Goal: Task Accomplishment & Management: Use online tool/utility

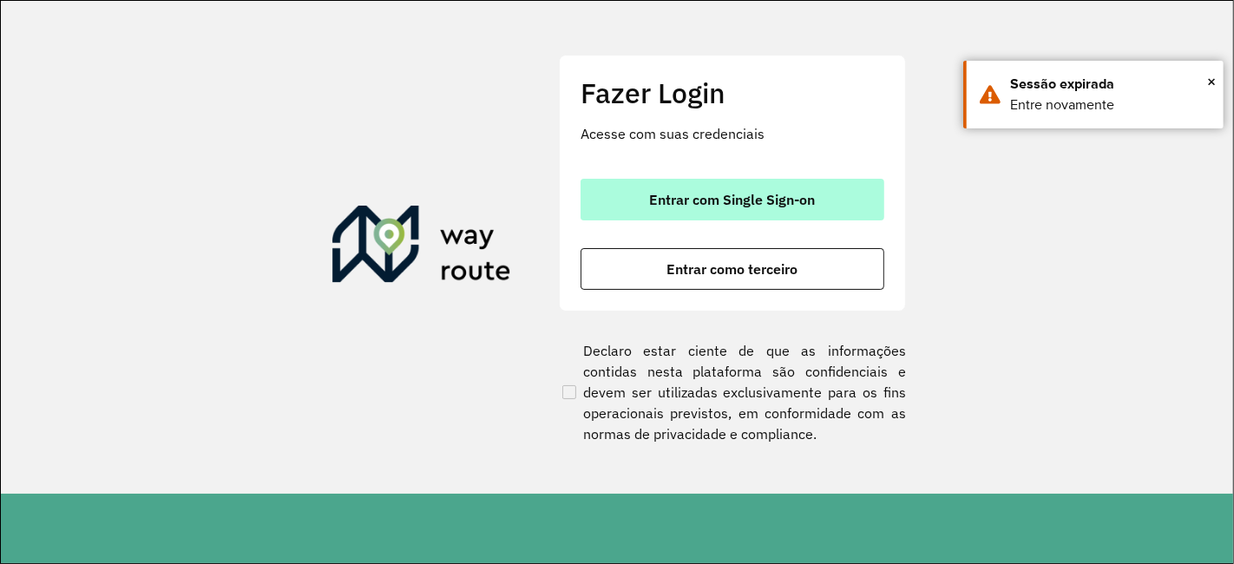
click at [735, 187] on button "Entrar com Single Sign-on" at bounding box center [732, 200] width 304 height 42
click at [638, 191] on button "Entrar com Single Sign-on" at bounding box center [732, 200] width 304 height 42
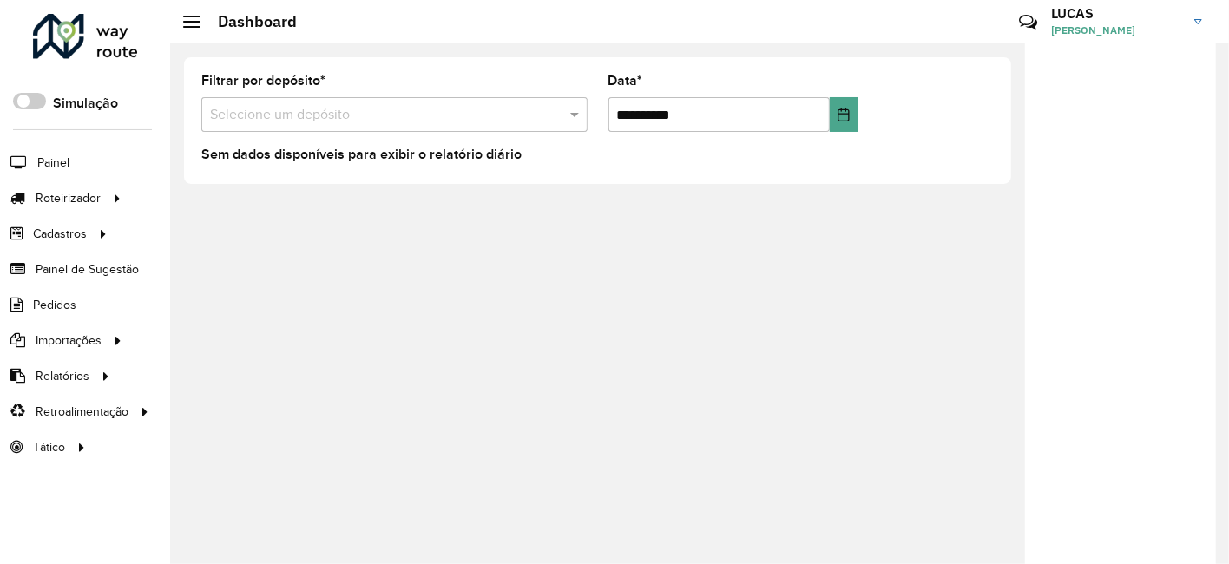
click at [507, 408] on div "**********" at bounding box center [699, 303] width 1058 height 521
click at [24, 193] on icon at bounding box center [16, 198] width 32 height 15
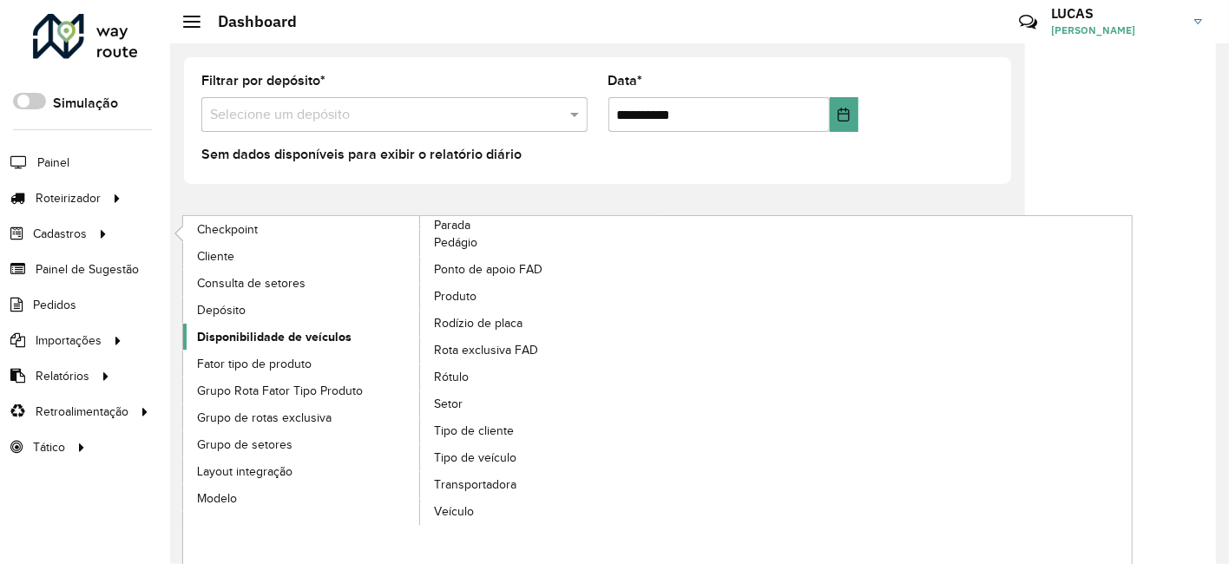
click at [319, 331] on span "Disponibilidade de veículos" at bounding box center [274, 337] width 154 height 18
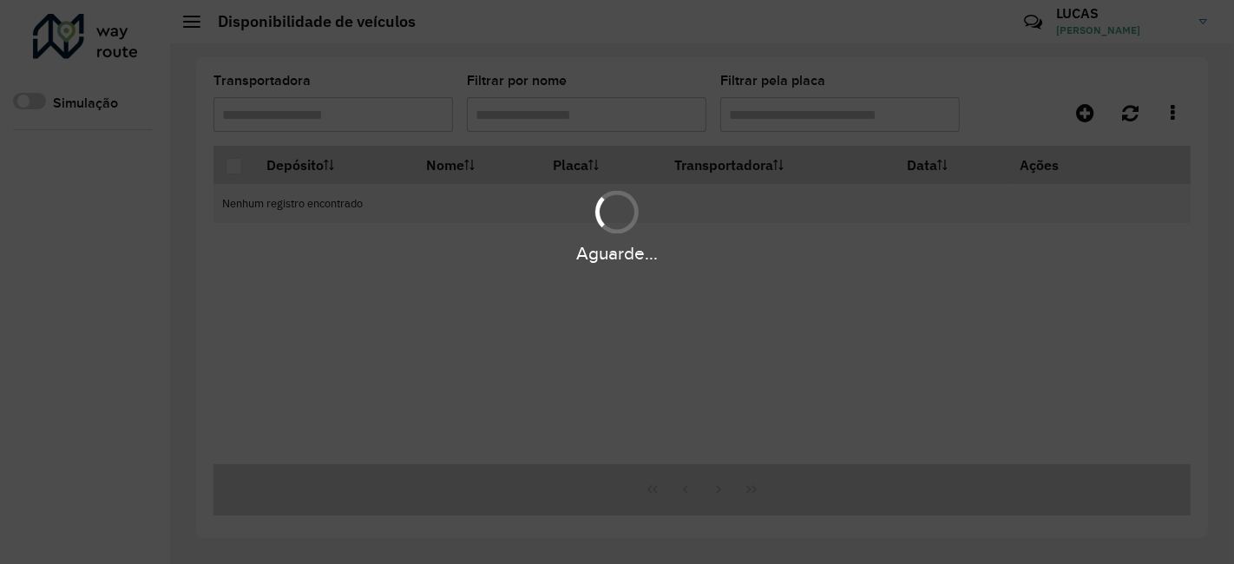
click at [319, 331] on hb-app "Aguarde... Pop-up bloqueado! Seu navegador bloqueou automáticamente a abertura …" at bounding box center [617, 282] width 1234 height 564
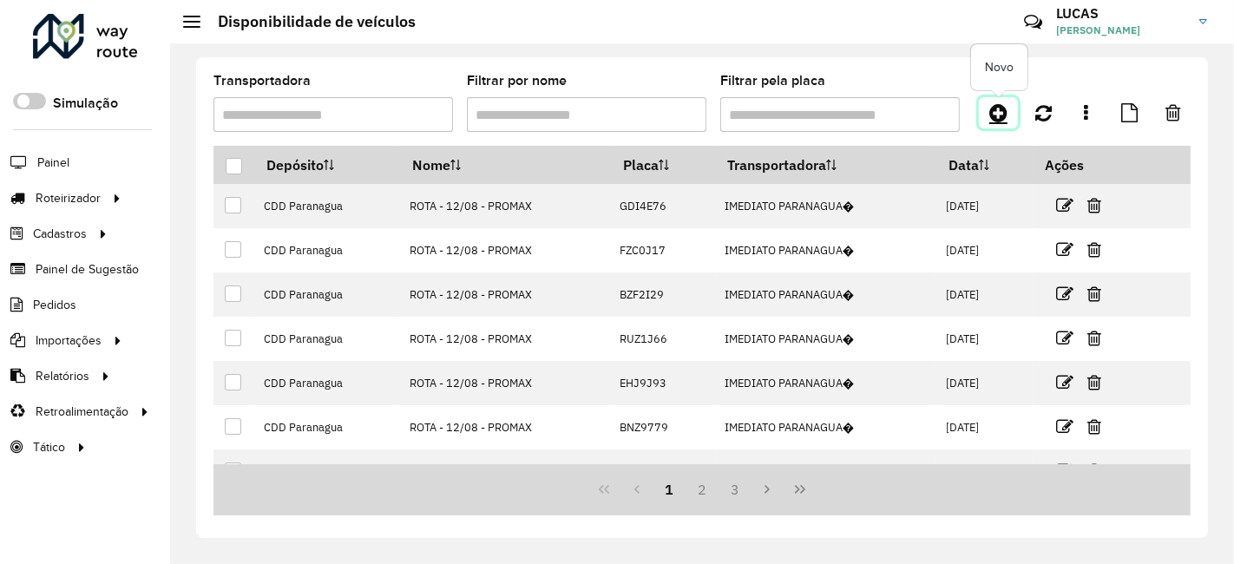
click at [1012, 105] on link at bounding box center [998, 112] width 39 height 31
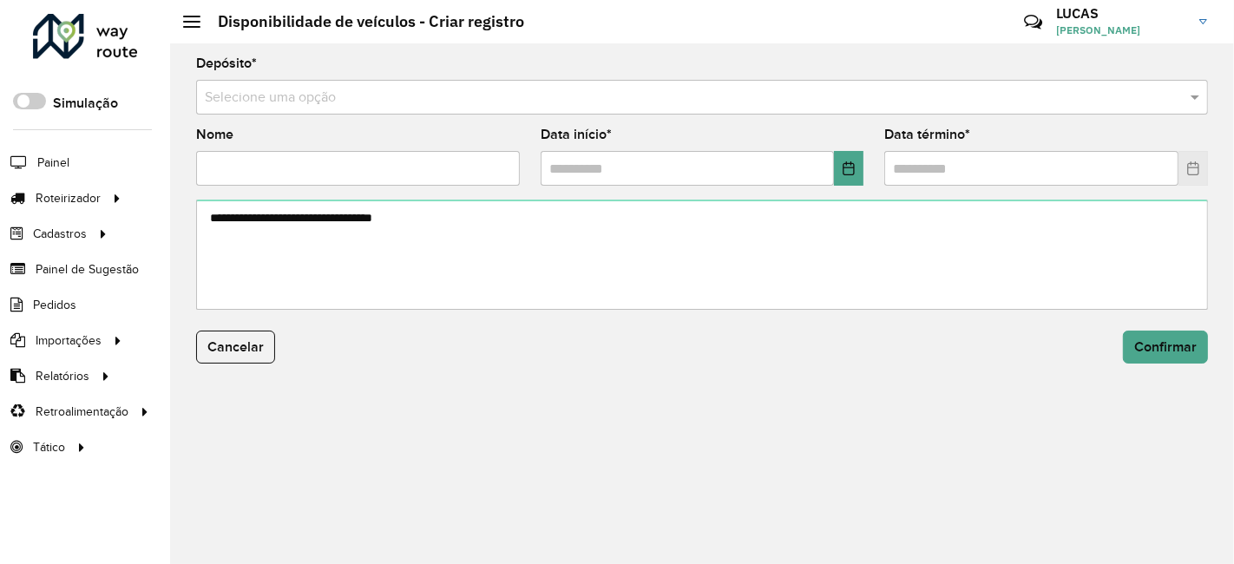
click at [287, 95] on input "text" at bounding box center [685, 98] width 960 height 21
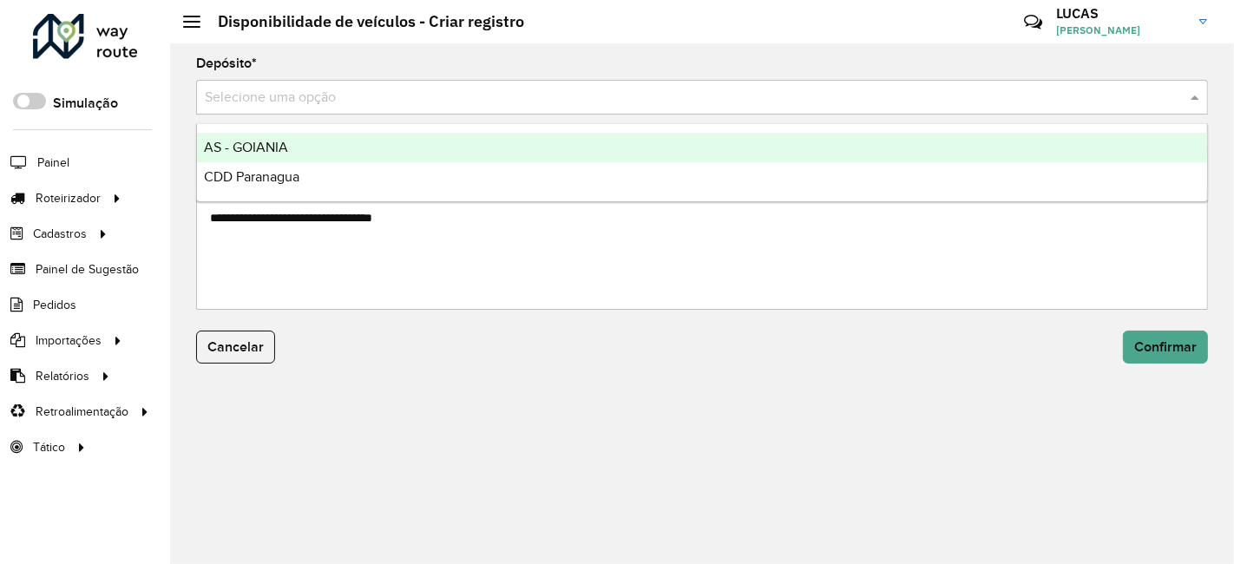
click at [246, 140] on span "AS - GOIANIA" at bounding box center [246, 147] width 84 height 15
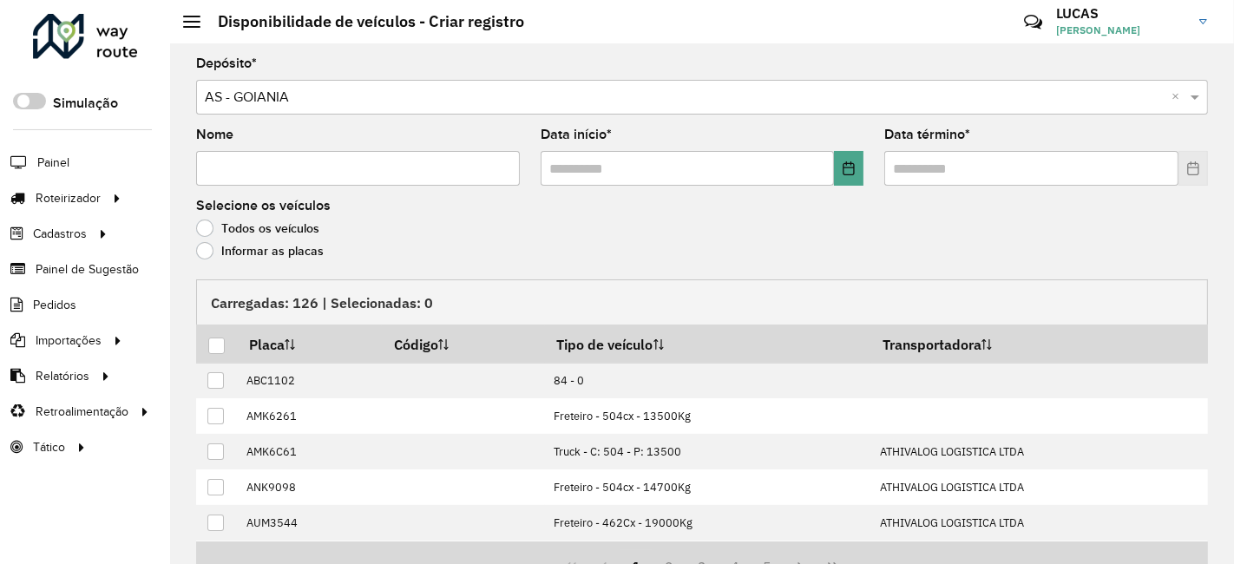
click at [291, 170] on input "Nome" at bounding box center [358, 168] width 324 height 35
click at [386, 156] on input "**" at bounding box center [358, 168] width 324 height 35
type input "**********"
click at [558, 162] on input "text" at bounding box center [688, 168] width 294 height 35
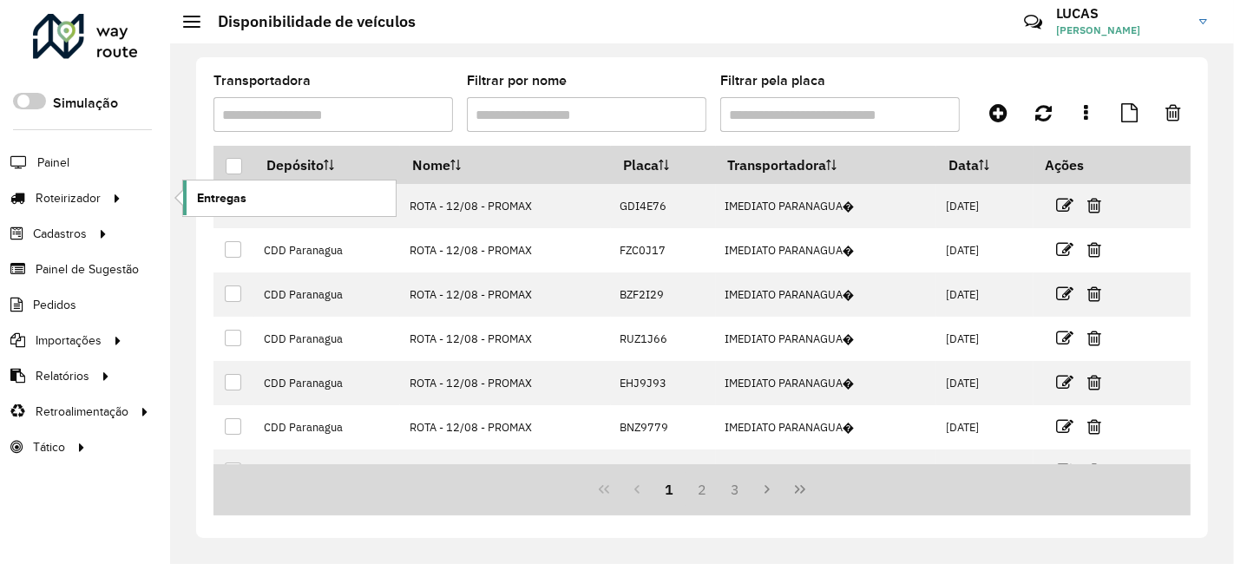
click at [308, 197] on link "Entregas" at bounding box center [289, 197] width 213 height 35
click at [206, 194] on span "Entregas" at bounding box center [221, 198] width 49 height 18
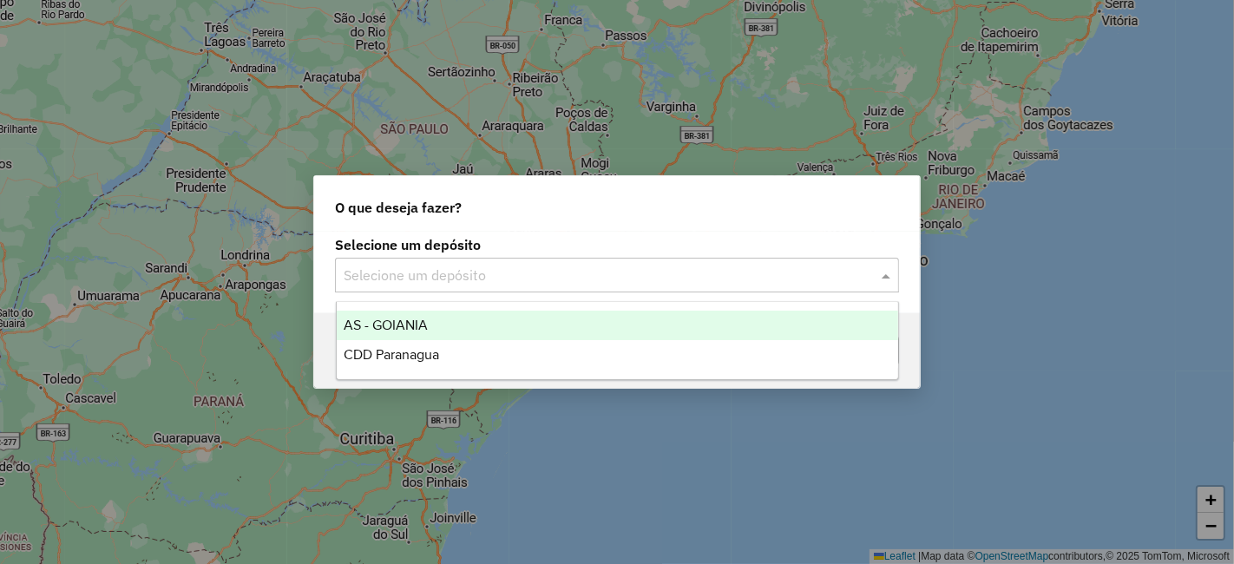
click at [595, 273] on input "text" at bounding box center [600, 275] width 512 height 21
click at [458, 312] on div "AS - GOIANIA" at bounding box center [617, 325] width 561 height 29
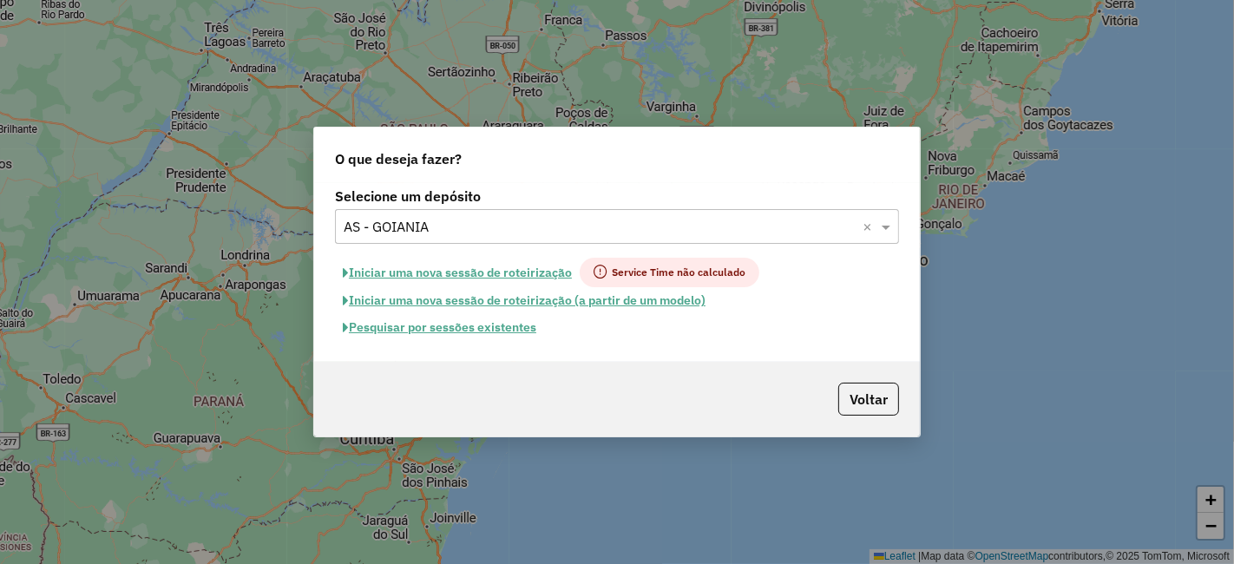
click at [501, 323] on button "Pesquisar por sessões existentes" at bounding box center [439, 327] width 209 height 27
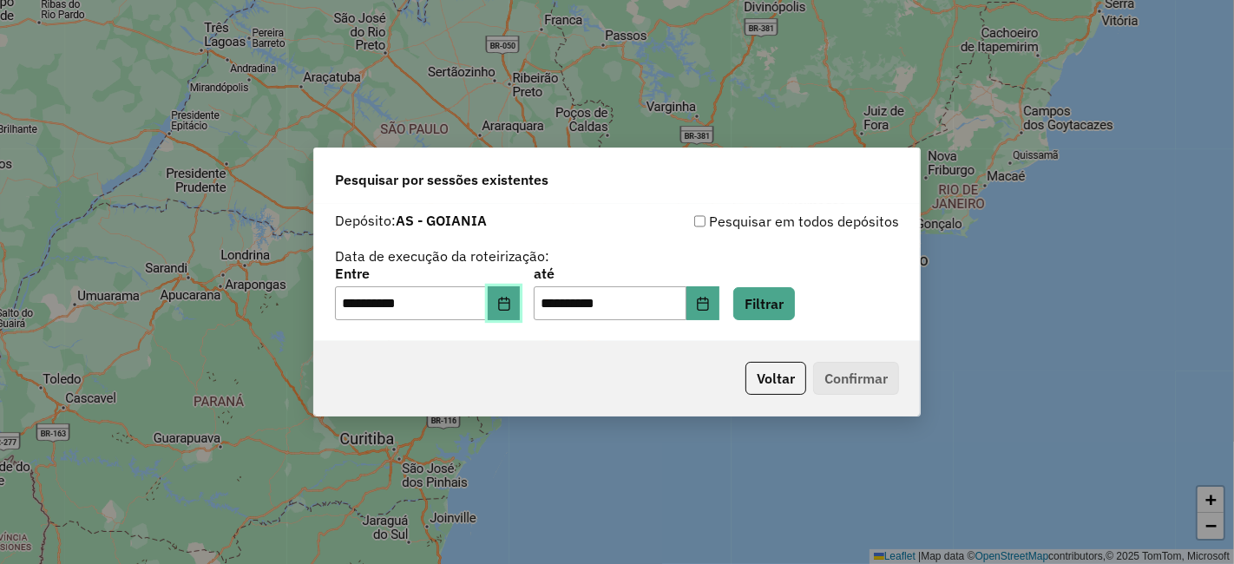
click at [510, 313] on button "Choose Date" at bounding box center [504, 303] width 33 height 35
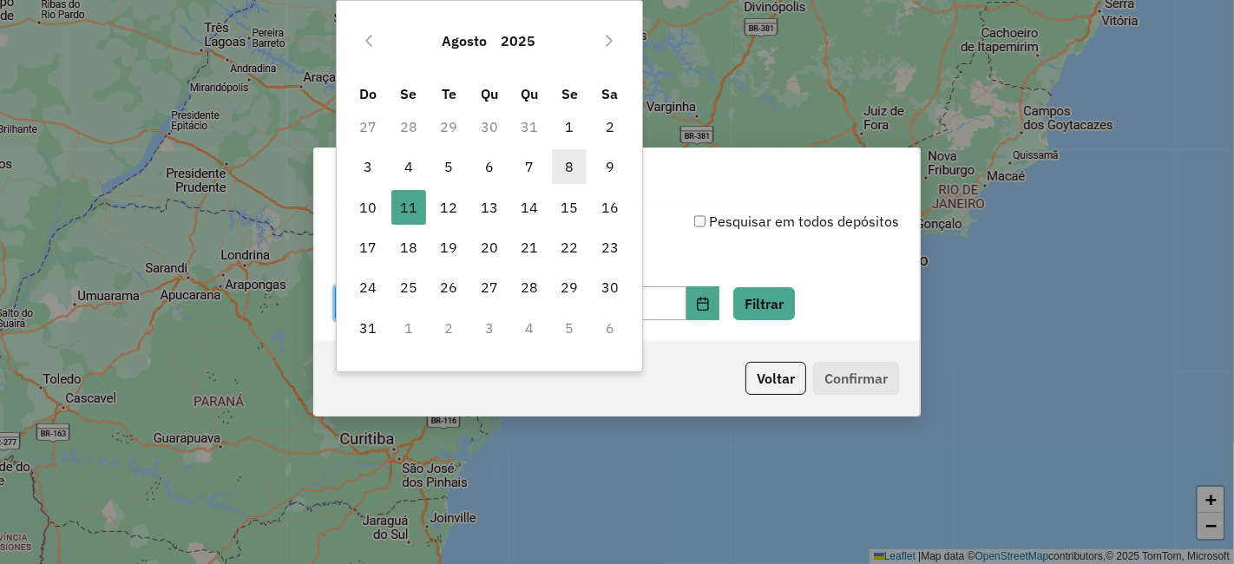
click at [576, 173] on span "8" at bounding box center [569, 166] width 35 height 35
type input "**********"
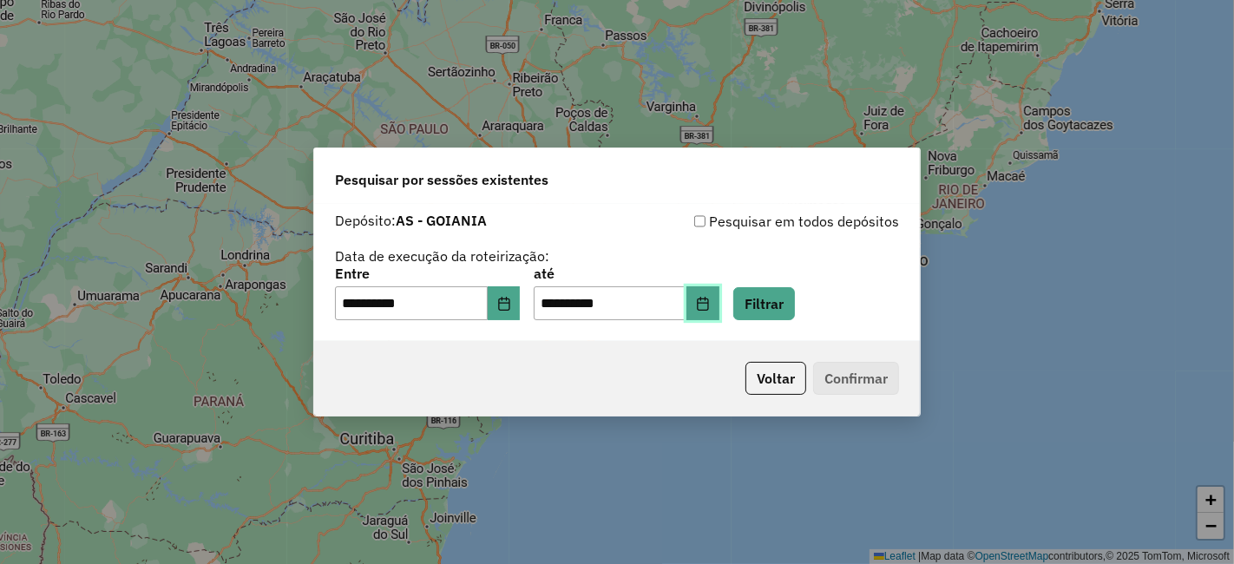
click at [710, 299] on icon "Choose Date" at bounding box center [703, 304] width 14 height 14
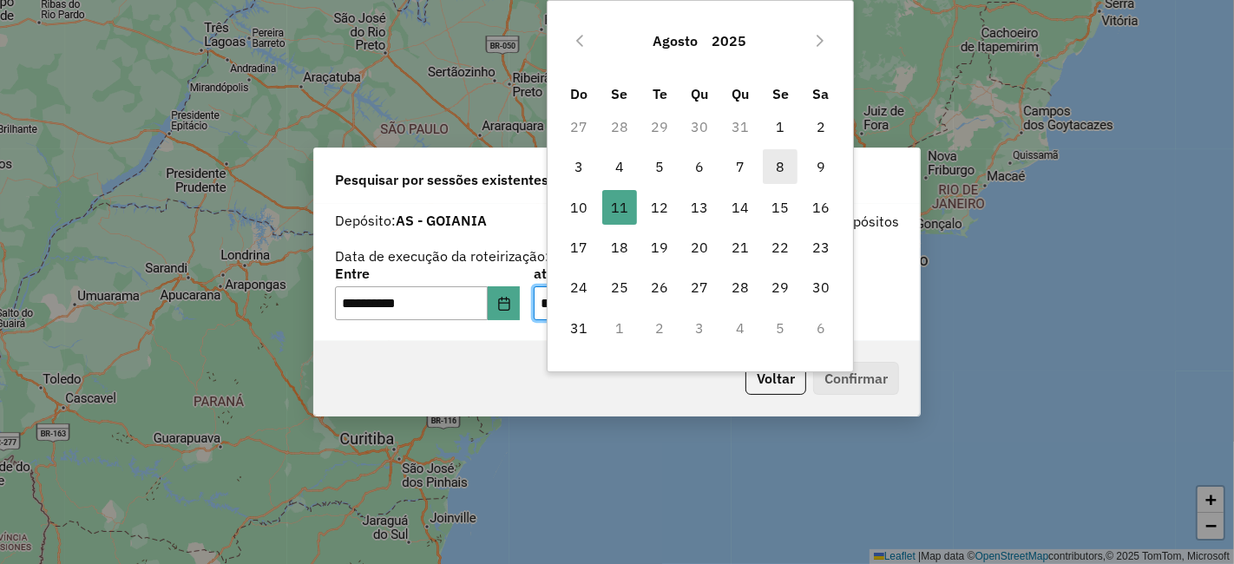
click at [765, 158] on span "8" at bounding box center [780, 166] width 35 height 35
type input "**********"
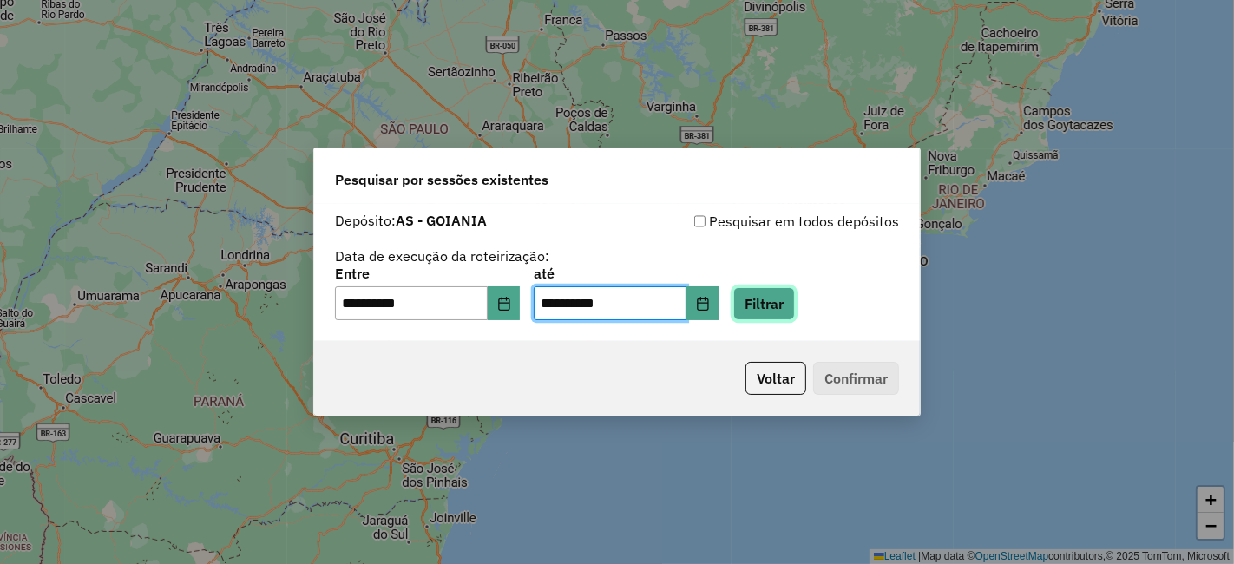
click at [781, 301] on button "Filtrar" at bounding box center [764, 303] width 62 height 33
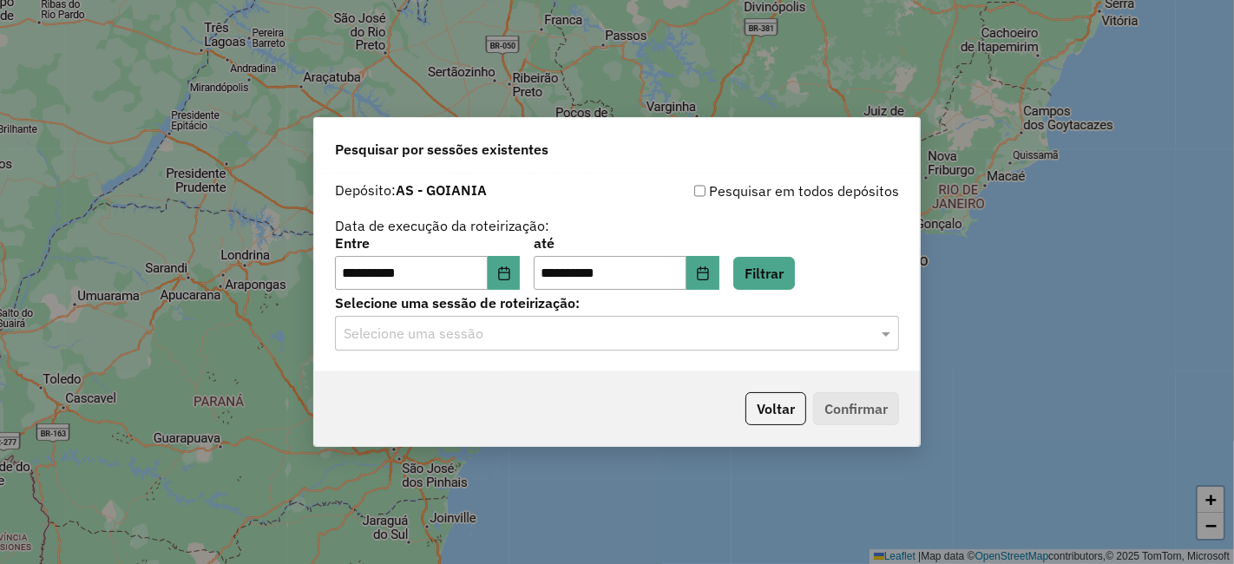
click at [553, 318] on div "Selecione uma sessão" at bounding box center [617, 333] width 564 height 35
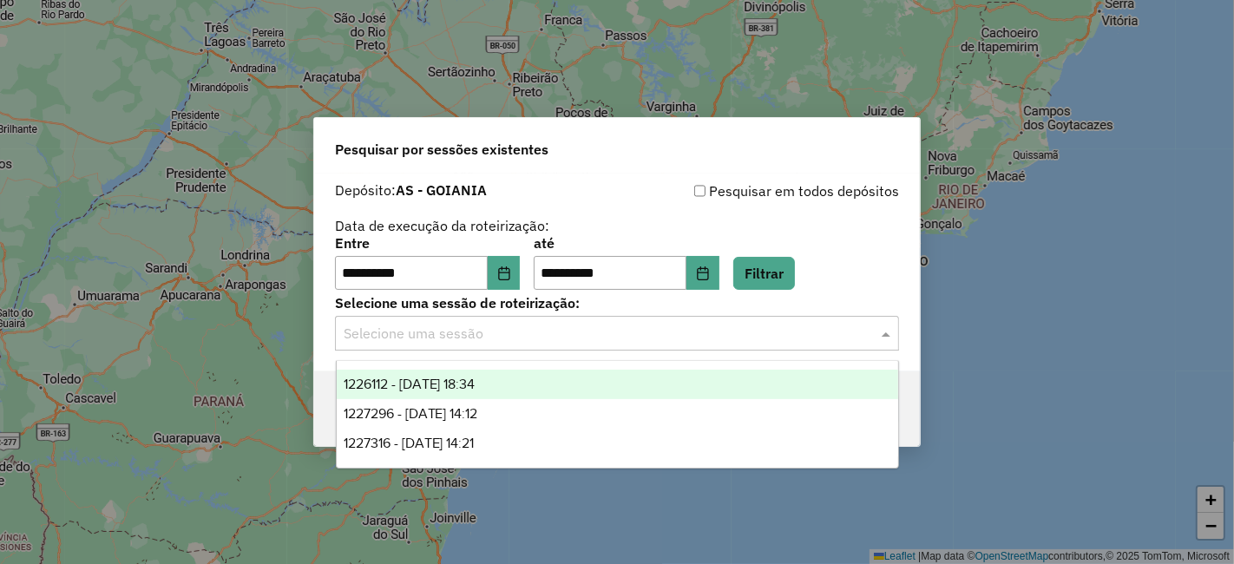
click at [547, 388] on div "1226112 - 08/08/2025 18:34" at bounding box center [617, 384] width 561 height 29
click at [567, 331] on input "text" at bounding box center [600, 334] width 512 height 21
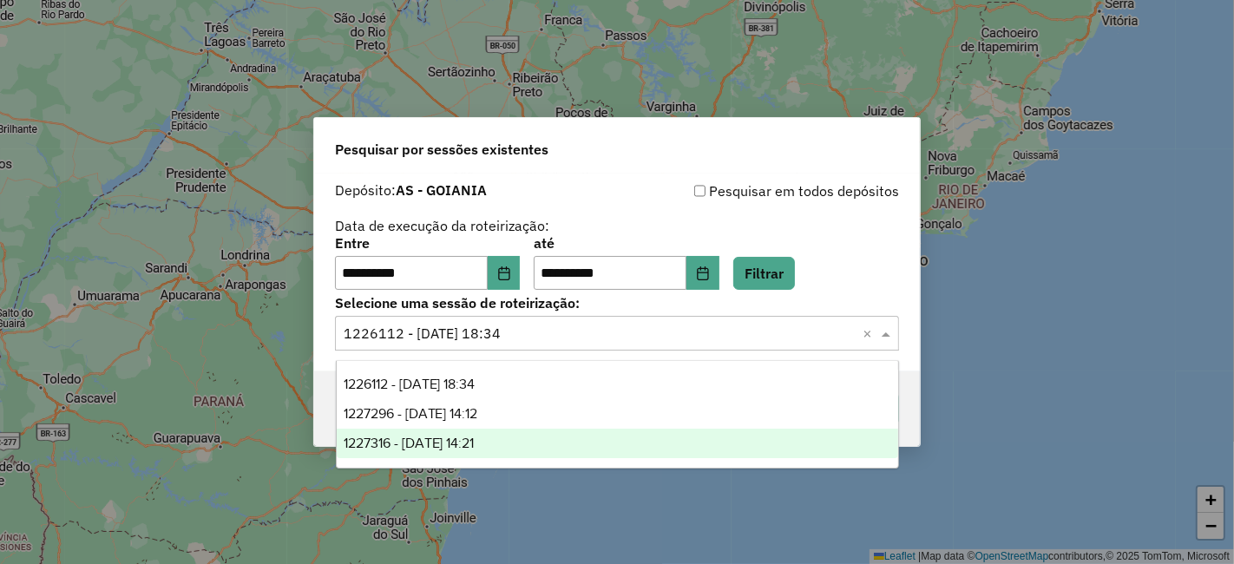
click at [475, 439] on span "1227316 - 08/08/2025 14:21" at bounding box center [409, 443] width 131 height 15
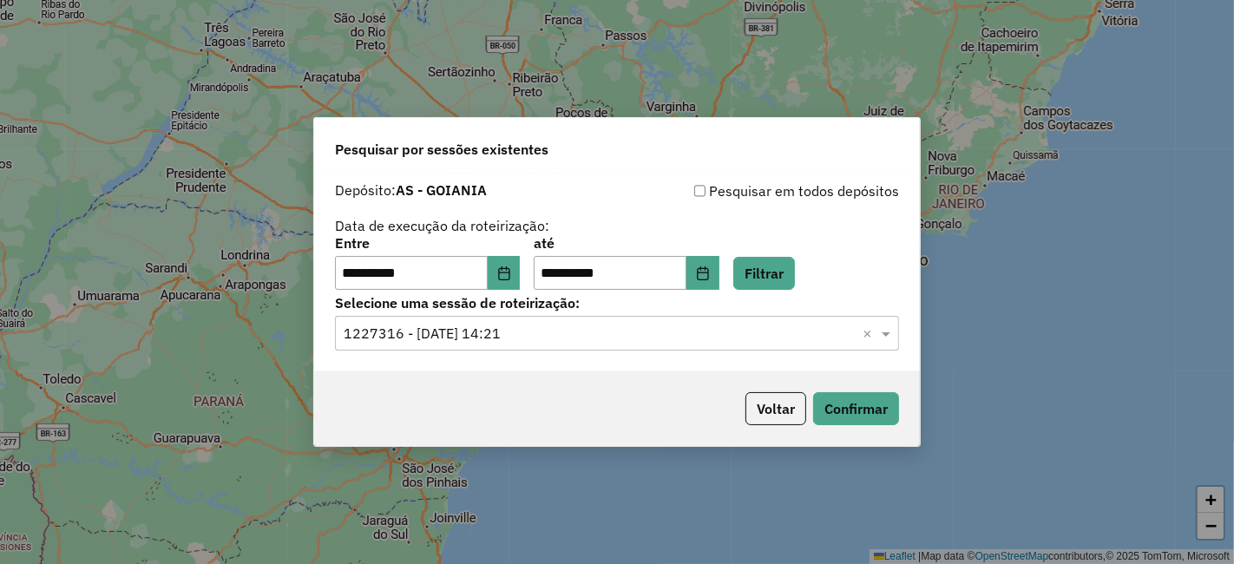
click at [530, 346] on div "Selecione uma sessão × 1227316 - 08/08/2025 14:21 ×" at bounding box center [617, 333] width 564 height 35
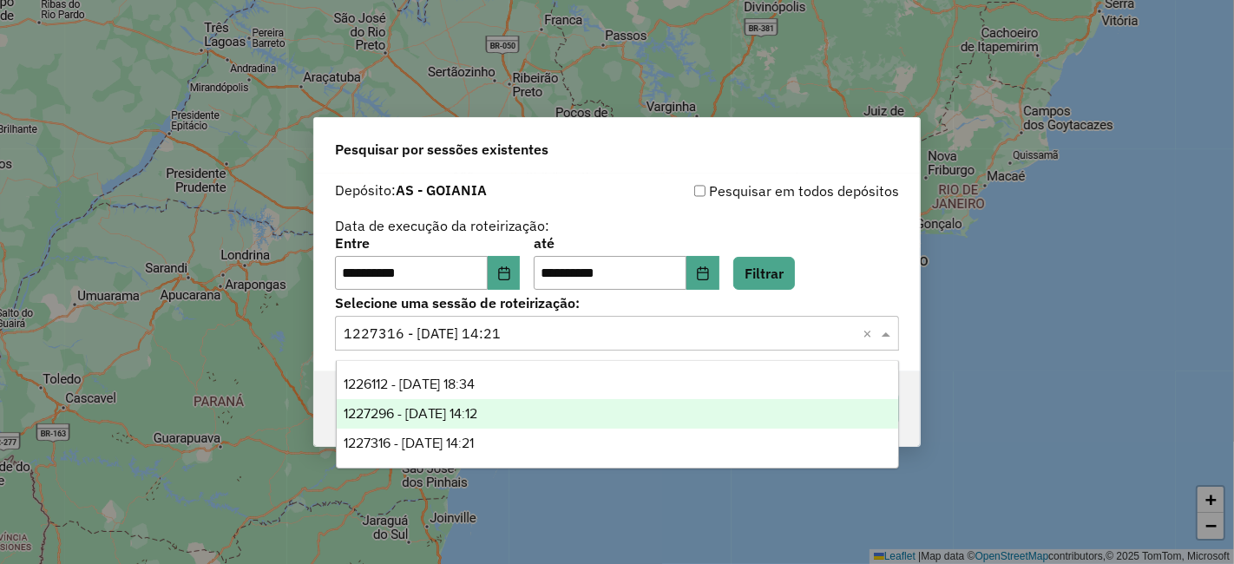
click at [478, 411] on span "1227296 - 08/08/2025 14:12" at bounding box center [411, 413] width 134 height 15
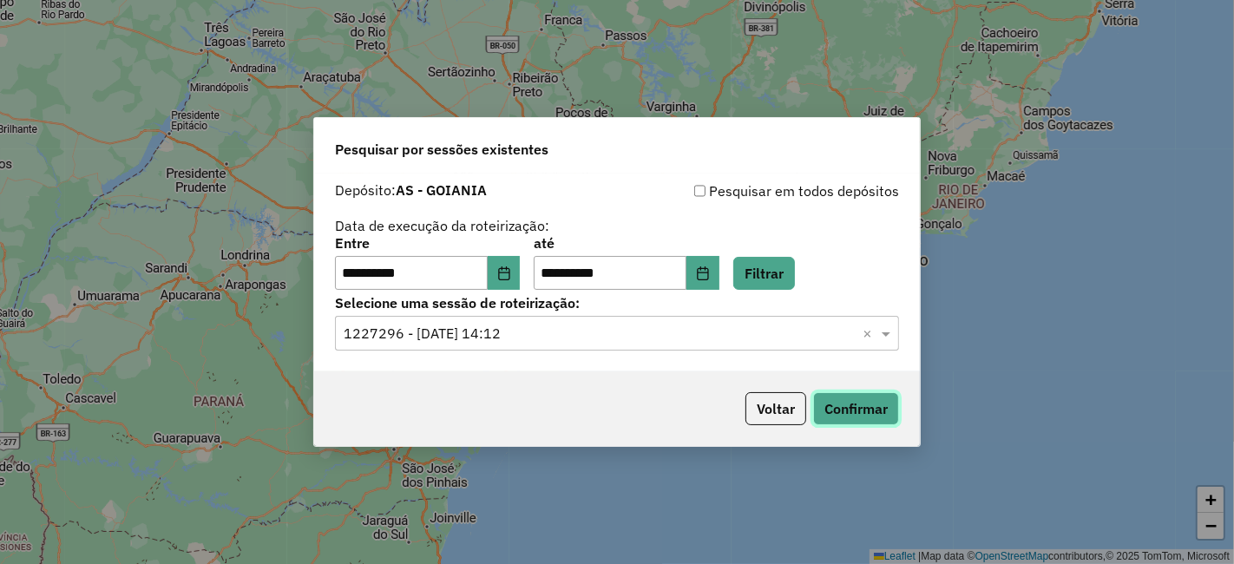
click at [835, 405] on button "Confirmar" at bounding box center [856, 408] width 86 height 33
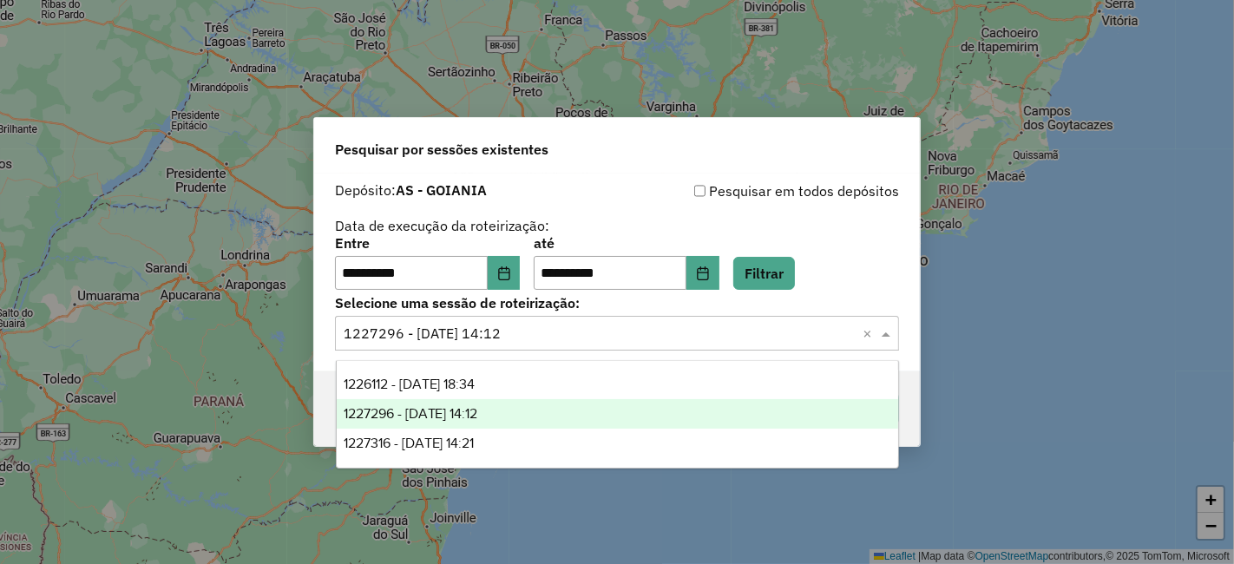
click at [559, 331] on input "text" at bounding box center [600, 334] width 512 height 21
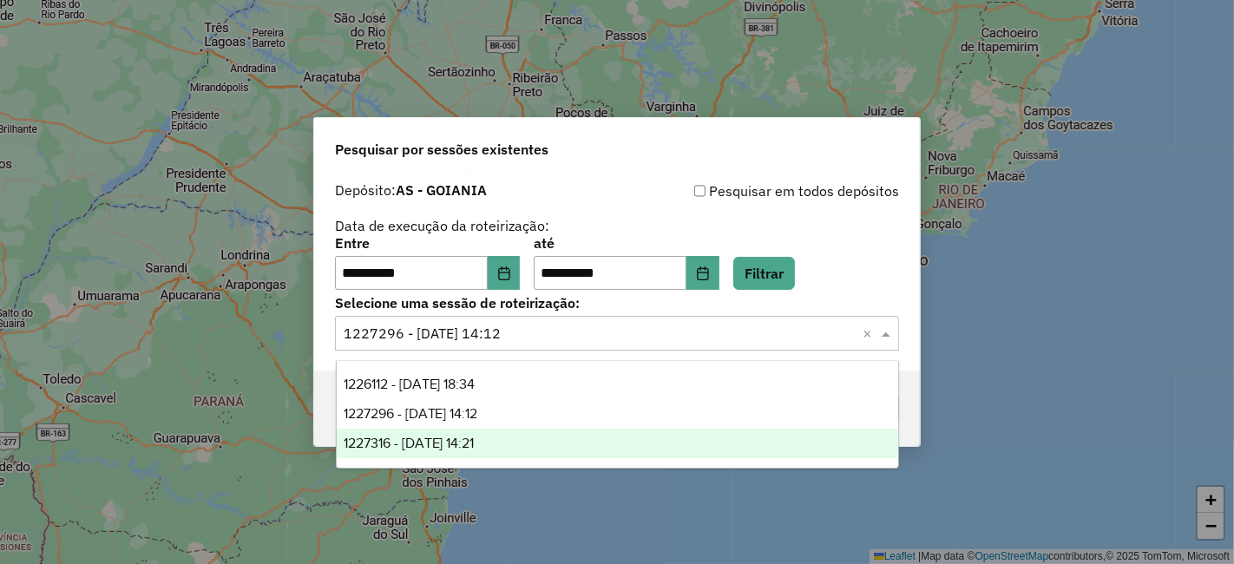
click at [466, 432] on div "1227316 - 08/08/2025 14:21" at bounding box center [617, 443] width 561 height 29
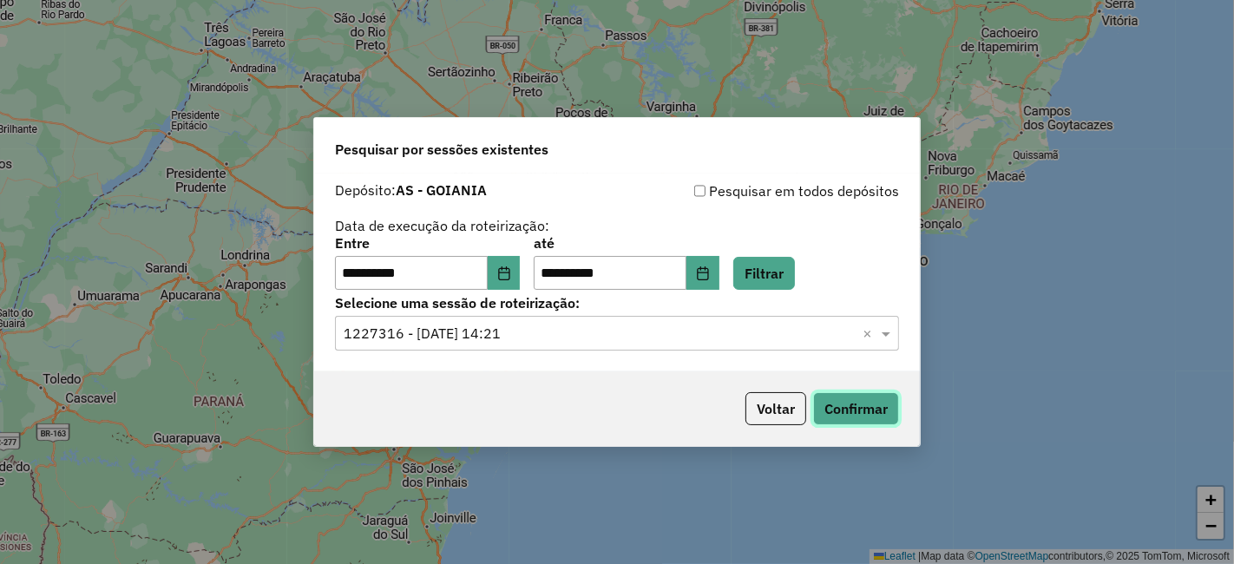
click at [855, 401] on button "Confirmar" at bounding box center [856, 408] width 86 height 33
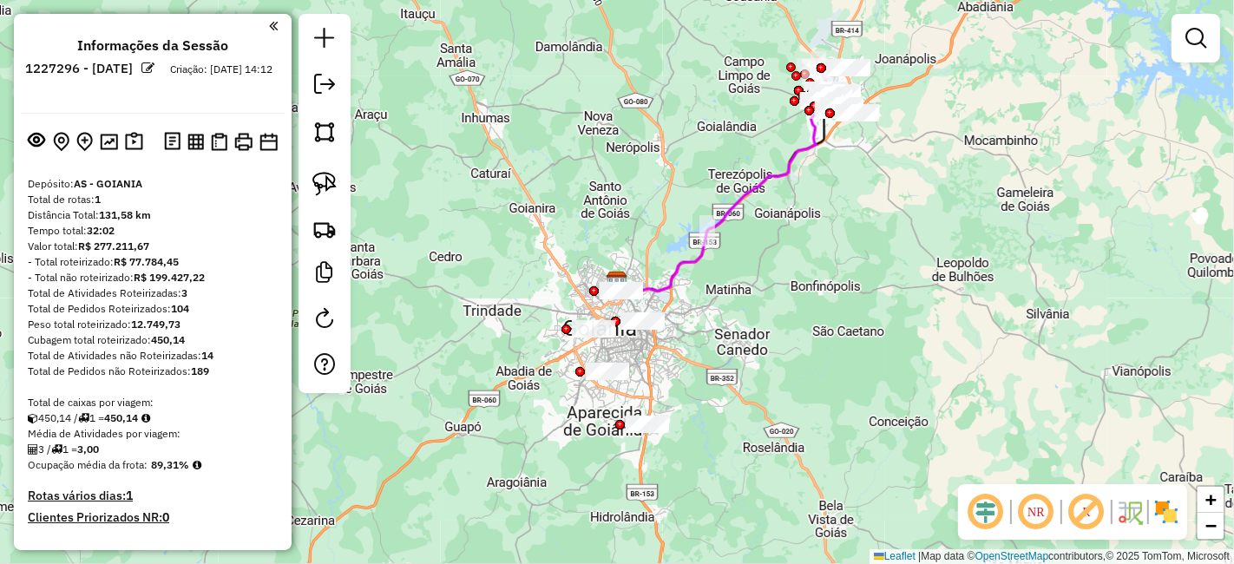
click at [155, 64] on em at bounding box center [148, 68] width 13 height 13
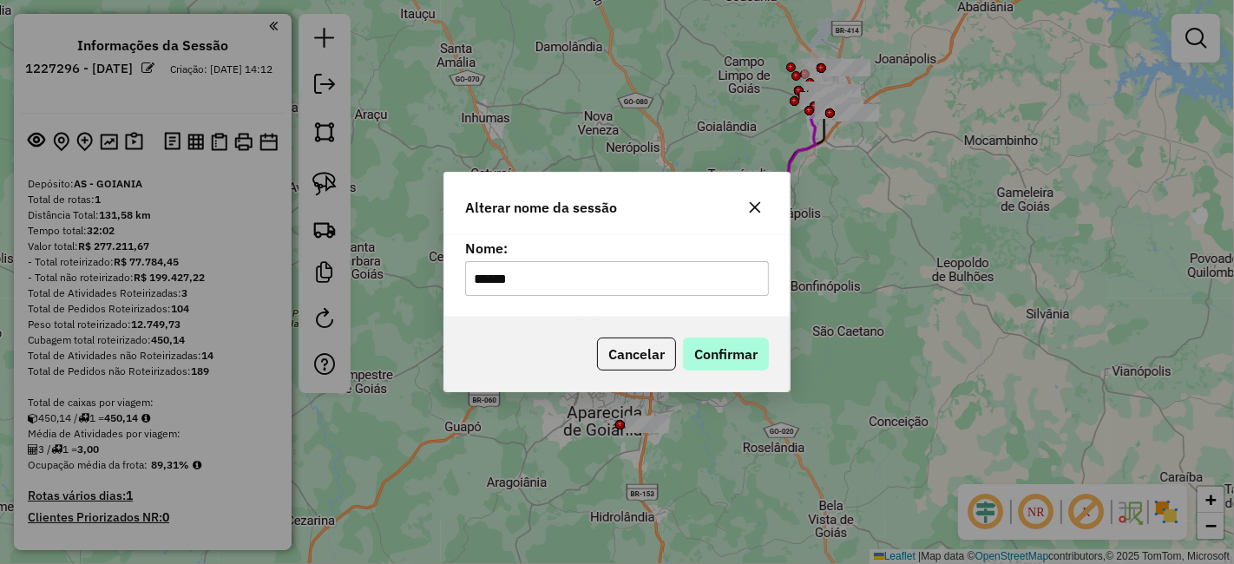
type input "******"
click at [726, 363] on button "Confirmar" at bounding box center [726, 353] width 86 height 33
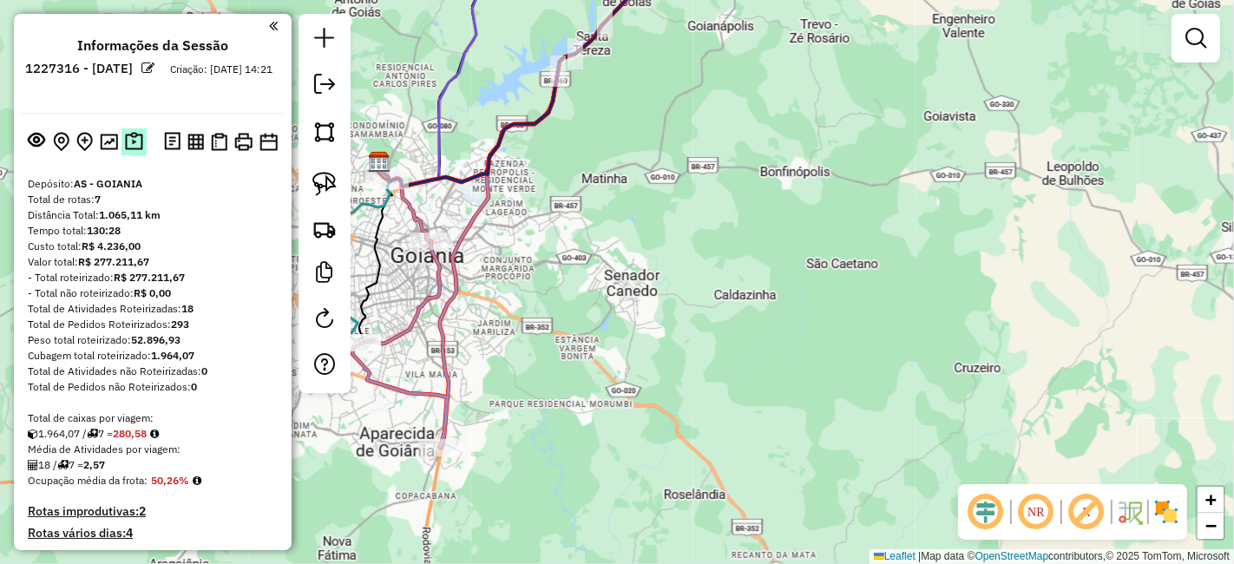
click at [134, 150] on img at bounding box center [134, 142] width 18 height 20
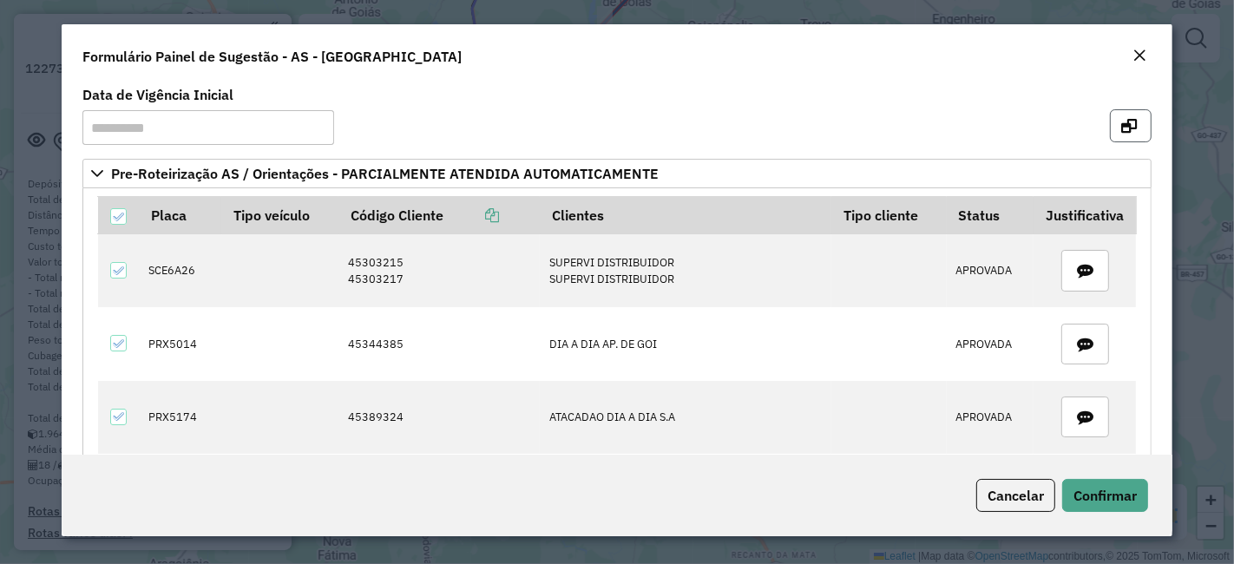
click at [1111, 128] on button "button" at bounding box center [1131, 125] width 42 height 33
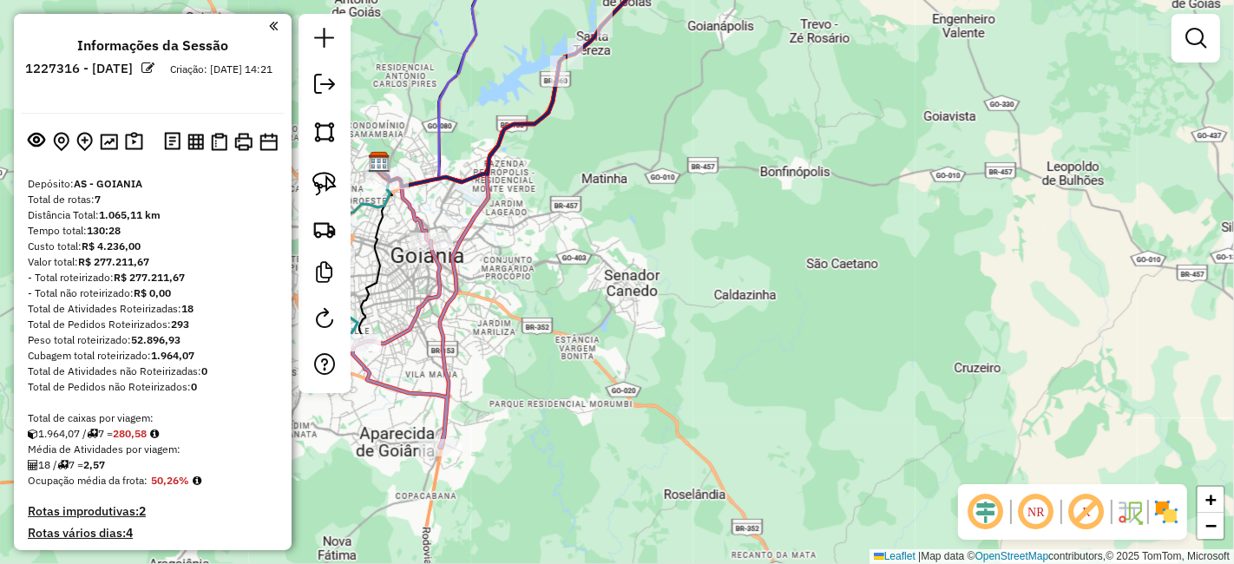
click at [1210, 65] on div "Janela de atendimento Grade de atendimento Capacidade Transportadoras Veículos …" at bounding box center [1195, 46] width 49 height 64
click at [1207, 48] on link at bounding box center [1195, 38] width 35 height 35
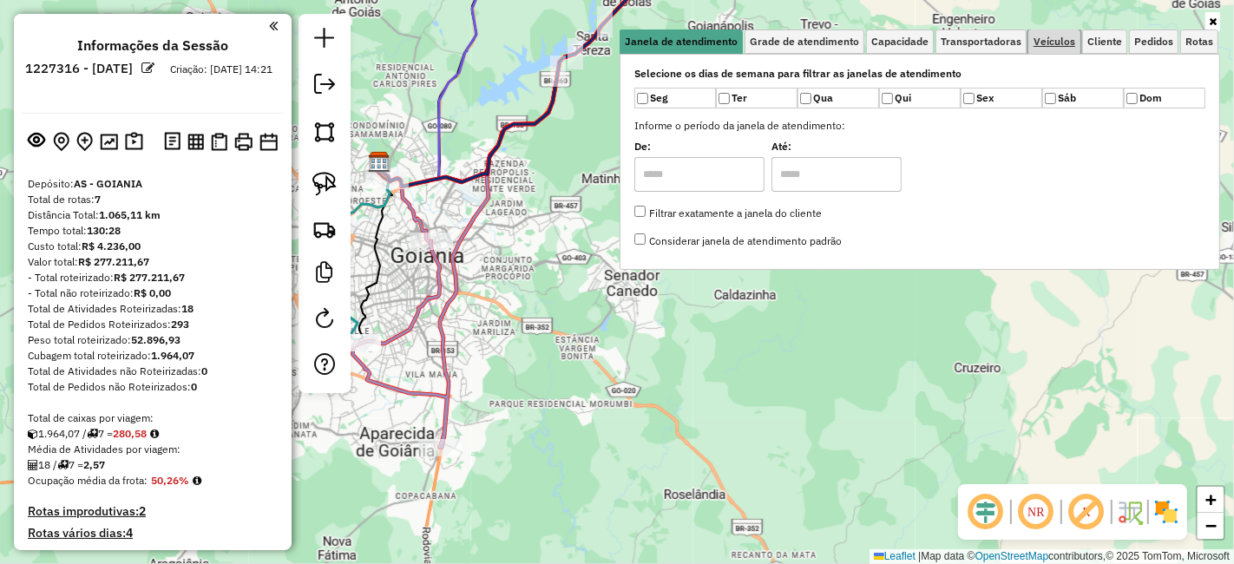
click at [1056, 36] on span "Veículos" at bounding box center [1054, 41] width 42 height 10
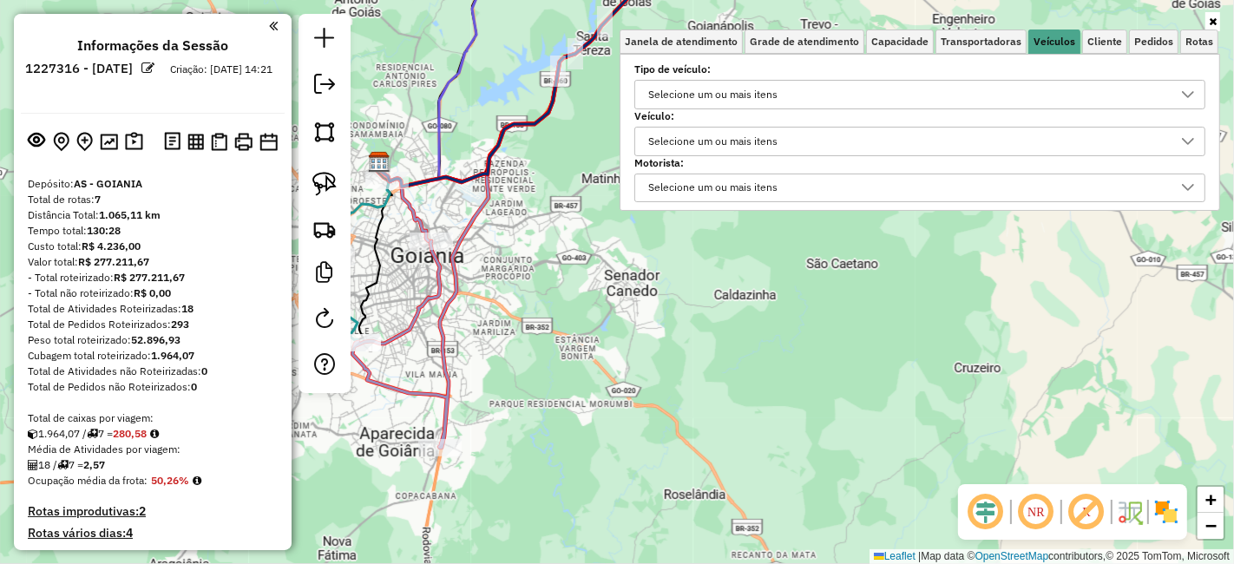
click at [1205, 25] on link at bounding box center [1212, 21] width 15 height 19
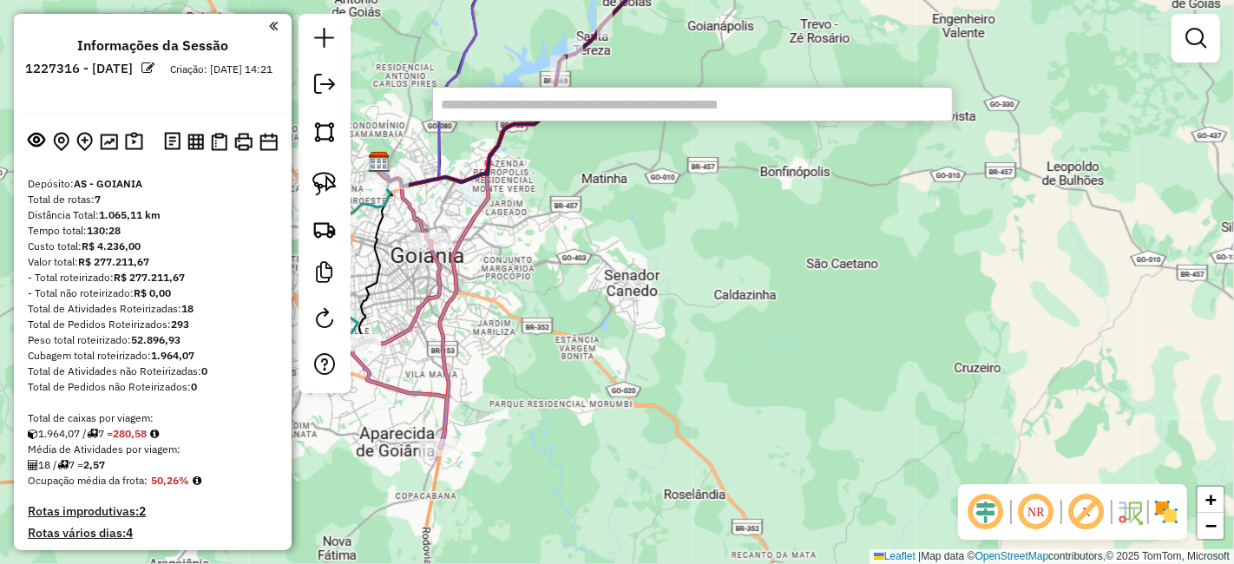
click at [587, 107] on input "text" at bounding box center [692, 104] width 521 height 35
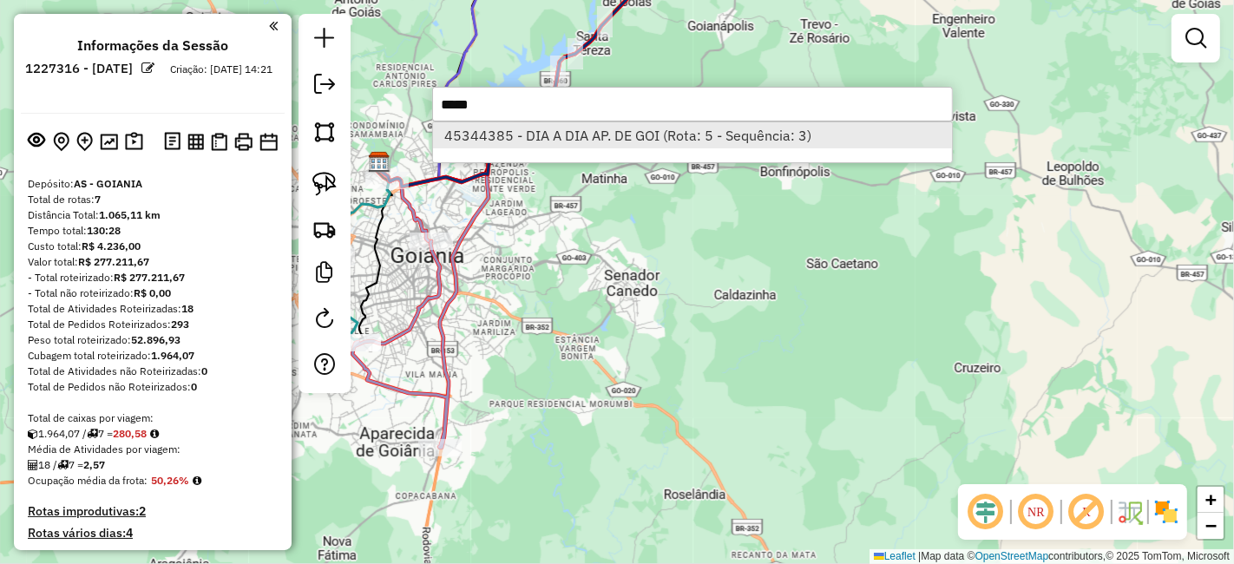
type input "*****"
click at [590, 133] on li "45344385 - DIA A DIA AP. DE GOI (Rota: 5 - Sequência: 3)" at bounding box center [692, 135] width 519 height 26
select select "**********"
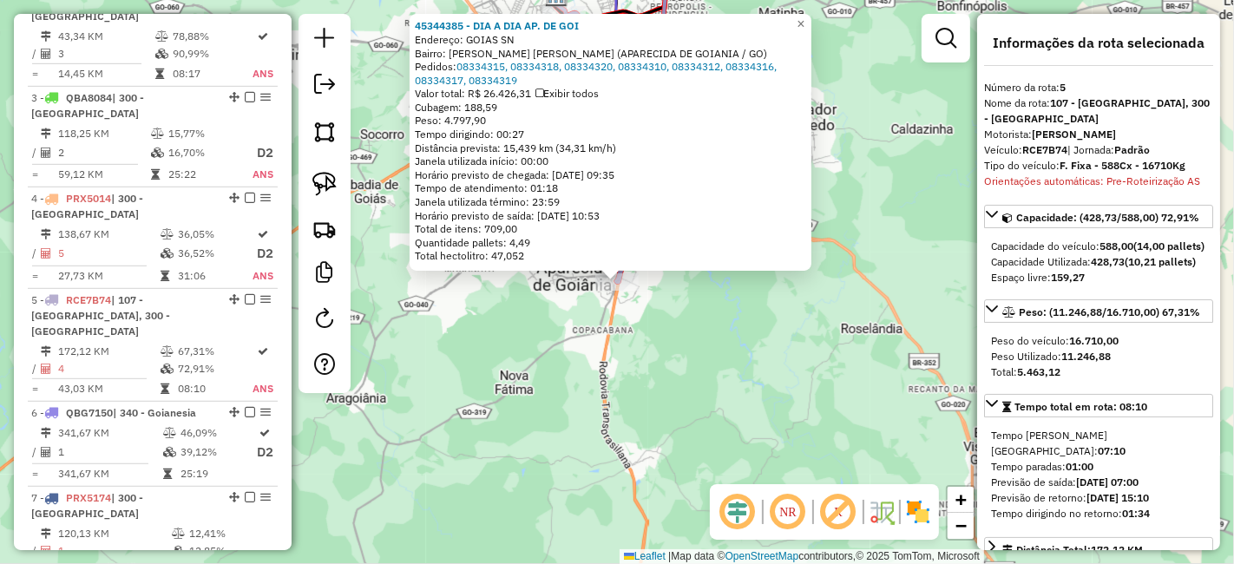
scroll to position [887, 0]
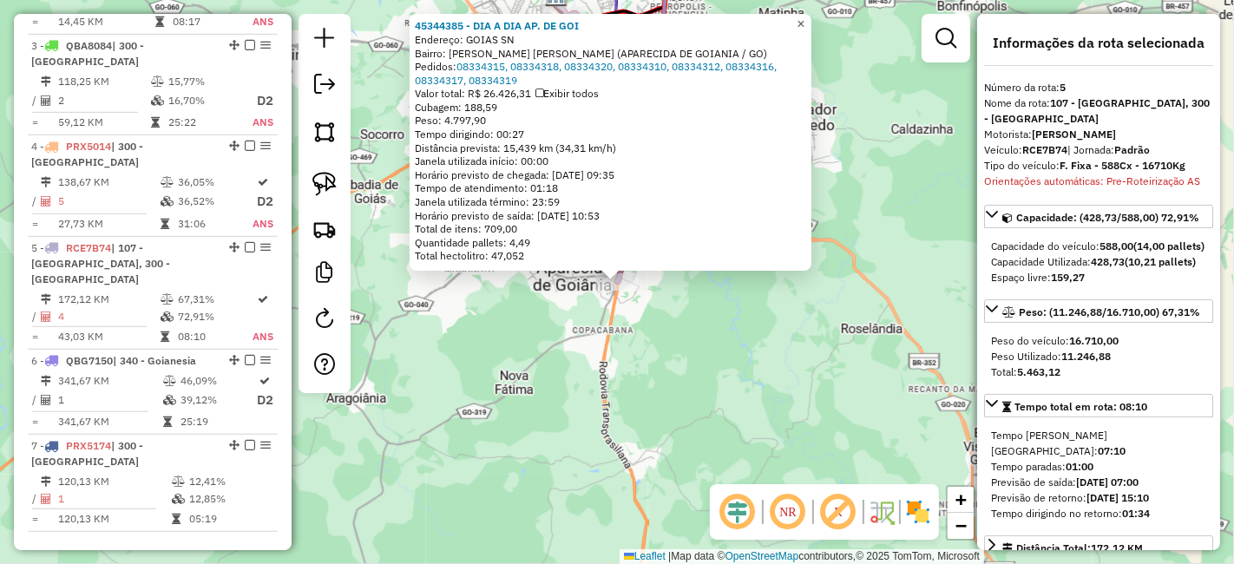
click at [811, 21] on link "×" at bounding box center [800, 24] width 21 height 21
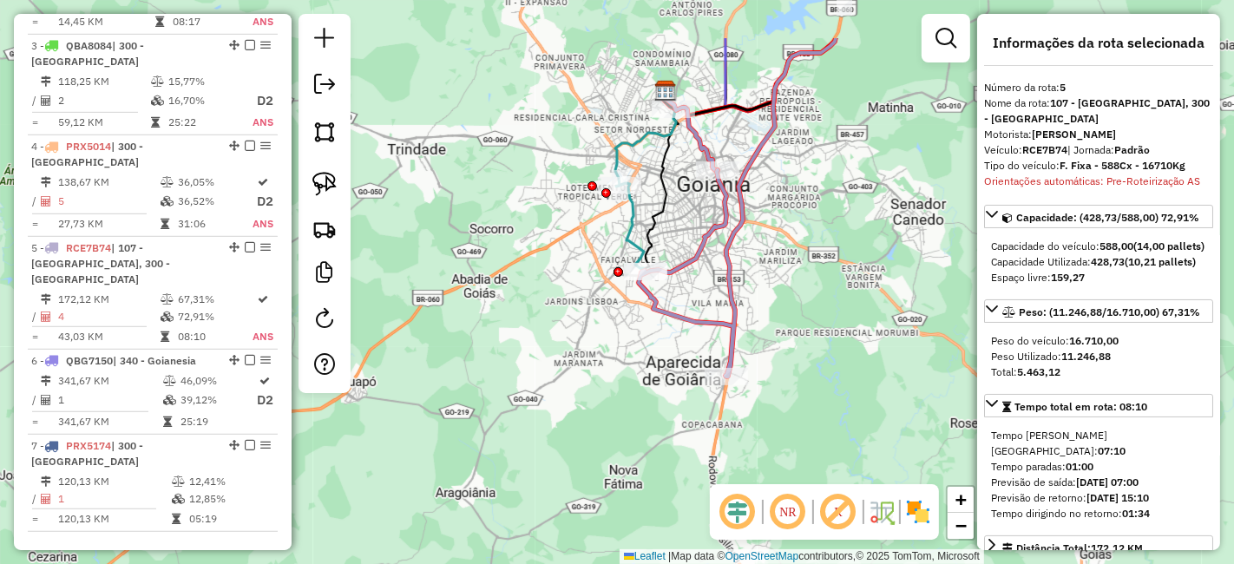
drag, startPoint x: 721, startPoint y: 102, endPoint x: 796, endPoint y: 192, distance: 116.4
click at [796, 192] on div "Janela de atendimento Grade de atendimento Capacidade Transportadoras Veículos …" at bounding box center [617, 282] width 1234 height 564
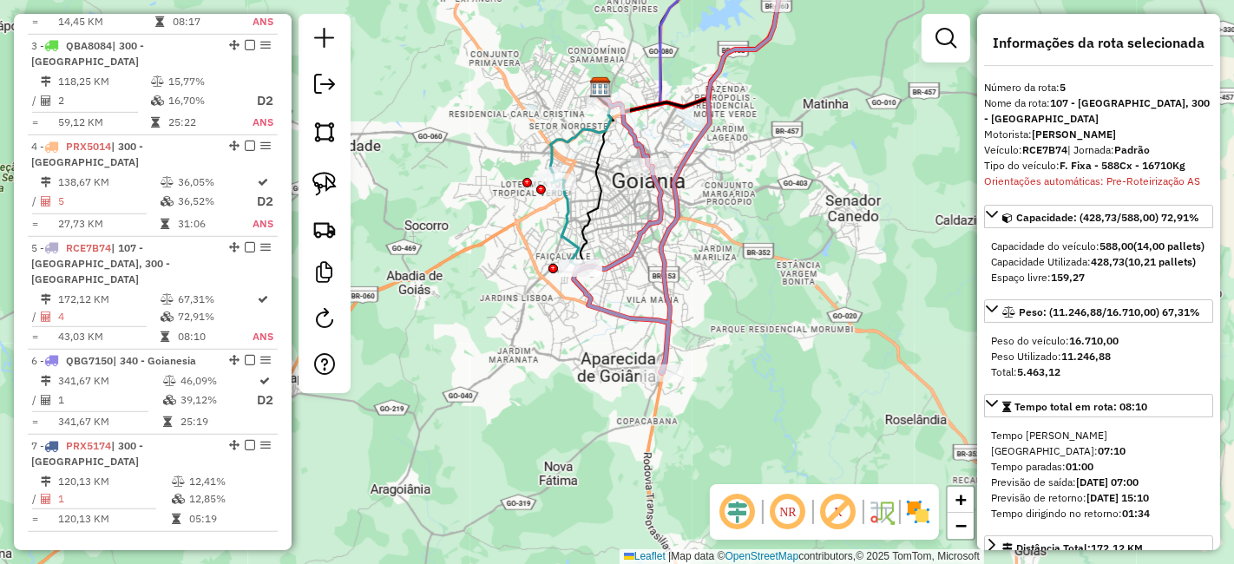
drag, startPoint x: 827, startPoint y: 243, endPoint x: 796, endPoint y: 245, distance: 30.4
click at [796, 245] on div "Janela de atendimento Grade de atendimento Capacidade Transportadoras Veículos …" at bounding box center [617, 282] width 1234 height 564
click at [322, 320] on em at bounding box center [324, 318] width 21 height 21
select select "*"
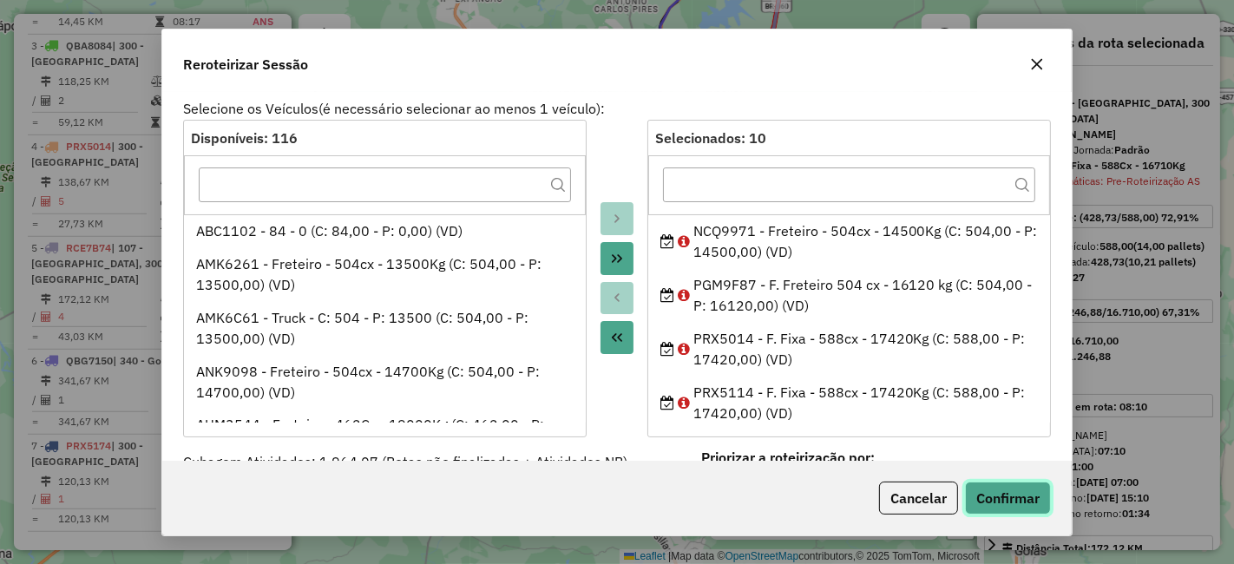
click at [1009, 505] on button "Confirmar" at bounding box center [1008, 498] width 86 height 33
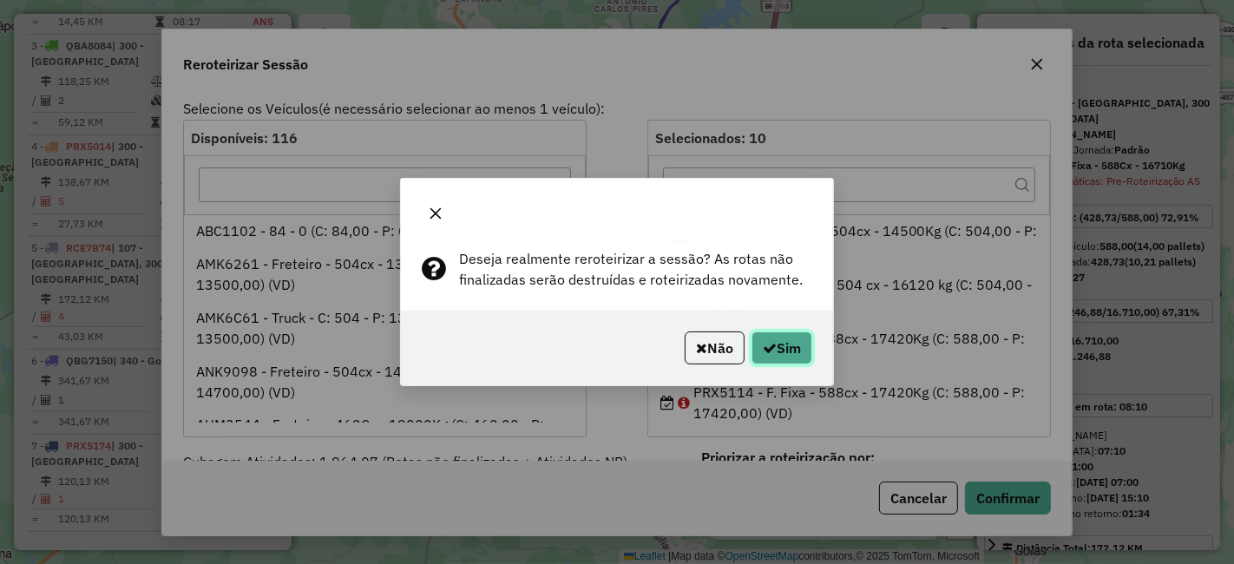
click at [763, 347] on icon "button" at bounding box center [770, 348] width 14 height 14
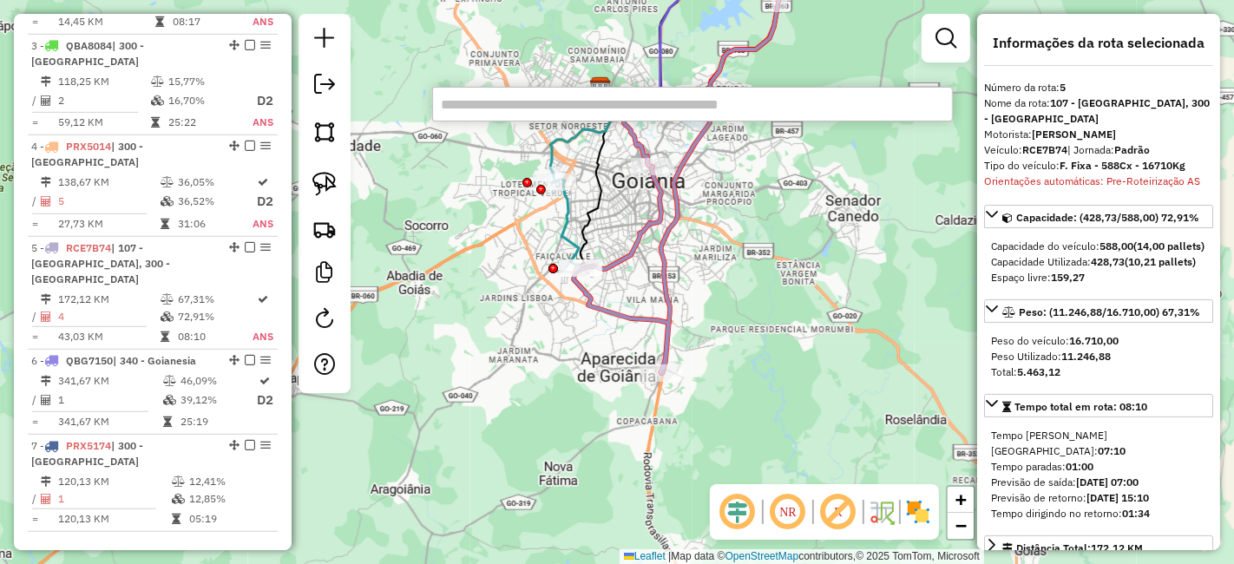
click at [620, 113] on input "text" at bounding box center [692, 104] width 521 height 35
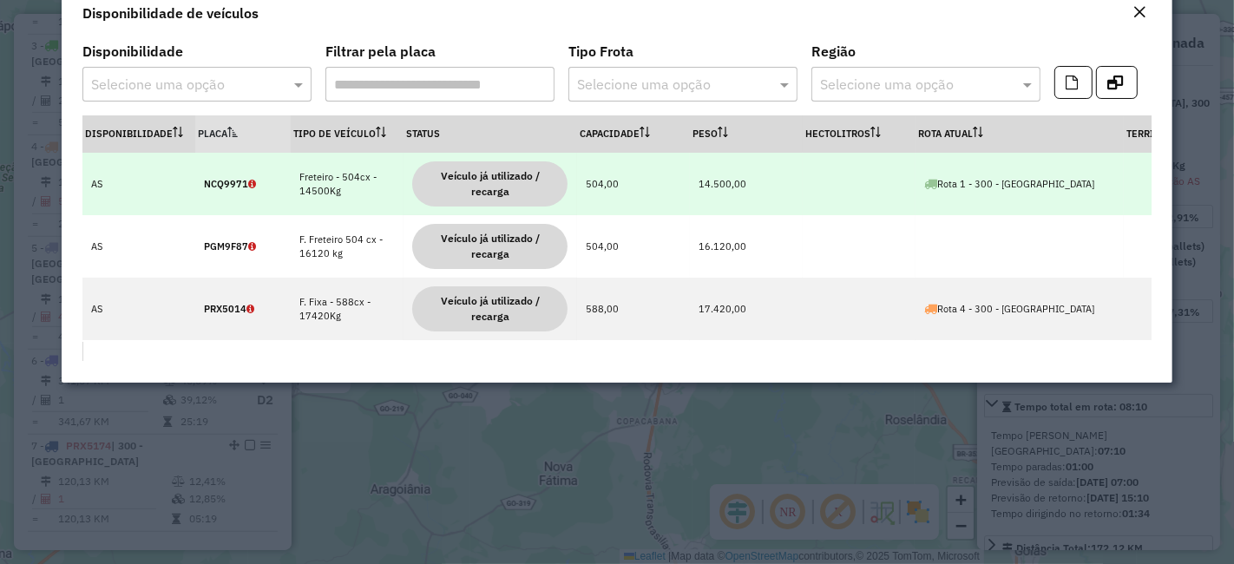
scroll to position [0, 0]
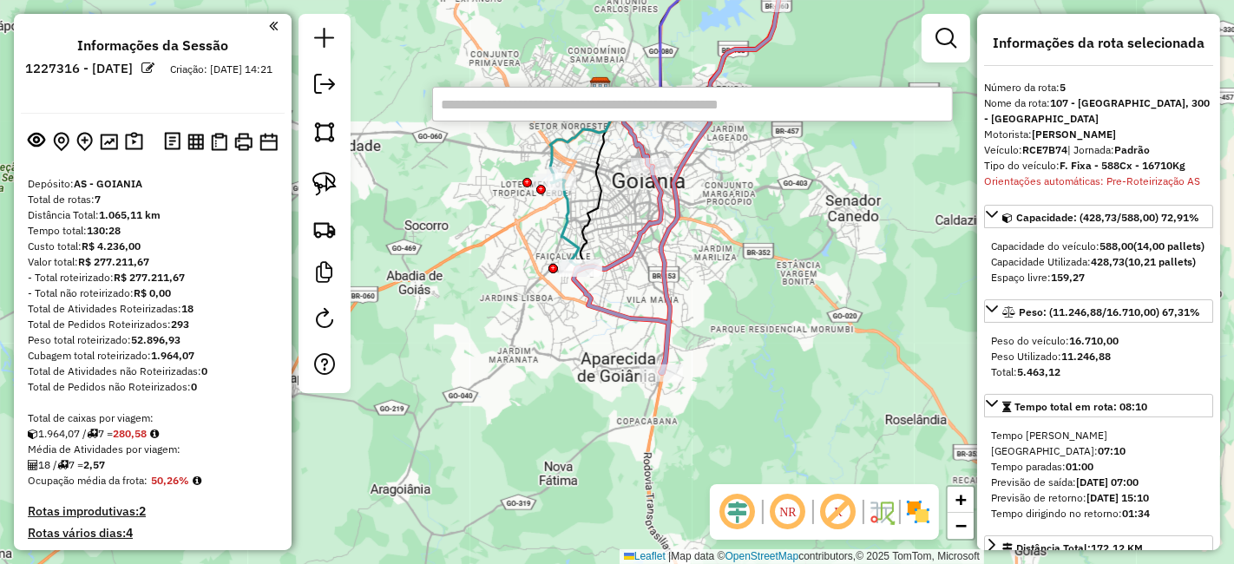
click at [344, 240] on div at bounding box center [324, 203] width 52 height 379
click at [333, 234] on img at bounding box center [324, 229] width 24 height 24
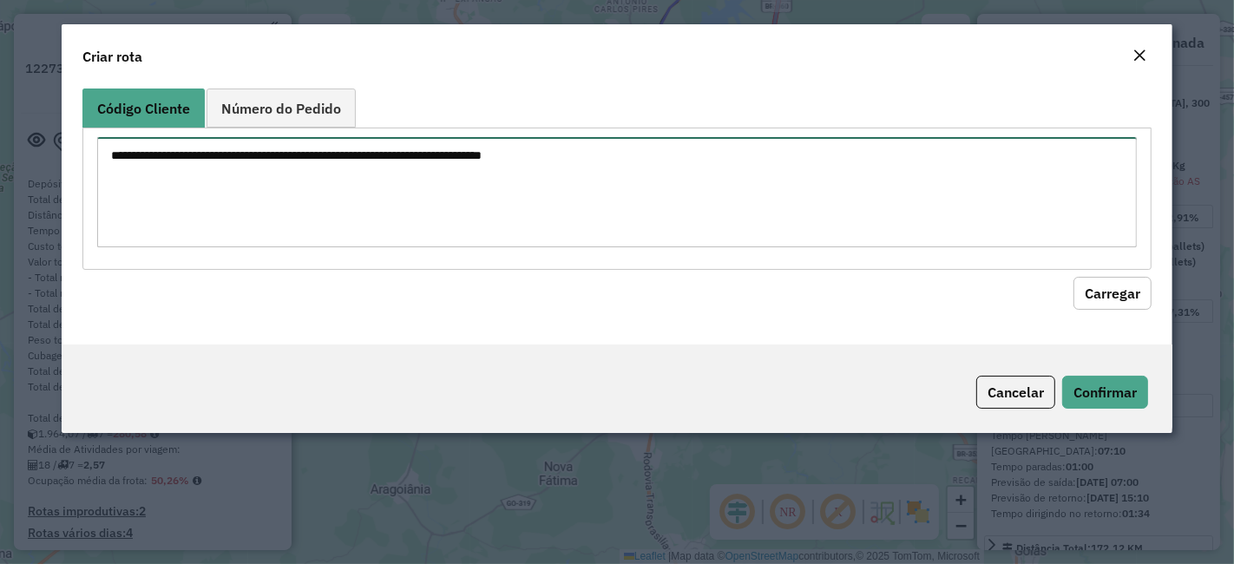
click at [384, 194] on textarea at bounding box center [616, 192] width 1039 height 110
paste textarea "******** ********"
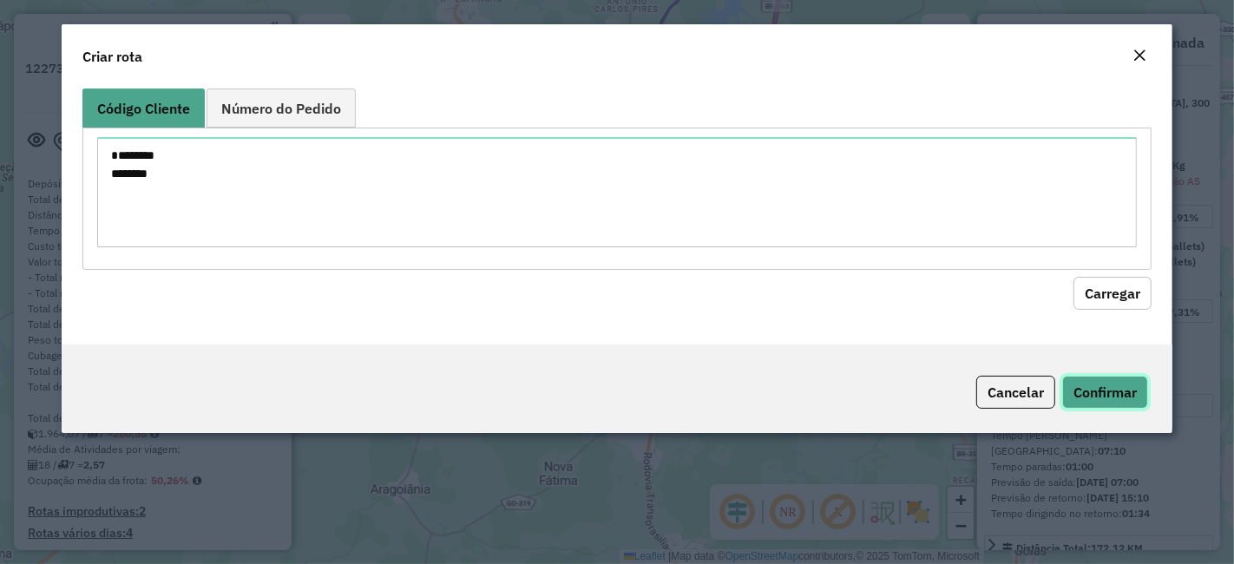
click at [1098, 392] on button "Confirmar" at bounding box center [1105, 392] width 86 height 33
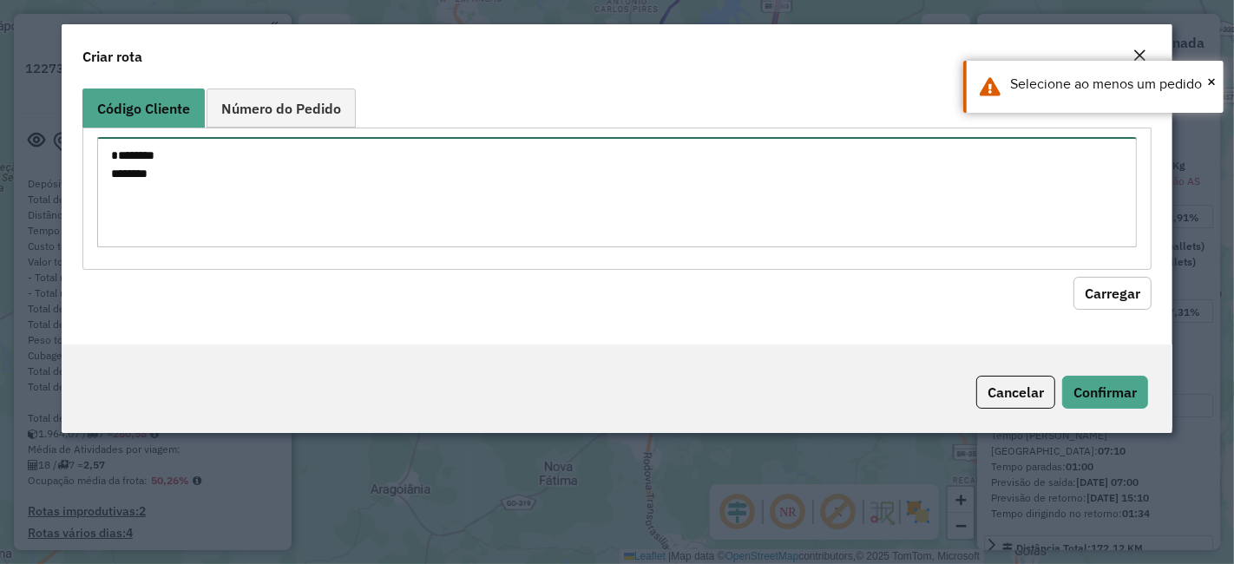
click at [127, 154] on textarea "******** ********" at bounding box center [616, 192] width 1039 height 110
type textarea "******** ********"
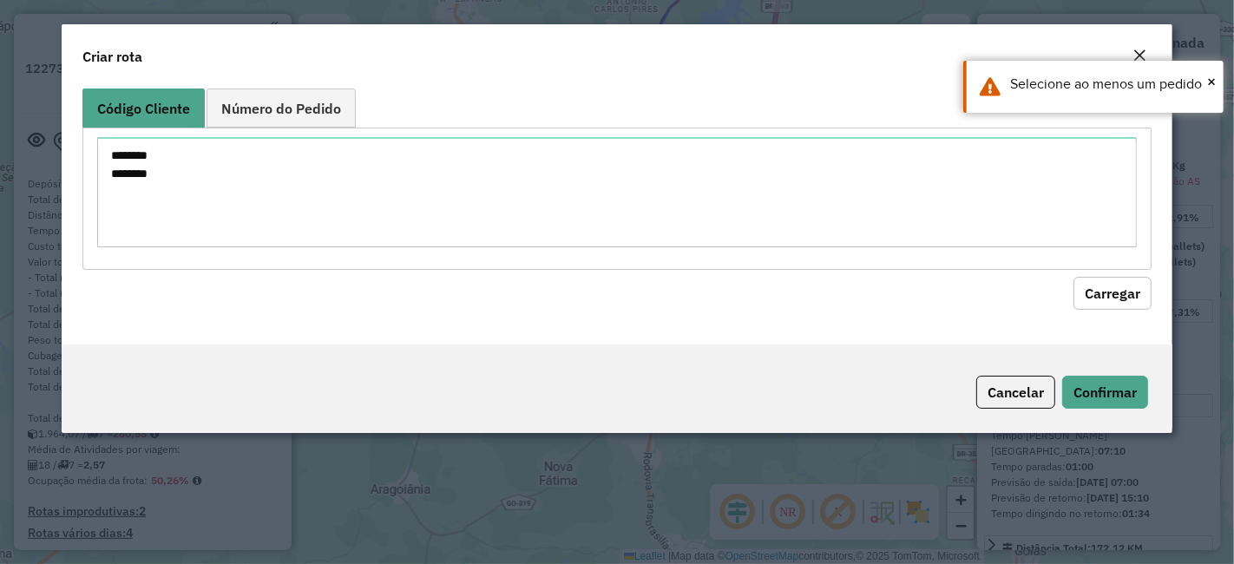
click at [1122, 298] on button "Carregar" at bounding box center [1112, 293] width 78 height 33
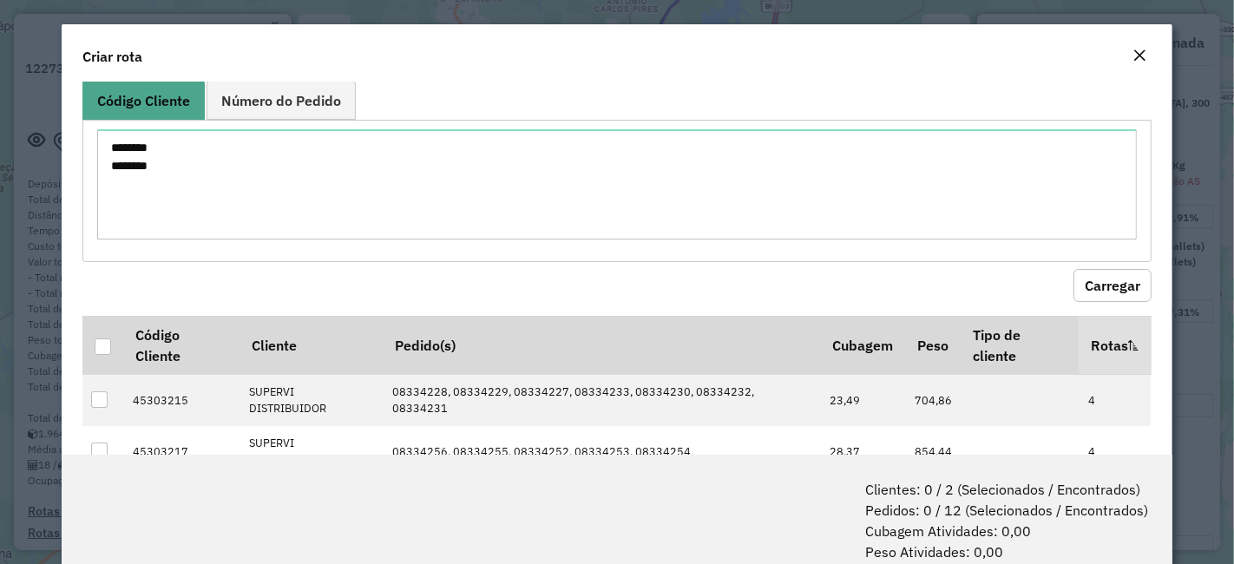
scroll to position [86, 0]
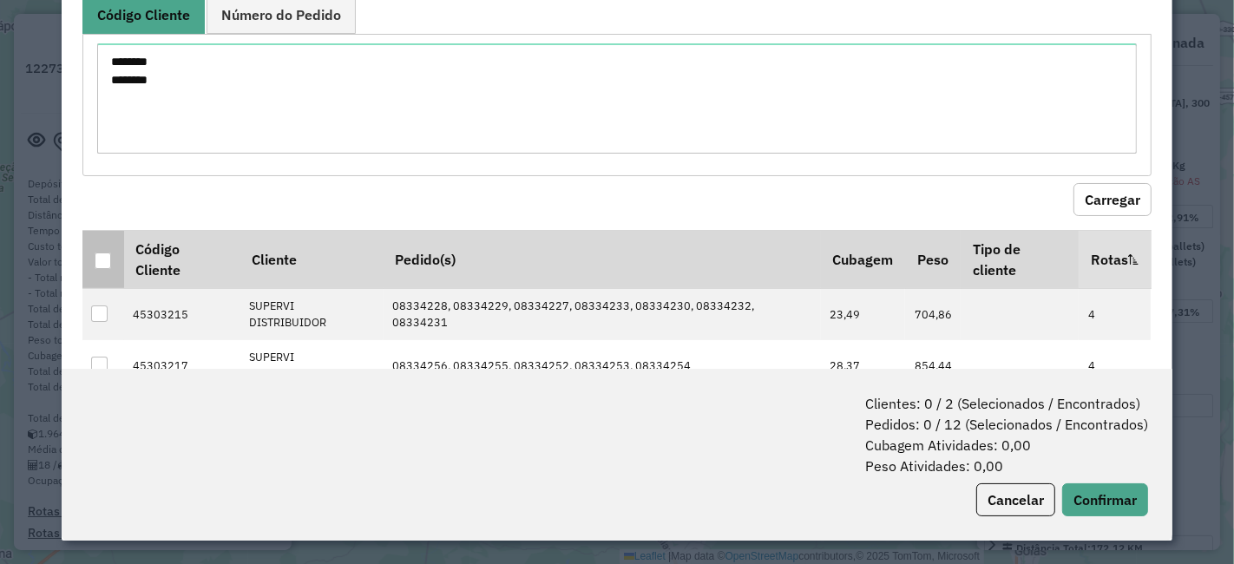
click at [88, 246] on th at bounding box center [102, 259] width 41 height 58
click at [99, 252] on div at bounding box center [103, 260] width 16 height 16
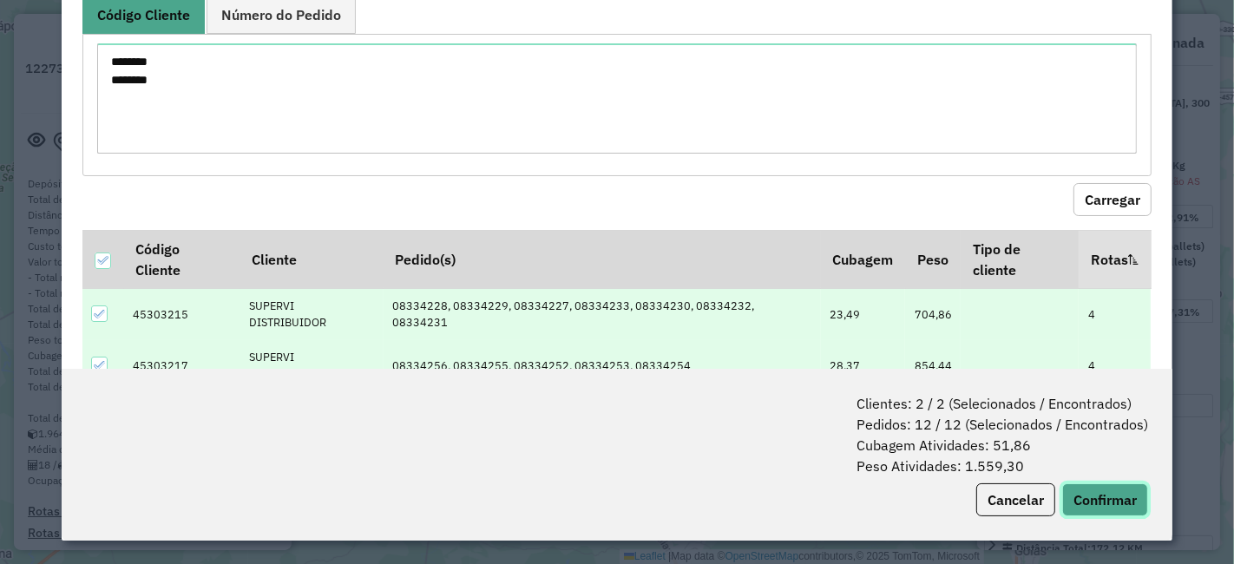
click at [1091, 499] on button "Confirmar" at bounding box center [1105, 499] width 86 height 33
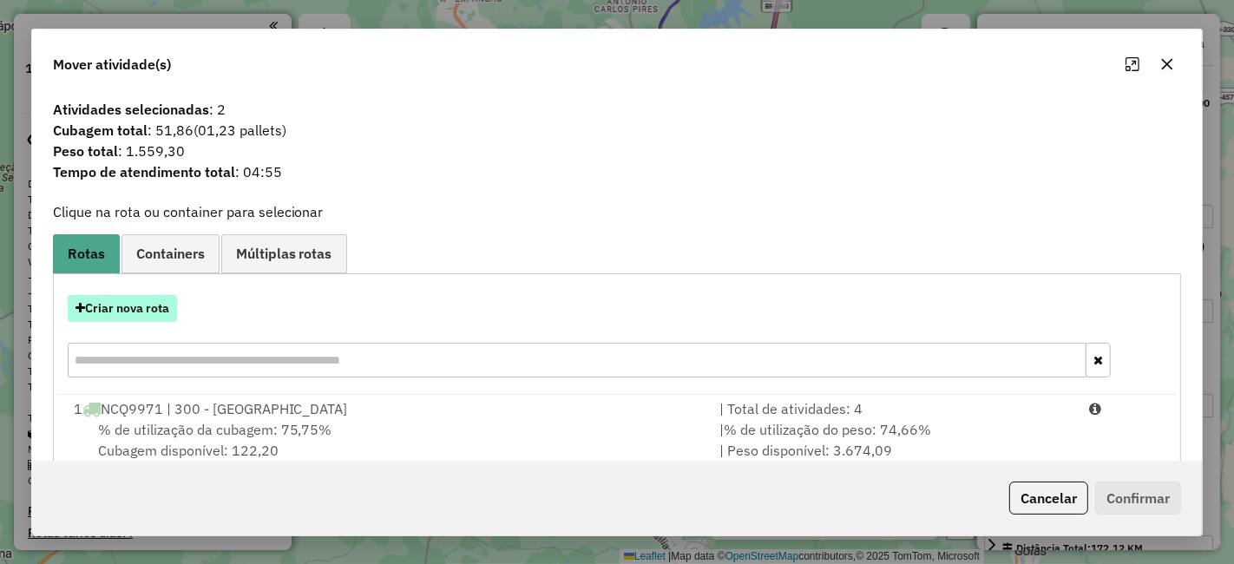
click at [139, 300] on button "Criar nova rota" at bounding box center [122, 308] width 109 height 27
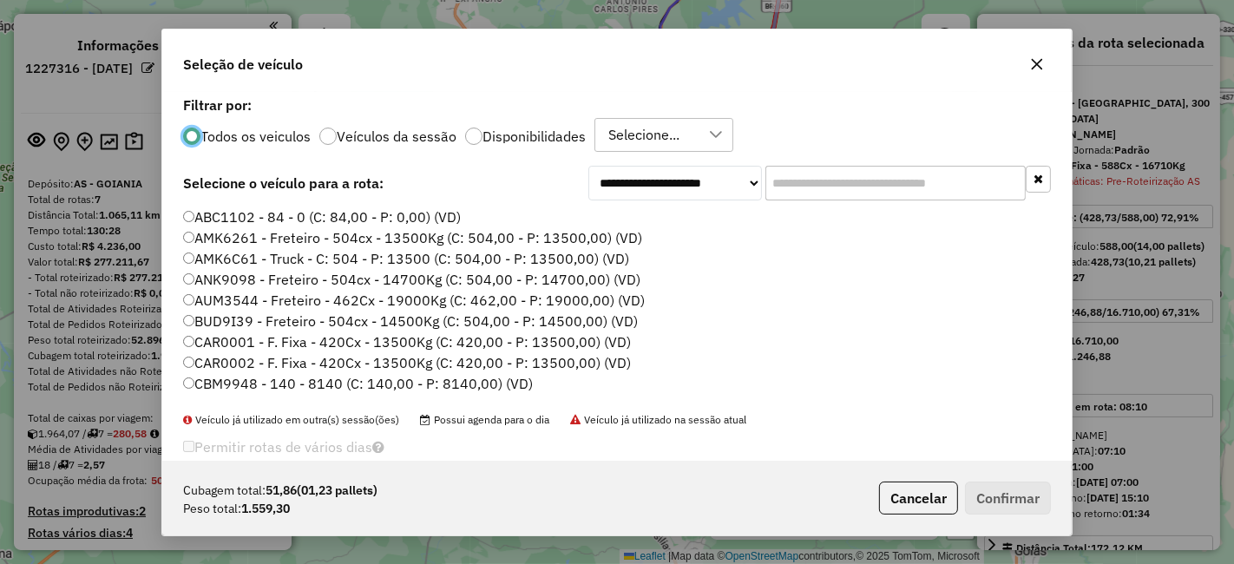
scroll to position [10, 4]
click at [790, 181] on input "text" at bounding box center [895, 183] width 260 height 35
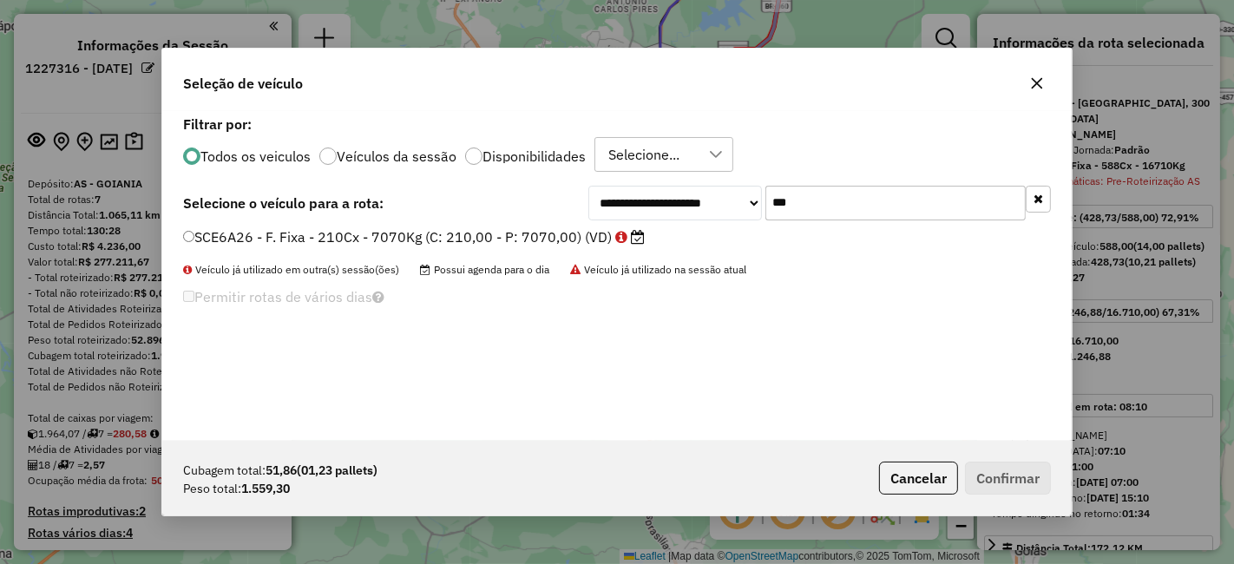
type input "***"
click at [534, 229] on label "SCE6A26 - F. Fixa - 210Cx - 7070Kg (C: 210,00 - P: 7070,00) (VD)" at bounding box center [414, 236] width 462 height 21
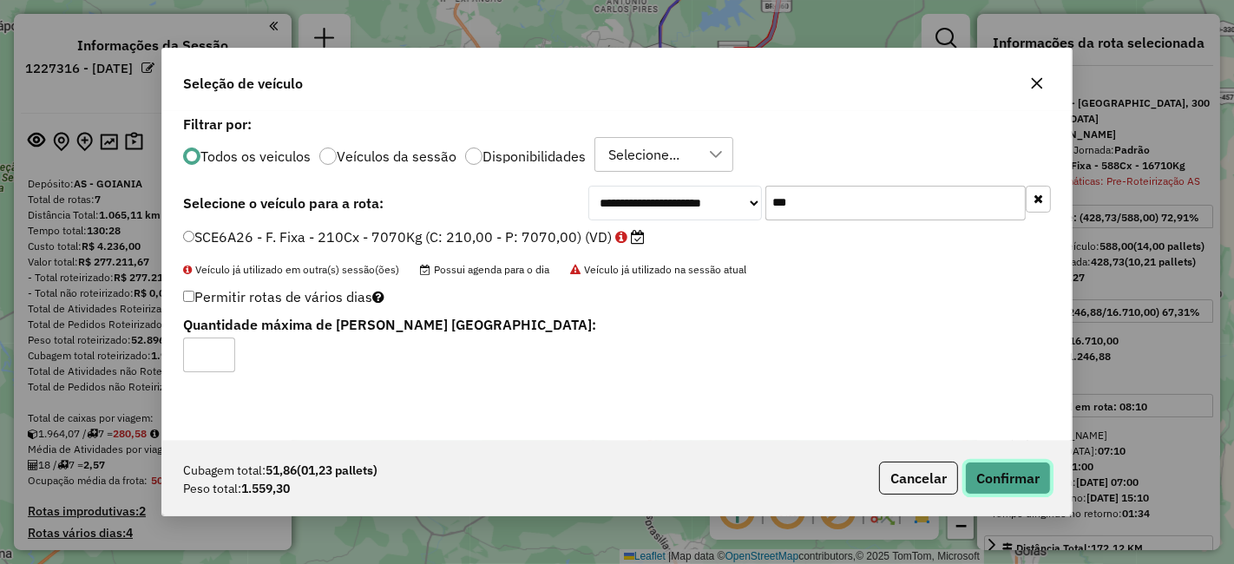
click at [1036, 487] on button "Confirmar" at bounding box center [1008, 478] width 86 height 33
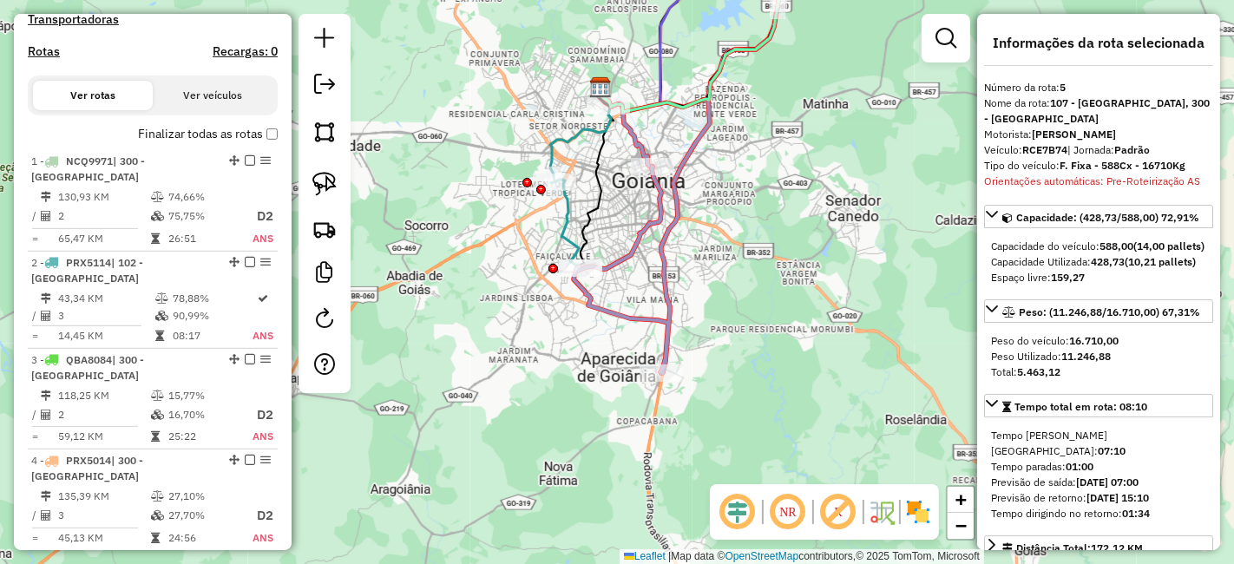
scroll to position [972, 0]
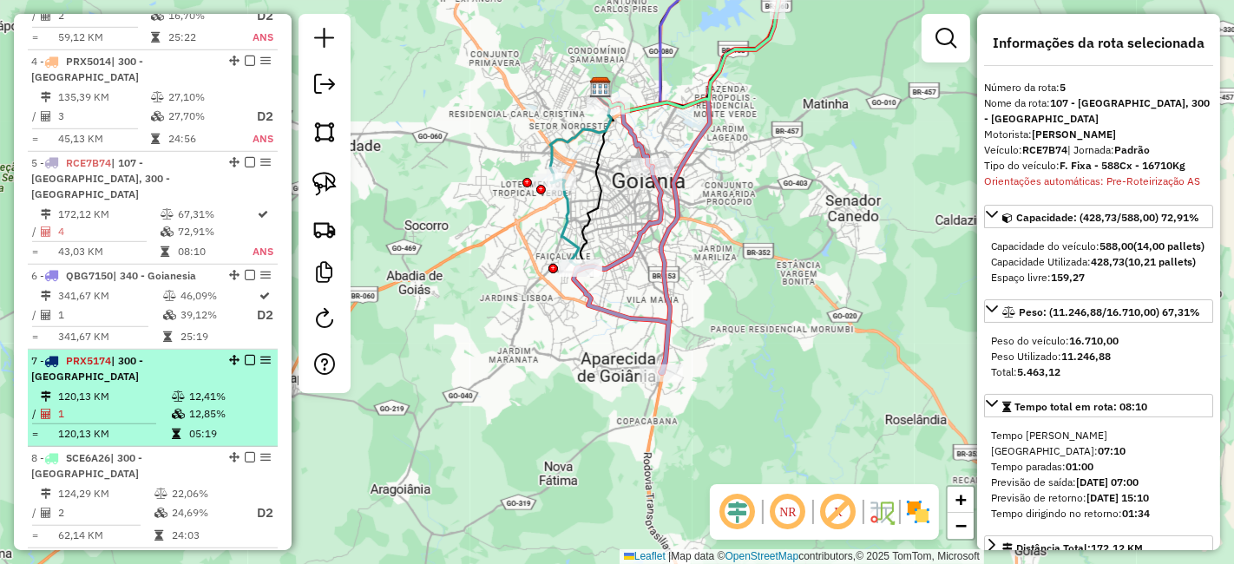
click at [246, 452] on em at bounding box center [250, 457] width 10 height 10
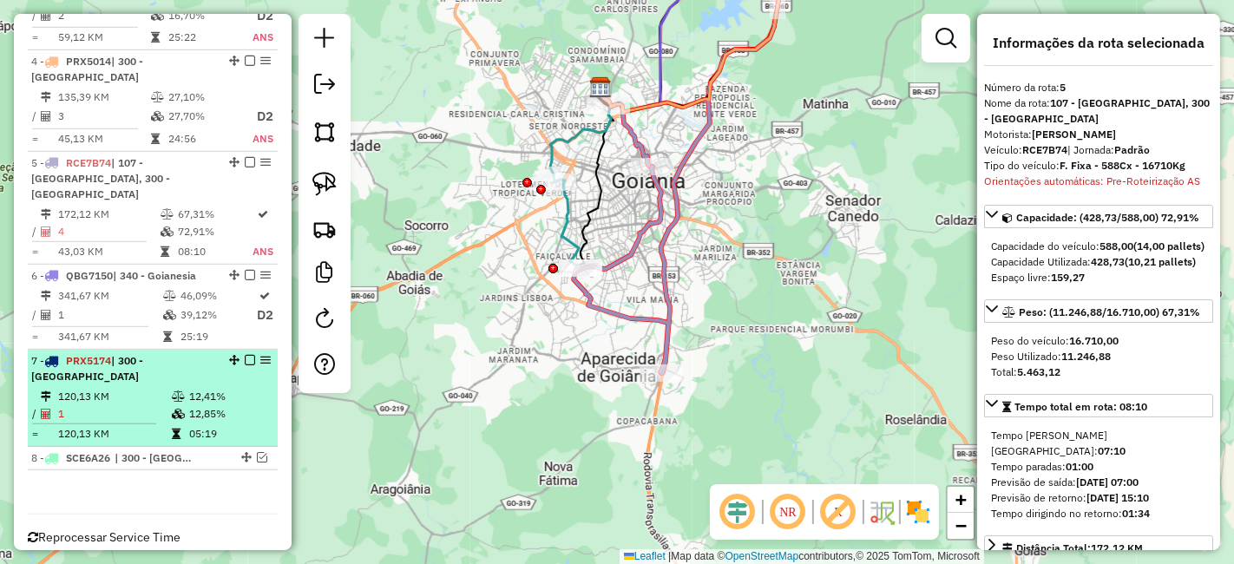
scroll to position [909, 0]
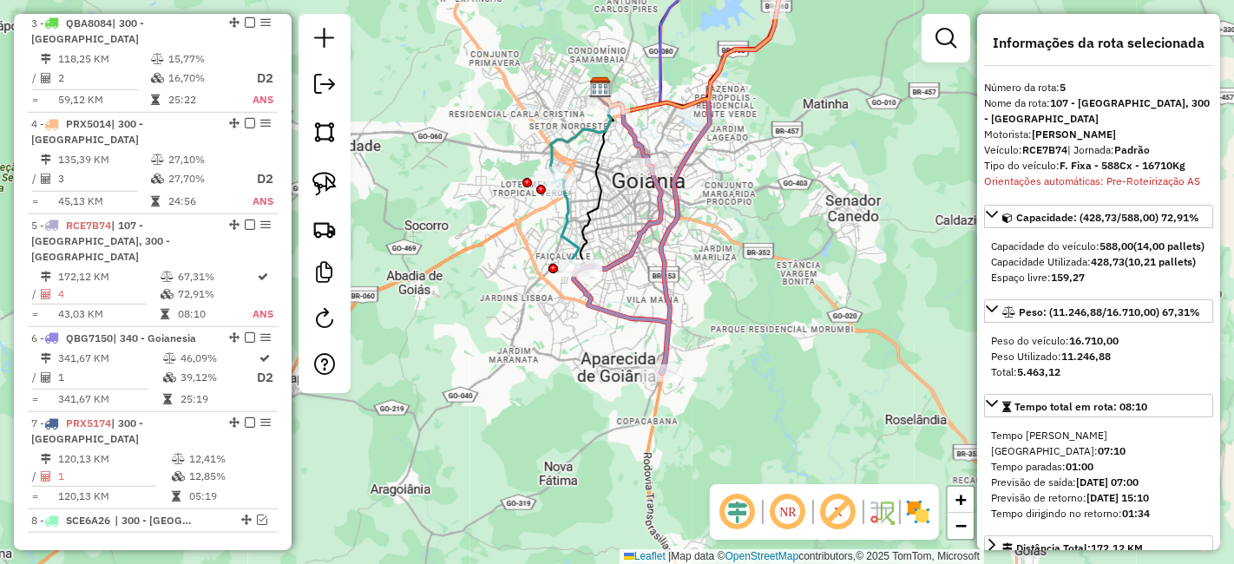
click at [746, 521] on em at bounding box center [738, 512] width 42 height 42
click at [745, 521] on em at bounding box center [738, 512] width 42 height 42
click at [748, 516] on em at bounding box center [738, 512] width 42 height 42
click at [748, 517] on em at bounding box center [738, 512] width 42 height 42
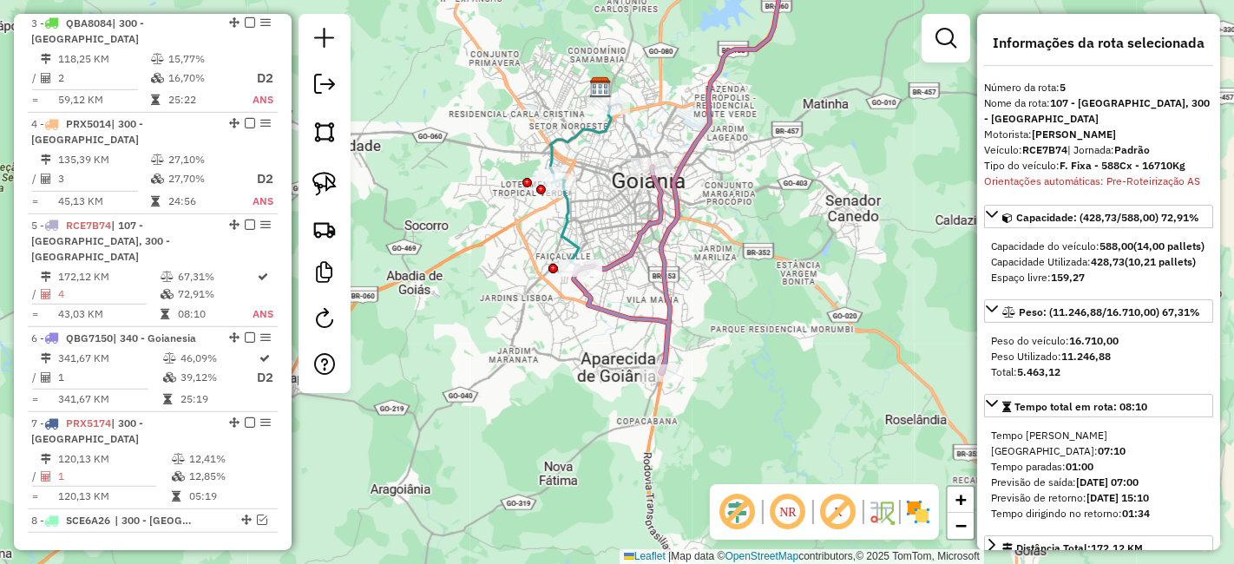
click at [733, 516] on em at bounding box center [738, 512] width 42 height 42
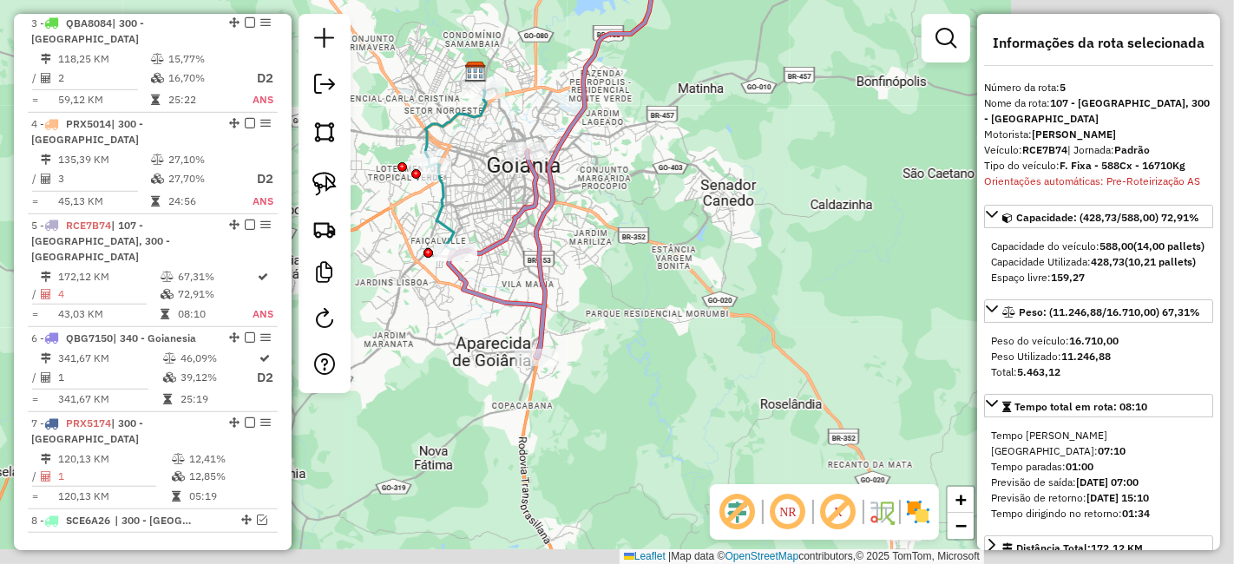
drag, startPoint x: 961, startPoint y: 304, endPoint x: 600, endPoint y: 256, distance: 364.9
click at [597, 256] on div "Janela de atendimento Grade de atendimento Capacidade Transportadoras Veículos …" at bounding box center [617, 282] width 1234 height 564
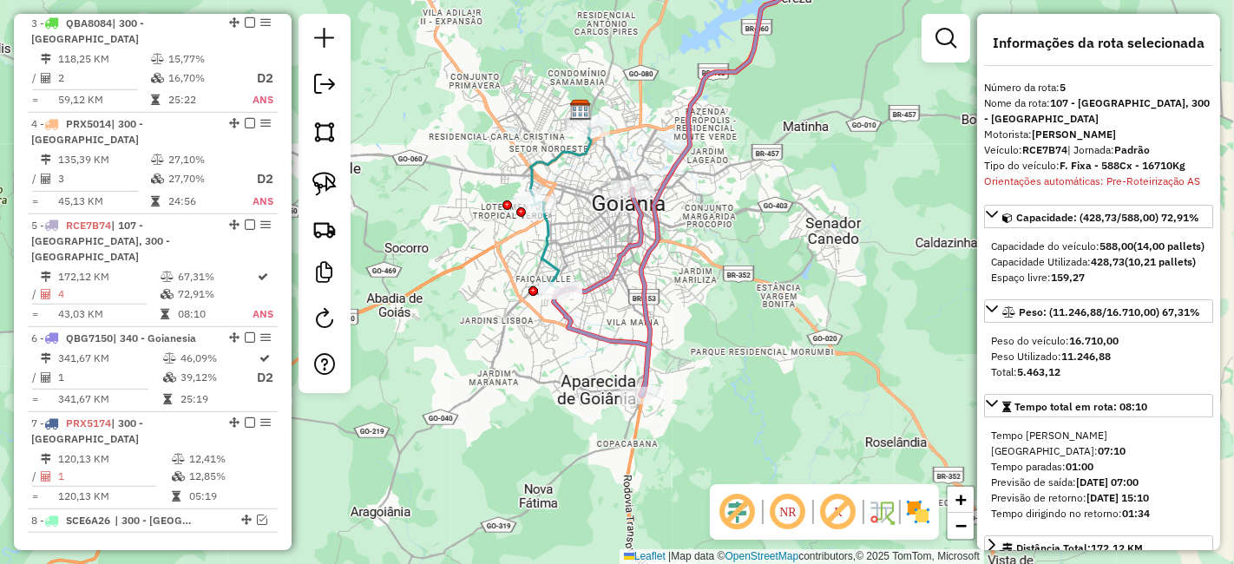
drag, startPoint x: 600, startPoint y: 256, endPoint x: 714, endPoint y: 298, distance: 121.9
click at [714, 298] on div "Janela de atendimento Grade de atendimento Capacidade Transportadoras Veículos …" at bounding box center [617, 282] width 1234 height 564
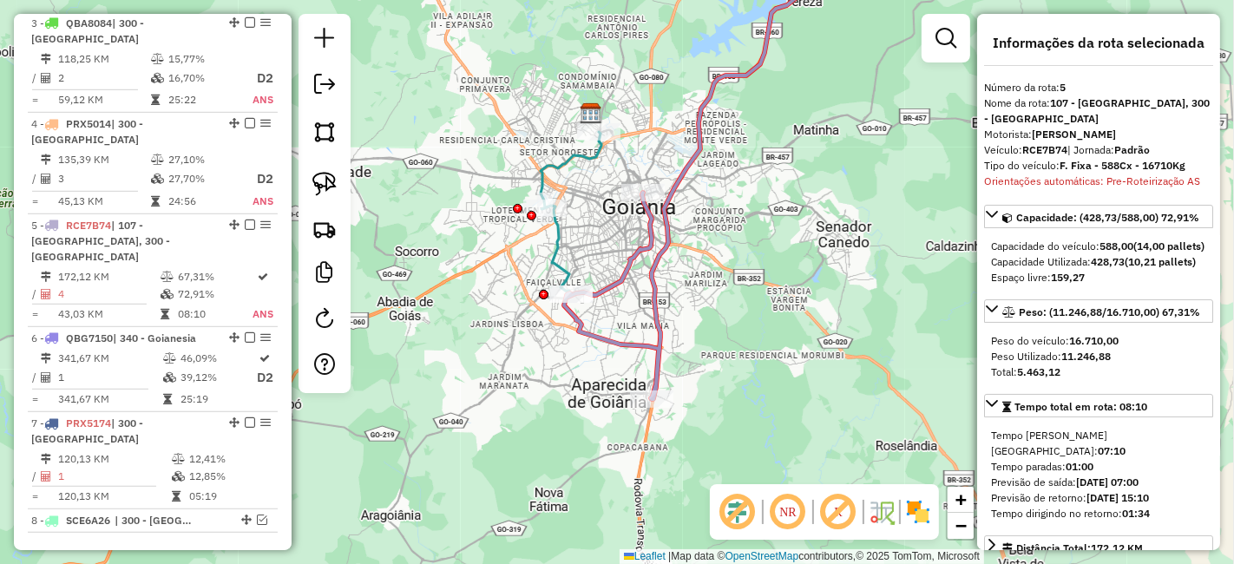
click at [347, 256] on div at bounding box center [324, 203] width 52 height 379
click at [330, 239] on img at bounding box center [324, 229] width 24 height 24
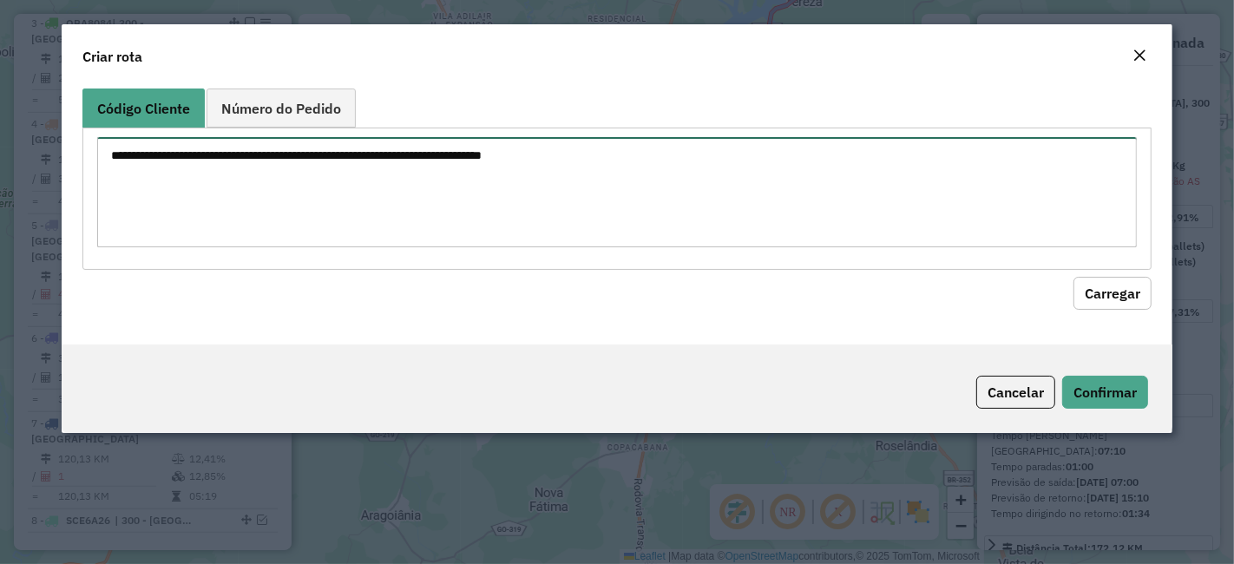
click at [419, 206] on textarea at bounding box center [616, 192] width 1039 height 110
paste textarea "********"
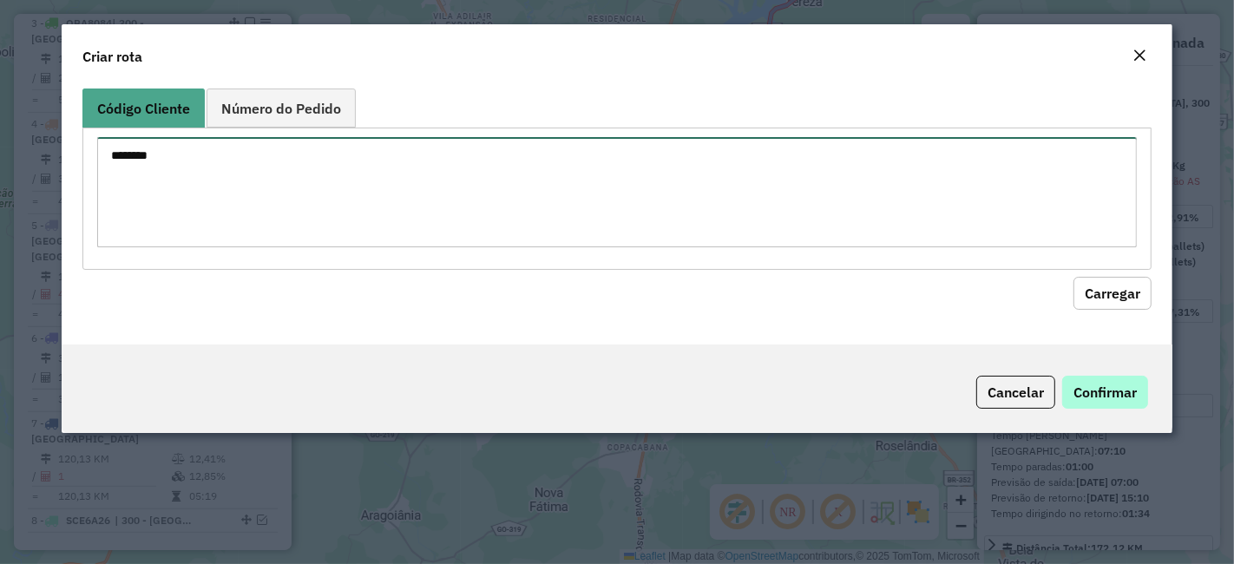
type textarea "********"
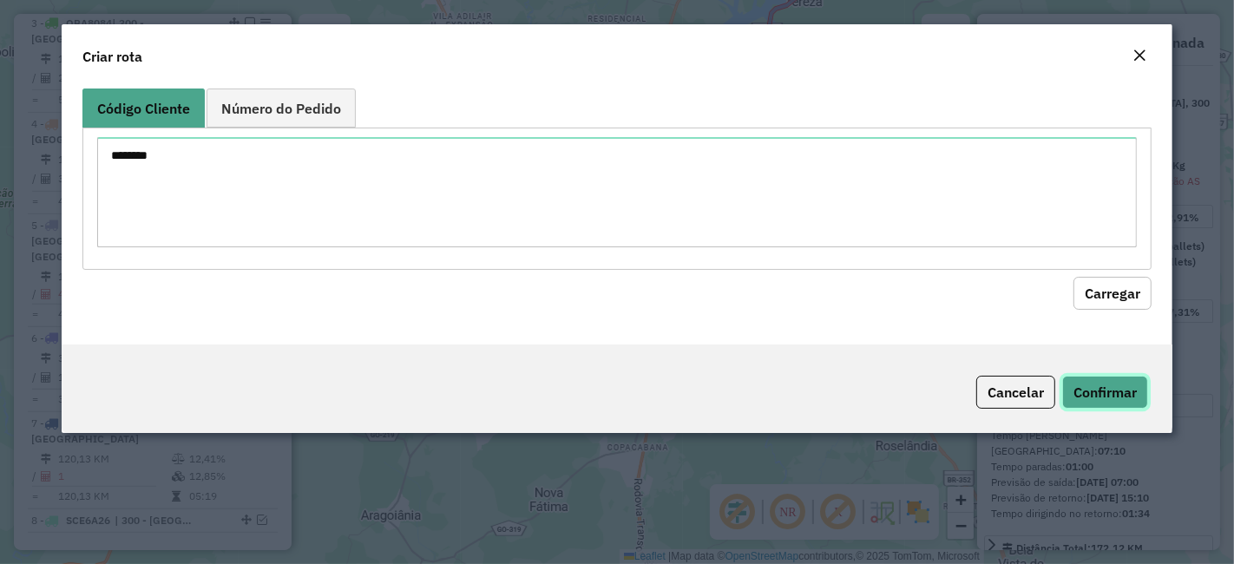
click at [1085, 385] on button "Confirmar" at bounding box center [1105, 392] width 86 height 33
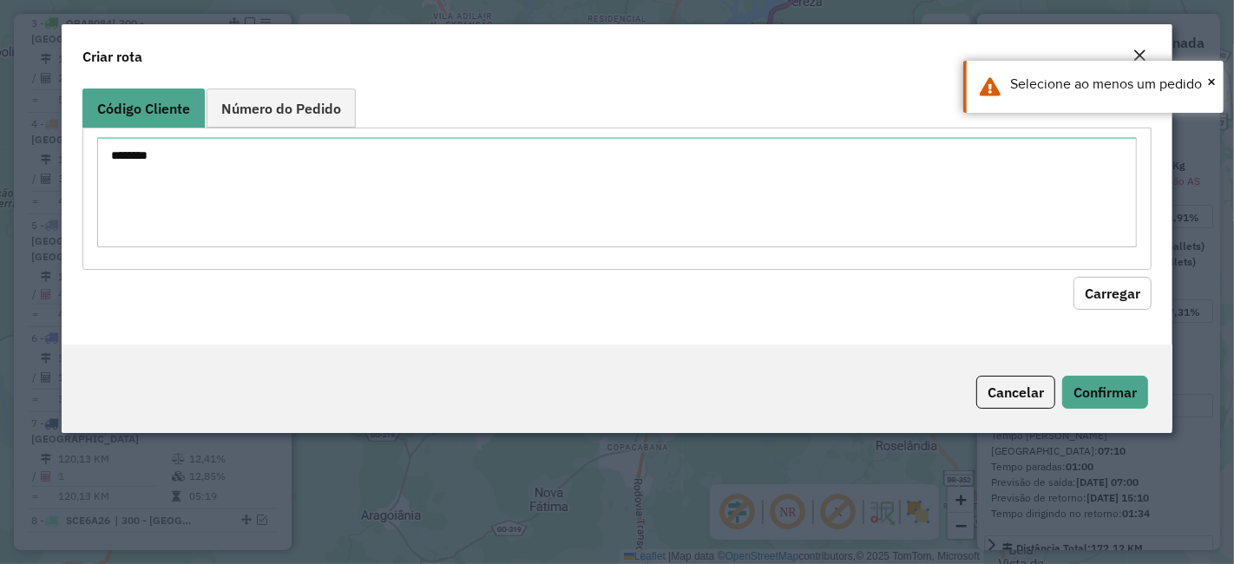
click at [1090, 292] on button "Carregar" at bounding box center [1112, 293] width 78 height 33
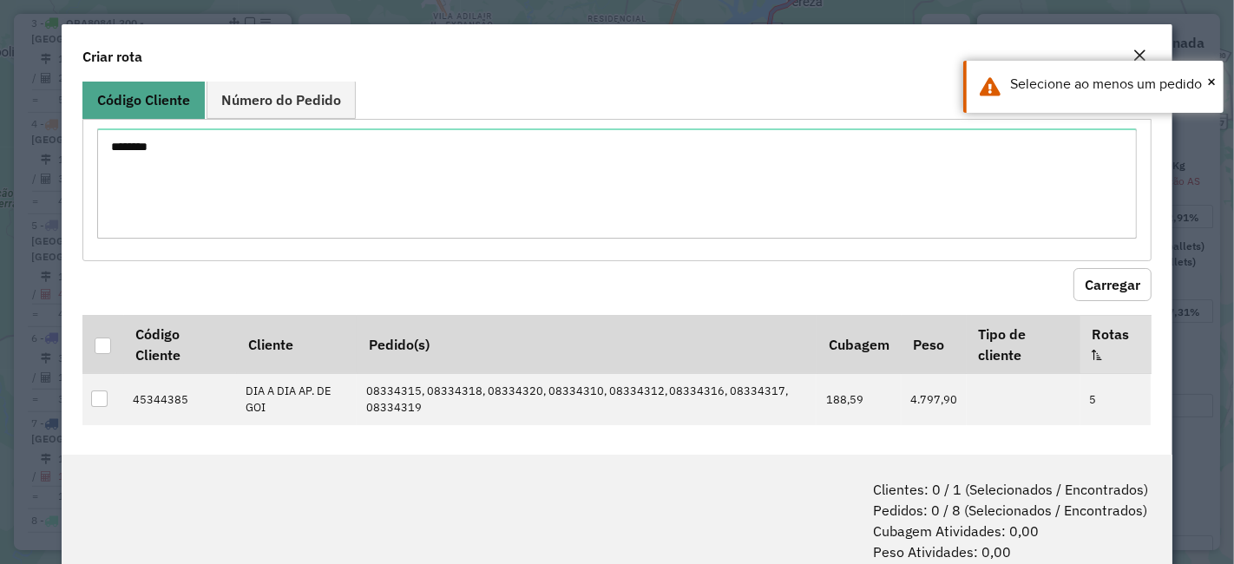
scroll to position [10, 0]
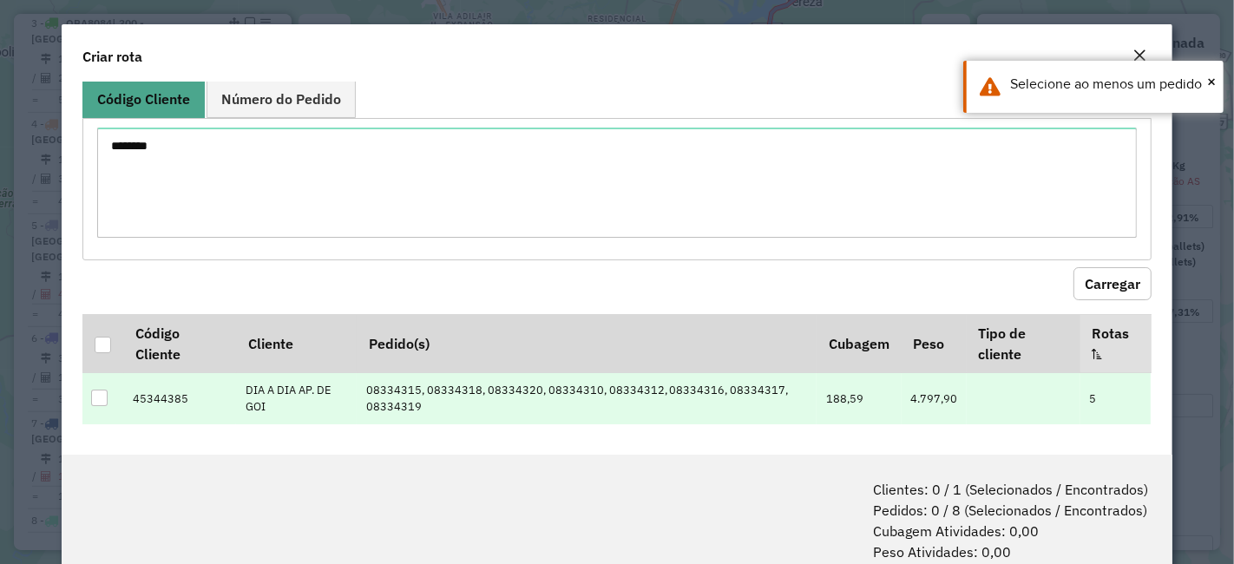
click at [97, 386] on td at bounding box center [102, 397] width 41 height 51
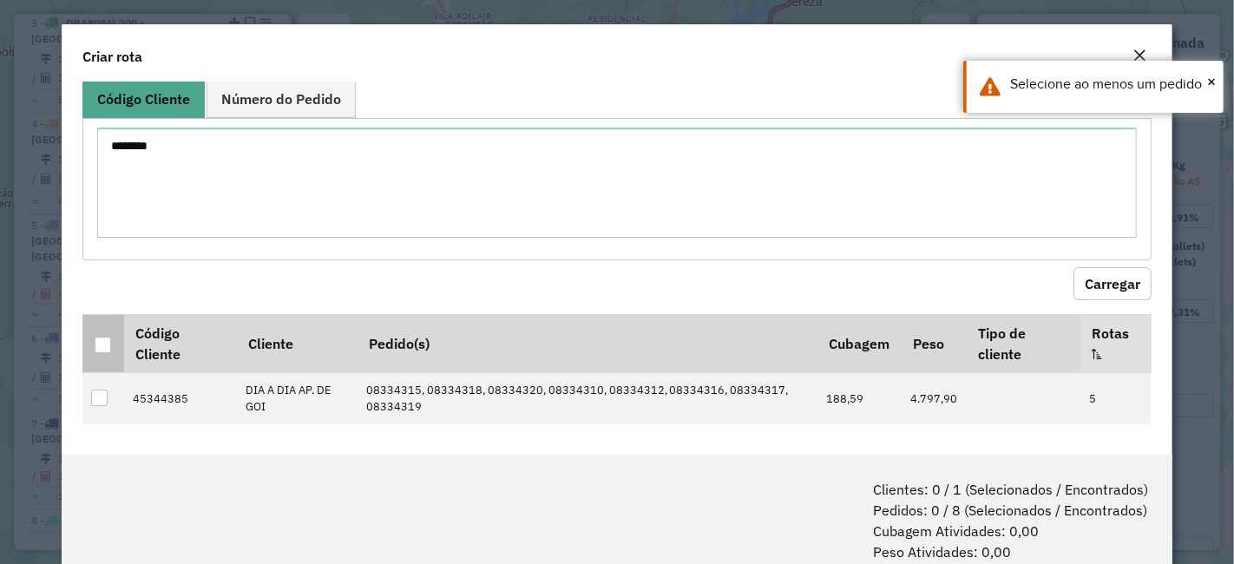
click at [96, 337] on div at bounding box center [103, 345] width 16 height 16
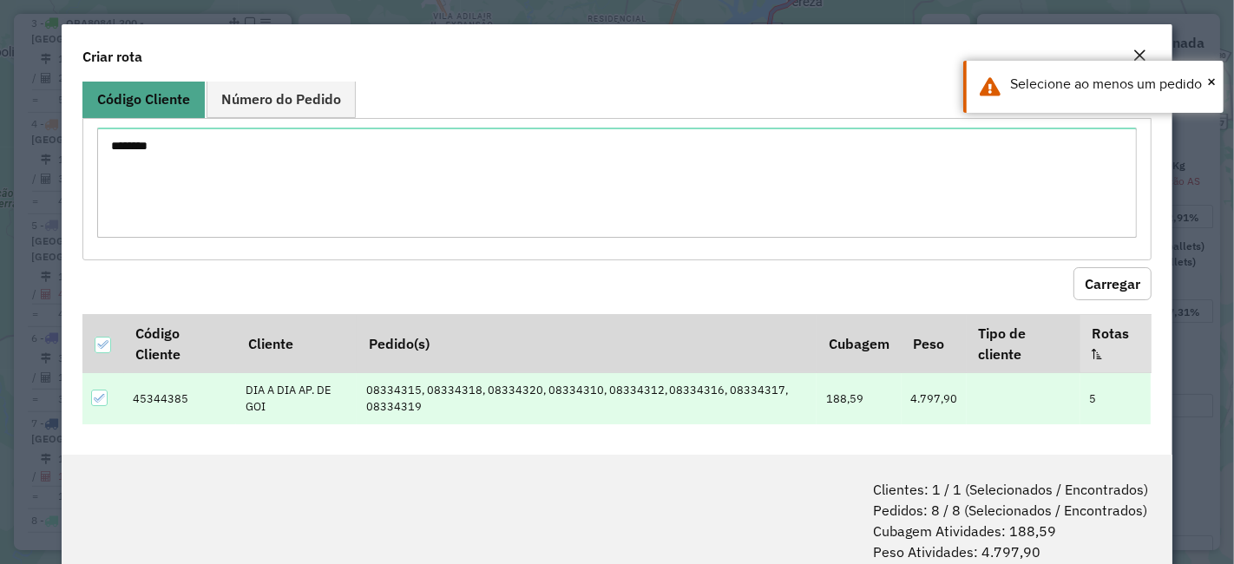
scroll to position [86, 0]
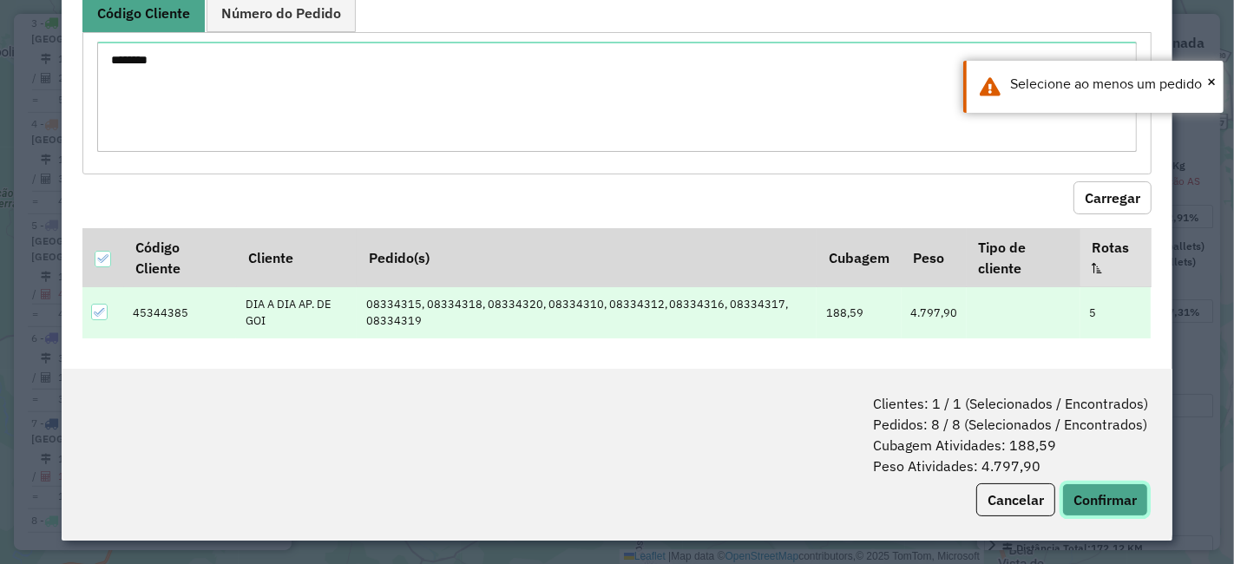
click at [1065, 494] on button "Confirmar" at bounding box center [1105, 499] width 86 height 33
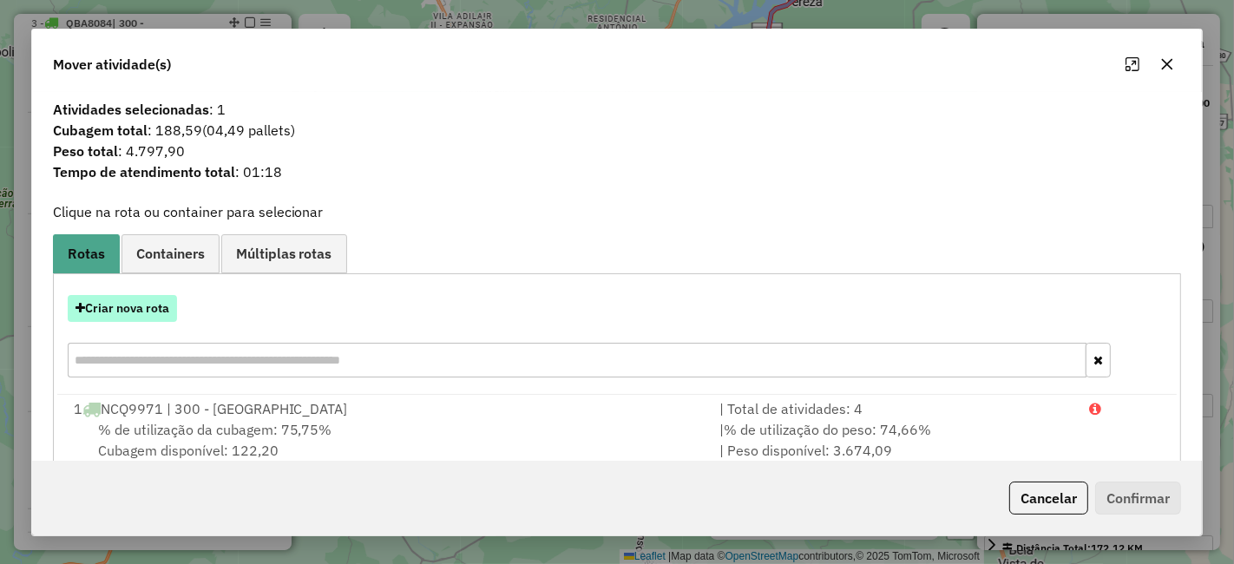
click at [155, 313] on button "Criar nova rota" at bounding box center [122, 308] width 109 height 27
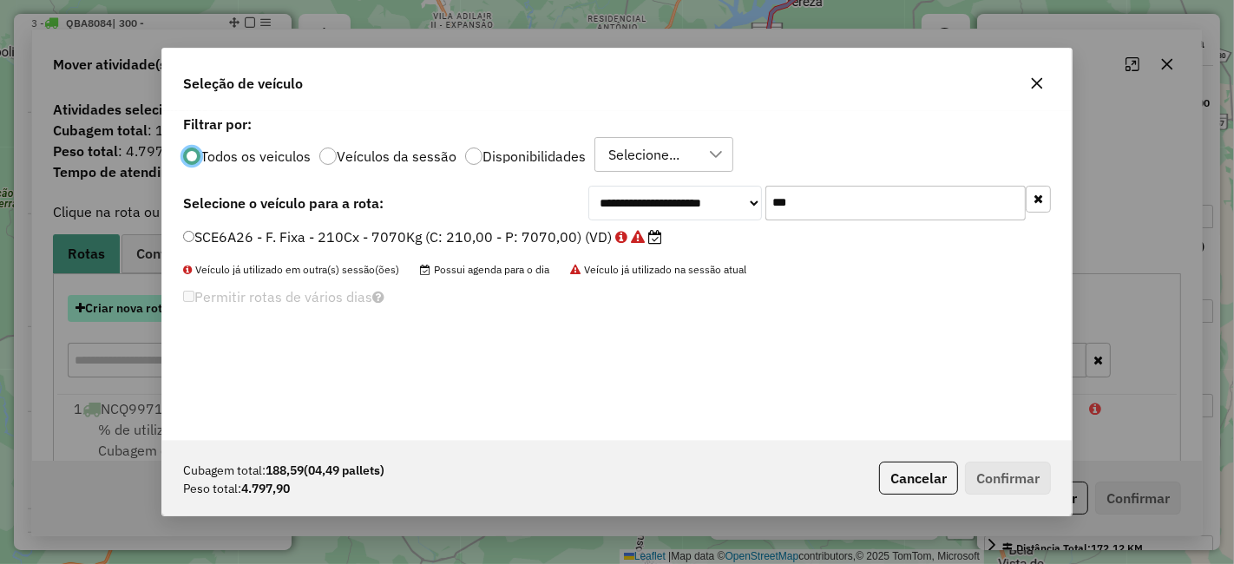
scroll to position [10, 4]
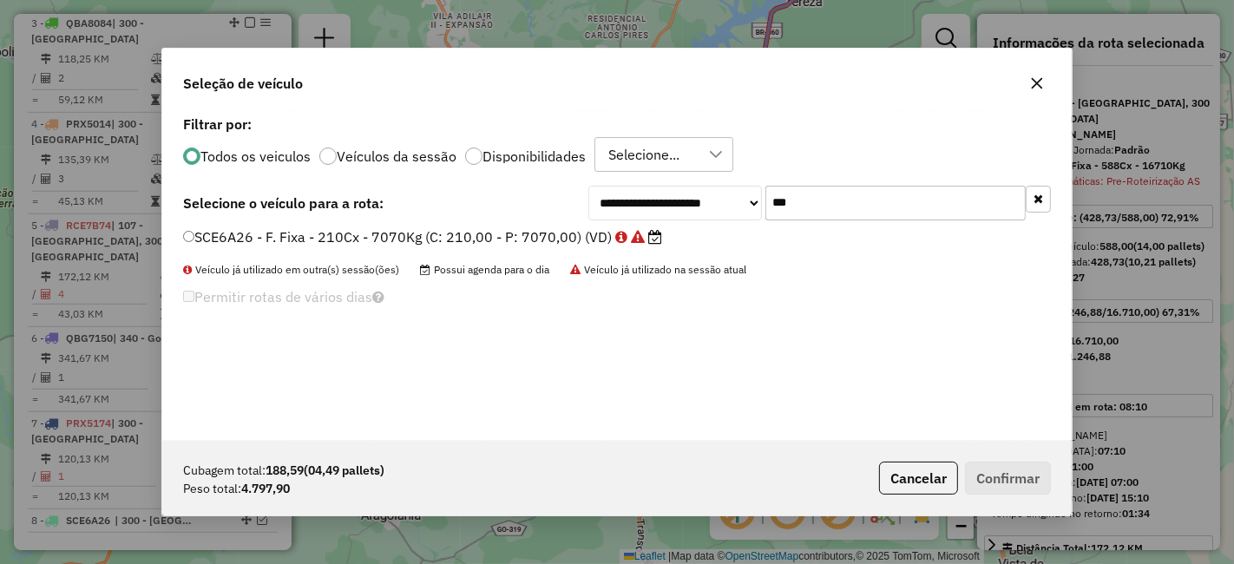
click at [828, 192] on input "***" at bounding box center [895, 203] width 260 height 35
drag, startPoint x: 436, startPoint y: 200, endPoint x: 413, endPoint y: 203, distance: 22.8
click at [413, 203] on div "**********" at bounding box center [617, 203] width 868 height 35
paste input "****"
type input "*******"
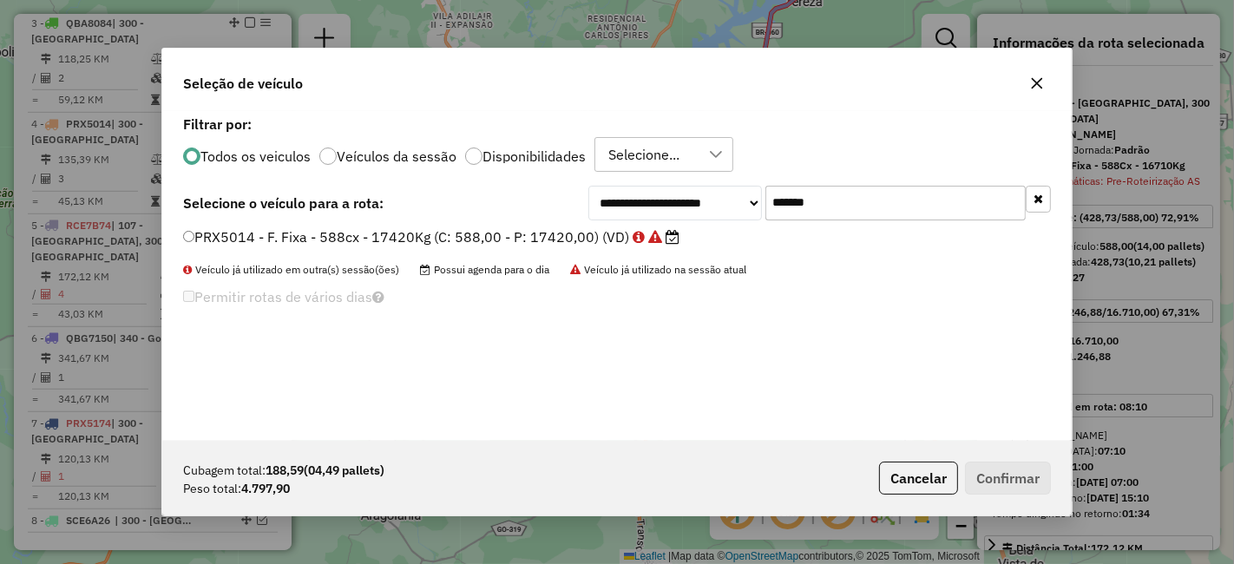
click at [504, 239] on label "PRX5014 - F. Fixa - 588cx - 17420Kg (C: 588,00 - P: 17420,00) (VD)" at bounding box center [431, 236] width 496 height 21
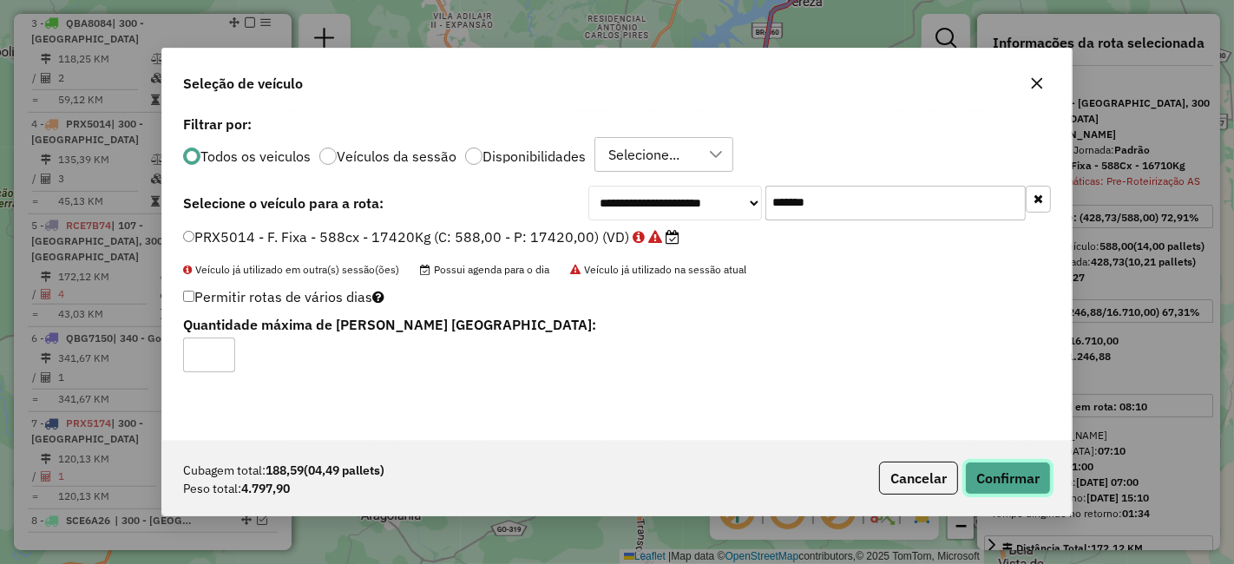
click at [974, 467] on button "Confirmar" at bounding box center [1008, 478] width 86 height 33
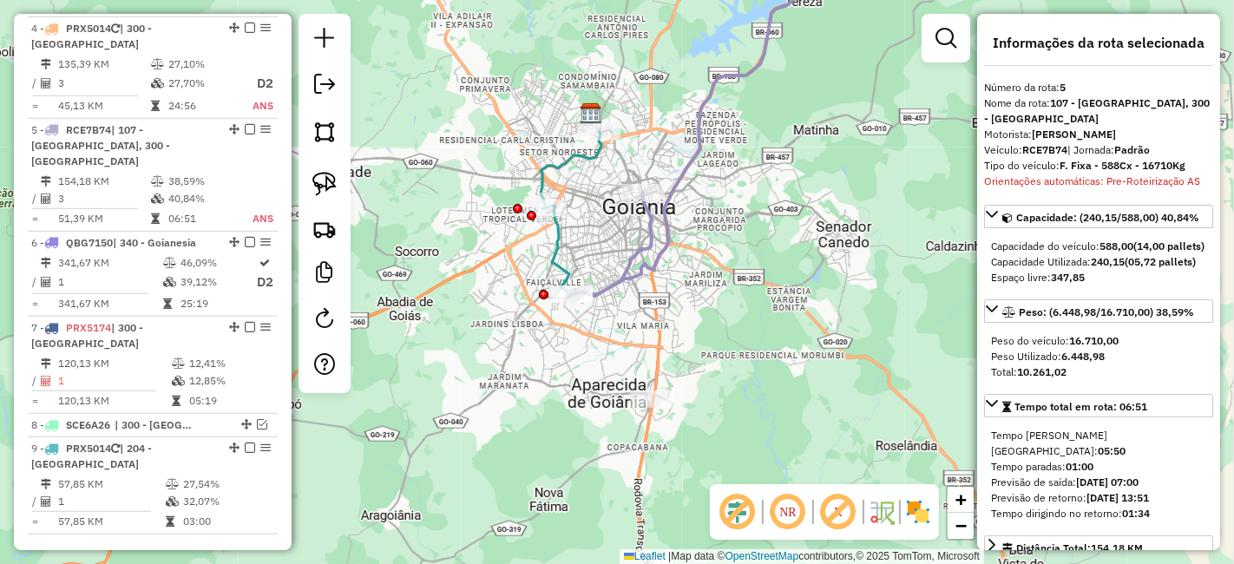
scroll to position [1006, 0]
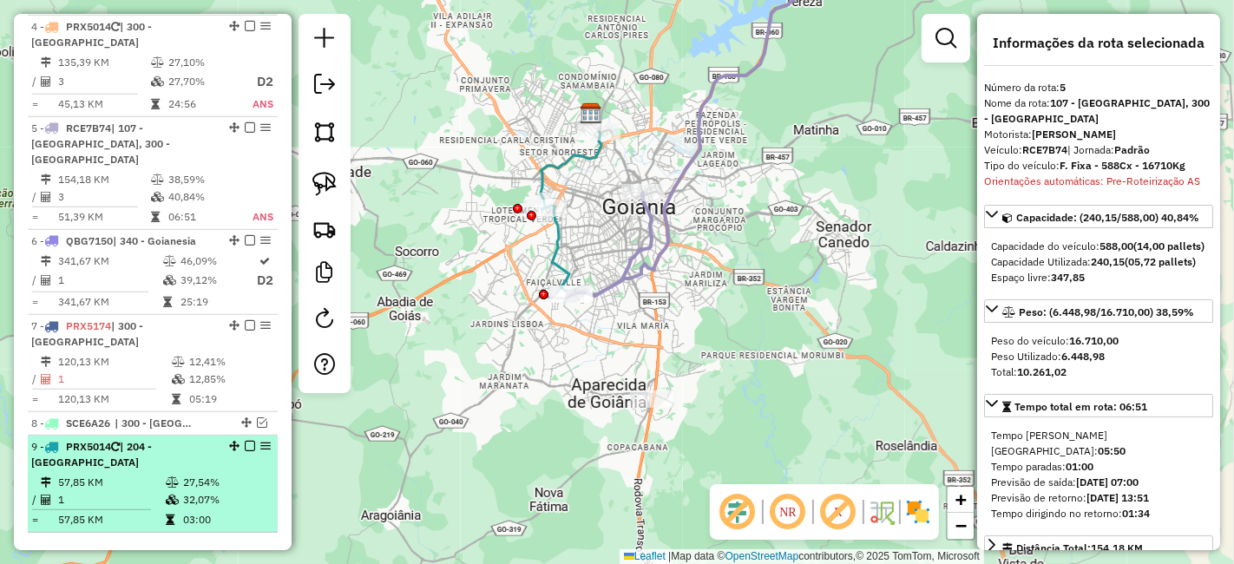
click at [248, 441] on em at bounding box center [250, 446] width 10 height 10
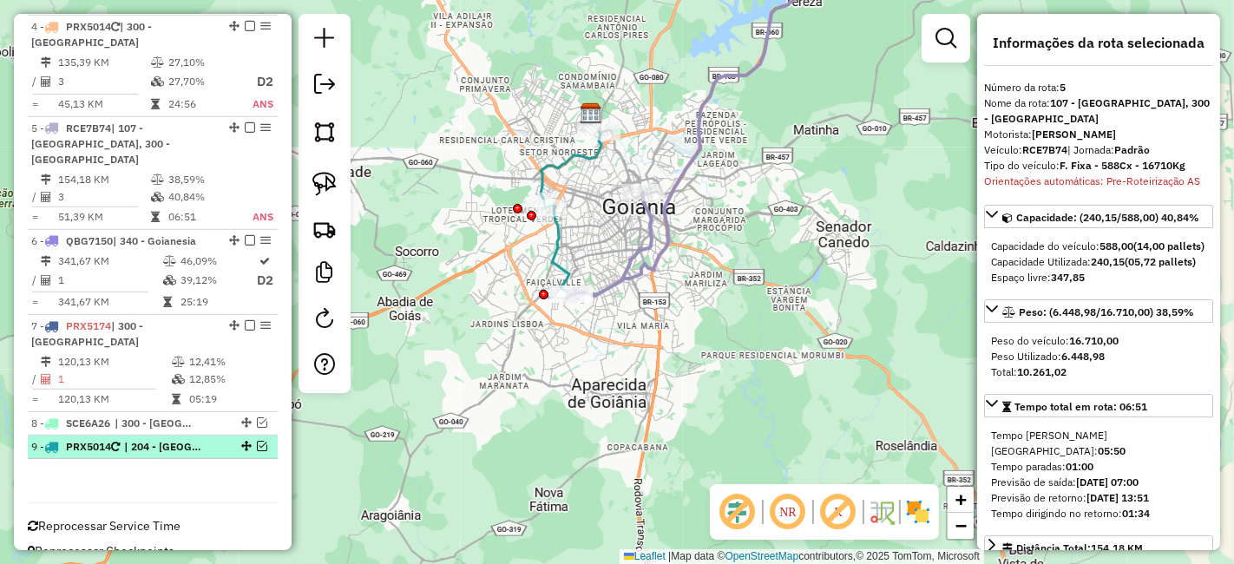
scroll to position [933, 0]
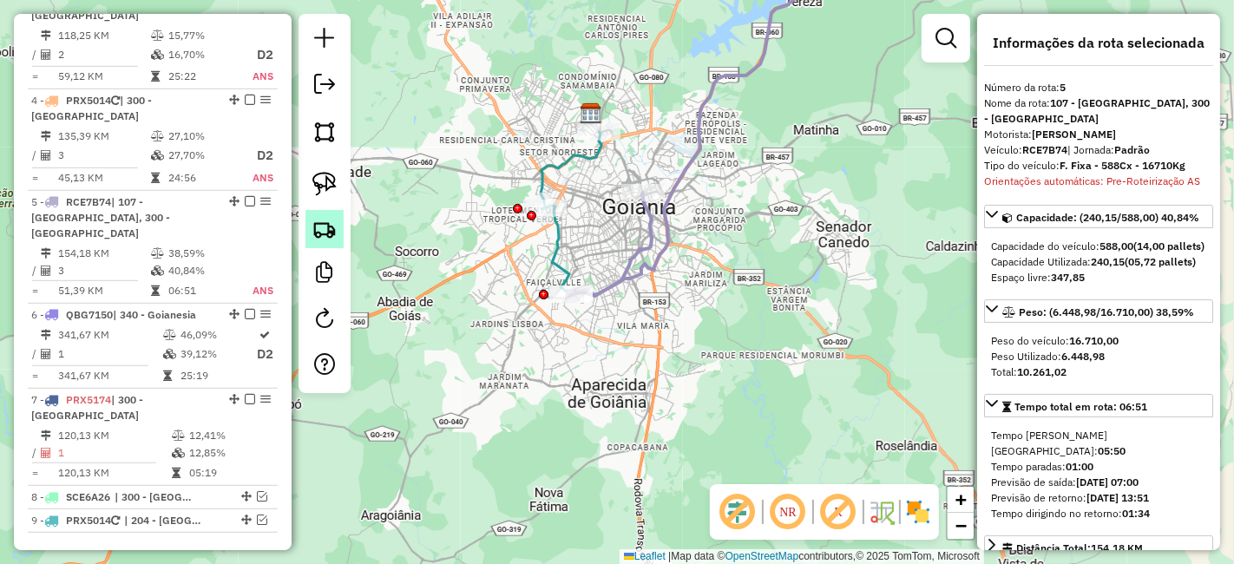
click at [342, 241] on link at bounding box center [324, 229] width 38 height 38
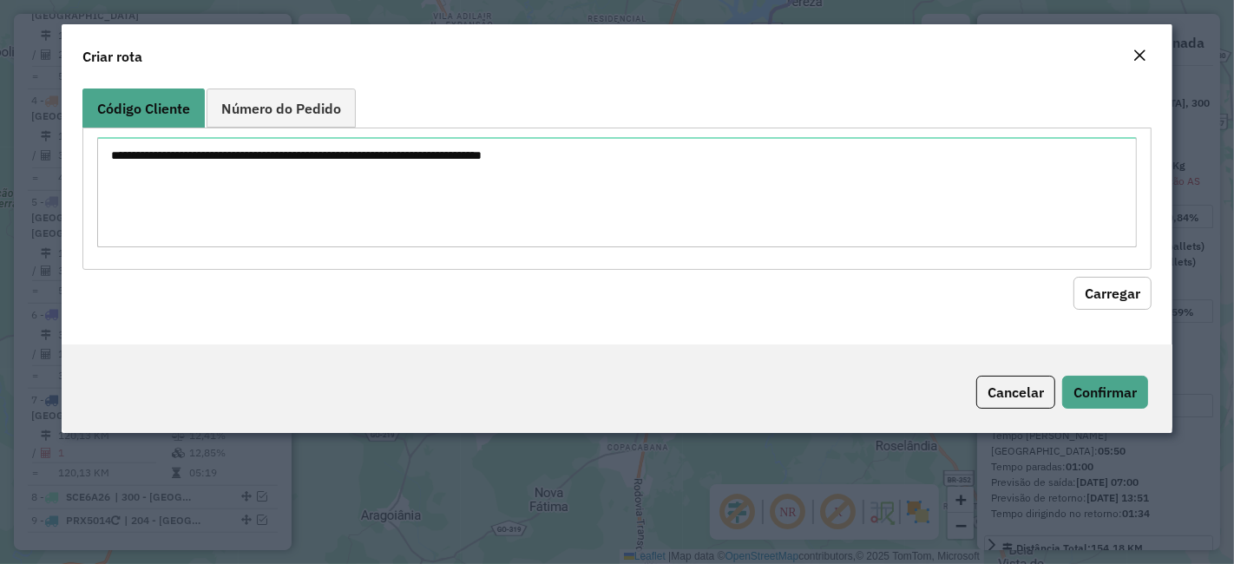
click at [493, 86] on div "Código Cliente Número do Pedido Carregar" at bounding box center [617, 213] width 1111 height 263
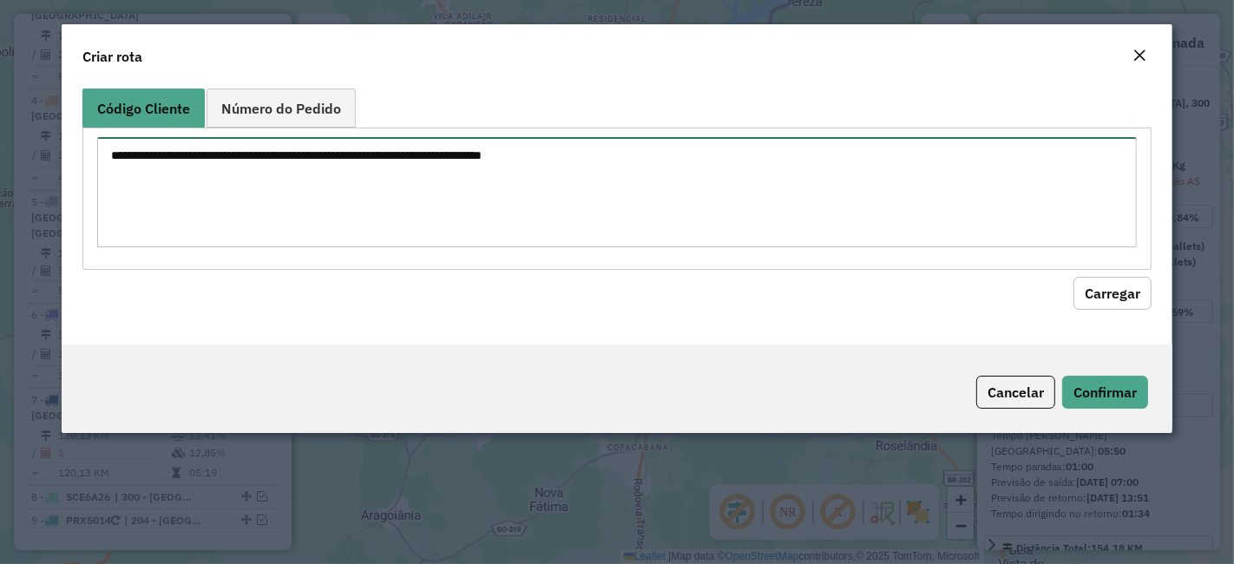
click at [359, 180] on textarea at bounding box center [616, 192] width 1039 height 110
paste textarea "********"
type textarea "********"
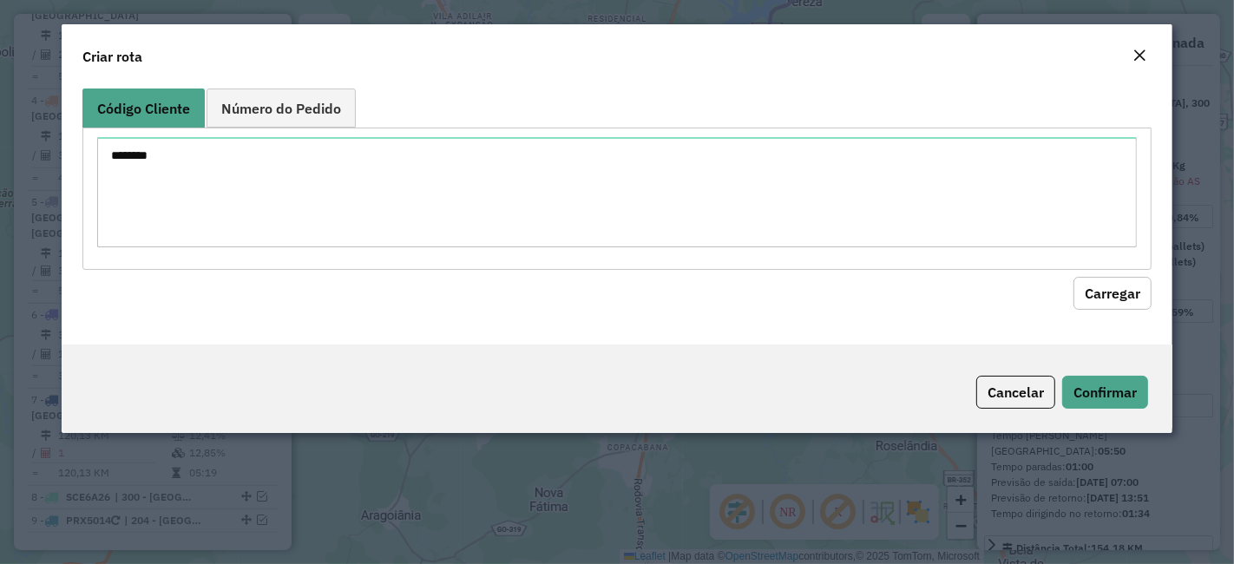
click at [1088, 288] on button "Carregar" at bounding box center [1112, 293] width 78 height 33
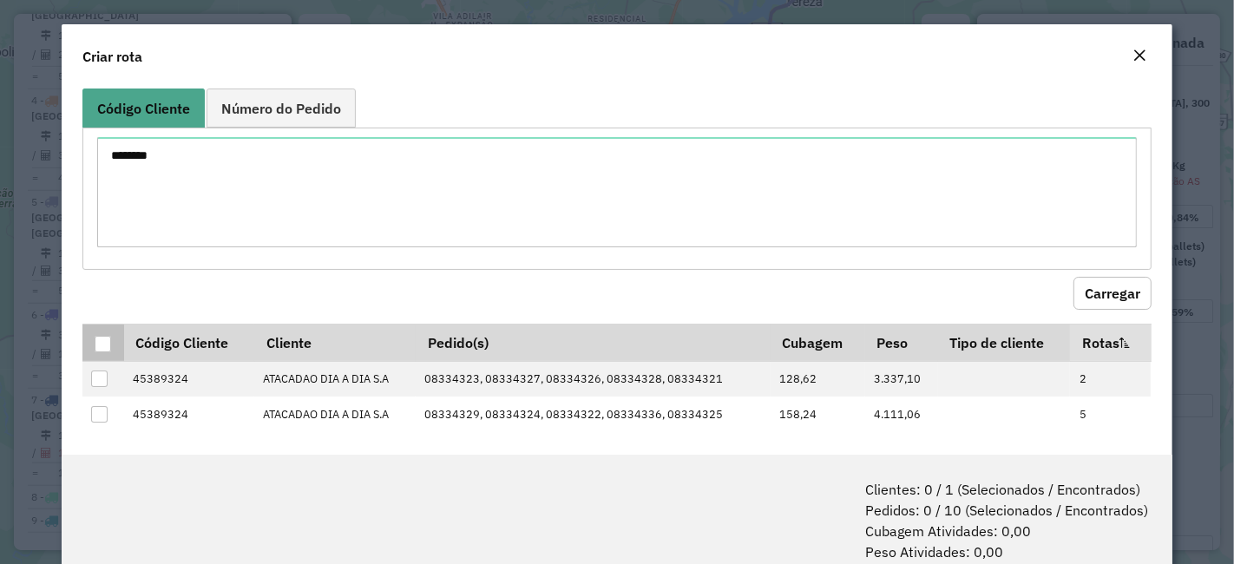
click at [110, 330] on th at bounding box center [102, 342] width 41 height 37
click at [102, 337] on div at bounding box center [103, 344] width 16 height 16
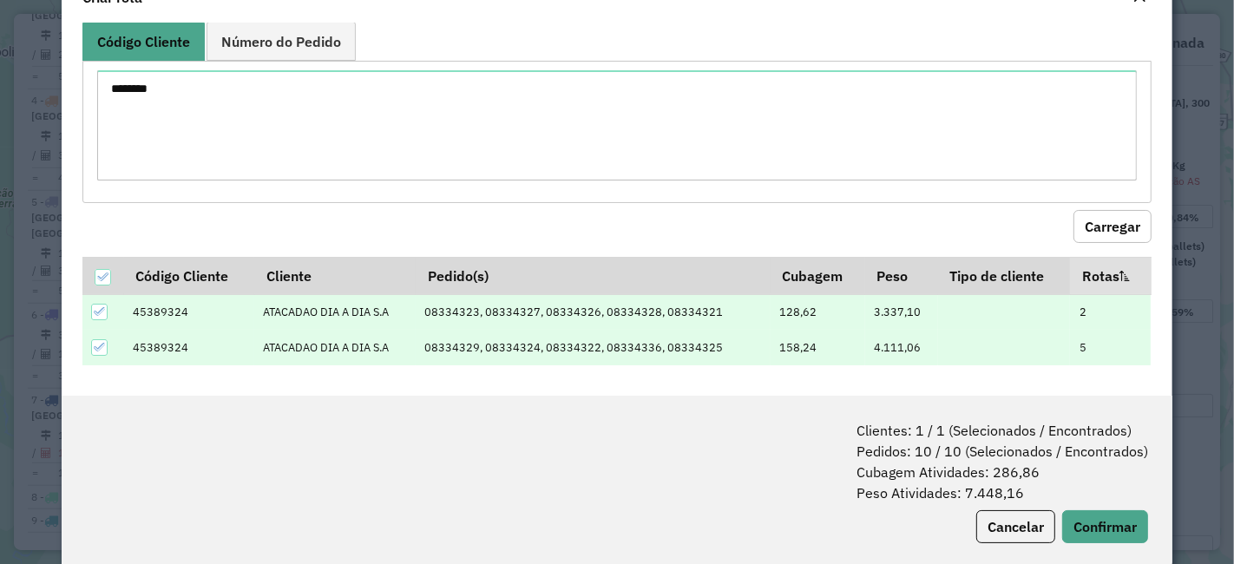
scroll to position [86, 0]
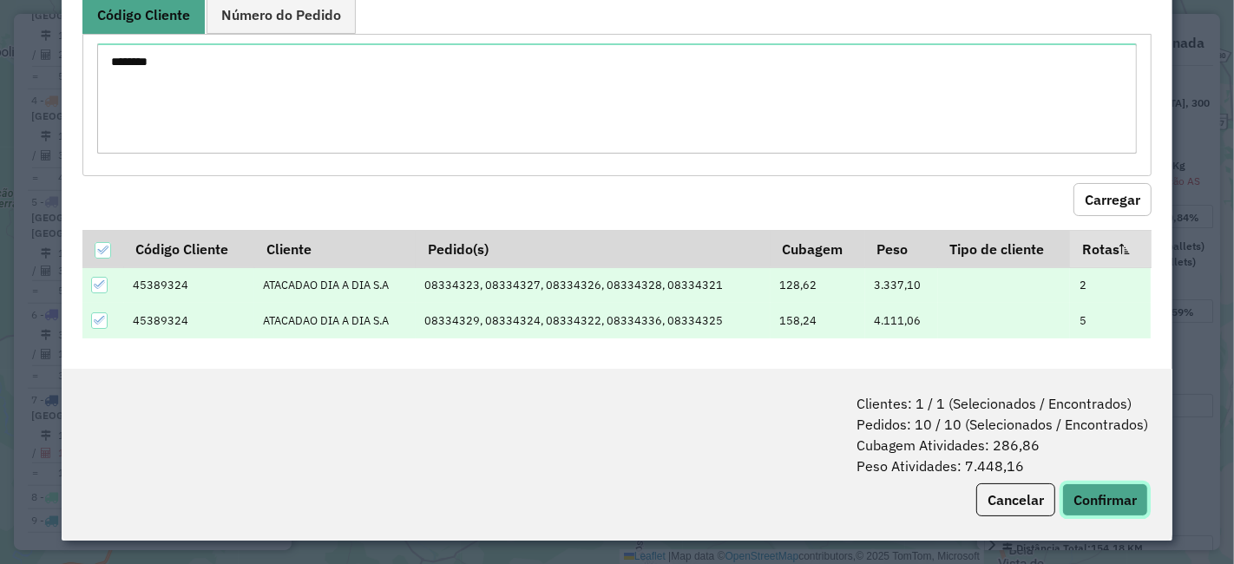
click at [1104, 488] on button "Confirmar" at bounding box center [1105, 499] width 86 height 33
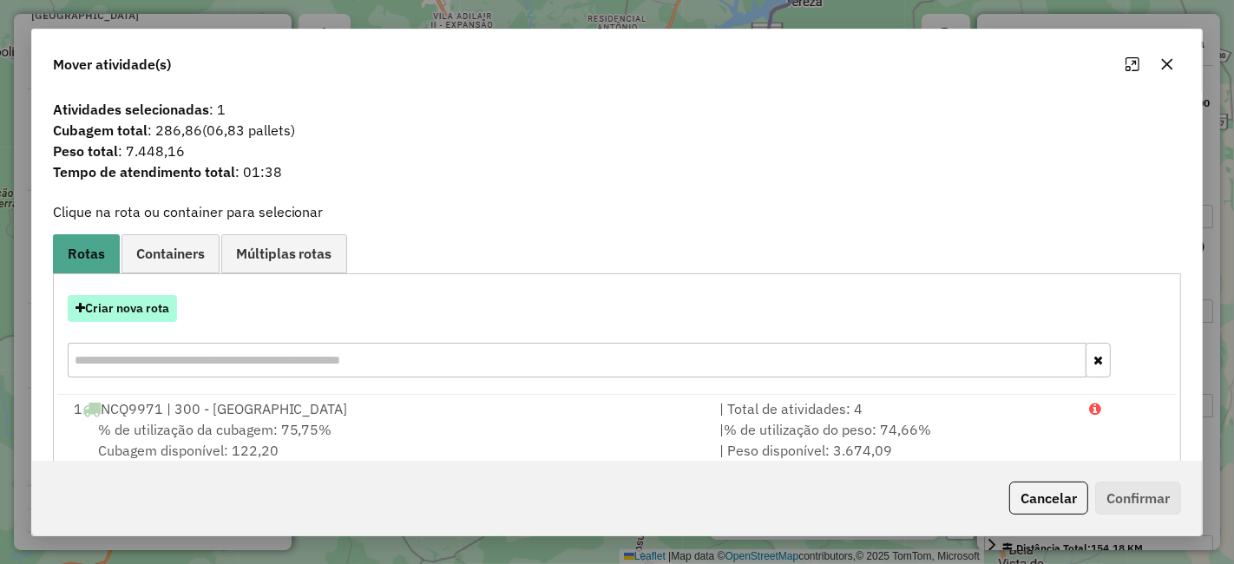
click at [148, 317] on button "Criar nova rota" at bounding box center [122, 308] width 109 height 27
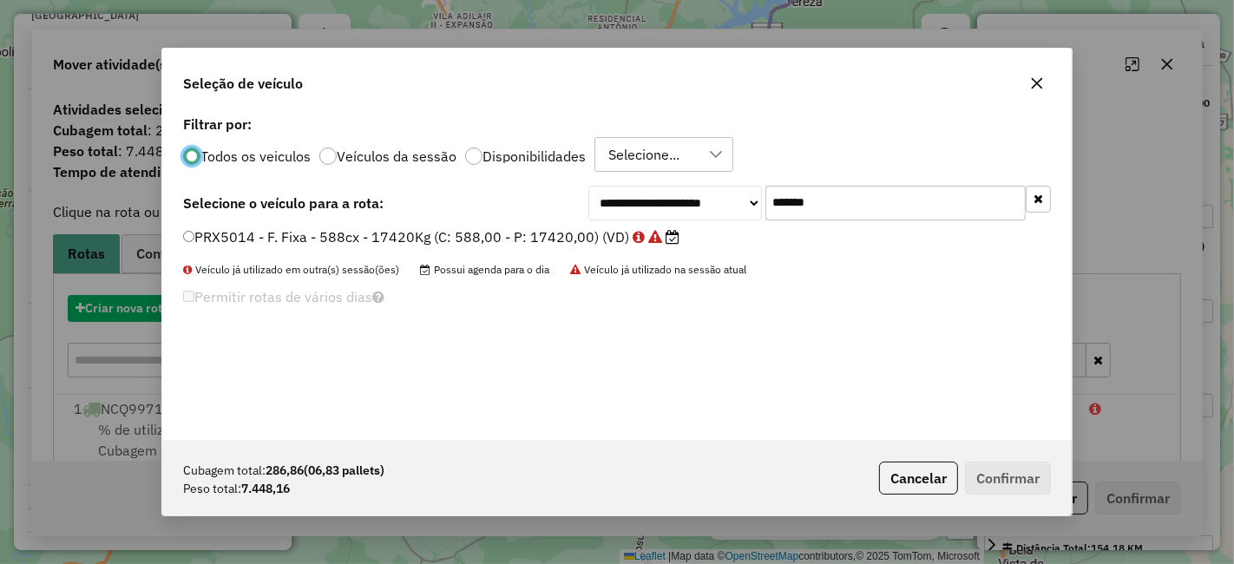
scroll to position [10, 4]
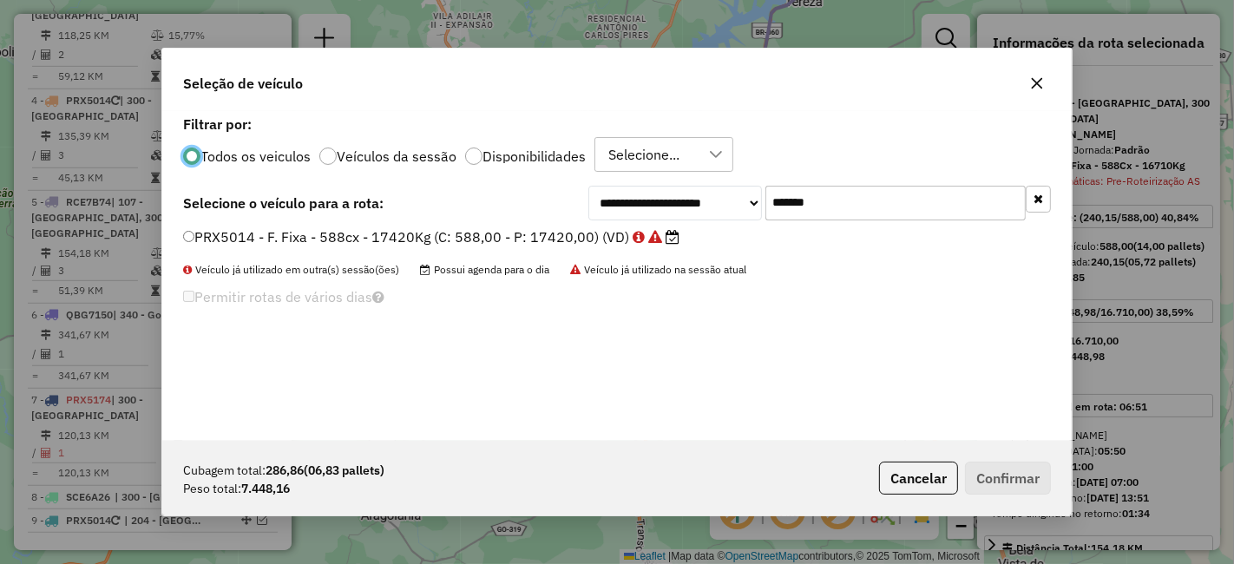
click at [828, 199] on input "*******" at bounding box center [895, 203] width 260 height 35
drag, startPoint x: 824, startPoint y: 195, endPoint x: 645, endPoint y: 232, distance: 182.4
click at [649, 224] on div "**********" at bounding box center [616, 276] width 909 height 330
paste input "text"
type input "*******"
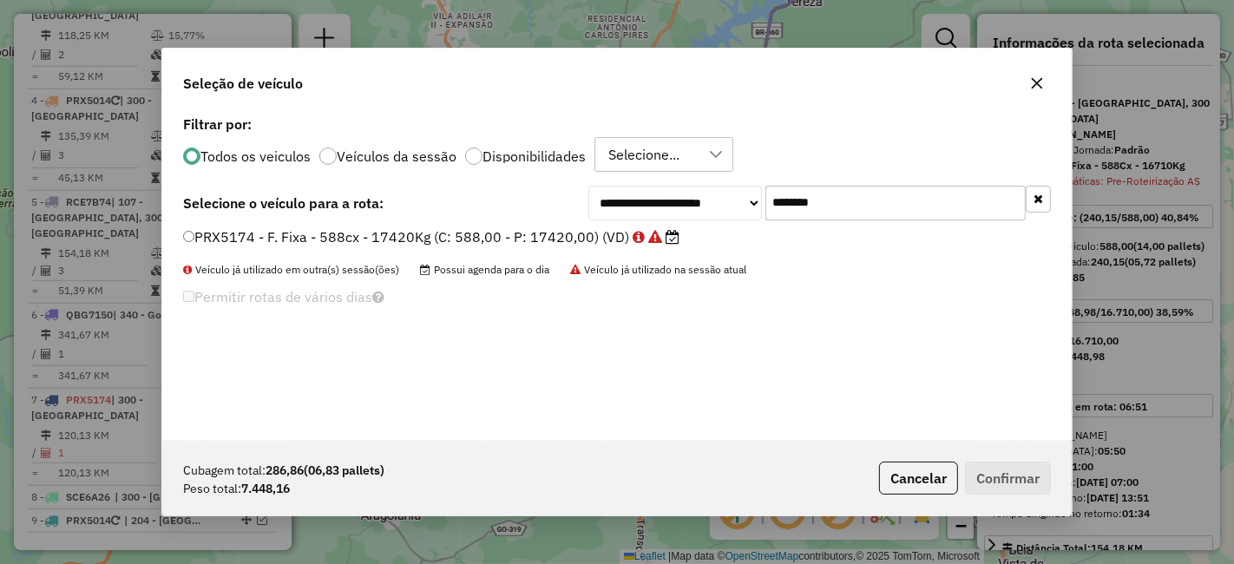
click at [265, 232] on label "PRX5174 - F. Fixa - 588cx - 17420Kg (C: 588,00 - P: 17420,00) (VD)" at bounding box center [431, 236] width 496 height 21
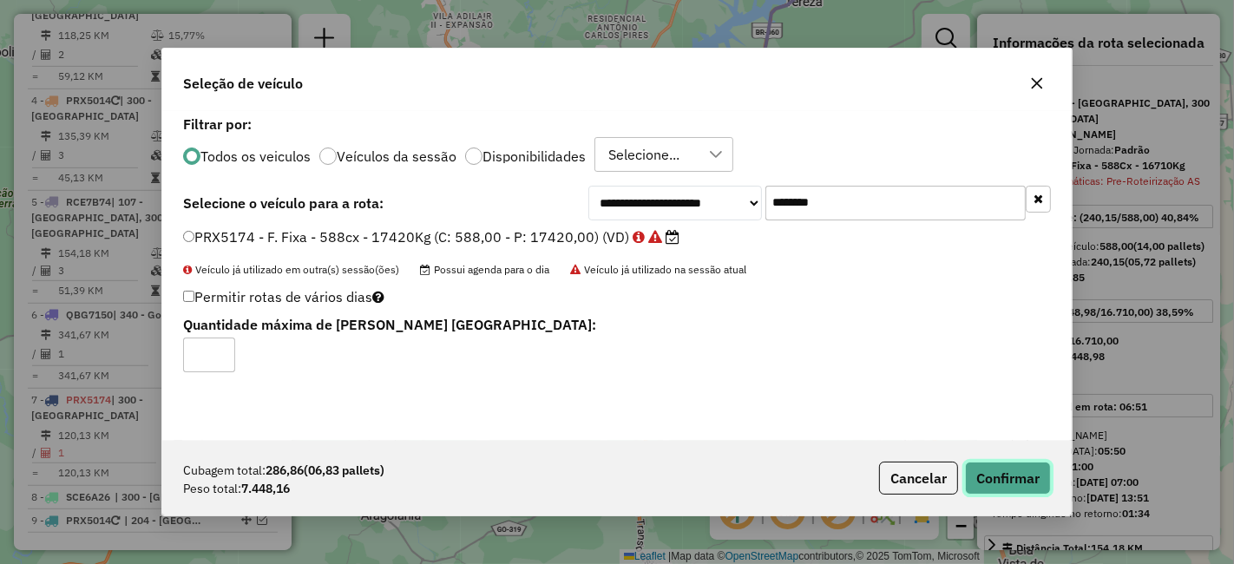
click at [996, 469] on button "Confirmar" at bounding box center [1008, 478] width 86 height 33
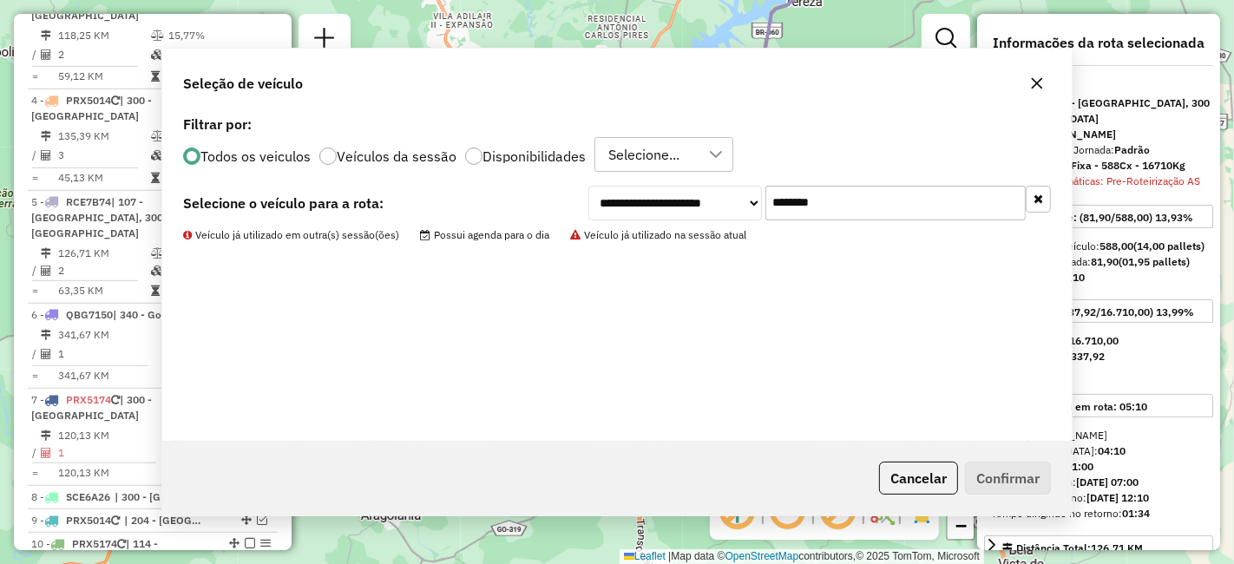
scroll to position [1030, 0]
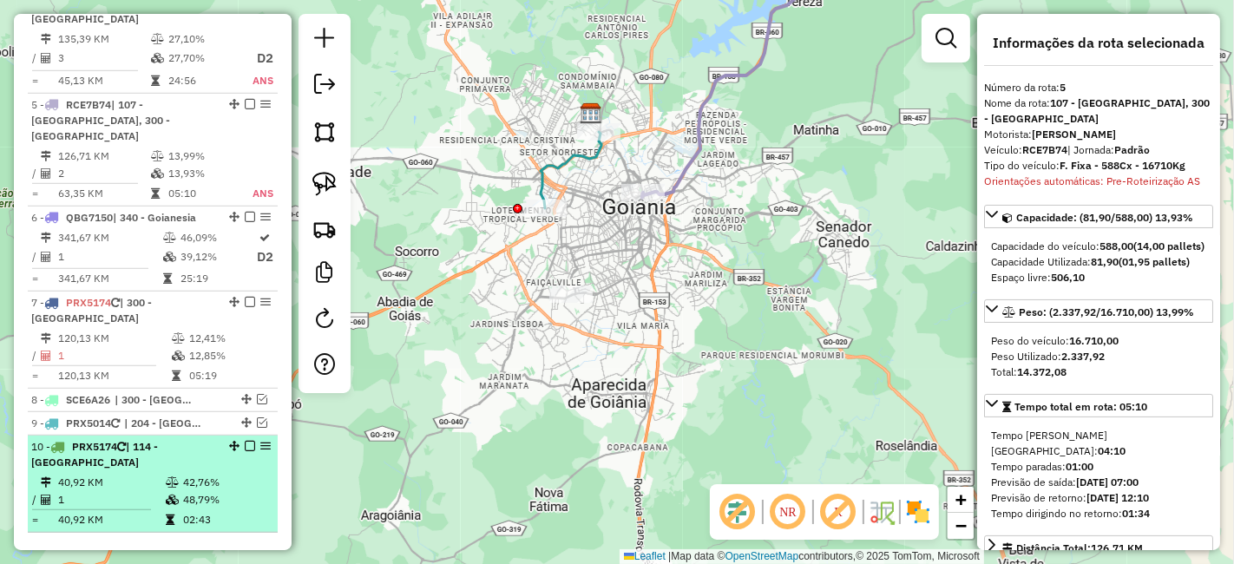
click at [245, 441] on em at bounding box center [250, 446] width 10 height 10
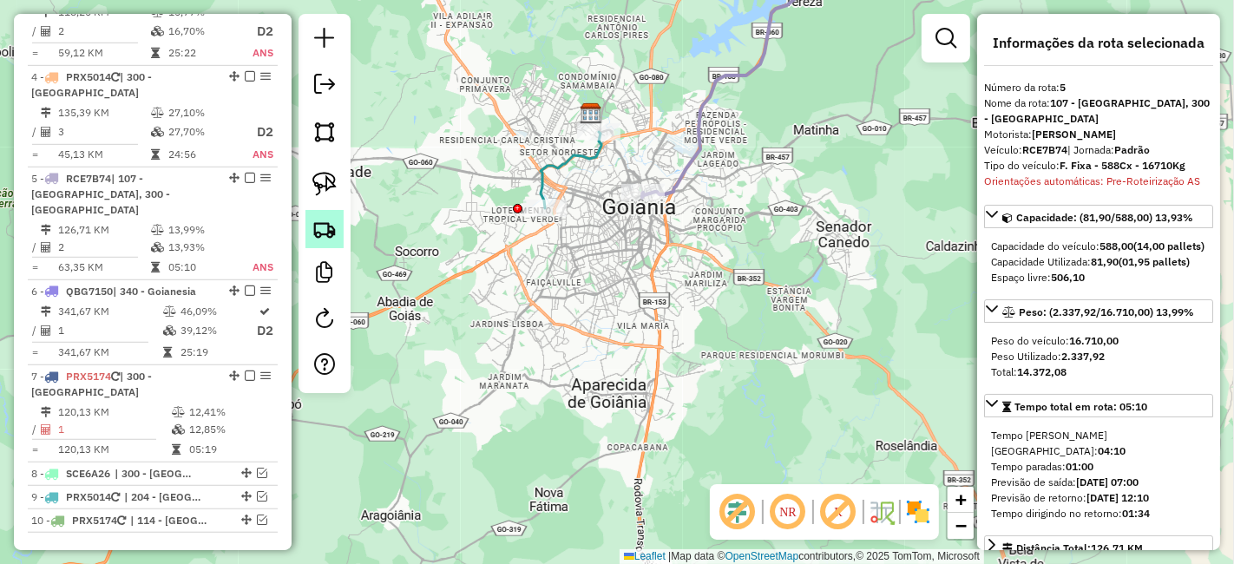
click at [337, 232] on link at bounding box center [324, 229] width 38 height 38
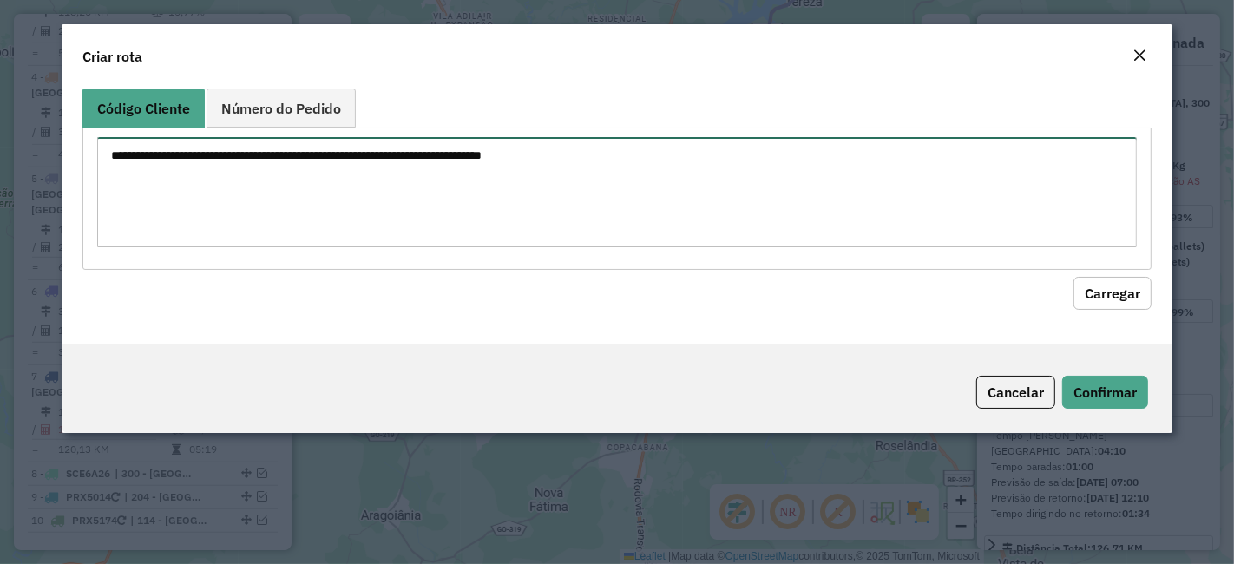
drag, startPoint x: 475, startPoint y: 161, endPoint x: 463, endPoint y: 193, distance: 35.1
click at [474, 162] on textarea at bounding box center [616, 192] width 1039 height 110
paste textarea "********"
type textarea "********"
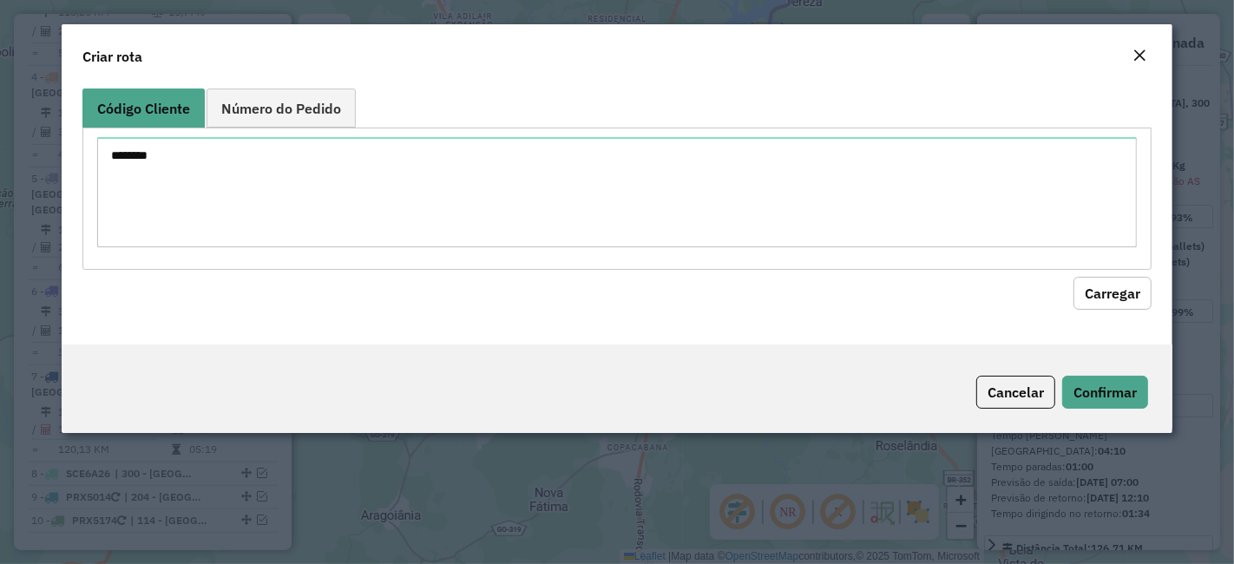
click at [1083, 284] on button "Carregar" at bounding box center [1112, 293] width 78 height 33
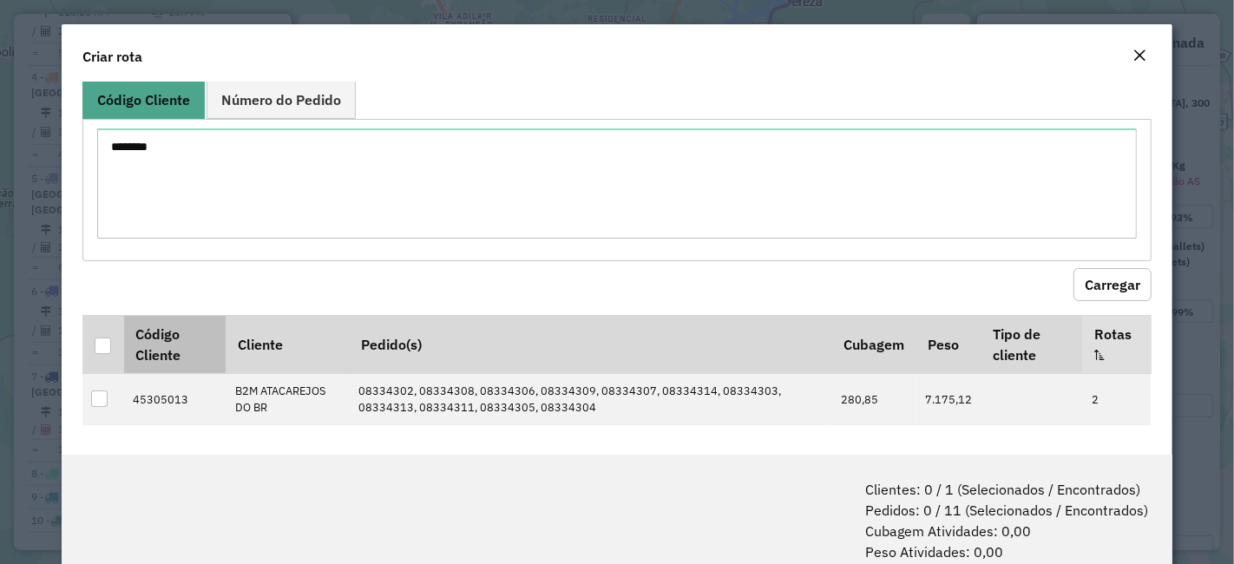
scroll to position [10, 0]
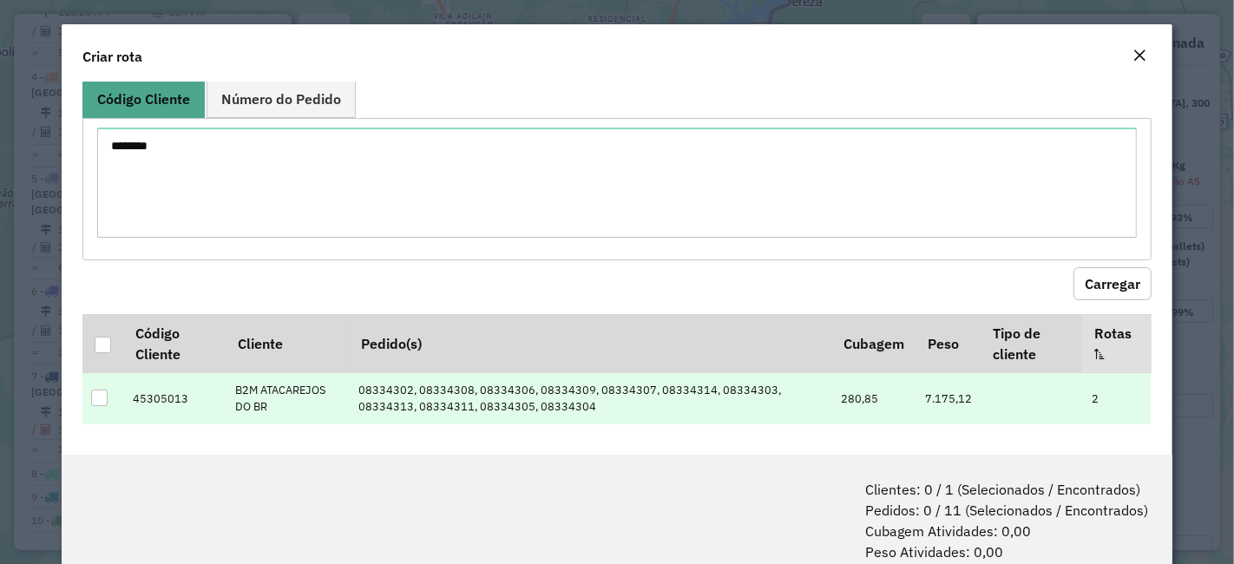
click at [102, 390] on div at bounding box center [99, 398] width 16 height 16
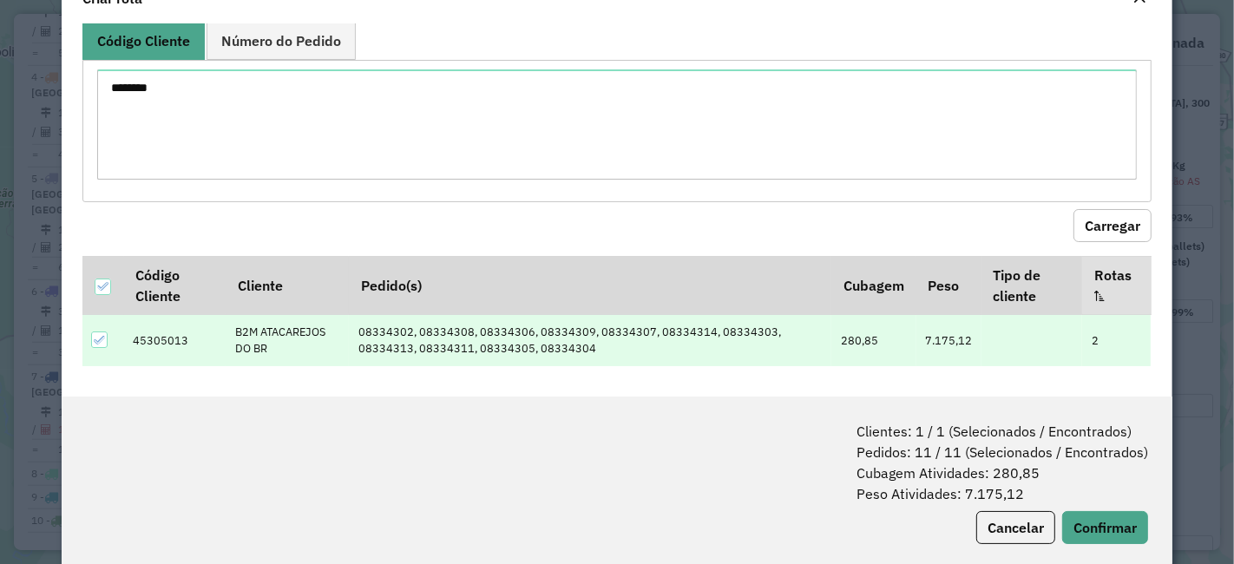
scroll to position [86, 0]
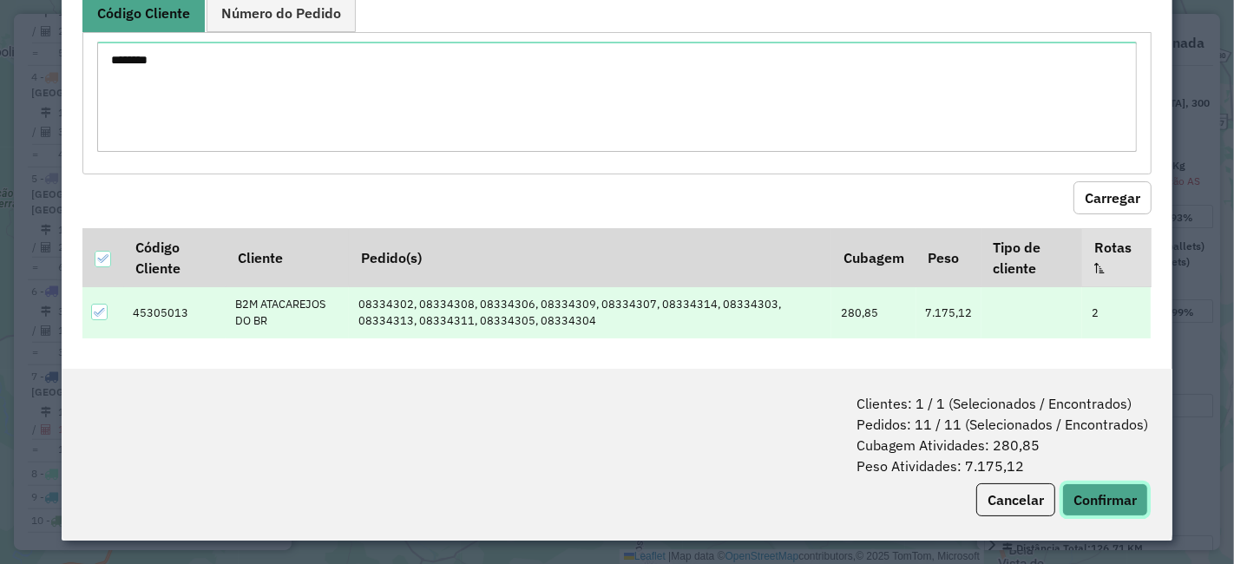
click at [1098, 495] on button "Confirmar" at bounding box center [1105, 499] width 86 height 33
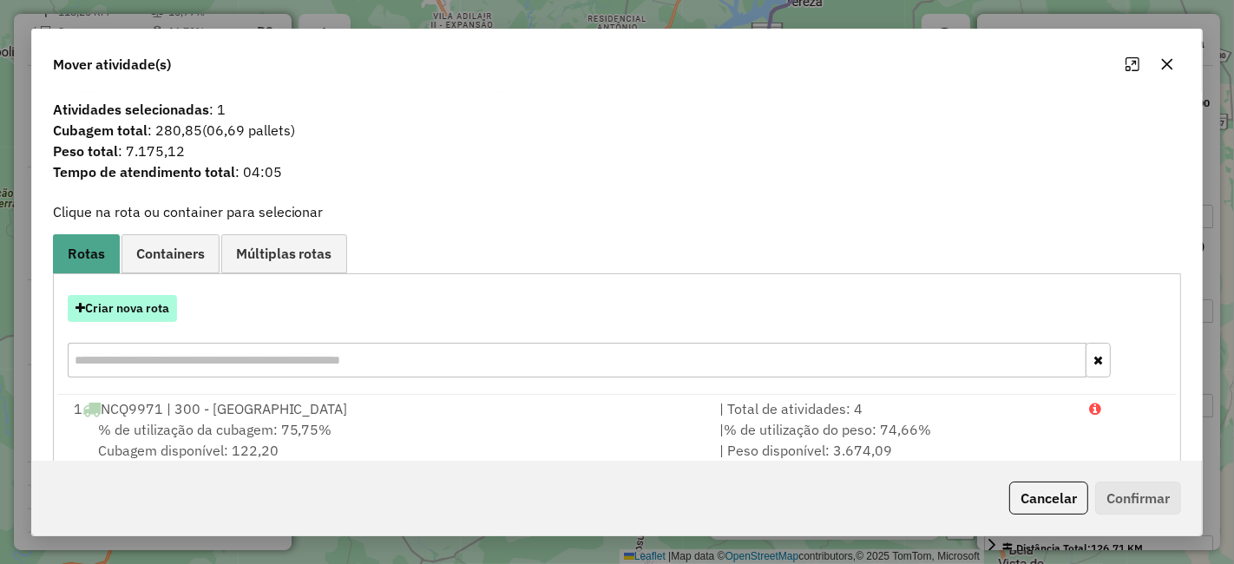
click at [93, 302] on button "Criar nova rota" at bounding box center [122, 308] width 109 height 27
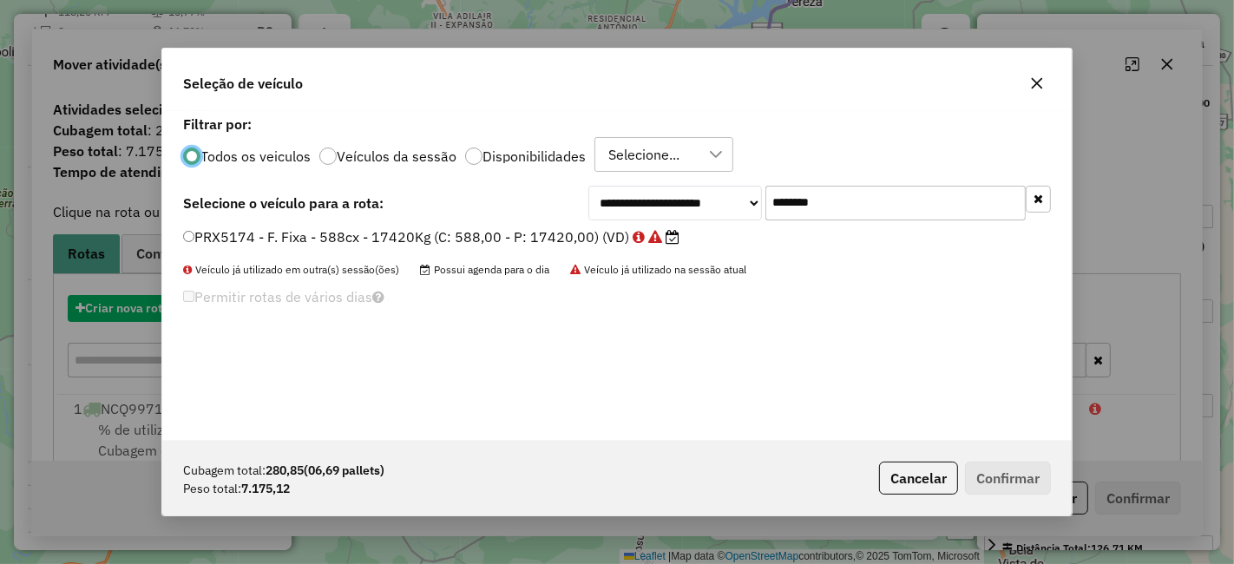
scroll to position [10, 4]
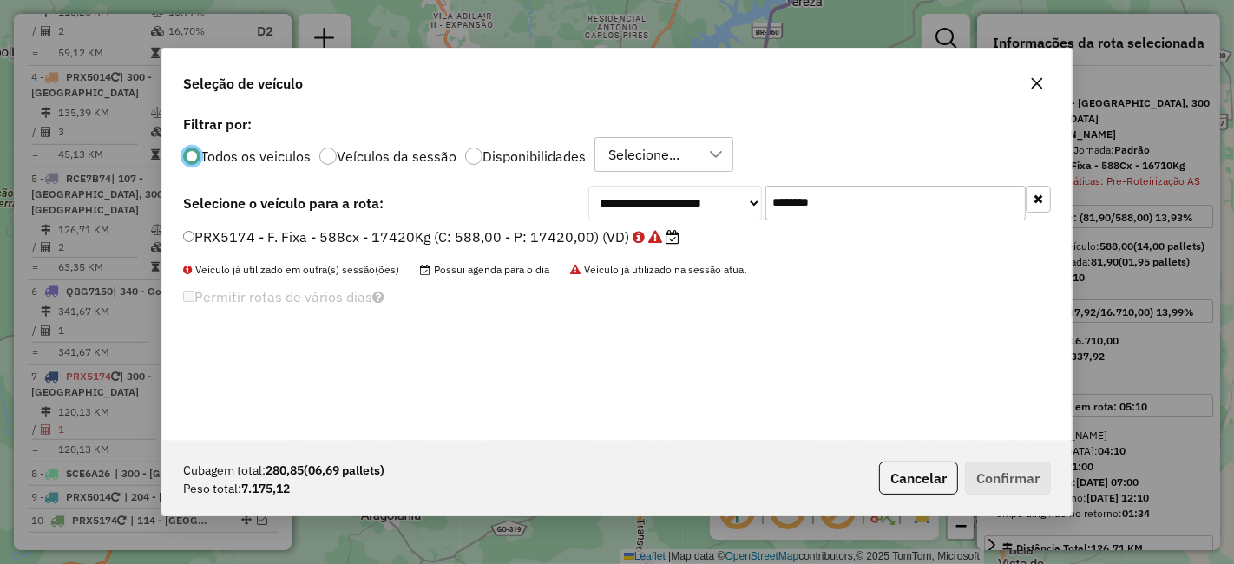
drag, startPoint x: 833, startPoint y: 204, endPoint x: 693, endPoint y: 215, distance: 140.1
click at [695, 214] on div "**********" at bounding box center [819, 203] width 462 height 35
paste input "text"
type input "*******"
click at [510, 230] on label "PRX5114 - F. Fixa - 588cx - 17420Kg (C: 588,00 - P: 17420,00) (VD)" at bounding box center [431, 236] width 496 height 21
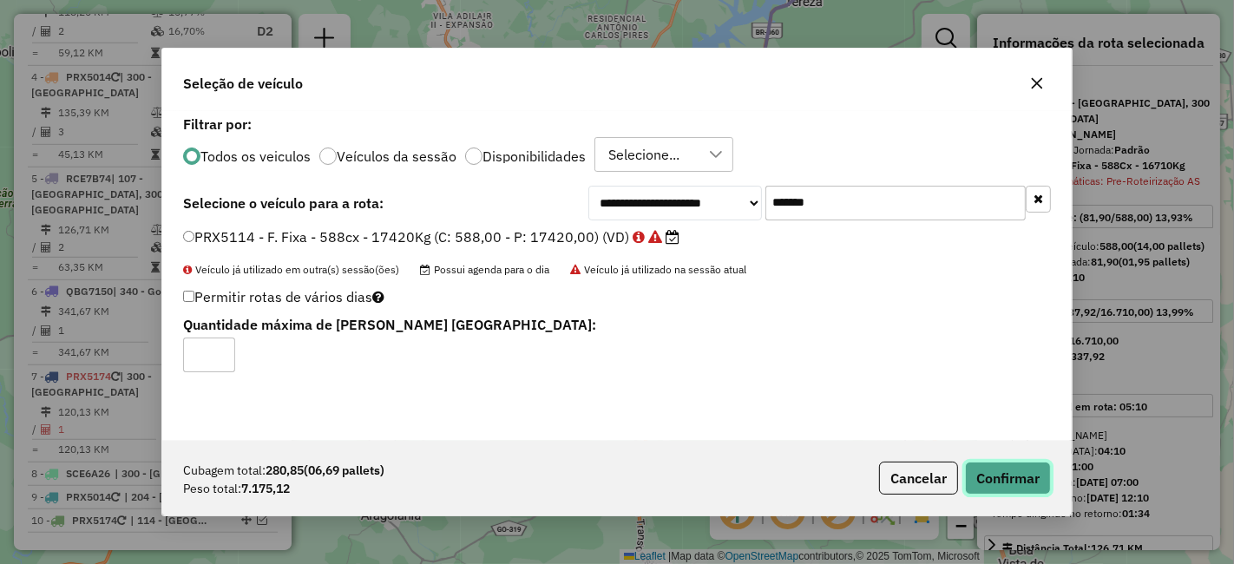
click at [1008, 478] on button "Confirmar" at bounding box center [1008, 478] width 86 height 33
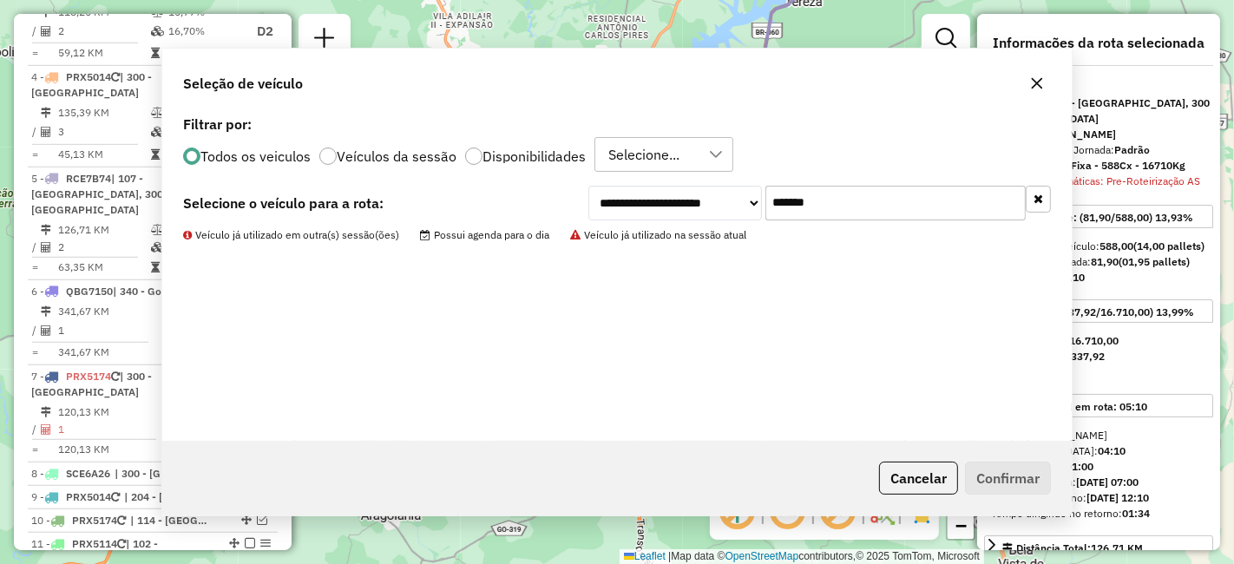
scroll to position [1038, 0]
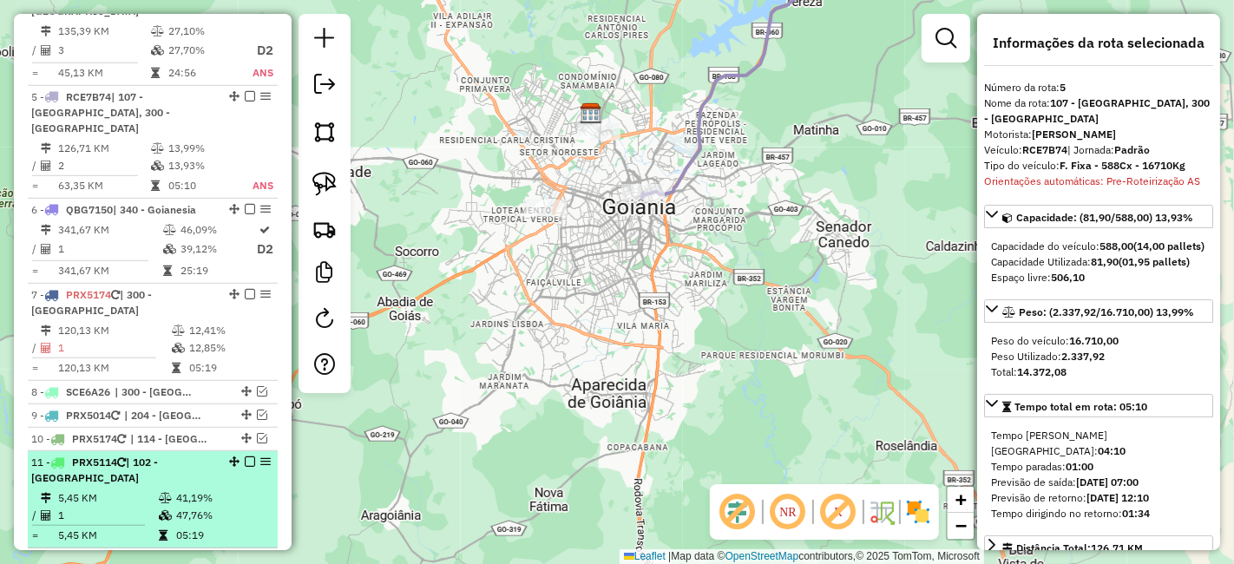
click at [245, 456] on em at bounding box center [250, 461] width 10 height 10
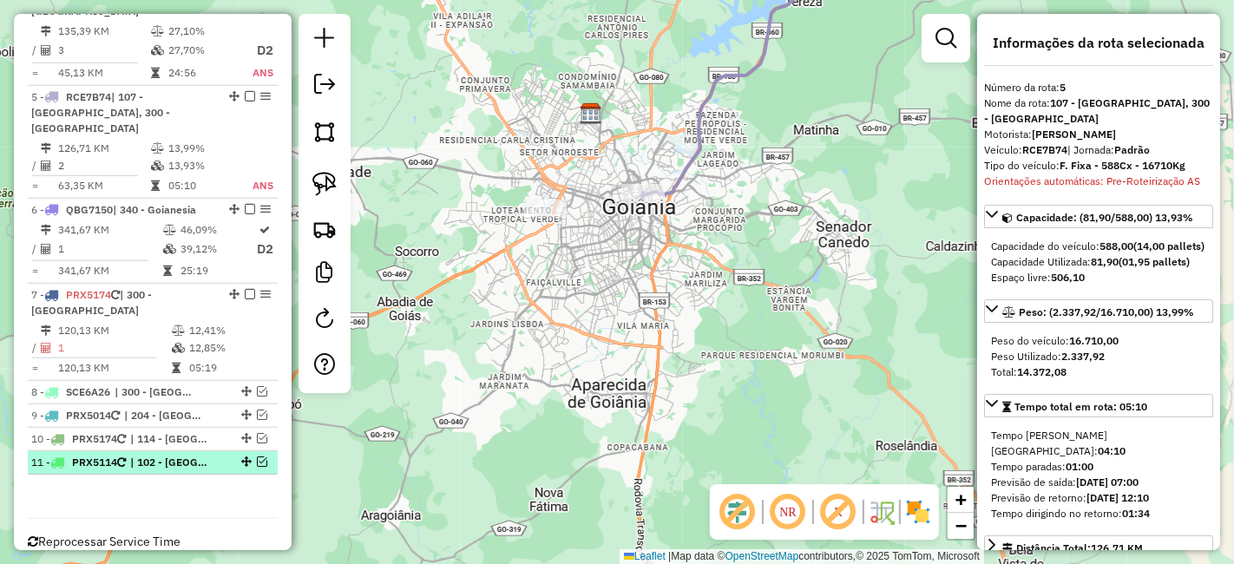
scroll to position [980, 0]
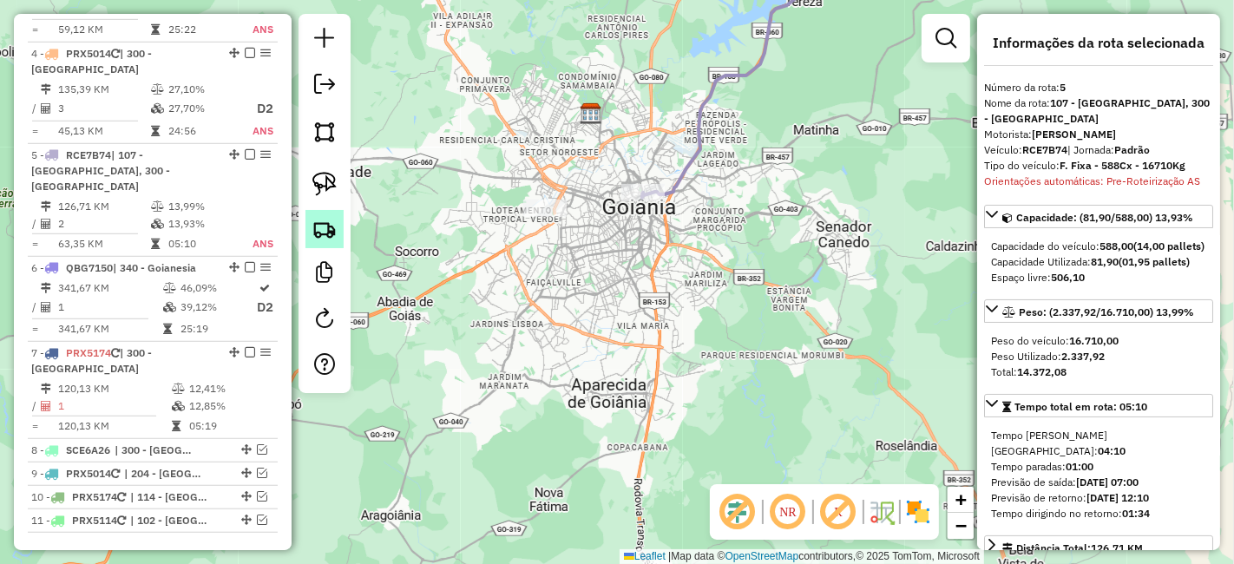
click at [318, 215] on link at bounding box center [324, 229] width 38 height 38
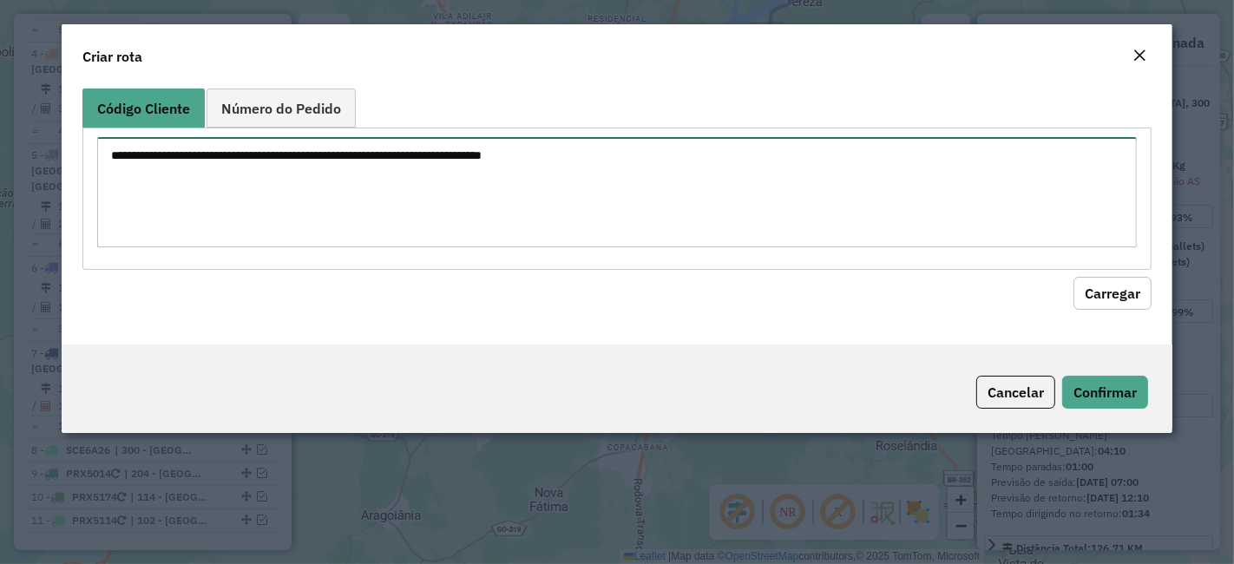
click at [458, 187] on textarea at bounding box center [616, 192] width 1039 height 110
paste textarea "********"
drag, startPoint x: 123, startPoint y: 162, endPoint x: 121, endPoint y: 344, distance: 182.2
click at [123, 161] on textarea "********" at bounding box center [616, 192] width 1039 height 110
type textarea "********"
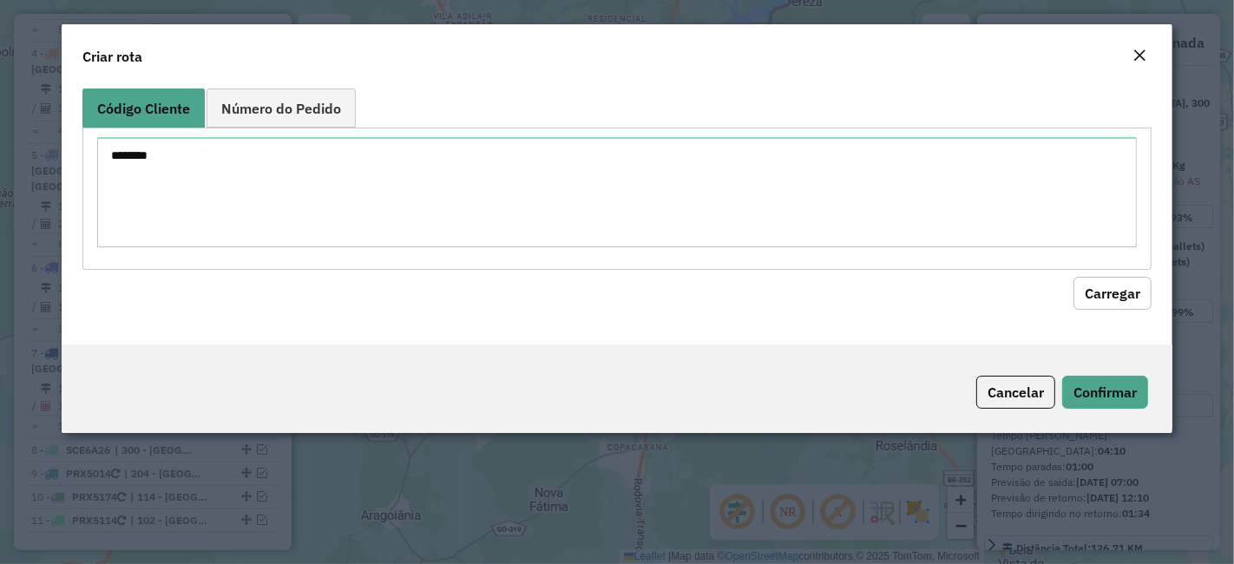
click at [1107, 279] on button "Carregar" at bounding box center [1112, 293] width 78 height 33
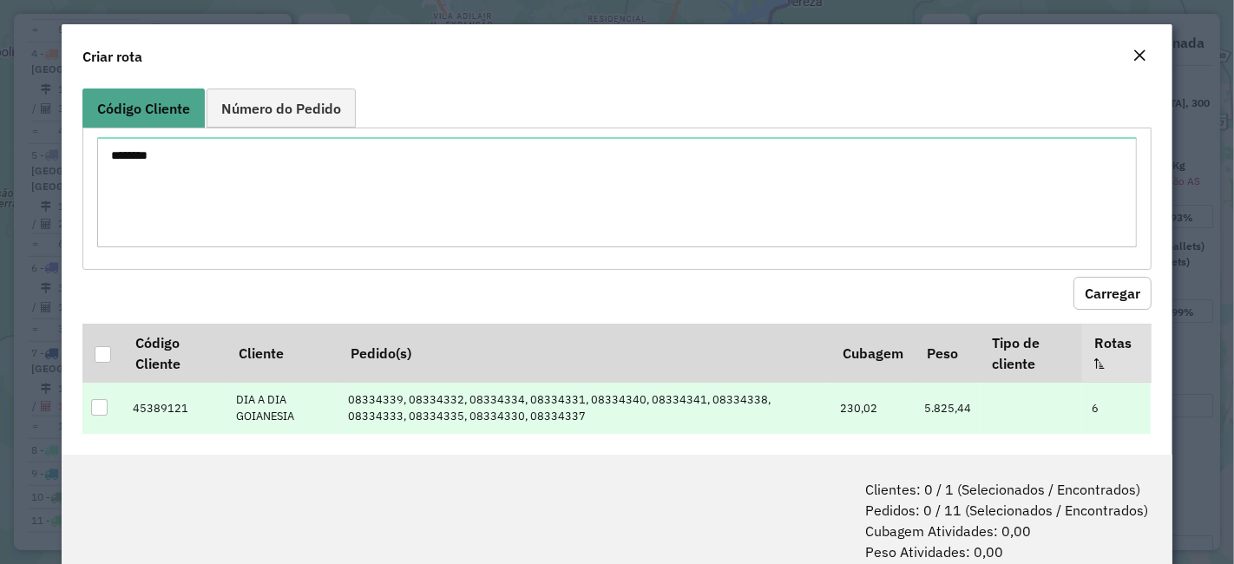
click at [106, 390] on td at bounding box center [102, 407] width 41 height 51
click at [104, 394] on td at bounding box center [102, 407] width 41 height 51
click at [100, 404] on div at bounding box center [99, 407] width 16 height 16
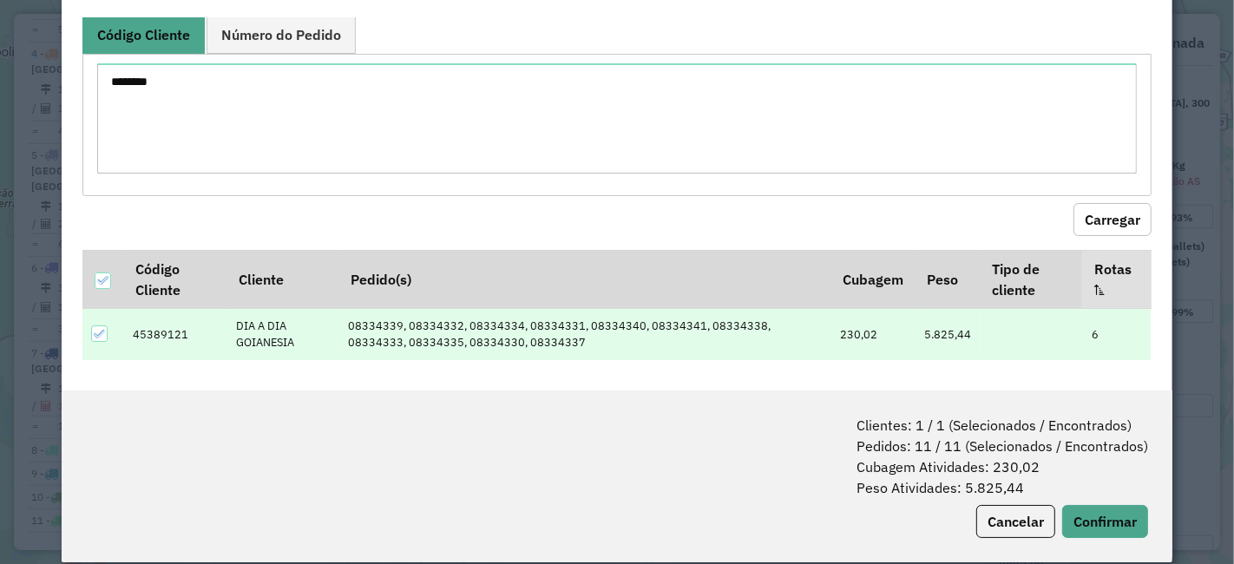
scroll to position [86, 0]
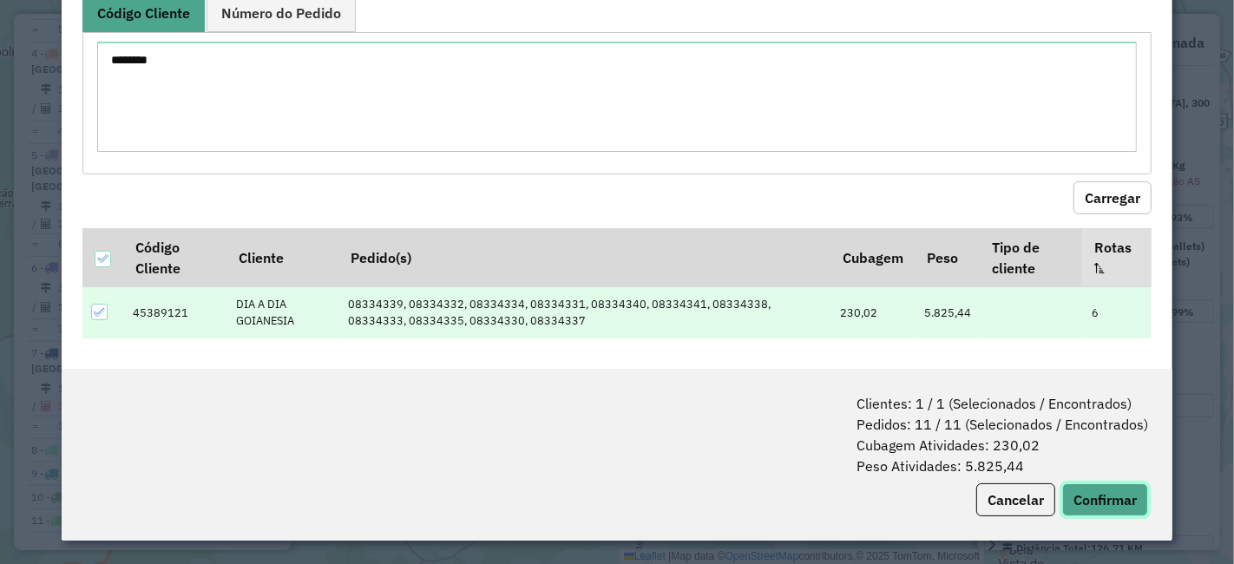
click at [1089, 490] on button "Confirmar" at bounding box center [1105, 499] width 86 height 33
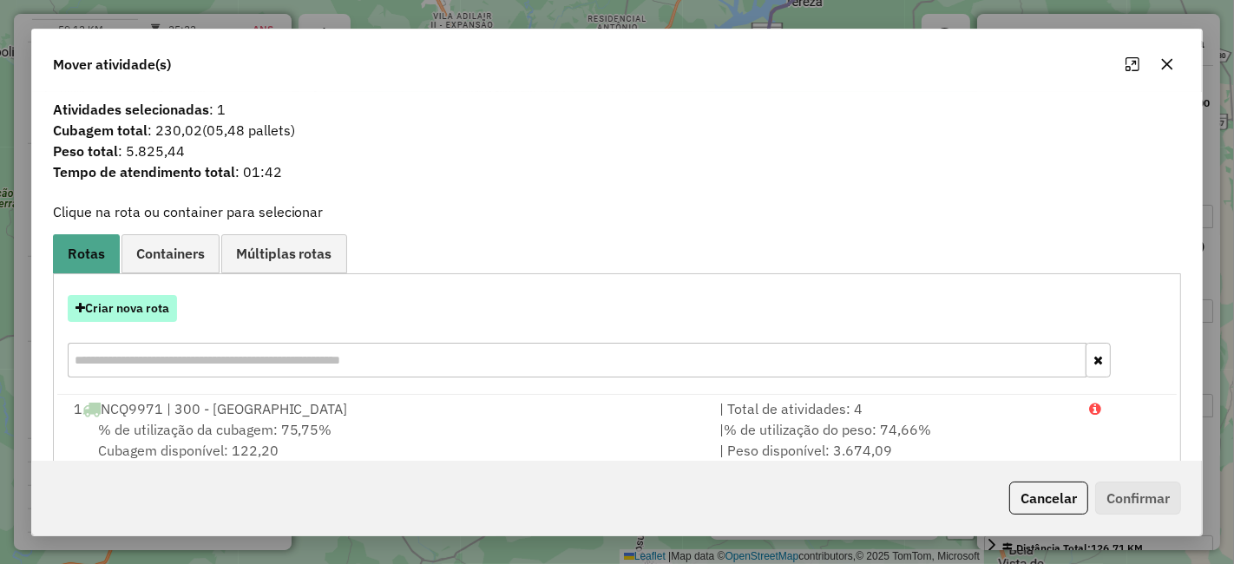
click at [134, 308] on button "Criar nova rota" at bounding box center [122, 308] width 109 height 27
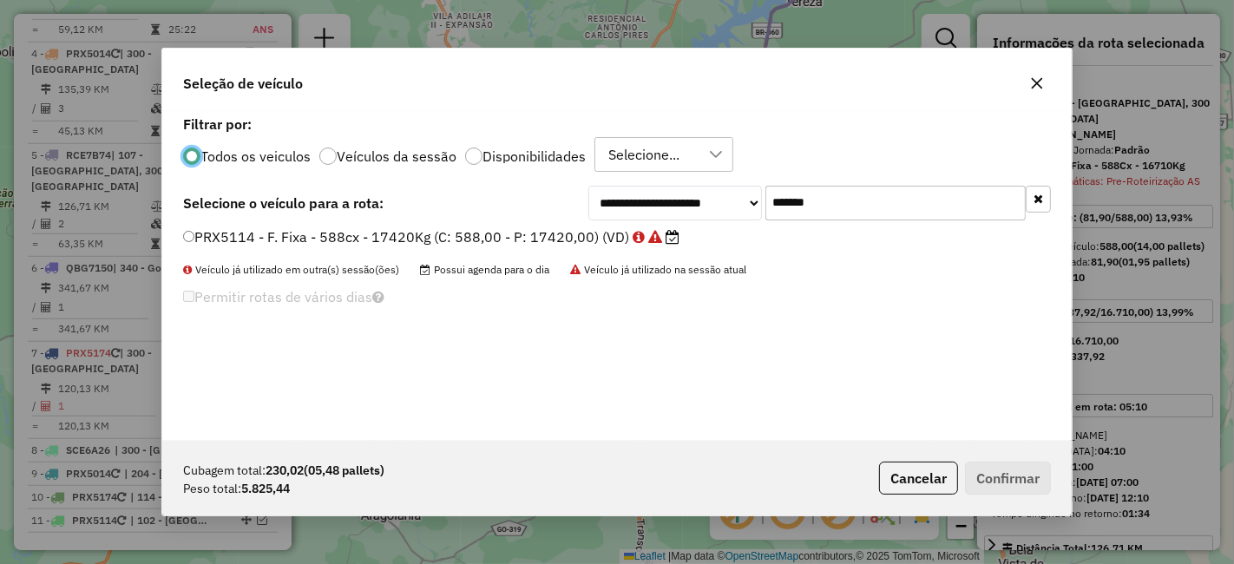
scroll to position [10, 4]
drag, startPoint x: 875, startPoint y: 193, endPoint x: 561, endPoint y: 241, distance: 317.8
click at [570, 239] on div "**********" at bounding box center [616, 276] width 909 height 330
paste input "text"
type input "*******"
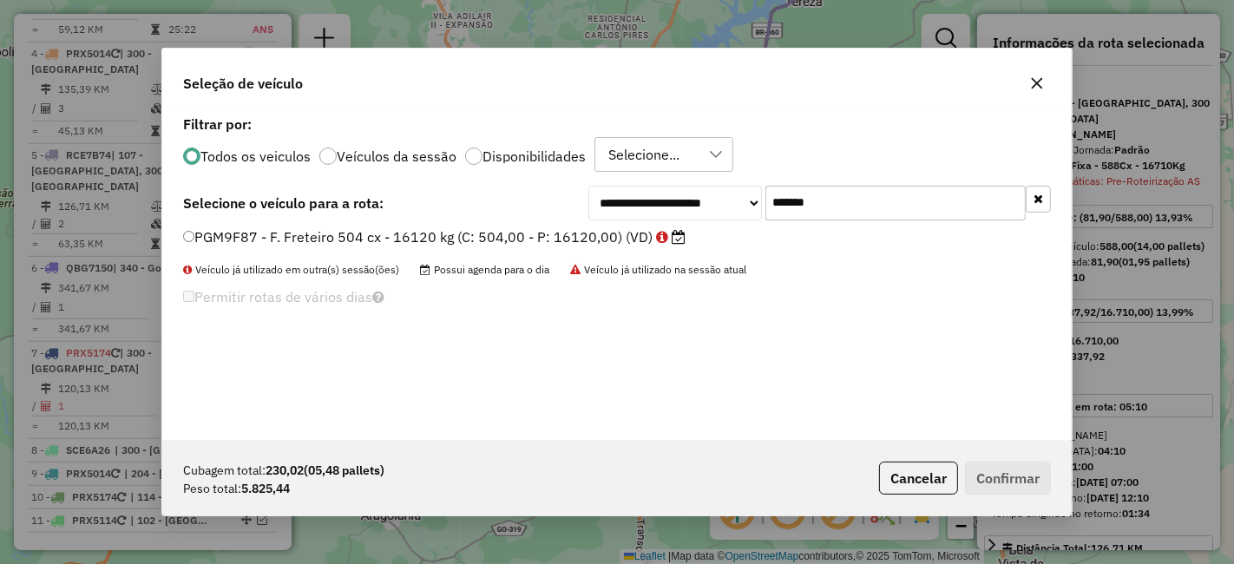
click at [607, 241] on label "PGM9F87 - F. Freteiro 504 cx - 16120 kg (C: 504,00 - P: 16120,00) (VD)" at bounding box center [434, 236] width 502 height 21
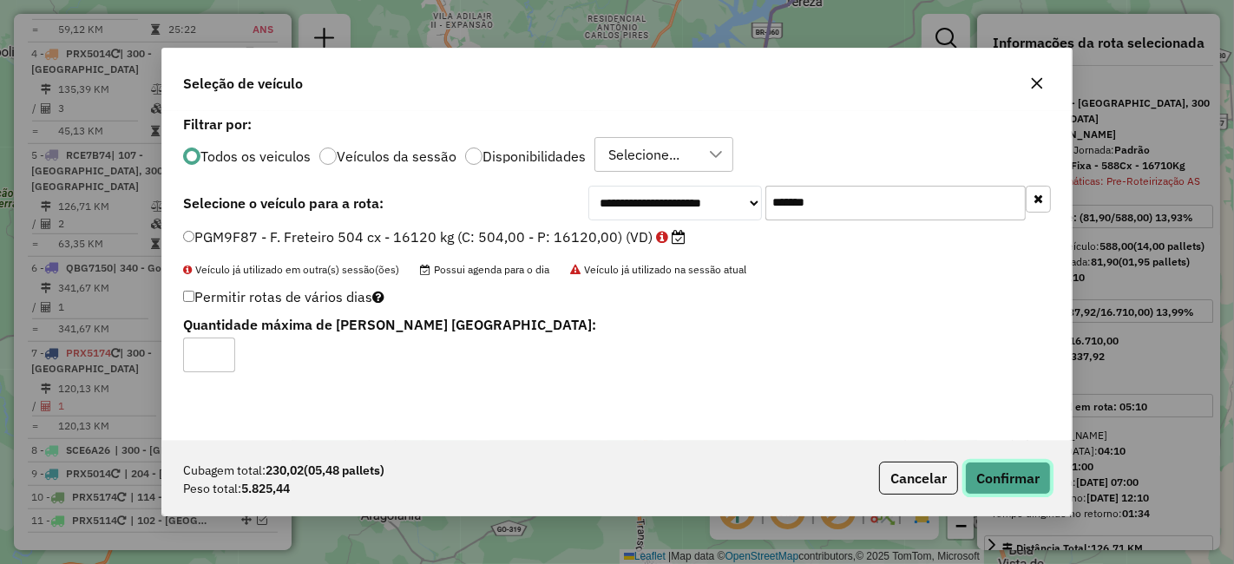
click at [984, 490] on button "Confirmar" at bounding box center [1008, 478] width 86 height 33
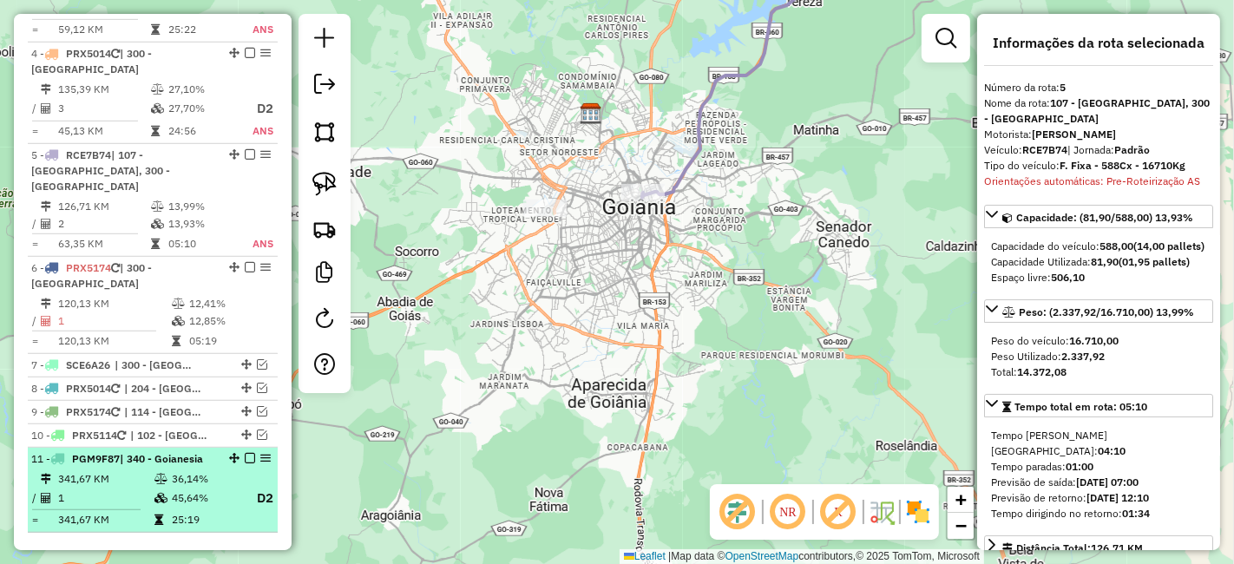
click at [245, 453] on em at bounding box center [250, 458] width 10 height 10
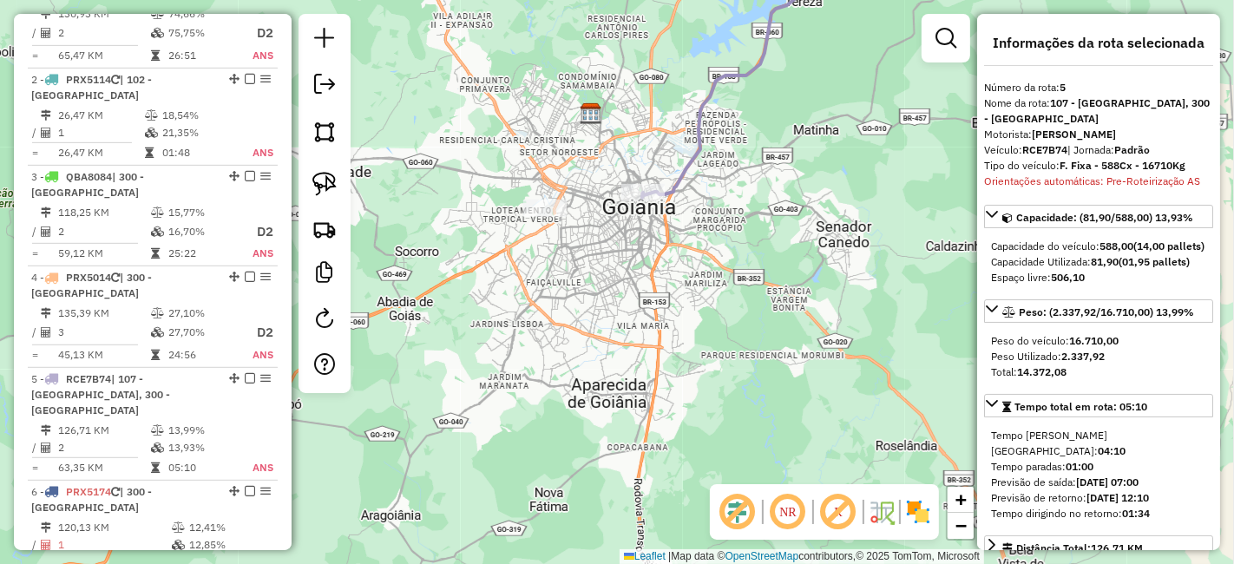
scroll to position [724, 0]
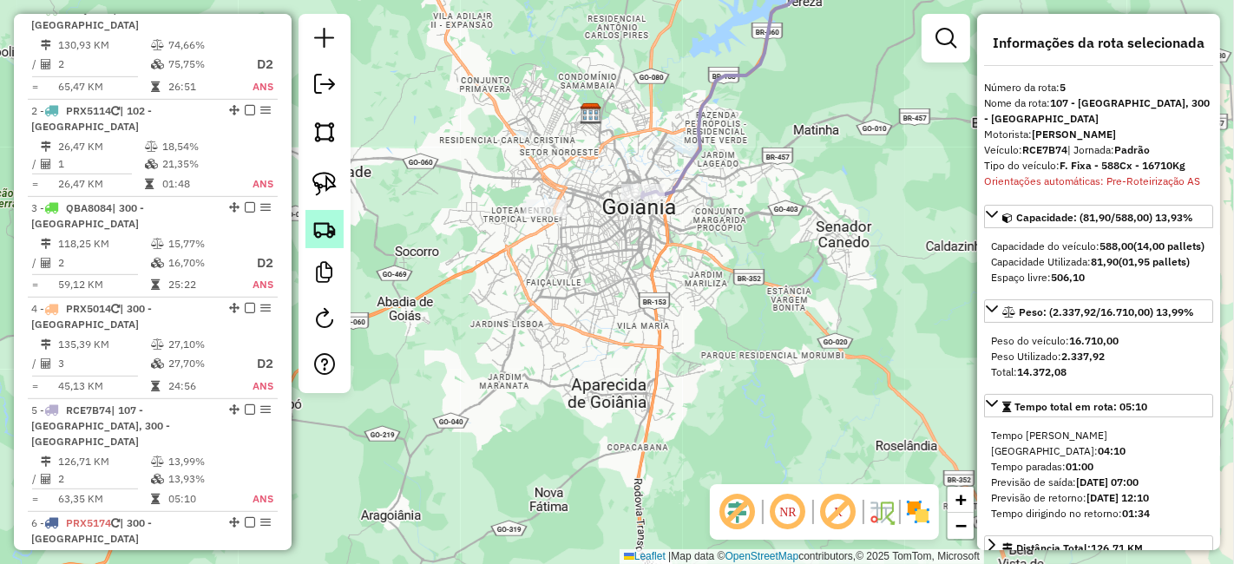
click at [328, 220] on img at bounding box center [324, 229] width 24 height 24
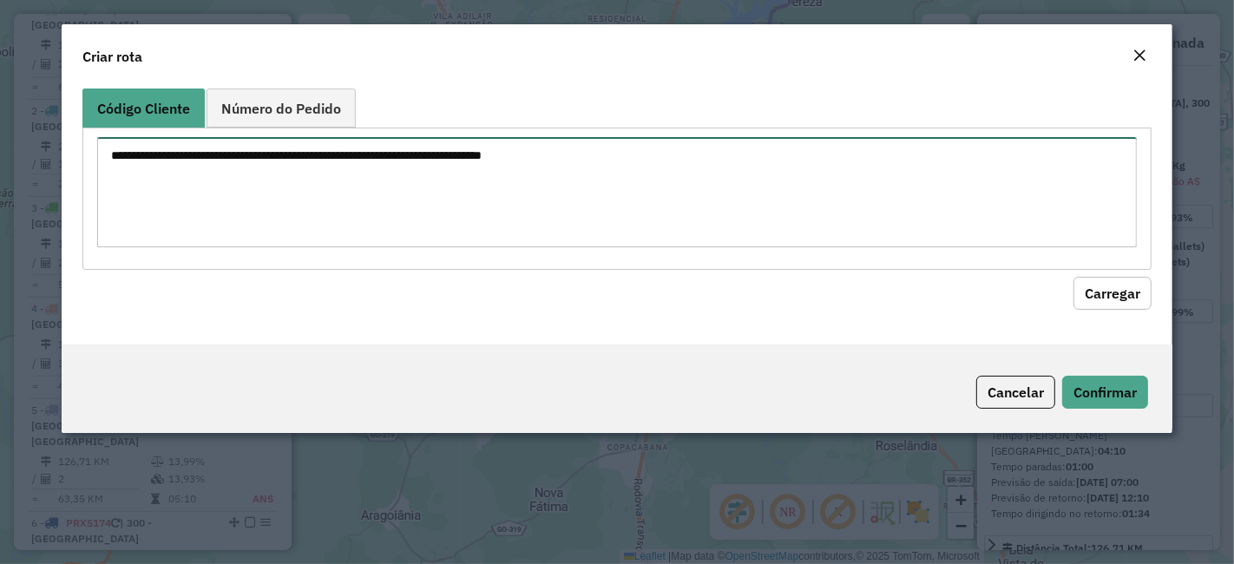
click at [444, 159] on textarea at bounding box center [616, 192] width 1039 height 110
paste textarea "******** ********"
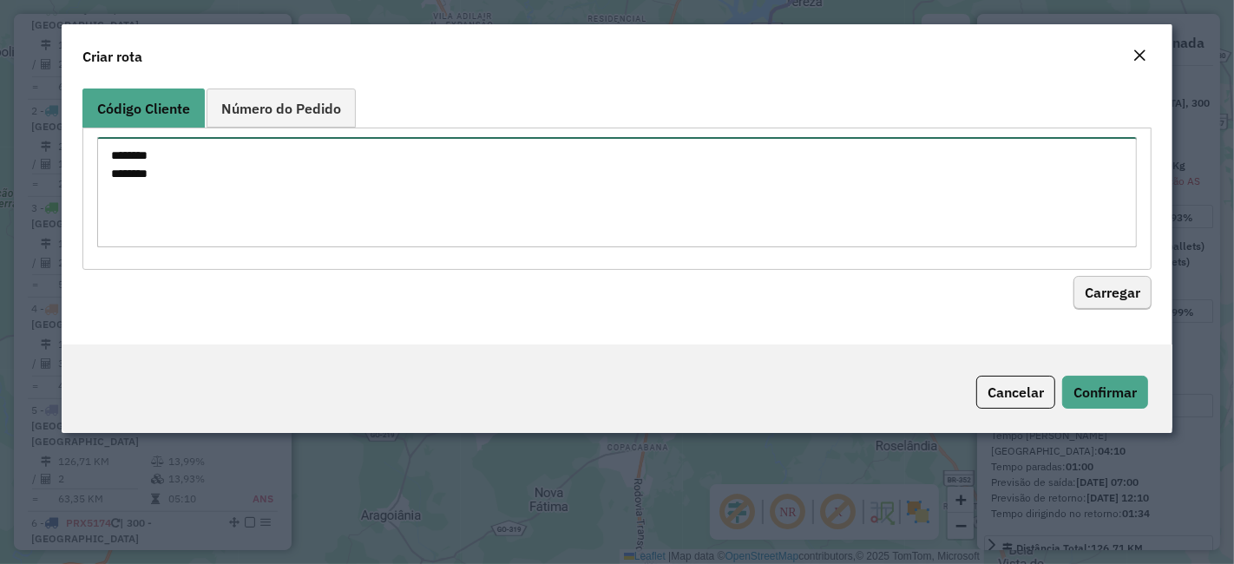
type textarea "******** ********"
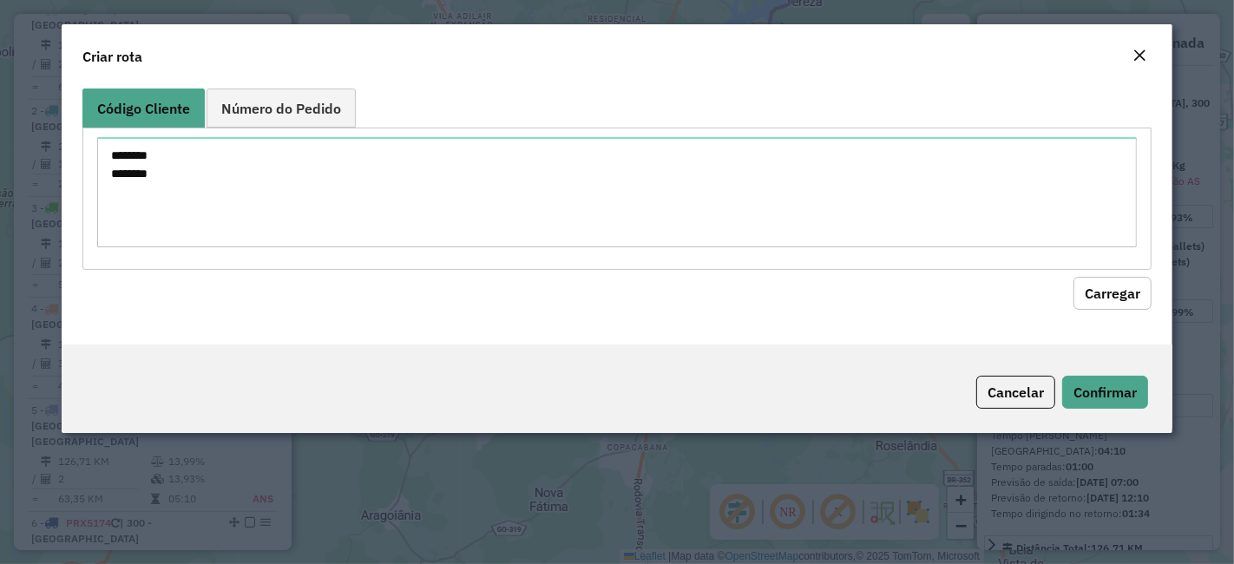
click at [1117, 299] on button "Carregar" at bounding box center [1112, 293] width 78 height 33
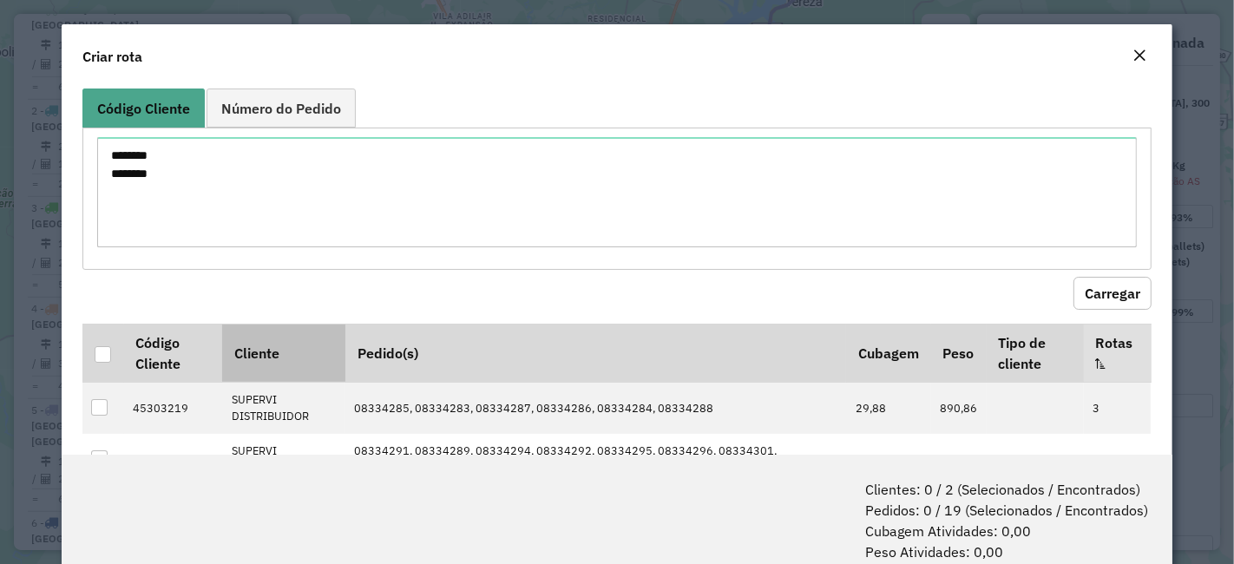
scroll to position [61, 0]
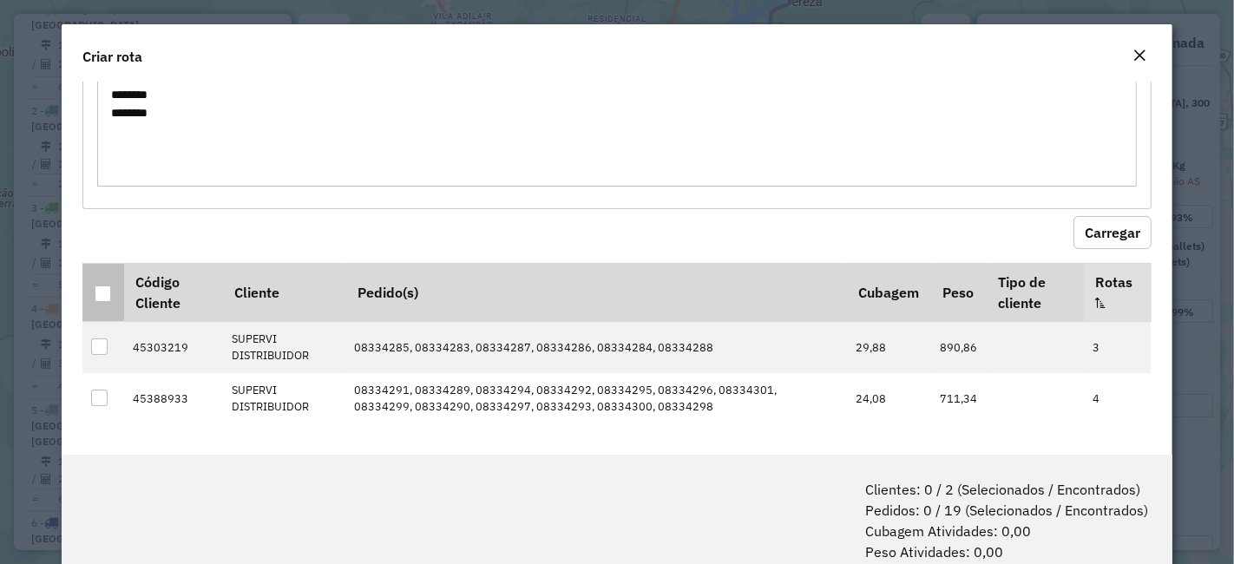
click at [110, 286] on div at bounding box center [103, 293] width 16 height 16
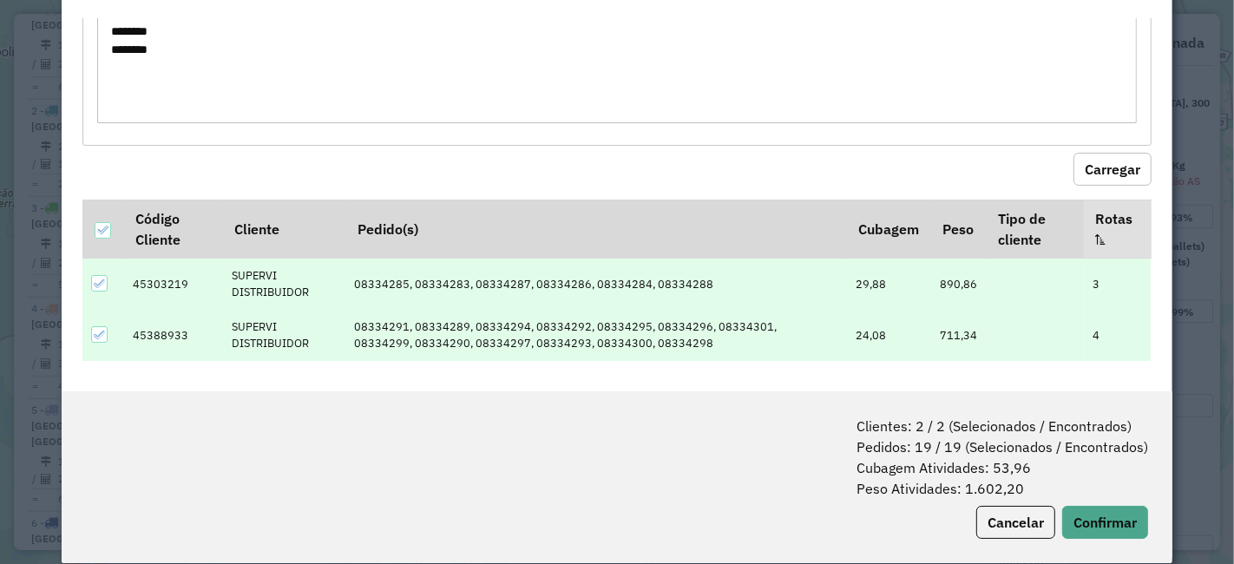
scroll to position [86, 0]
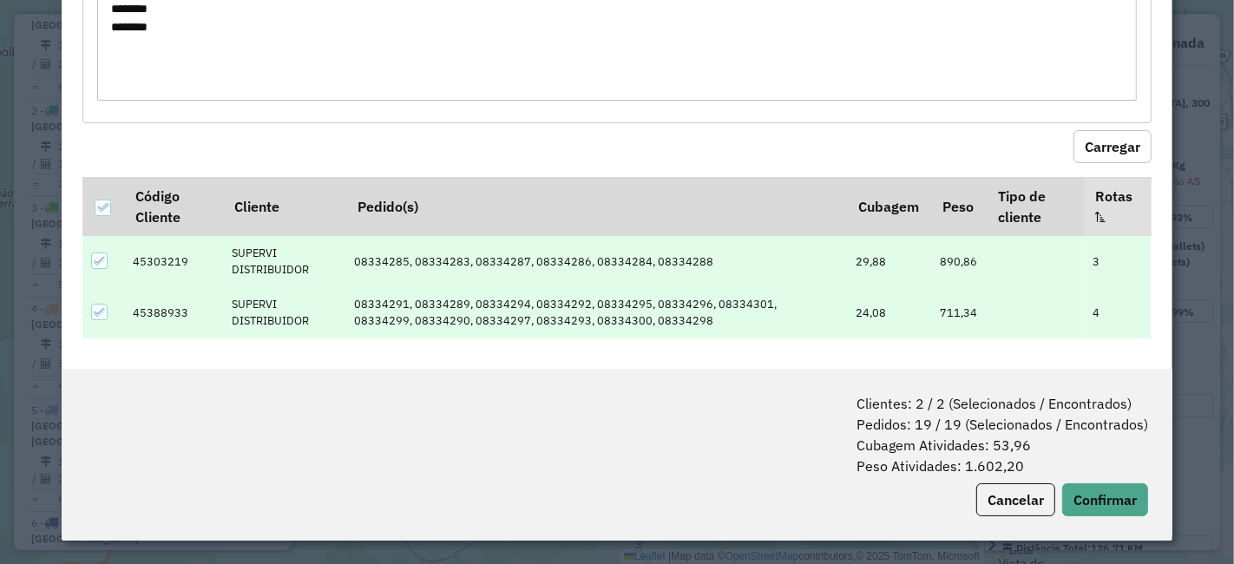
click at [1091, 479] on div "Clientes: 2 / 2 (Selecionados / Encontrados) Pedidos: 19 / 19 (Selecionados / E…" at bounding box center [617, 455] width 1111 height 172
click at [1093, 484] on button "Confirmar" at bounding box center [1105, 499] width 86 height 33
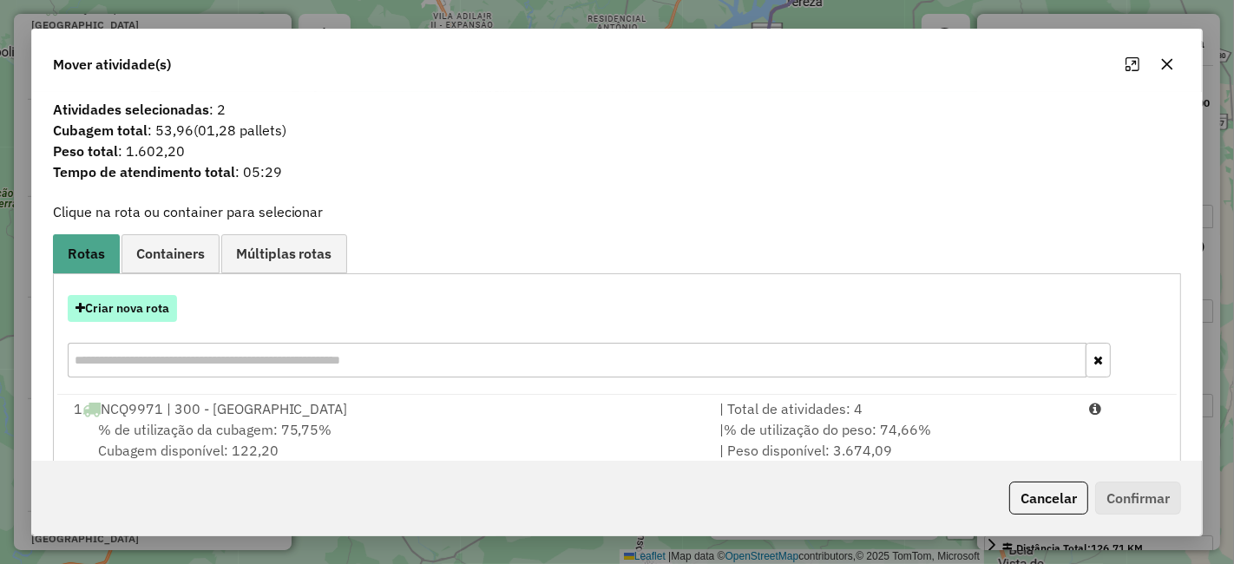
click at [119, 295] on button "Criar nova rota" at bounding box center [122, 308] width 109 height 27
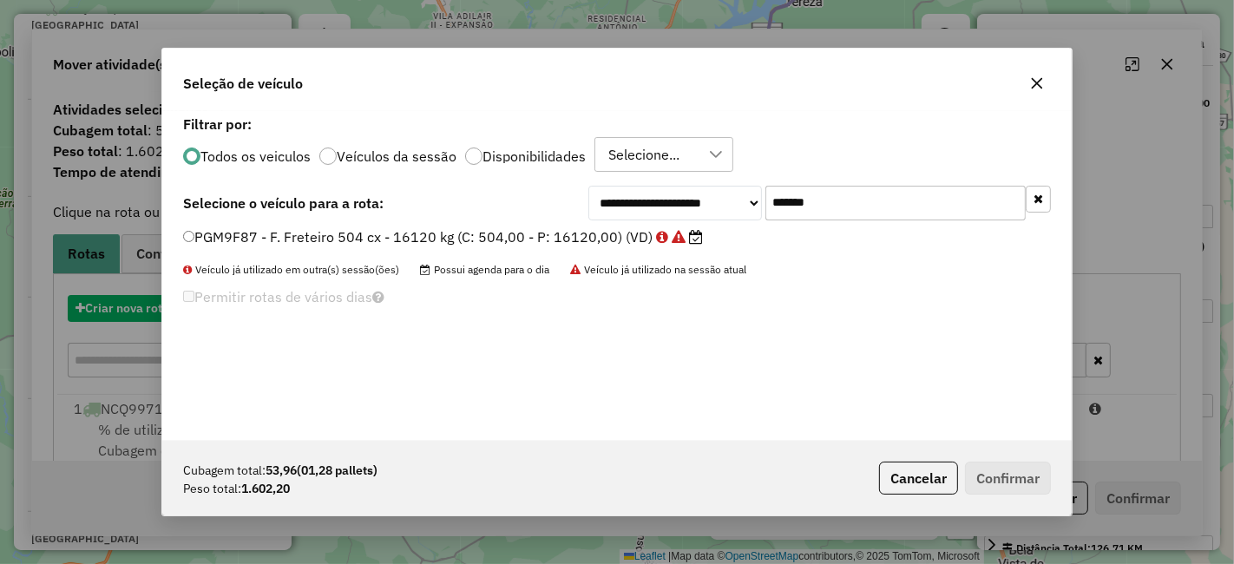
scroll to position [10, 4]
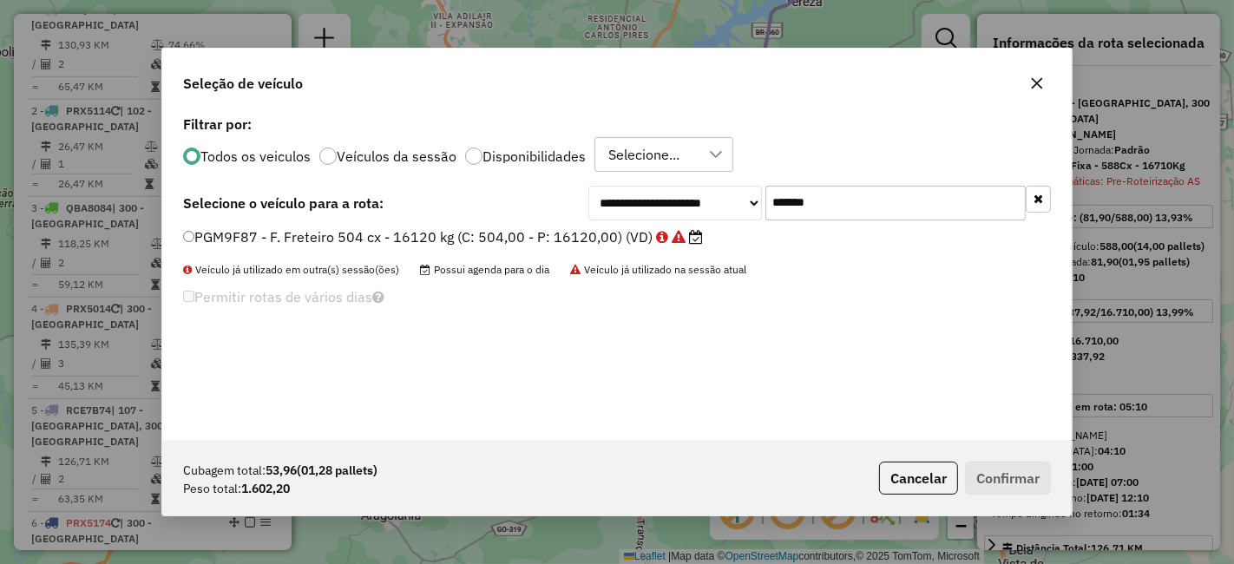
drag, startPoint x: 829, startPoint y: 189, endPoint x: 481, endPoint y: 208, distance: 348.4
click at [485, 204] on div "**********" at bounding box center [617, 203] width 868 height 35
paste input "text"
type input "*******"
click at [249, 235] on label "PWU6308 - Freteiro - 336Cx - 7000Kg (C: 336,00 - P: 7000,00) (VD)" at bounding box center [422, 236] width 478 height 21
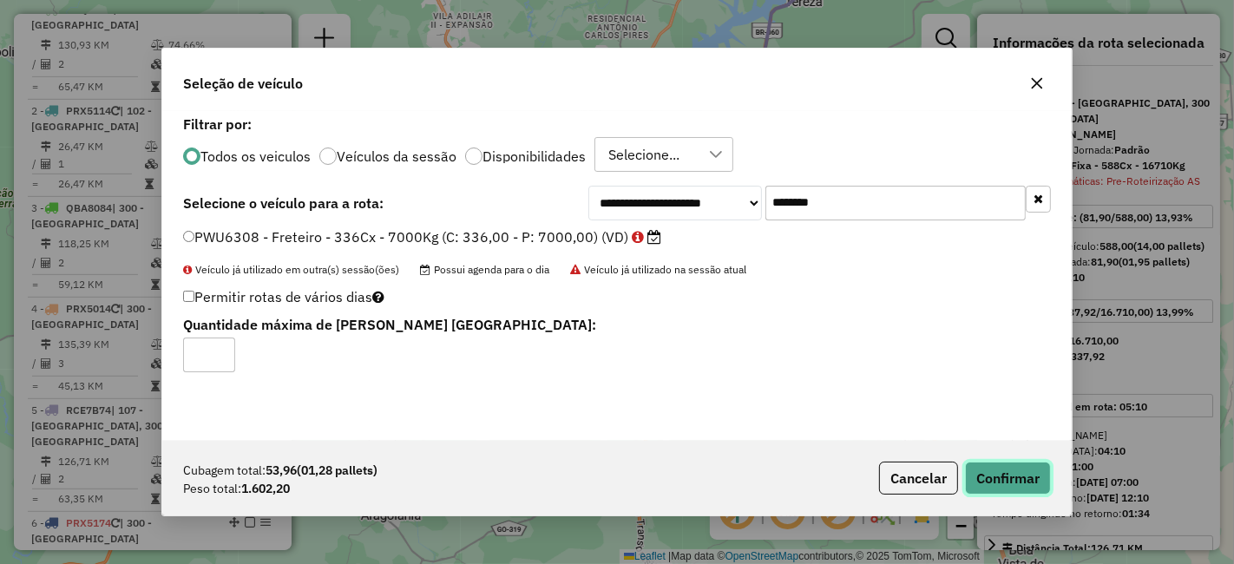
click at [1012, 472] on button "Confirmar" at bounding box center [1008, 478] width 86 height 33
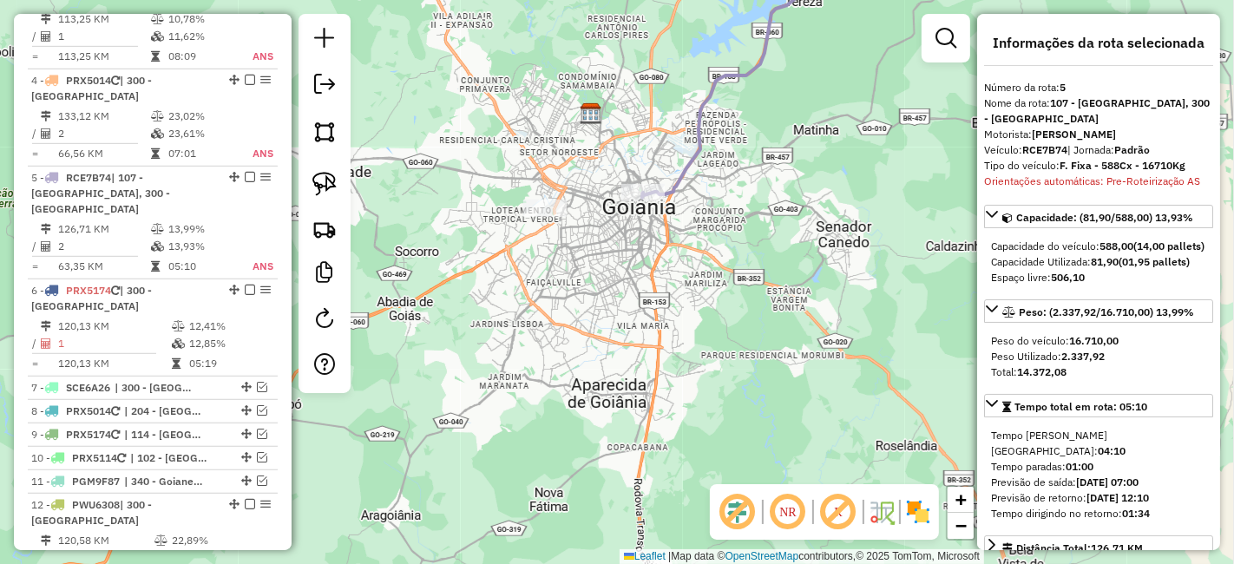
scroll to position [995, 0]
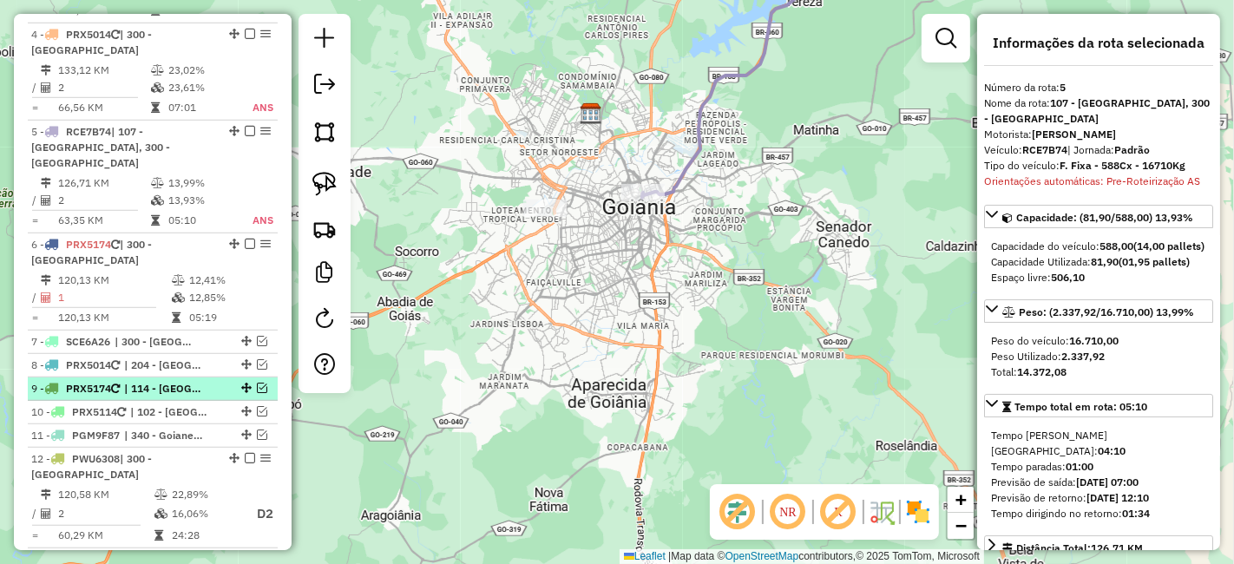
click at [245, 453] on em at bounding box center [250, 458] width 10 height 10
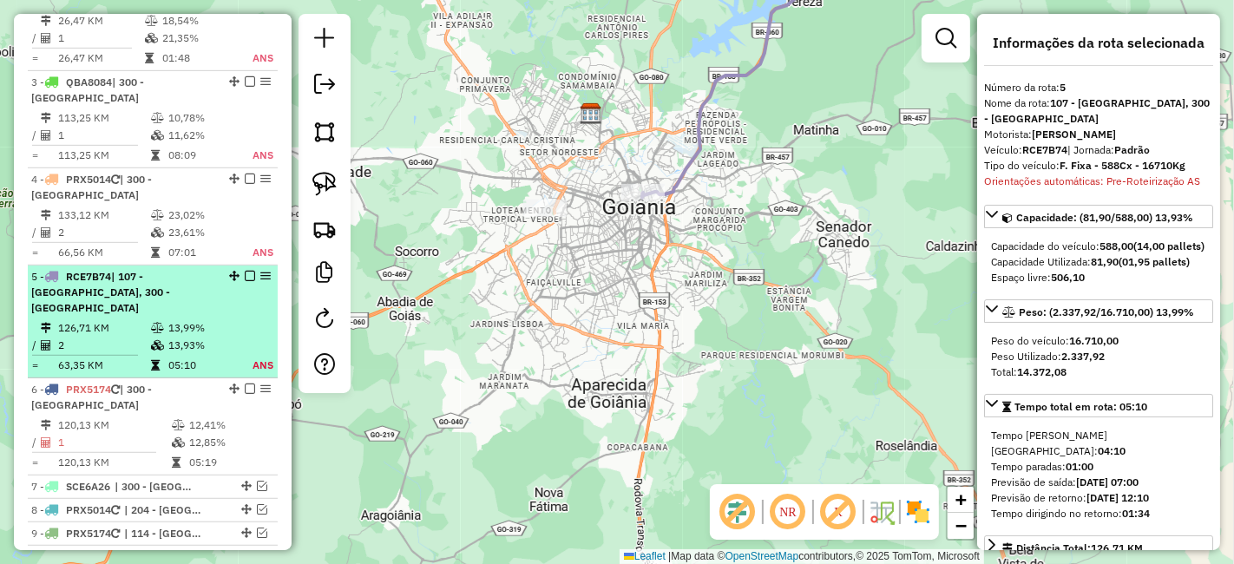
scroll to position [836, 0]
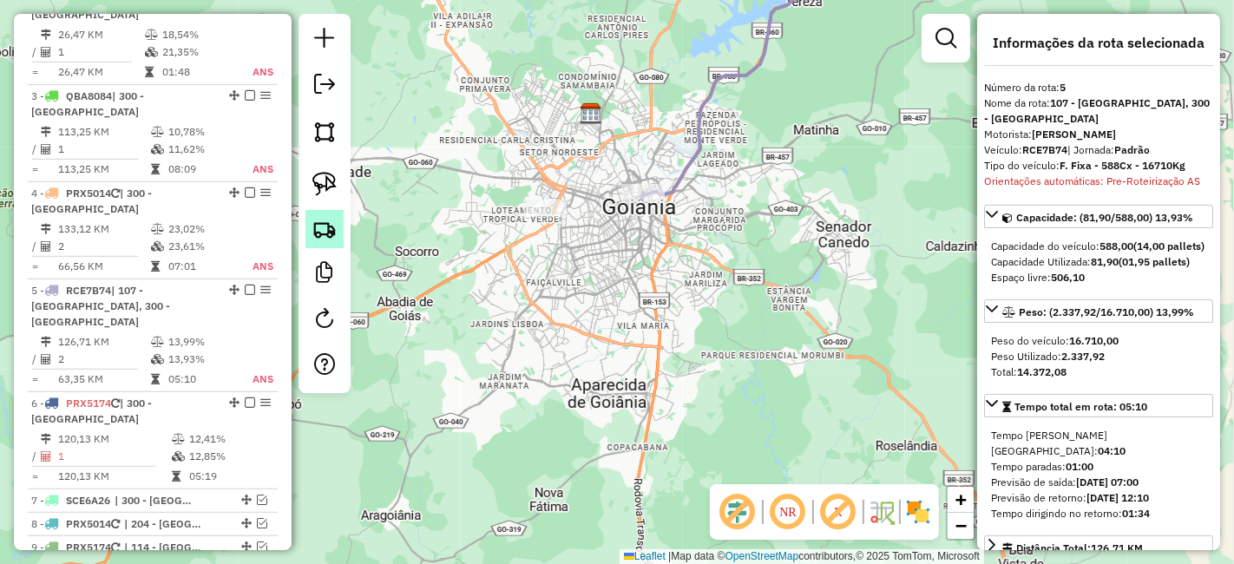
click at [331, 241] on link at bounding box center [324, 229] width 38 height 38
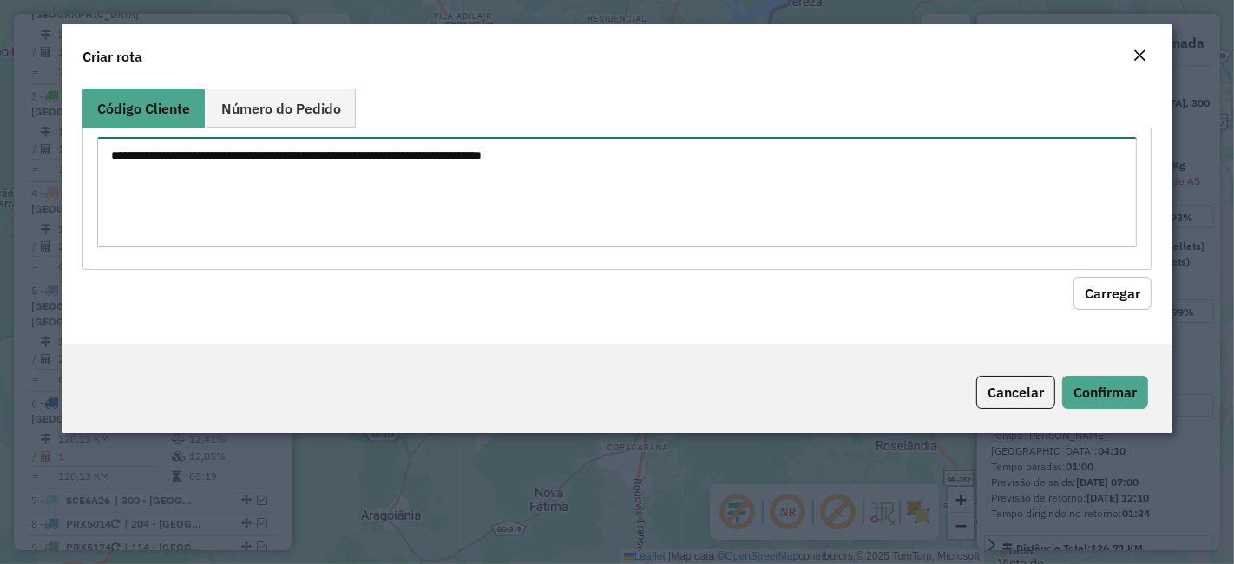
drag, startPoint x: 449, startPoint y: 168, endPoint x: 265, endPoint y: 165, distance: 184.0
click at [267, 165] on textarea at bounding box center [616, 192] width 1039 height 110
paste textarea "******** ********"
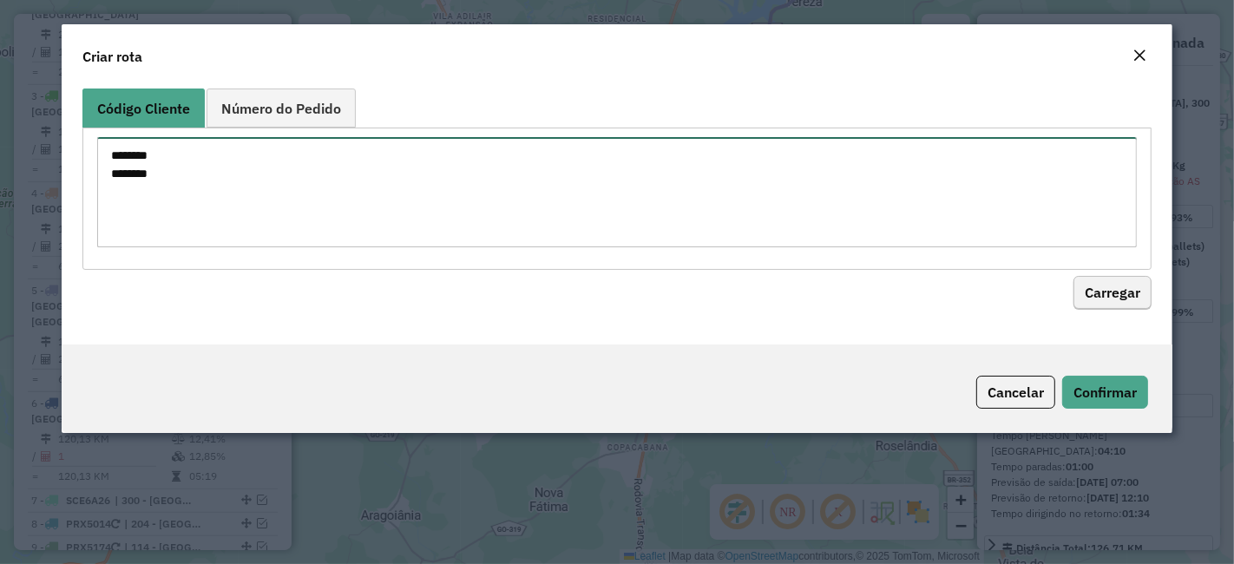
type textarea "******** ********"
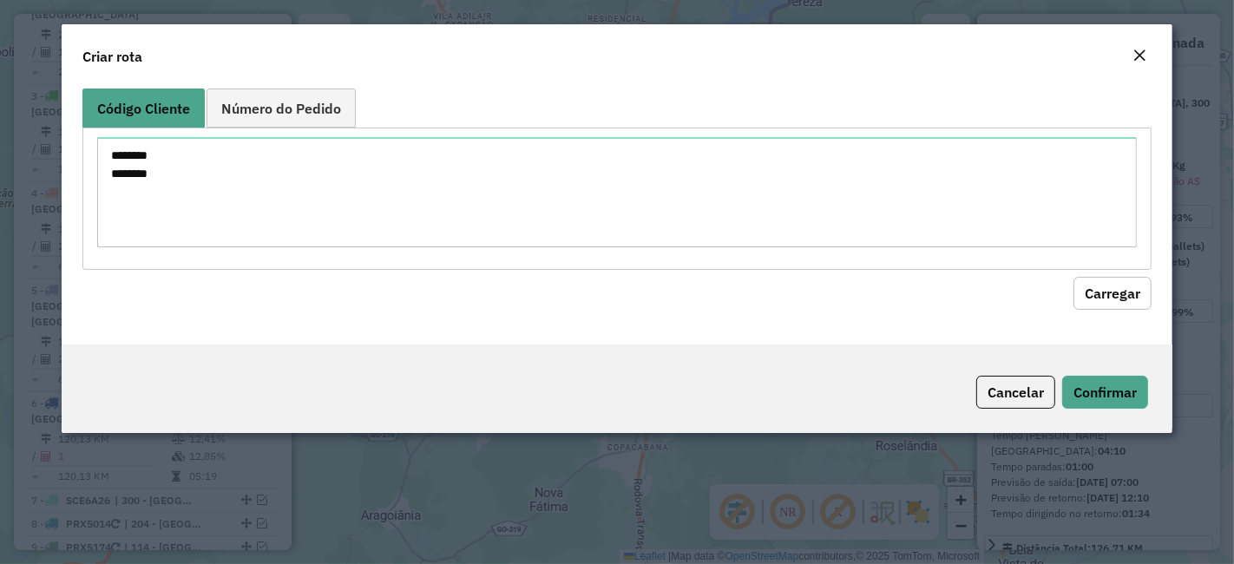
click at [1098, 295] on button "Carregar" at bounding box center [1112, 293] width 78 height 33
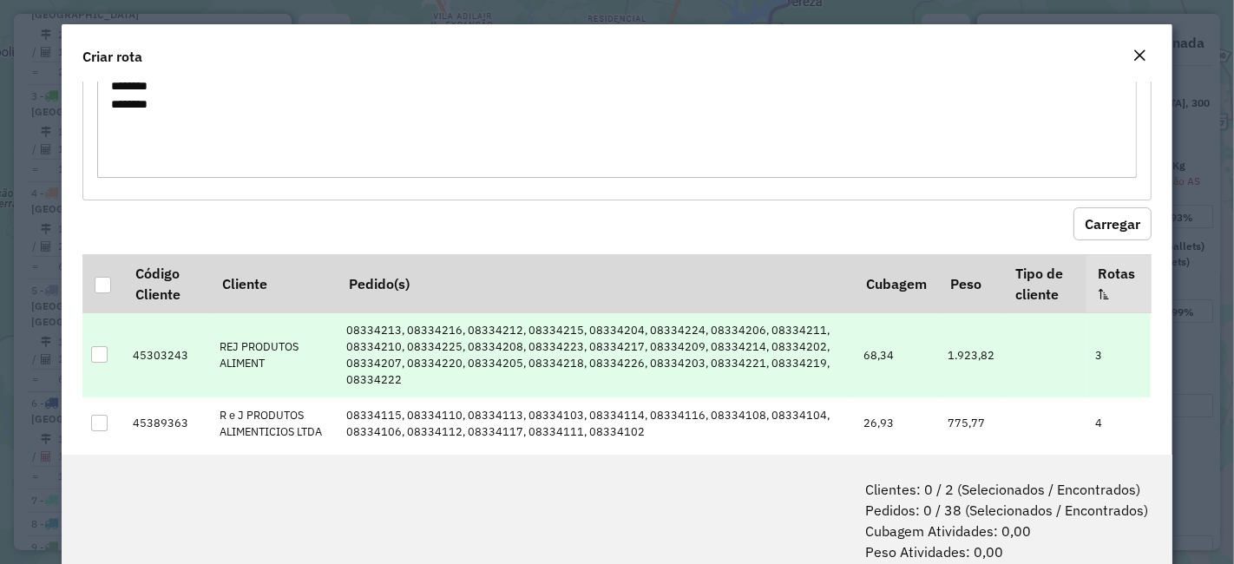
scroll to position [94, 0]
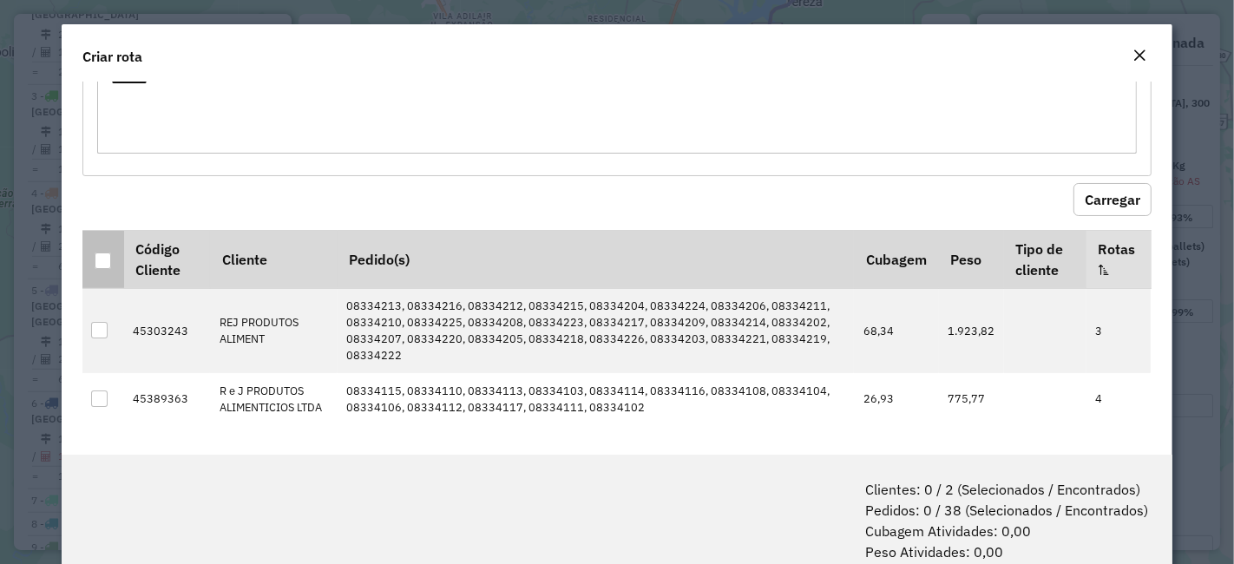
click at [108, 256] on div at bounding box center [103, 260] width 16 height 16
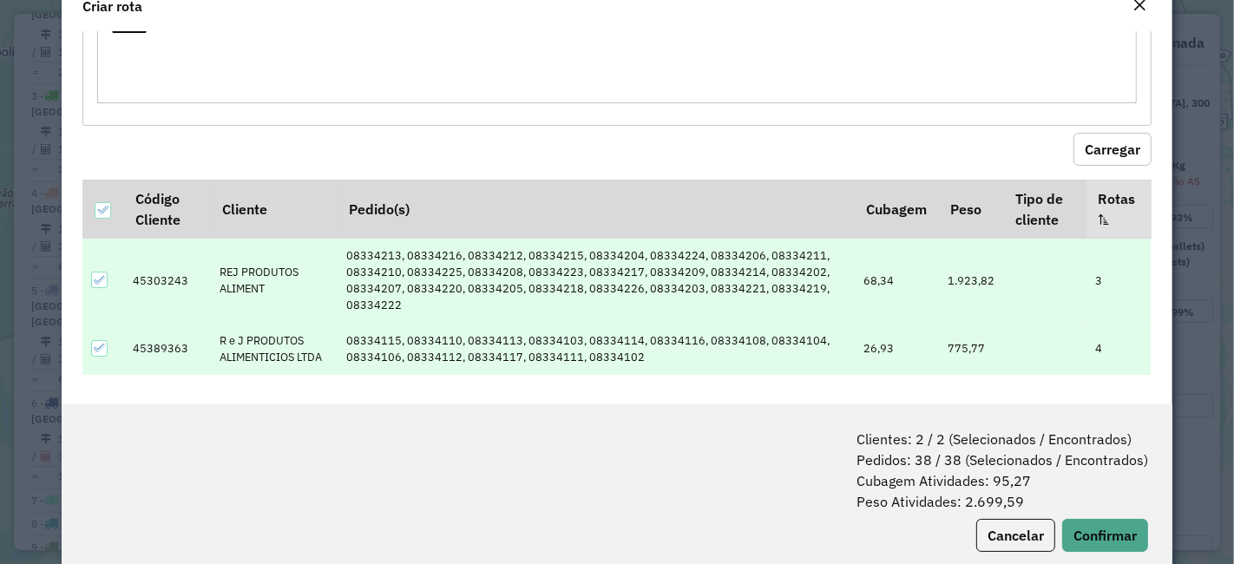
scroll to position [86, 0]
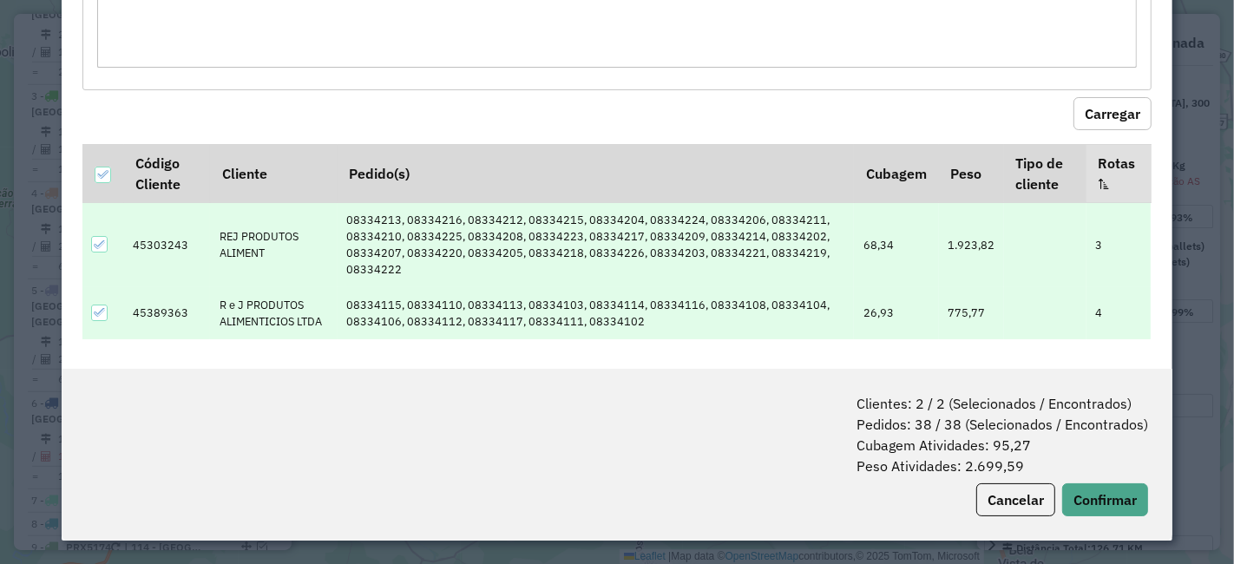
click at [1077, 476] on div "Clientes: 2 / 2 (Selecionados / Encontrados) Pedidos: 38 / 38 (Selecionados / E…" at bounding box center [617, 455] width 1111 height 172
click at [1082, 483] on button "Confirmar" at bounding box center [1105, 499] width 86 height 33
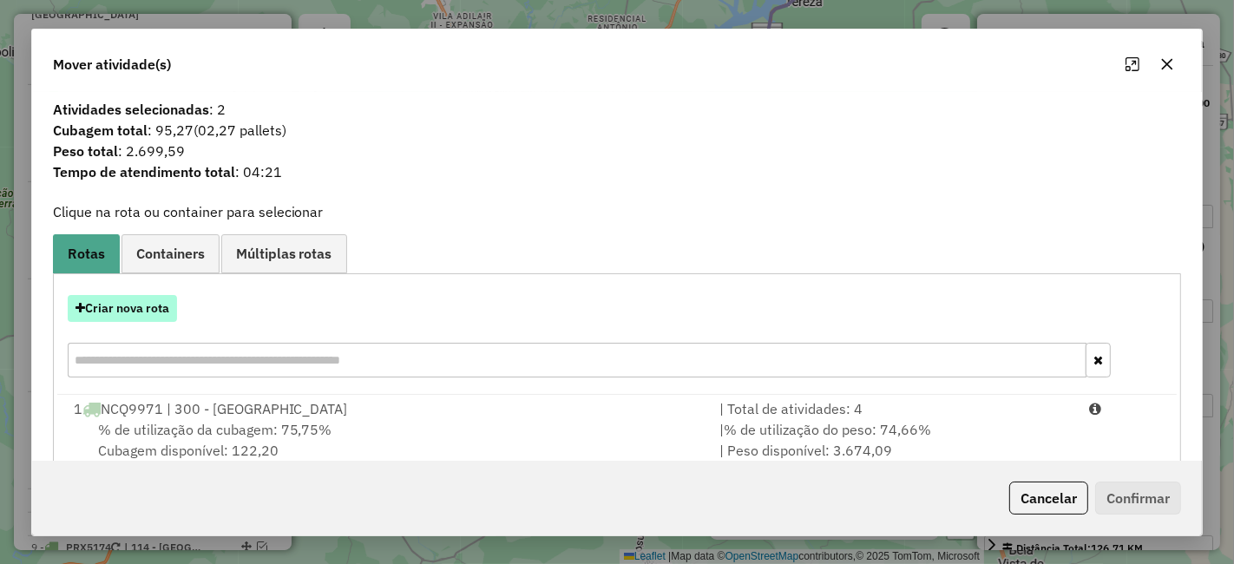
click at [148, 311] on button "Criar nova rota" at bounding box center [122, 308] width 109 height 27
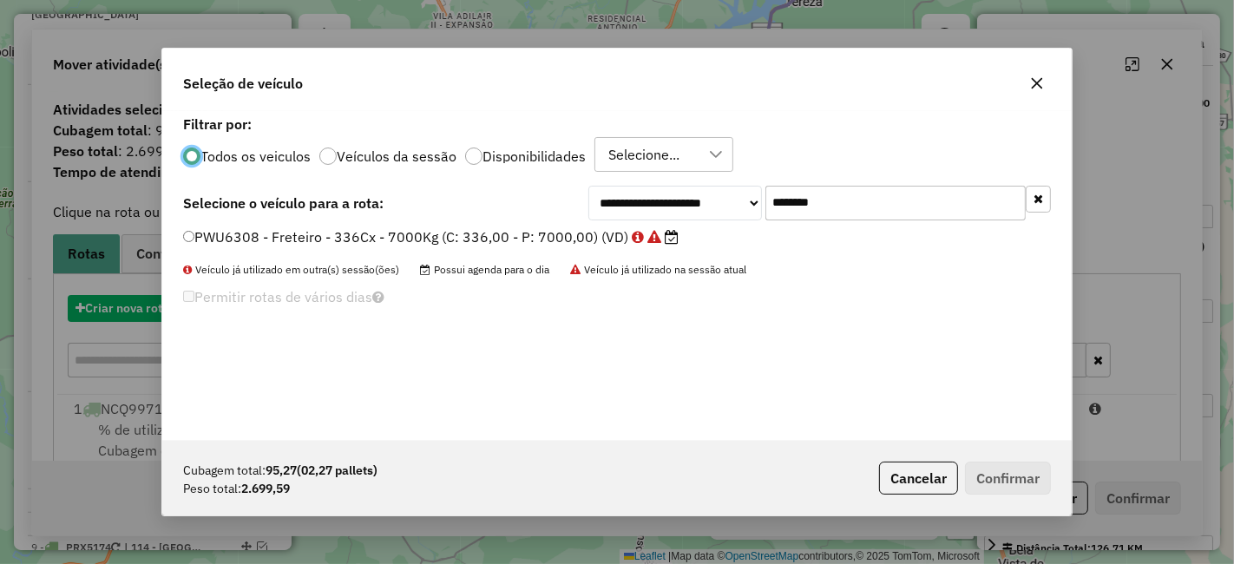
scroll to position [10, 4]
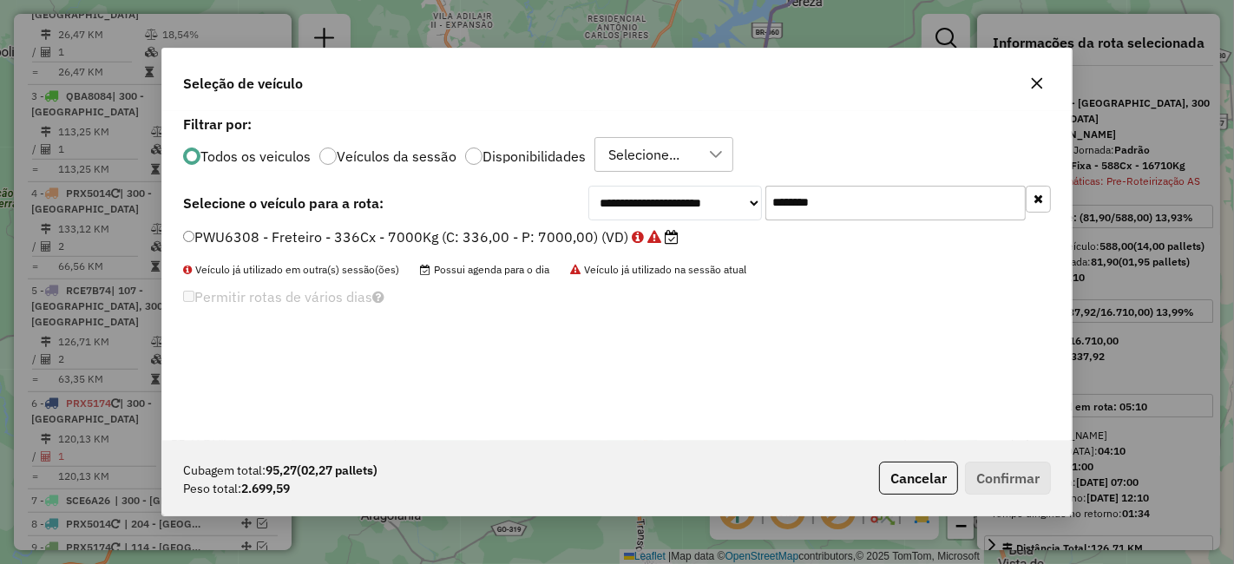
click at [887, 199] on input "*******" at bounding box center [895, 203] width 260 height 35
drag, startPoint x: 882, startPoint y: 203, endPoint x: 403, endPoint y: 204, distance: 478.9
click at [403, 204] on div "**********" at bounding box center [617, 203] width 868 height 35
paste input "text"
type input "*******"
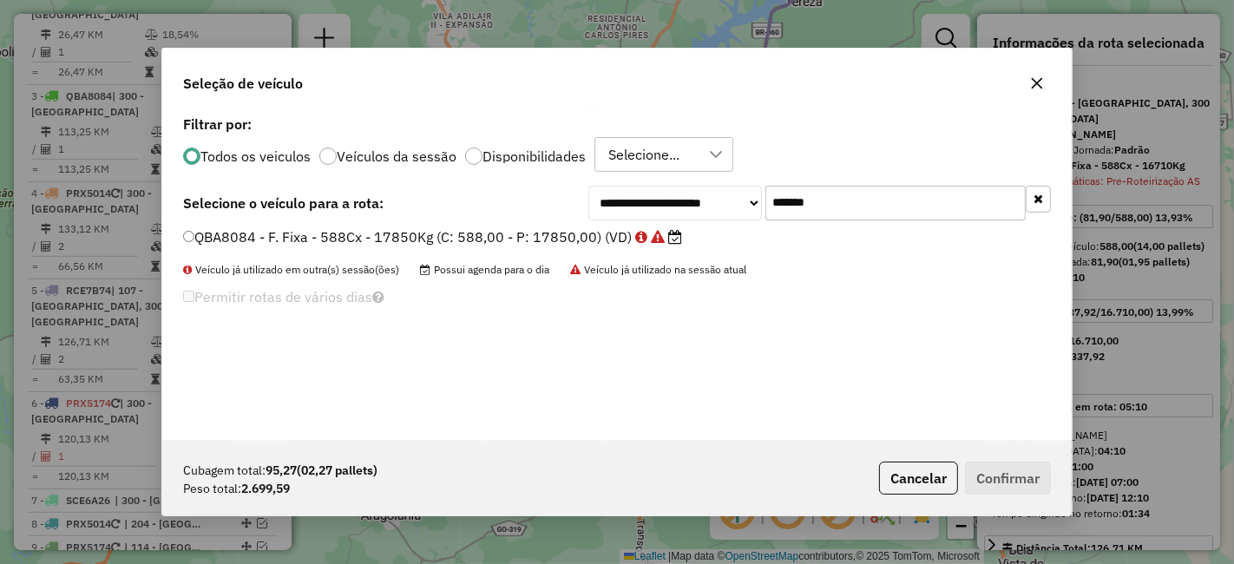
click at [424, 238] on label "QBA8084 - F. Fixa - 588Cx - 17850Kg (C: 588,00 - P: 17850,00) (VD)" at bounding box center [432, 236] width 499 height 21
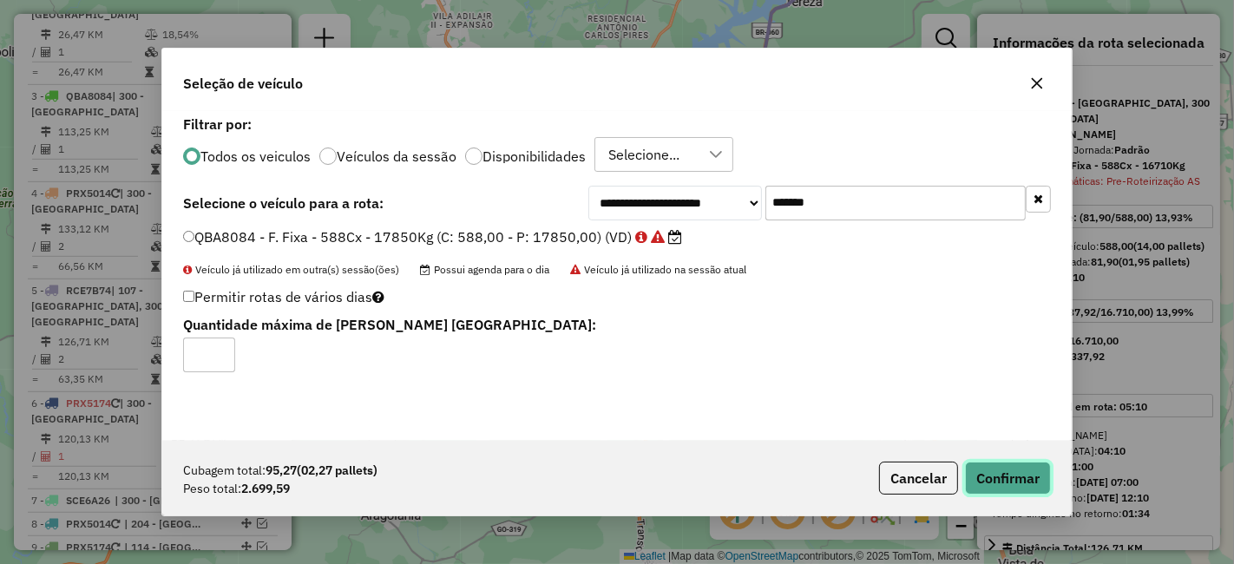
click at [999, 463] on button "Confirmar" at bounding box center [1008, 478] width 86 height 33
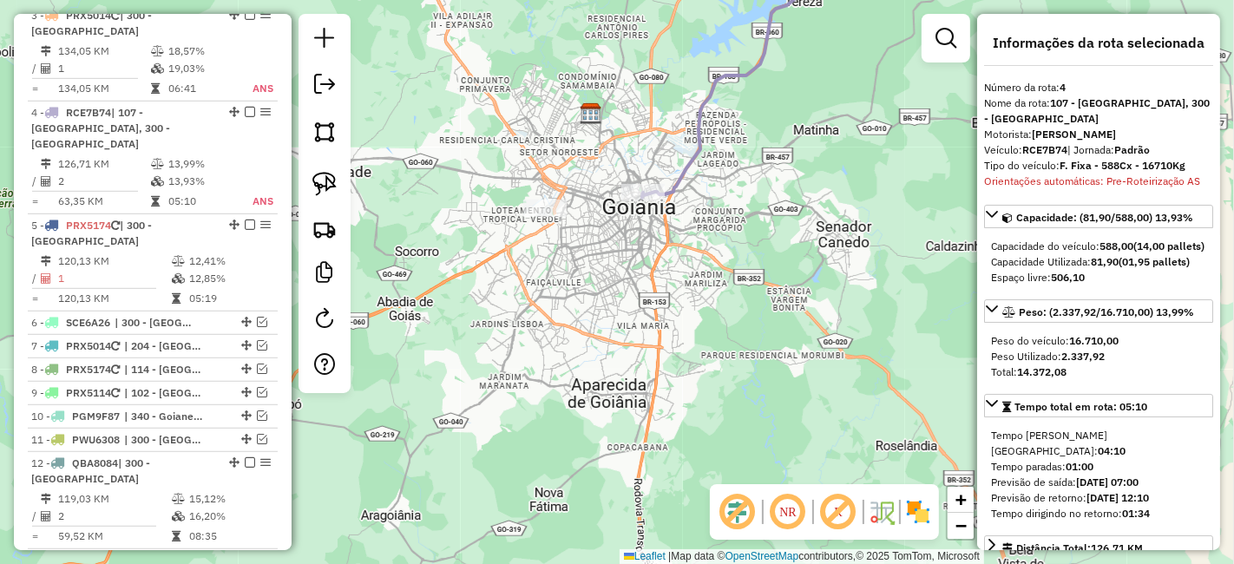
scroll to position [933, 0]
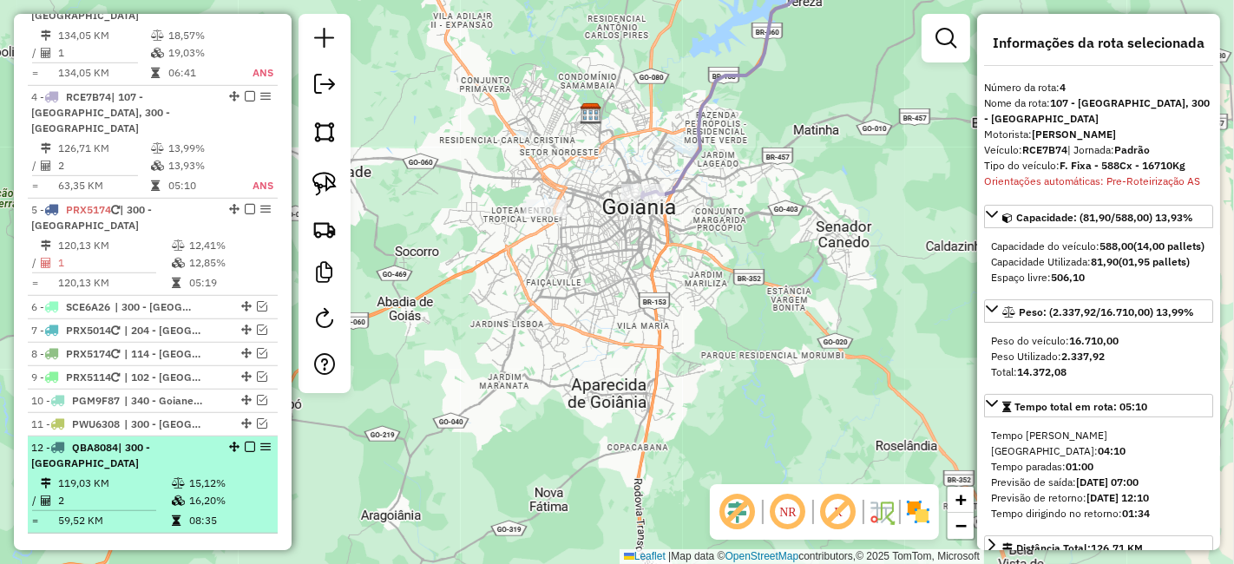
click at [240, 440] on div "12 - QBA8084 | 300 - Anápolis" at bounding box center [152, 455] width 243 height 31
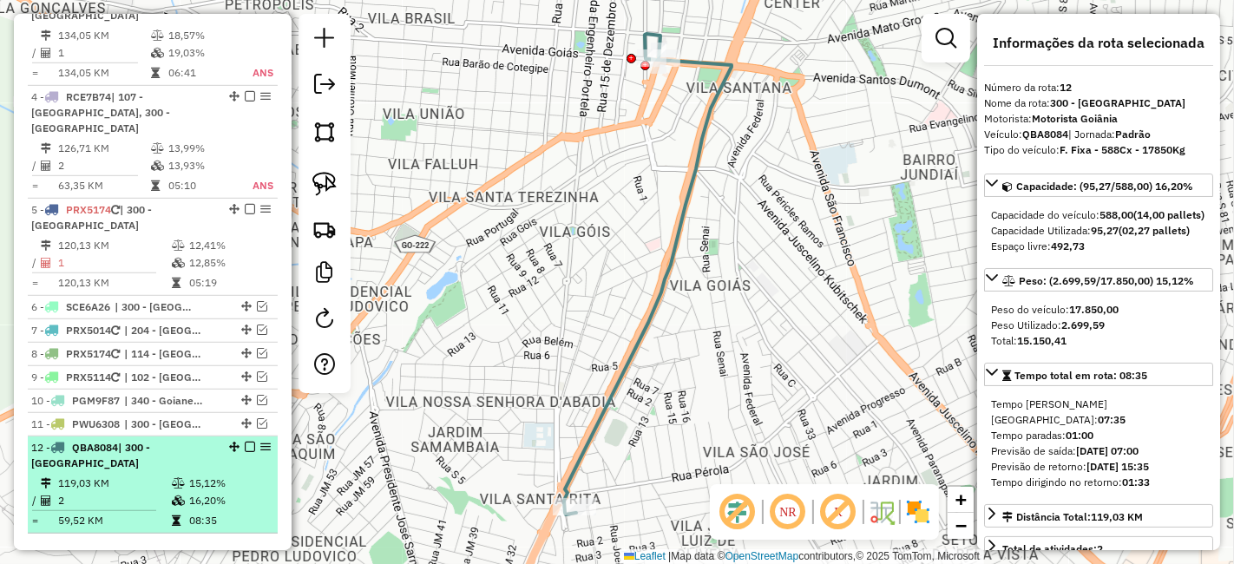
click at [245, 442] on em at bounding box center [250, 447] width 10 height 10
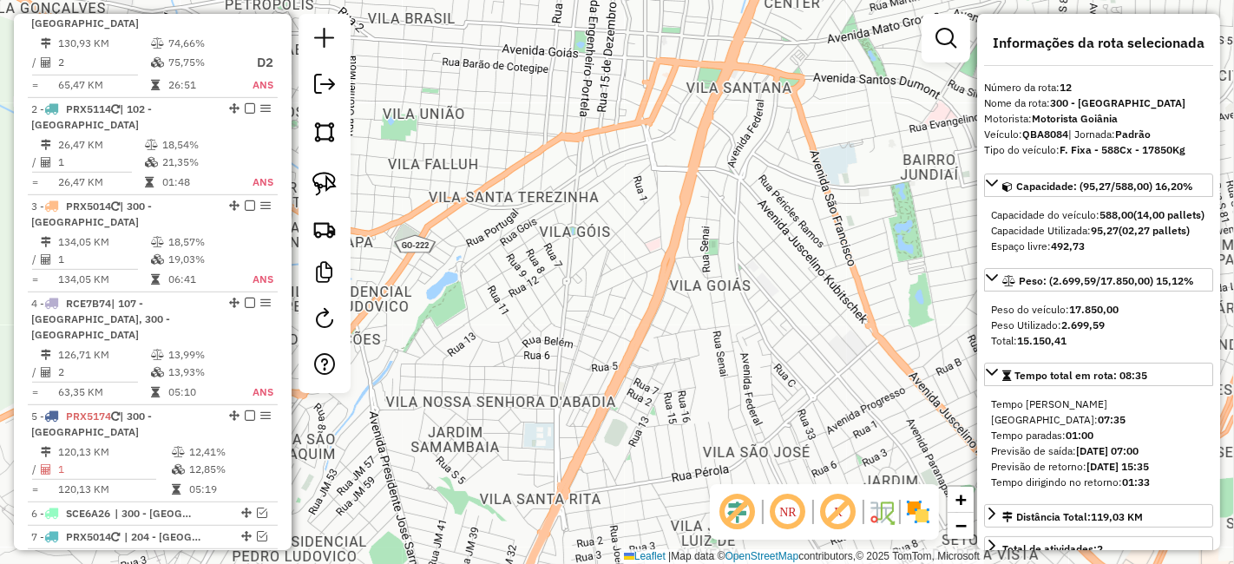
scroll to position [682, 0]
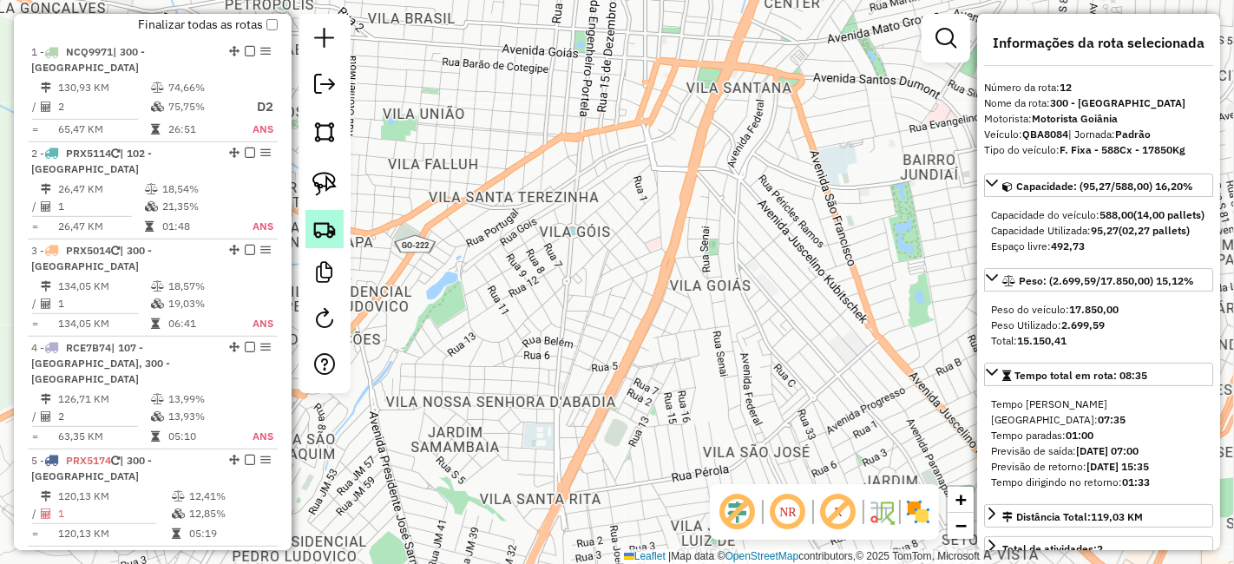
click at [326, 231] on img at bounding box center [324, 229] width 24 height 24
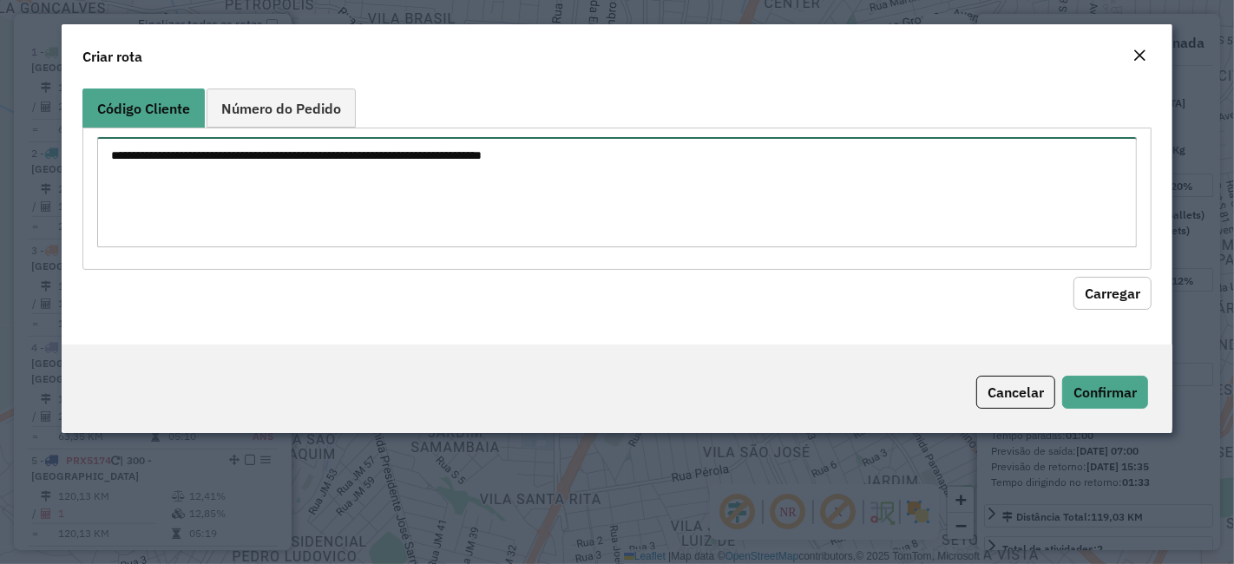
click at [493, 149] on textarea at bounding box center [616, 192] width 1039 height 110
paste textarea "******** ********"
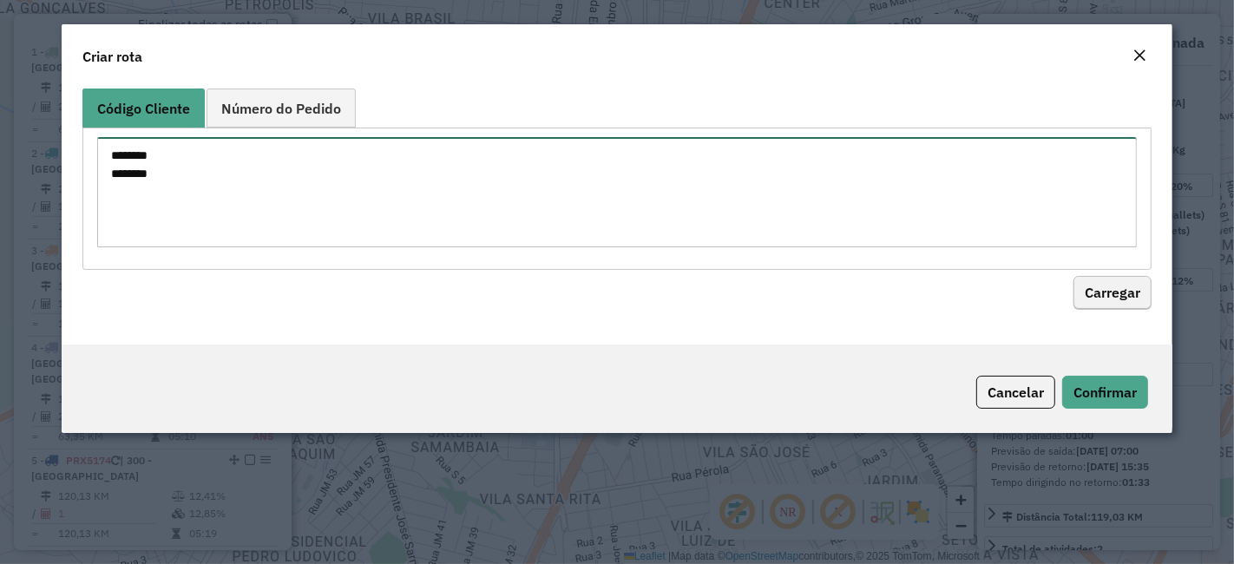
type textarea "******** ********"
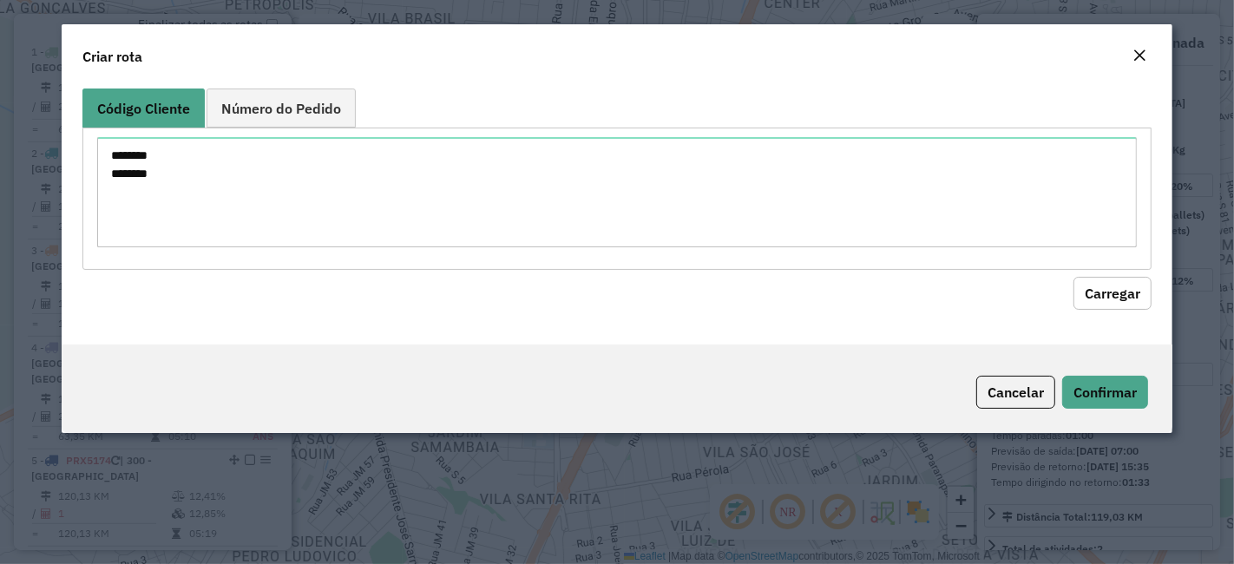
click at [1104, 301] on button "Carregar" at bounding box center [1112, 293] width 78 height 33
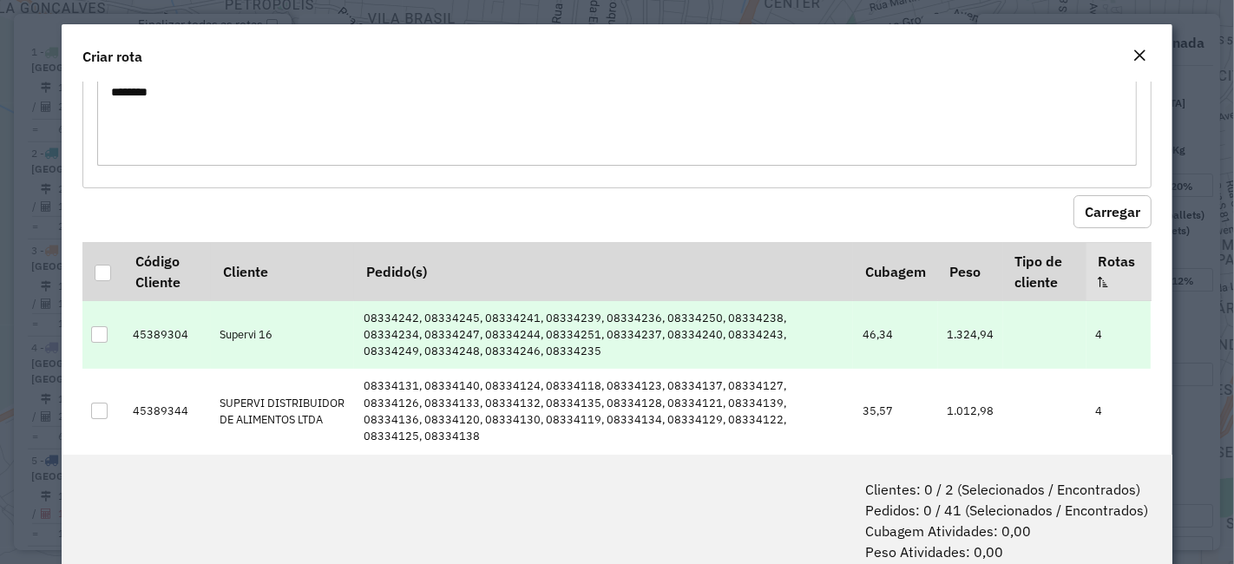
scroll to position [94, 0]
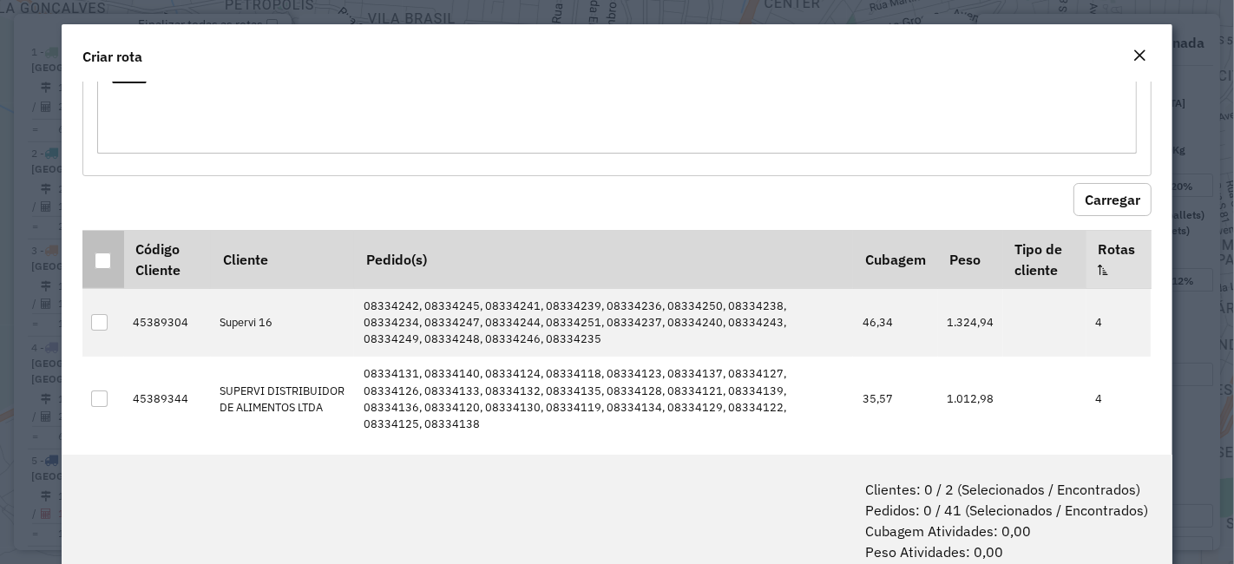
drag, startPoint x: 103, startPoint y: 256, endPoint x: 115, endPoint y: 265, distance: 15.4
click at [102, 256] on div at bounding box center [103, 260] width 16 height 16
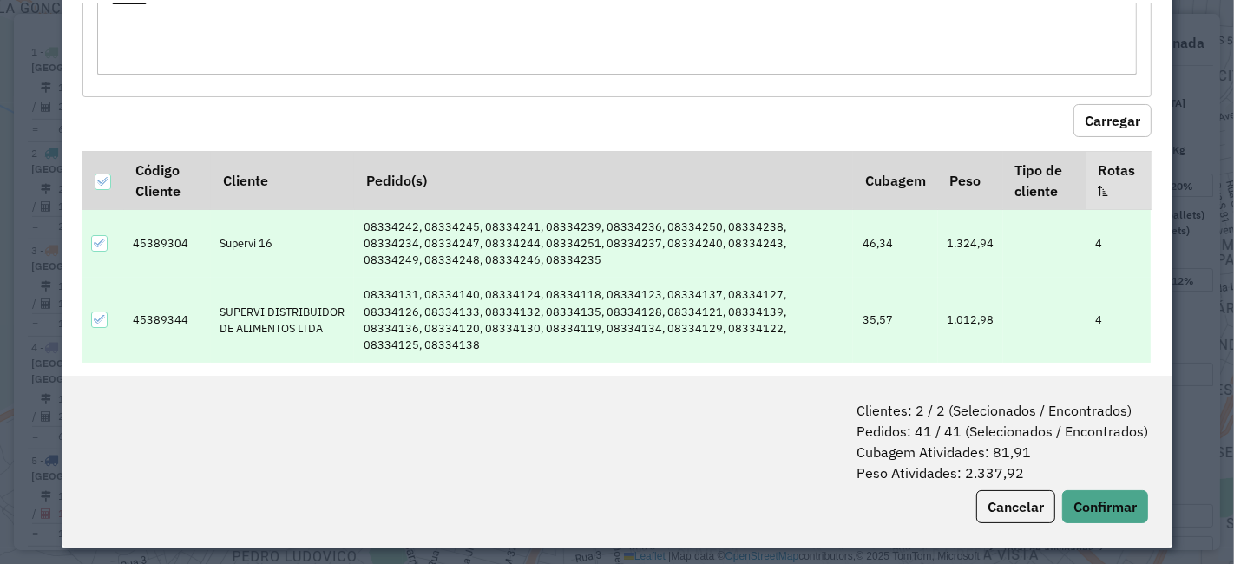
scroll to position [86, 0]
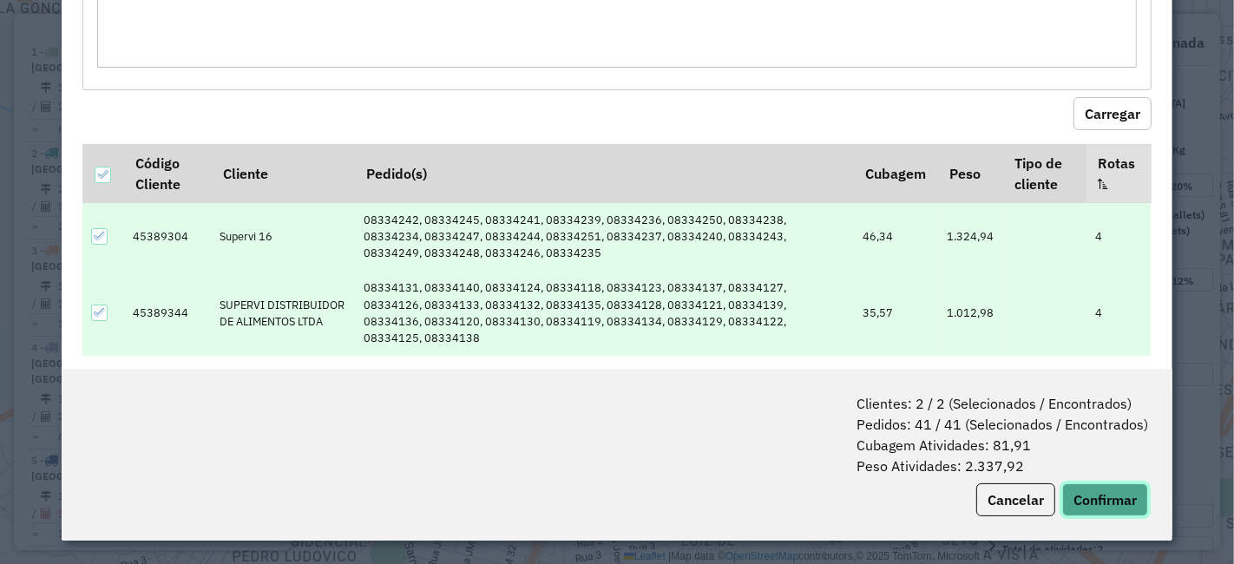
click at [1118, 492] on button "Confirmar" at bounding box center [1105, 499] width 86 height 33
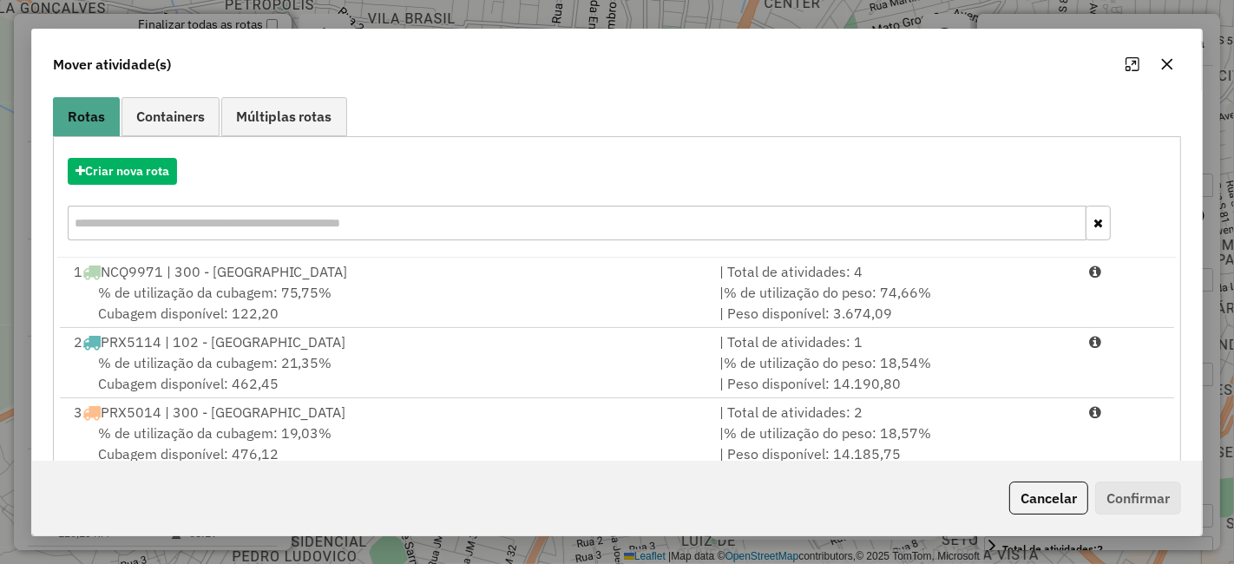
scroll to position [193, 0]
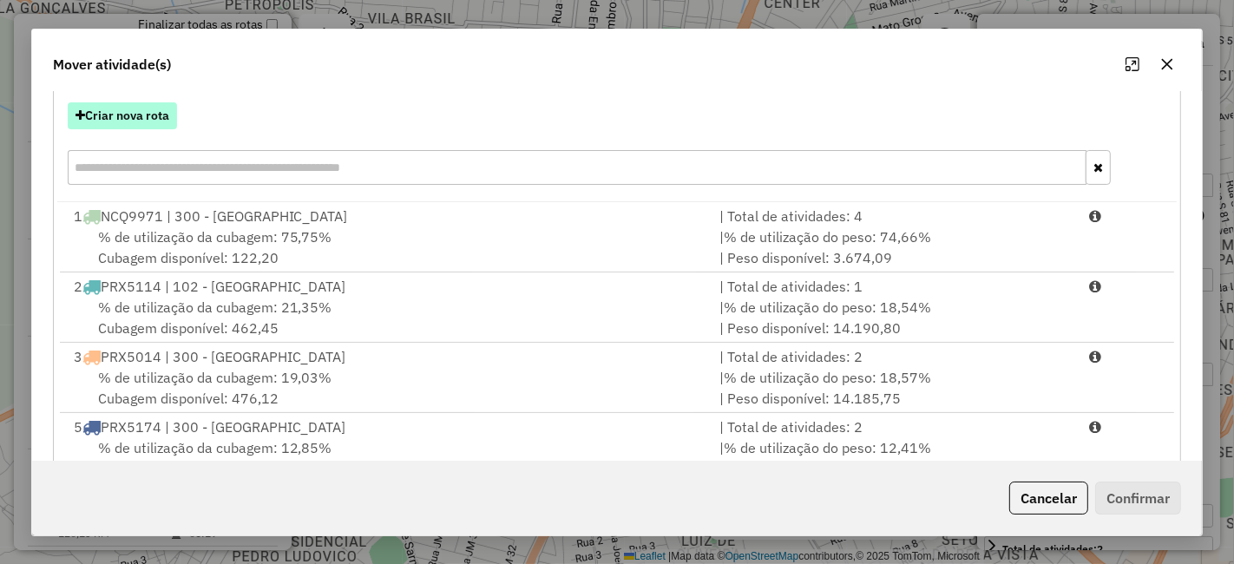
click at [126, 114] on button "Criar nova rota" at bounding box center [122, 115] width 109 height 27
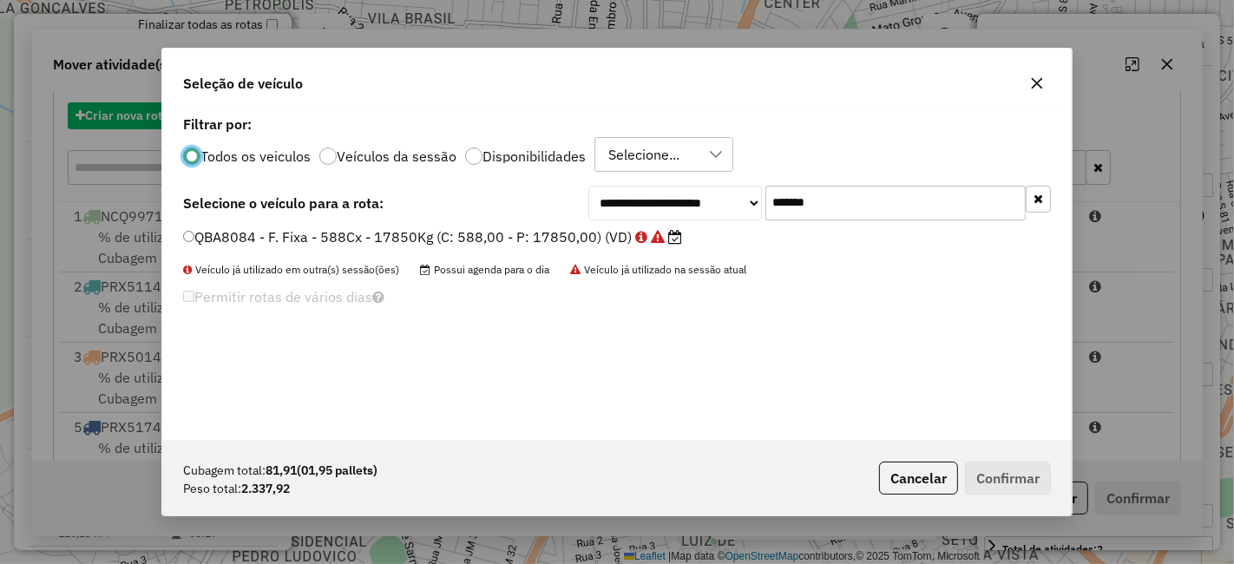
scroll to position [10, 4]
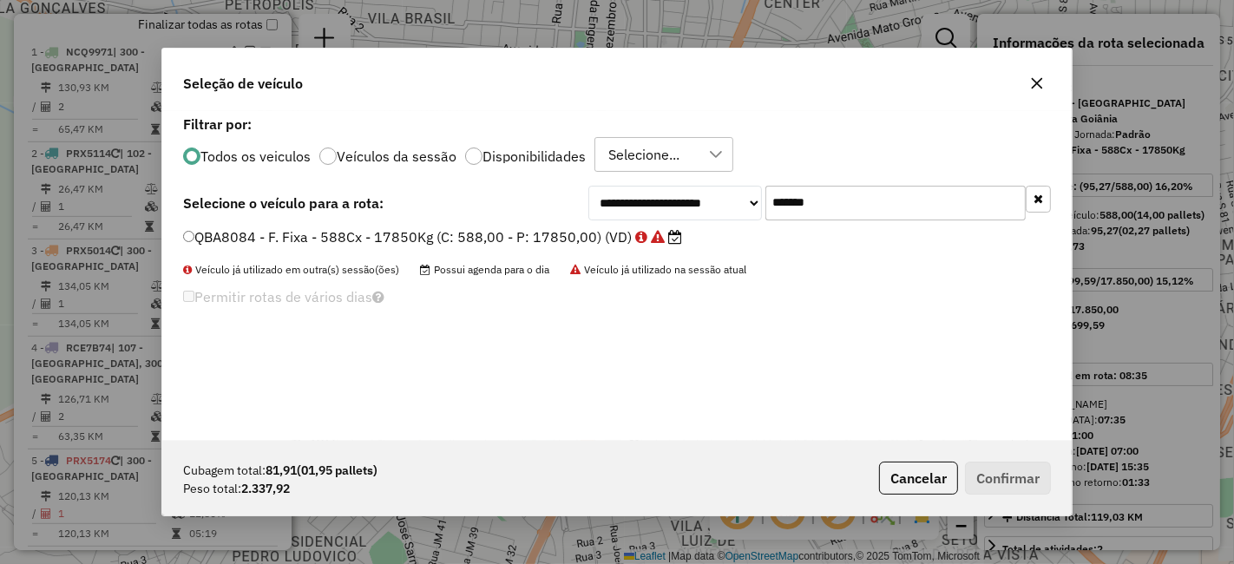
drag, startPoint x: 887, startPoint y: 194, endPoint x: 354, endPoint y: 241, distance: 534.8
click at [390, 241] on div "**********" at bounding box center [616, 276] width 909 height 330
paste input "text"
type input "*******"
click at [600, 241] on label "RCE7B74 - F. Fixa - 588Cx - 16710Kg (C: 588,00 - P: 16710,00) (VD)" at bounding box center [431, 236] width 497 height 21
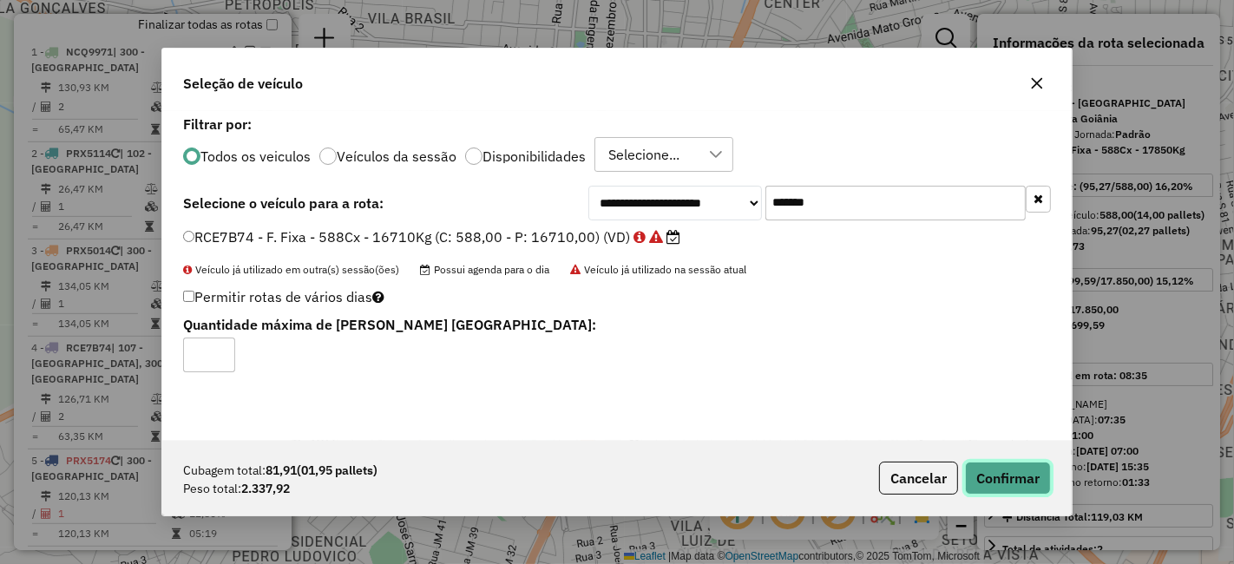
click at [995, 479] on button "Confirmar" at bounding box center [1008, 478] width 86 height 33
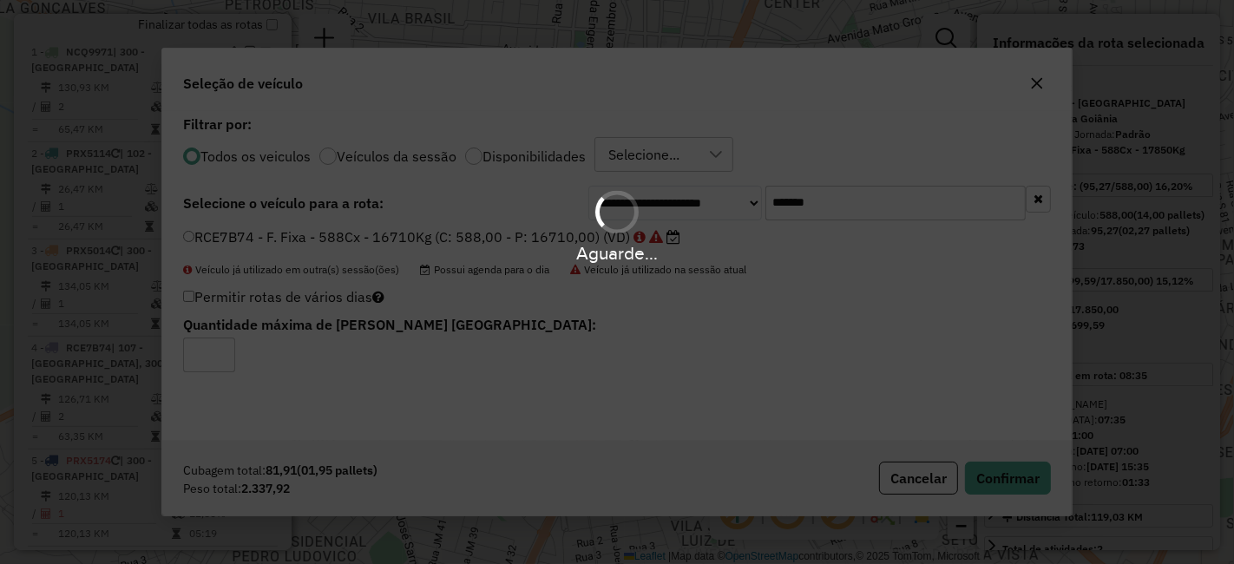
scroll to position [875, 0]
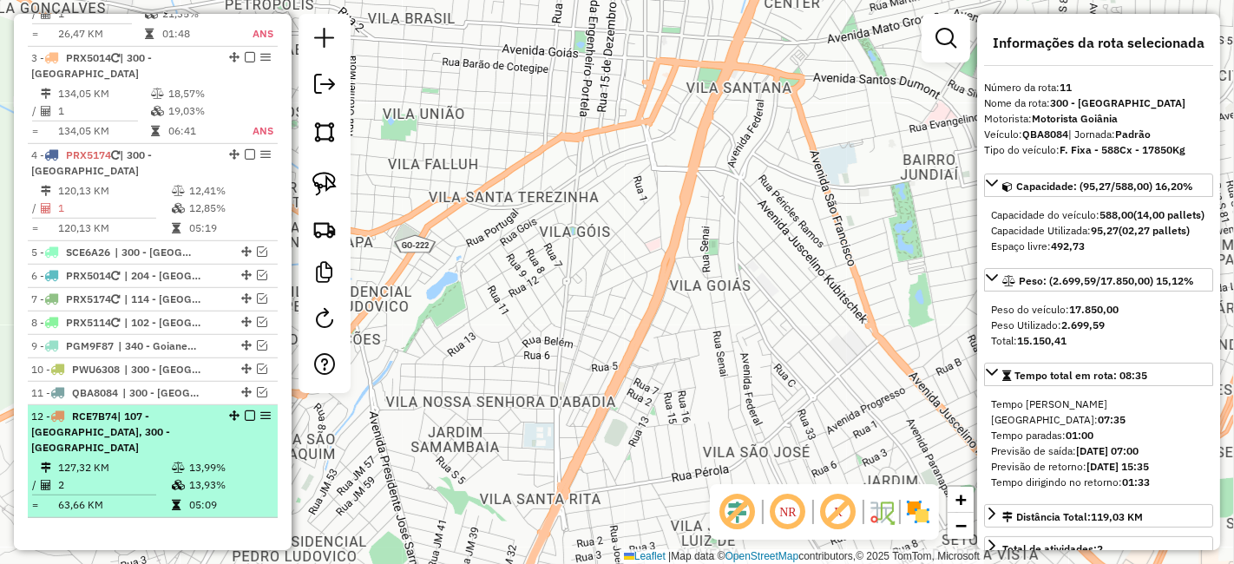
click at [247, 410] on em at bounding box center [250, 415] width 10 height 10
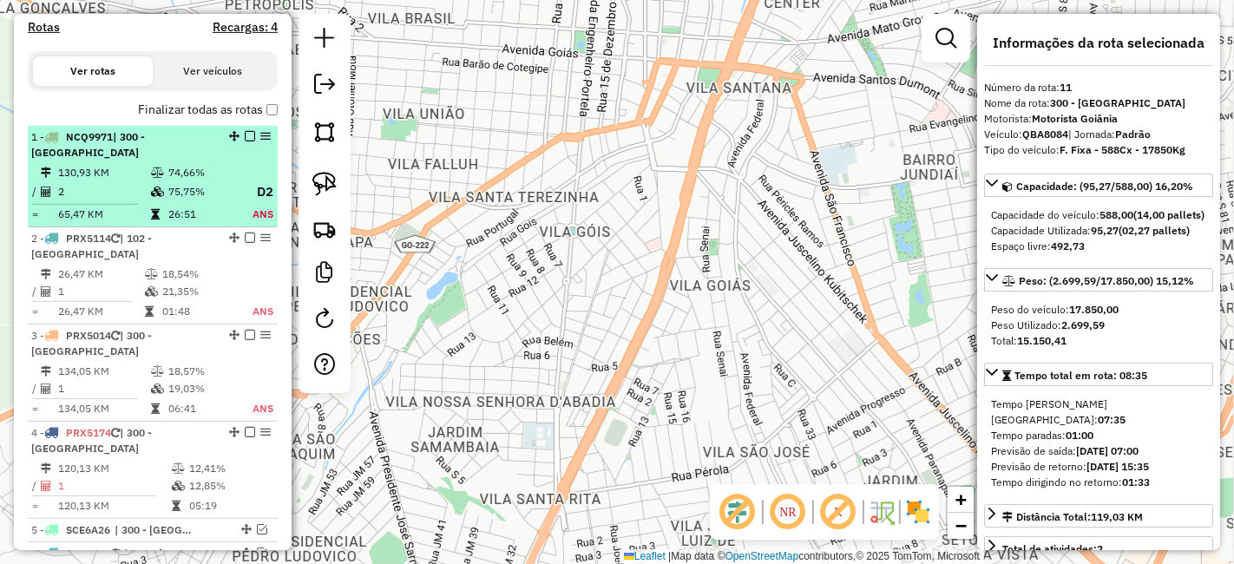
scroll to position [512, 0]
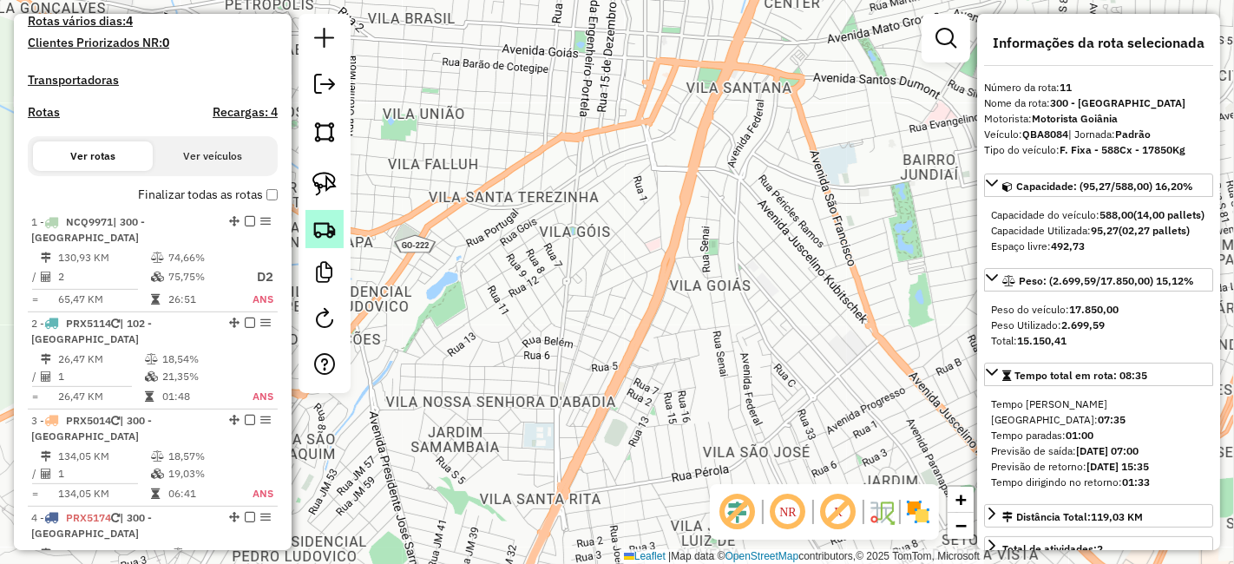
click at [327, 226] on img at bounding box center [324, 229] width 24 height 24
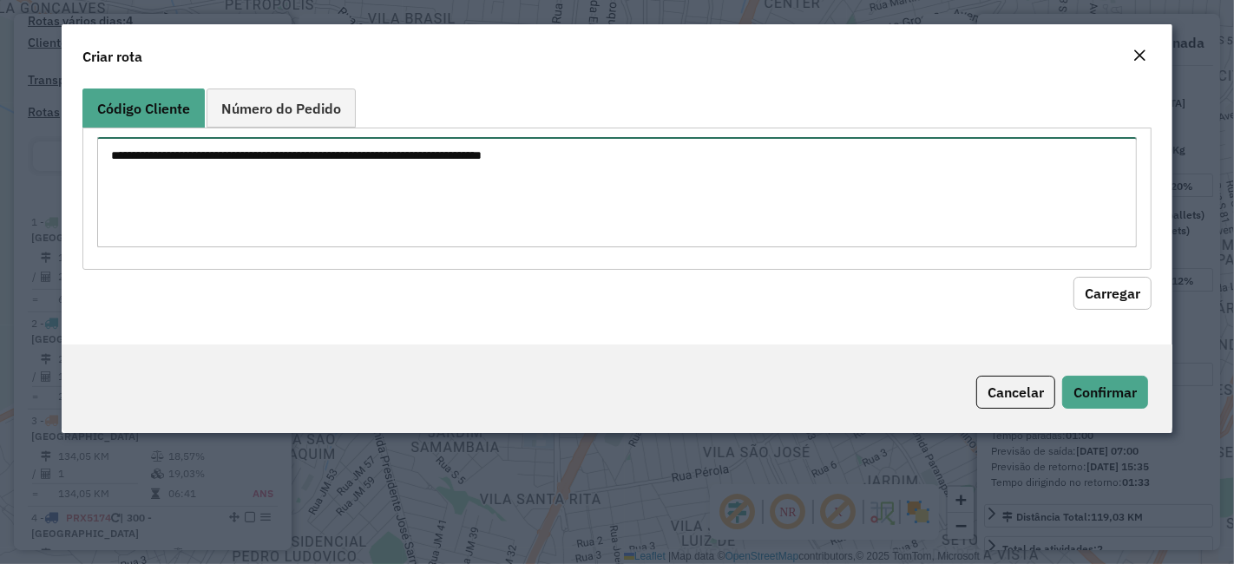
drag, startPoint x: 477, startPoint y: 160, endPoint x: 473, endPoint y: 172, distance: 12.9
click at [477, 160] on textarea at bounding box center [616, 192] width 1039 height 110
paste textarea "******** ********"
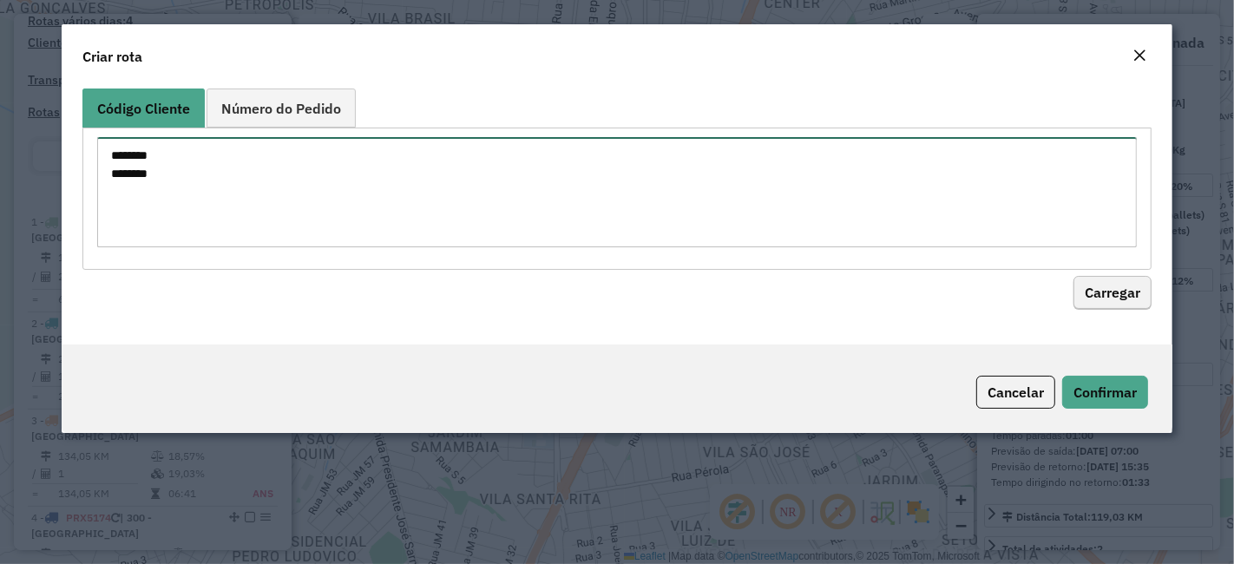
type textarea "******** ********"
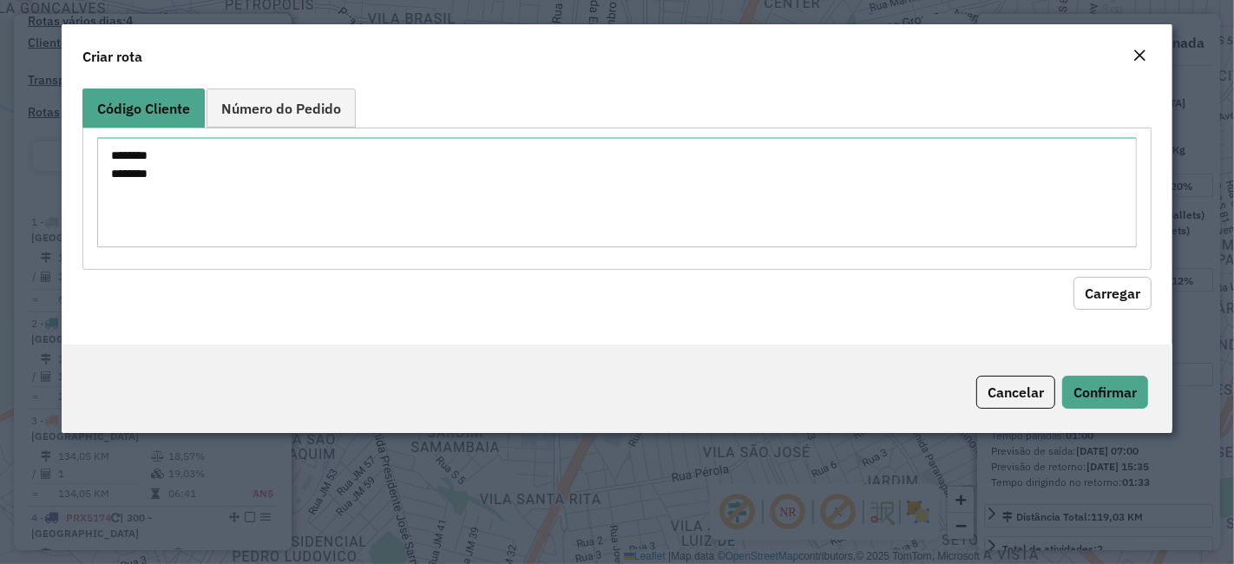
drag, startPoint x: 1095, startPoint y: 291, endPoint x: 1034, endPoint y: 298, distance: 61.2
click at [1095, 291] on button "Carregar" at bounding box center [1112, 293] width 78 height 33
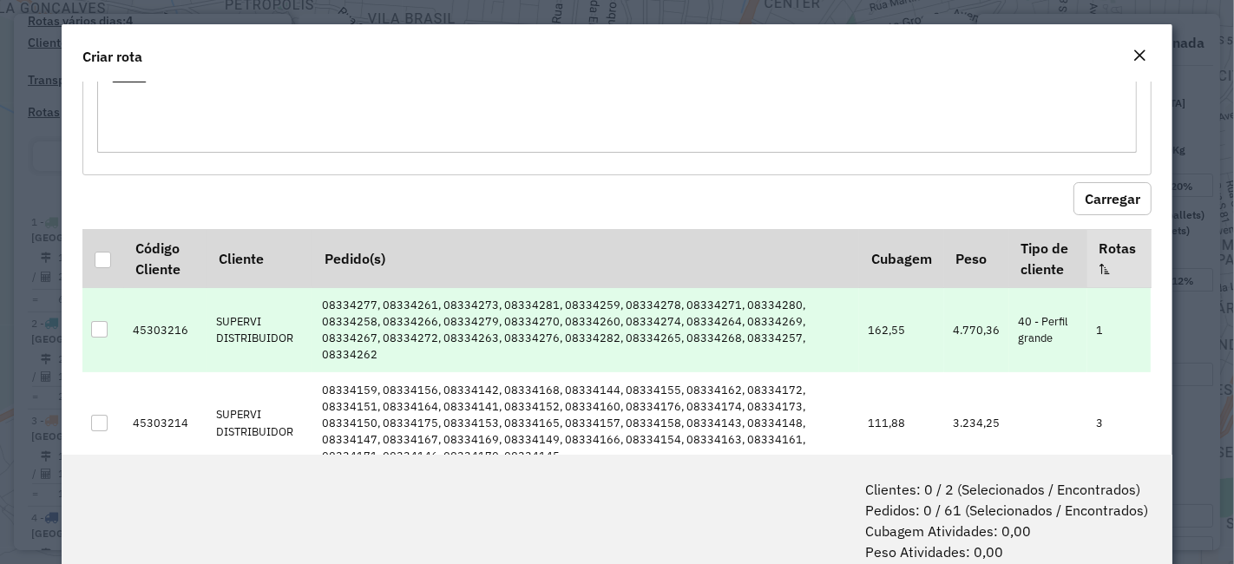
scroll to position [143, 0]
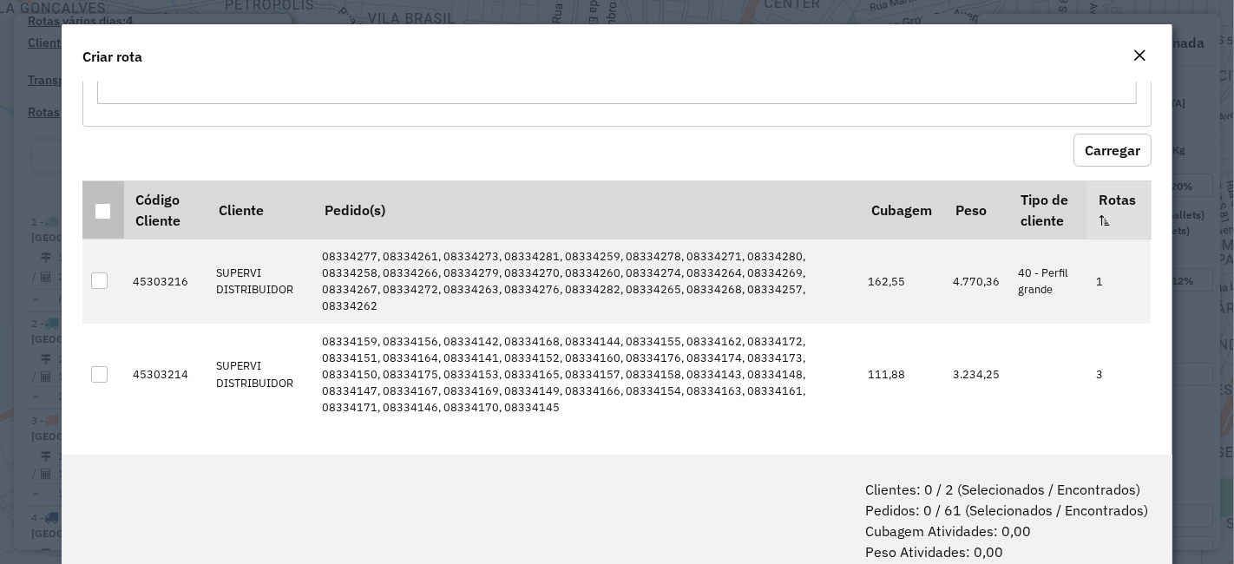
click at [107, 214] on div at bounding box center [103, 211] width 16 height 16
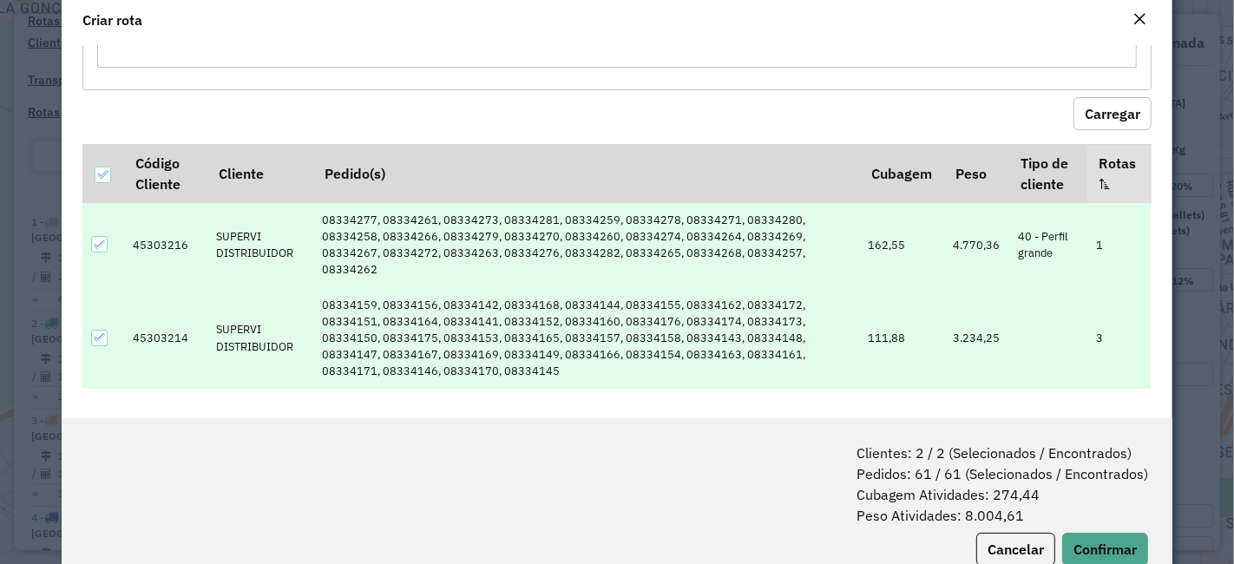
scroll to position [86, 0]
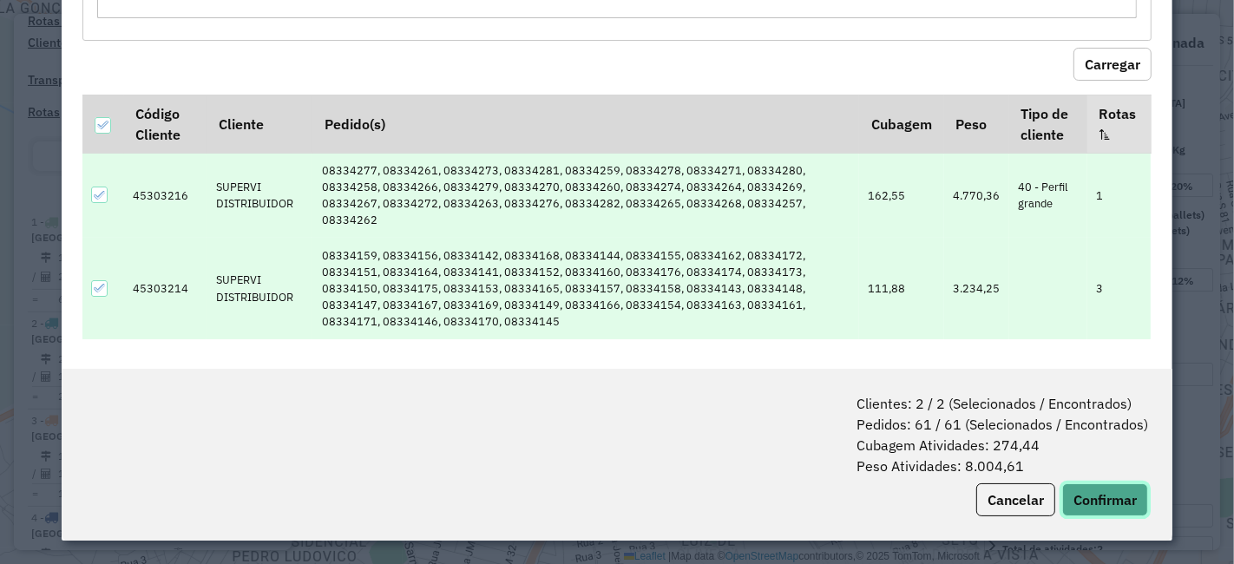
click at [1085, 487] on button "Confirmar" at bounding box center [1105, 499] width 86 height 33
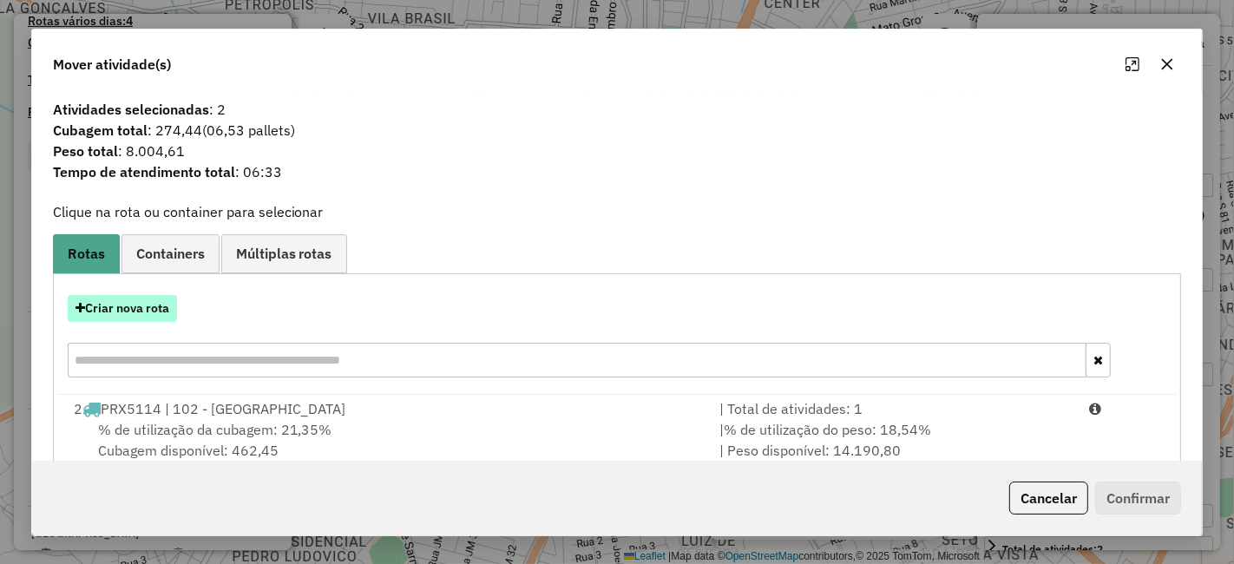
click at [143, 303] on button "Criar nova rota" at bounding box center [122, 308] width 109 height 27
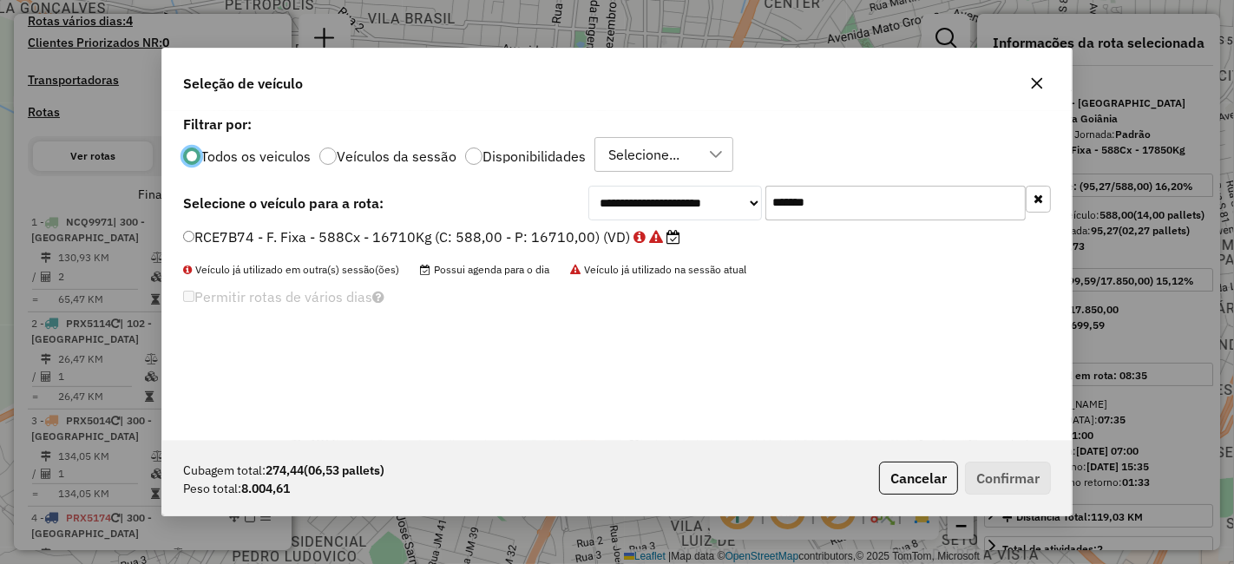
scroll to position [10, 4]
drag, startPoint x: 835, startPoint y: 196, endPoint x: 539, endPoint y: 239, distance: 299.9
click at [587, 236] on div "**********" at bounding box center [616, 276] width 909 height 330
paste input "**********"
type input "**********"
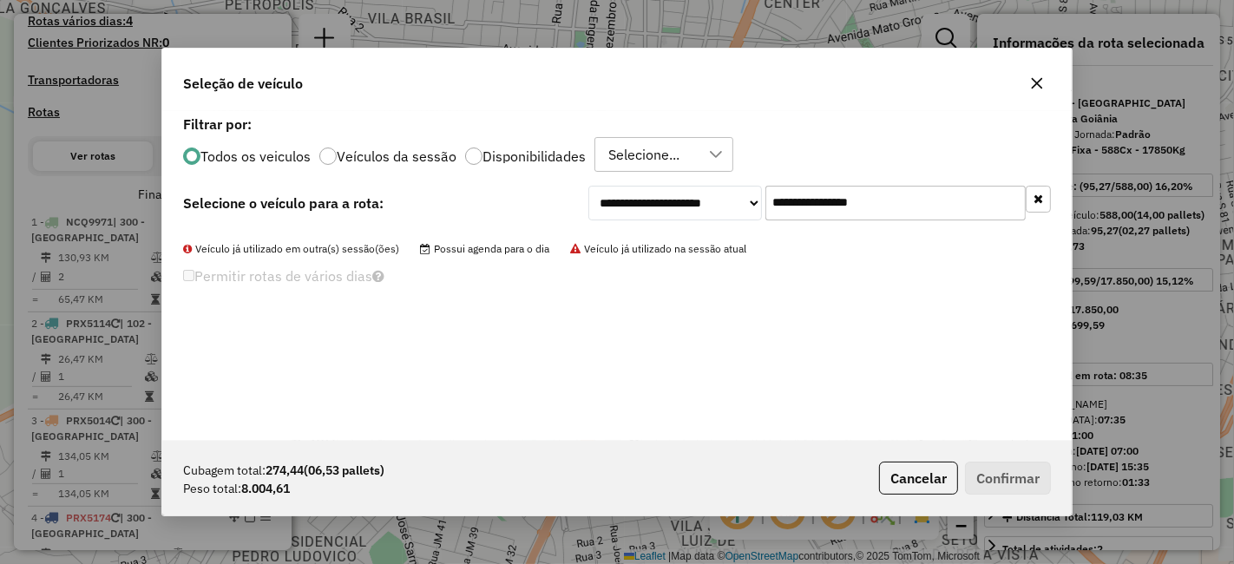
drag, startPoint x: 899, startPoint y: 200, endPoint x: 38, endPoint y: 201, distance: 860.7
click at [62, 200] on div "**********" at bounding box center [617, 282] width 1234 height 564
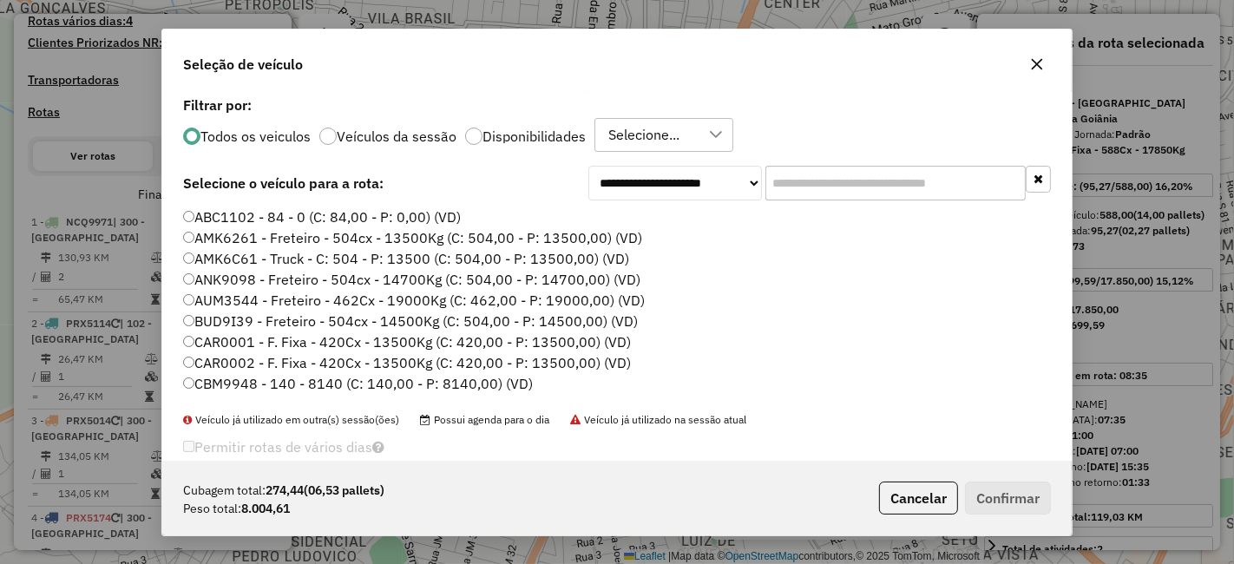
paste input "*******"
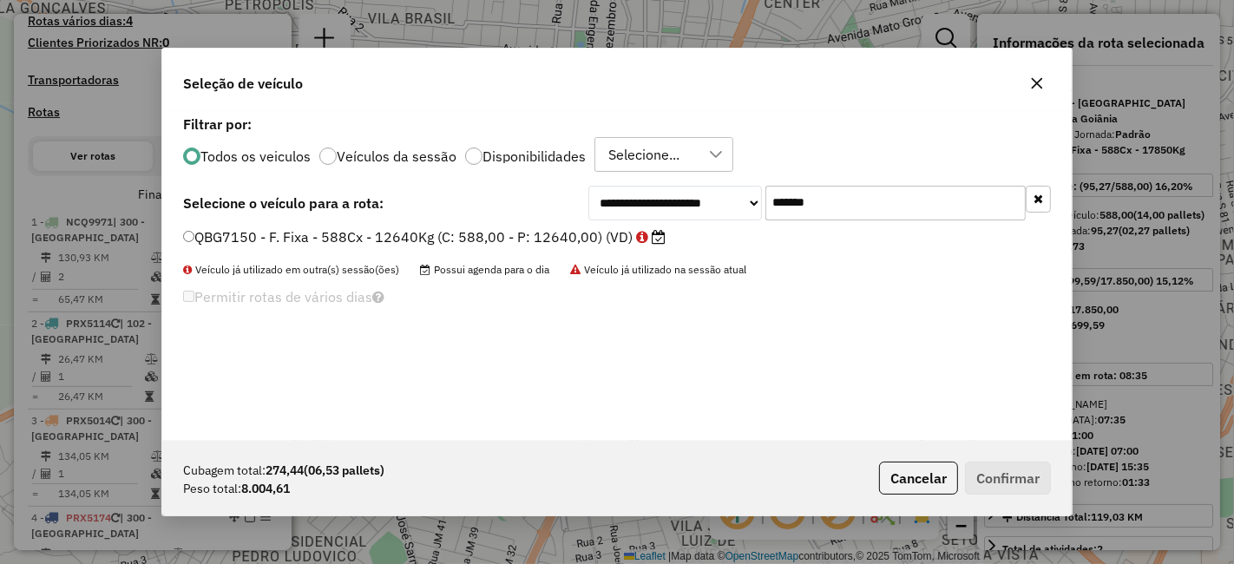
type input "*******"
click at [551, 233] on label "QBG7150 - F. Fixa - 588Cx - 12640Kg (C: 588,00 - P: 12640,00) (VD)" at bounding box center [424, 236] width 482 height 21
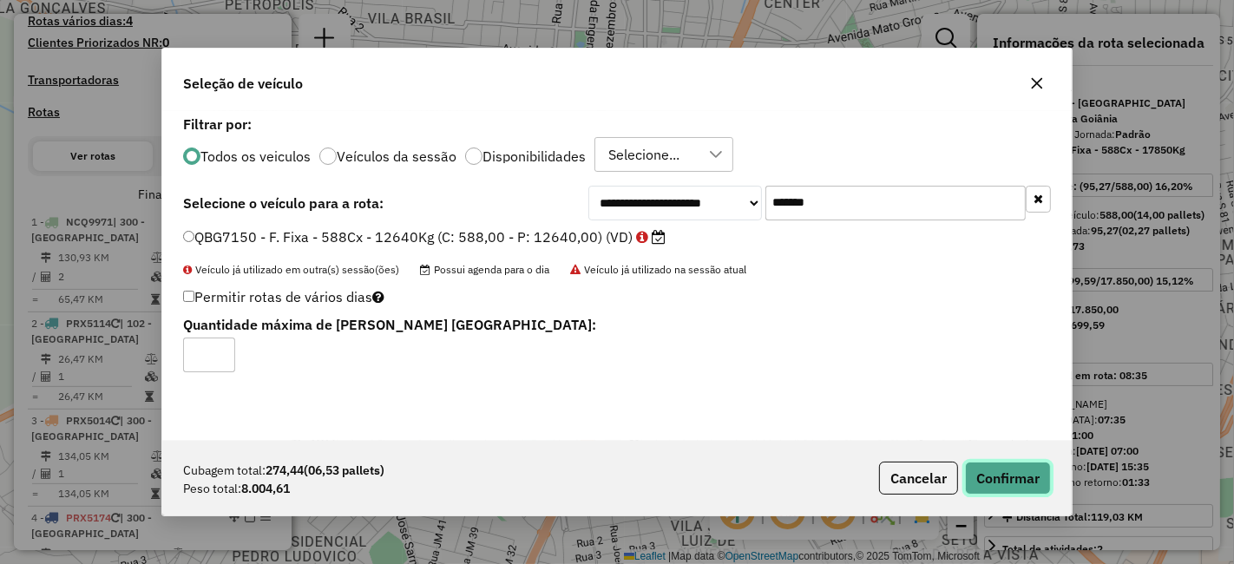
click at [1018, 469] on button "Confirmar" at bounding box center [1008, 478] width 86 height 33
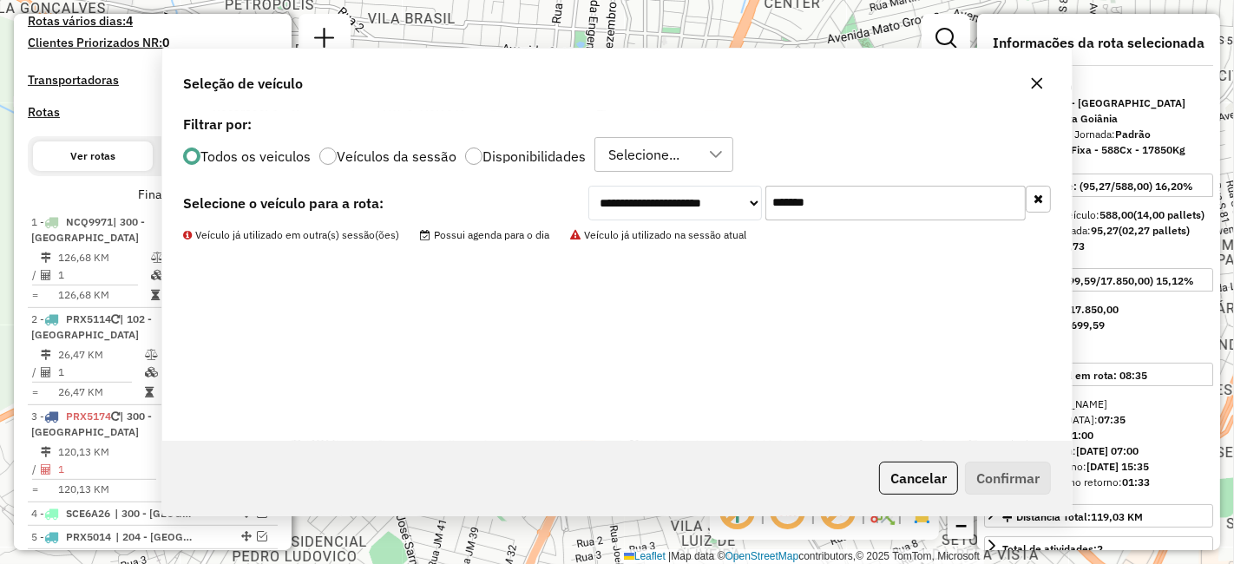
scroll to position [801, 0]
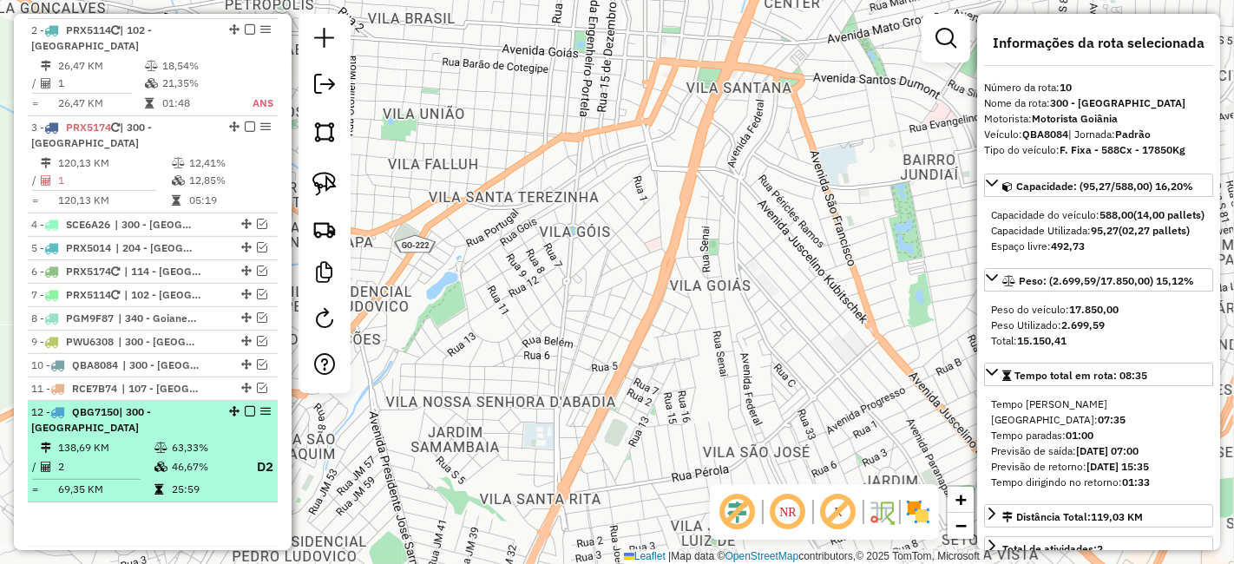
click at [245, 406] on em at bounding box center [250, 411] width 10 height 10
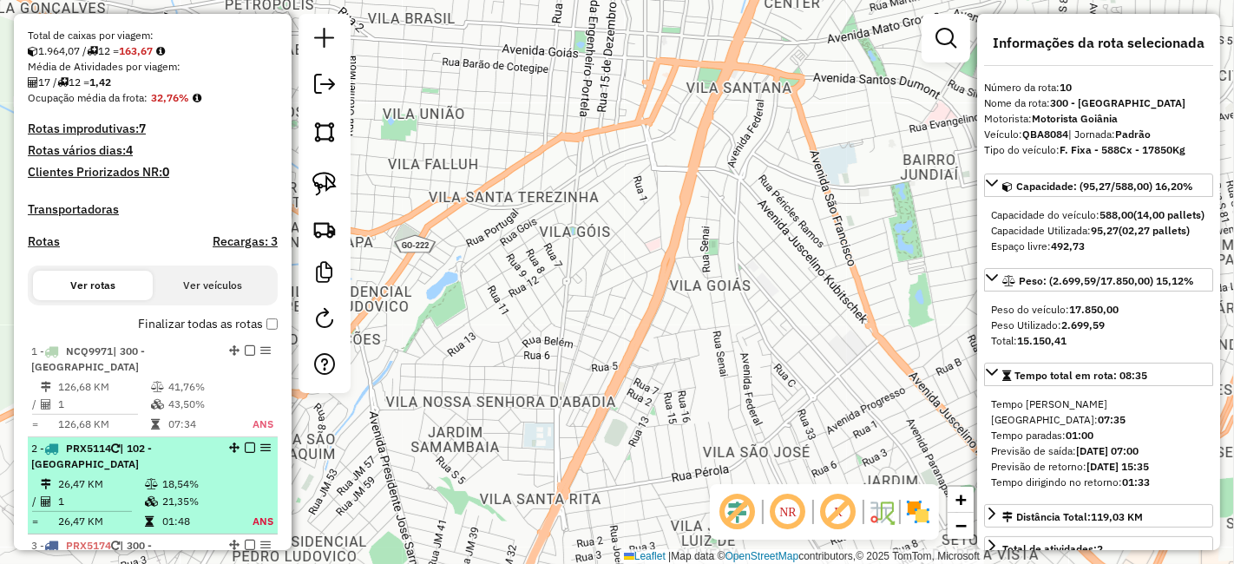
scroll to position [354, 0]
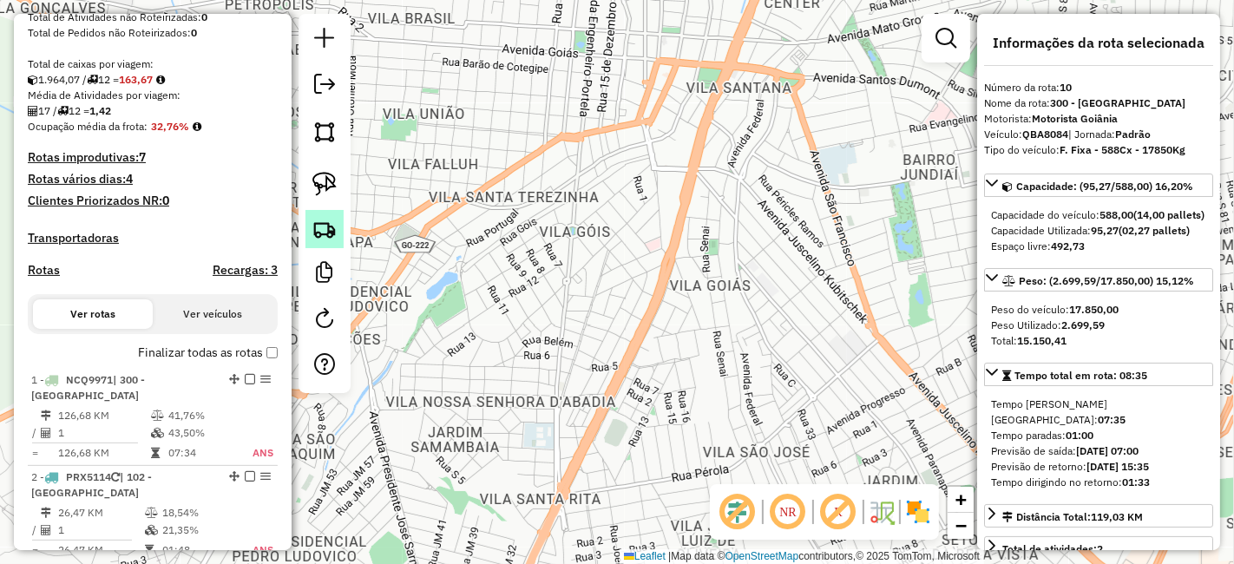
click at [333, 222] on img at bounding box center [324, 229] width 24 height 24
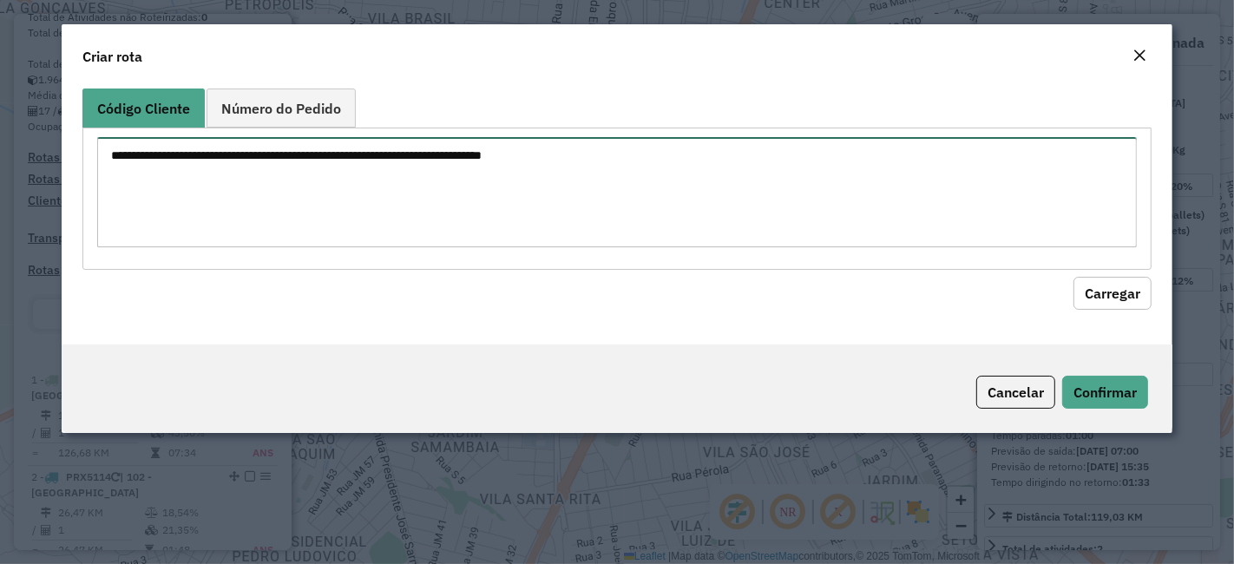
click at [677, 157] on textarea at bounding box center [616, 192] width 1039 height 110
paste textarea "******** ********"
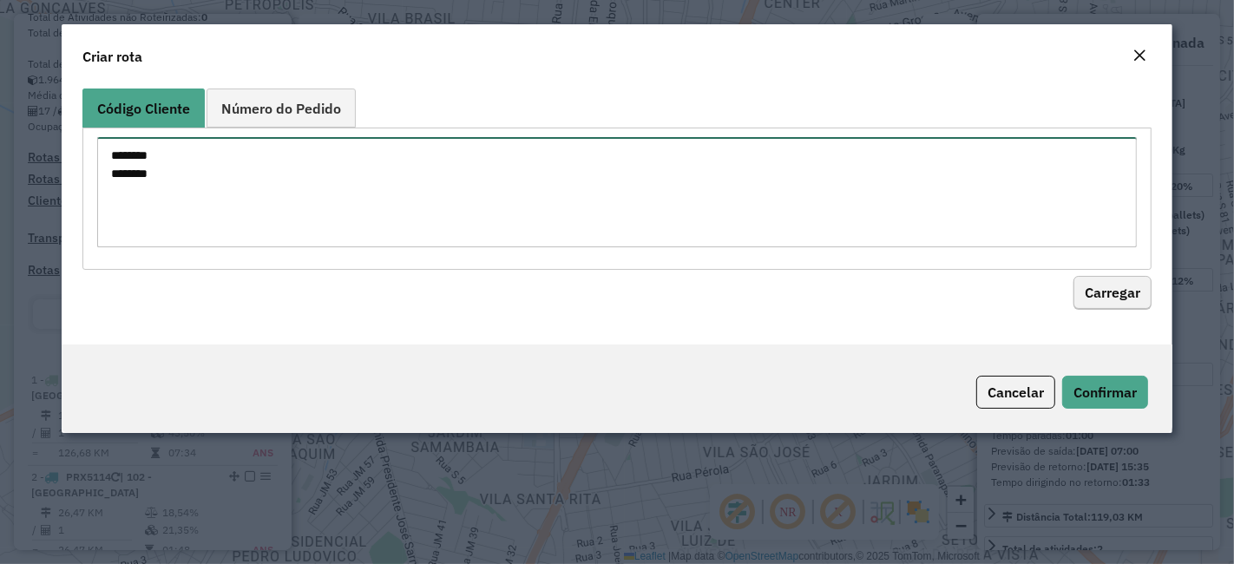
type textarea "******** ********"
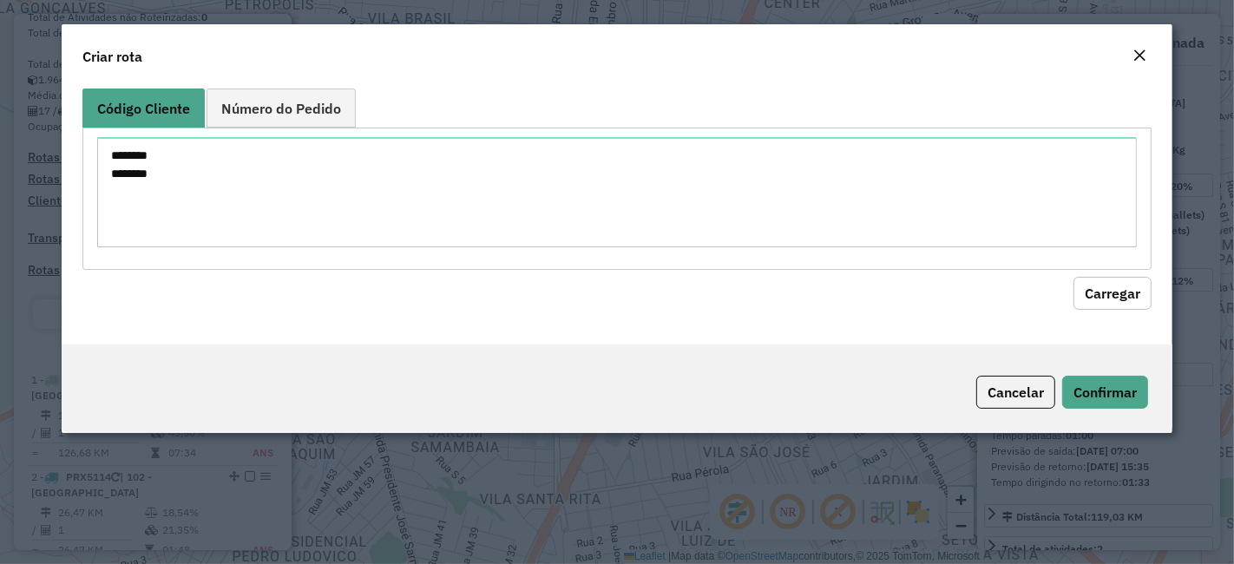
click at [1143, 292] on button "Carregar" at bounding box center [1112, 293] width 78 height 33
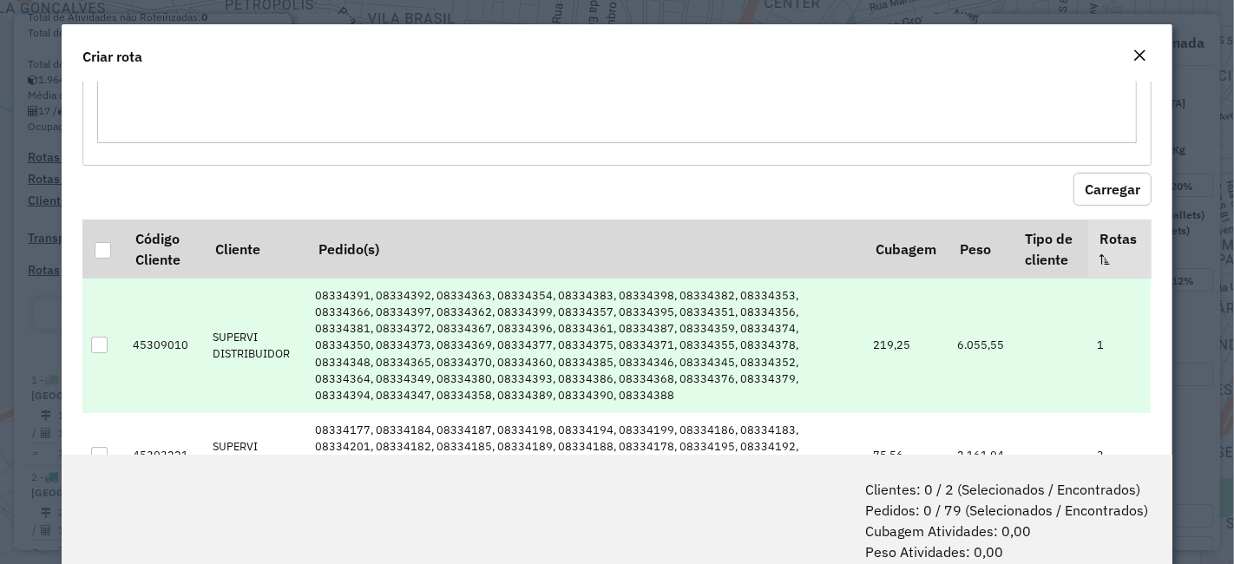
scroll to position [143, 0]
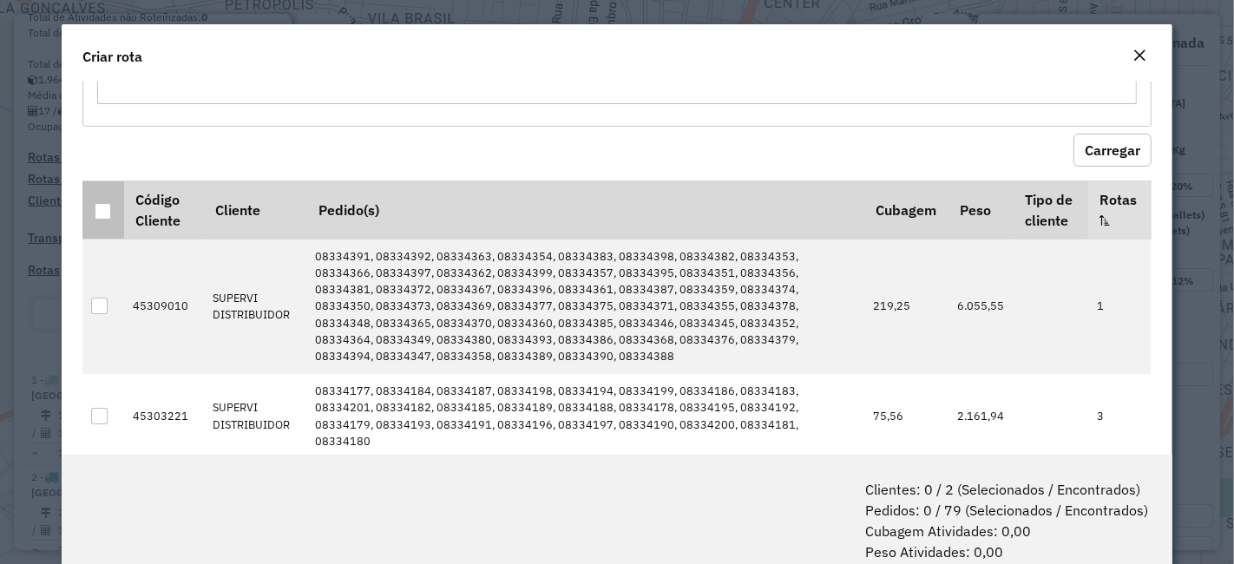
click at [105, 210] on div at bounding box center [103, 211] width 16 height 16
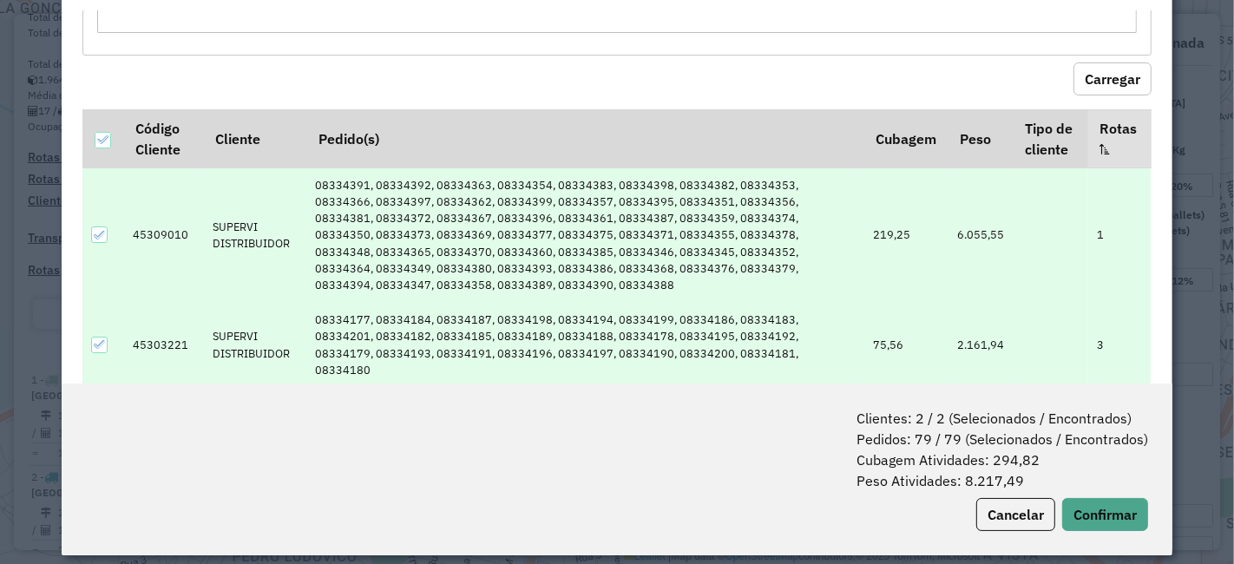
scroll to position [86, 0]
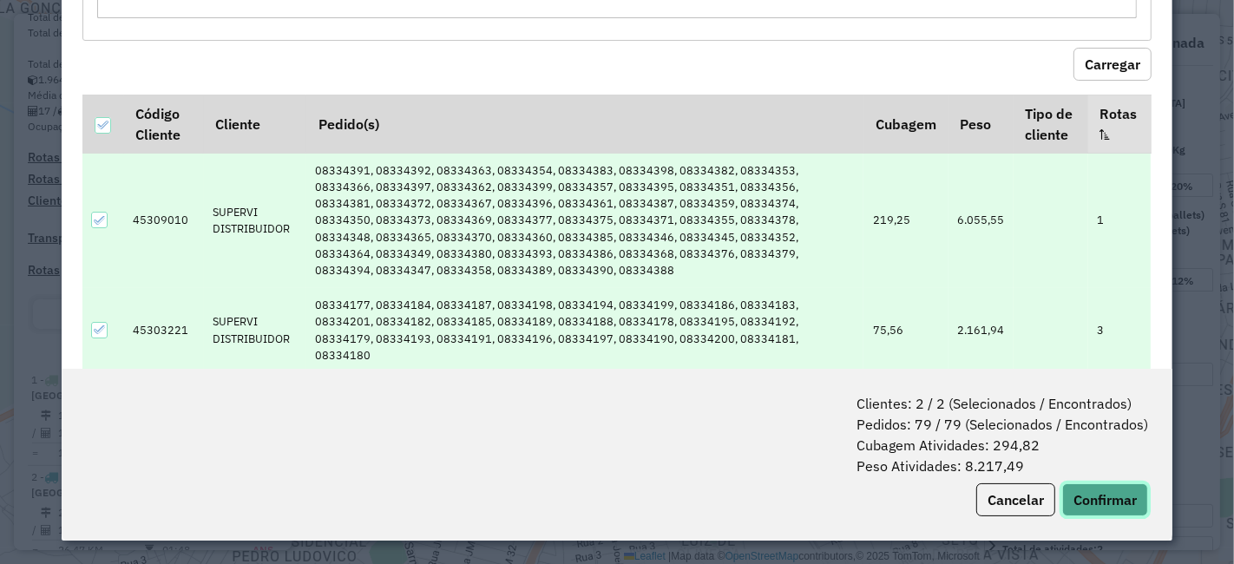
click at [1071, 497] on button "Confirmar" at bounding box center [1105, 499] width 86 height 33
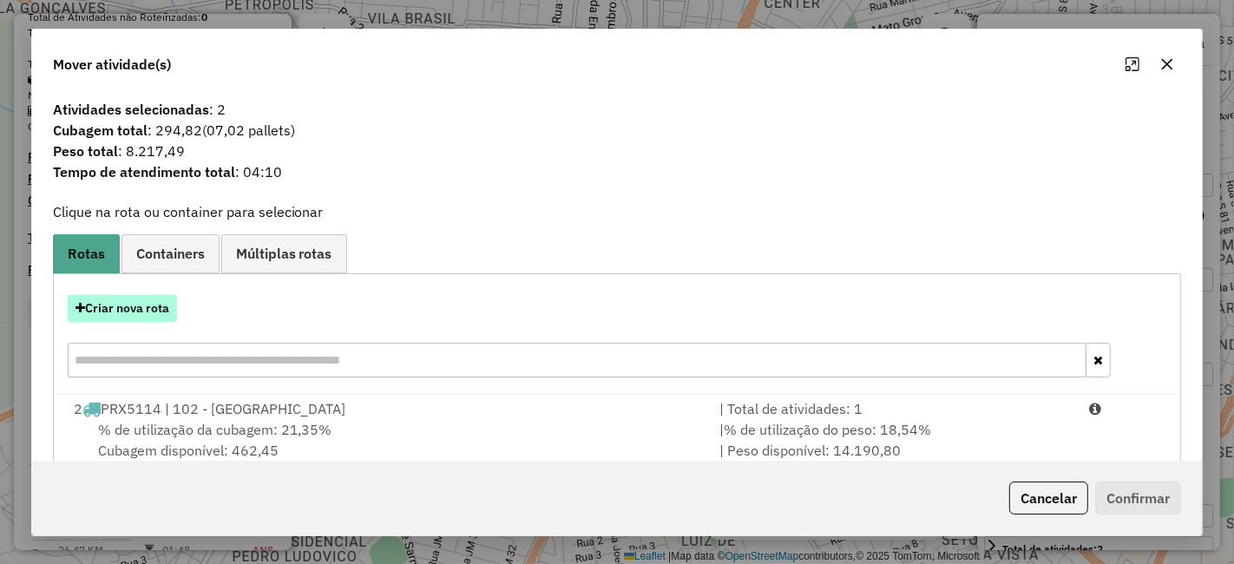
click at [151, 297] on button "Criar nova rota" at bounding box center [122, 308] width 109 height 27
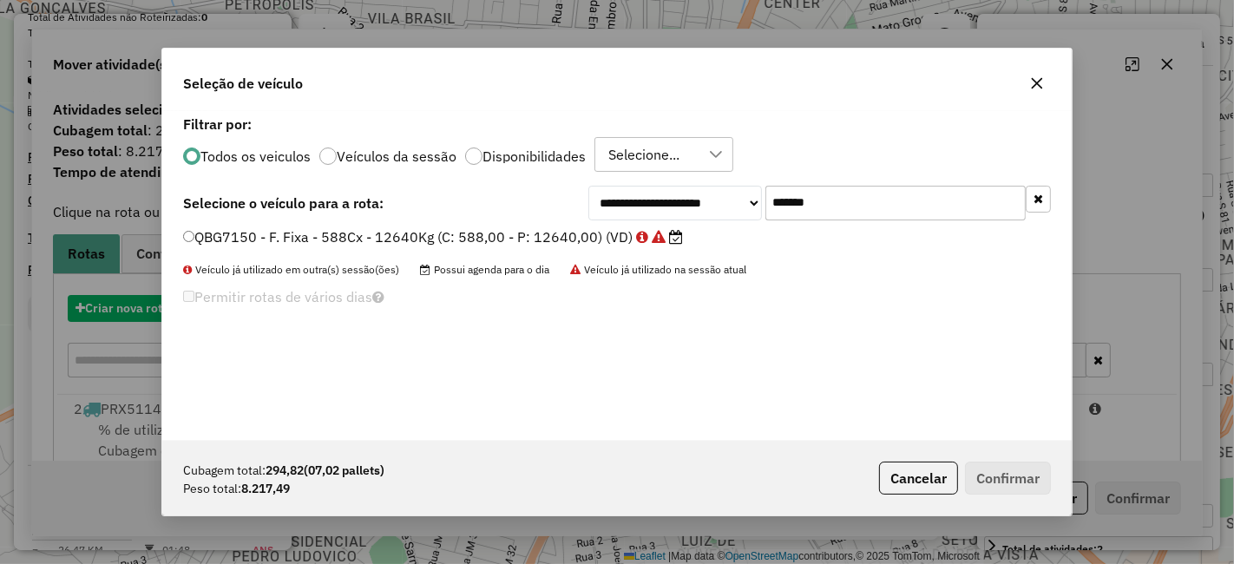
scroll to position [10, 4]
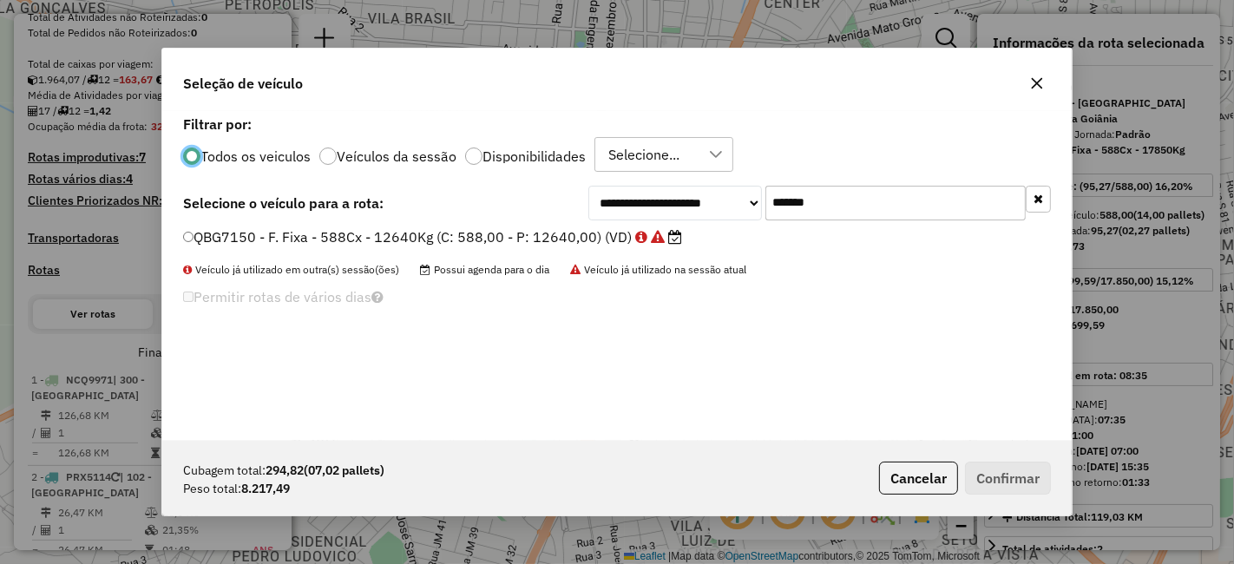
drag, startPoint x: 881, startPoint y: 213, endPoint x: 311, endPoint y: 219, distance: 570.0
click at [336, 215] on div "**********" at bounding box center [617, 203] width 868 height 35
paste input "text"
type input "*******"
click at [508, 240] on label "NCQ9971 - Freteiro - 504cx - 14500Kg (C: 504,00 - P: 14500,00) (VD)" at bounding box center [437, 236] width 508 height 21
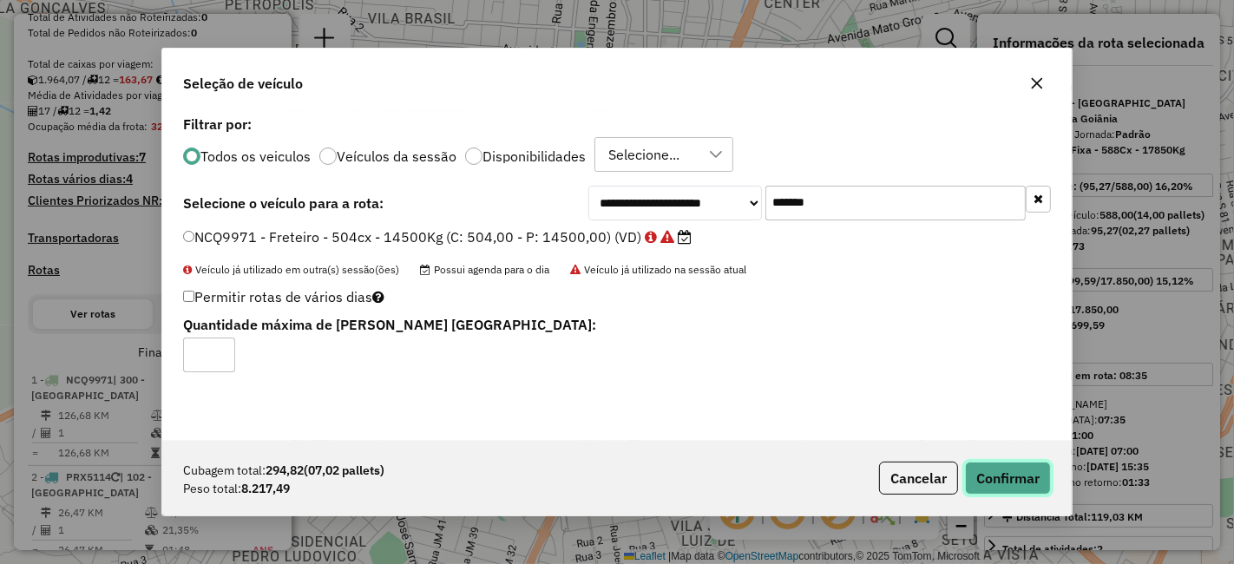
click at [1039, 472] on button "Confirmar" at bounding box center [1008, 478] width 86 height 33
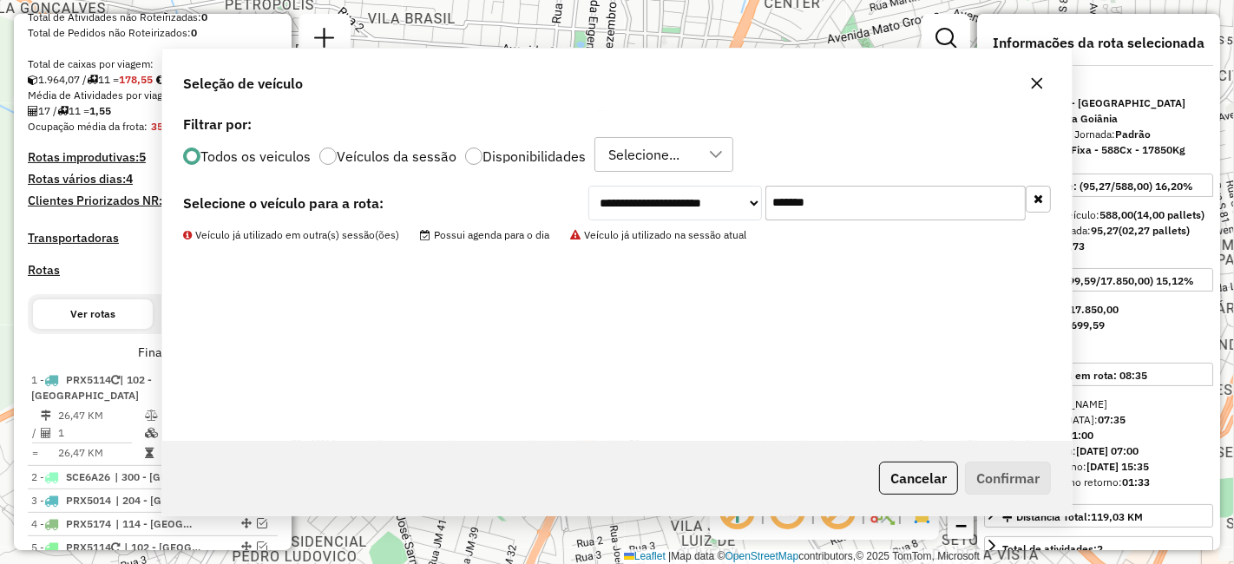
scroll to position [658, 0]
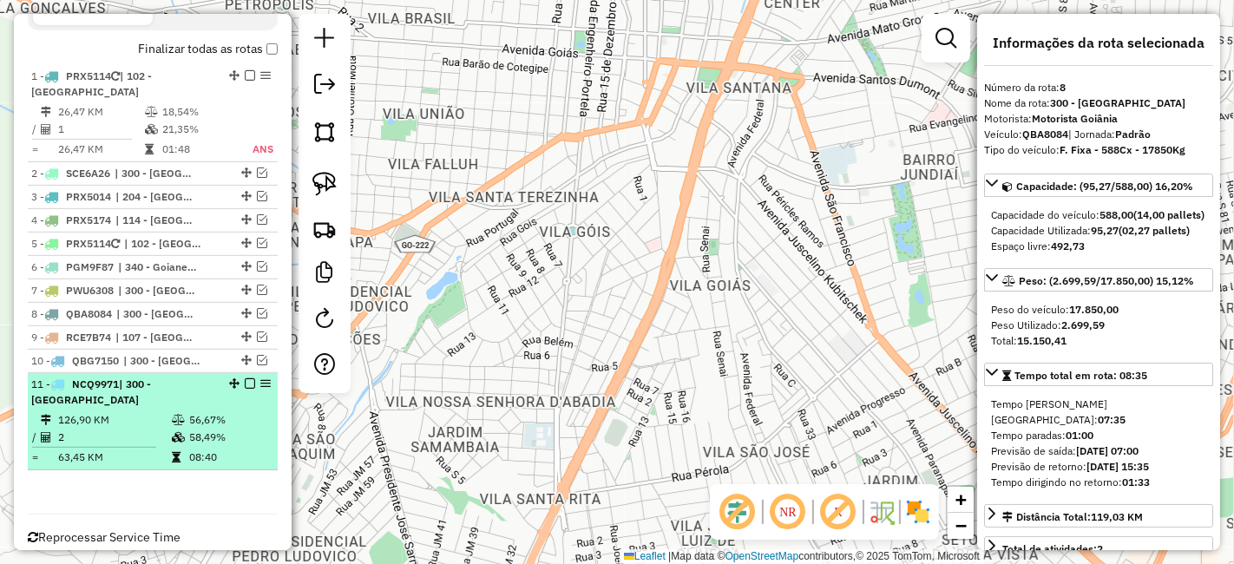
click at [245, 378] on em at bounding box center [250, 383] width 10 height 10
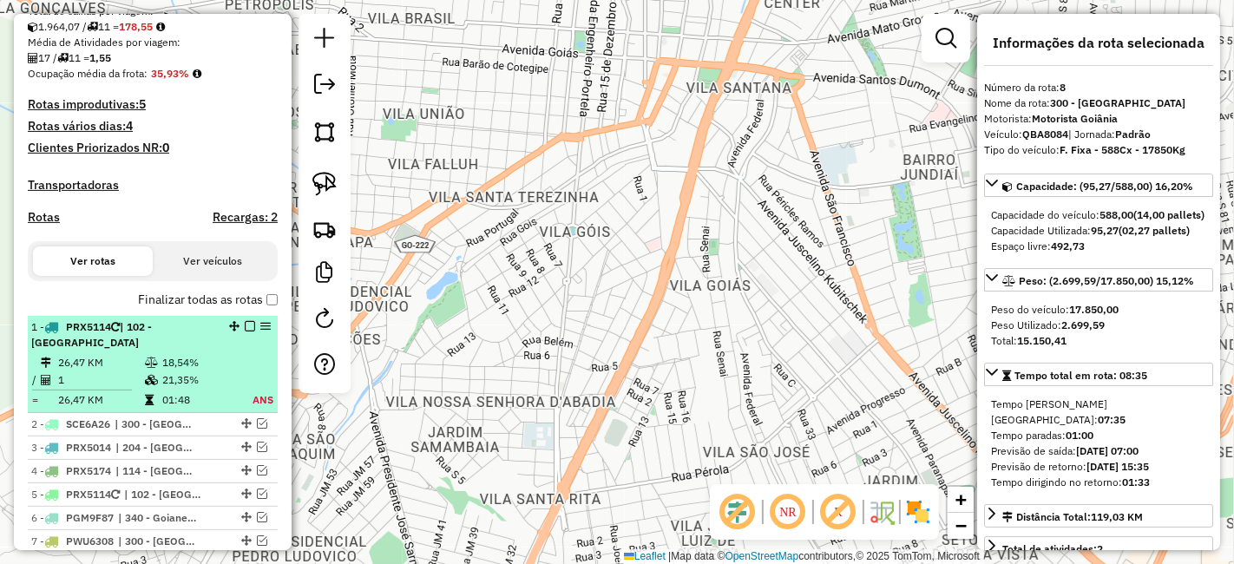
scroll to position [503, 0]
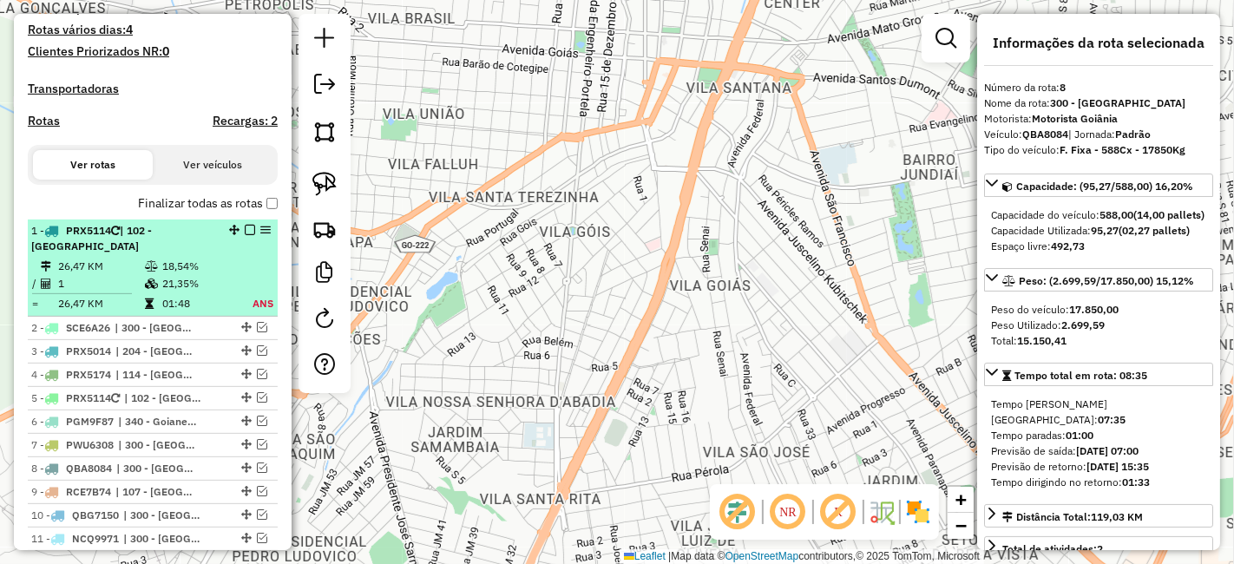
drag, startPoint x: 191, startPoint y: 239, endPoint x: 167, endPoint y: 241, distance: 23.6
click at [167, 258] on td "18,54%" at bounding box center [196, 266] width 71 height 17
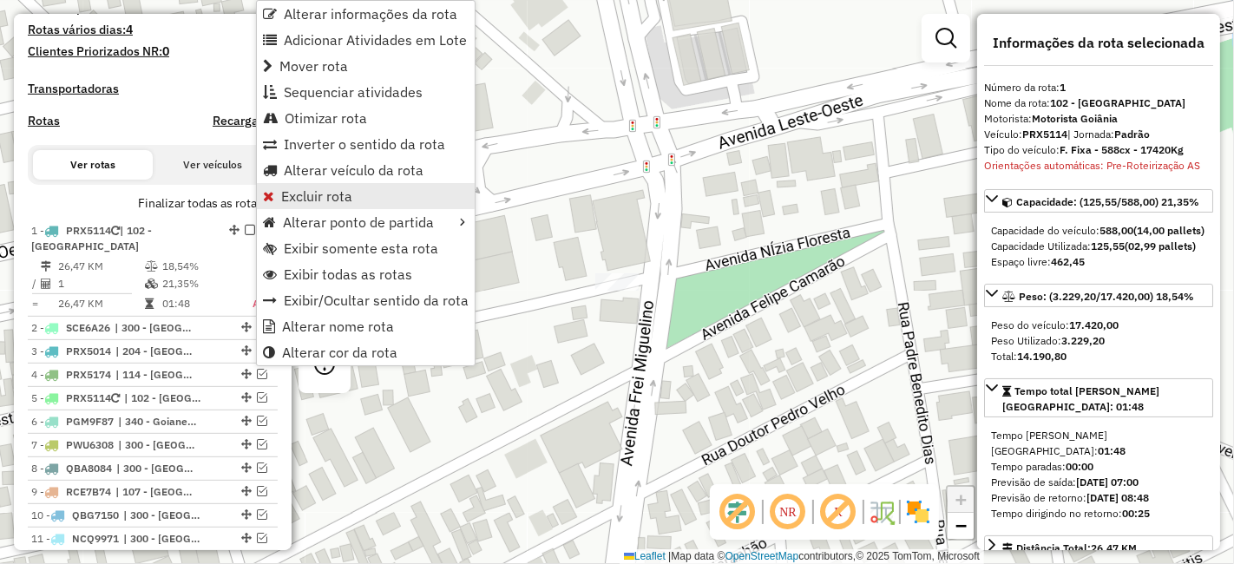
click at [311, 201] on span "Excluir rota" at bounding box center [316, 196] width 71 height 14
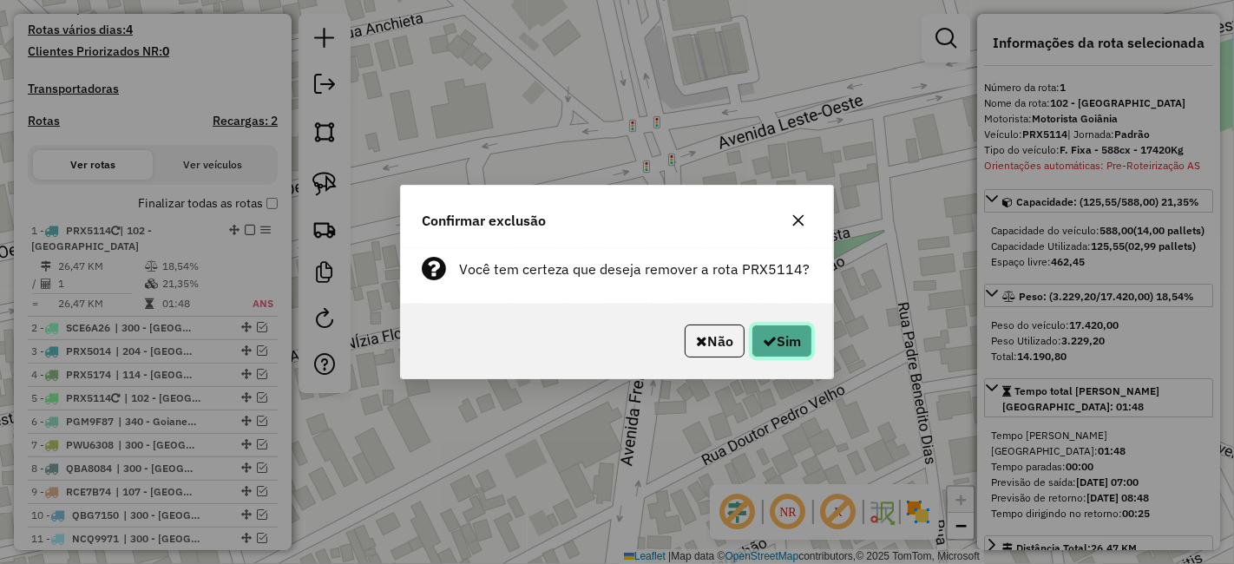
click at [783, 333] on button "Sim" at bounding box center [781, 340] width 61 height 33
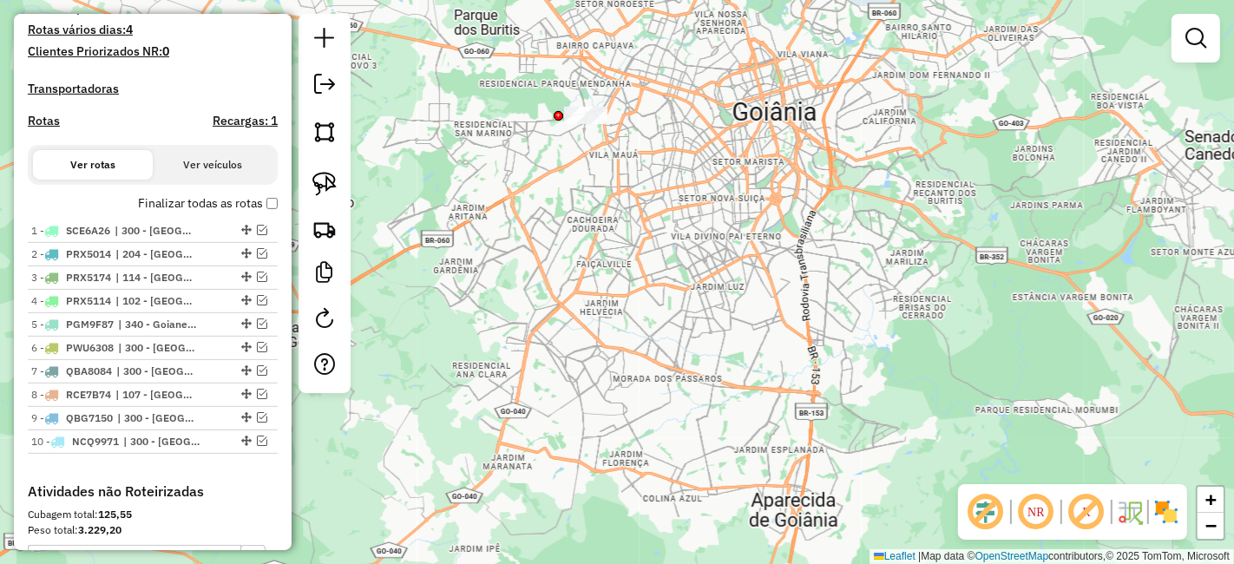
drag, startPoint x: 589, startPoint y: 276, endPoint x: 652, endPoint y: 363, distance: 106.9
click at [636, 350] on div "Janela de atendimento Grade de atendimento Capacidade Transportadoras Veículos …" at bounding box center [617, 282] width 1234 height 564
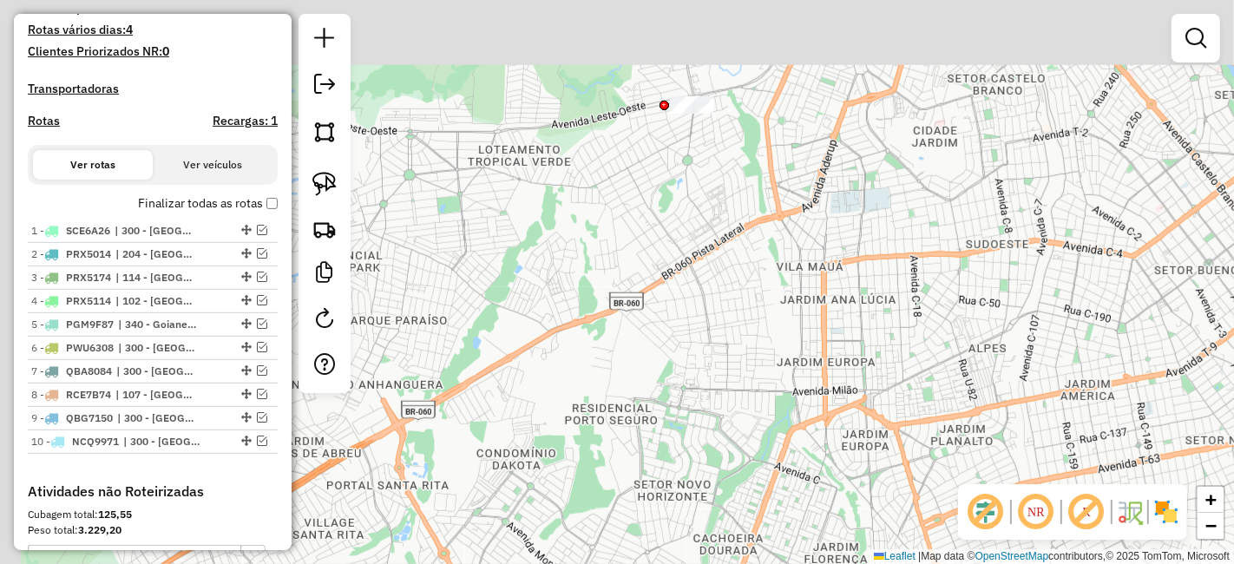
drag, startPoint x: 557, startPoint y: 165, endPoint x: 738, endPoint y: 434, distance: 324.4
click at [738, 434] on div "Janela de atendimento Grade de atendimento Capacidade Transportadoras Veículos …" at bounding box center [617, 282] width 1234 height 564
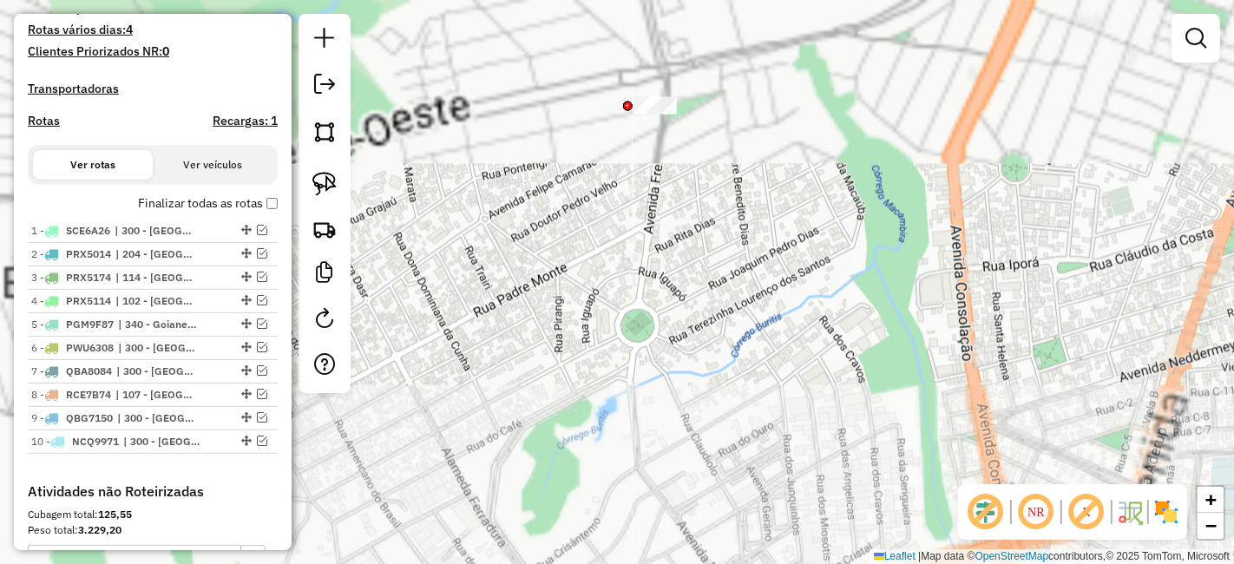
drag, startPoint x: 581, startPoint y: 197, endPoint x: 746, endPoint y: 395, distance: 257.5
click at [746, 395] on div "Janela de atendimento Grade de atendimento Capacidade Transportadoras Veículos …" at bounding box center [617, 282] width 1234 height 564
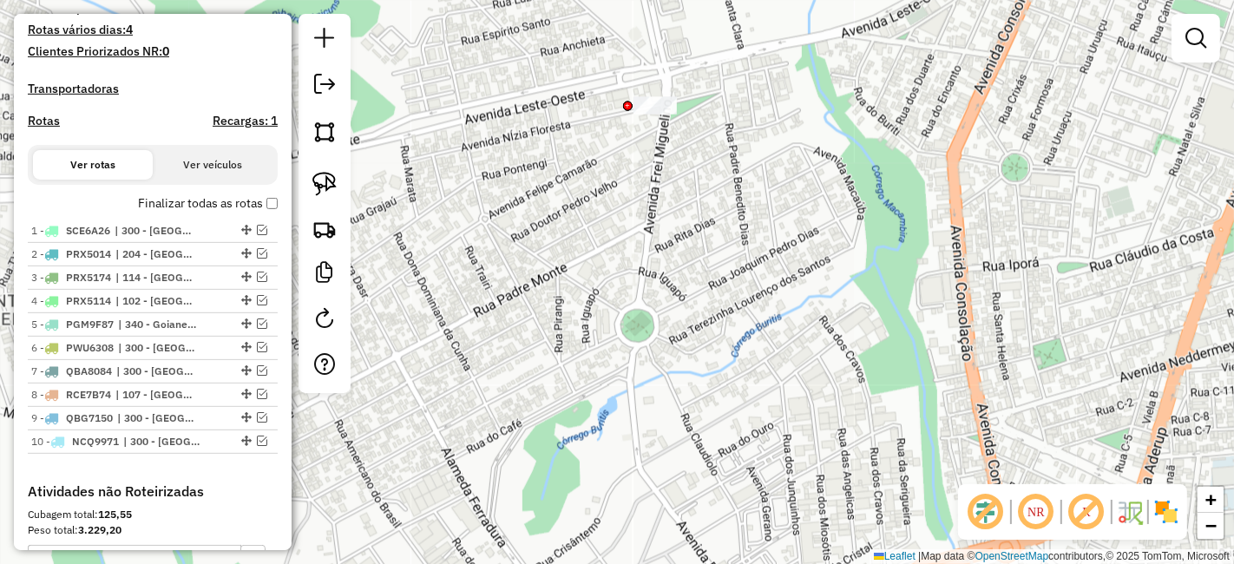
drag, startPoint x: 654, startPoint y: 189, endPoint x: 706, endPoint y: 301, distance: 123.4
click at [706, 301] on div "Janela de atendimento Grade de atendimento Capacidade Transportadoras Veículos …" at bounding box center [617, 282] width 1234 height 564
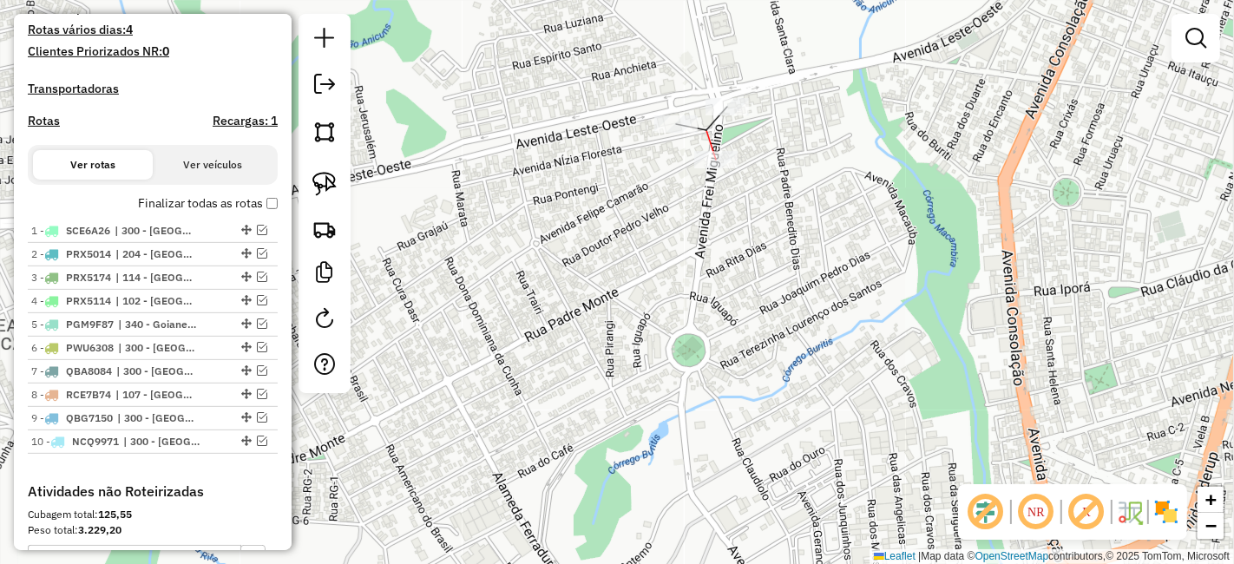
click at [713, 168] on div at bounding box center [715, 159] width 43 height 17
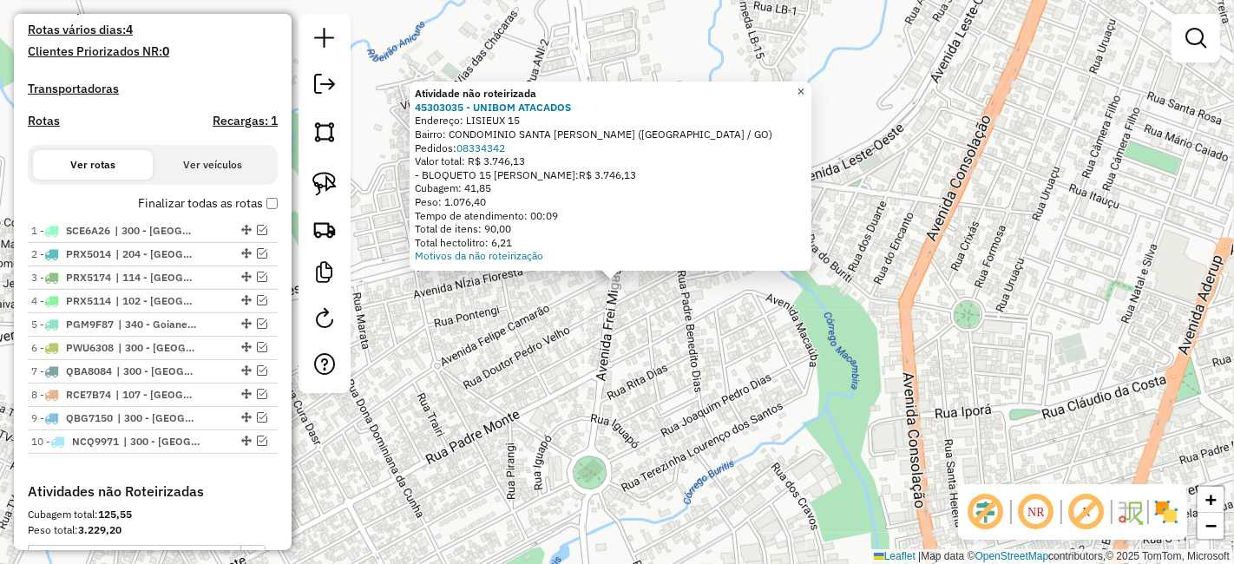
click at [804, 84] on span "×" at bounding box center [800, 91] width 8 height 15
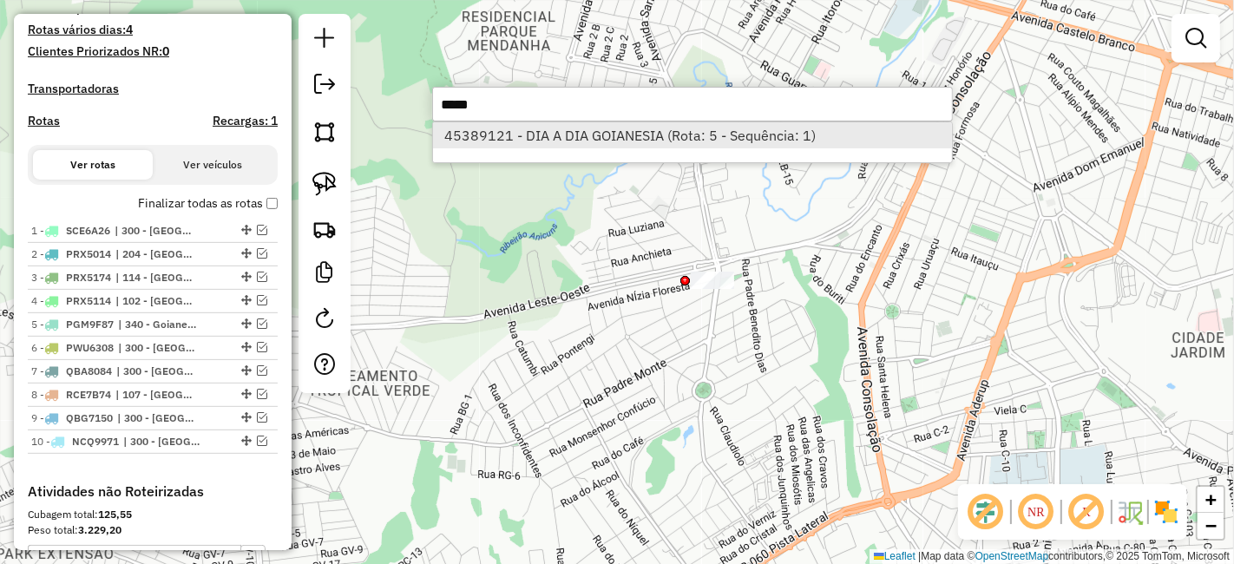
type input "*****"
click at [684, 132] on li "45389121 - DIA A DIA GOIANESIA (Rota: 5 - Sequência: 1)" at bounding box center [692, 135] width 519 height 26
select select "**********"
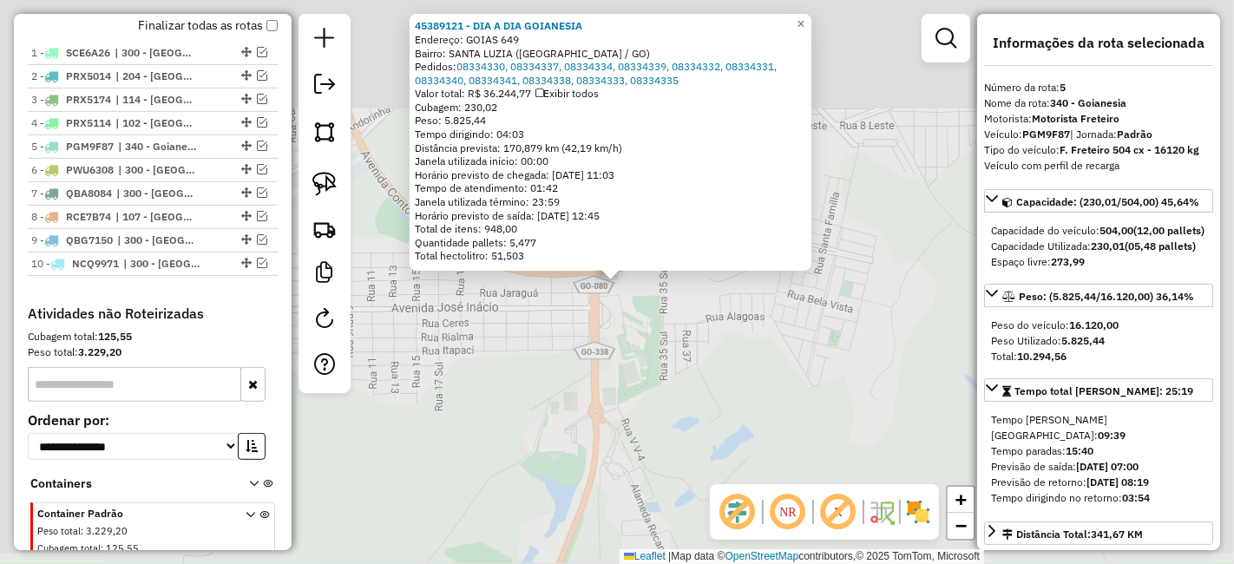
scroll to position [790, 0]
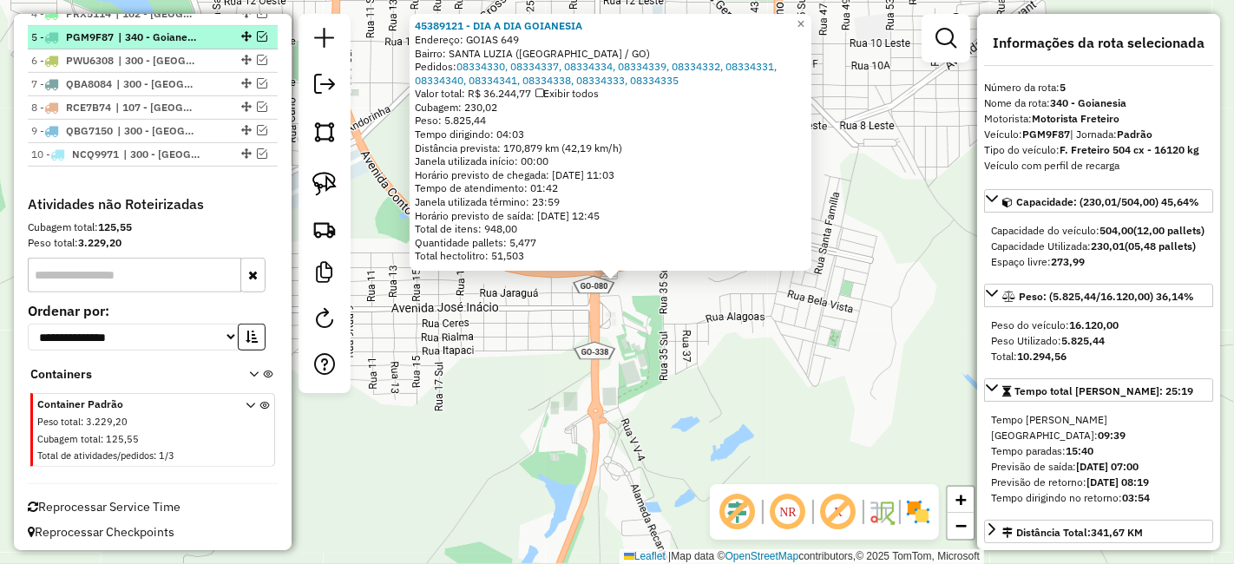
click at [257, 35] on em at bounding box center [262, 36] width 10 height 10
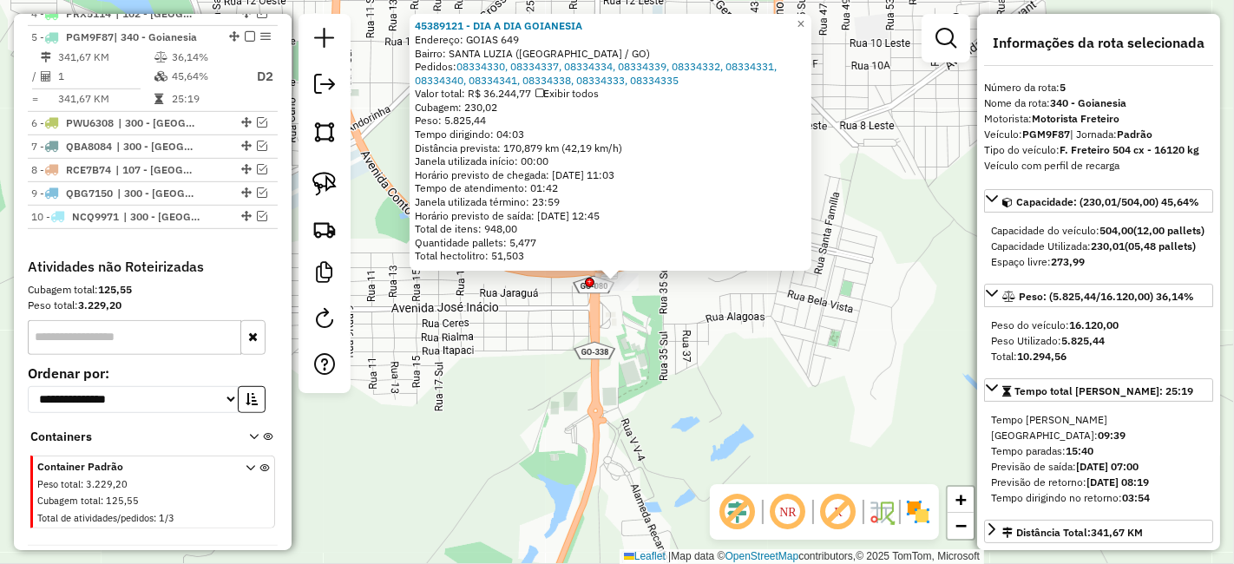
click at [796, 336] on div "45389121 - DIA A DIA GOIANESIA Endereço: GOIAS 649 Bairro: SANTA LUZIA (GOIANES…" at bounding box center [617, 282] width 1234 height 564
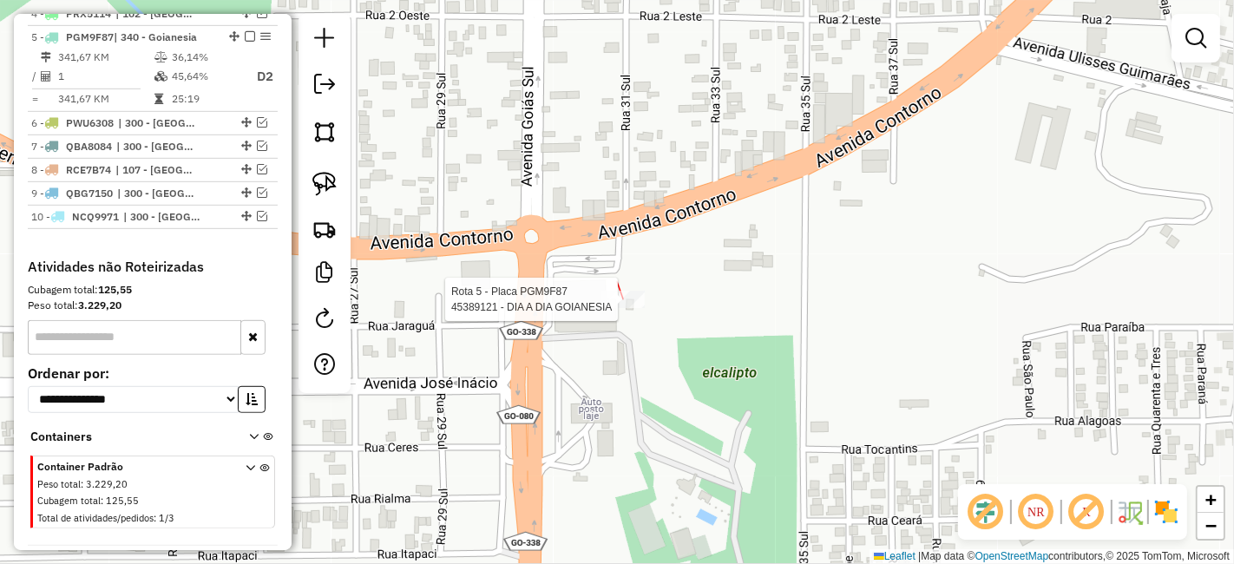
select select "**********"
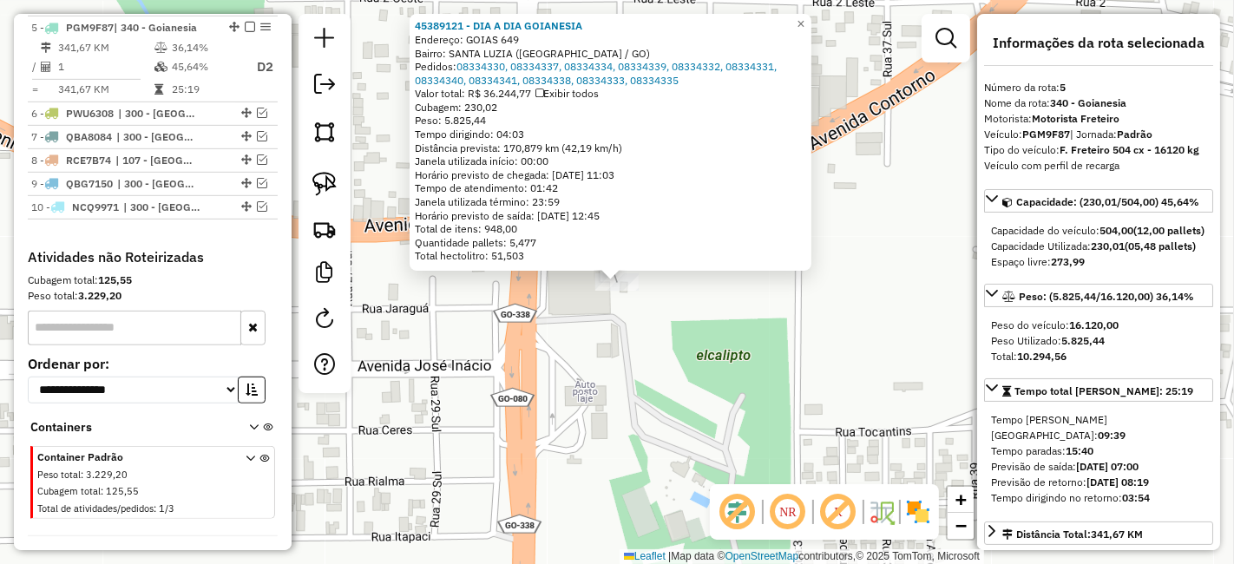
scroll to position [800, 0]
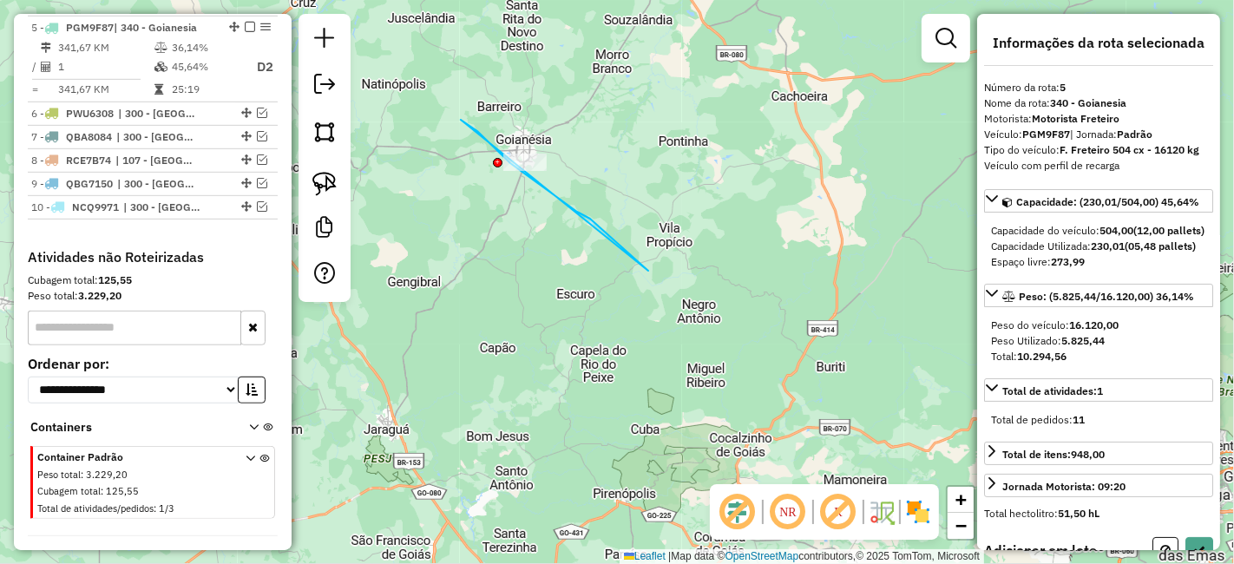
drag, startPoint x: 461, startPoint y: 120, endPoint x: 648, endPoint y: 271, distance: 240.6
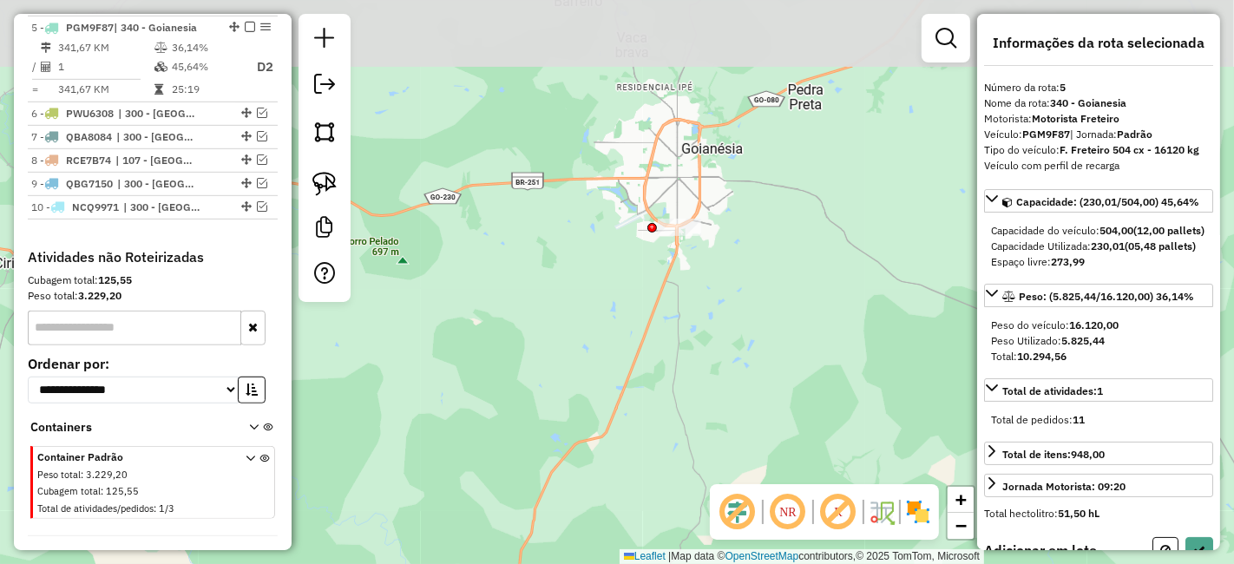
drag, startPoint x: 521, startPoint y: 176, endPoint x: 542, endPoint y: 265, distance: 91.1
click at [542, 265] on div "Janela de atendimento Grade de atendimento Capacidade Transportadoras Veículos …" at bounding box center [617, 282] width 1234 height 564
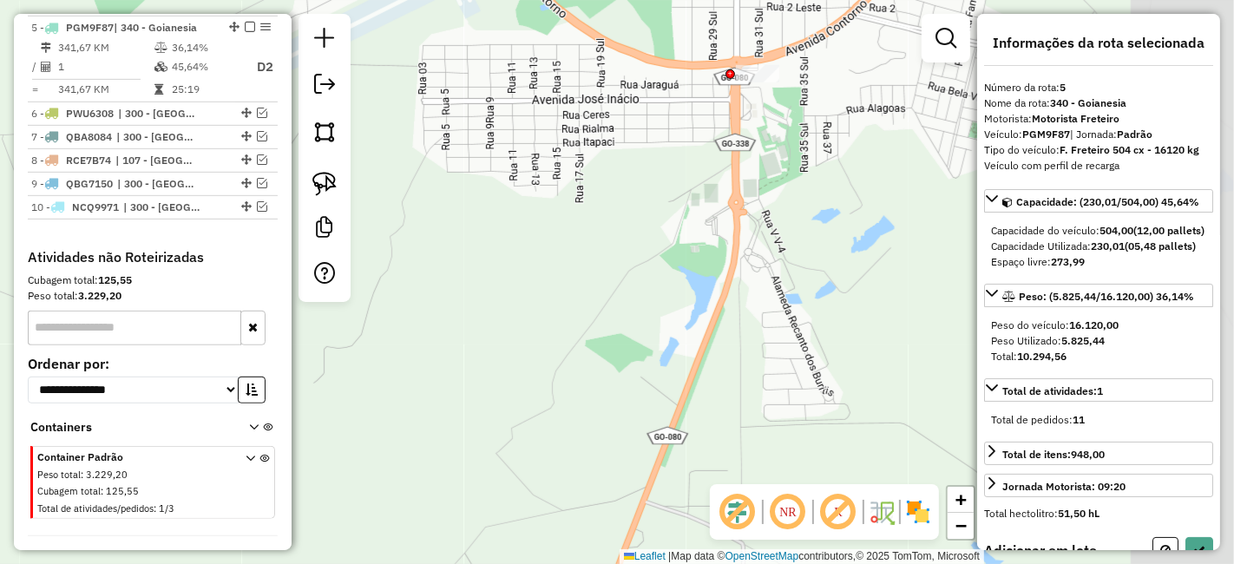
drag, startPoint x: 788, startPoint y: 206, endPoint x: 482, endPoint y: 297, distance: 319.5
click at [482, 297] on div "Janela de atendimento Grade de atendimento Capacidade Transportadoras Veículos …" at bounding box center [617, 282] width 1234 height 564
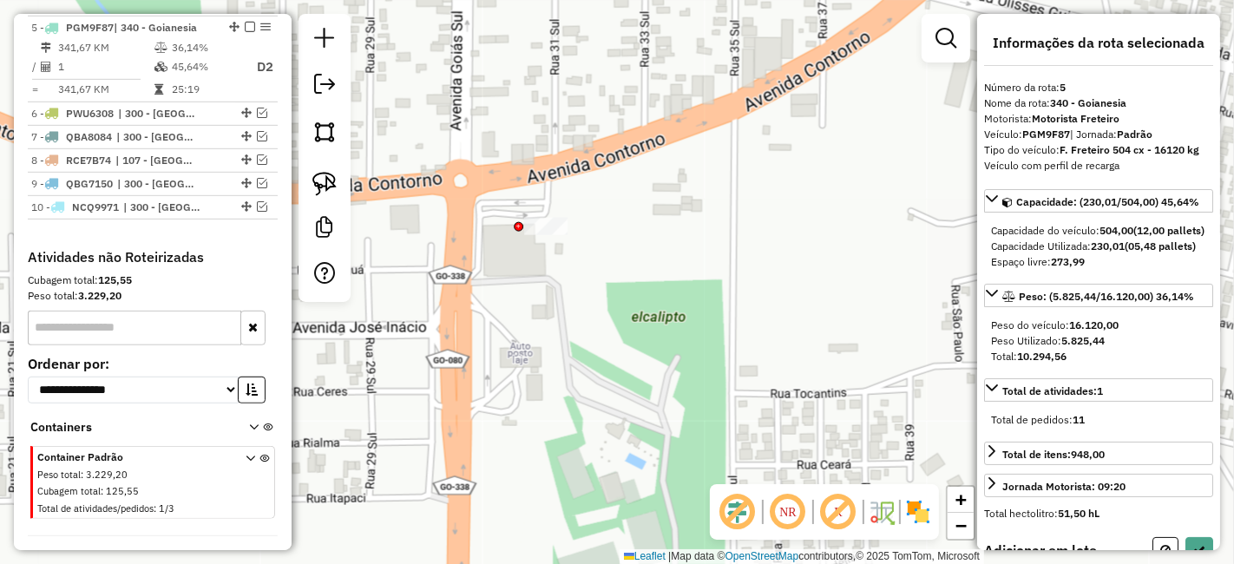
drag, startPoint x: 790, startPoint y: 137, endPoint x: 51, endPoint y: 432, distance: 795.9
click at [51, 432] on hb-router-mapa "Informações da Sessão 1227316 - 08/08/2025 Criação: 09/08/2025 14:21 Depósito: …" at bounding box center [617, 282] width 1234 height 564
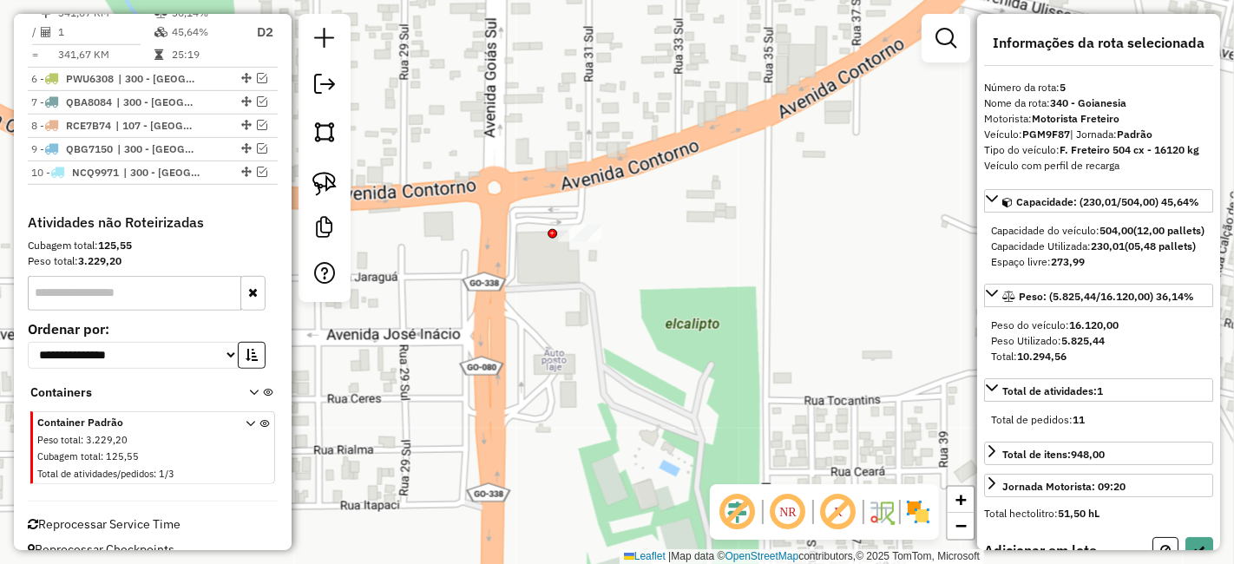
scroll to position [852, 0]
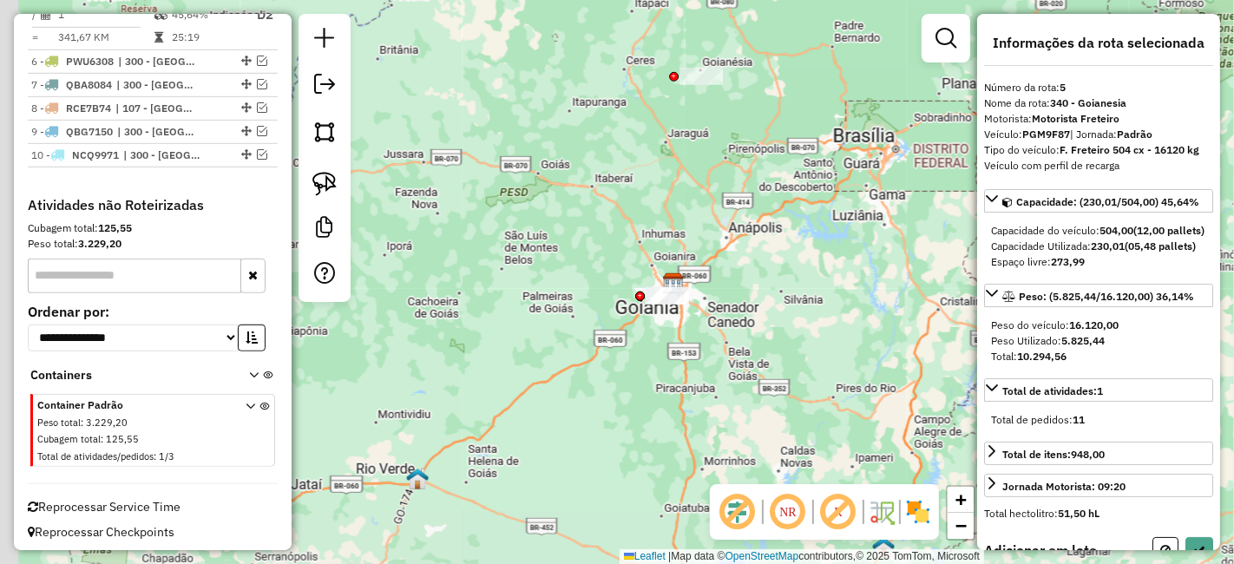
drag, startPoint x: 678, startPoint y: 278, endPoint x: 782, endPoint y: 154, distance: 161.4
click at [782, 154] on div "Janela de atendimento Grade de atendimento Capacidade Transportadoras Veículos …" at bounding box center [617, 282] width 1234 height 564
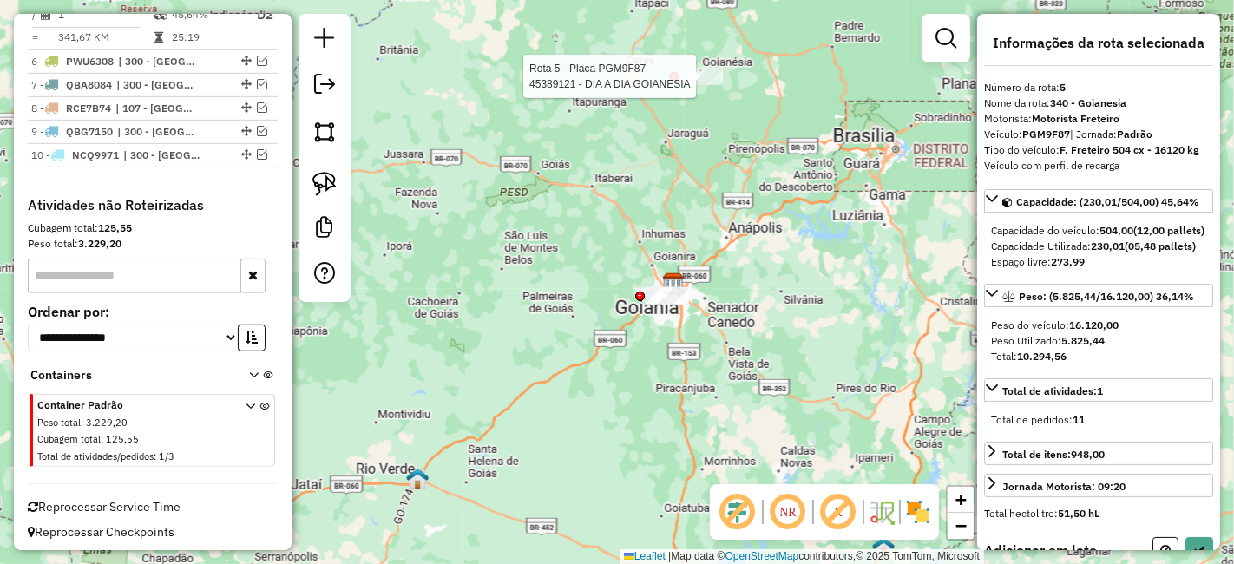
click at [704, 85] on div at bounding box center [700, 76] width 43 height 17
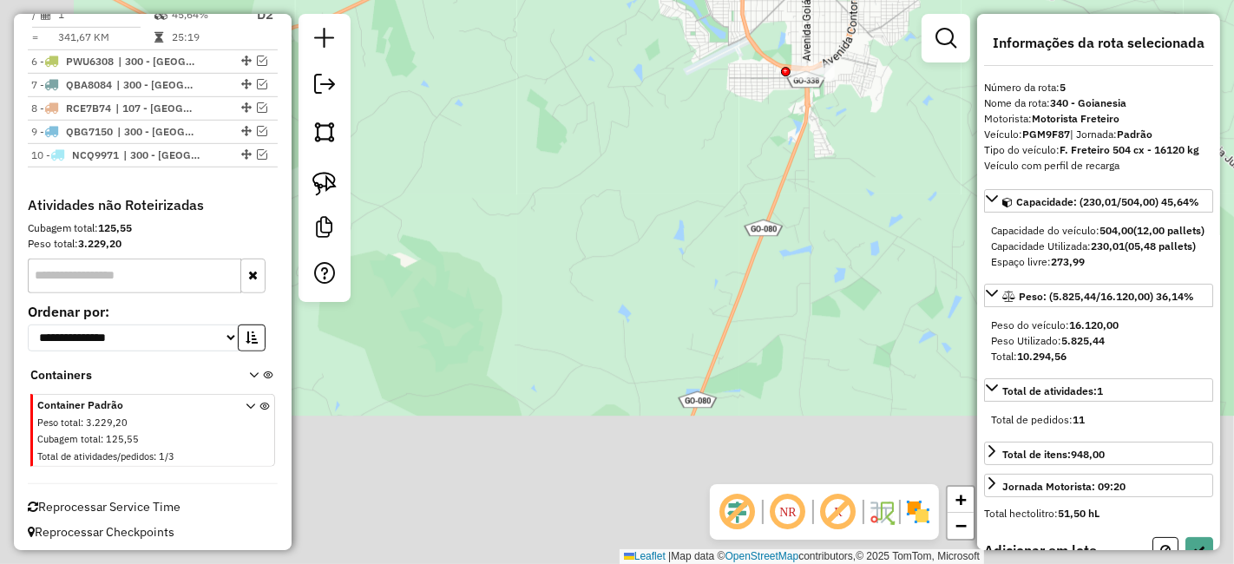
drag, startPoint x: 575, startPoint y: 340, endPoint x: 858, endPoint y: -9, distance: 449.0
click at [858, 0] on html "Aguarde... Pop-up bloqueado! Seu navegador bloqueou automáticamente a abertura …" at bounding box center [617, 282] width 1234 height 564
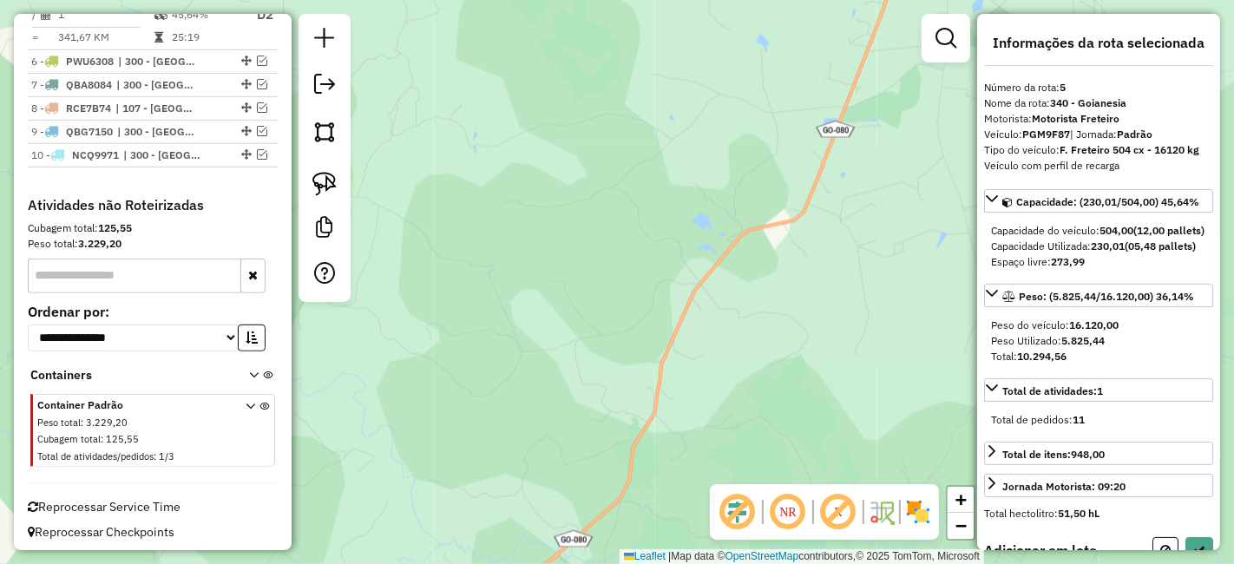
drag, startPoint x: 742, startPoint y: 185, endPoint x: 803, endPoint y: 36, distance: 160.3
click at [803, 36] on div "Rota 5 - Placa PGM9F87 45389121 - DIA A DIA GOIANESIA Janela de atendimento Gra…" at bounding box center [617, 282] width 1234 height 564
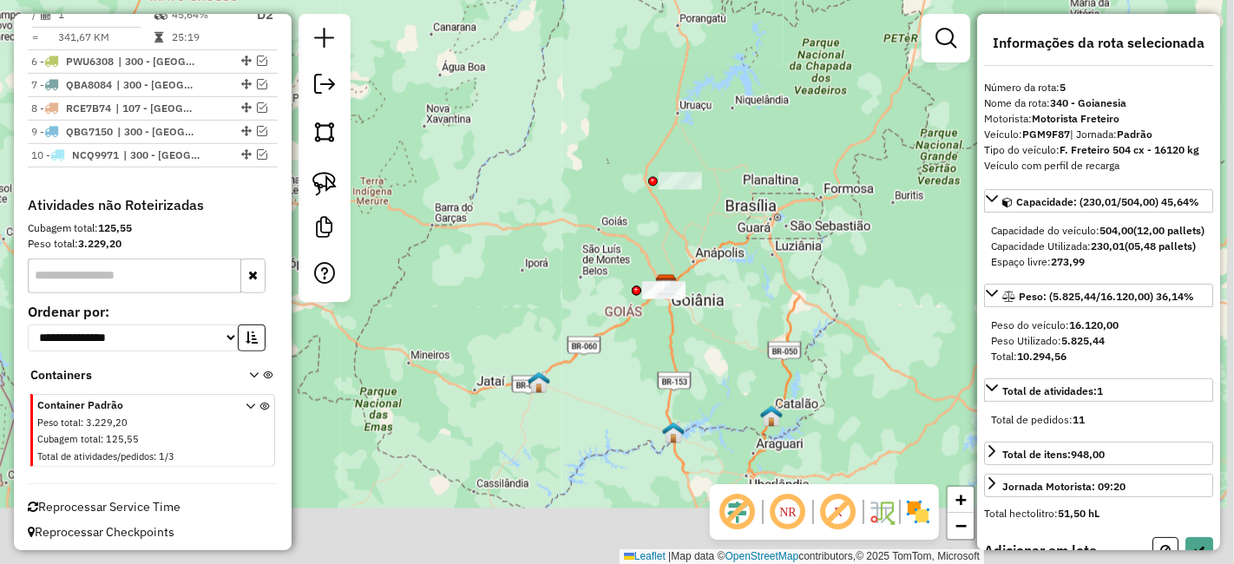
drag, startPoint x: 677, startPoint y: 311, endPoint x: 666, endPoint y: 195, distance: 115.9
click at [666, 195] on div "Rota 5 - Placa PGM9F87 45389121 - DIA A DIA GOIANESIA Janela de atendimento Gra…" at bounding box center [617, 282] width 1234 height 564
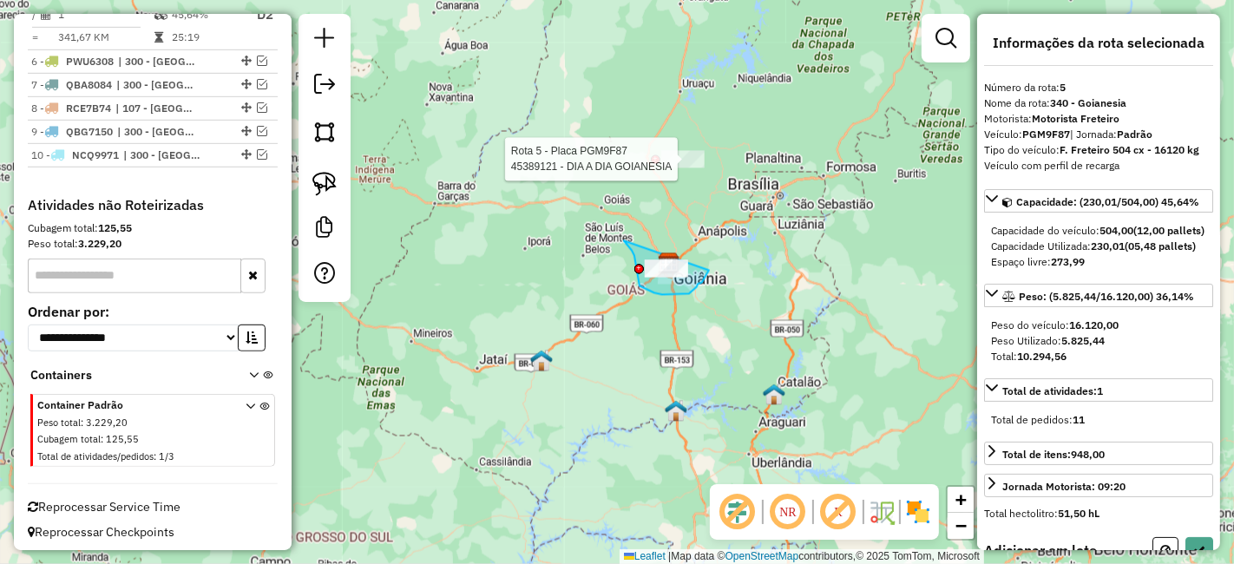
drag, startPoint x: 624, startPoint y: 241, endPoint x: 715, endPoint y: 263, distance: 93.6
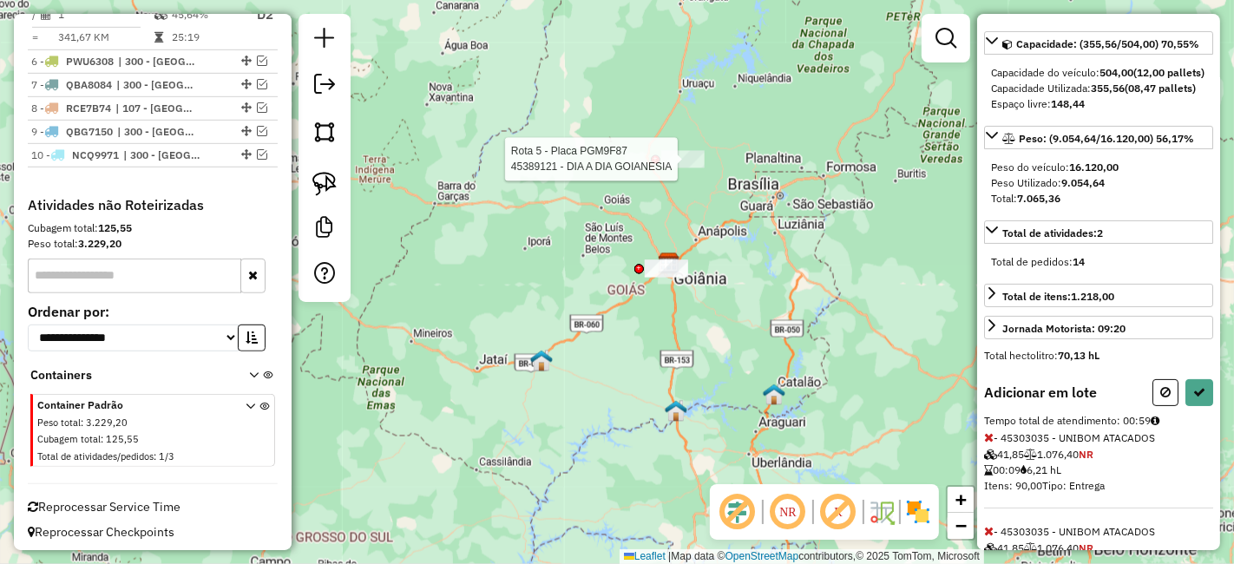
scroll to position [289, 0]
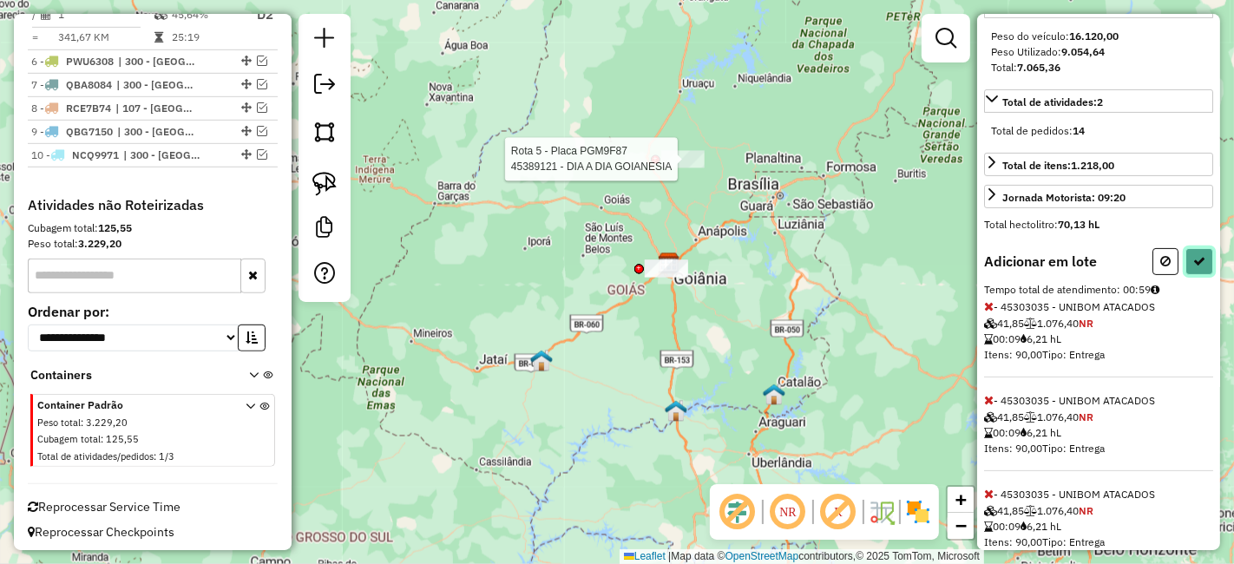
click at [1185, 275] on button at bounding box center [1199, 261] width 28 height 27
select select "**********"
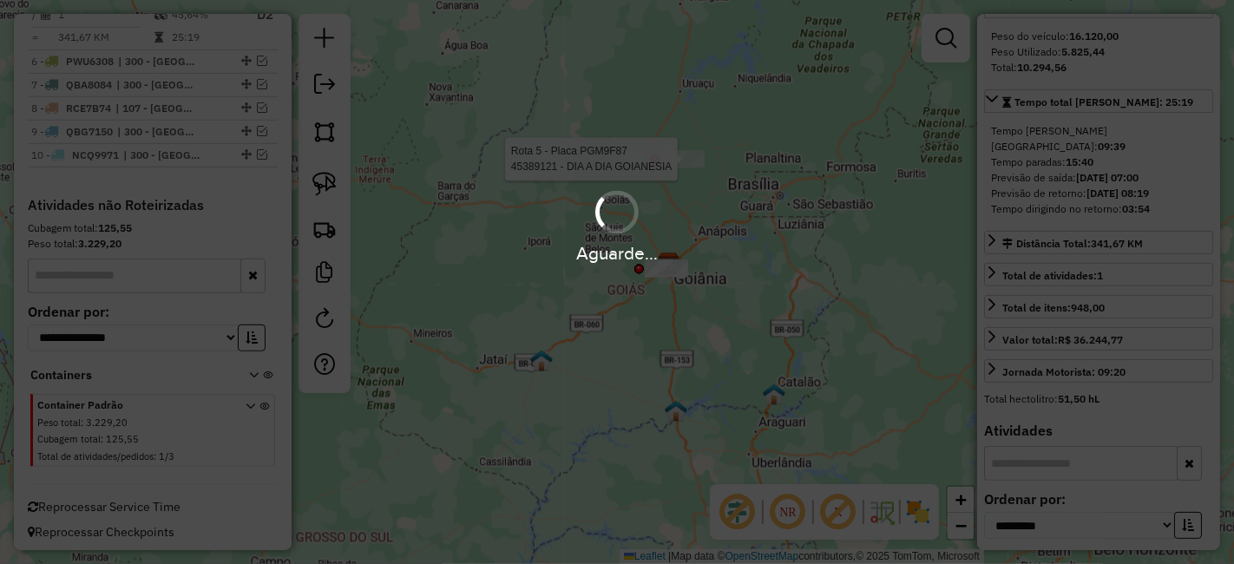
scroll to position [580, 0]
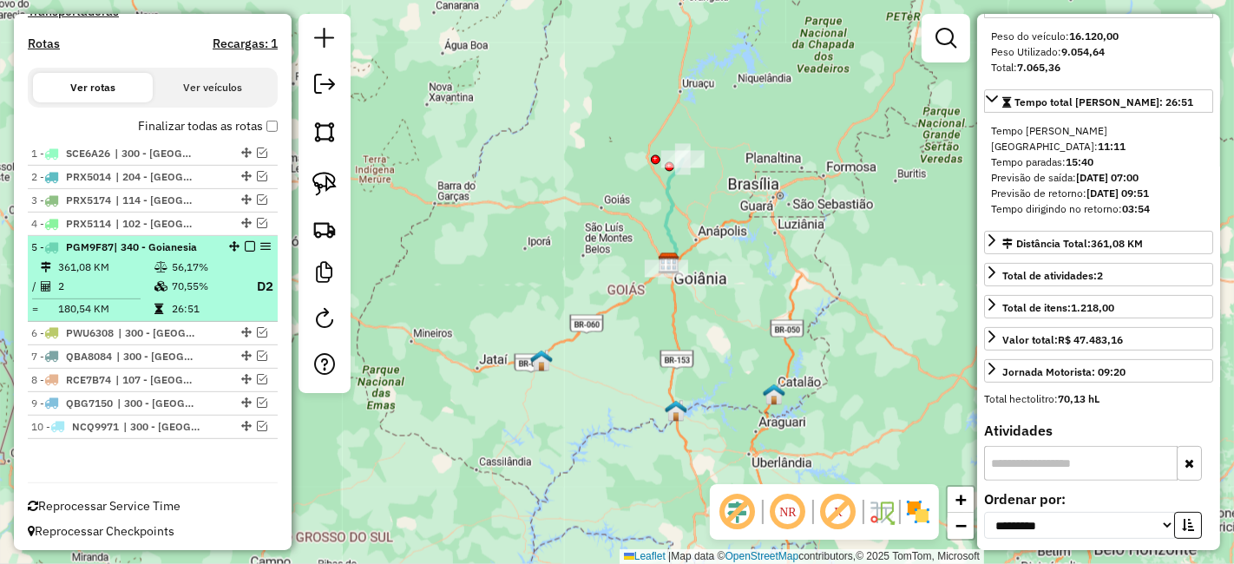
click at [245, 249] on em at bounding box center [250, 246] width 10 height 10
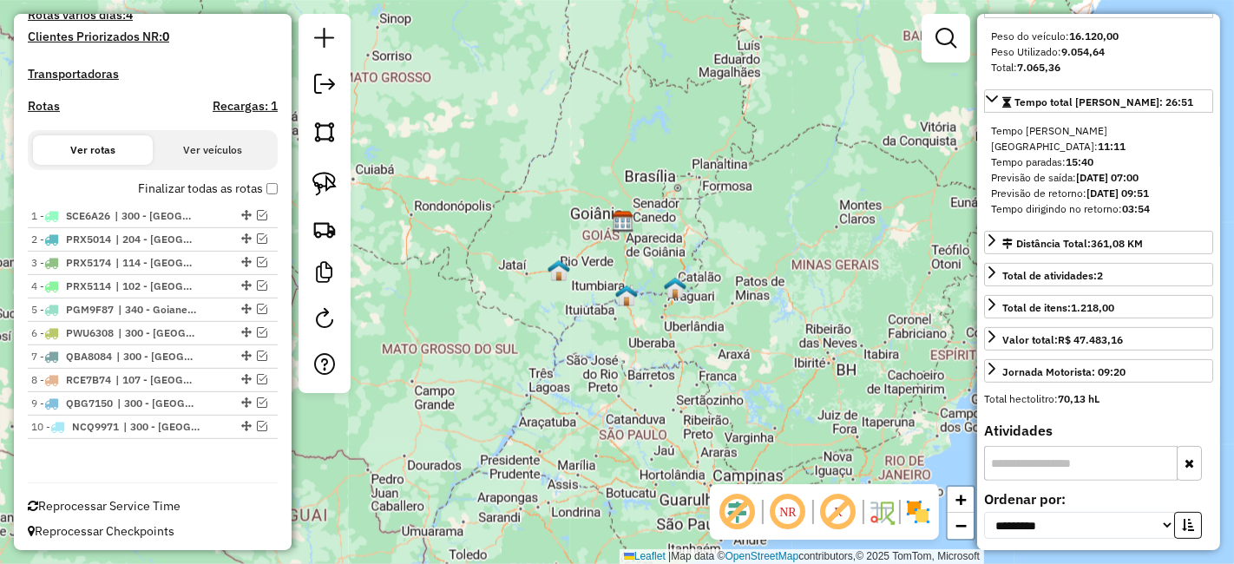
drag, startPoint x: 856, startPoint y: 318, endPoint x: 794, endPoint y: 271, distance: 78.6
click at [794, 271] on div "Janela de atendimento Grade de atendimento Capacidade Transportadoras Veículos …" at bounding box center [617, 282] width 1234 height 564
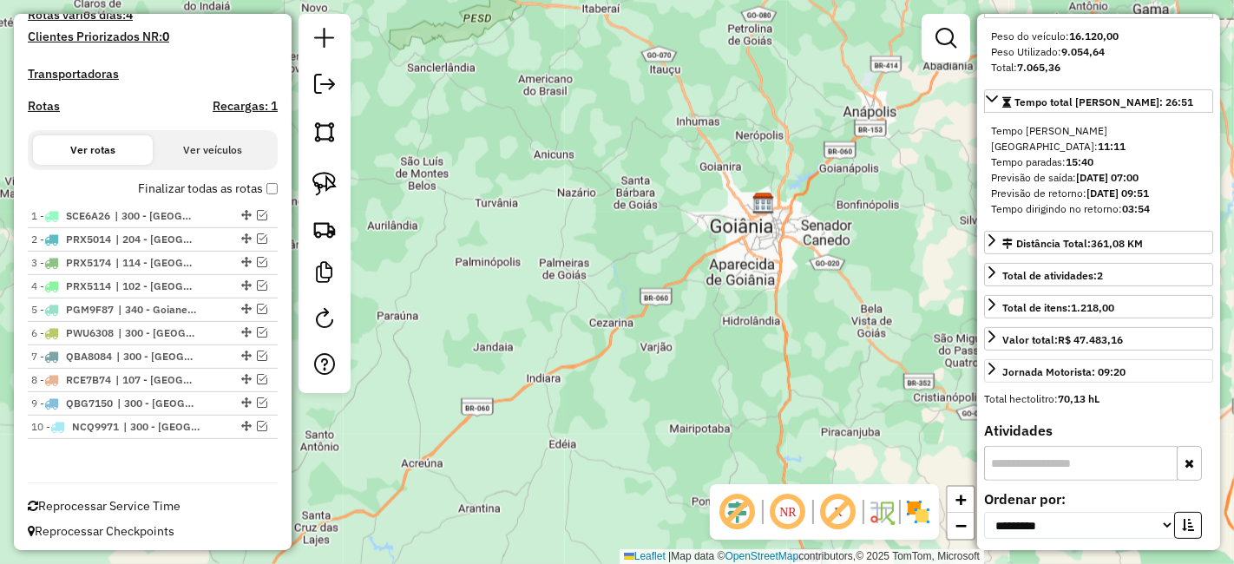
drag, startPoint x: 586, startPoint y: 218, endPoint x: 1025, endPoint y: 388, distance: 470.8
click at [1025, 388] on hb-router-mapa "Informações da Sessão 1227316 - 08/08/2025 Criação: 09/08/2025 14:21 Depósito: …" at bounding box center [617, 282] width 1234 height 564
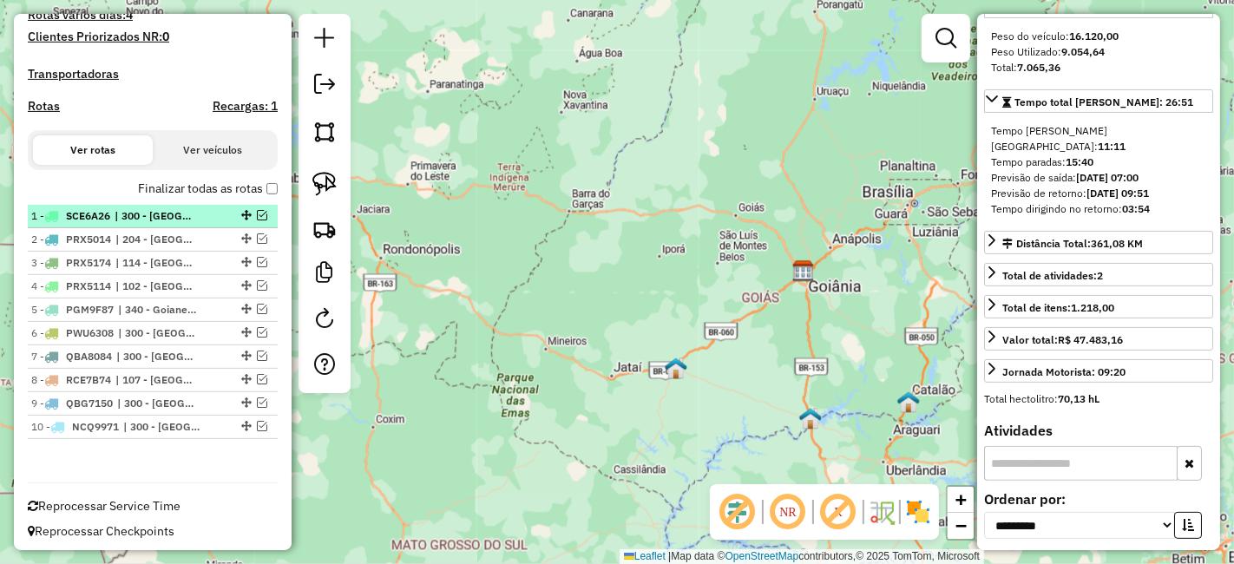
click at [257, 219] on div "1 - SCE6A26 | 300 - Anápolis" at bounding box center [152, 216] width 243 height 16
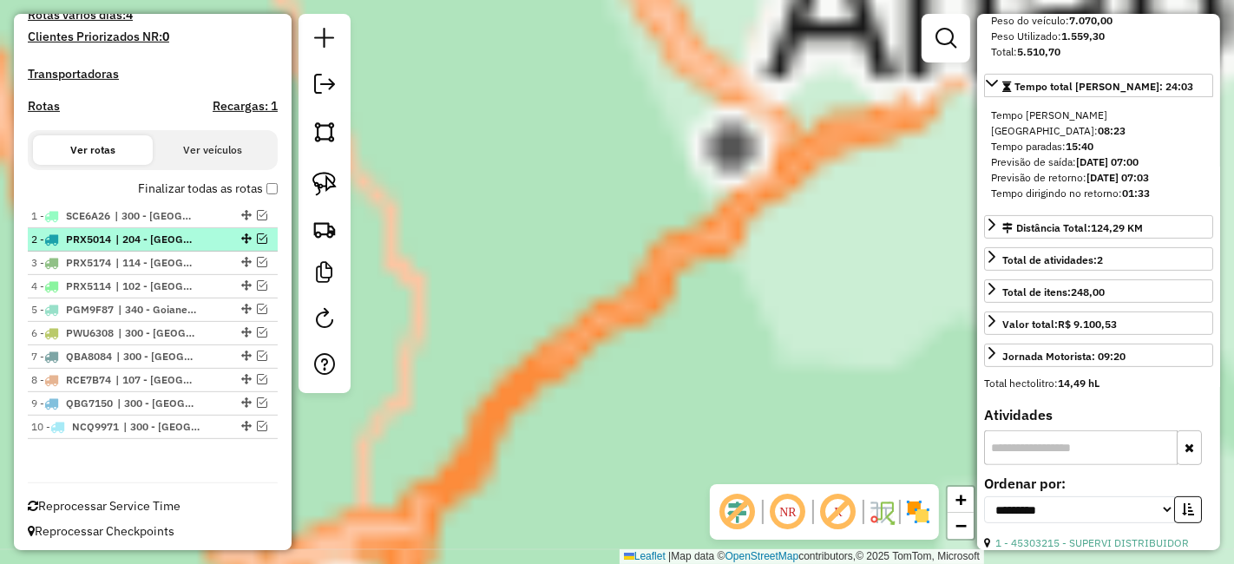
scroll to position [273, 0]
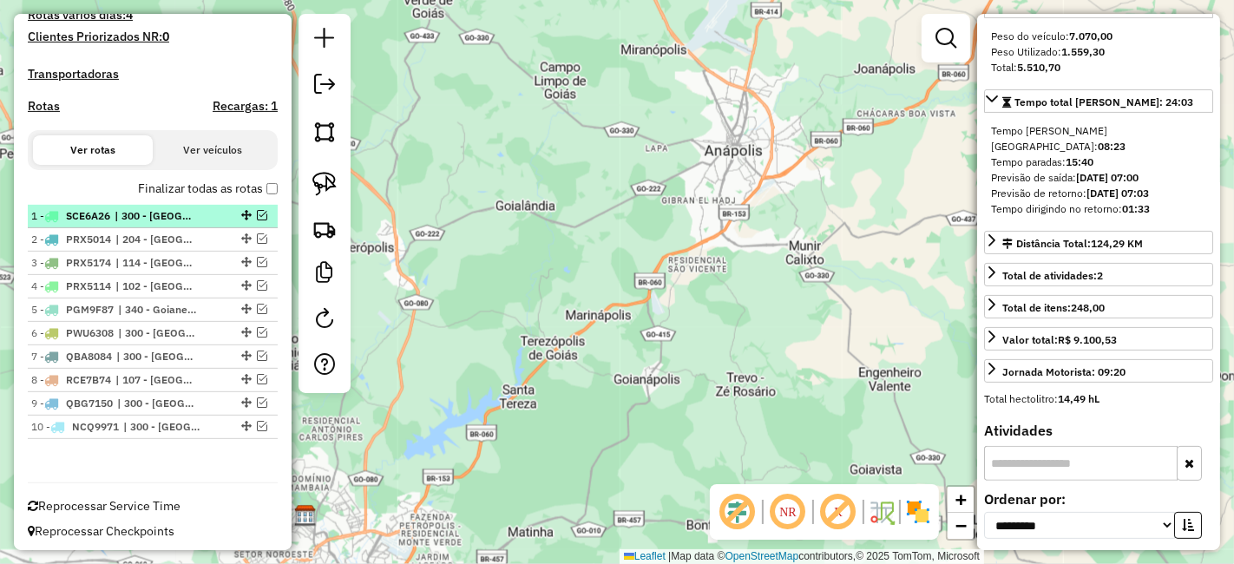
click at [257, 210] on em at bounding box center [262, 215] width 10 height 10
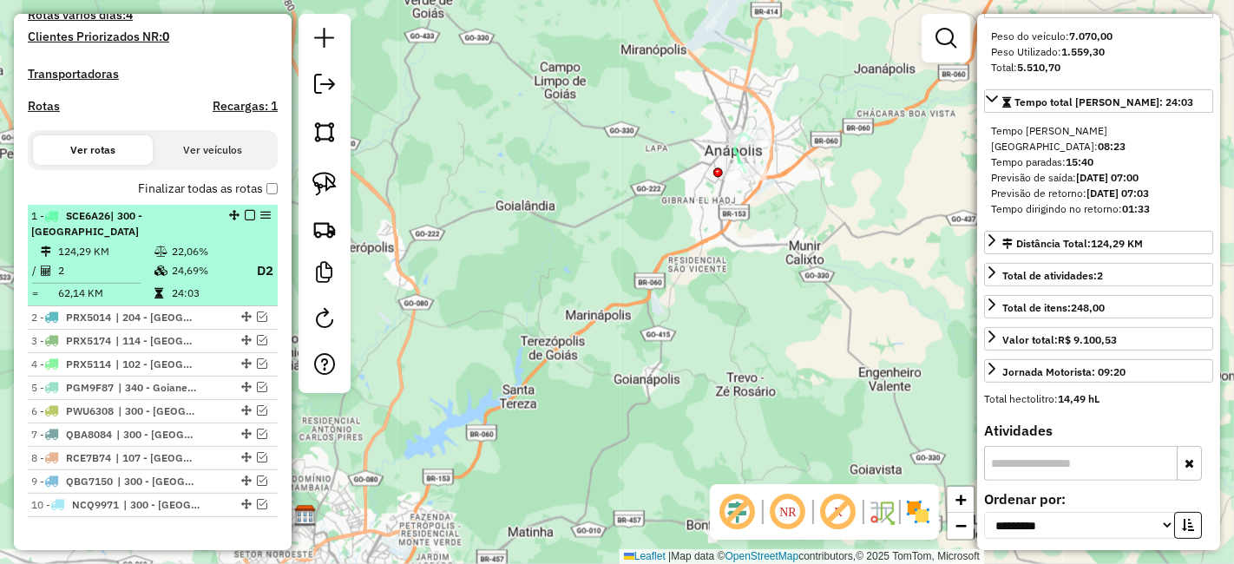
scroll to position [580, 0]
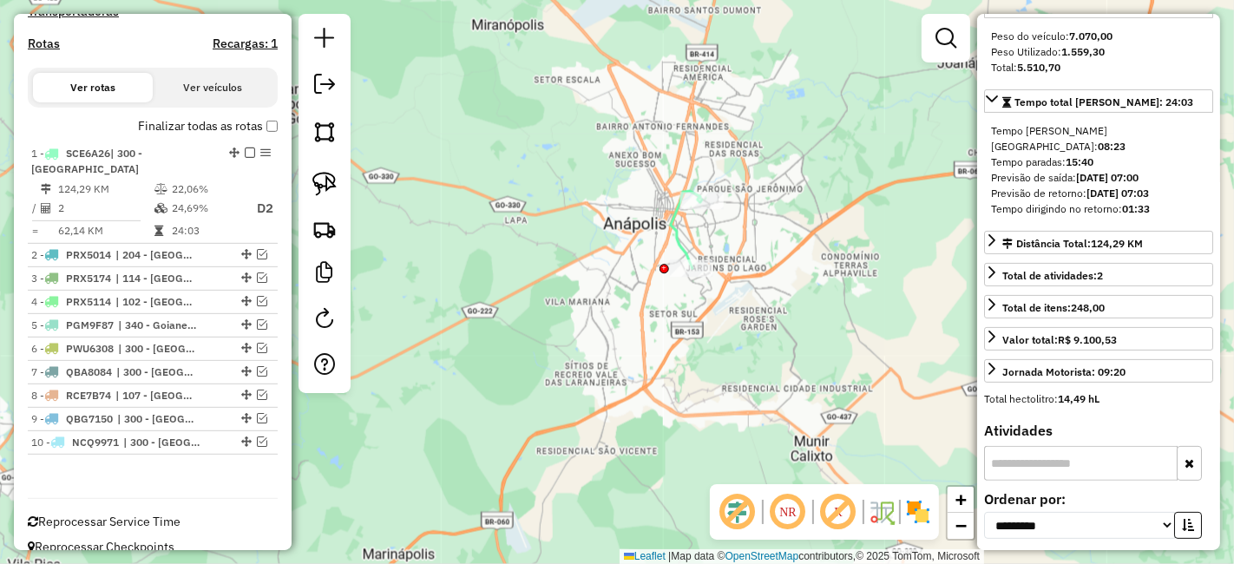
drag, startPoint x: 762, startPoint y: 156, endPoint x: 835, endPoint y: 300, distance: 161.8
click at [835, 300] on div "Janela de atendimento Grade de atendimento Capacidade Transportadoras Veículos …" at bounding box center [617, 282] width 1234 height 564
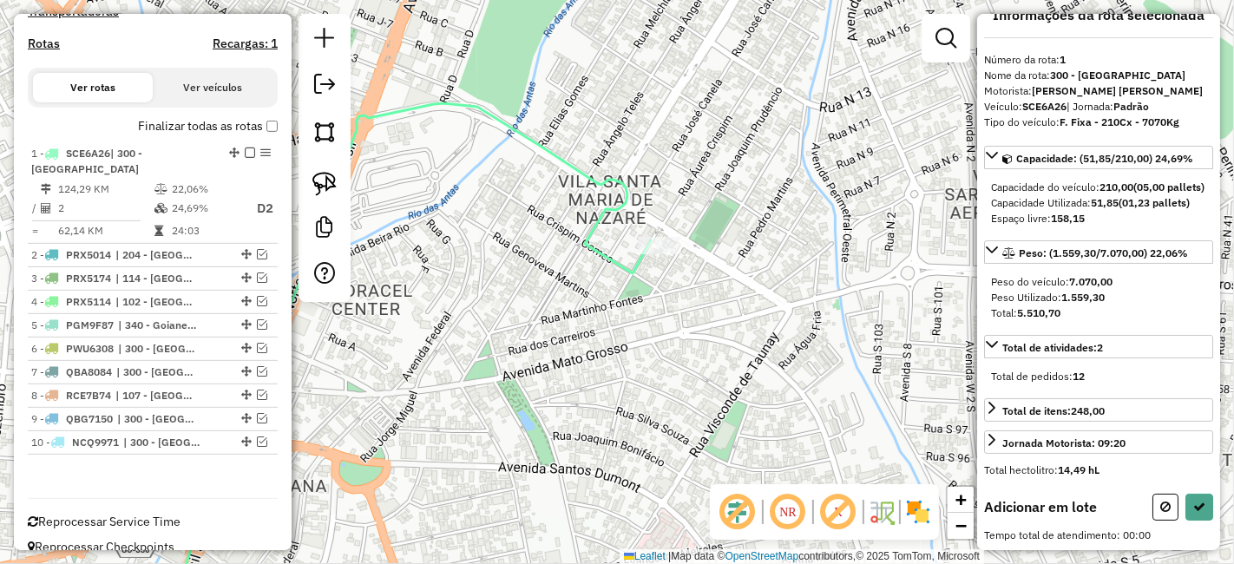
scroll to position [0, 0]
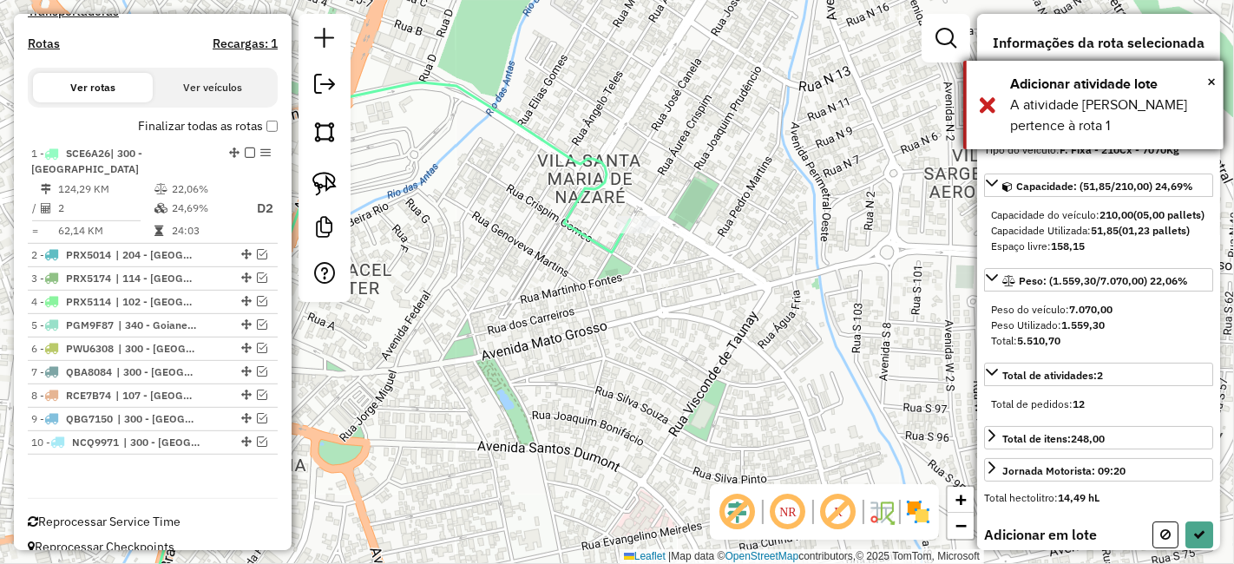
click at [1202, 80] on div "Adicionar atividade lote" at bounding box center [1110, 84] width 200 height 21
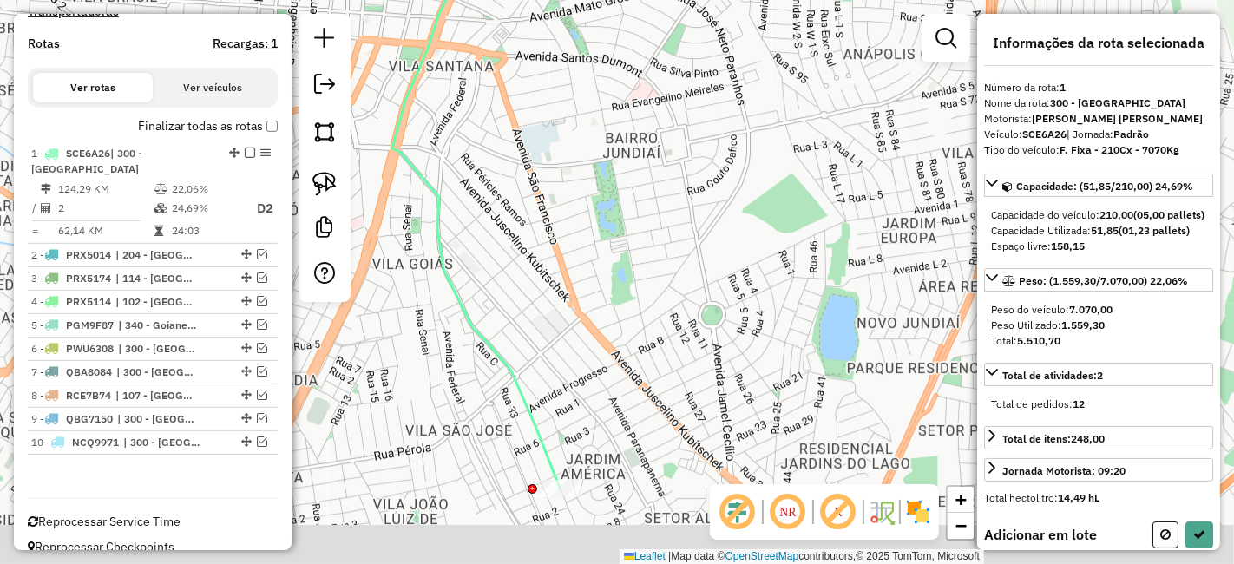
drag, startPoint x: 626, startPoint y: 284, endPoint x: 614, endPoint y: 252, distance: 34.3
click at [614, 252] on div "Janela de atendimento Grade de atendimento Capacidade Transportadoras Veículos …" at bounding box center [617, 282] width 1234 height 564
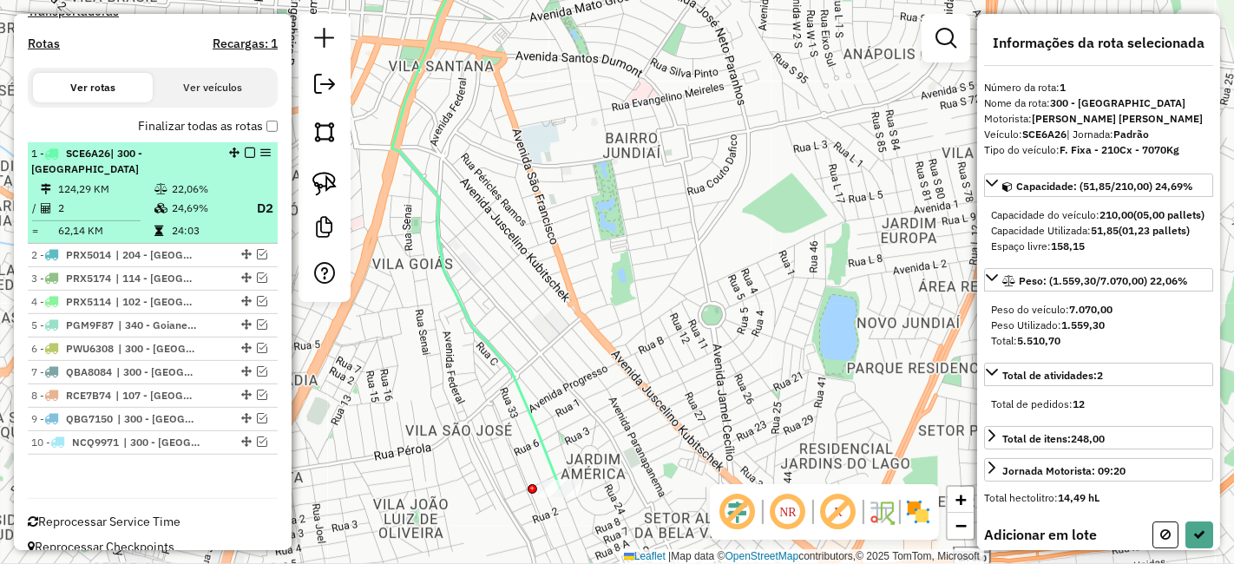
click at [245, 154] on em at bounding box center [250, 152] width 10 height 10
select select "**********"
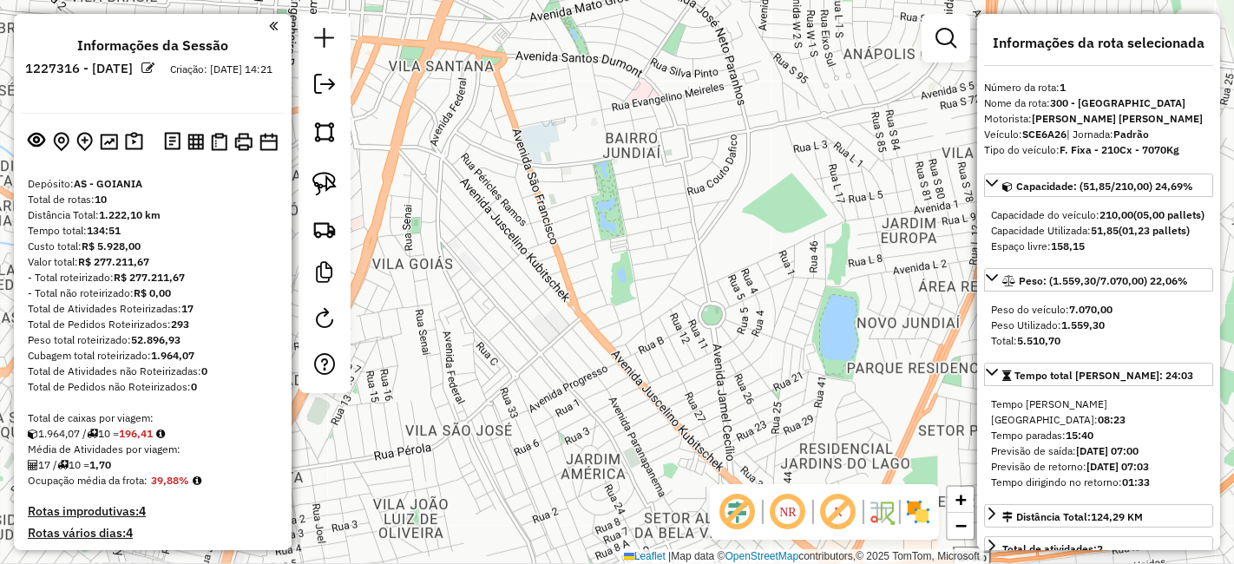
click at [155, 66] on em at bounding box center [148, 68] width 13 height 13
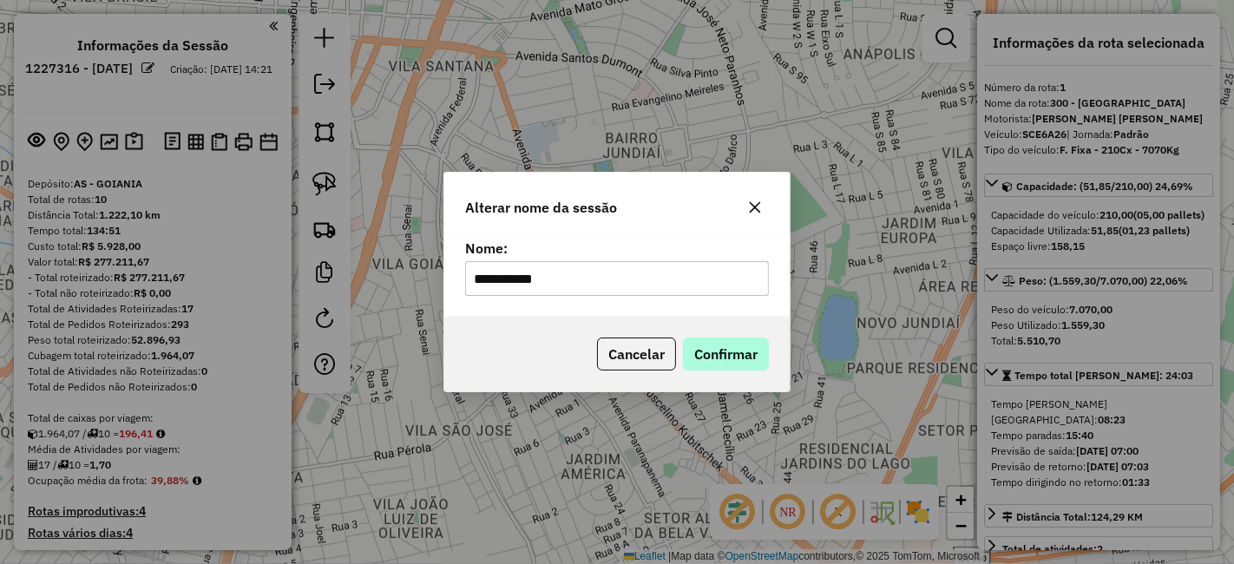
type input "**********"
click at [713, 356] on button "Confirmar" at bounding box center [726, 353] width 86 height 33
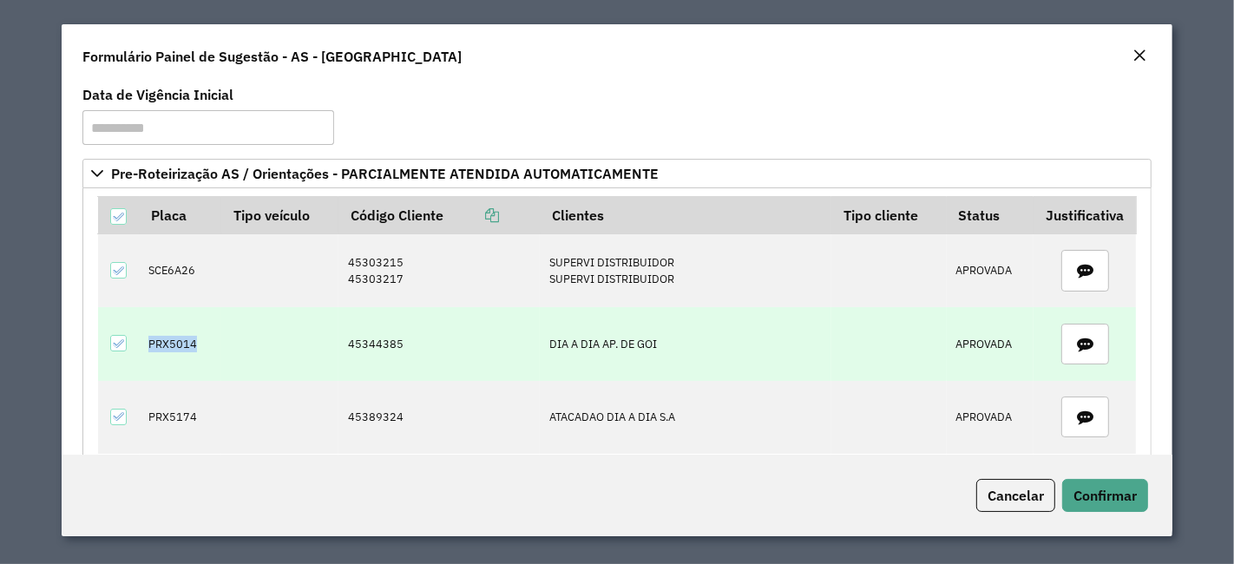
drag, startPoint x: 145, startPoint y: 350, endPoint x: 225, endPoint y: 351, distance: 79.8
click at [225, 351] on tr "PRX5014 45344385 DIA A DIA AP. DE GOI APROVADA" at bounding box center [617, 343] width 1039 height 73
copy td "PRX5014"
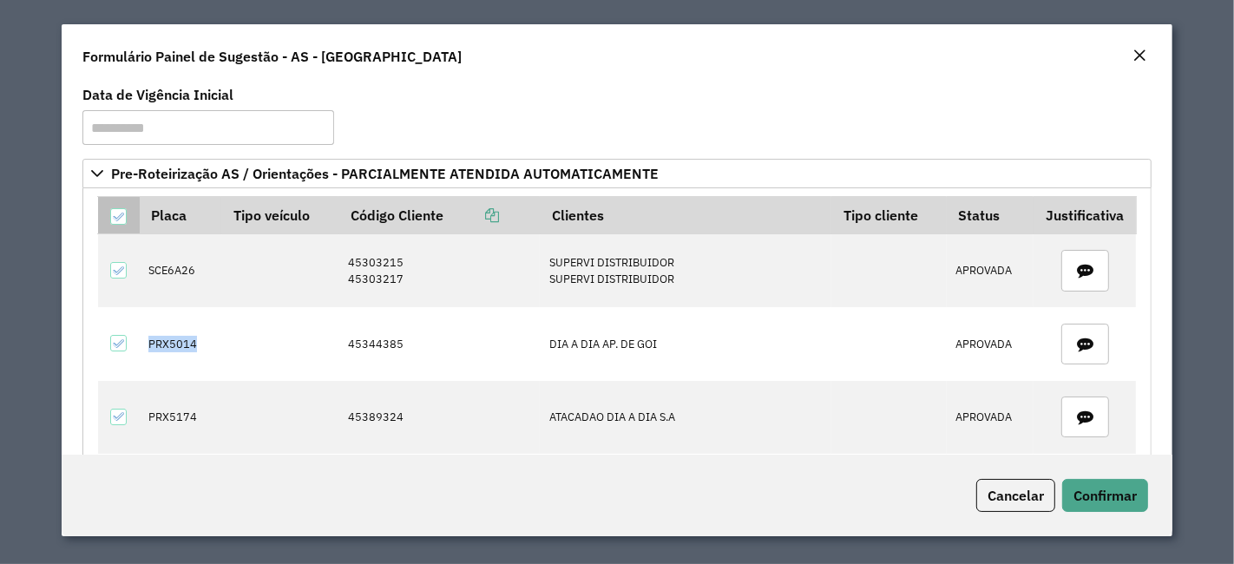
click at [115, 211] on icon at bounding box center [118, 217] width 12 height 12
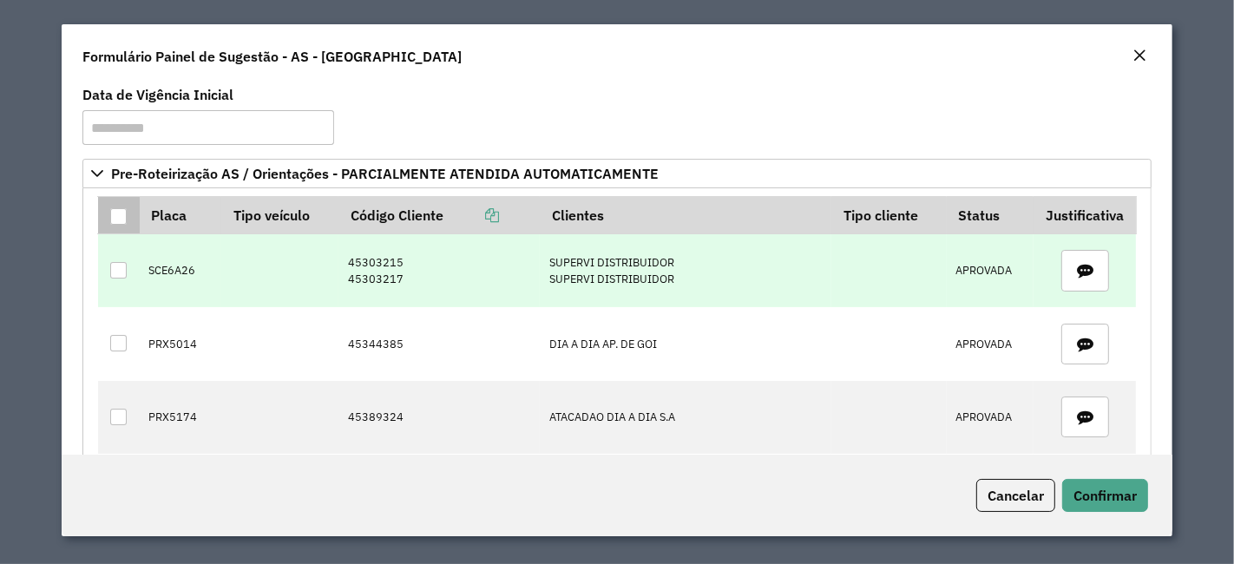
click at [113, 257] on td at bounding box center [119, 270] width 42 height 73
click at [117, 267] on div at bounding box center [118, 270] width 16 height 16
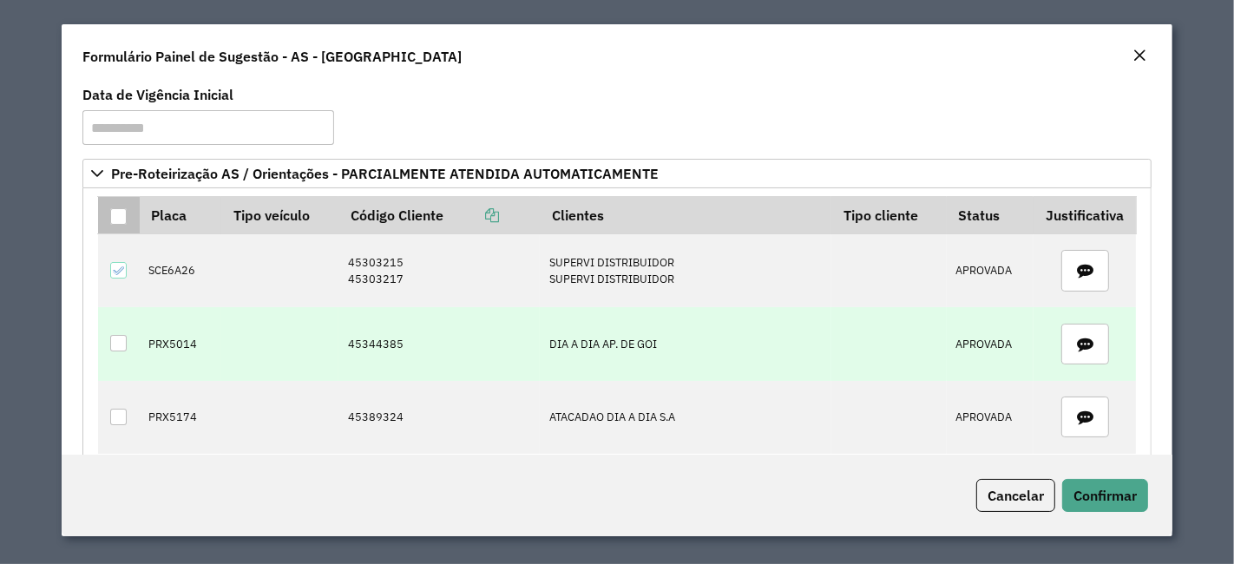
click at [121, 335] on div at bounding box center [118, 343] width 16 height 16
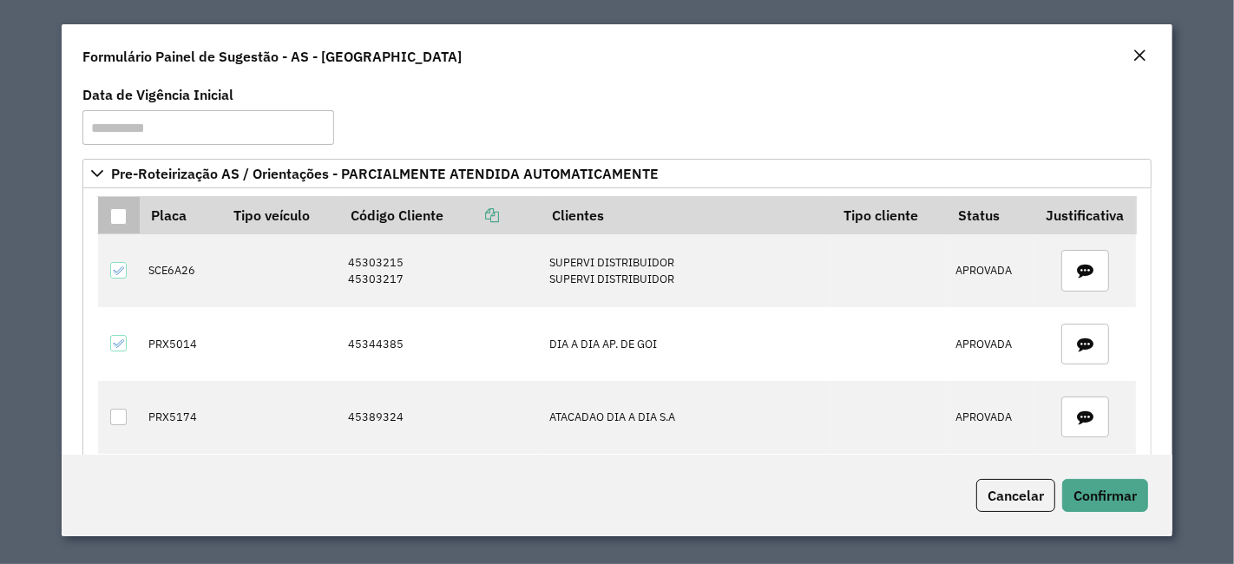
click at [123, 218] on div at bounding box center [118, 216] width 16 height 16
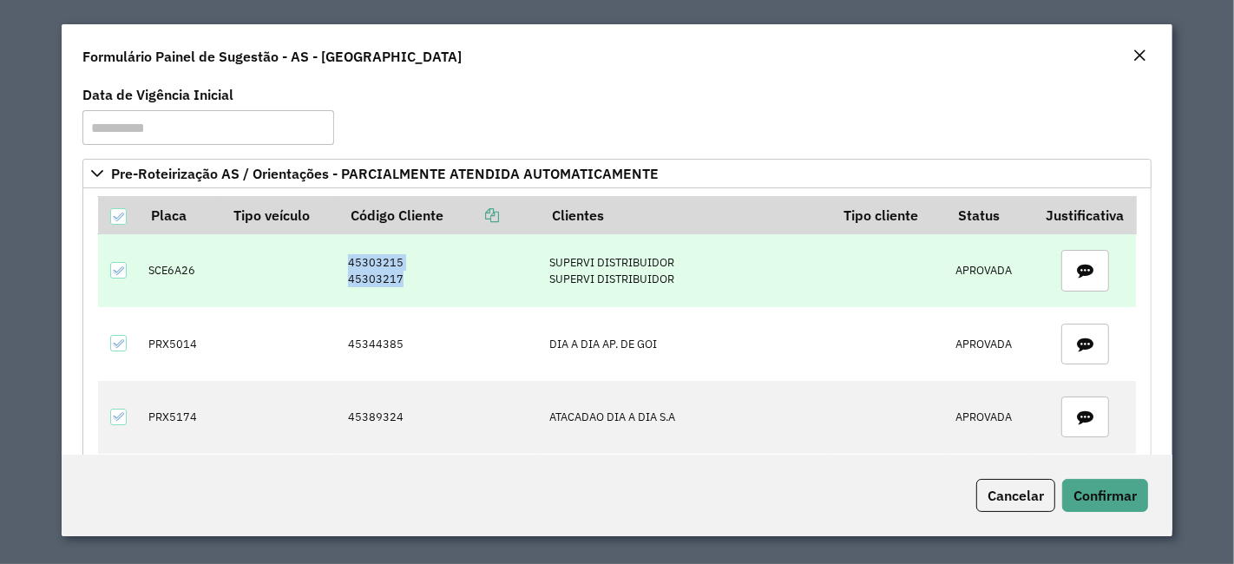
drag, startPoint x: 416, startPoint y: 286, endPoint x: 312, endPoint y: 246, distance: 111.8
click at [312, 246] on tr "SCE6A26 45303215 45303217 SUPERVI DISTRIBUIDOR SUPERVI DISTRIBUIDOR APROVADA" at bounding box center [617, 270] width 1039 height 73
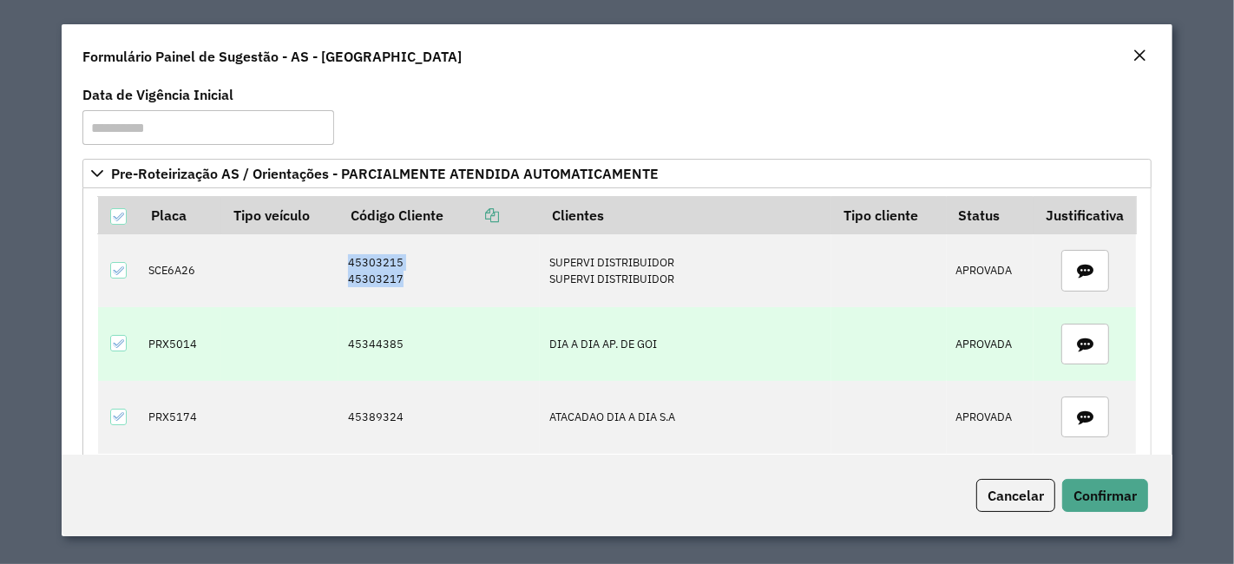
copy tr "45303215 45303217"
drag, startPoint x: 339, startPoint y: 336, endPoint x: 403, endPoint y: 347, distance: 64.3
click at [403, 347] on td "45344385" at bounding box center [438, 343] width 201 height 73
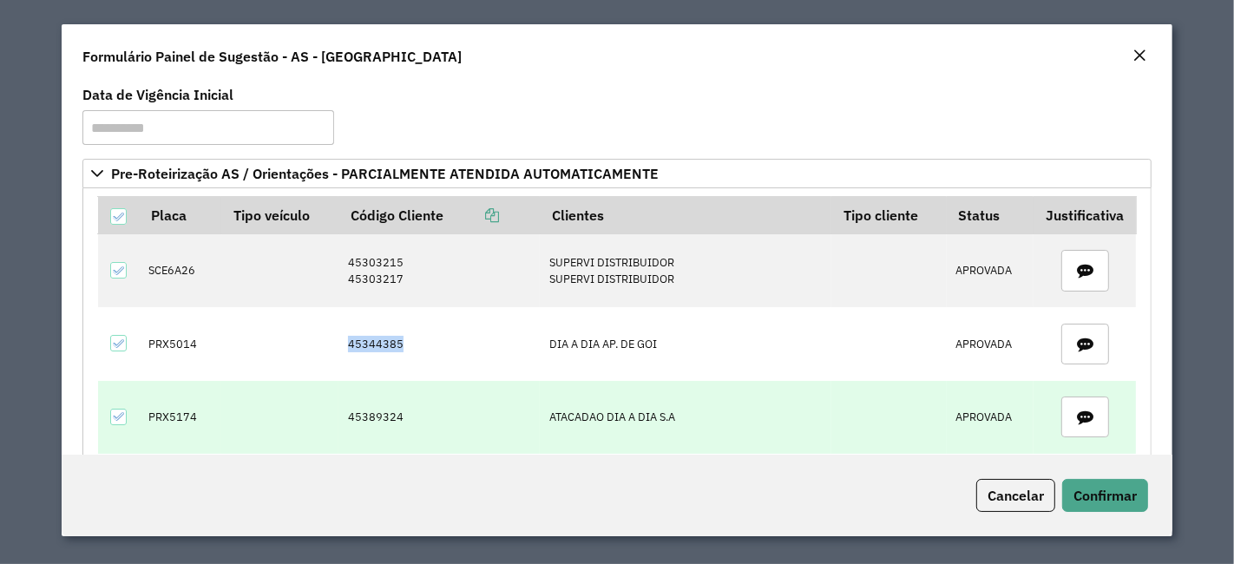
copy td "45344385"
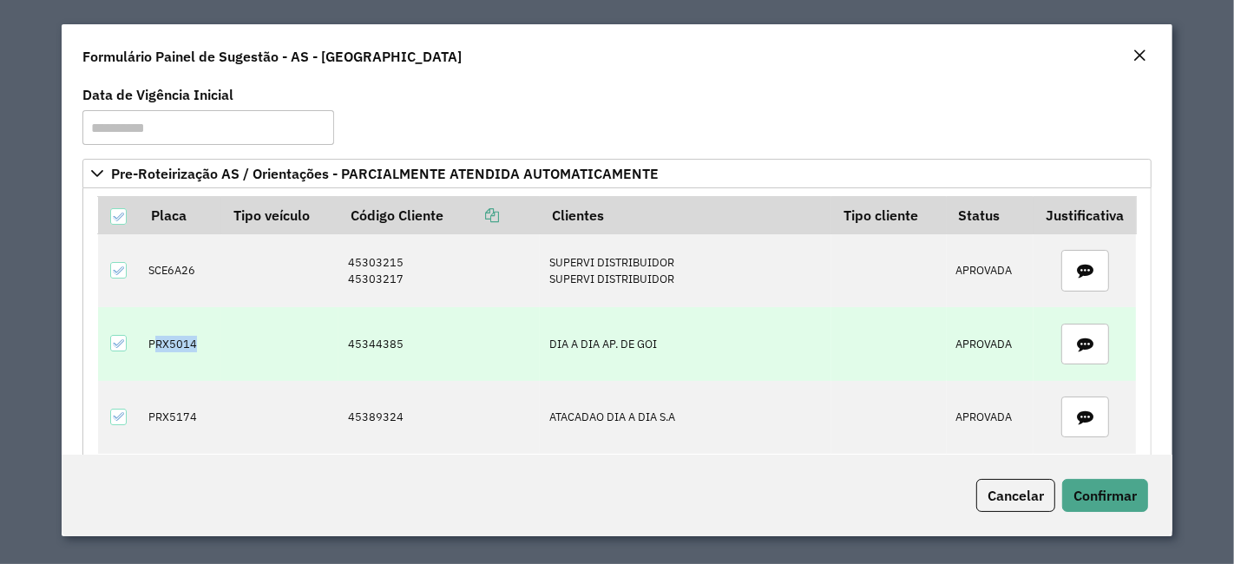
drag, startPoint x: 154, startPoint y: 341, endPoint x: 214, endPoint y: 344, distance: 60.8
click at [214, 344] on td "PRX5014" at bounding box center [181, 343] width 82 height 73
click at [188, 341] on td "PRX5014" at bounding box center [181, 343] width 82 height 73
drag, startPoint x: 147, startPoint y: 340, endPoint x: 200, endPoint y: 342, distance: 53.0
click at [200, 342] on td "PRX5014" at bounding box center [181, 343] width 82 height 73
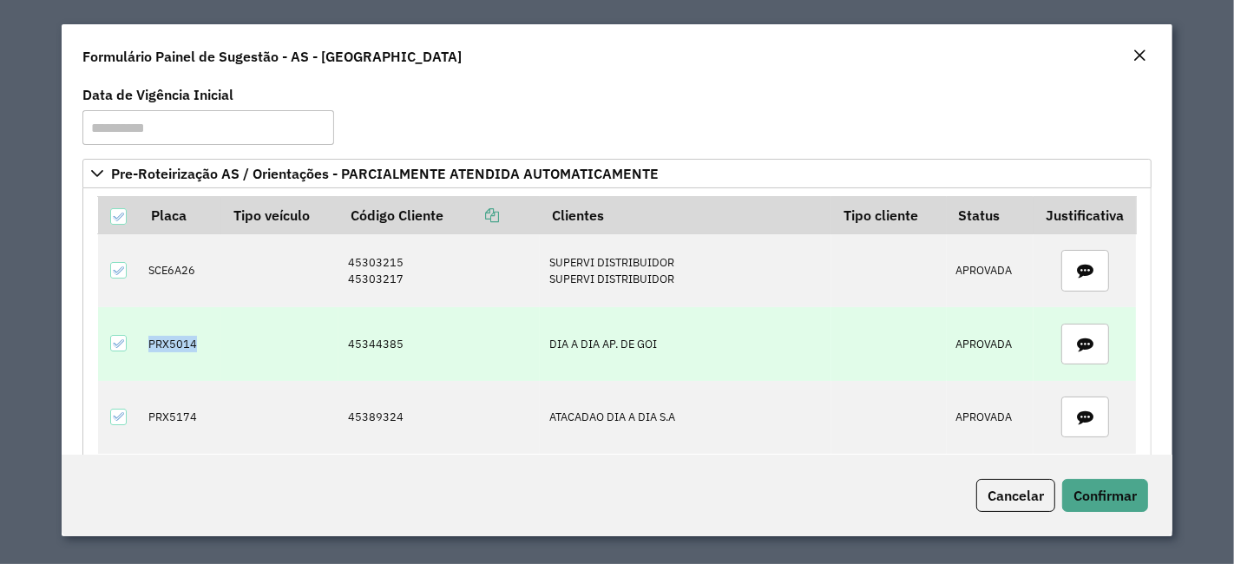
copy td "PRX5014"
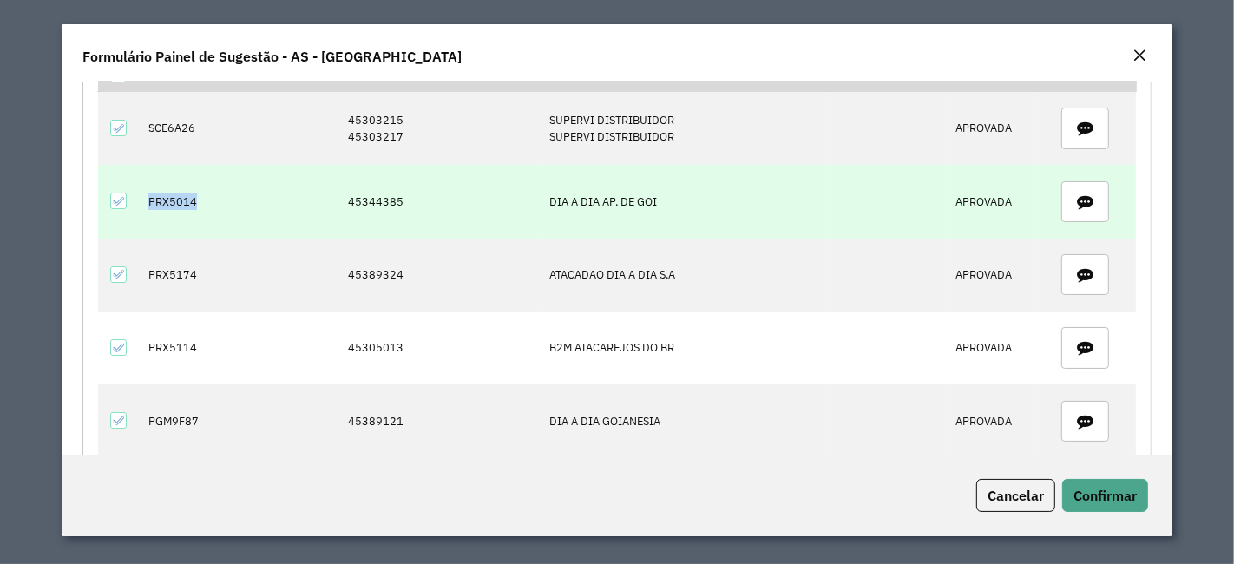
scroll to position [193, 0]
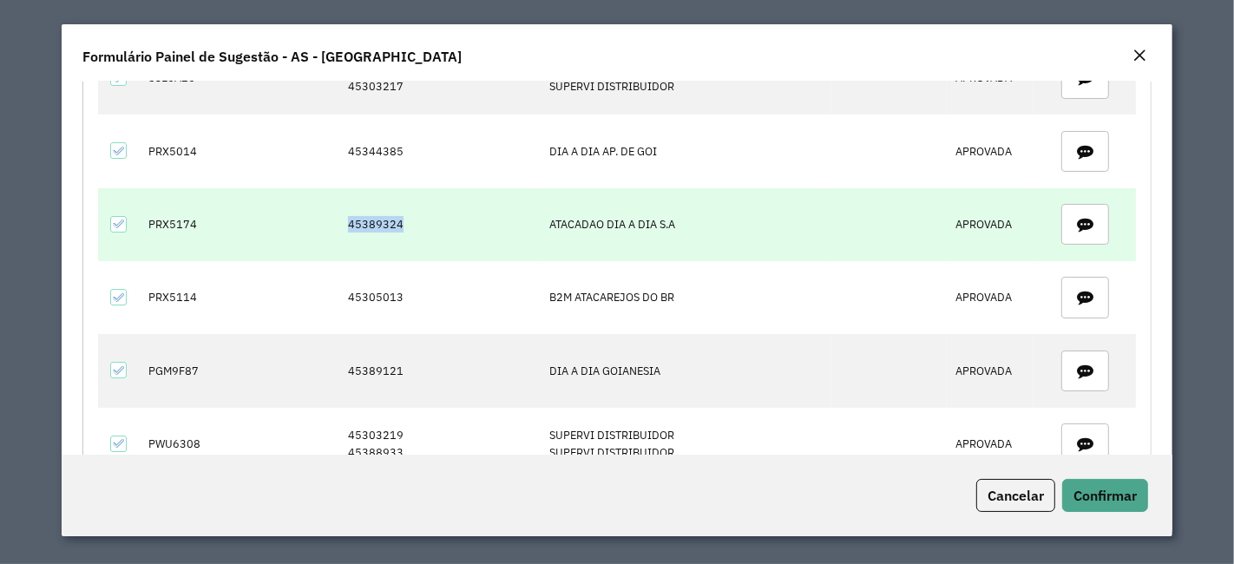
drag, startPoint x: 345, startPoint y: 229, endPoint x: 397, endPoint y: 226, distance: 52.1
click at [397, 226] on td "45389324" at bounding box center [438, 224] width 201 height 73
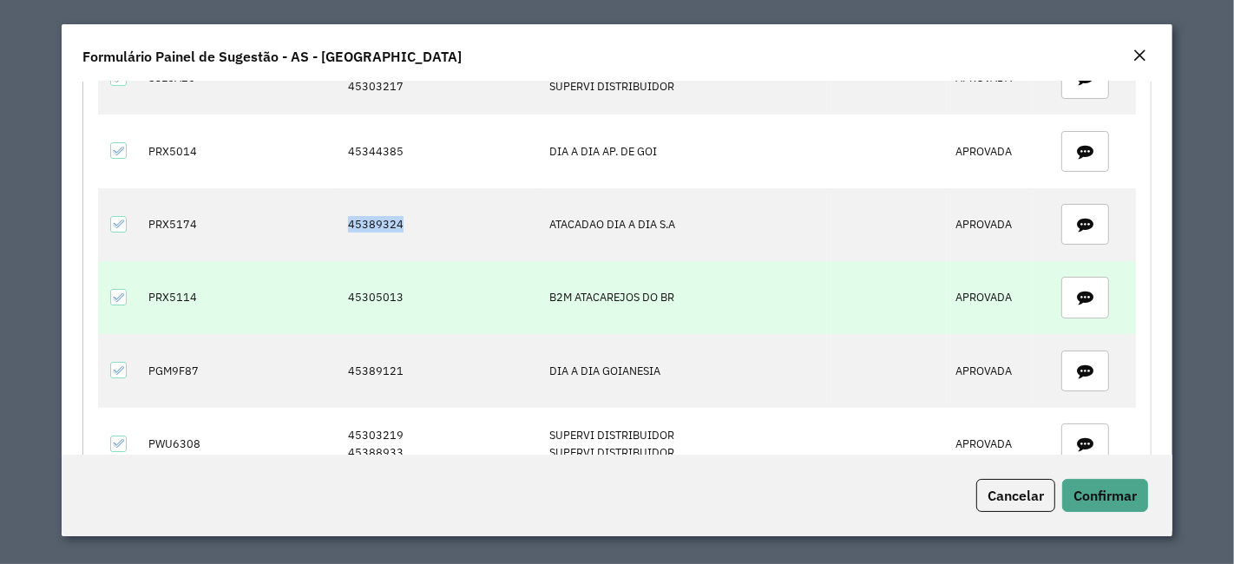
copy td "45389324"
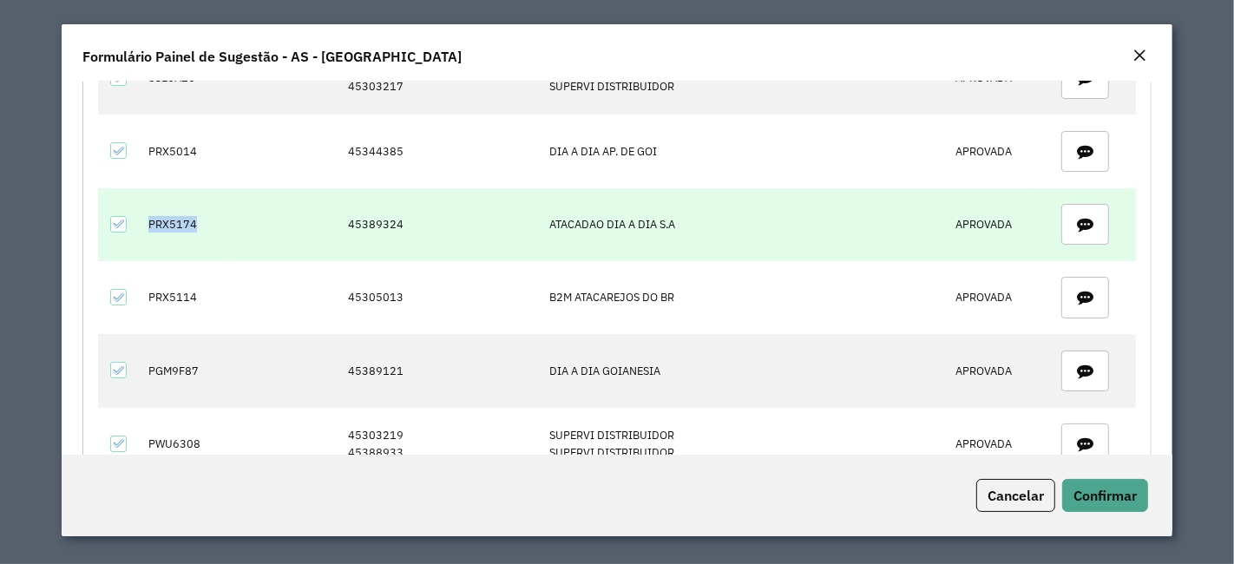
drag, startPoint x: 139, startPoint y: 220, endPoint x: 222, endPoint y: 225, distance: 83.4
click at [222, 225] on tr "PRX5174 45389324 ATACADAO DIA A DIA S.A APROVADA" at bounding box center [617, 224] width 1039 height 73
copy td "PRX5174"
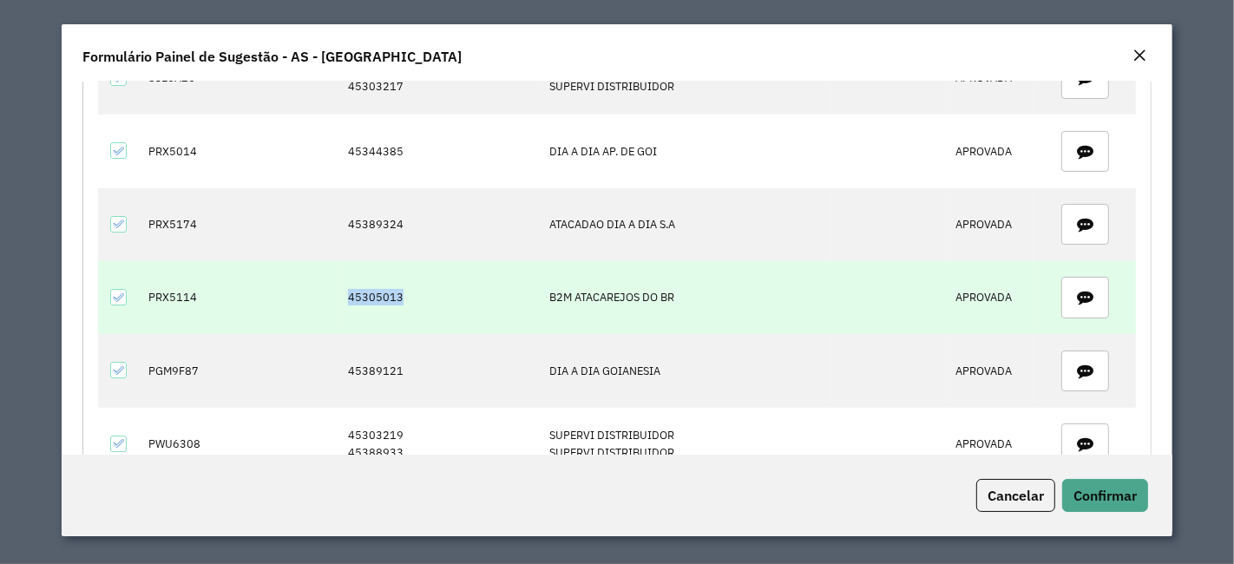
drag, startPoint x: 337, startPoint y: 291, endPoint x: 431, endPoint y: 291, distance: 94.6
click at [431, 291] on td "45305013" at bounding box center [438, 297] width 201 height 73
copy td "45305013"
drag, startPoint x: 149, startPoint y: 304, endPoint x: 195, endPoint y: 299, distance: 46.2
click at [195, 299] on td "PRX5114" at bounding box center [181, 297] width 82 height 73
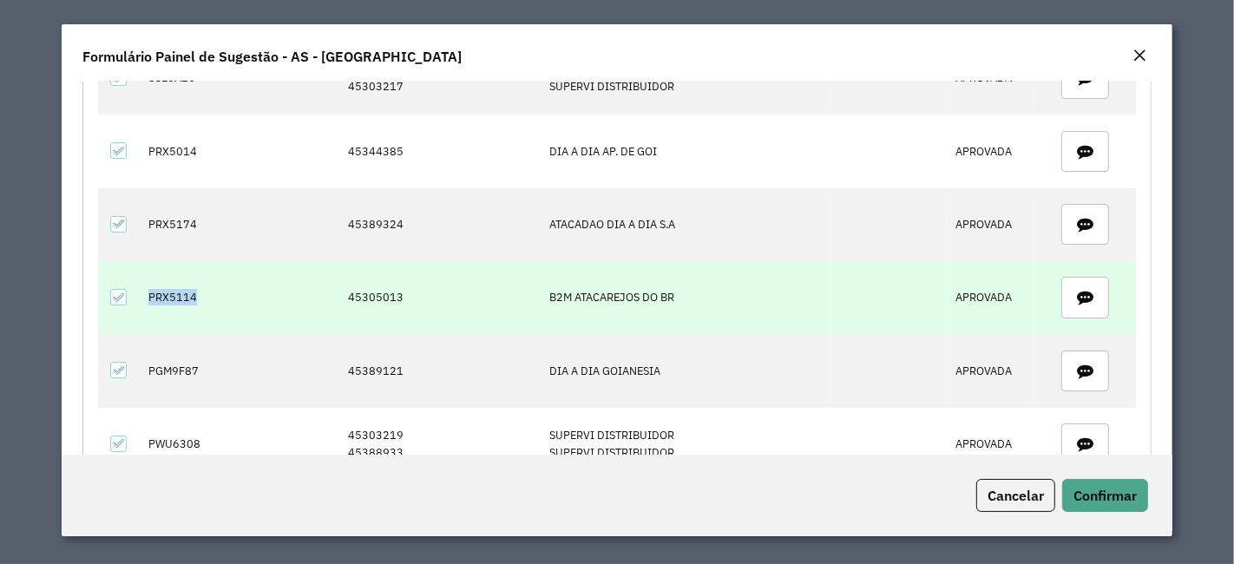
copy td "PRX5114"
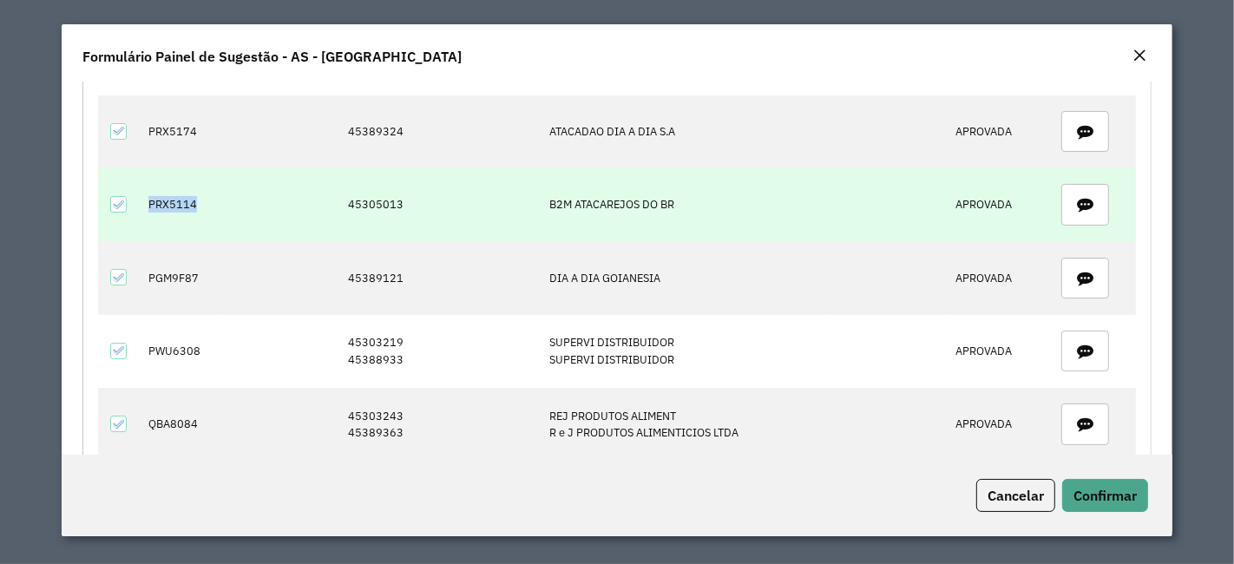
scroll to position [289, 0]
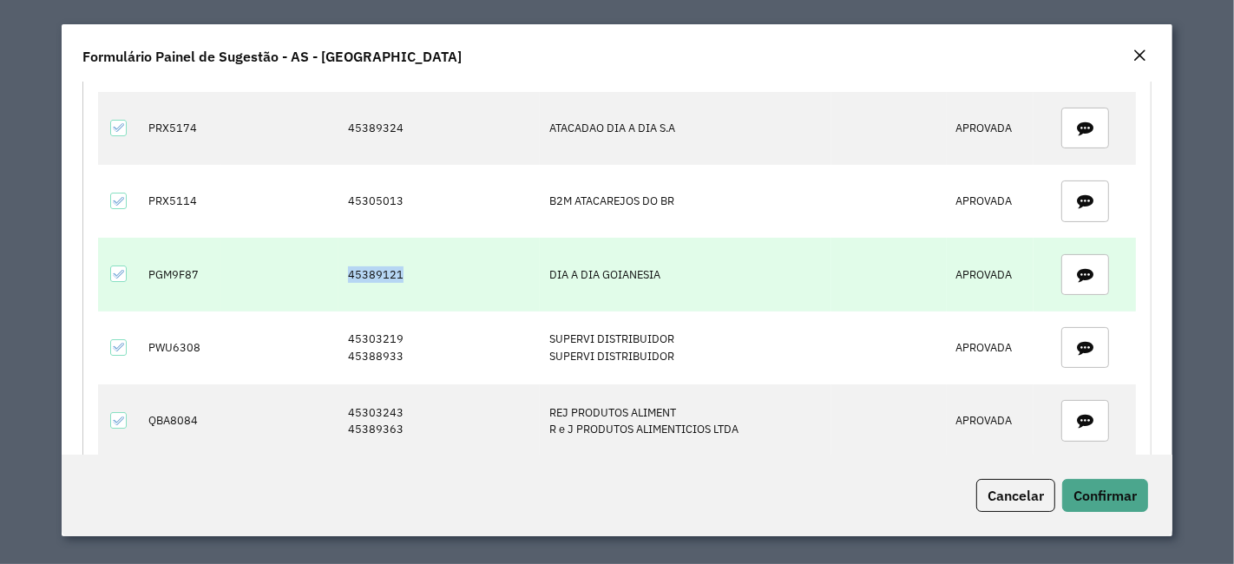
drag, startPoint x: 363, startPoint y: 275, endPoint x: 403, endPoint y: 285, distance: 41.0
click at [403, 275] on tr "PGM9F87 45389121 DIA A DIA GOIANESIA APROVADA" at bounding box center [617, 274] width 1039 height 73
drag, startPoint x: 147, startPoint y: 271, endPoint x: 200, endPoint y: 275, distance: 54.0
click at [200, 275] on td "PGM9F87" at bounding box center [181, 274] width 82 height 73
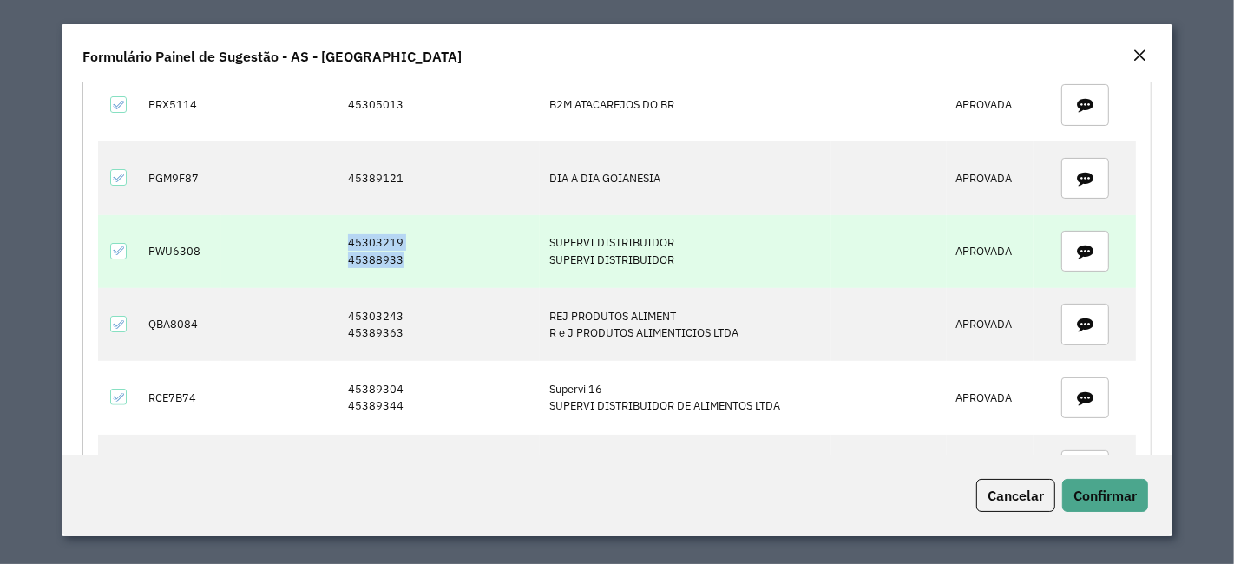
drag, startPoint x: 342, startPoint y: 234, endPoint x: 399, endPoint y: 253, distance: 60.4
click at [397, 252] on td "45303219 45388933" at bounding box center [438, 251] width 201 height 73
drag, startPoint x: 147, startPoint y: 253, endPoint x: 226, endPoint y: 247, distance: 78.3
click at [226, 247] on tr "PWU6308 45303219 45388933 SUPERVI DISTRIBUIDOR SUPERVI DISTRIBUIDOR APROVADA" at bounding box center [617, 251] width 1039 height 73
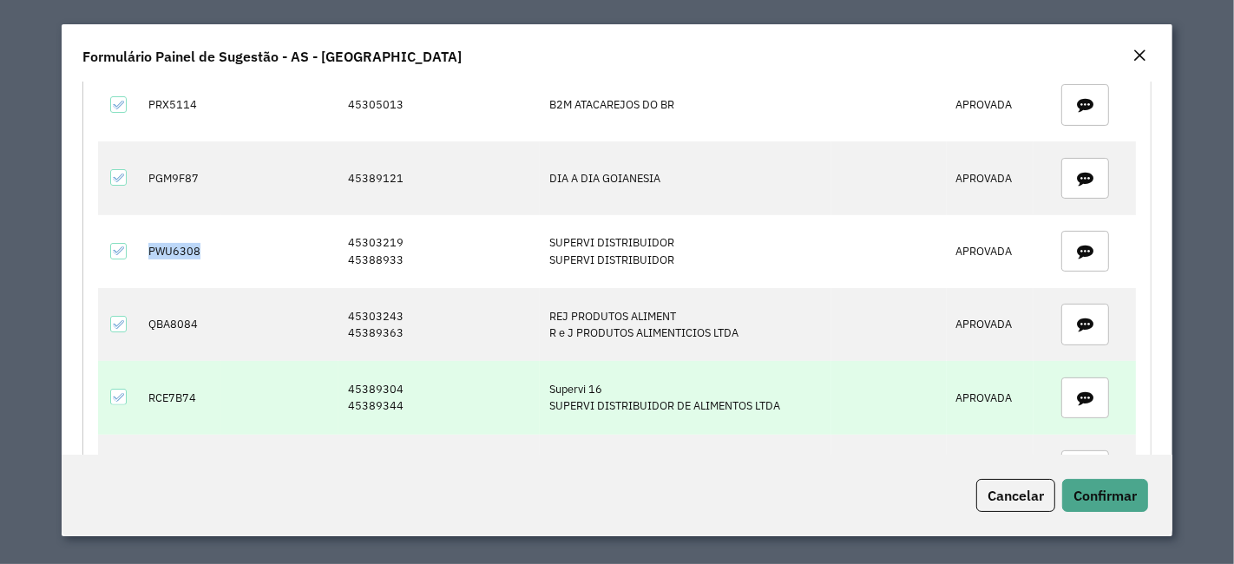
scroll to position [482, 0]
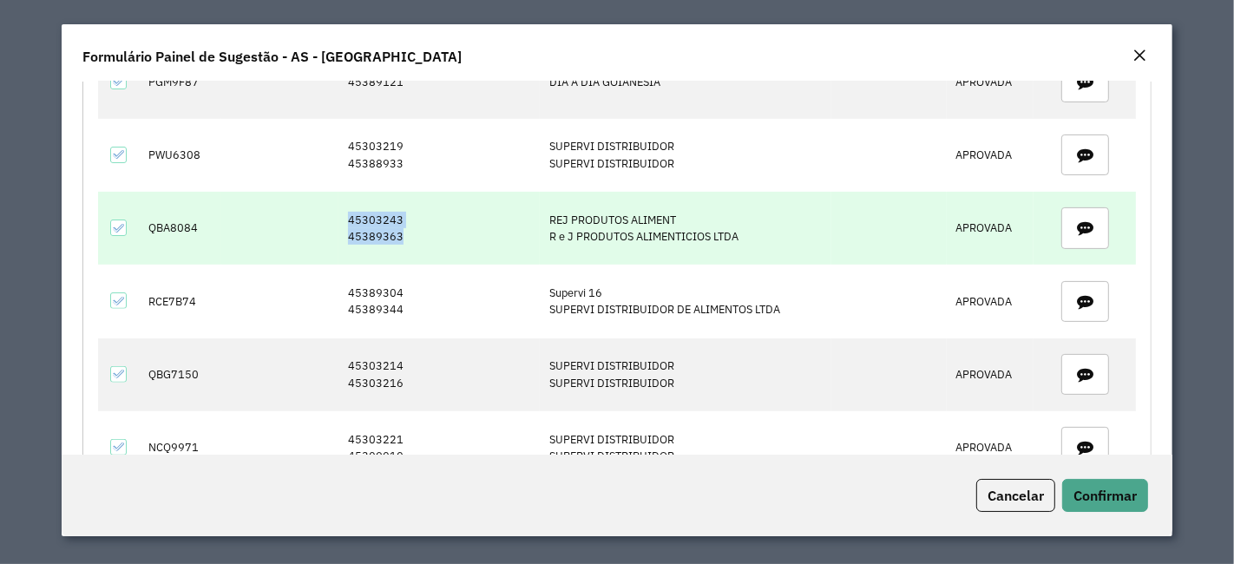
drag, startPoint x: 338, startPoint y: 209, endPoint x: 401, endPoint y: 245, distance: 71.9
click at [401, 241] on td "45303243 45389363" at bounding box center [438, 228] width 201 height 73
drag, startPoint x: 148, startPoint y: 220, endPoint x: 200, endPoint y: 224, distance: 51.3
click at [200, 224] on td "QBA8084" at bounding box center [181, 228] width 82 height 73
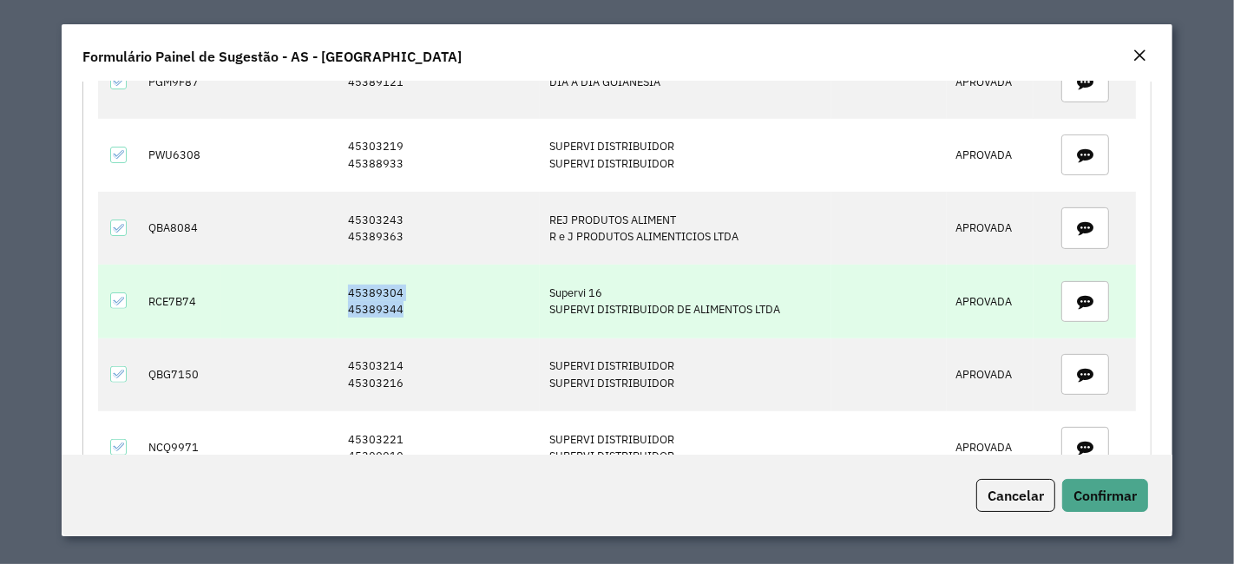
drag, startPoint x: 344, startPoint y: 285, endPoint x: 399, endPoint y: 305, distance: 58.2
click at [399, 305] on td "45389304 45389344" at bounding box center [438, 301] width 201 height 73
drag, startPoint x: 147, startPoint y: 295, endPoint x: 204, endPoint y: 296, distance: 56.4
click at [204, 296] on td "RCE7B74" at bounding box center [181, 301] width 82 height 73
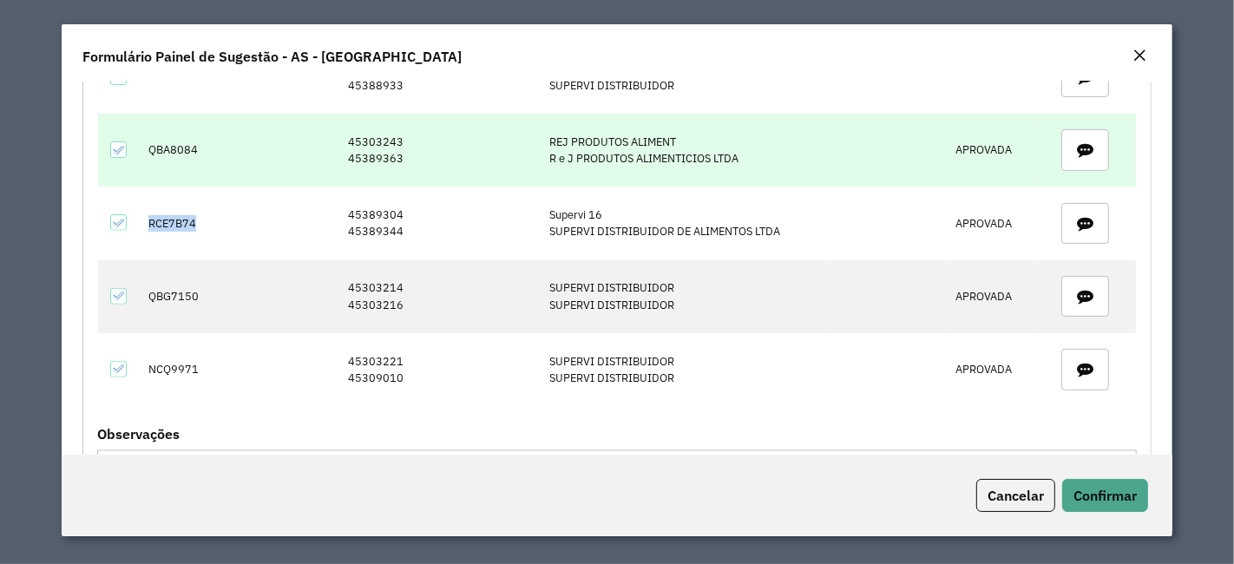
scroll to position [578, 0]
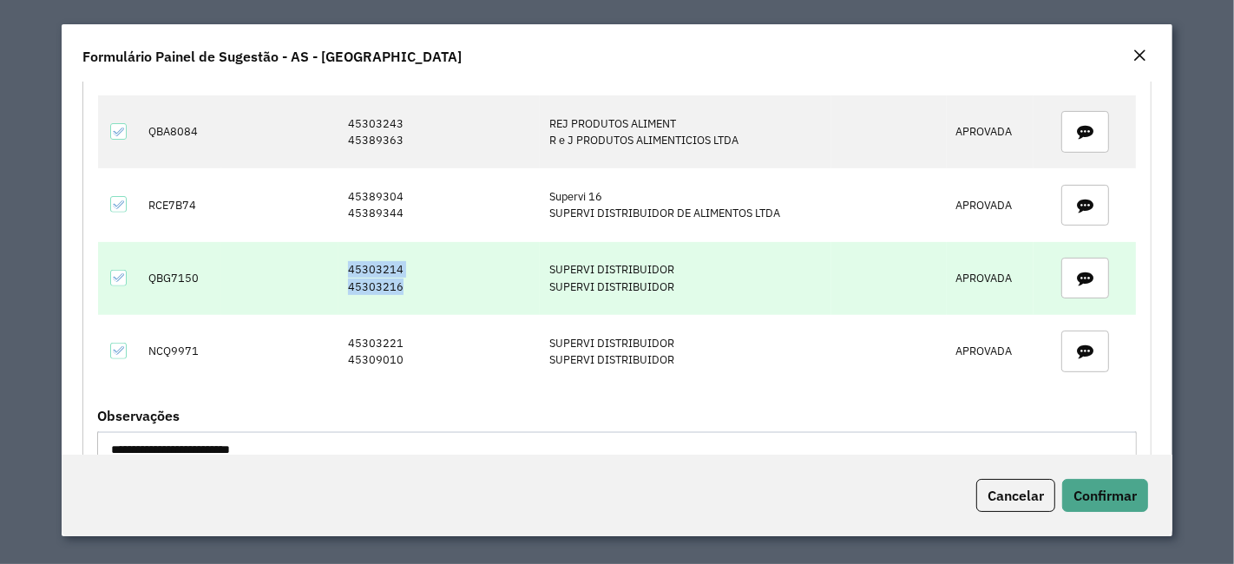
drag, startPoint x: 344, startPoint y: 258, endPoint x: 396, endPoint y: 282, distance: 58.2
click at [396, 282] on td "45303214 45303216" at bounding box center [438, 278] width 201 height 73
drag, startPoint x: 147, startPoint y: 264, endPoint x: 194, endPoint y: 266, distance: 47.8
click at [194, 266] on td "QBG7150" at bounding box center [181, 278] width 82 height 73
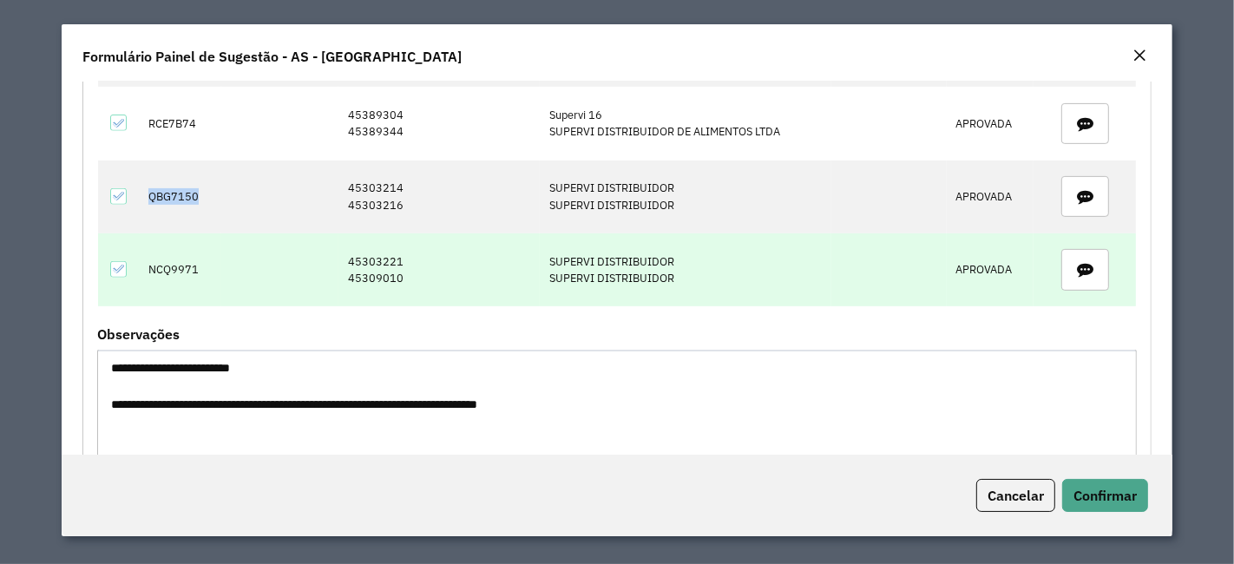
scroll to position [770, 0]
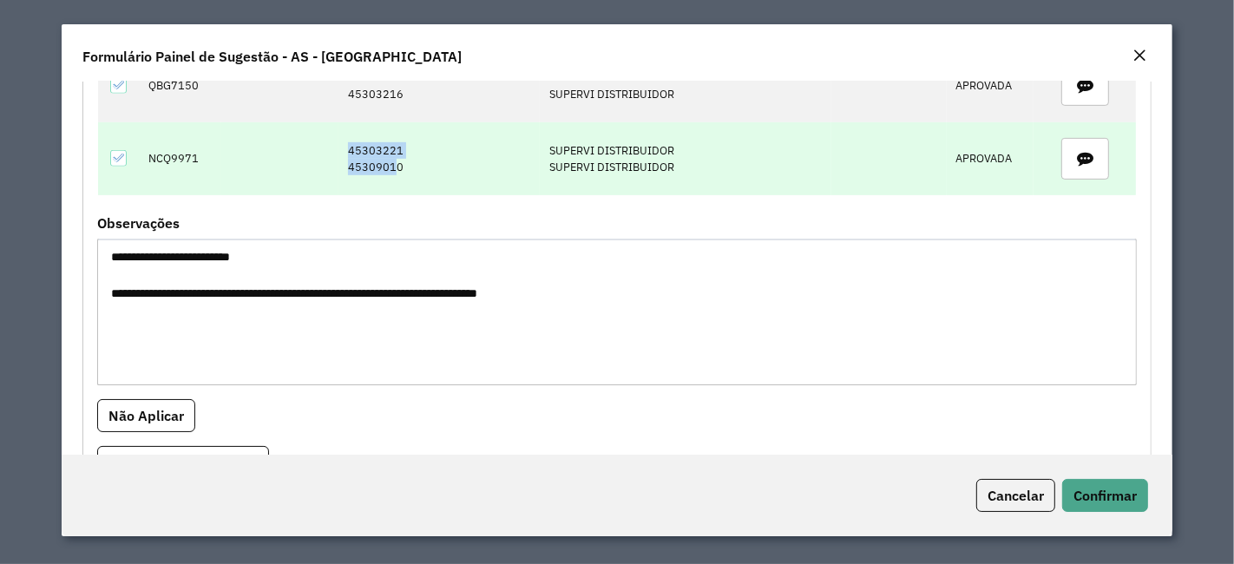
drag, startPoint x: 342, startPoint y: 142, endPoint x: 391, endPoint y: 160, distance: 52.4
click at [391, 160] on td "45303221 45309010" at bounding box center [438, 158] width 201 height 73
drag, startPoint x: 147, startPoint y: 145, endPoint x: 107, endPoint y: 137, distance: 40.7
click at [107, 137] on tr "NCQ9971 45303221 45309010 SUPERVI DISTRIBUIDOR SUPERVI DISTRIBUIDOR APROVADA" at bounding box center [617, 158] width 1039 height 73
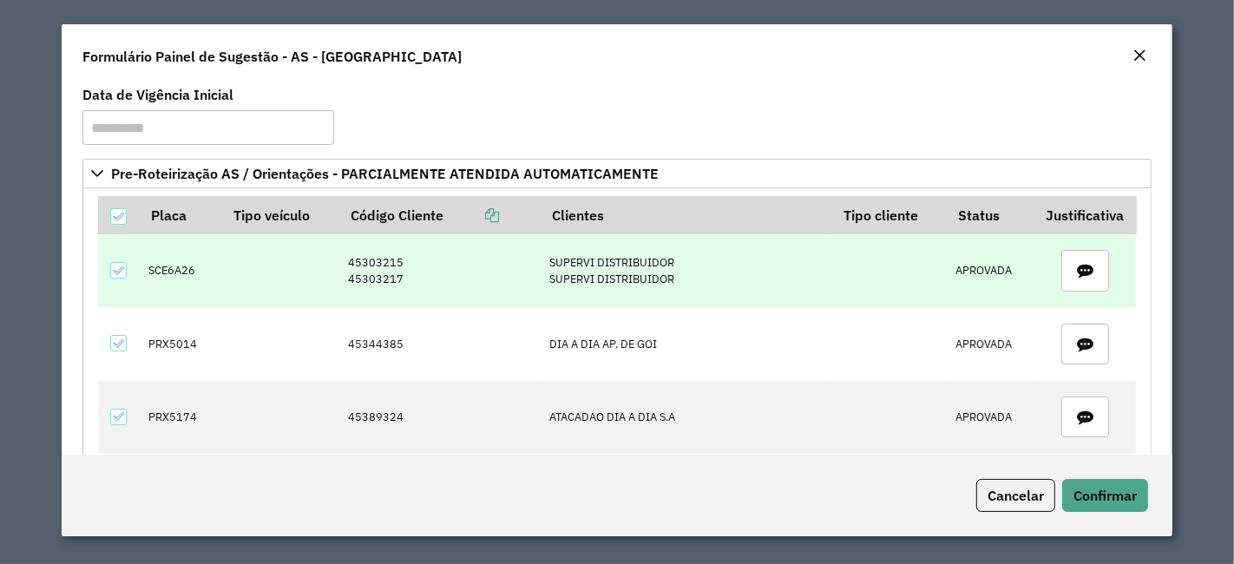
scroll to position [96, 0]
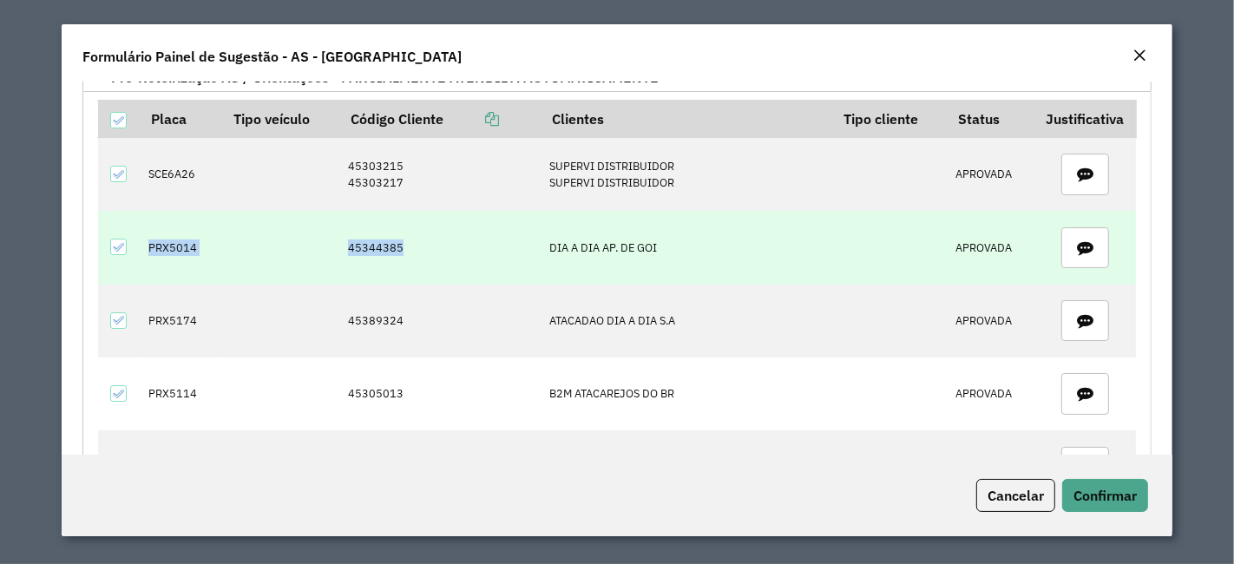
drag, startPoint x: 154, startPoint y: 246, endPoint x: 416, endPoint y: 246, distance: 262.9
click at [416, 246] on tr "PRX5014 45344385 DIA A DIA AP. DE GOI APROVADA" at bounding box center [617, 247] width 1039 height 73
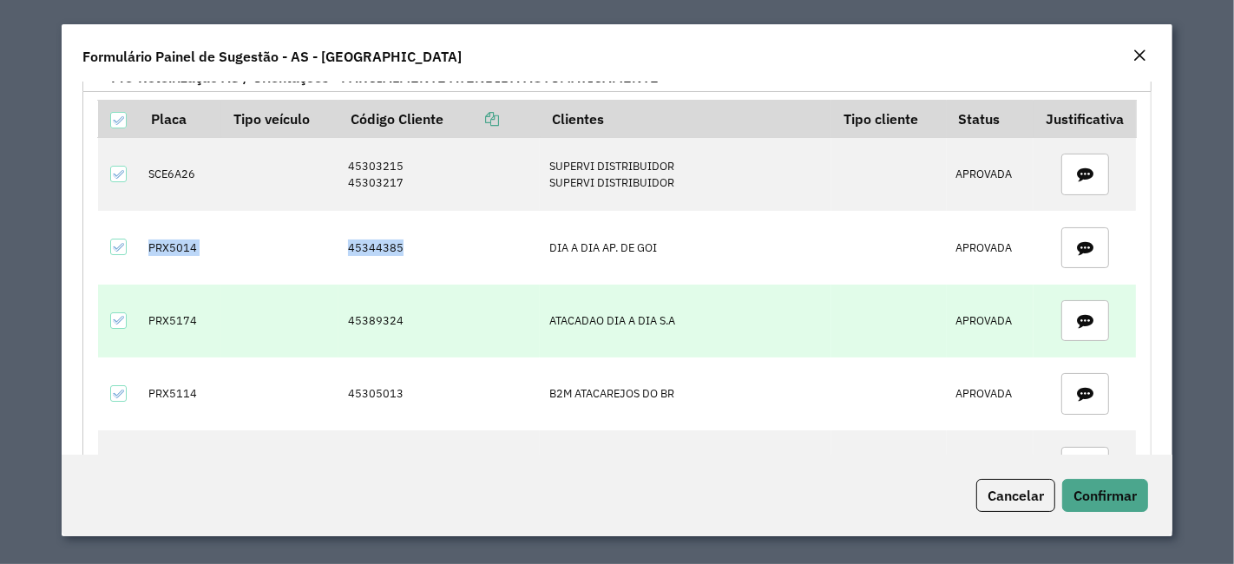
drag, startPoint x: 188, startPoint y: 315, endPoint x: 723, endPoint y: 324, distance: 534.5
click at [723, 324] on tr "PRX5174 45389324 ATACADAO DIA A DIA S.A APROVADA" at bounding box center [617, 321] width 1039 height 73
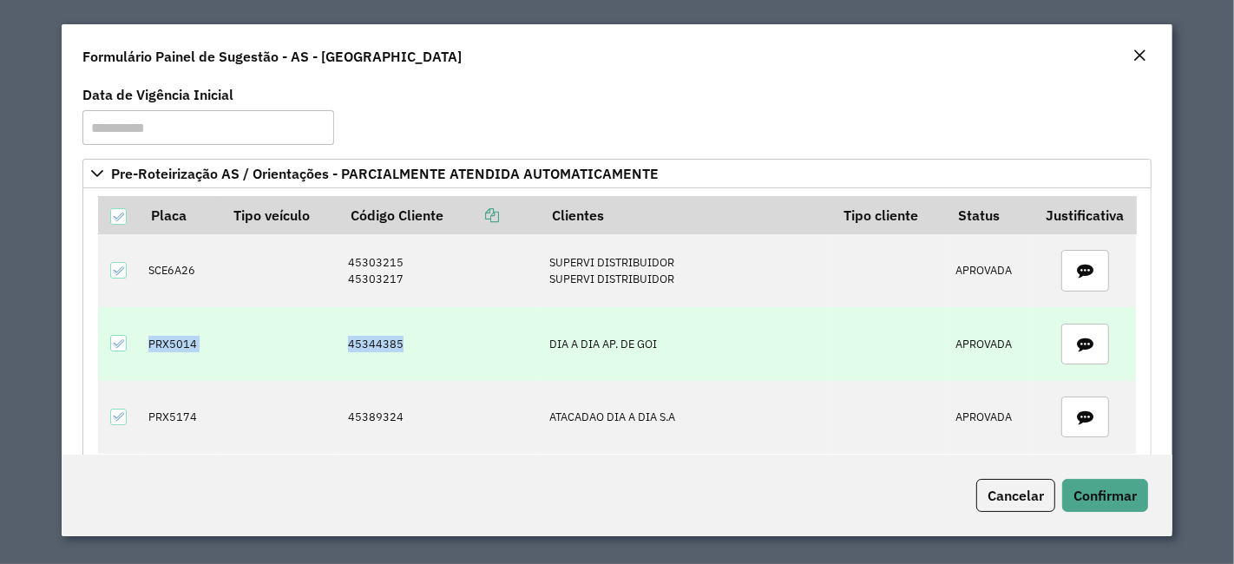
scroll to position [193, 0]
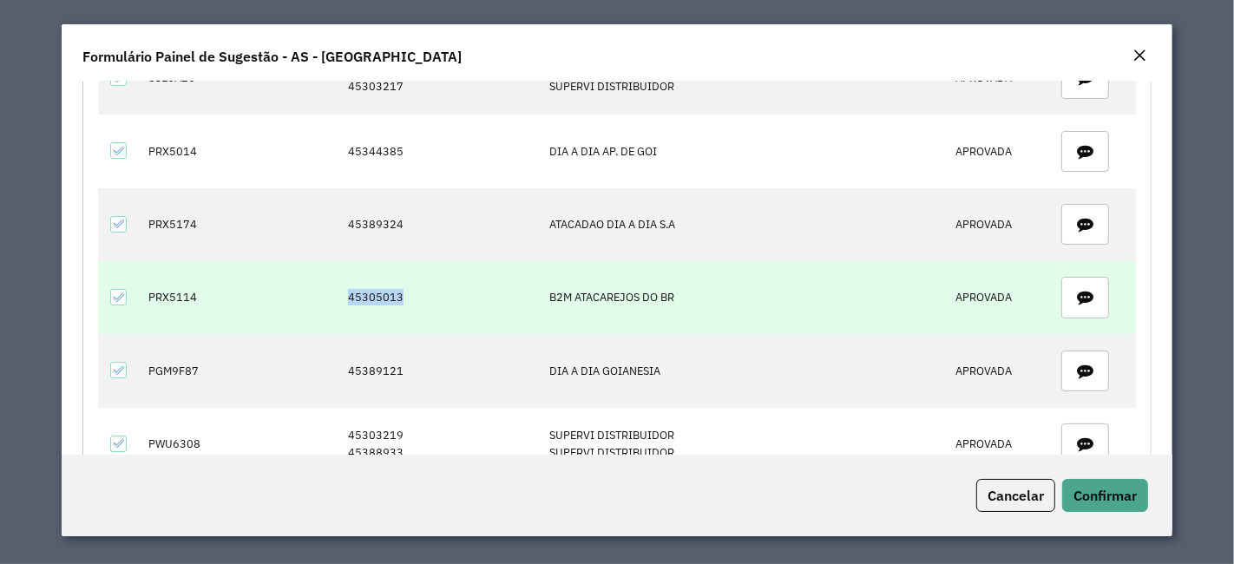
drag, startPoint x: 346, startPoint y: 291, endPoint x: 431, endPoint y: 301, distance: 85.7
click at [431, 301] on td "45305013" at bounding box center [438, 297] width 201 height 73
drag, startPoint x: 148, startPoint y: 291, endPoint x: 235, endPoint y: 293, distance: 86.8
click at [235, 293] on tr "PRX5114 45305013 B2M ATACAREJOS DO BR APROVADA" at bounding box center [617, 297] width 1039 height 73
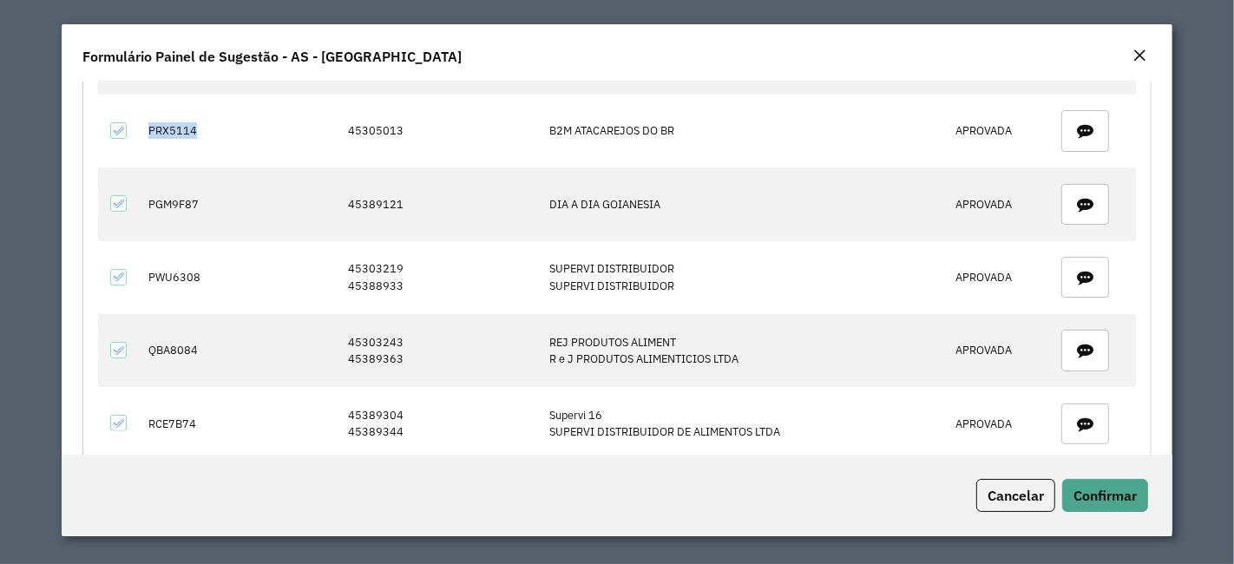
scroll to position [385, 0]
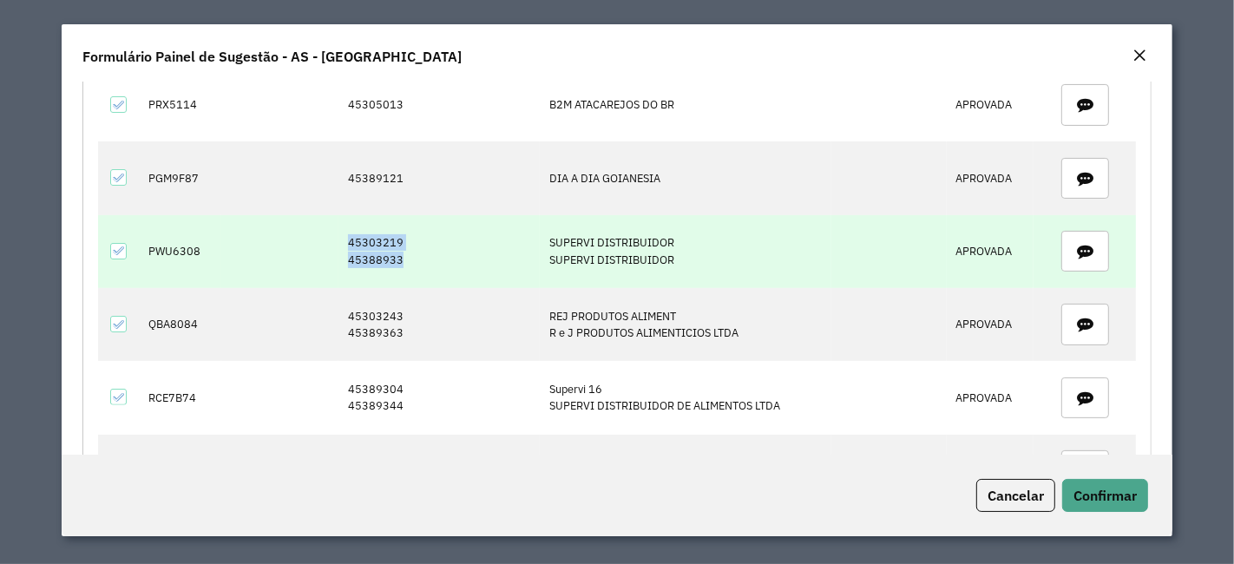
drag, startPoint x: 412, startPoint y: 252, endPoint x: 344, endPoint y: 246, distance: 68.9
click at [344, 246] on td "45303219 45388933" at bounding box center [438, 251] width 201 height 73
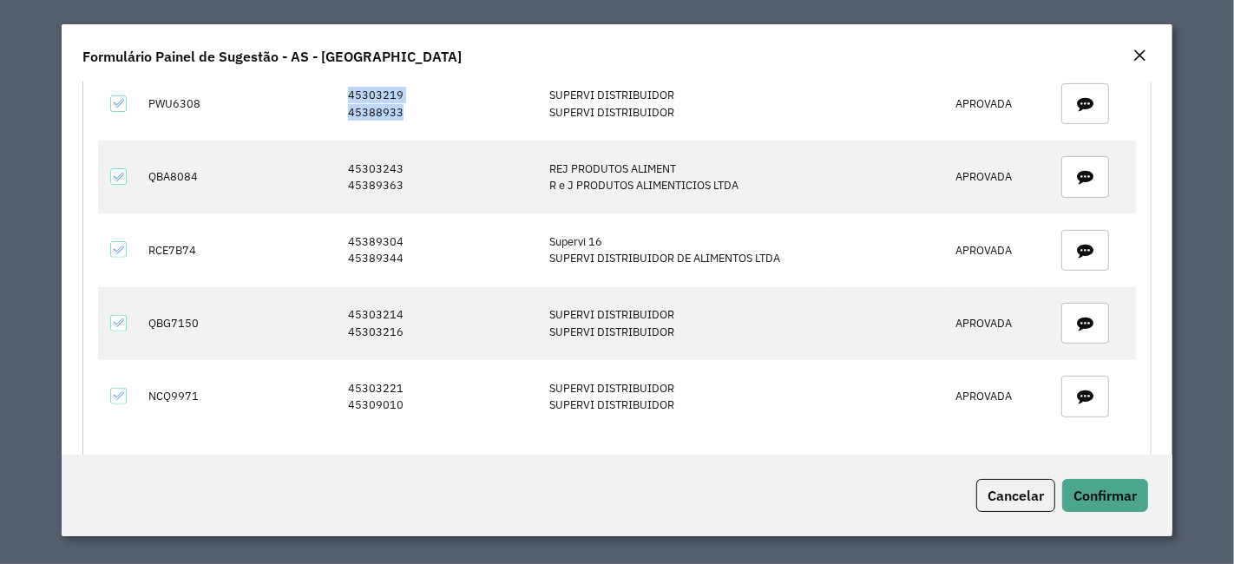
scroll to position [578, 0]
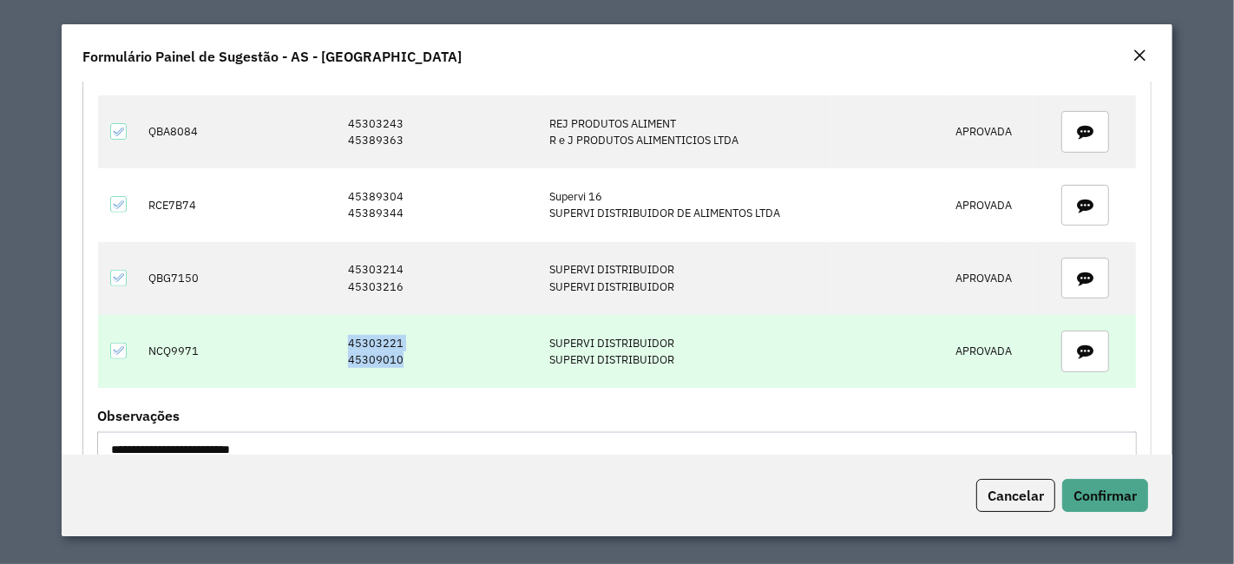
drag, startPoint x: 414, startPoint y: 351, endPoint x: 337, endPoint y: 324, distance: 81.5
click at [338, 324] on td "45303221 45309010" at bounding box center [438, 351] width 201 height 73
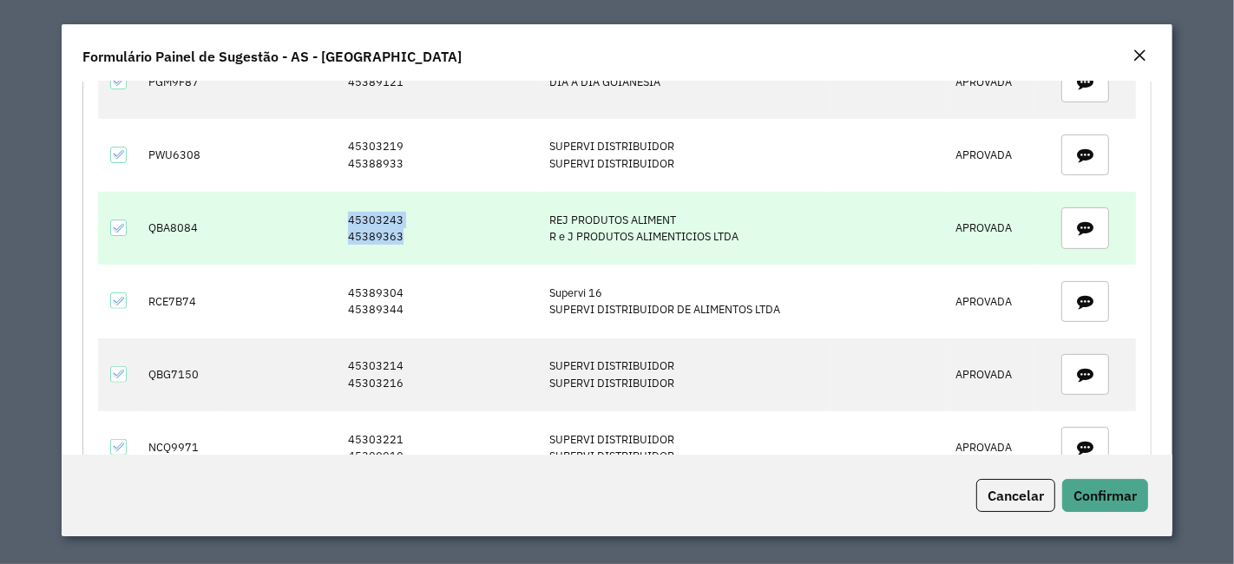
drag, startPoint x: 339, startPoint y: 214, endPoint x: 400, endPoint y: 234, distance: 63.9
click at [400, 234] on td "45303243 45389363" at bounding box center [438, 228] width 201 height 73
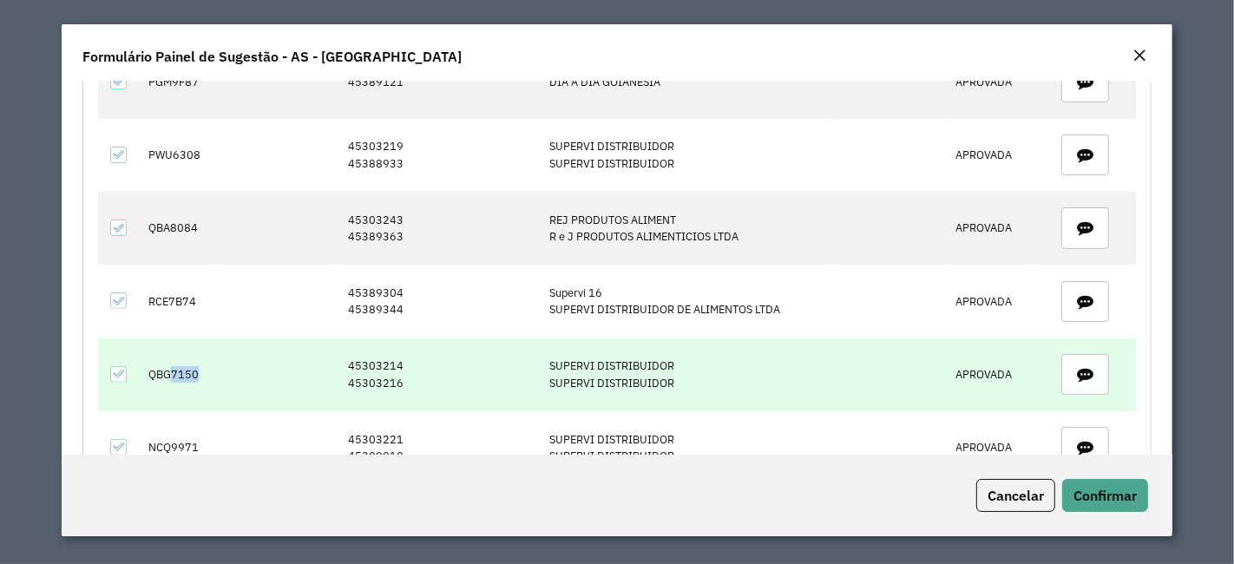
drag, startPoint x: 171, startPoint y: 370, endPoint x: 198, endPoint y: 370, distance: 26.9
click at [198, 370] on td "QBG7150" at bounding box center [181, 374] width 82 height 73
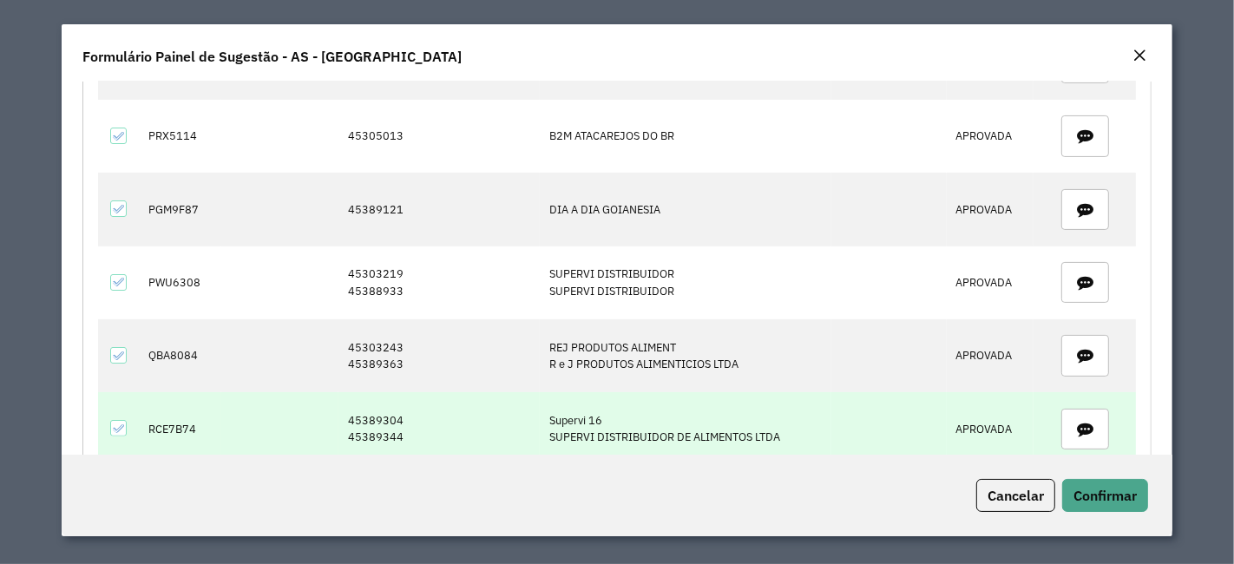
scroll to position [289, 0]
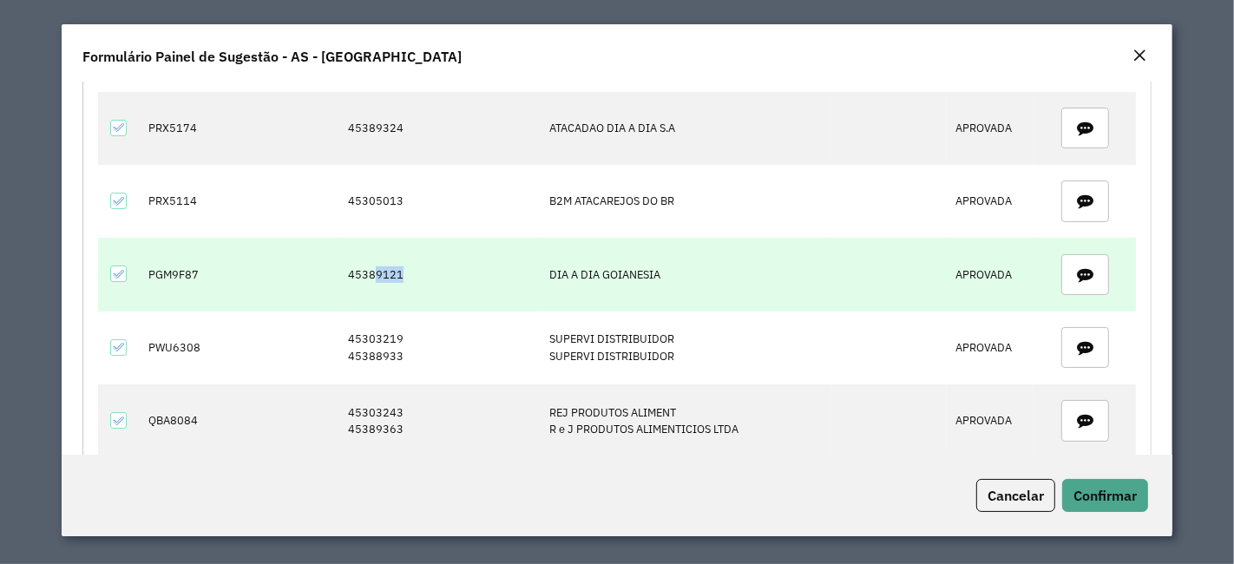
drag, startPoint x: 369, startPoint y: 269, endPoint x: 419, endPoint y: 269, distance: 50.3
click at [419, 269] on td "45389121" at bounding box center [438, 274] width 201 height 73
drag, startPoint x: 344, startPoint y: 265, endPoint x: 406, endPoint y: 265, distance: 61.6
click at [406, 265] on td "45389121" at bounding box center [438, 274] width 201 height 73
drag, startPoint x: 141, startPoint y: 266, endPoint x: 220, endPoint y: 269, distance: 78.1
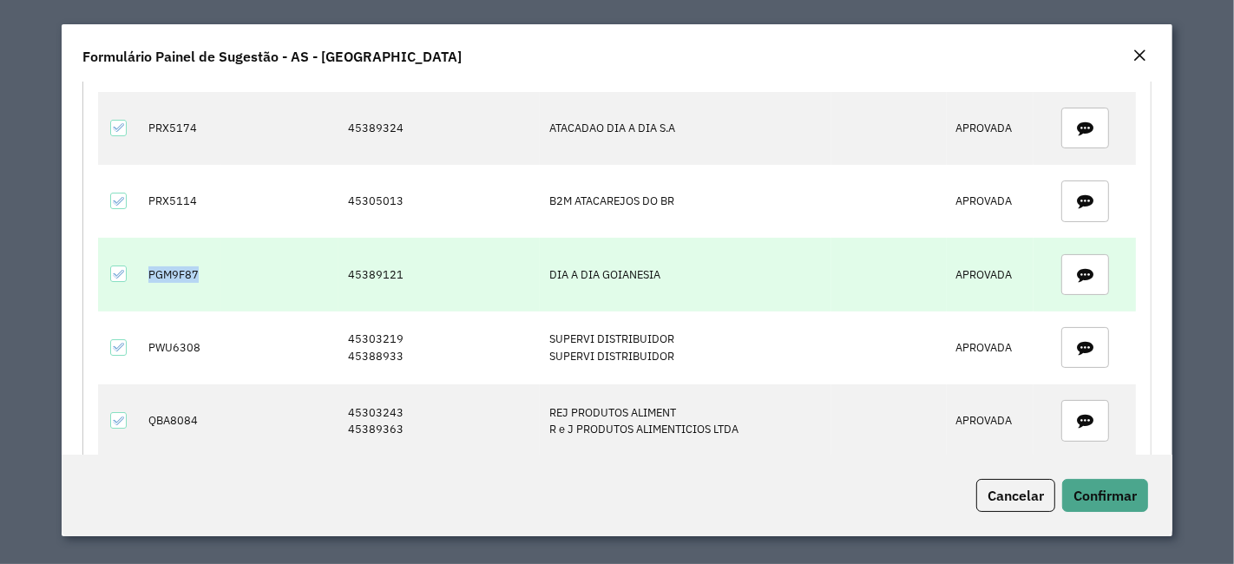
click at [220, 269] on tr "PGM9F87 45389121 DIA A DIA GOIANESIA APROVADA" at bounding box center [617, 274] width 1039 height 73
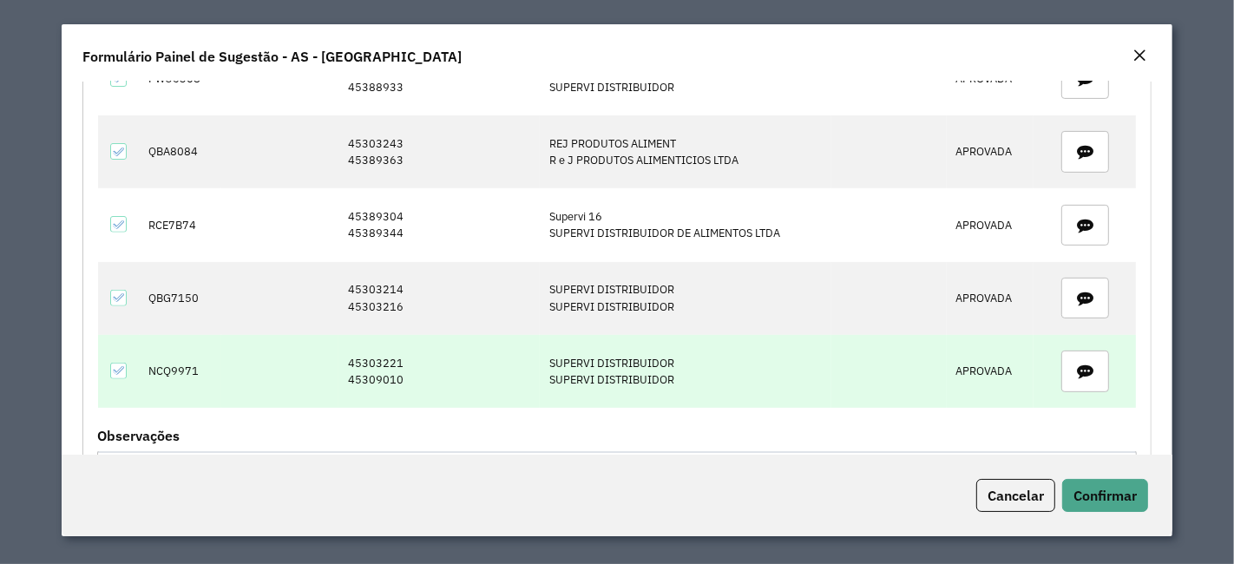
scroll to position [674, 0]
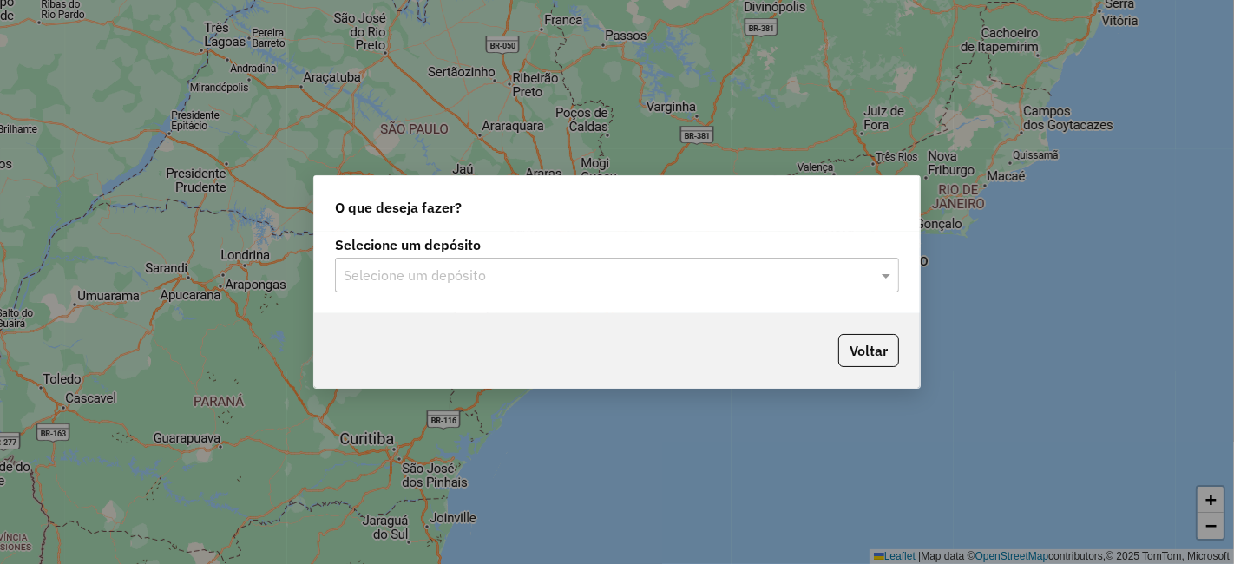
click at [458, 265] on input "text" at bounding box center [600, 275] width 512 height 21
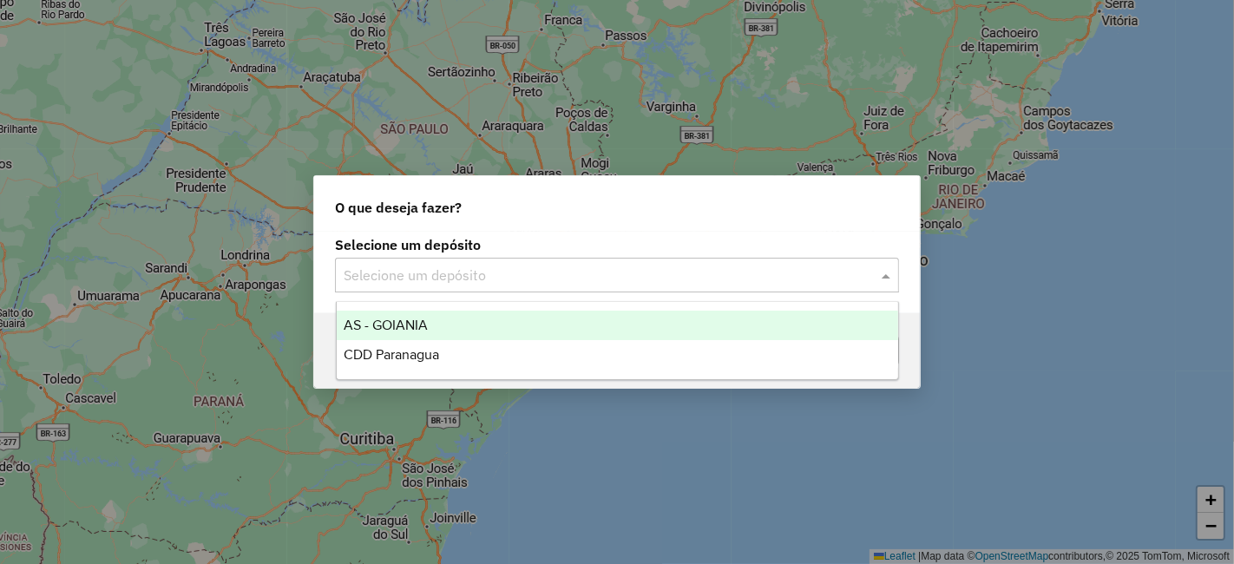
click at [393, 322] on span "AS - GOIANIA" at bounding box center [386, 325] width 84 height 15
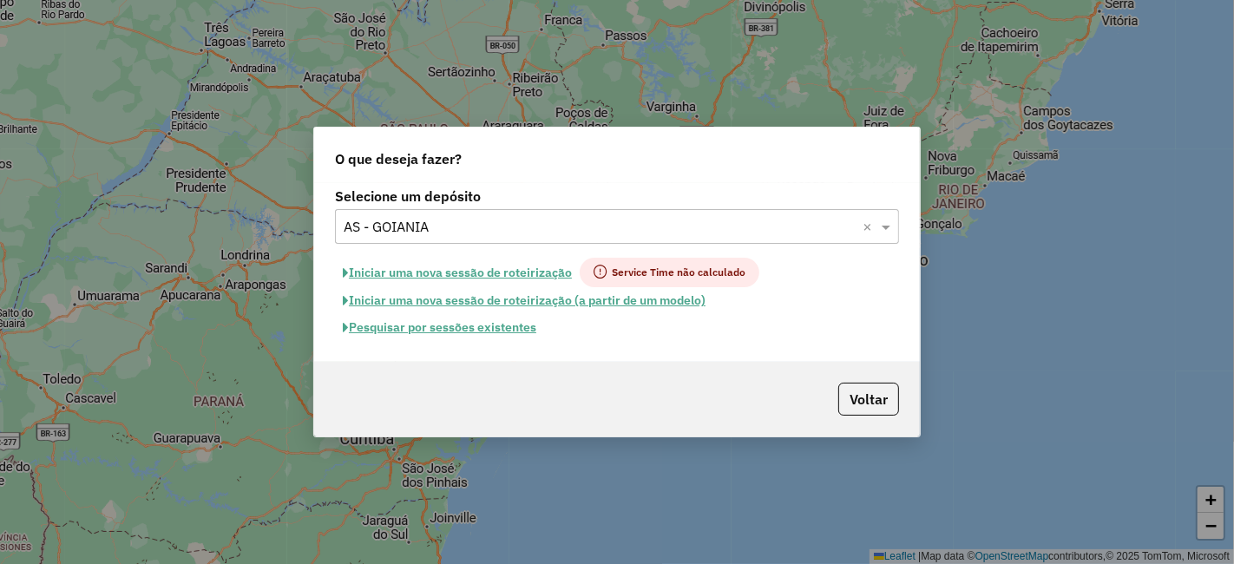
click at [488, 328] on button "Pesquisar por sessões existentes" at bounding box center [439, 327] width 209 height 27
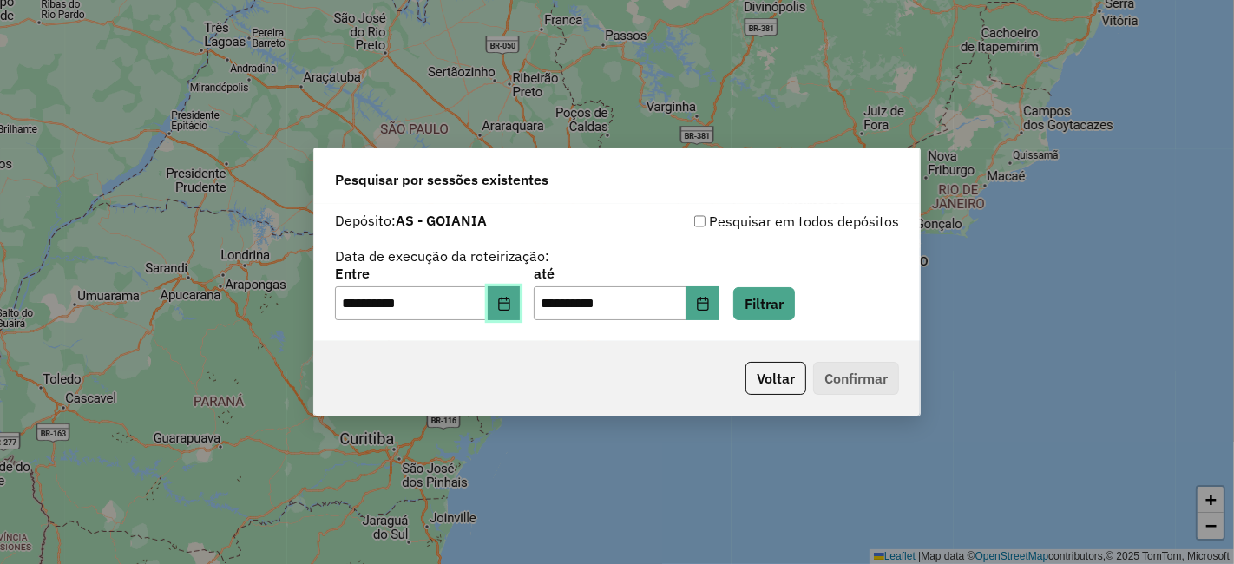
click at [503, 303] on button "Choose Date" at bounding box center [504, 303] width 33 height 35
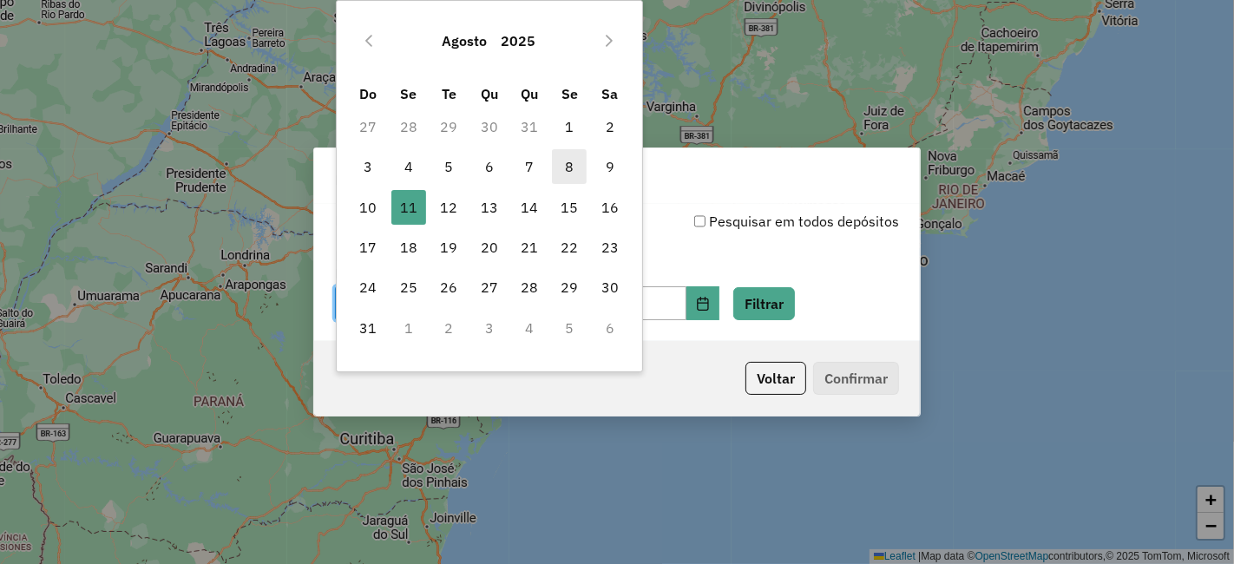
click at [555, 171] on span "8" at bounding box center [569, 166] width 35 height 35
type input "**********"
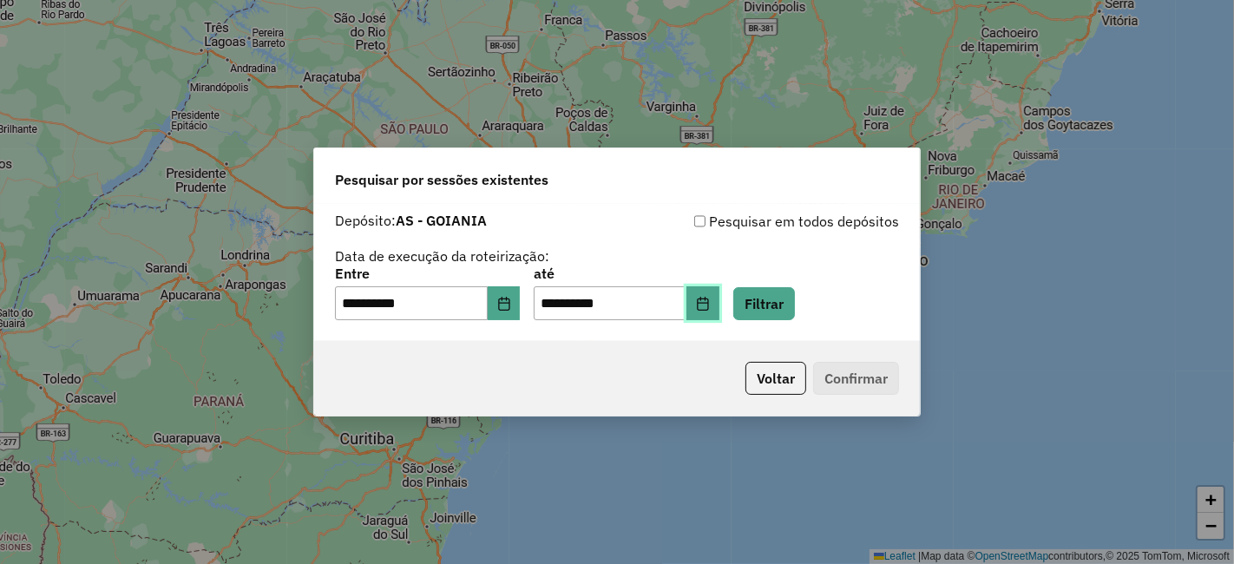
click at [719, 296] on button "Choose Date" at bounding box center [702, 303] width 33 height 35
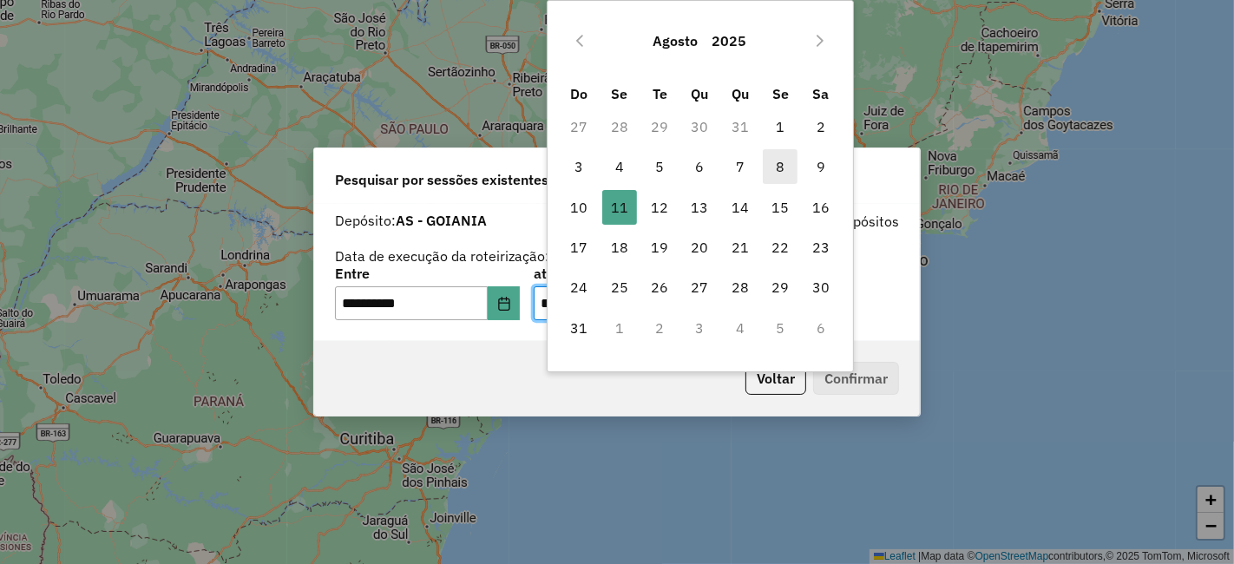
click at [770, 167] on span "8" at bounding box center [780, 166] width 35 height 35
type input "**********"
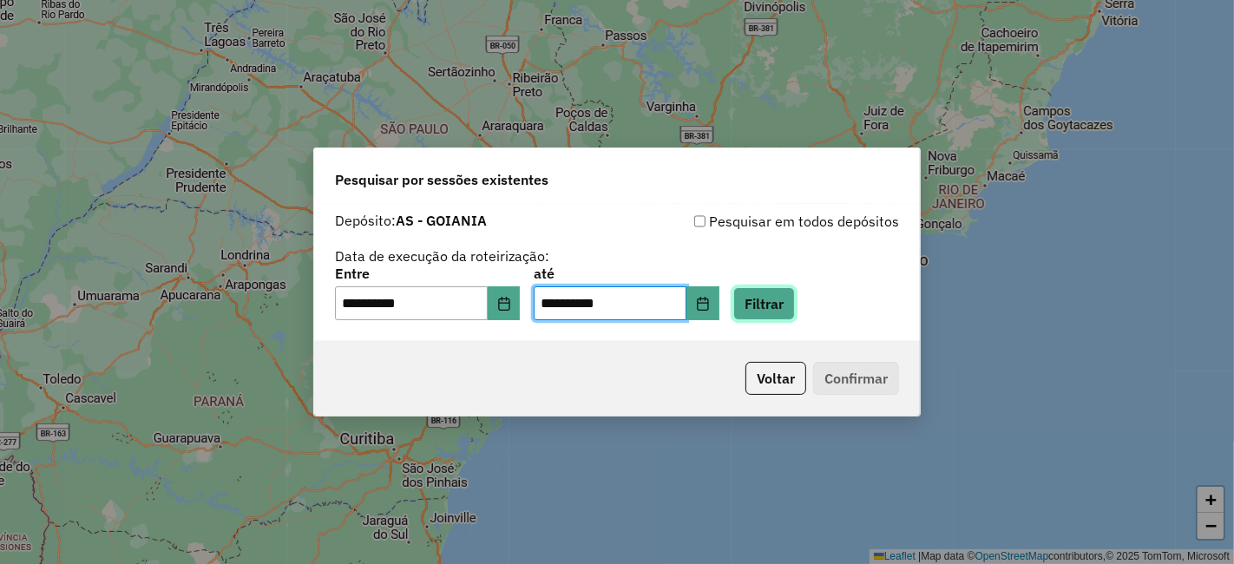
click at [788, 305] on button "Filtrar" at bounding box center [764, 303] width 62 height 33
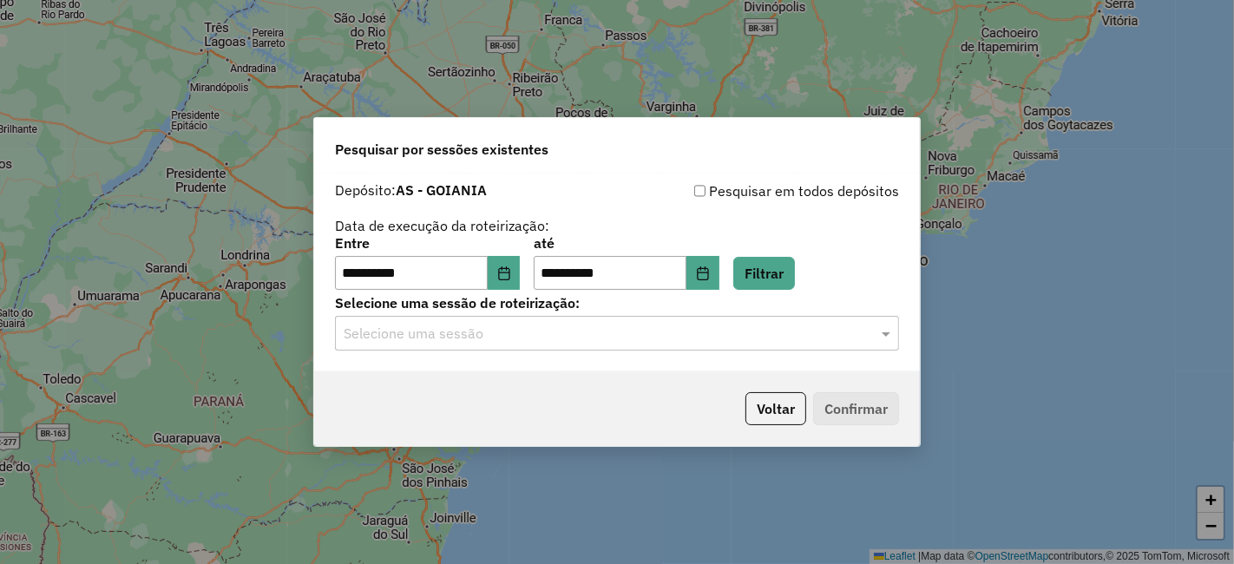
click at [579, 334] on input "text" at bounding box center [600, 334] width 512 height 21
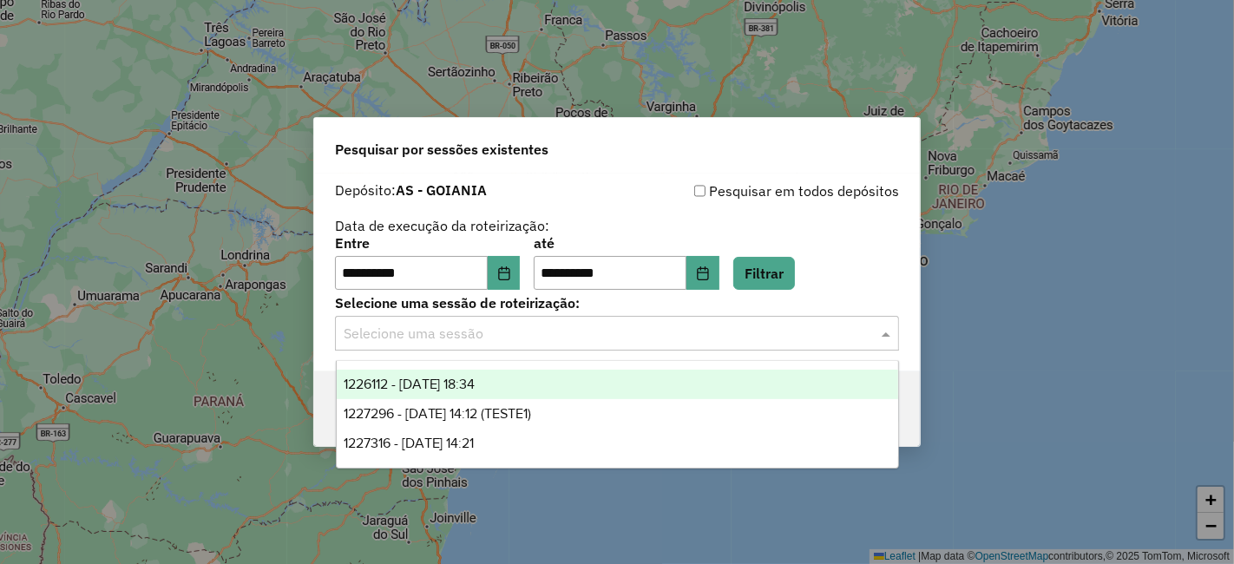
click at [547, 392] on div "1226112 - [DATE] 18:34" at bounding box center [617, 384] width 561 height 29
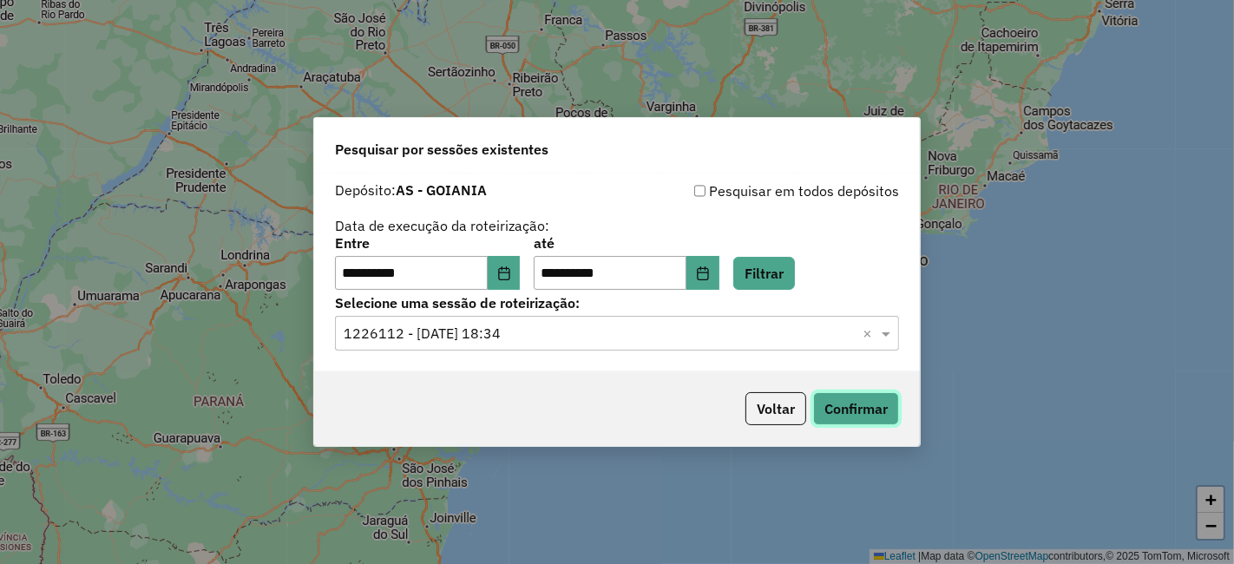
click at [857, 397] on button "Confirmar" at bounding box center [856, 408] width 86 height 33
click at [535, 325] on input "text" at bounding box center [600, 334] width 512 height 21
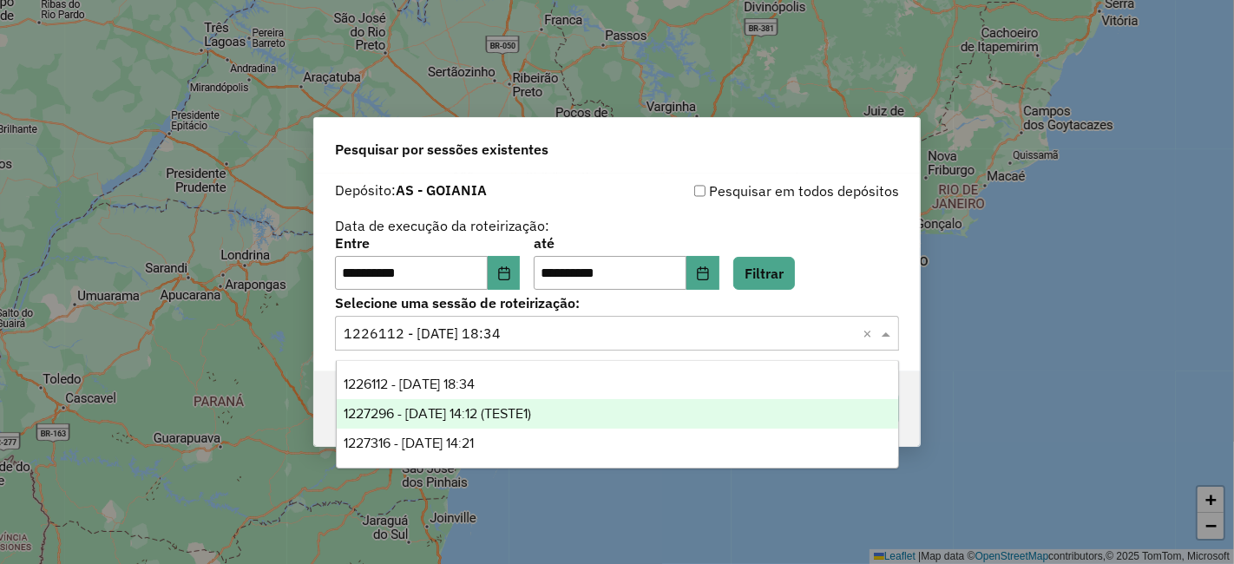
click at [532, 414] on span "1227296 - [DATE] 14:12 (TESTE1)" at bounding box center [438, 413] width 188 height 15
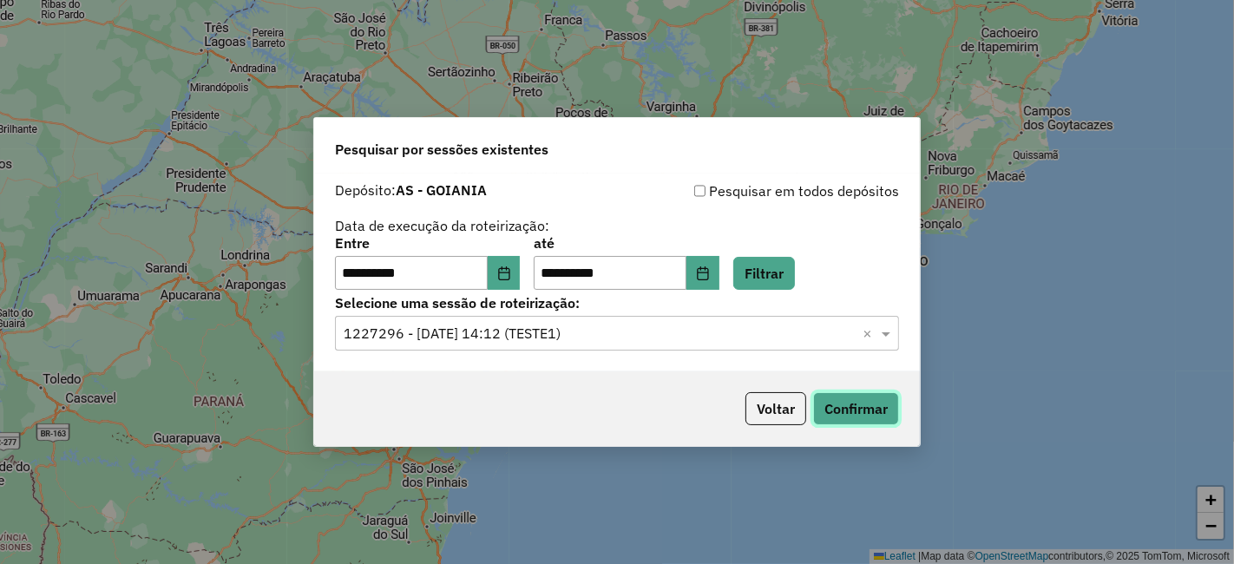
click at [842, 408] on button "Confirmar" at bounding box center [856, 408] width 86 height 33
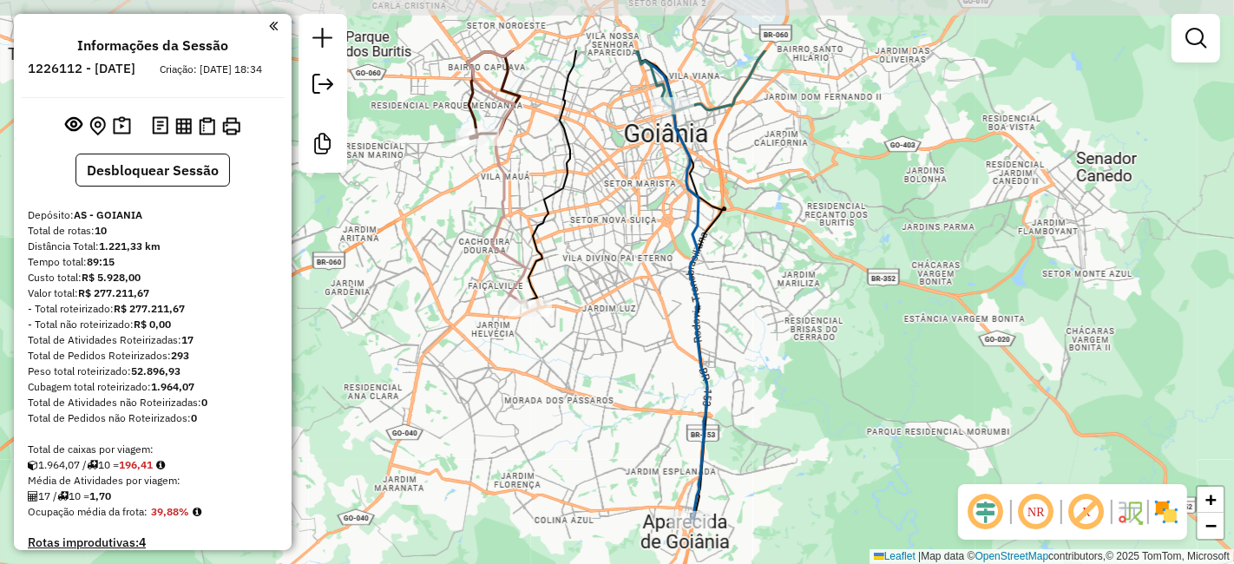
drag, startPoint x: 726, startPoint y: 233, endPoint x: 803, endPoint y: 336, distance: 127.7
click at [803, 336] on div "Janela de atendimento Grade de atendimento Capacidade Transportadoras Veículos …" at bounding box center [617, 282] width 1234 height 564
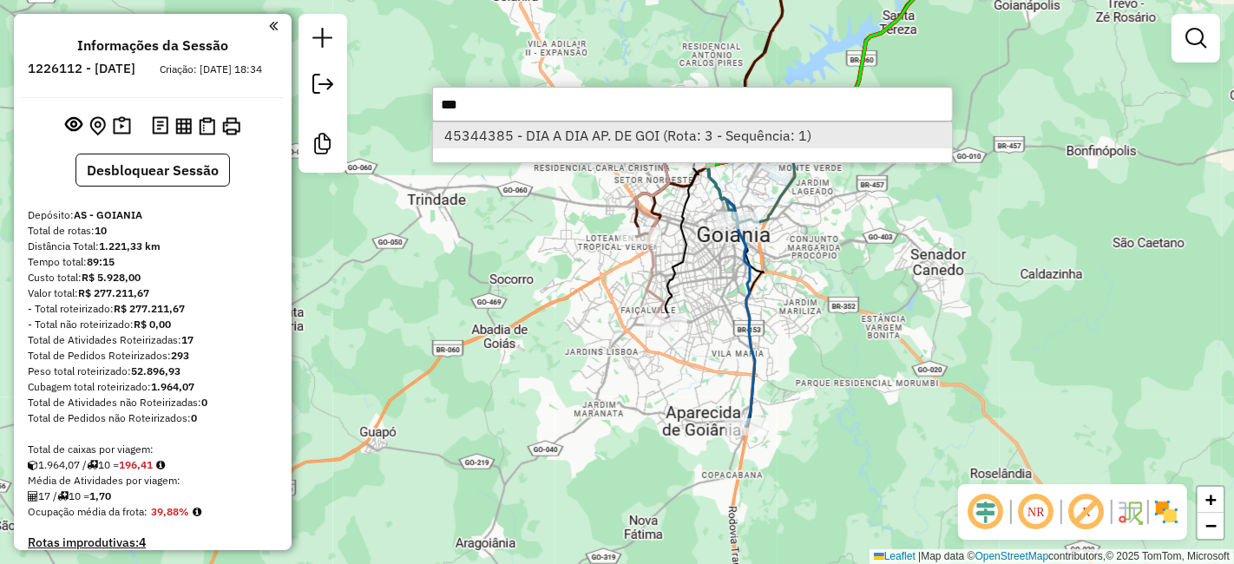
type input "***"
click at [513, 128] on li "45344385 - DIA A DIA AP. DE GOI (Rota: 3 - Sequência: 1)" at bounding box center [692, 135] width 519 height 26
select select "**********"
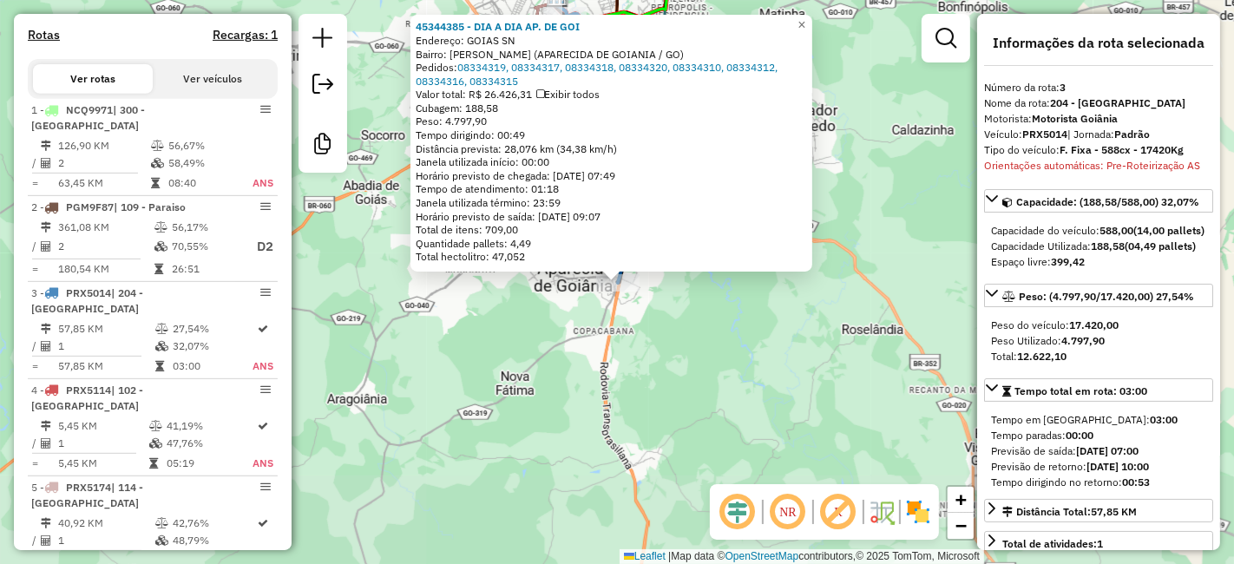
scroll to position [887, 0]
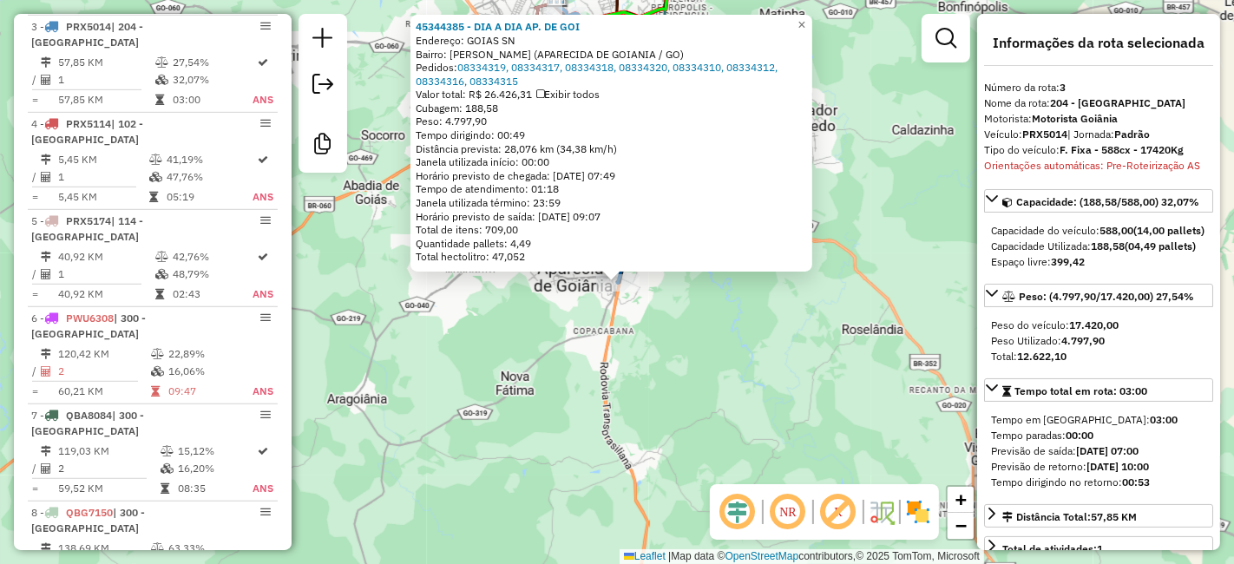
click at [717, 301] on div "45344385 - DIA A DIA AP. DE GOI Endereço: GOIAS SN Bairro: [GEOGRAPHIC_DATA] (A…" at bounding box center [617, 282] width 1234 height 564
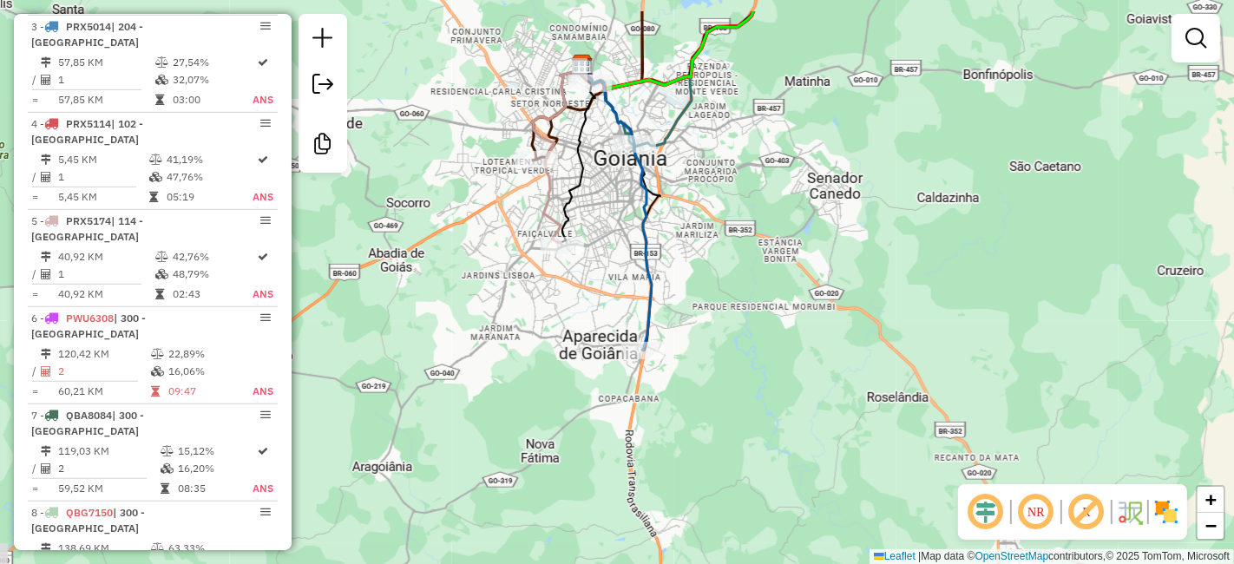
drag, startPoint x: 740, startPoint y: 255, endPoint x: 765, endPoint y: 323, distance: 72.2
click at [765, 323] on div "Janela de atendimento Grade de atendimento Capacidade Transportadoras Veículos …" at bounding box center [617, 282] width 1234 height 564
select select "**********"
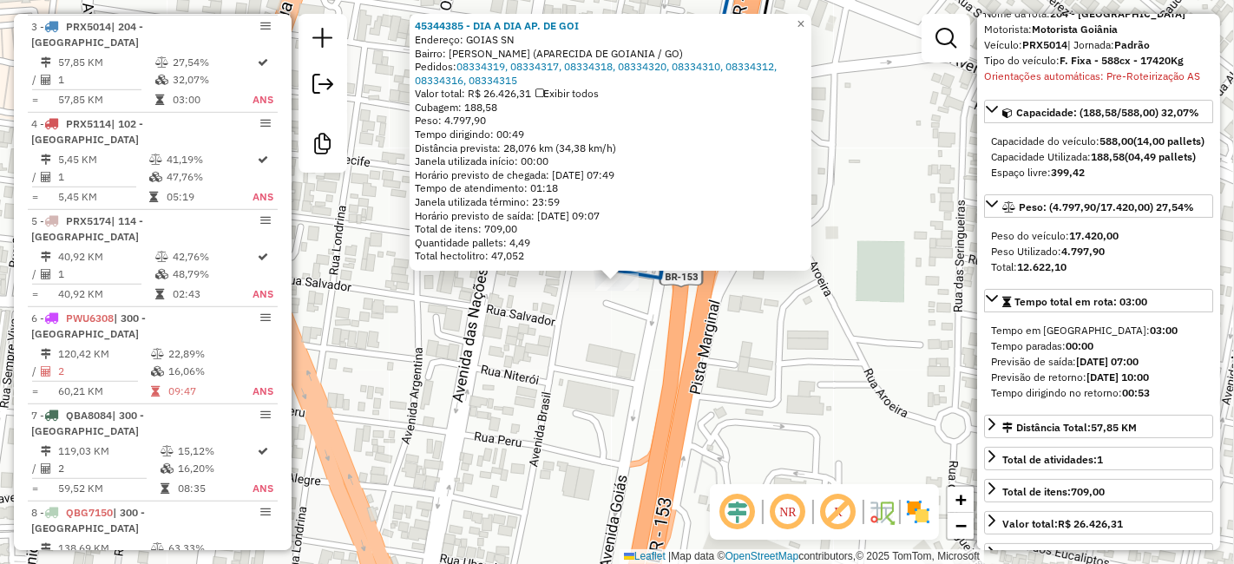
scroll to position [193, 0]
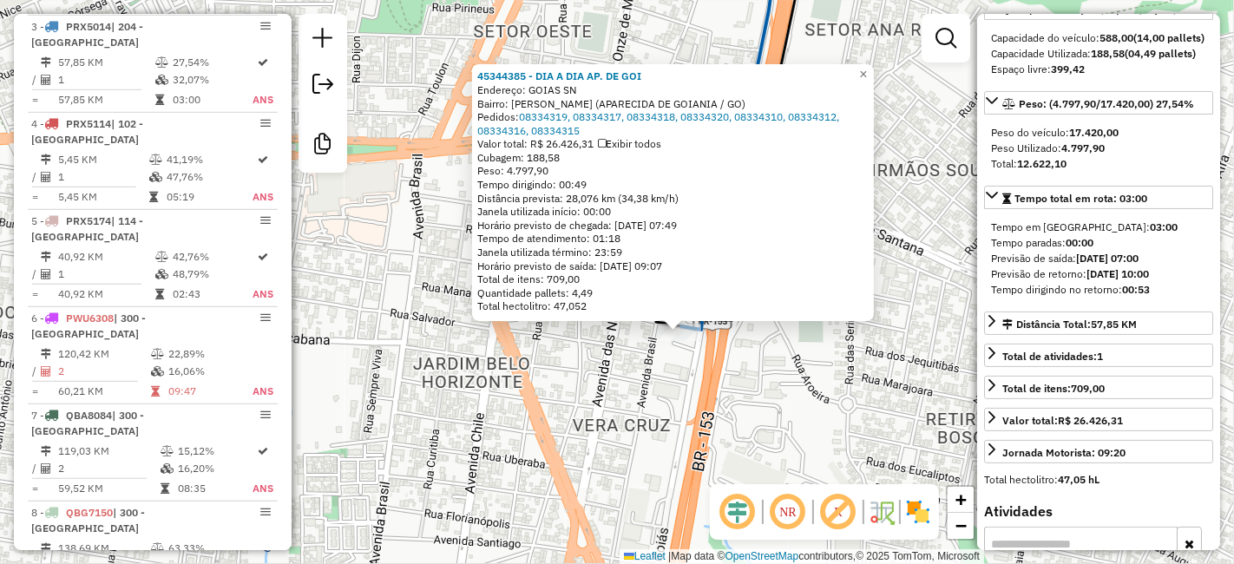
click at [826, 378] on div "45344385 - DIA A DIA AP. DE GOI Endereço: GOIAS SN Bairro: [GEOGRAPHIC_DATA] (A…" at bounding box center [617, 282] width 1234 height 564
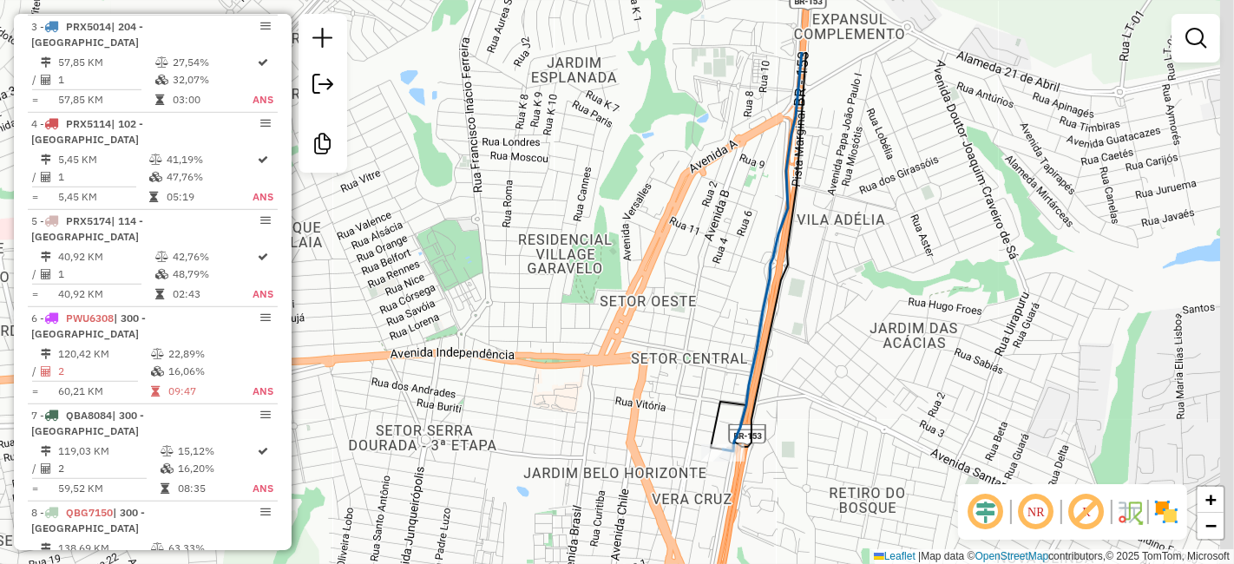
drag, startPoint x: 920, startPoint y: 387, endPoint x: 907, endPoint y: 435, distance: 49.5
click at [907, 435] on div "Janela de atendimento Grade de atendimento Capacidade Transportadoras Veículos …" at bounding box center [617, 282] width 1234 height 564
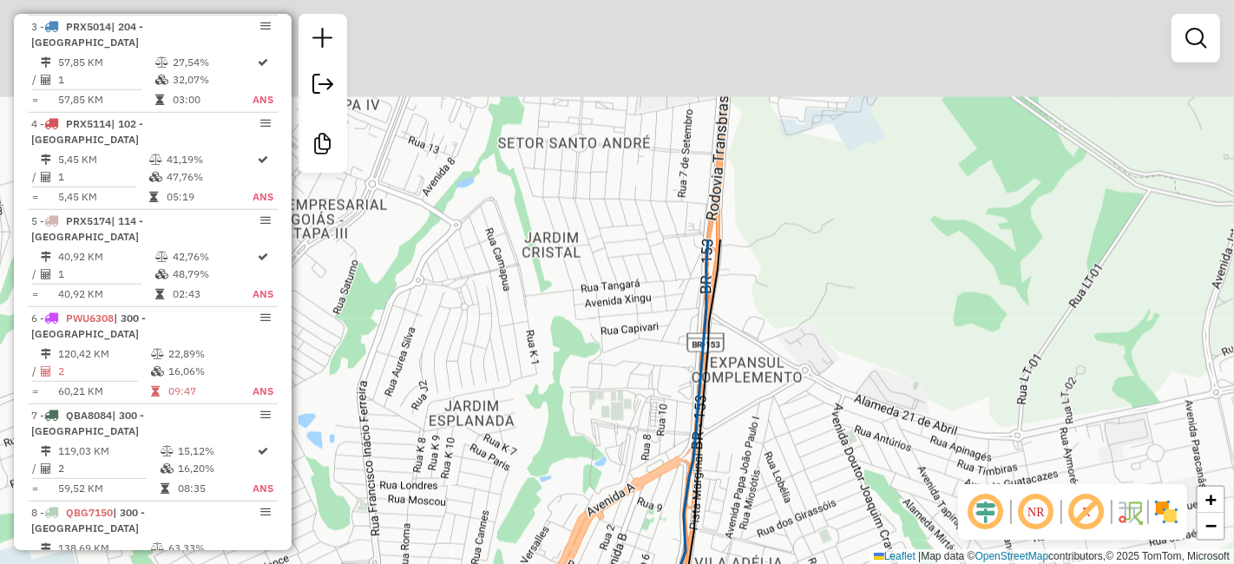
drag, startPoint x: 950, startPoint y: 215, endPoint x: 861, endPoint y: 511, distance: 309.1
click at [861, 511] on div "Janela de atendimento Grade de atendimento Capacidade Transportadoras Veículos …" at bounding box center [617, 282] width 1234 height 564
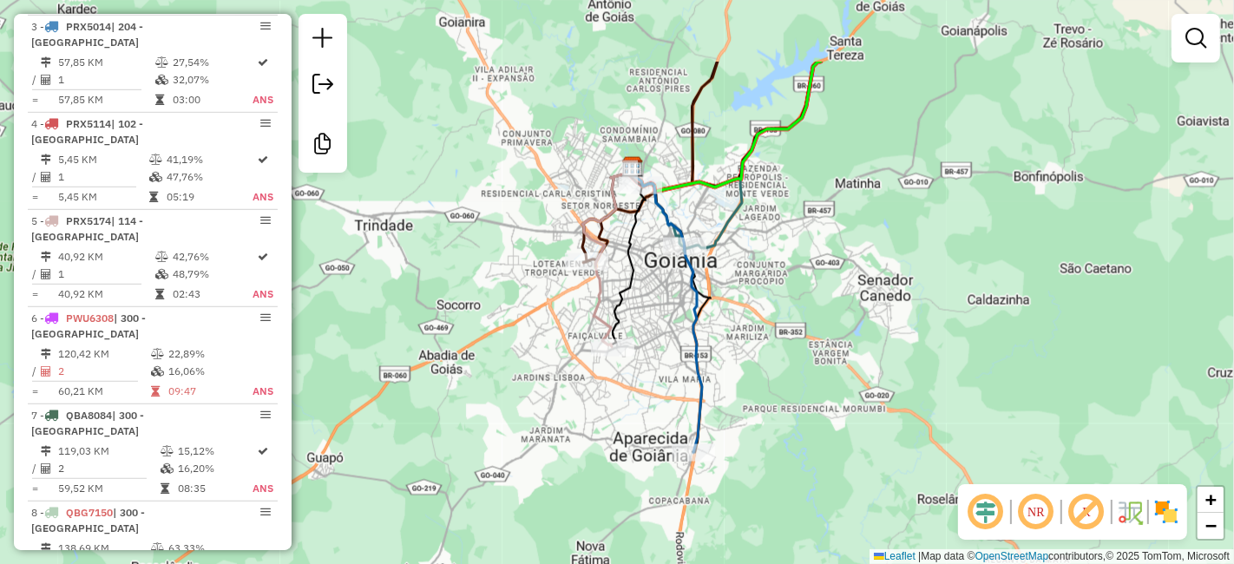
drag, startPoint x: 1027, startPoint y: 275, endPoint x: 887, endPoint y: 391, distance: 182.4
click at [887, 391] on div "Janela de atendimento Grade de atendimento Capacidade Transportadoras Veículos …" at bounding box center [617, 282] width 1234 height 564
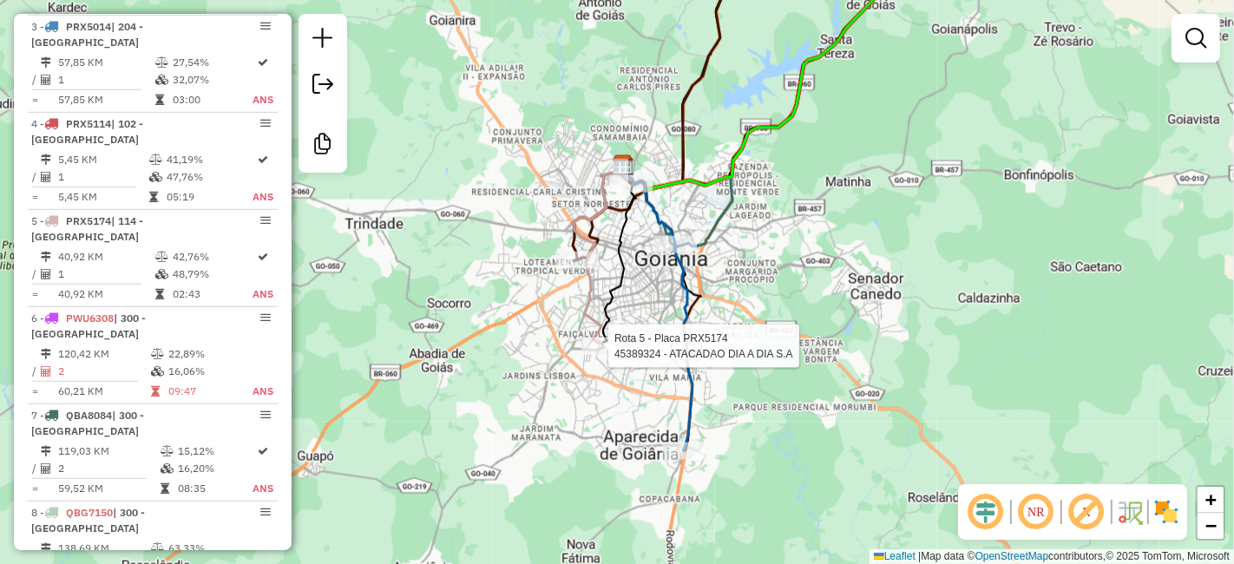
select select "**********"
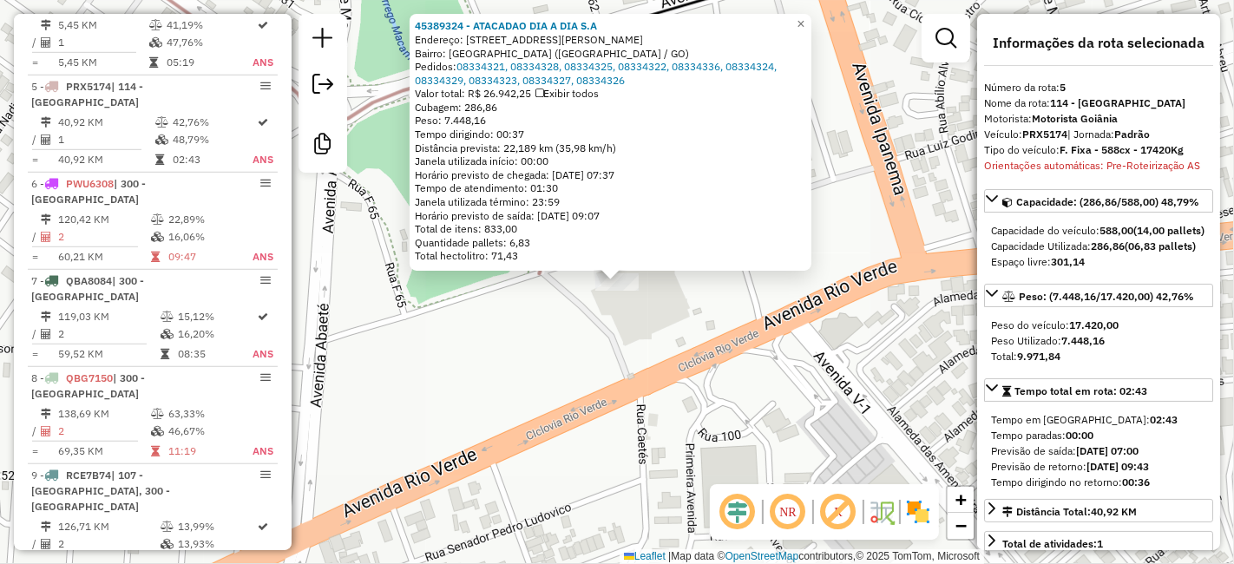
scroll to position [1064, 0]
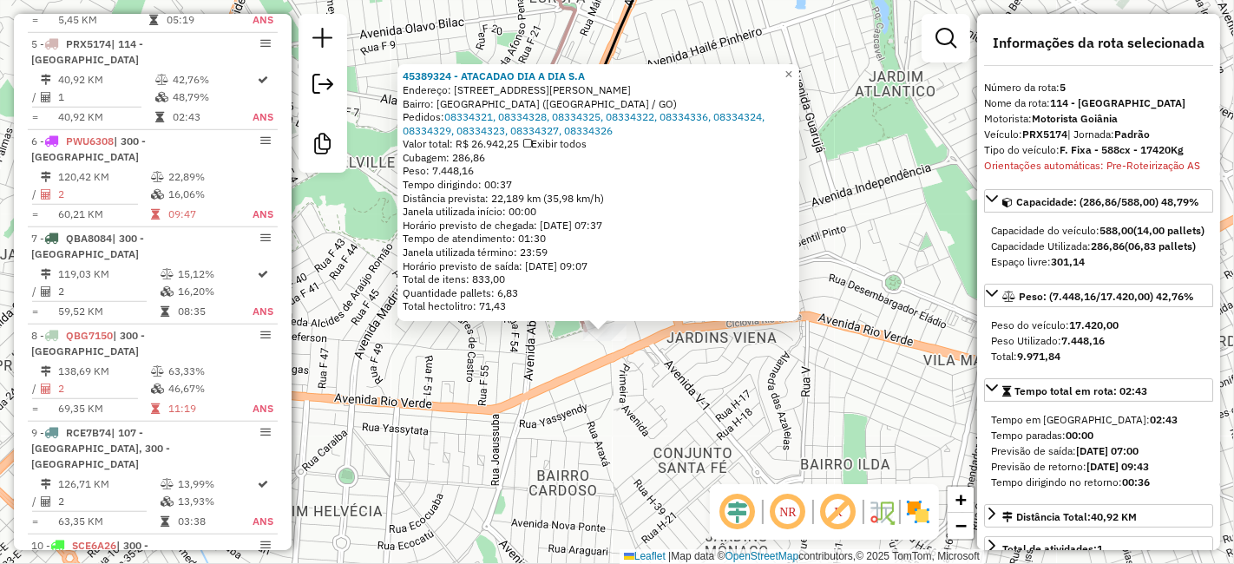
click at [836, 137] on div "45389324 - ATACADAO DIA A DIA S.A Endereço: [STREET_ADDRESS][PERSON_NAME] Pedid…" at bounding box center [617, 282] width 1234 height 564
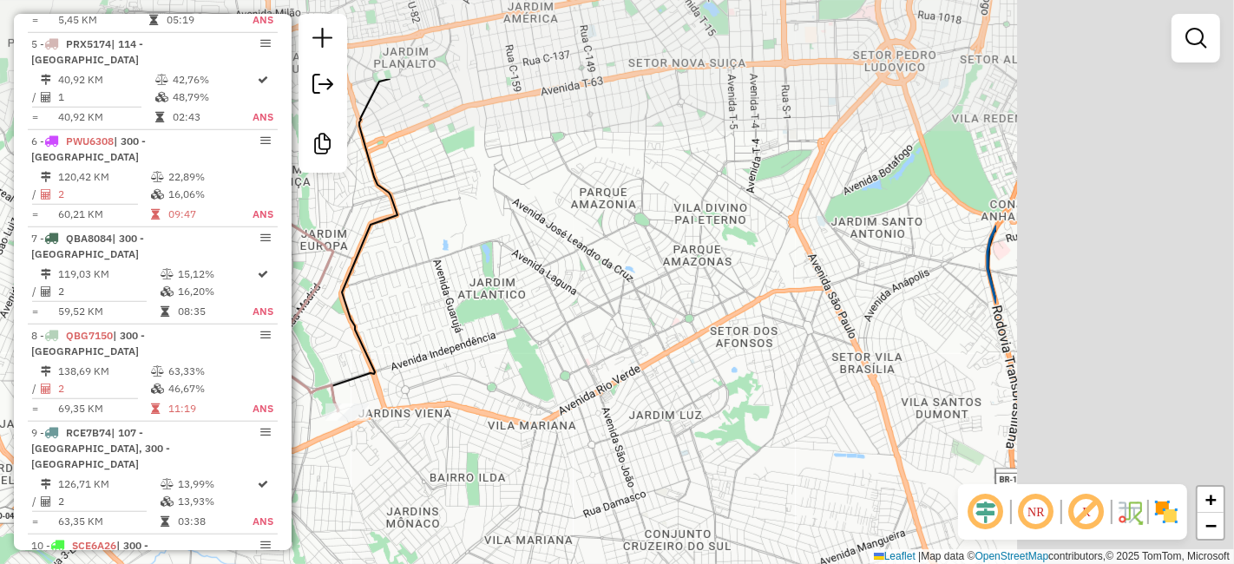
drag, startPoint x: 849, startPoint y: 200, endPoint x: 460, endPoint y: 377, distance: 427.9
click at [460, 377] on div "Janela de atendimento Grade de atendimento Capacidade Transportadoras Veículos …" at bounding box center [617, 282] width 1234 height 564
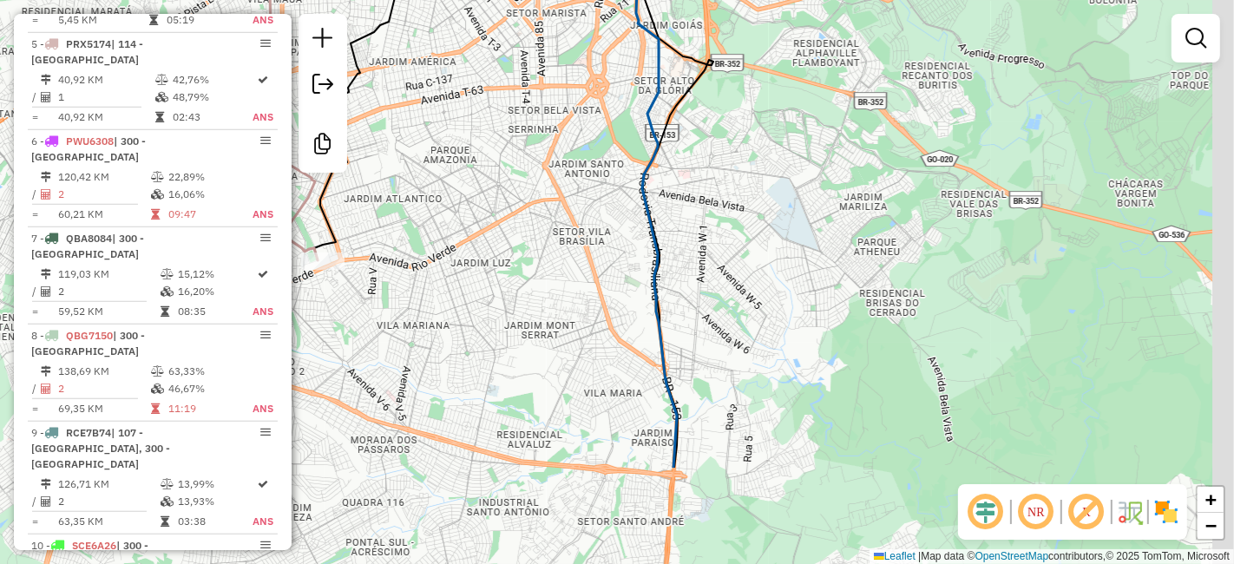
drag, startPoint x: 783, startPoint y: 348, endPoint x: 691, endPoint y: 95, distance: 269.5
click at [691, 95] on div "Janela de atendimento Grade de atendimento Capacidade Transportadoras Veículos …" at bounding box center [617, 282] width 1234 height 564
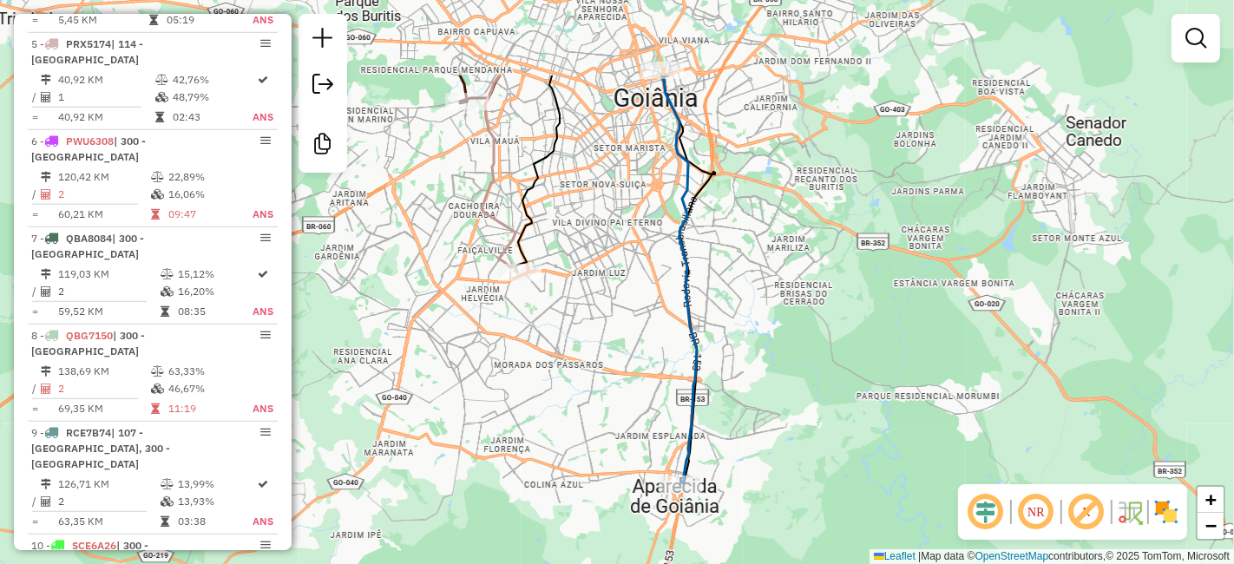
drag, startPoint x: 753, startPoint y: 210, endPoint x: 767, endPoint y: 319, distance: 110.2
click at [767, 320] on div "Janela de atendimento Grade de atendimento Capacidade Transportadoras Veículos …" at bounding box center [617, 282] width 1234 height 564
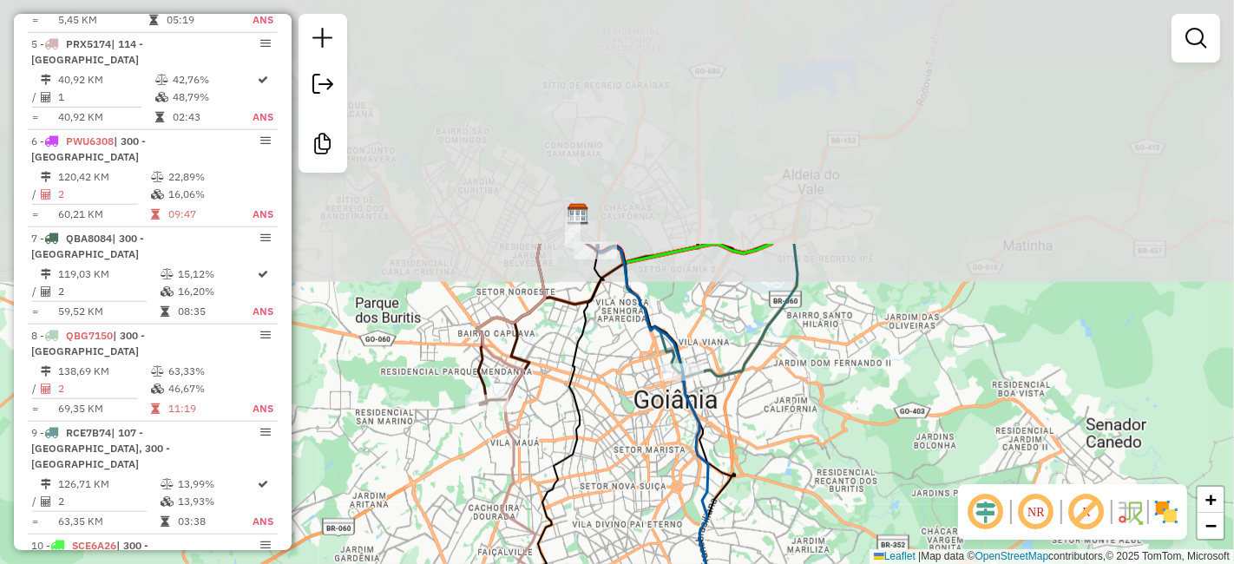
drag, startPoint x: 774, startPoint y: 136, endPoint x: 794, endPoint y: 436, distance: 300.9
click at [794, 436] on div "Janela de atendimento Grade de atendimento Capacidade Transportadoras Veículos …" at bounding box center [617, 282] width 1234 height 564
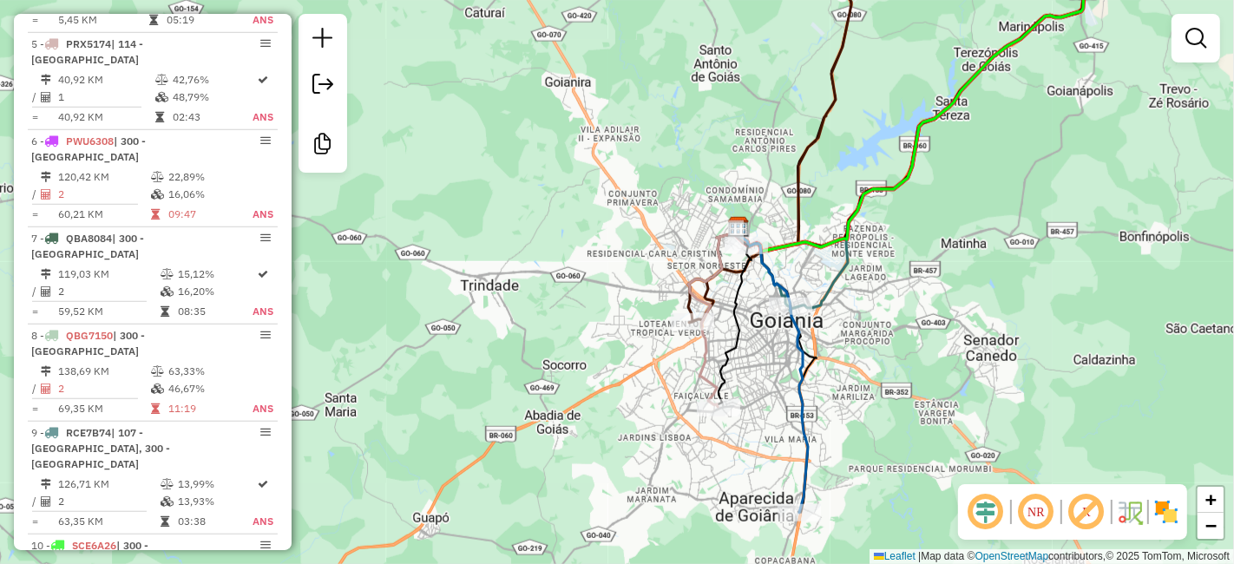
drag, startPoint x: 902, startPoint y: 298, endPoint x: 805, endPoint y: 133, distance: 192.1
click at [805, 133] on div "Janela de atendimento Grade de atendimento Capacidade Transportadoras Veículos …" at bounding box center [617, 282] width 1234 height 564
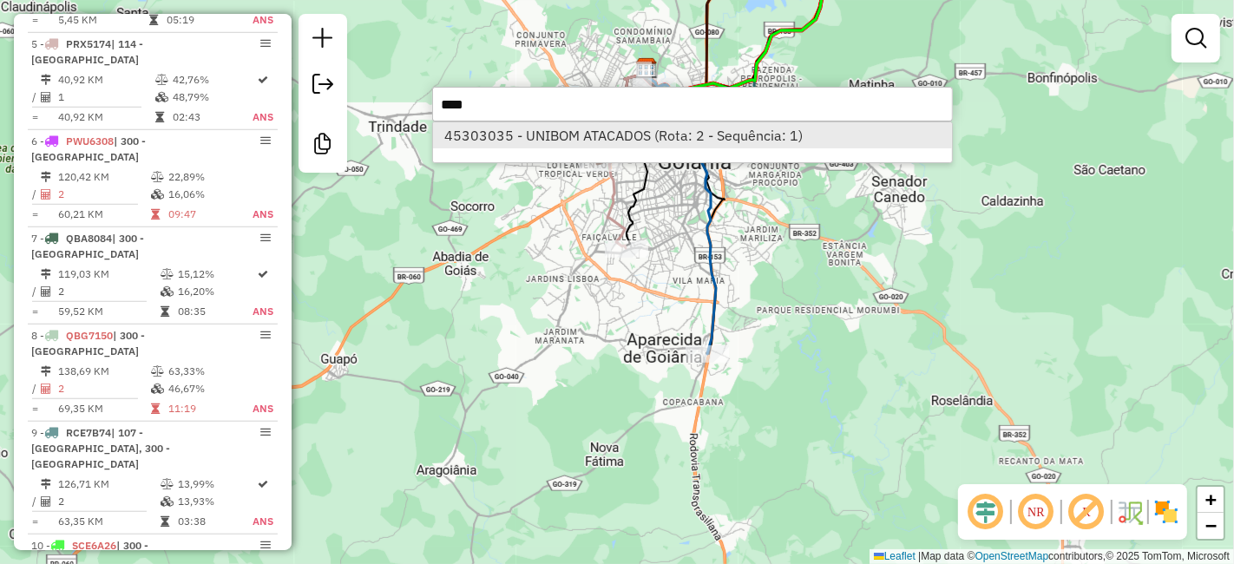
type input "****"
click at [597, 132] on li "45303035 - UNIBOM ATACADOS (Rota: 2 - Sequência: 1)" at bounding box center [692, 135] width 519 height 26
select select "**********"
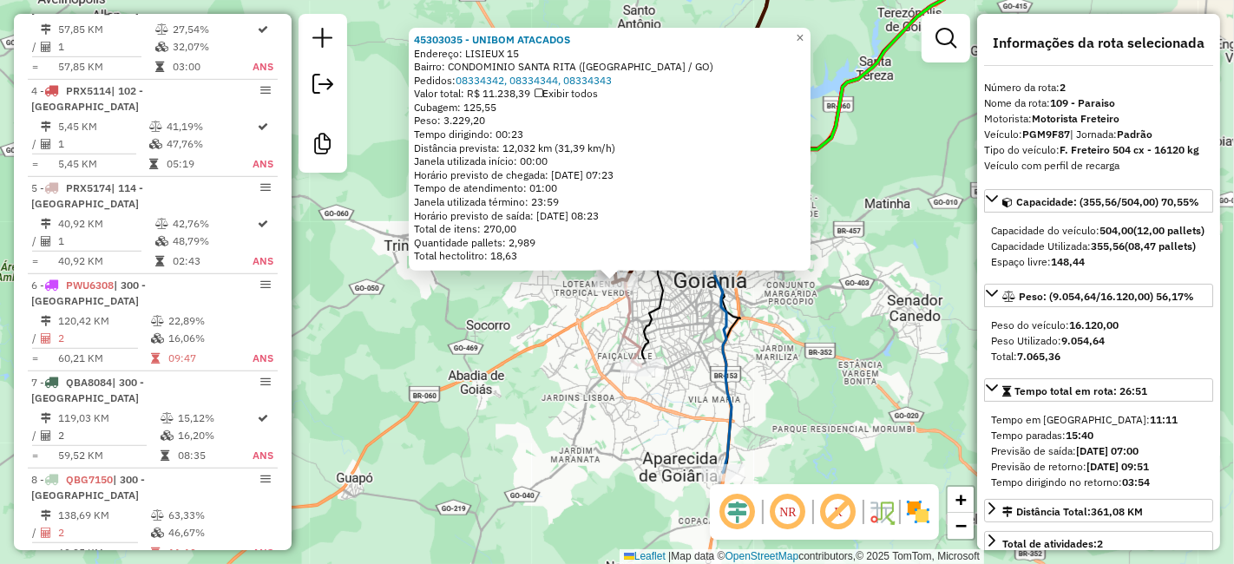
scroll to position [800, 0]
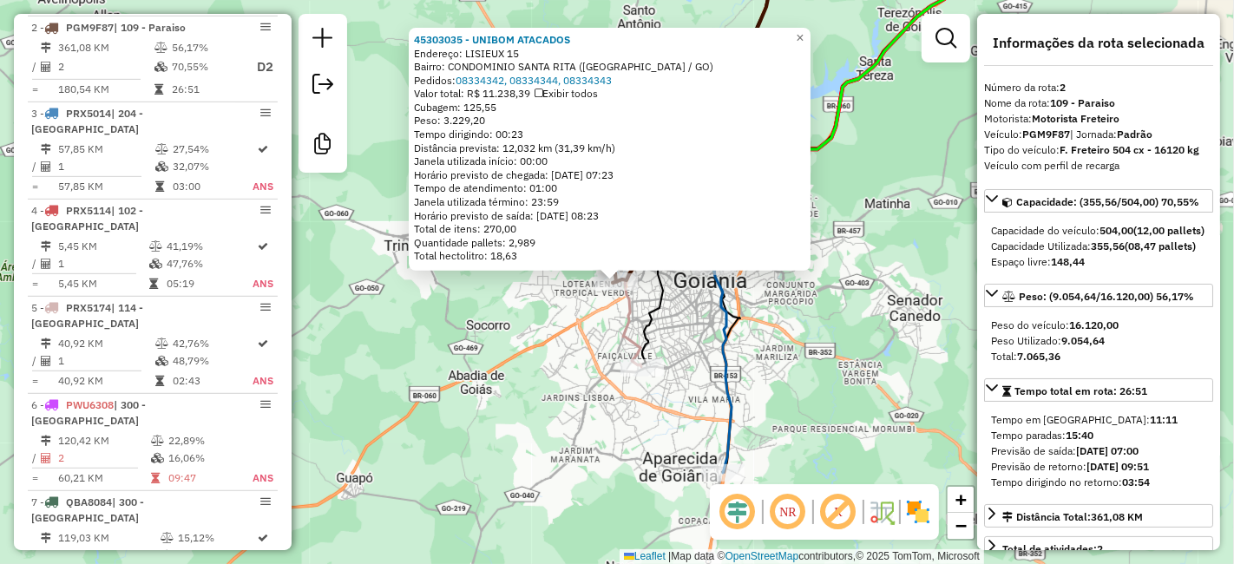
click at [798, 319] on div "45303035 - UNIBOM ATACADOS Endereço: LISIEUX 15 Bairro: CONDOMINIO SANTA RITA (…" at bounding box center [617, 282] width 1234 height 564
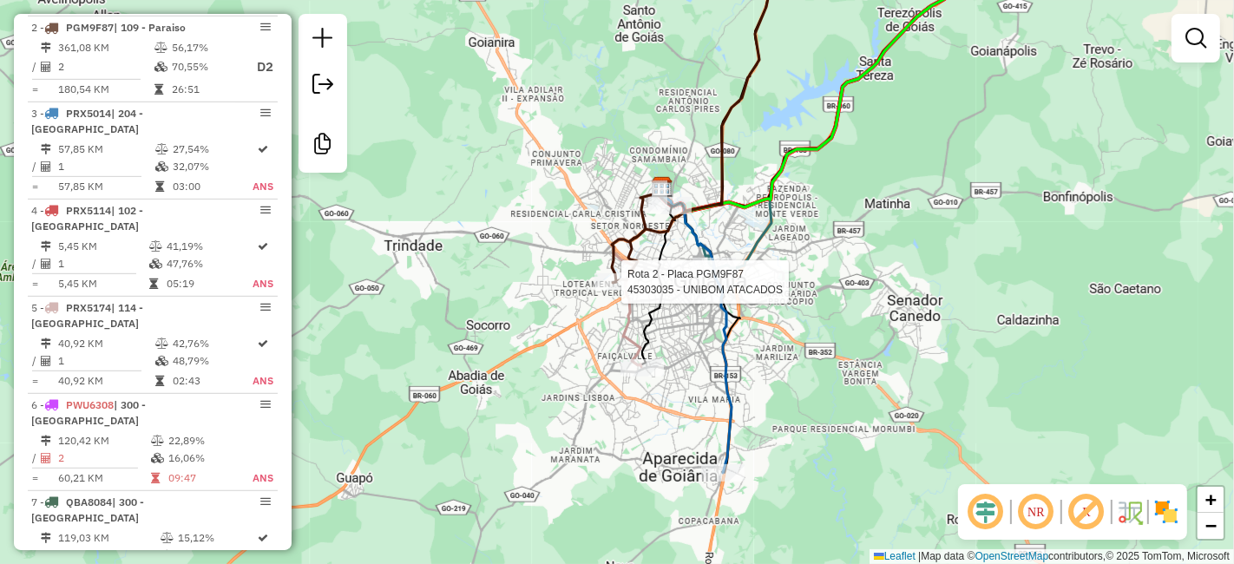
select select "**********"
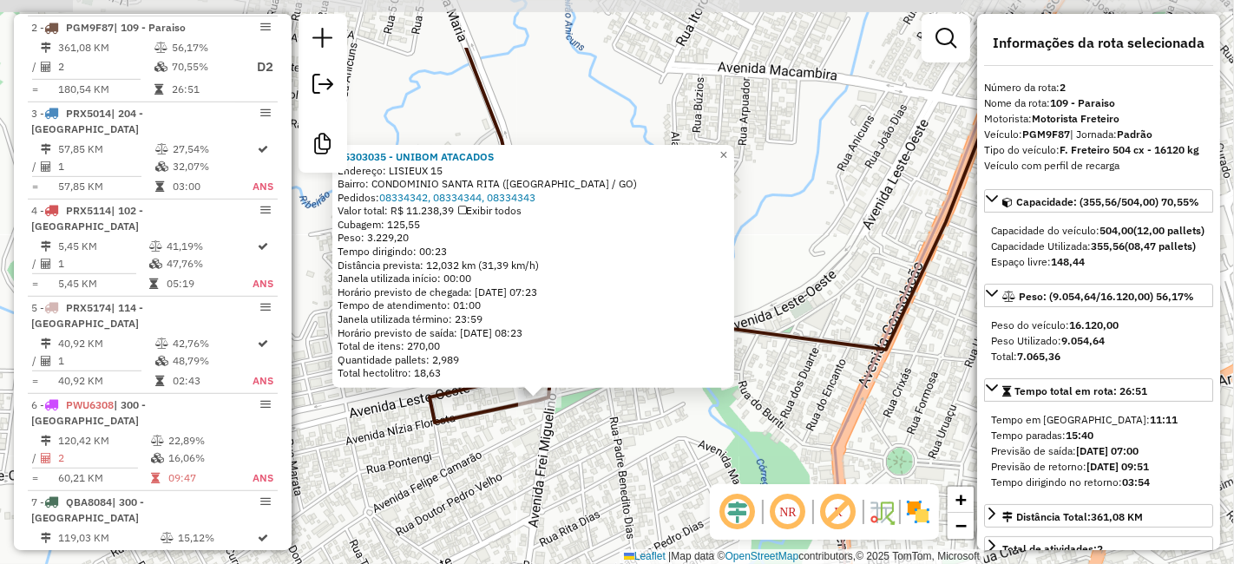
drag, startPoint x: 892, startPoint y: 323, endPoint x: 871, endPoint y: 301, distance: 30.1
click at [871, 301] on div "45303035 - UNIBOM ATACADOS Endereço: LISIEUX 15 Bairro: CONDOMINIO SANTA RITA (…" at bounding box center [617, 282] width 1234 height 564
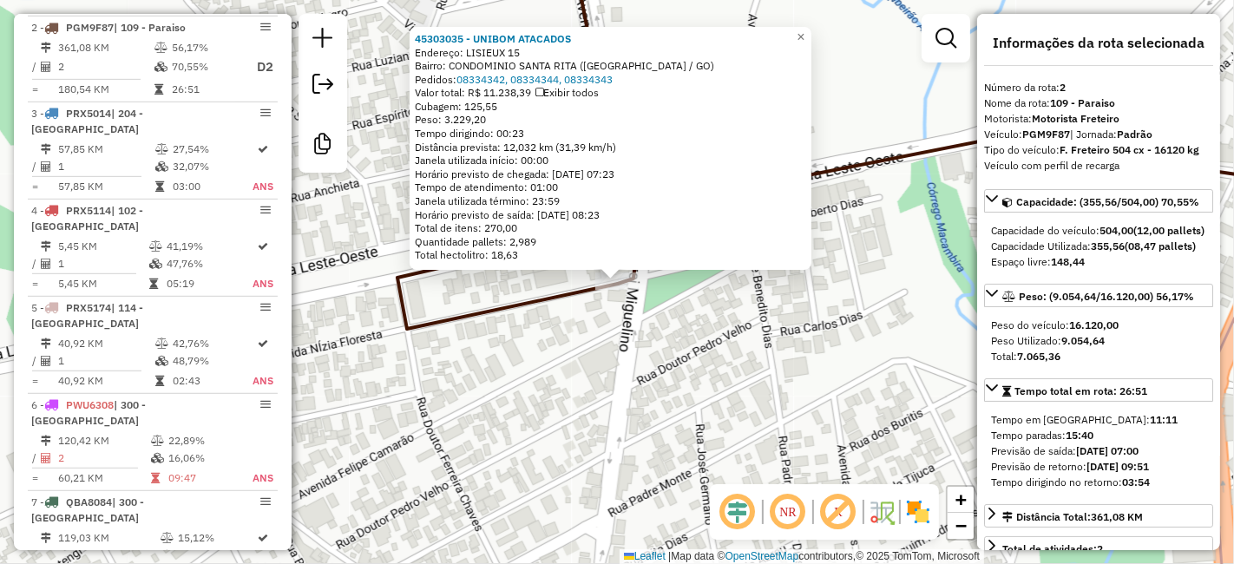
click at [669, 134] on div "Tempo dirigindo: 00:23" at bounding box center [610, 134] width 391 height 14
click at [872, 159] on icon at bounding box center [877, 204] width 960 height 249
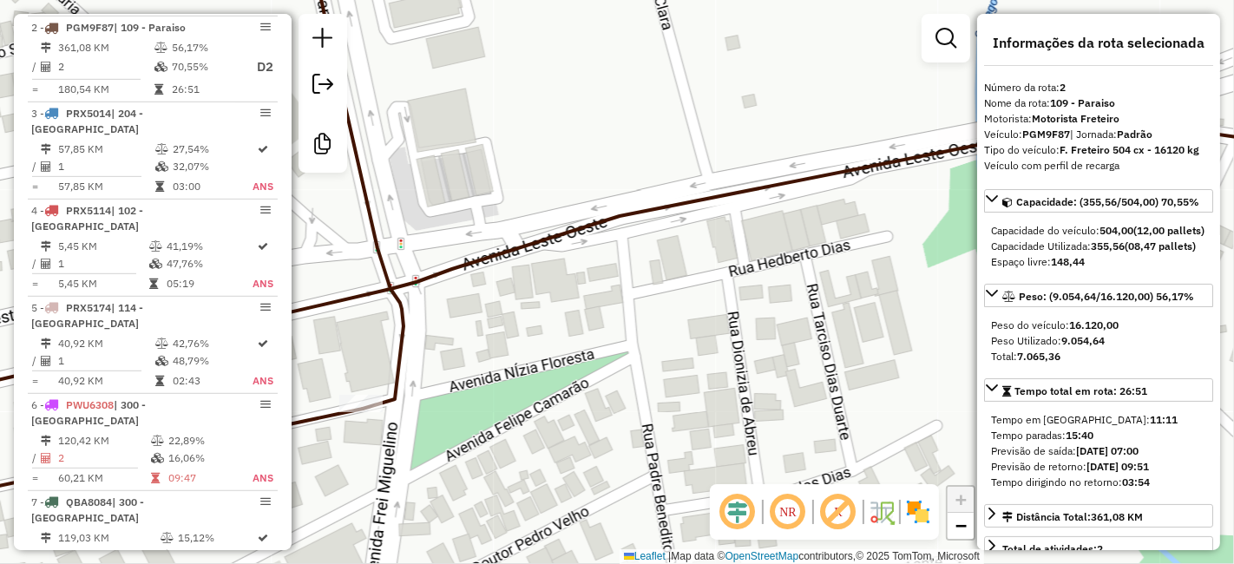
click at [855, 168] on icon at bounding box center [640, 309] width 1434 height 378
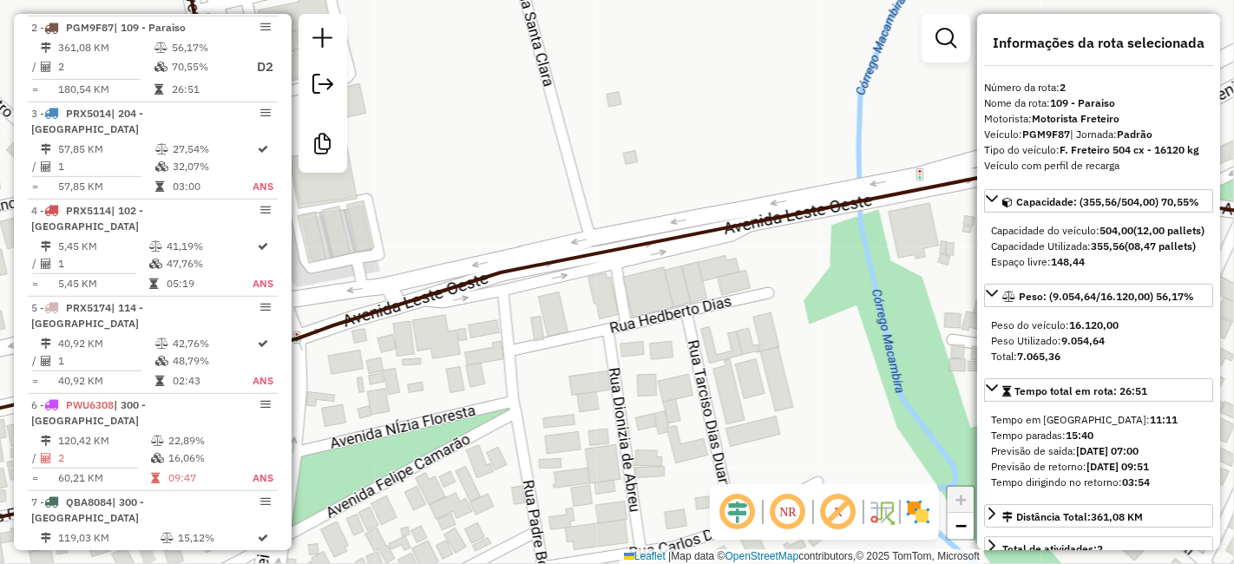
click at [737, 221] on icon at bounding box center [617, 359] width 1480 height 367
click at [737, 222] on icon at bounding box center [617, 359] width 1480 height 367
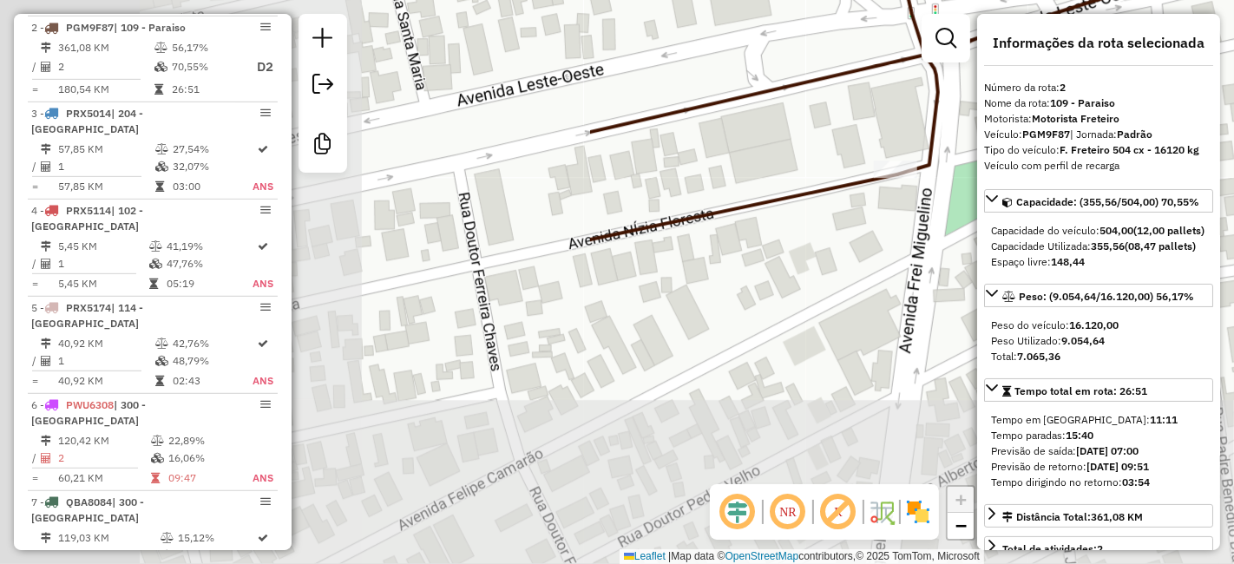
drag, startPoint x: 747, startPoint y: 237, endPoint x: 1233, endPoint y: -23, distance: 551.2
click at [1233, 0] on html "Aguarde... Pop-up bloqueado! Seu navegador bloqueou automáticamente a abertura …" at bounding box center [617, 282] width 1234 height 564
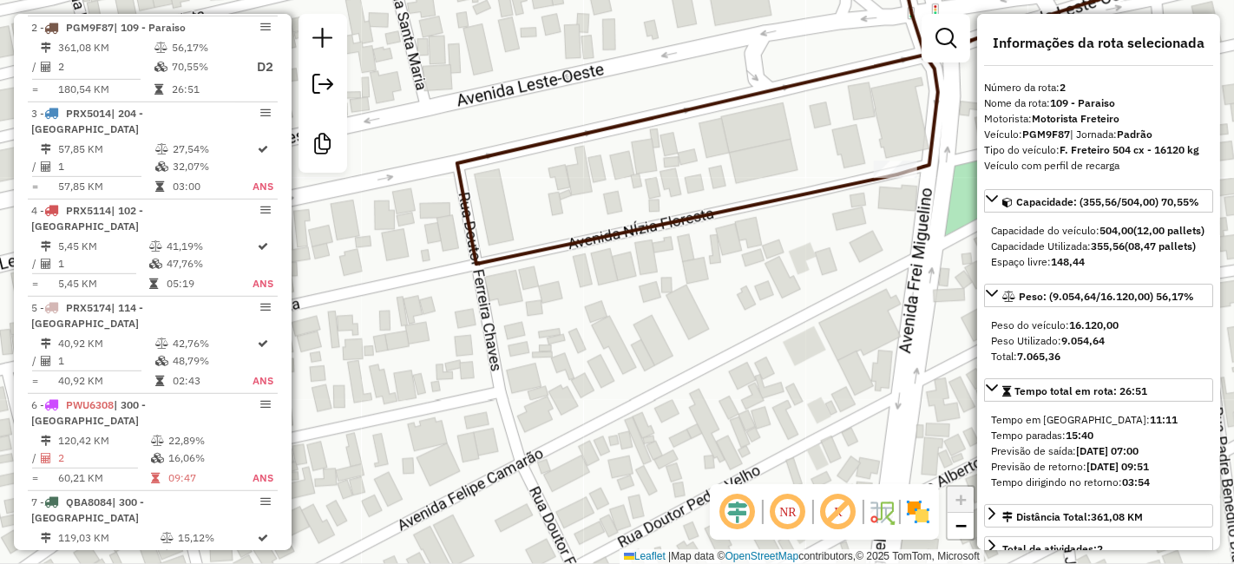
click at [932, 134] on icon at bounding box center [917, 59] width 42 height 231
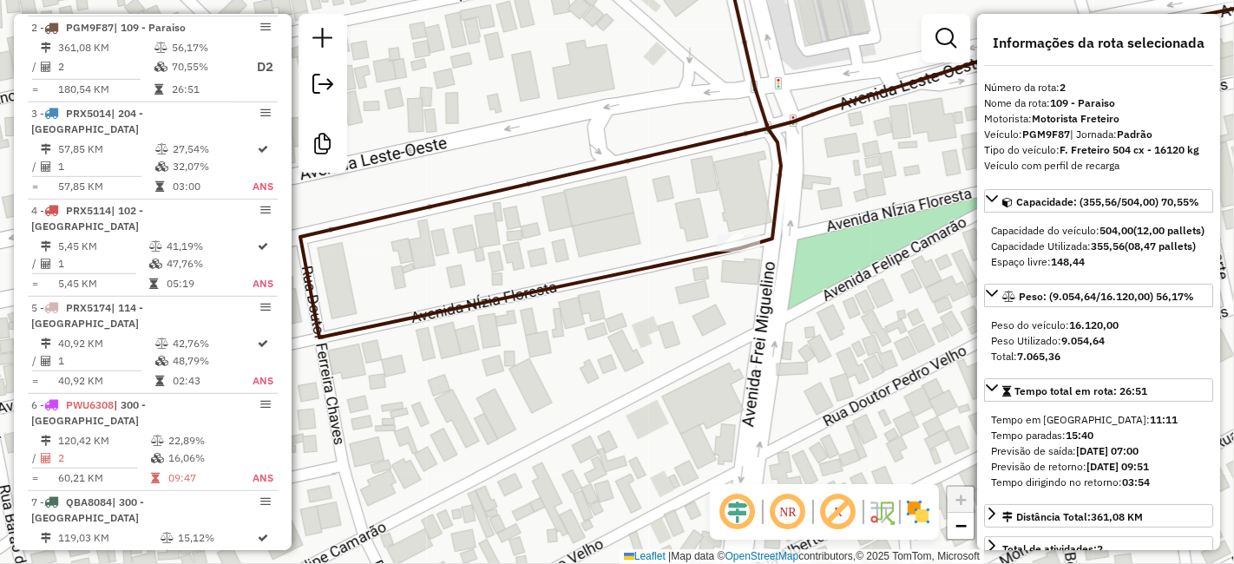
click at [772, 233] on icon at bounding box center [751, 96] width 59 height 305
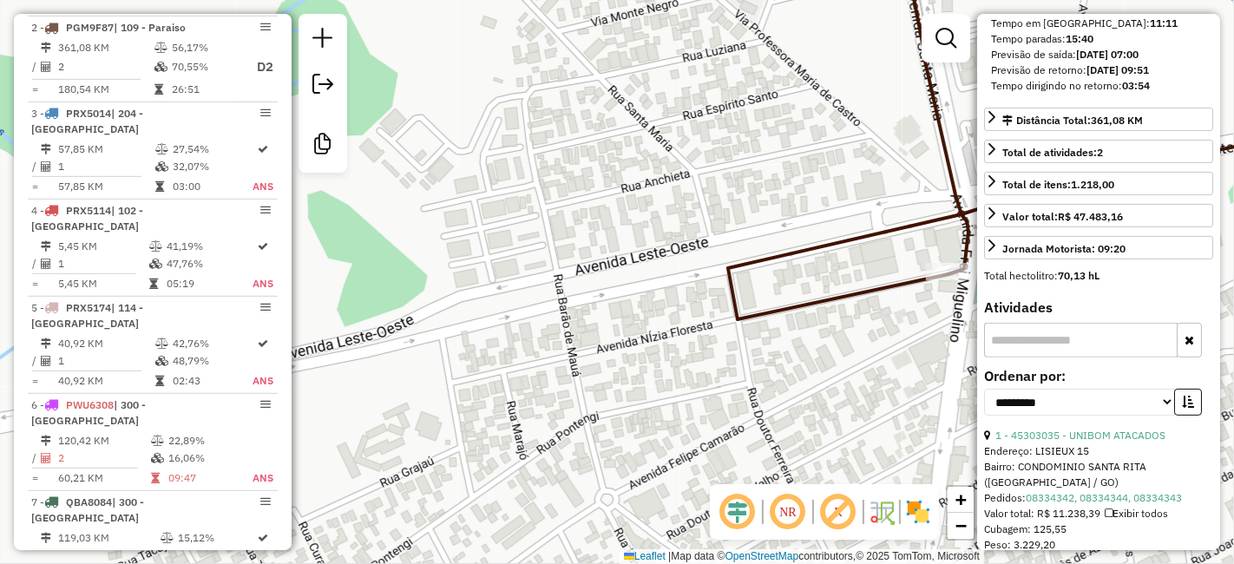
scroll to position [482, 0]
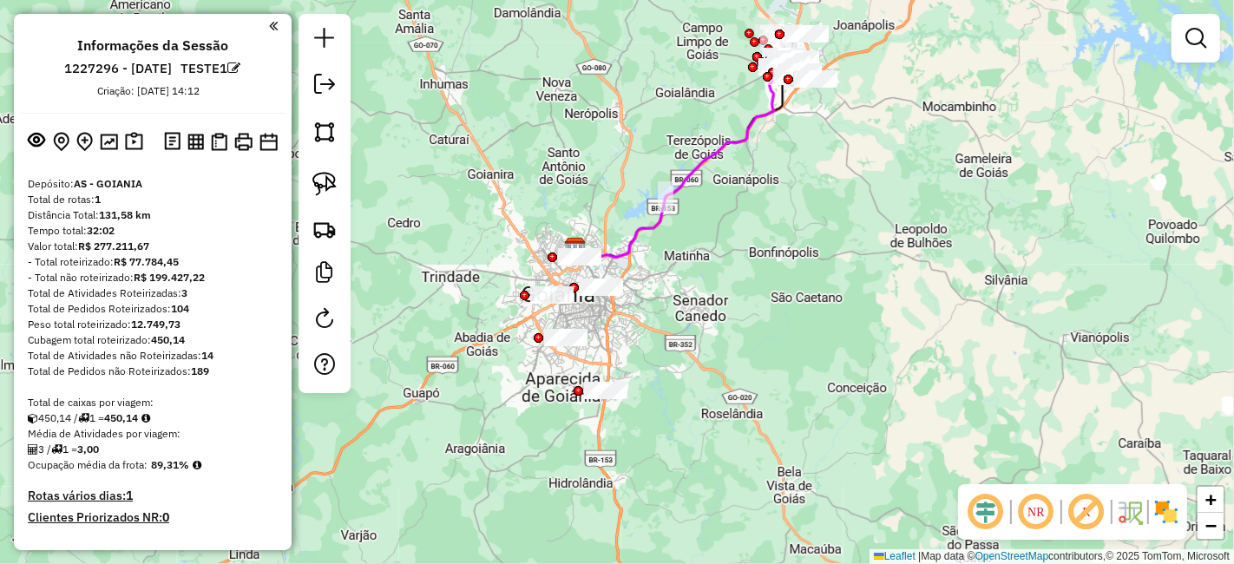
drag, startPoint x: 931, startPoint y: 300, endPoint x: 905, endPoint y: 263, distance: 45.5
click at [905, 263] on div "Janela de atendimento Grade de atendimento Capacidade Transportadoras Veículos …" at bounding box center [617, 282] width 1234 height 564
click at [322, 331] on link at bounding box center [324, 320] width 35 height 39
select select "*"
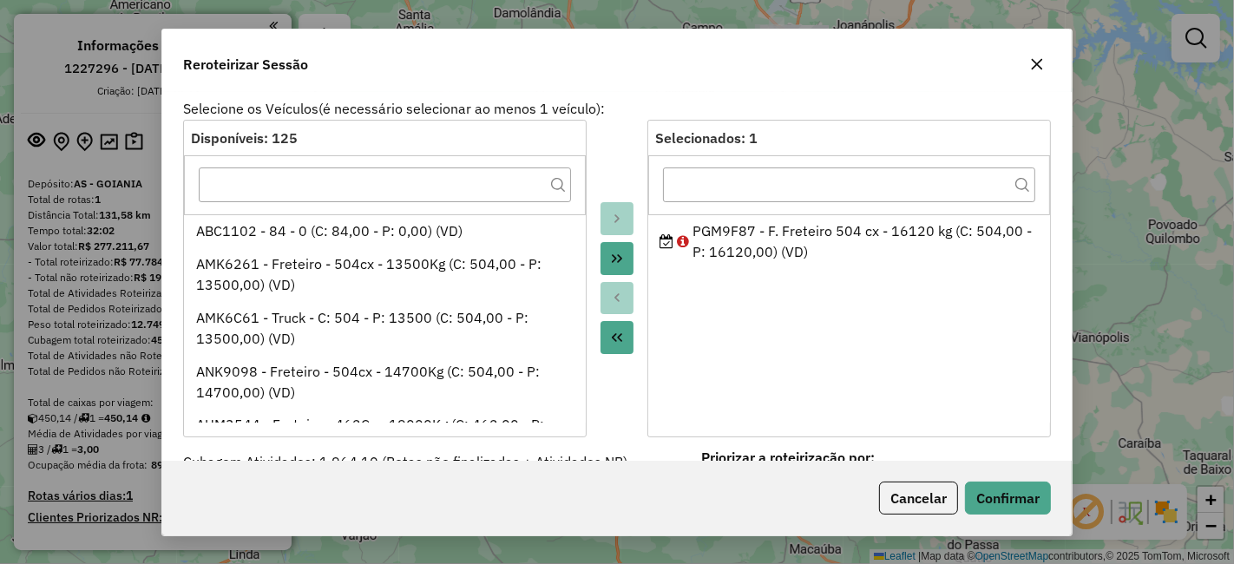
click at [616, 262] on icon "Move All to Target" at bounding box center [617, 259] width 14 height 14
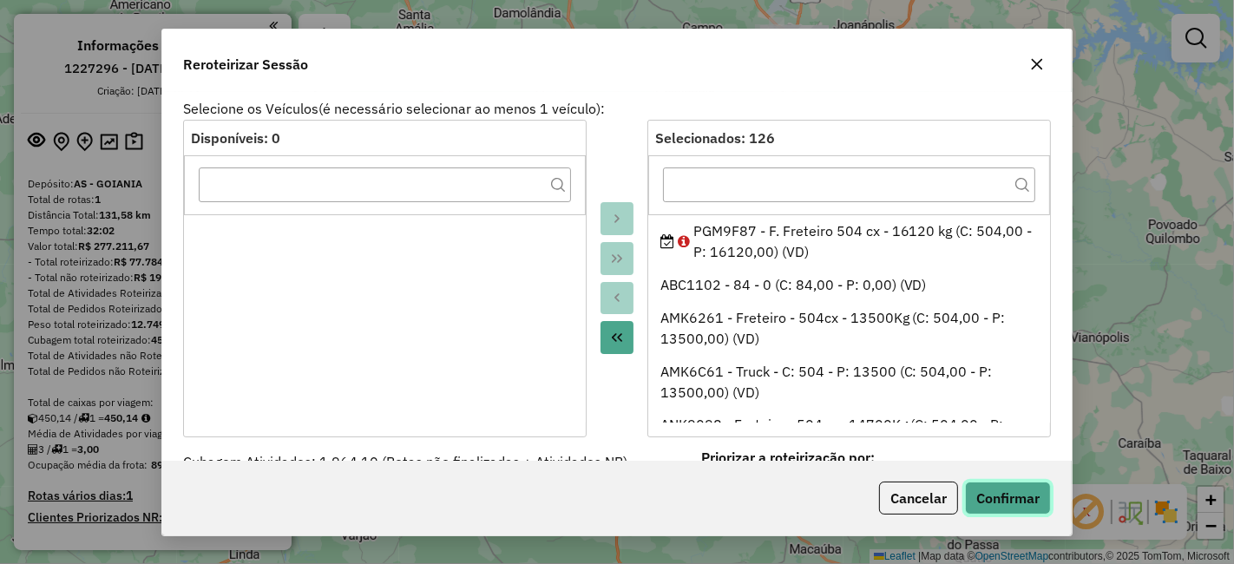
click at [981, 484] on button "Confirmar" at bounding box center [1008, 498] width 86 height 33
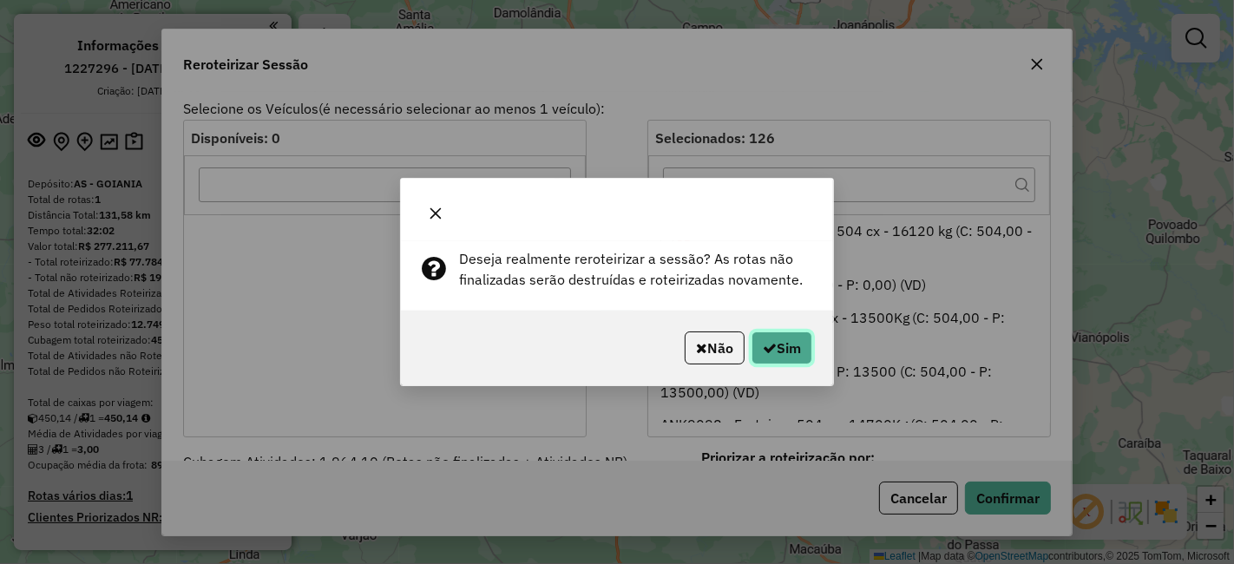
click at [793, 344] on button "Sim" at bounding box center [781, 347] width 61 height 33
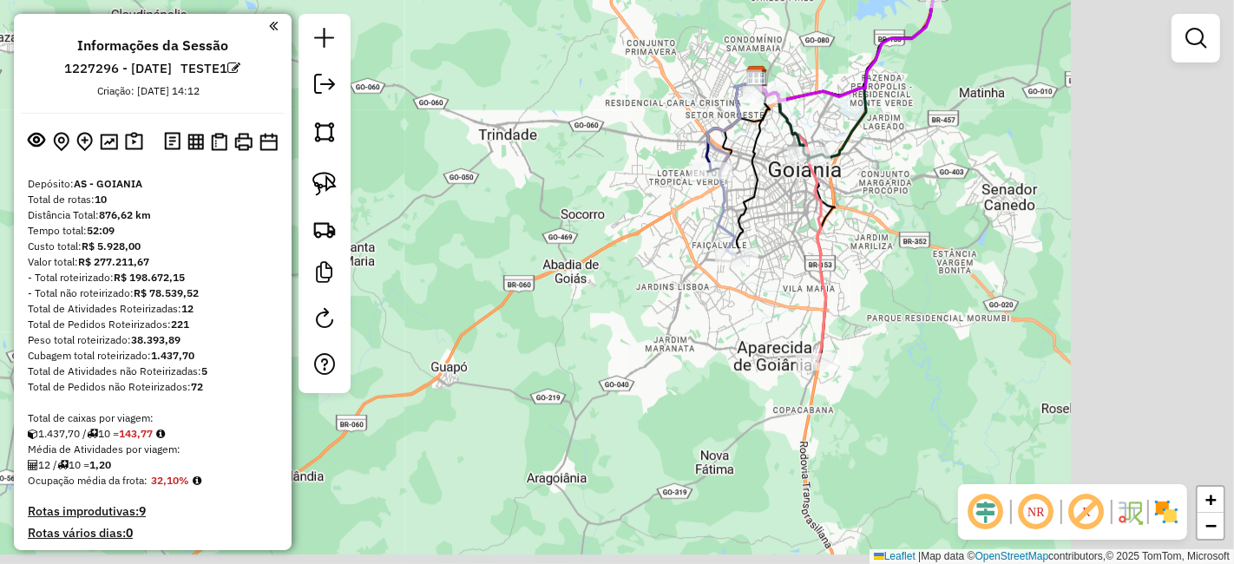
drag, startPoint x: 1137, startPoint y: 357, endPoint x: 952, endPoint y: 129, distance: 294.2
click at [952, 129] on div "Janela de atendimento Grade de atendimento Capacidade Transportadoras Veículos …" at bounding box center [617, 282] width 1234 height 564
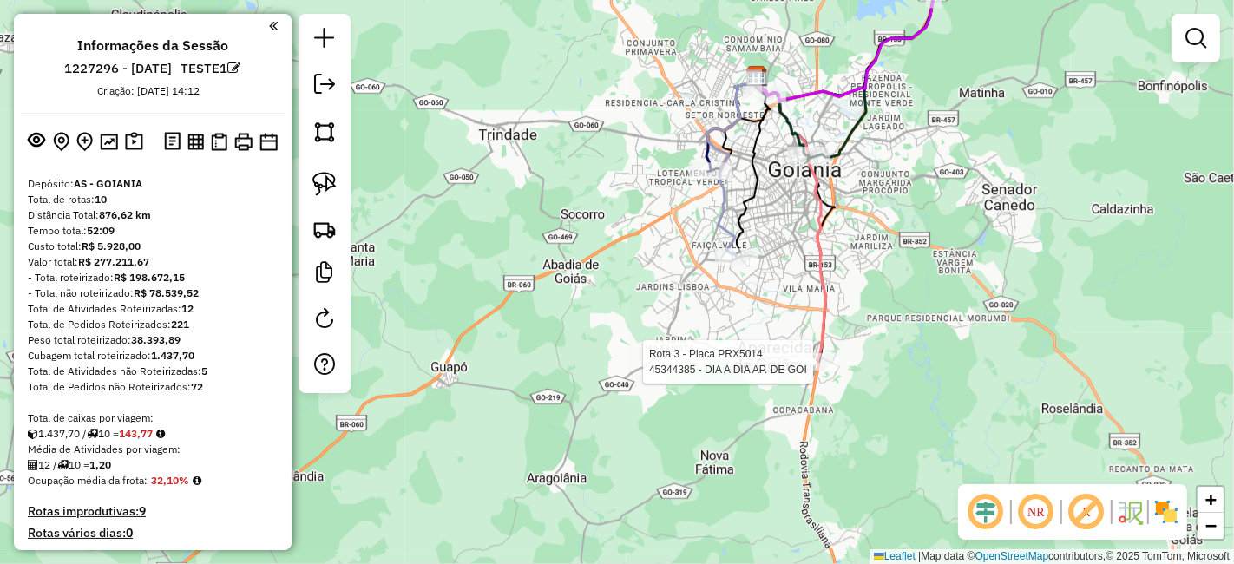
select select "**********"
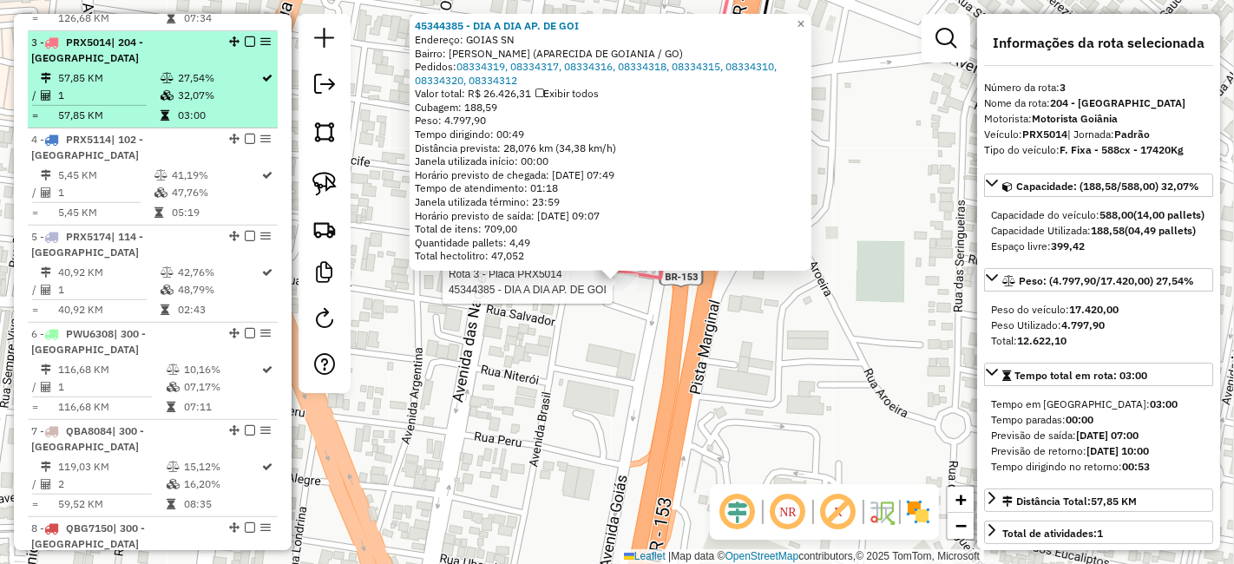
click at [245, 36] on em at bounding box center [250, 41] width 10 height 10
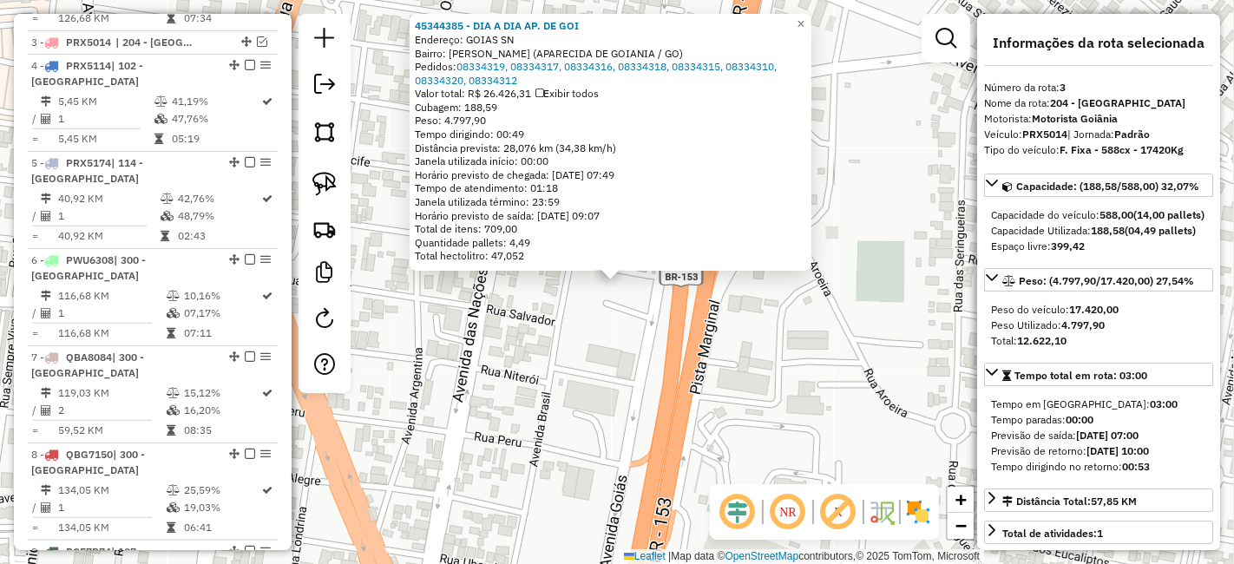
click at [848, 115] on div "45344385 - DIA A DIA AP. DE GOI Endereço: GOIAS SN Bairro: [GEOGRAPHIC_DATA] (A…" at bounding box center [617, 282] width 1234 height 564
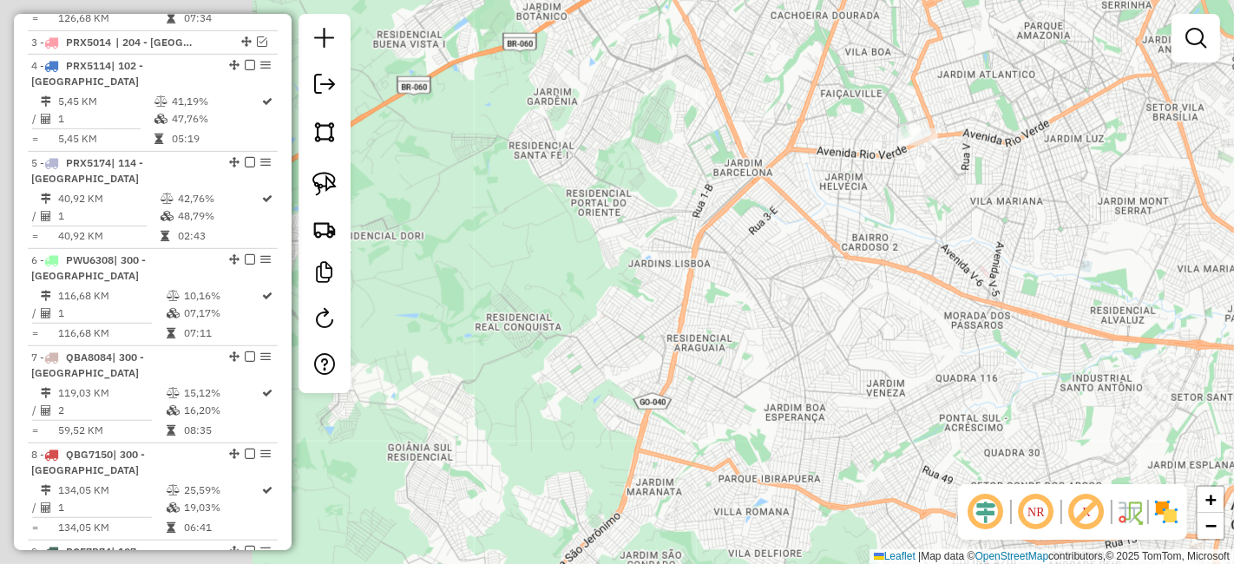
drag, startPoint x: 582, startPoint y: 271, endPoint x: 1040, endPoint y: 402, distance: 476.5
click at [1045, 404] on div "Janela de atendimento Grade de atendimento Capacidade Transportadoras Veículos …" at bounding box center [617, 282] width 1234 height 564
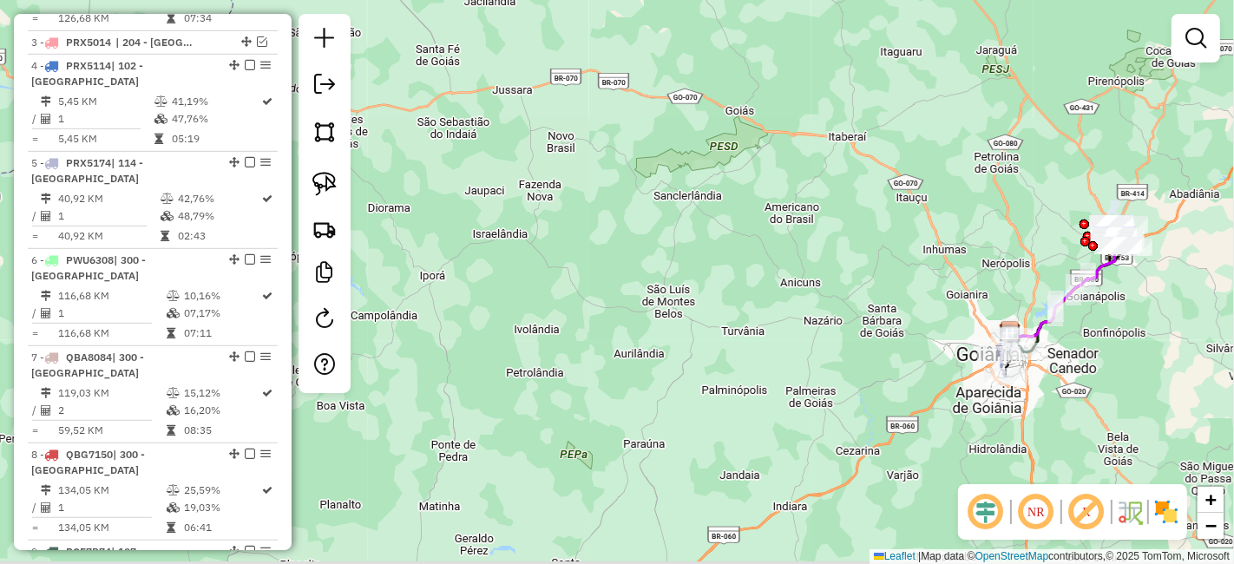
drag, startPoint x: 1033, startPoint y: 375, endPoint x: 595, endPoint y: 170, distance: 483.6
click at [595, 170] on div "Janela de atendimento Grade de atendimento Capacidade Transportadoras Veículos …" at bounding box center [617, 282] width 1234 height 564
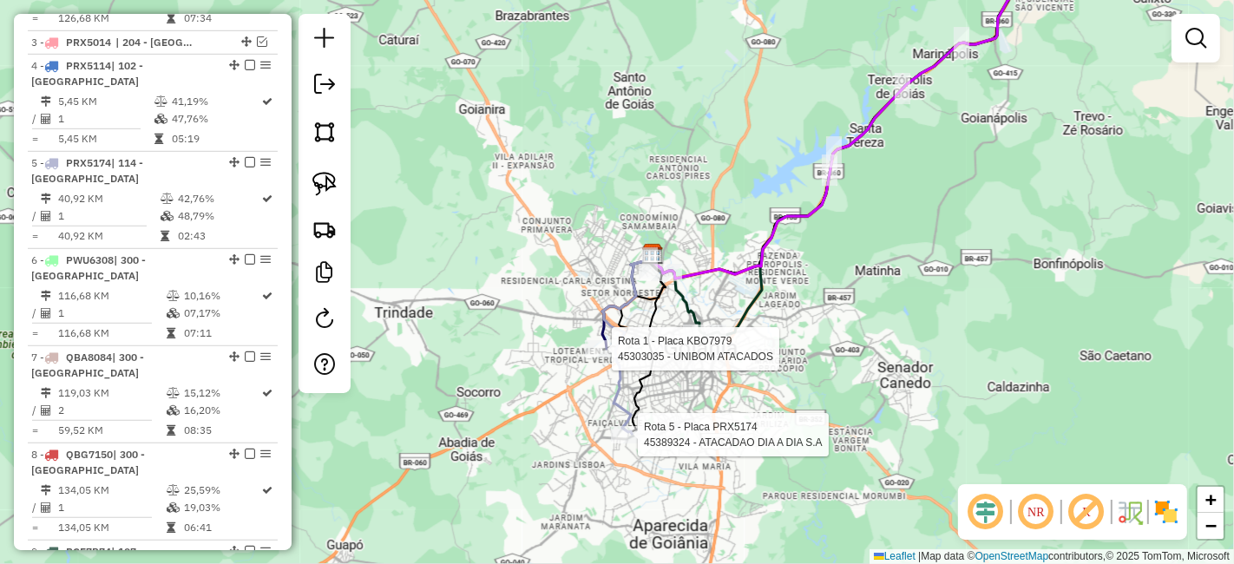
drag, startPoint x: 587, startPoint y: 128, endPoint x: 641, endPoint y: 161, distance: 62.6
click at [641, 161] on div "Rota 5 - Placa PRX5174 45389324 - ATACADAO DIA A DIA S.A Rota 1 - Placa KBO7979…" at bounding box center [617, 282] width 1234 height 564
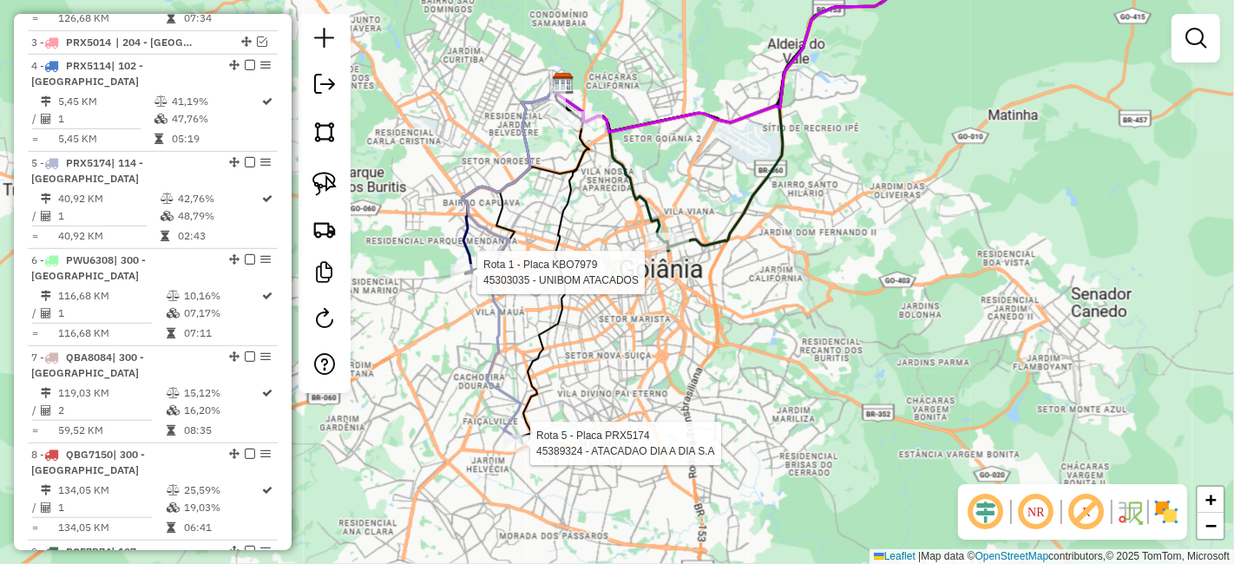
drag, startPoint x: 634, startPoint y: 132, endPoint x: 649, endPoint y: 52, distance: 81.2
click at [649, 52] on div "Rota 5 - Placa PRX5174 45389324 - ATACADAO DIA A DIA S.A Rota 1 - Placa KBO7979…" at bounding box center [617, 282] width 1234 height 564
click at [602, 356] on div "Rota 5 - Placa PRX5174 45389324 - ATACADAO DIA A DIA S.A Rota 1 - Placa KBO7979…" at bounding box center [617, 282] width 1234 height 564
select select "**********"
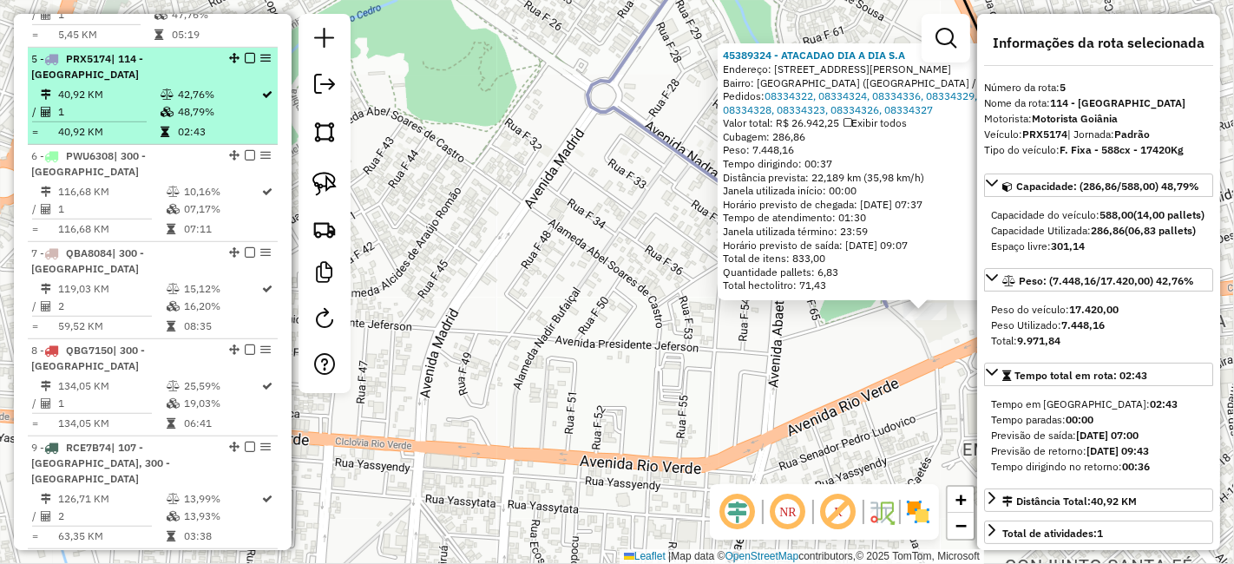
click at [246, 53] on em at bounding box center [250, 58] width 10 height 10
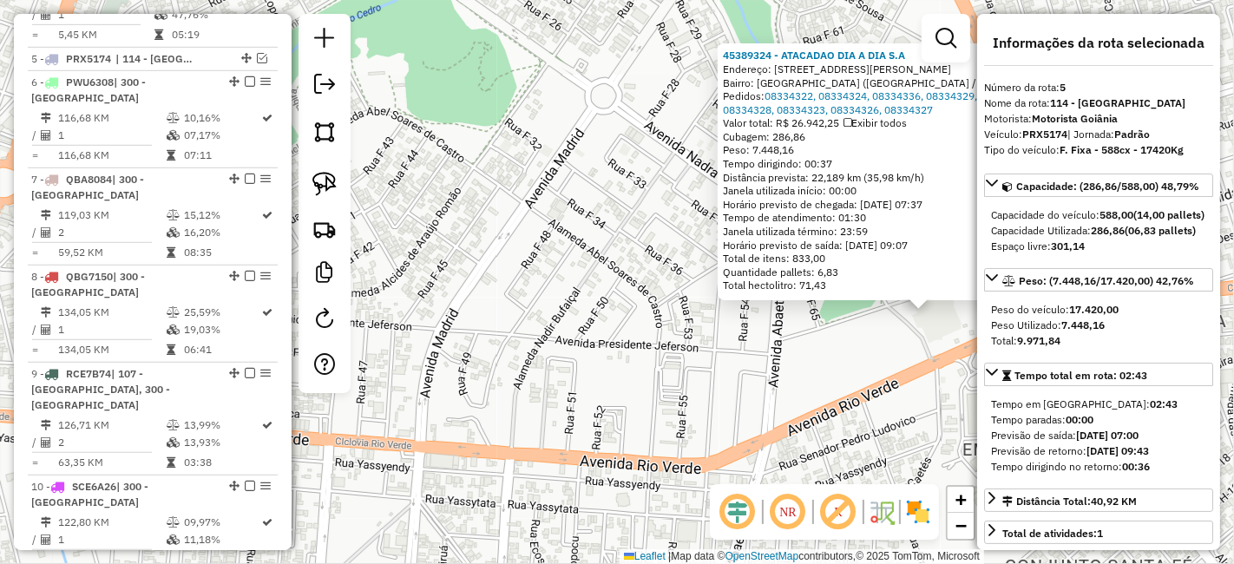
click at [736, 217] on div "45389324 - ATACADAO DIA A DIA S.A Endereço: [STREET_ADDRESS][PERSON_NAME] Pedid…" at bounding box center [918, 171] width 391 height 244
click at [683, 225] on div "45389324 - ATACADAO DIA A DIA S.A Endereço: [STREET_ADDRESS][PERSON_NAME] Pedid…" at bounding box center [617, 282] width 1234 height 564
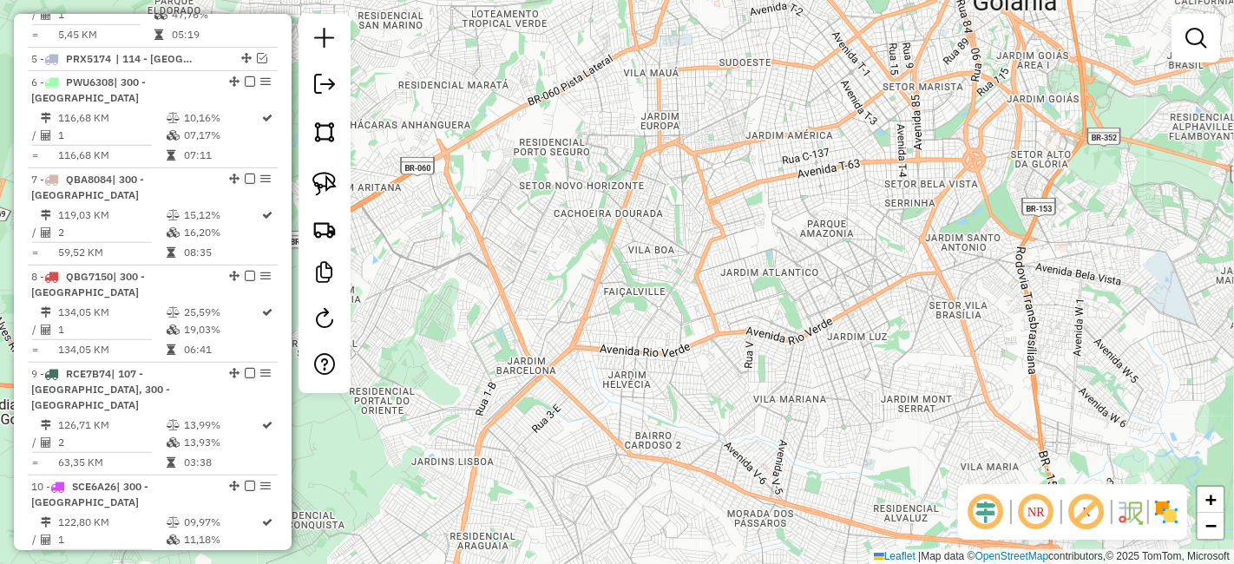
drag, startPoint x: 820, startPoint y: 200, endPoint x: 744, endPoint y: 285, distance: 113.7
click at [744, 285] on div "Janela de atendimento Grade de atendimento Capacidade Transportadoras Veículos …" at bounding box center [617, 282] width 1234 height 564
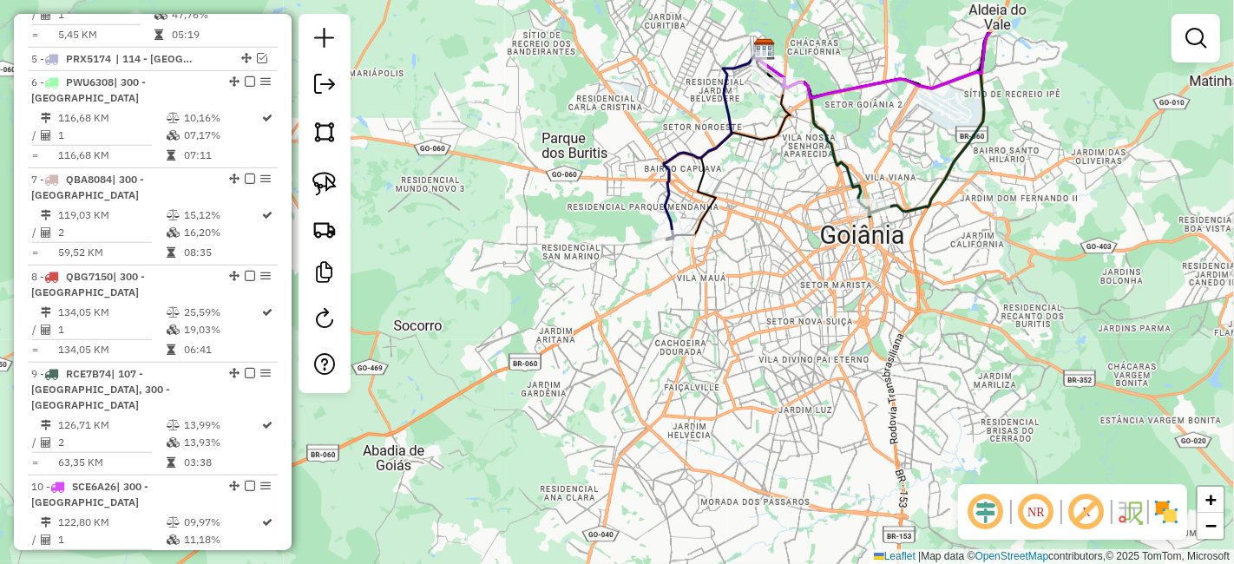
drag, startPoint x: 746, startPoint y: 193, endPoint x: 753, endPoint y: 306, distance: 113.0
click at [753, 306] on div "Janela de atendimento Grade de atendimento Capacidade Transportadoras Veículos …" at bounding box center [617, 282] width 1234 height 564
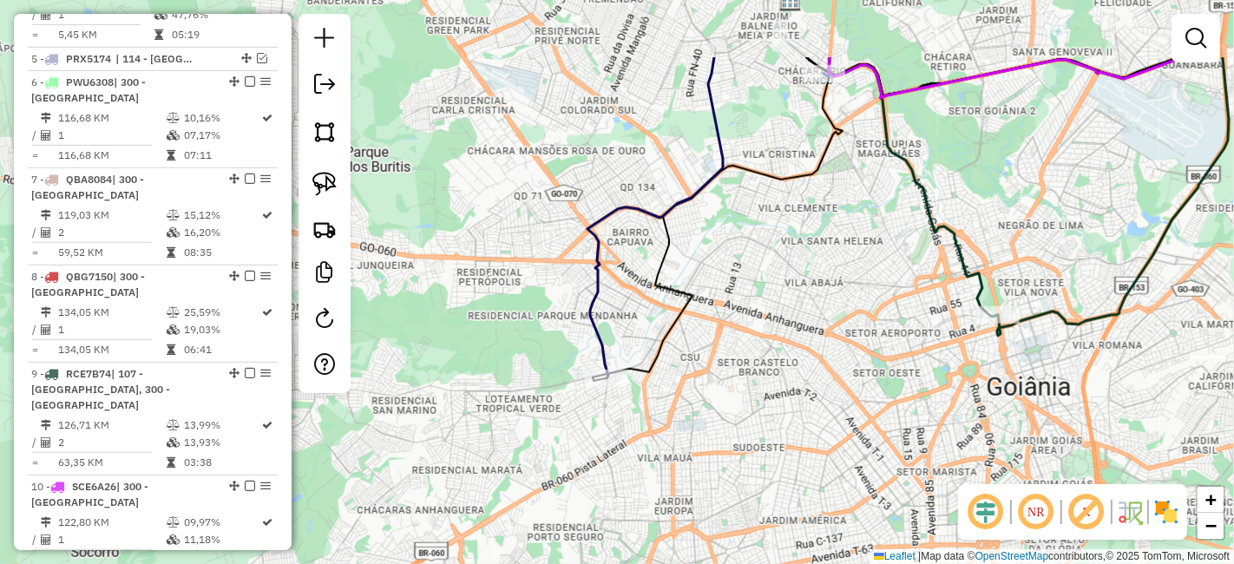
drag, startPoint x: 796, startPoint y: 229, endPoint x: 803, endPoint y: 346, distance: 117.3
click at [803, 346] on div "Janela de atendimento Grade de atendimento Capacidade Transportadoras Veículos …" at bounding box center [617, 282] width 1234 height 564
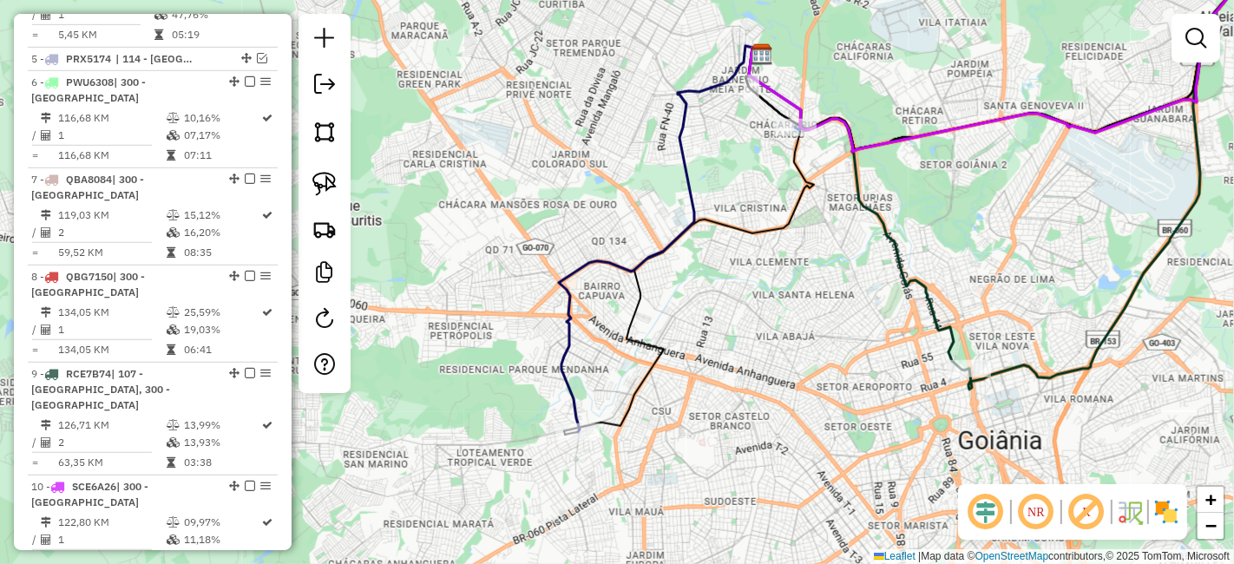
drag, startPoint x: 808, startPoint y: 292, endPoint x: 776, endPoint y: 343, distance: 59.2
click at [776, 343] on div "Janela de atendimento Grade de atendimento Capacidade Transportadoras Veículos …" at bounding box center [617, 282] width 1234 height 564
click at [996, 495] on em at bounding box center [986, 512] width 42 height 42
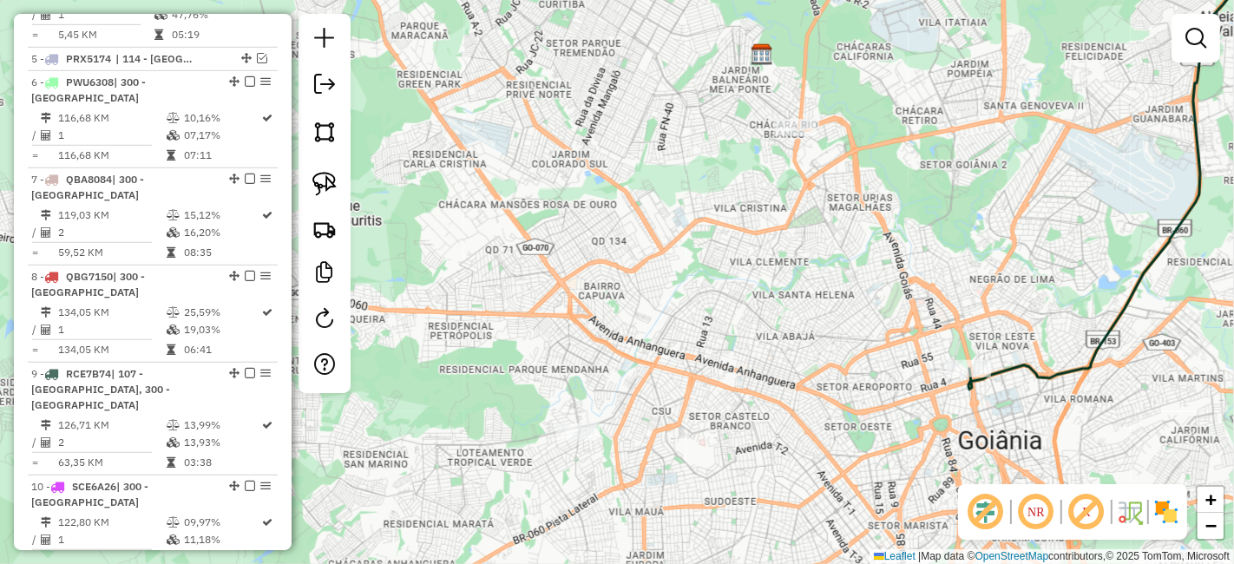
click at [973, 506] on em at bounding box center [986, 512] width 42 height 42
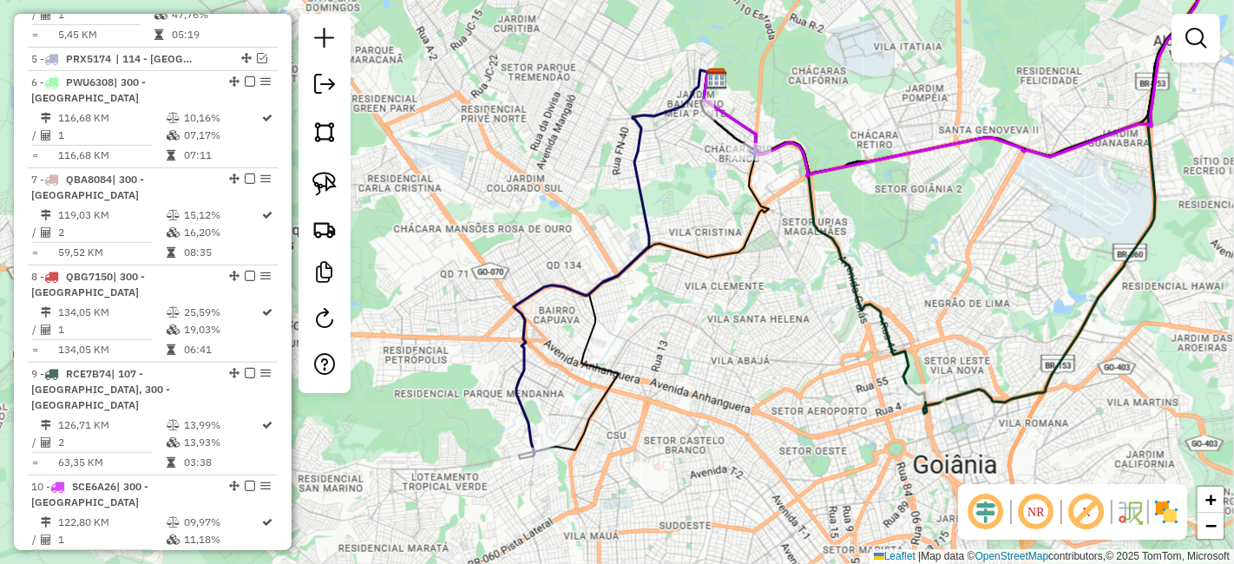
drag, startPoint x: 839, startPoint y: 343, endPoint x: 797, endPoint y: 367, distance: 48.2
click at [797, 367] on div "Janela de atendimento Grade de atendimento Capacidade Transportadoras Veículos …" at bounding box center [617, 282] width 1234 height 564
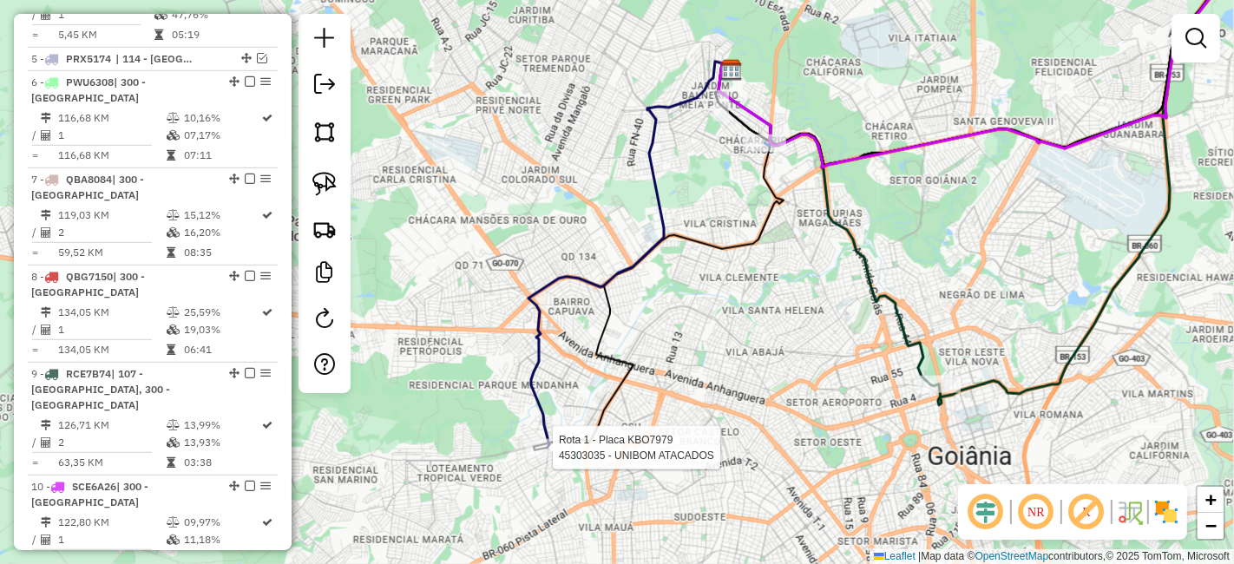
select select "**********"
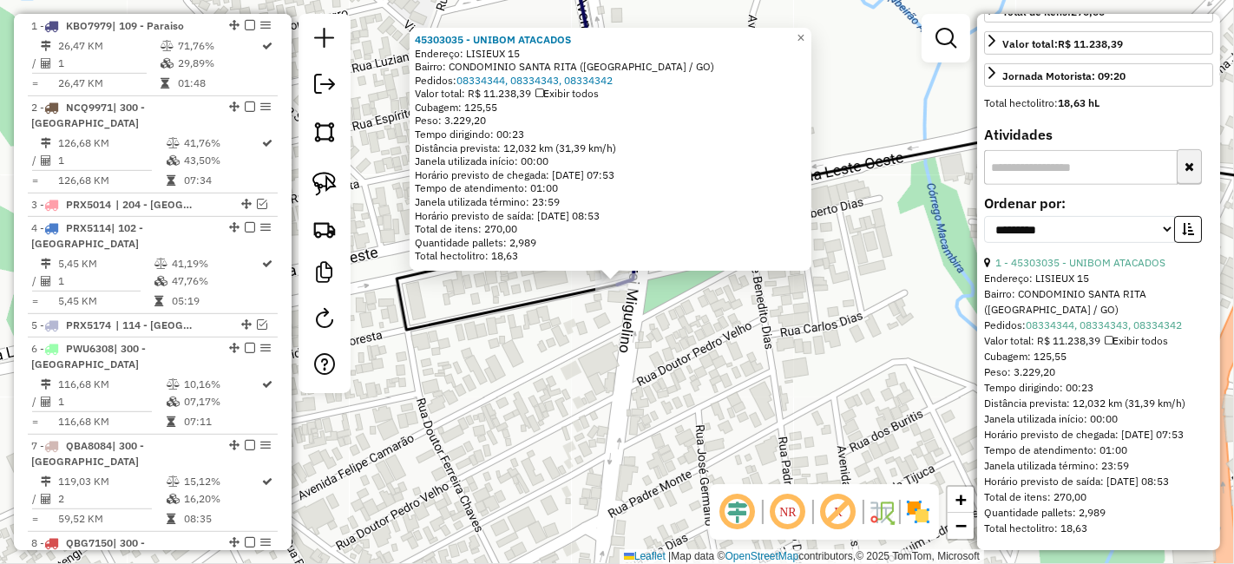
scroll to position [593, 0]
click at [674, 353] on div "Rota 1 - Placa KBO7979 45303035 - UNIBOM ATACADOS 45303035 - UNIBOM ATACADOS En…" at bounding box center [617, 282] width 1234 height 564
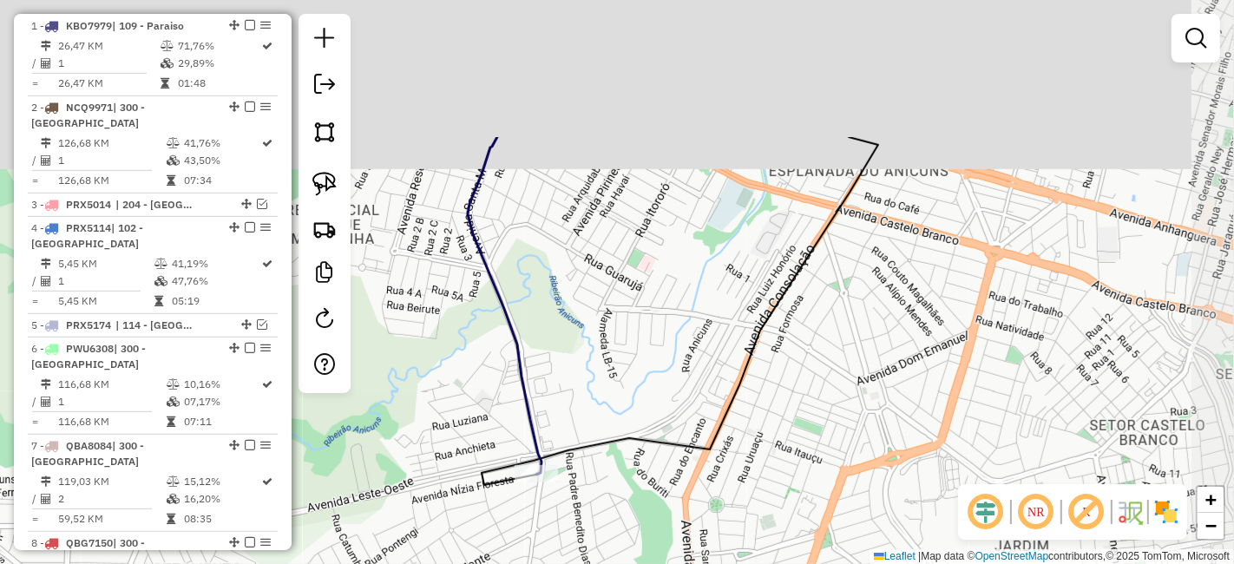
drag, startPoint x: 783, startPoint y: 218, endPoint x: 709, endPoint y: 408, distance: 203.8
click at [709, 408] on div "Janela de atendimento Grade de atendimento Capacidade Transportadoras Veículos …" at bounding box center [617, 282] width 1234 height 564
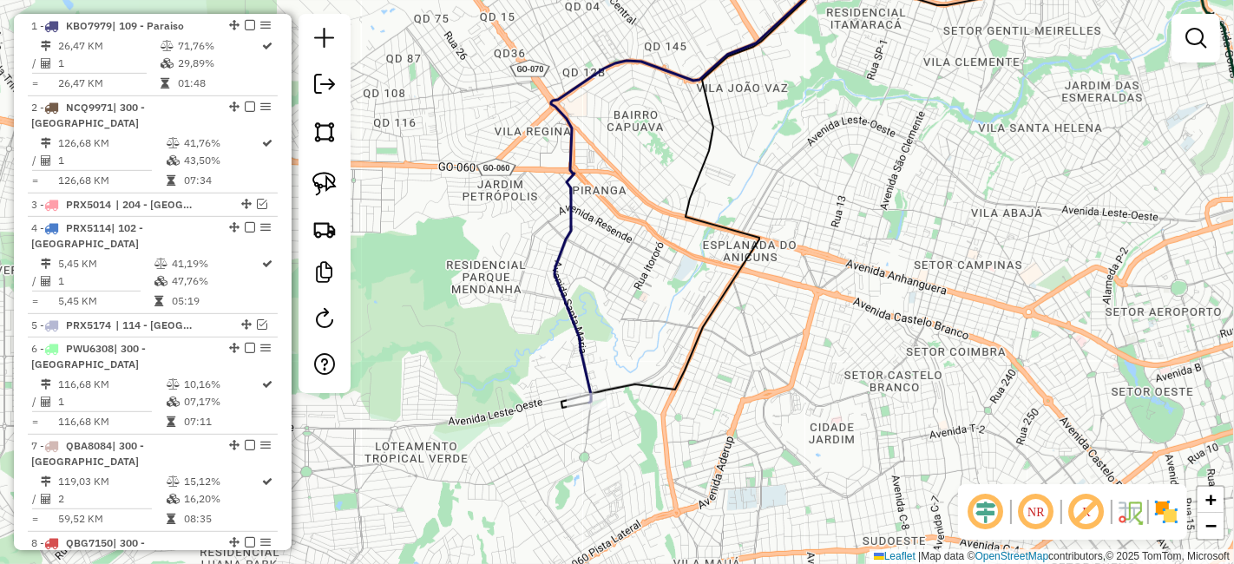
drag, startPoint x: 716, startPoint y: 269, endPoint x: 674, endPoint y: 292, distance: 47.4
click at [674, 292] on div "Janela de atendimento Grade de atendimento Capacidade Transportadoras Veículos …" at bounding box center [617, 282] width 1234 height 564
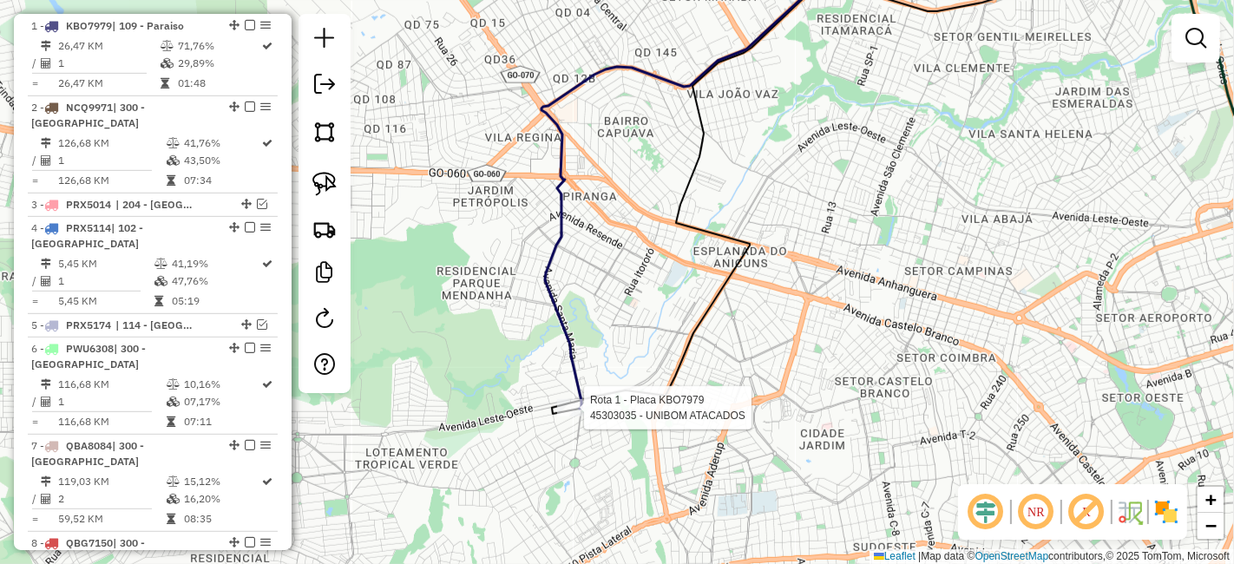
select select "**********"
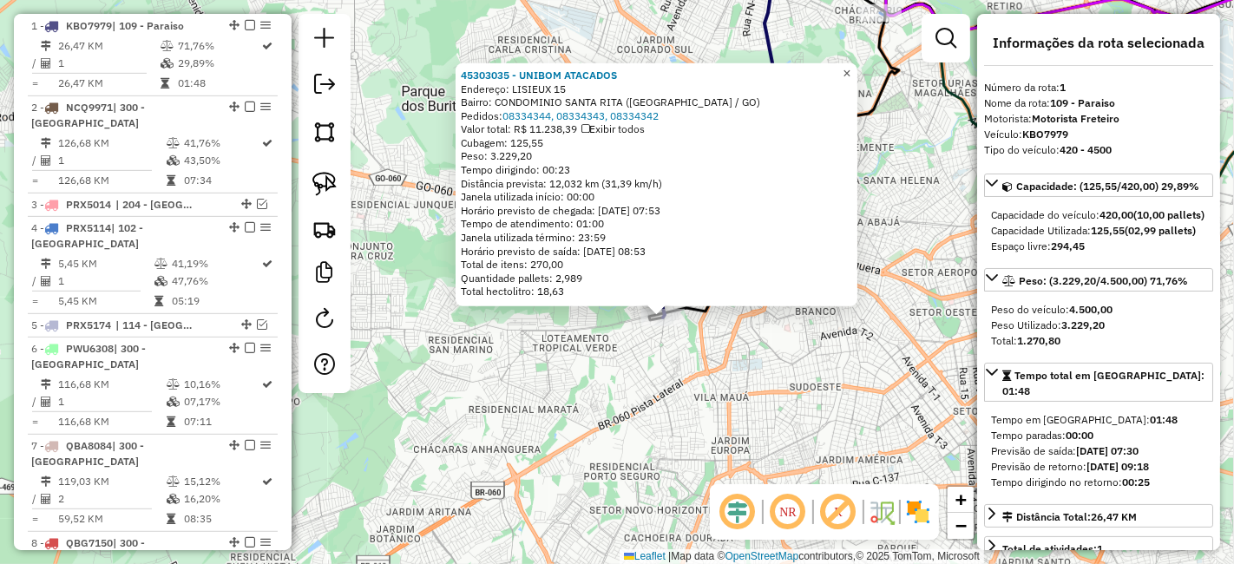
click at [850, 74] on span "×" at bounding box center [846, 73] width 8 height 15
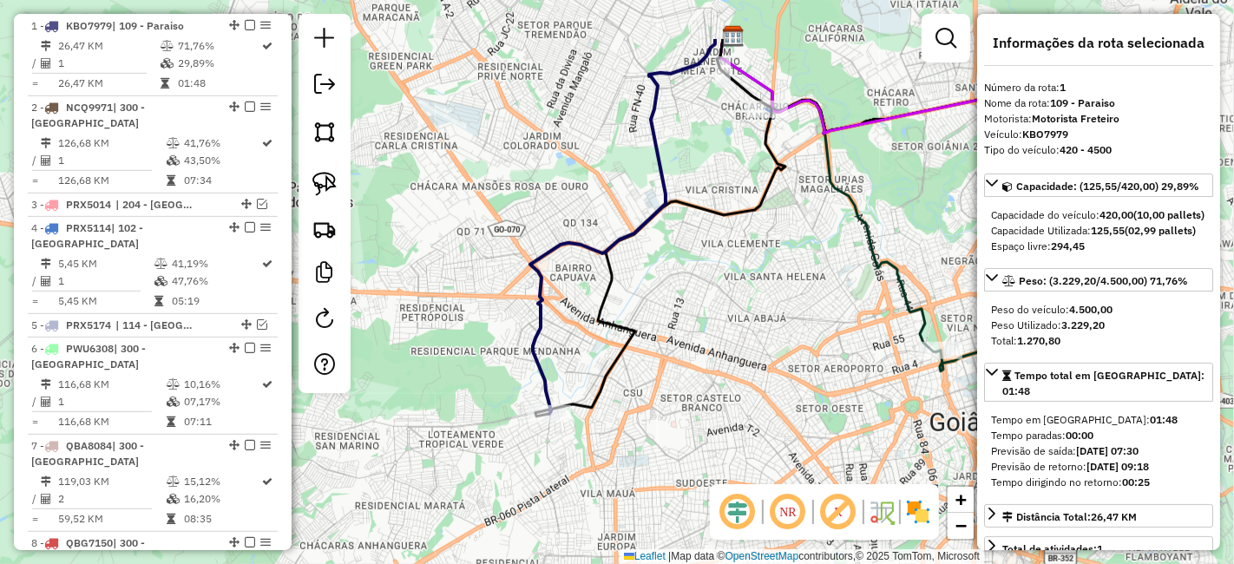
drag, startPoint x: 749, startPoint y: 226, endPoint x: 681, endPoint y: 285, distance: 90.4
click at [681, 285] on div "Janela de atendimento Grade de atendimento Capacidade Transportadoras Veículos …" at bounding box center [617, 282] width 1234 height 564
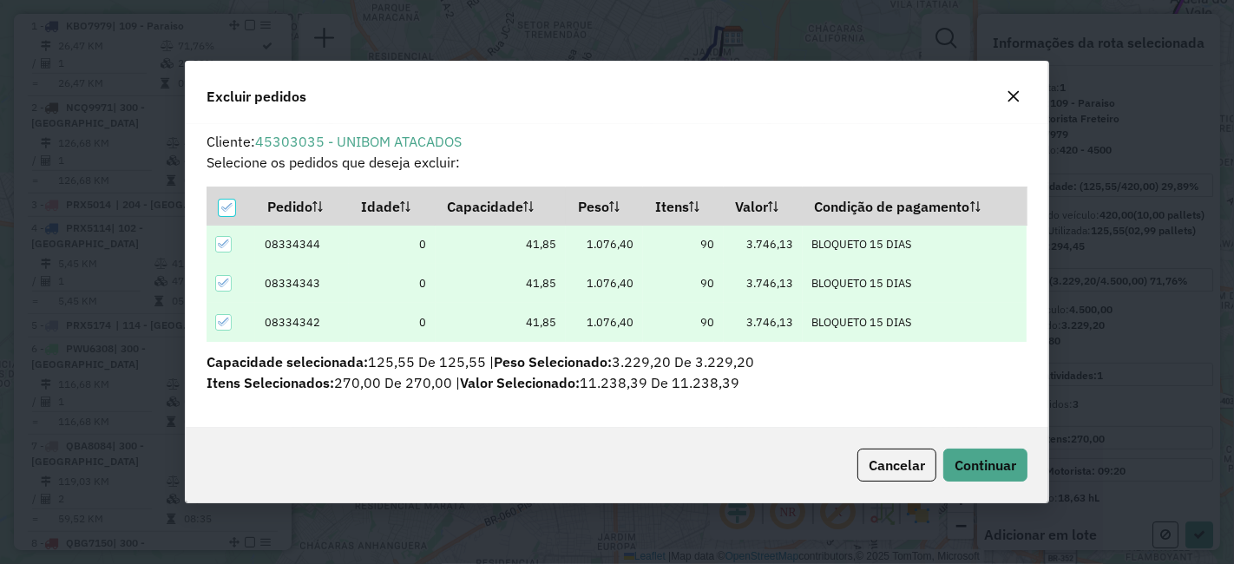
scroll to position [0, 0]
click at [976, 462] on span "Continuar" at bounding box center [985, 464] width 62 height 17
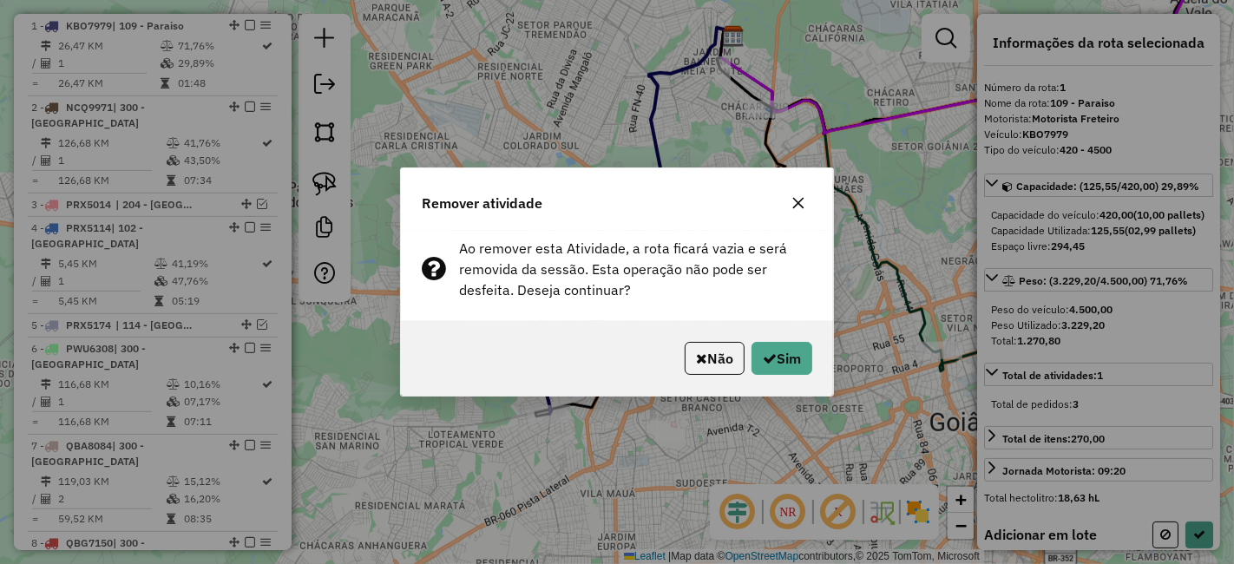
click at [779, 340] on div "Não Sim" at bounding box center [617, 358] width 432 height 75
click at [776, 348] on button "Sim" at bounding box center [781, 358] width 61 height 33
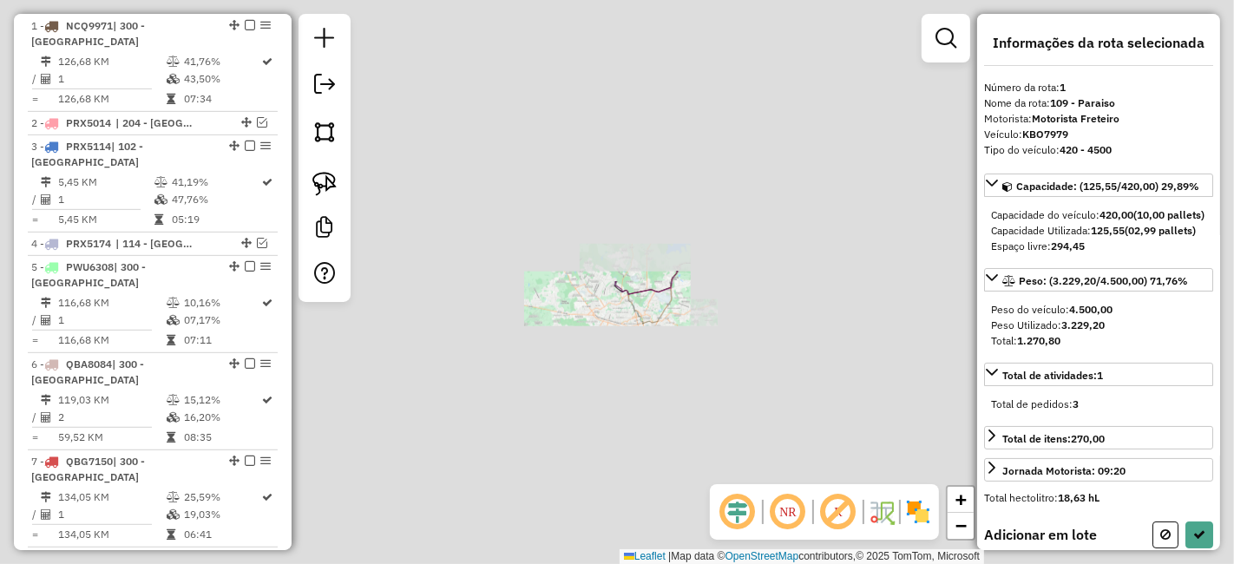
scroll to position [626, 0]
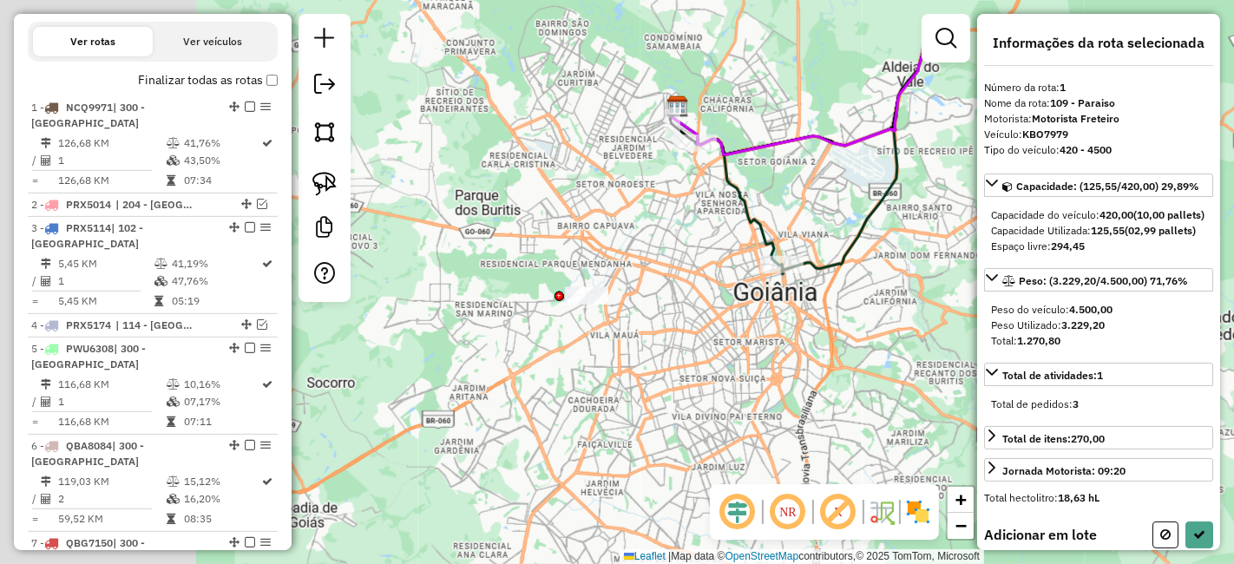
drag, startPoint x: 680, startPoint y: 295, endPoint x: 927, endPoint y: 370, distance: 257.7
click at [927, 370] on div "Janela de atendimento Grade de atendimento Capacidade Transportadoras Veículos …" at bounding box center [617, 282] width 1234 height 564
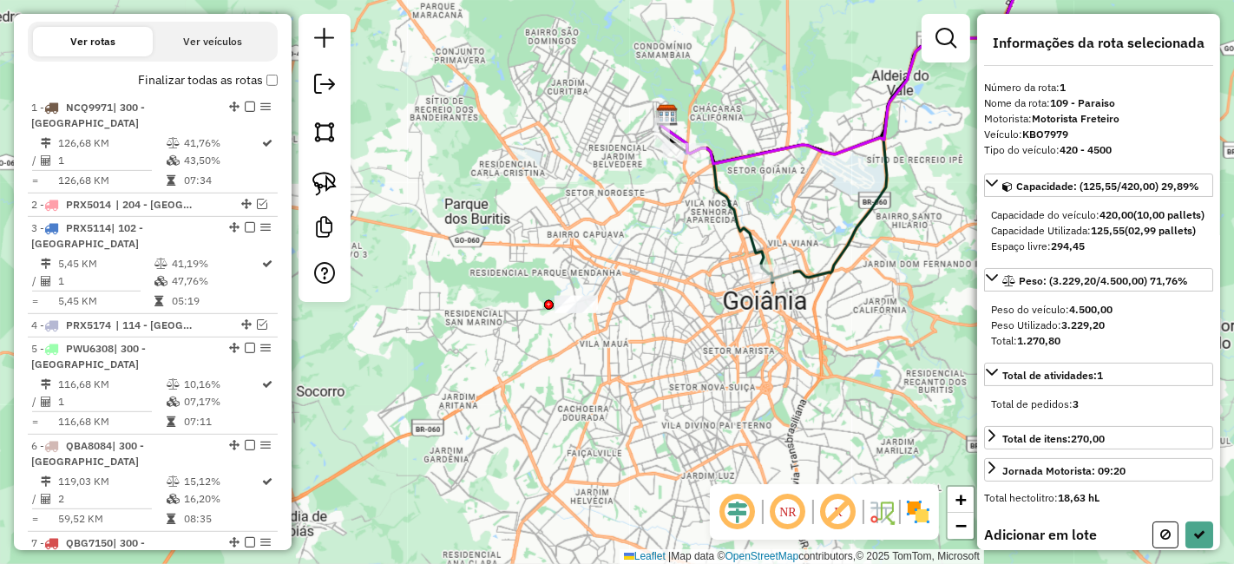
drag, startPoint x: 897, startPoint y: 363, endPoint x: 840, endPoint y: 346, distance: 59.6
click at [840, 346] on div "Janela de atendimento Grade de atendimento Capacidade Transportadoras Veículos …" at bounding box center [617, 282] width 1234 height 564
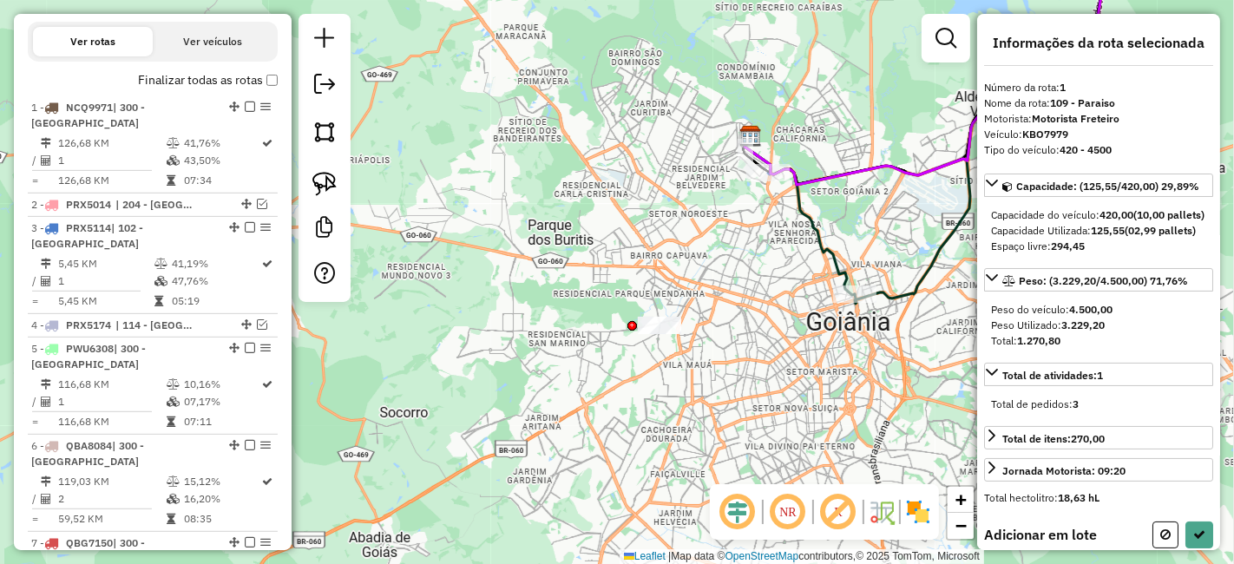
drag, startPoint x: 622, startPoint y: 322, endPoint x: 612, endPoint y: 327, distance: 11.6
click at [612, 327] on div "Janela de atendimento Grade de atendimento Capacidade Transportadoras Veículos …" at bounding box center [617, 282] width 1234 height 564
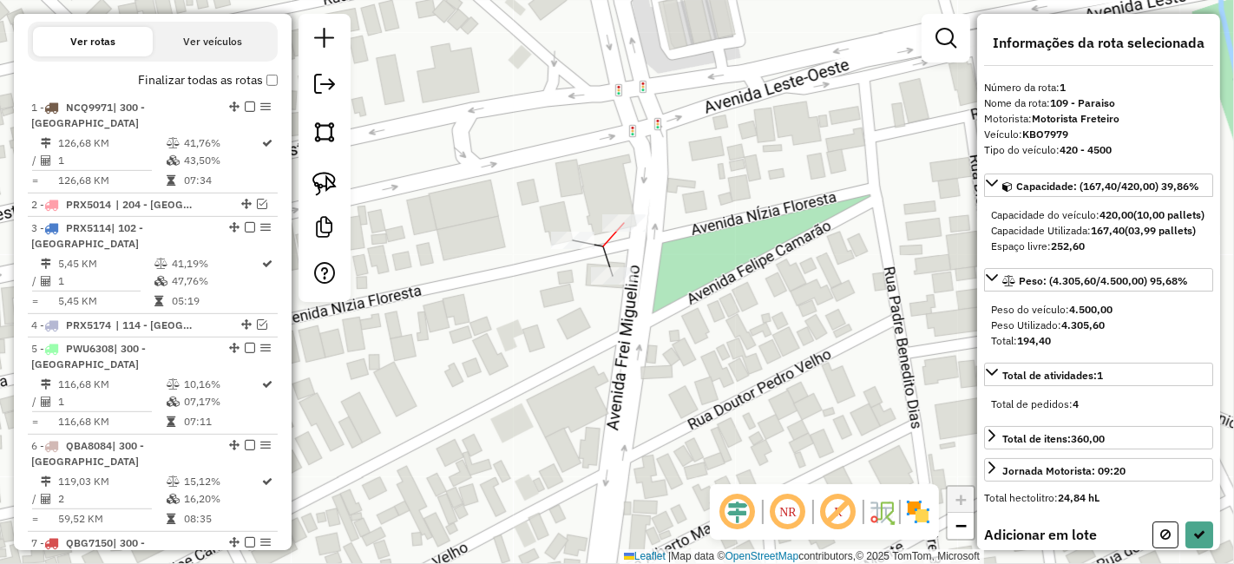
click at [615, 232] on div at bounding box center [623, 222] width 43 height 17
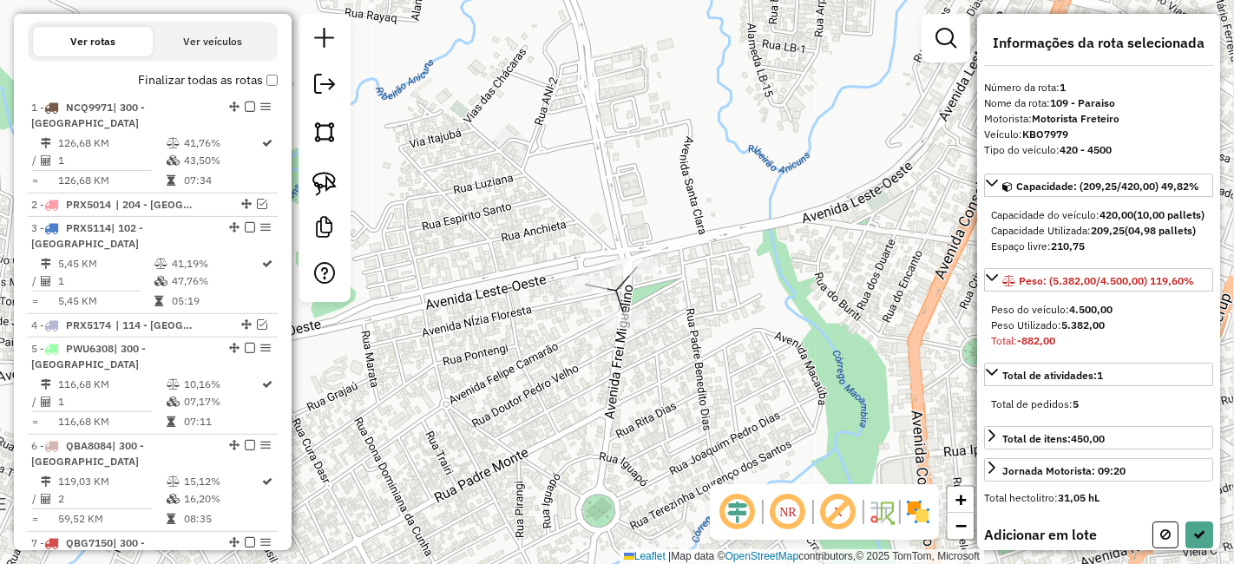
click at [613, 298] on div "Janela de atendimento Grade de atendimento Capacidade Transportadoras Veículos …" at bounding box center [617, 282] width 1234 height 564
click at [665, 293] on div "Janela de atendimento Grade de atendimento Capacidade Transportadoras Veículos …" at bounding box center [617, 282] width 1234 height 564
click at [719, 321] on div "Janela de atendimento Grade de atendimento Capacidade Transportadoras Veículos …" at bounding box center [617, 282] width 1234 height 564
click at [649, 276] on div at bounding box center [636, 267] width 43 height 17
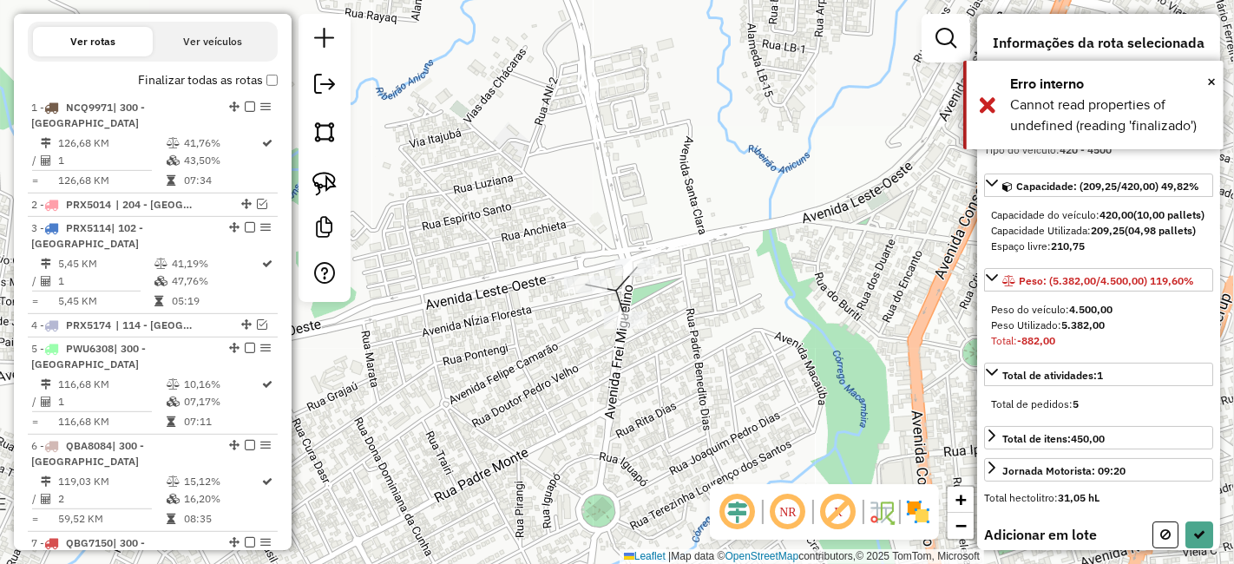
click at [736, 272] on div "Janela de atendimento Grade de atendimento Capacidade Transportadoras Veículos …" at bounding box center [617, 282] width 1234 height 564
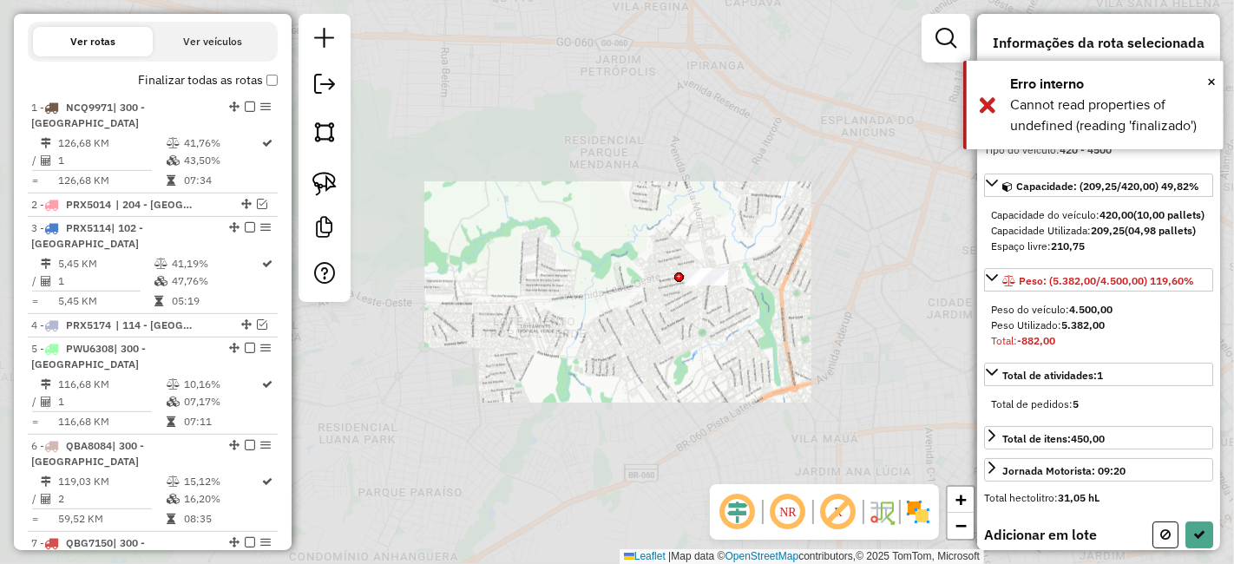
click at [829, 271] on div "Janela de atendimento Grade de atendimento Capacidade Transportadoras Veículos …" at bounding box center [617, 282] width 1234 height 564
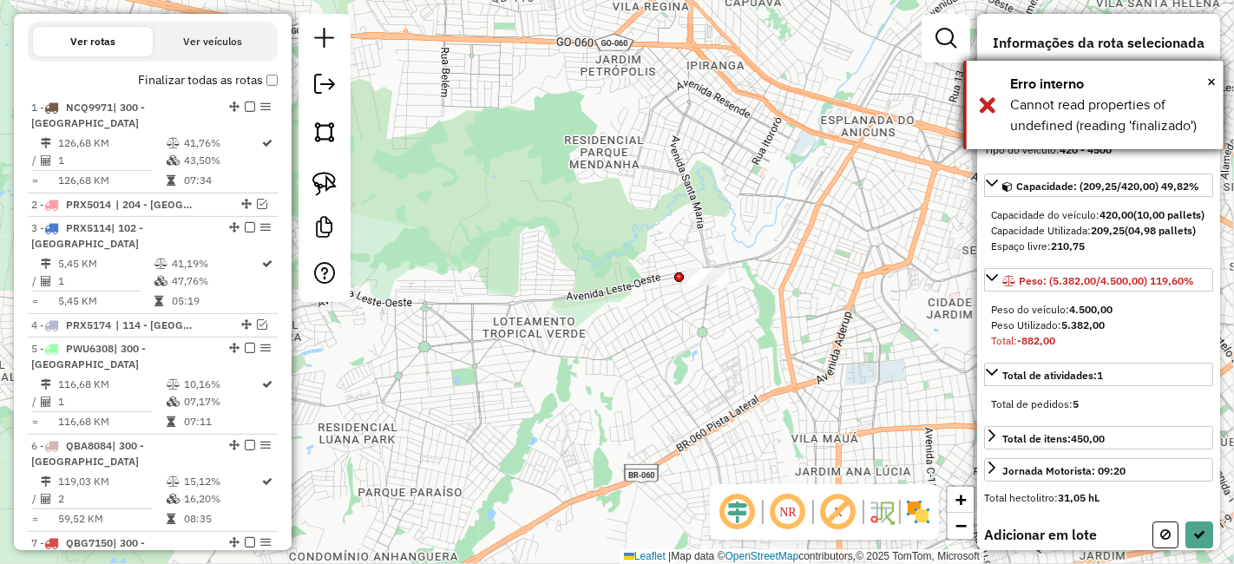
click at [1220, 73] on div "× Erro interno Cannot read properties of undefined (reading 'finalizado')" at bounding box center [1093, 105] width 260 height 88
click at [744, 164] on div "Janela de atendimento Grade de atendimento Capacidade Transportadoras Veículos …" at bounding box center [617, 282] width 1234 height 564
click at [746, 162] on div "Janela de atendimento Grade de atendimento Capacidade Transportadoras Veículos …" at bounding box center [617, 282] width 1234 height 564
click at [745, 162] on div "Janela de atendimento Grade de atendimento Capacidade Transportadoras Veículos …" at bounding box center [617, 282] width 1234 height 564
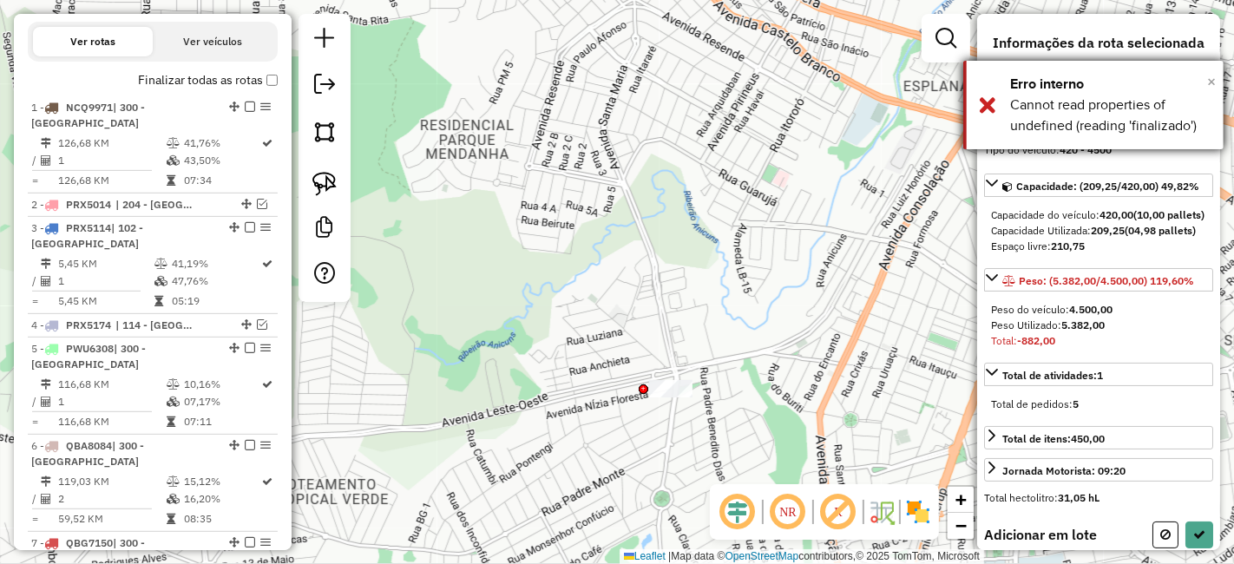
click at [1210, 83] on span "×" at bounding box center [1211, 81] width 9 height 19
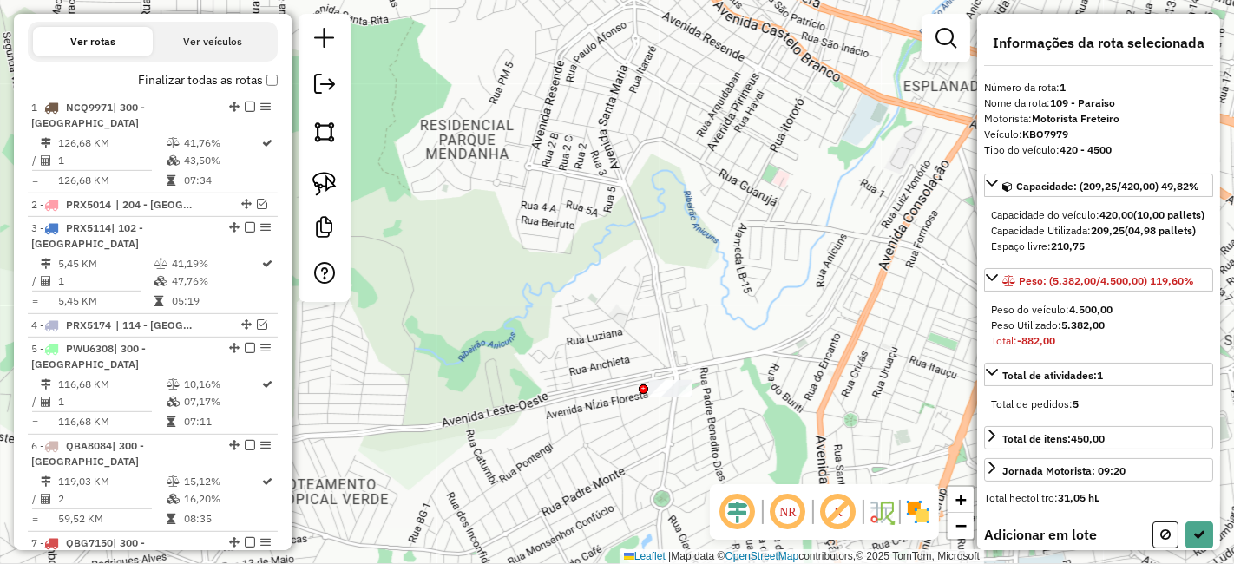
scroll to position [240, 0]
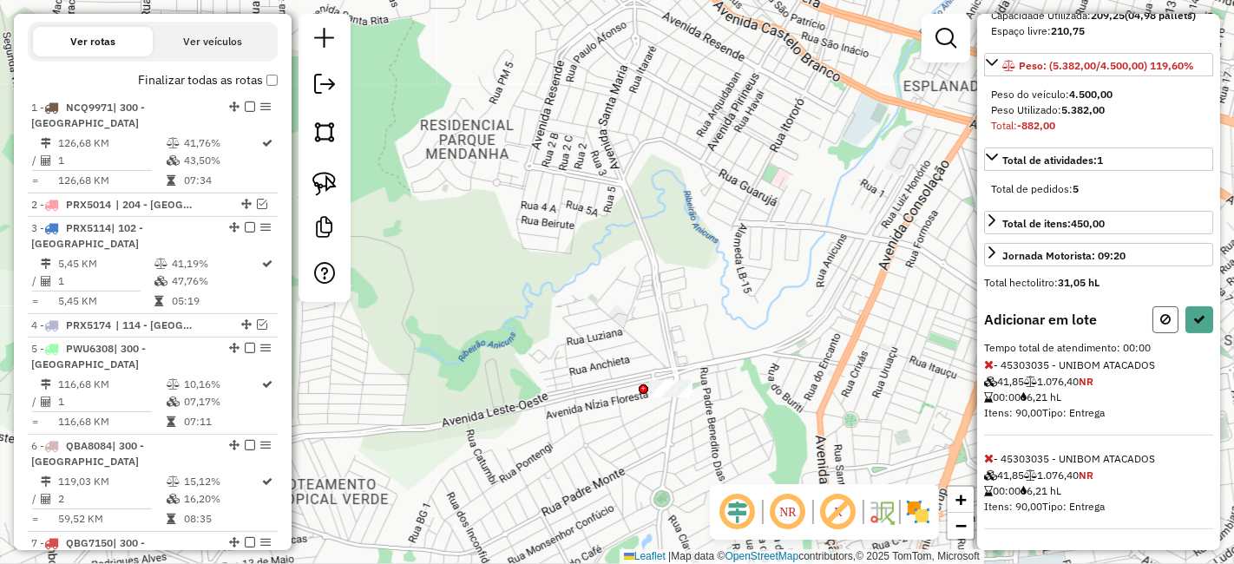
click at [1163, 323] on icon at bounding box center [1165, 319] width 10 height 12
select select "**********"
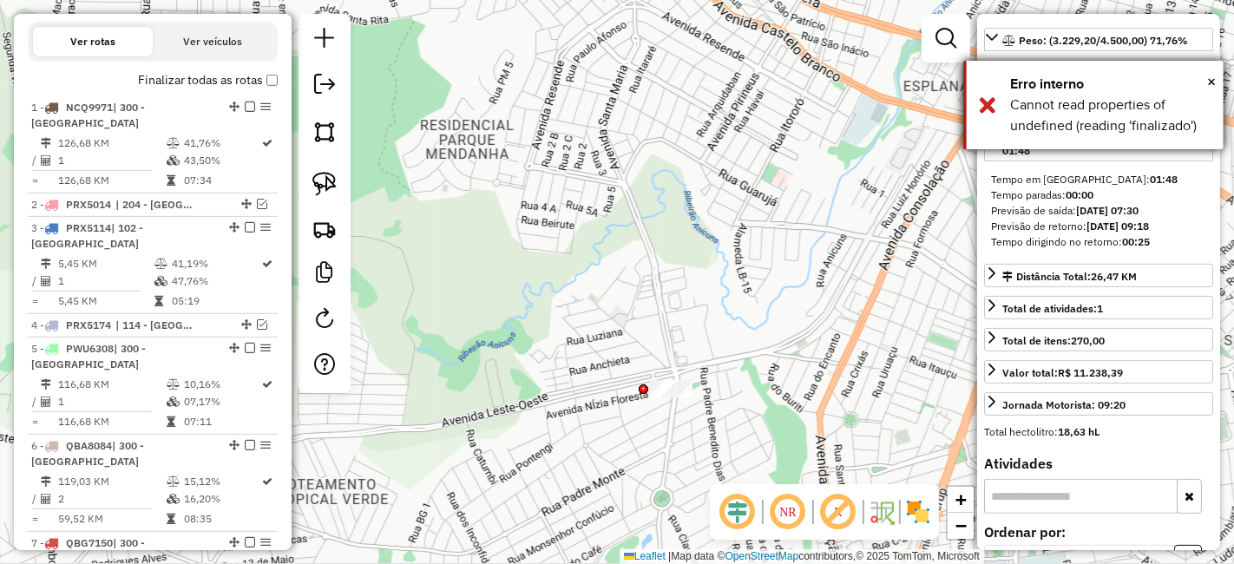
drag, startPoint x: 1217, startPoint y: 82, endPoint x: 1193, endPoint y: 128, distance: 52.0
click at [1216, 82] on div "× Erro interno Cannot read properties of undefined (reading 'finalizado')" at bounding box center [1093, 105] width 260 height 88
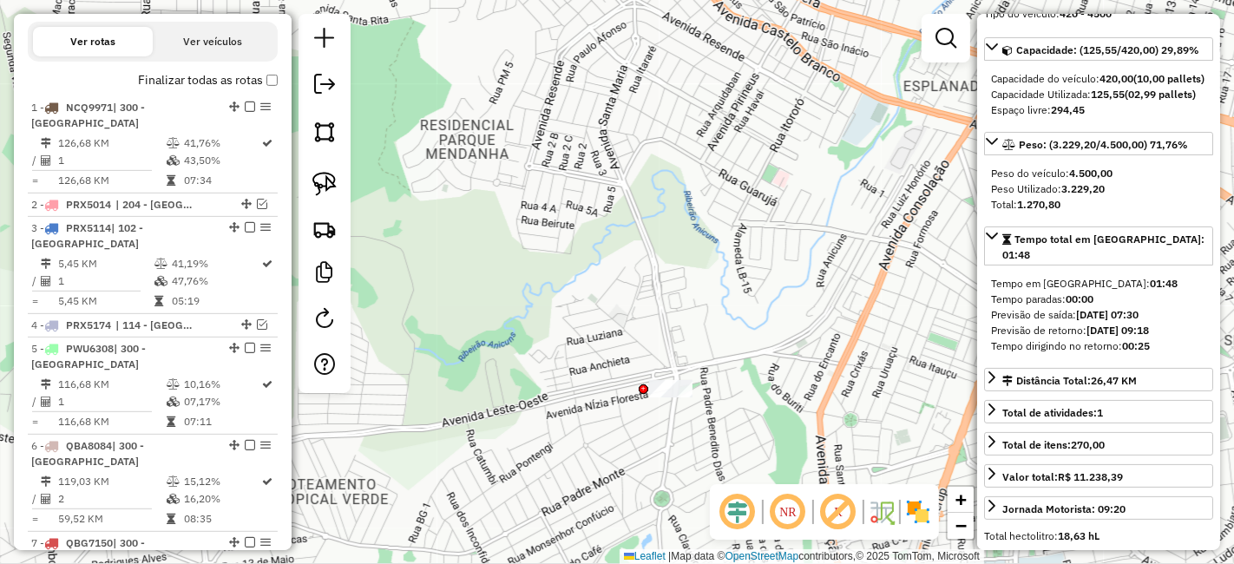
scroll to position [15, 0]
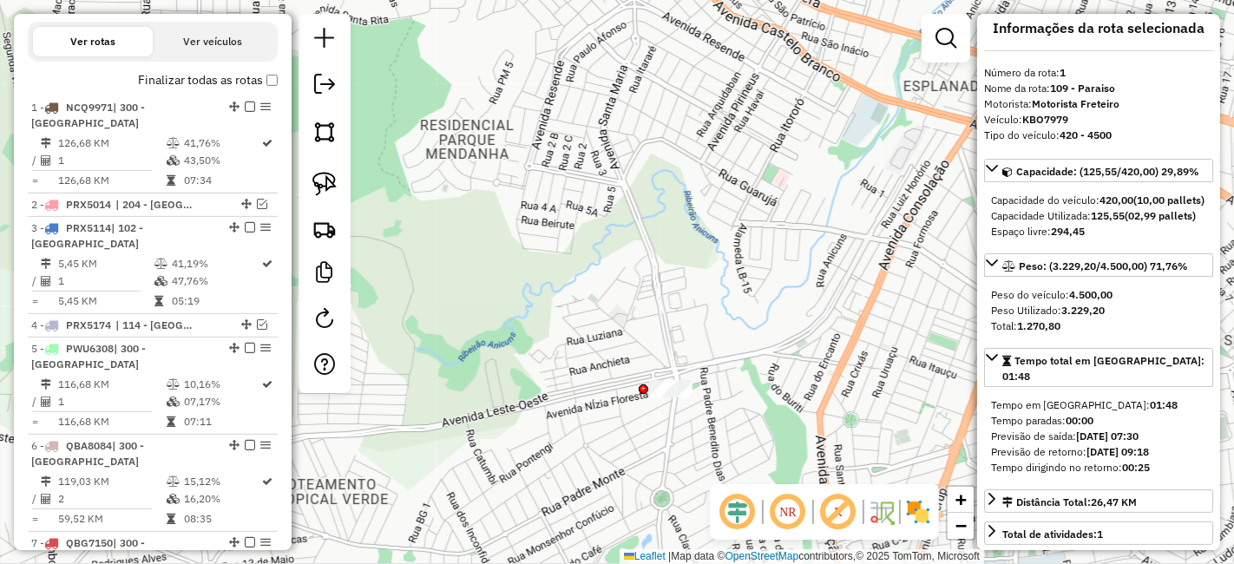
drag, startPoint x: 1019, startPoint y: 115, endPoint x: 1077, endPoint y: 117, distance: 58.2
click at [1077, 117] on div "Veículo: KBO7979" at bounding box center [1098, 120] width 229 height 16
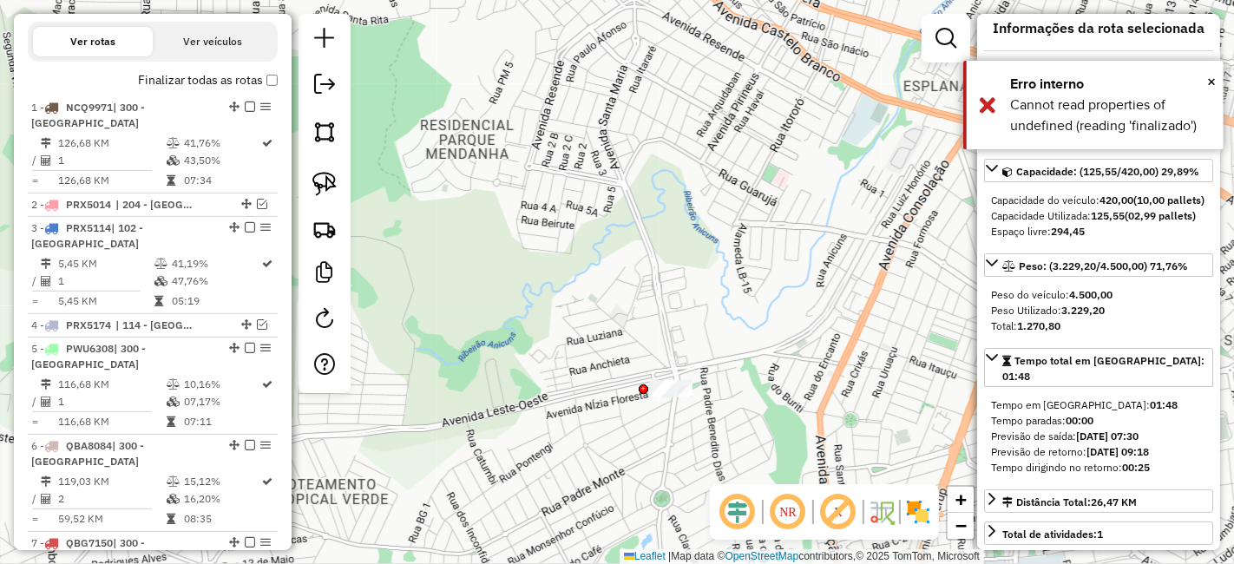
click at [632, 269] on div "Janela de atendimento Grade de atendimento Capacidade Transportadoras Veículos …" at bounding box center [617, 282] width 1234 height 564
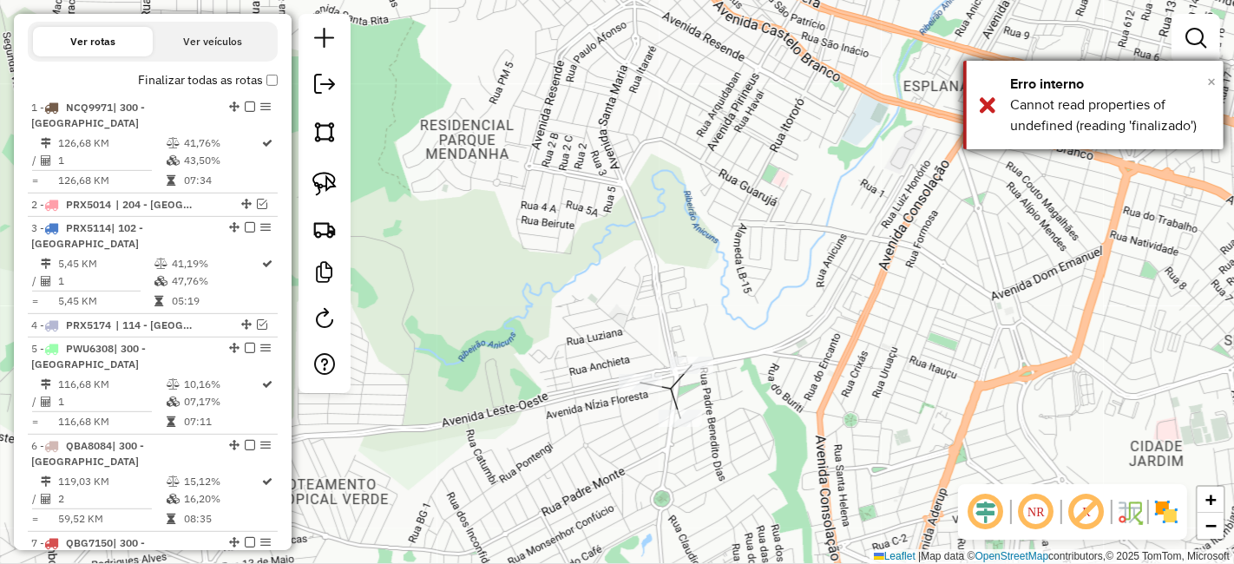
click at [1213, 80] on span "×" at bounding box center [1211, 81] width 9 height 19
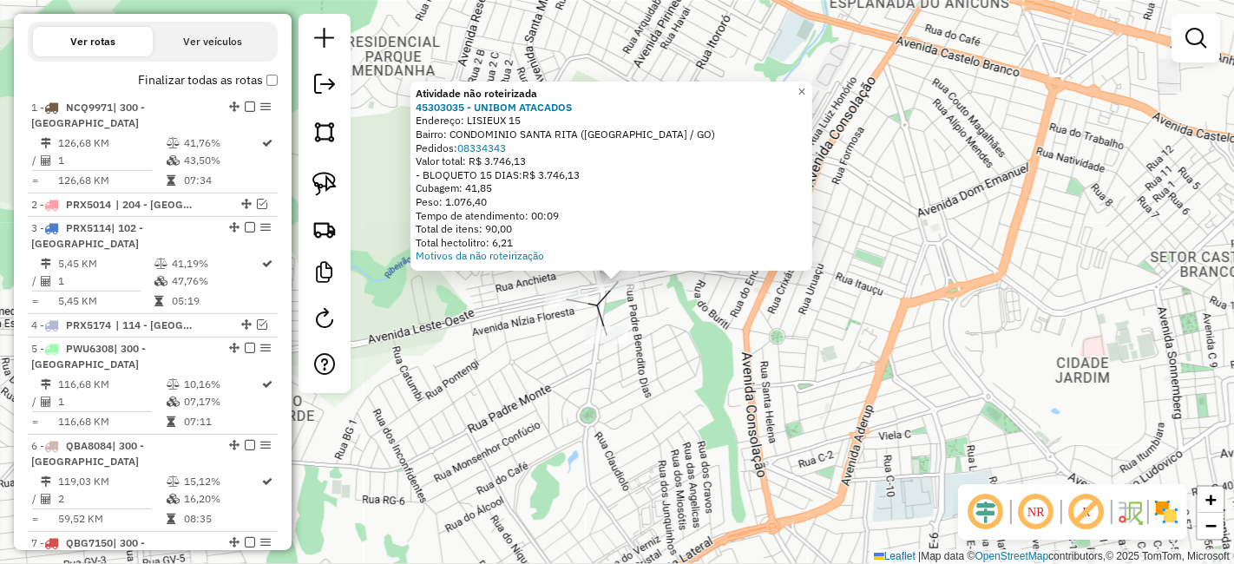
click at [730, 337] on div "Atividade não roteirizada 45303035 - UNIBOM ATACADOS Endereço: LISIEUX 15 Bairr…" at bounding box center [617, 282] width 1234 height 564
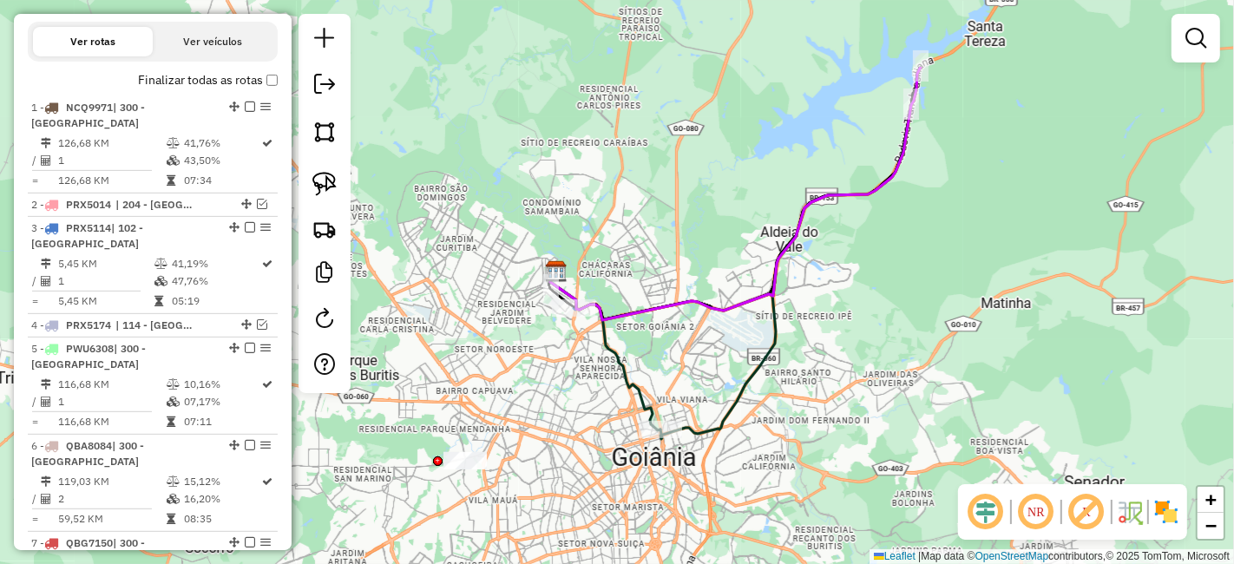
drag, startPoint x: 872, startPoint y: 273, endPoint x: 625, endPoint y: 396, distance: 276.3
click at [625, 396] on icon at bounding box center [605, 349] width 110 height 161
click at [567, 321] on div "Janela de atendimento Grade de atendimento Capacidade Transportadoras Veículos …" at bounding box center [617, 282] width 1234 height 564
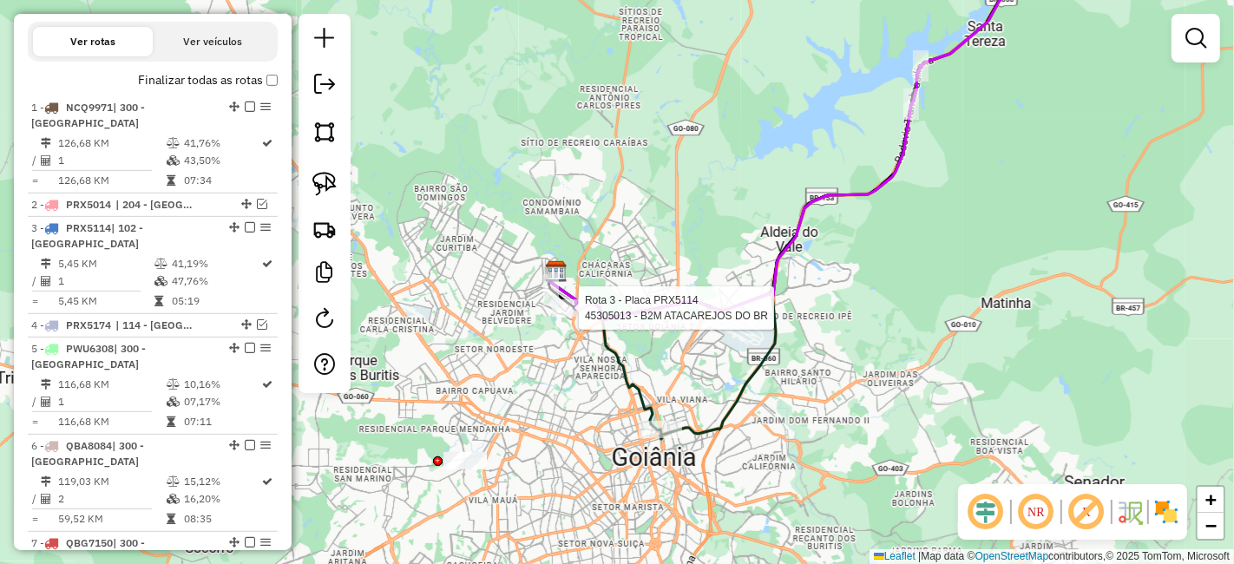
select select "**********"
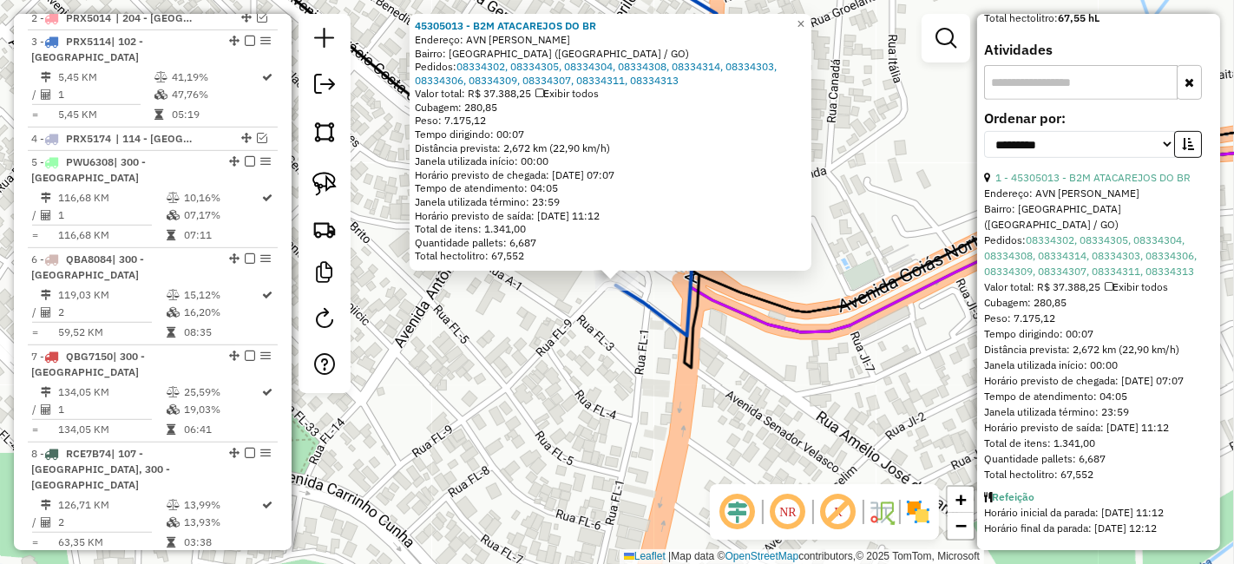
scroll to position [678, 0]
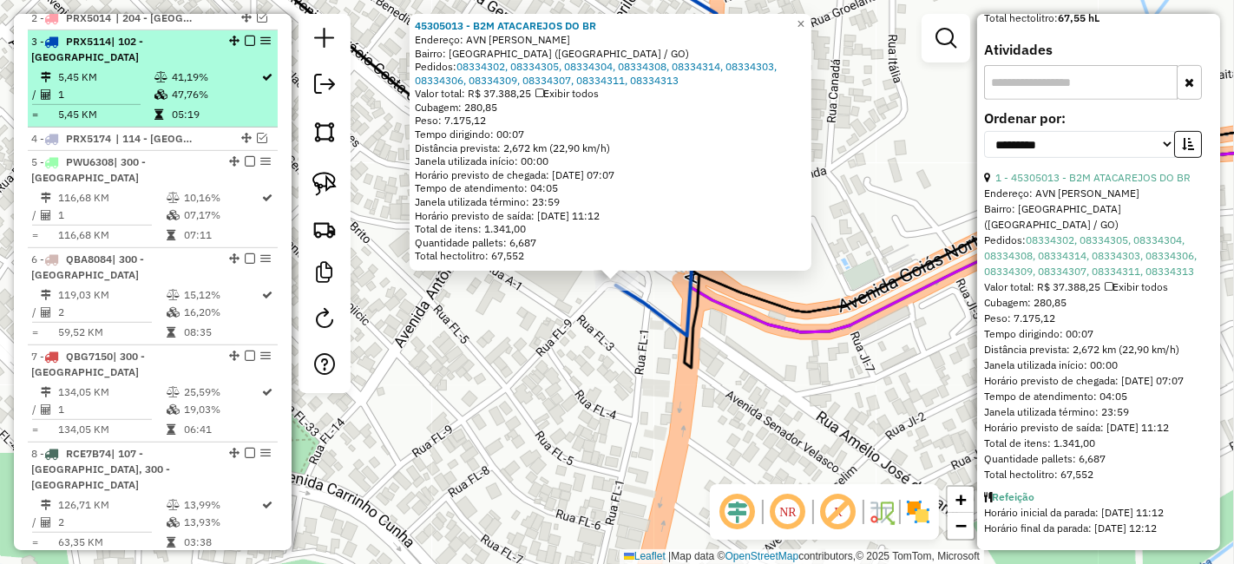
click at [245, 36] on em at bounding box center [250, 41] width 10 height 10
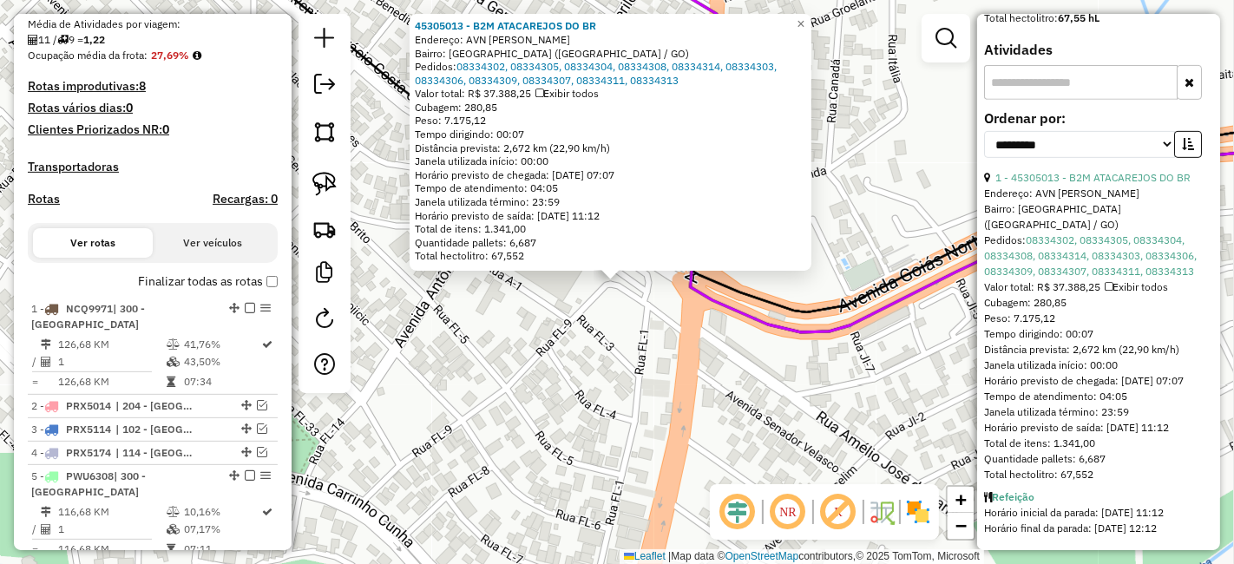
scroll to position [331, 0]
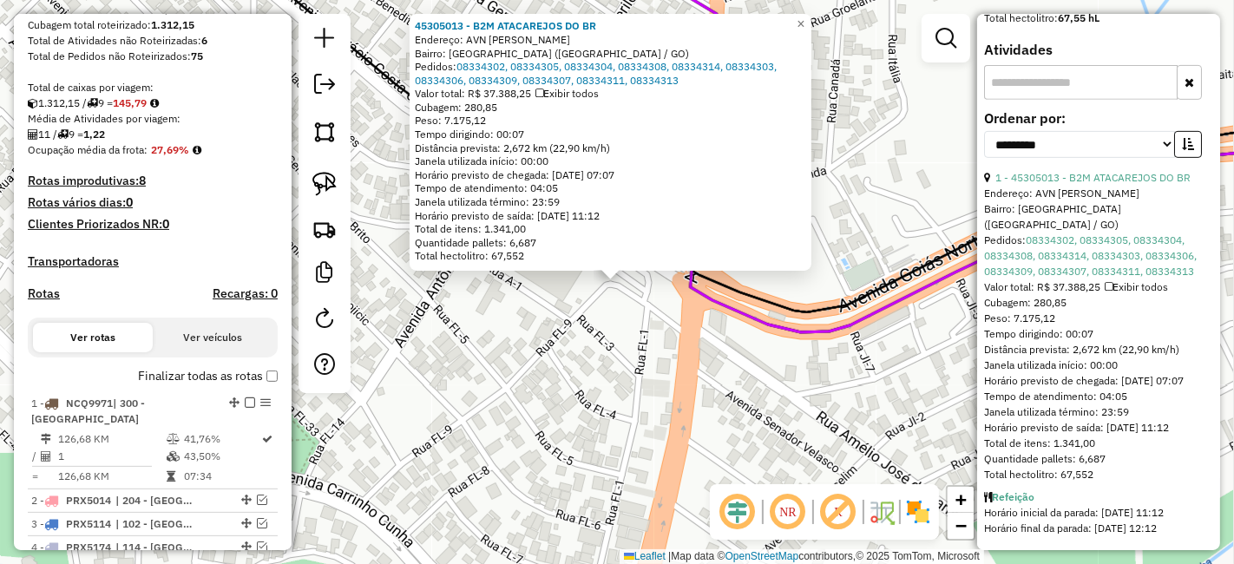
click at [875, 106] on div "45305013 - B2M ATACAREJOS DO BR Endereço: AVN [PERSON_NAME] SN Bairro: [GEOGRAP…" at bounding box center [617, 282] width 1234 height 564
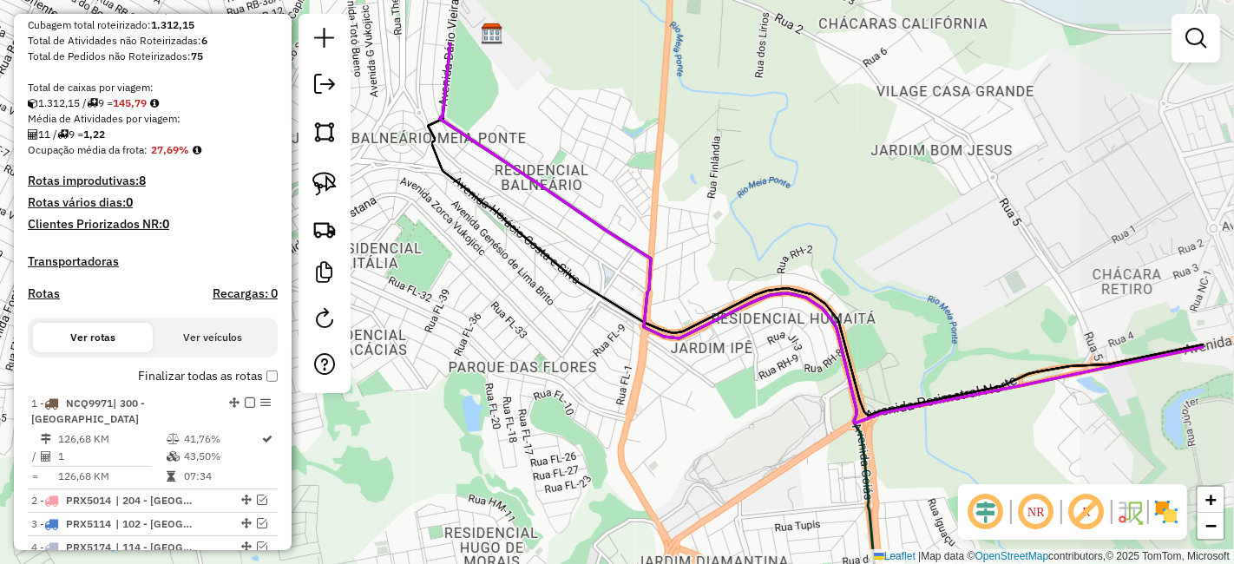
drag, startPoint x: 862, startPoint y: 193, endPoint x: 681, endPoint y: 308, distance: 213.7
click at [681, 308] on div "Janela de atendimento Grade de atendimento Capacidade Transportadoras Veículos …" at bounding box center [617, 282] width 1234 height 564
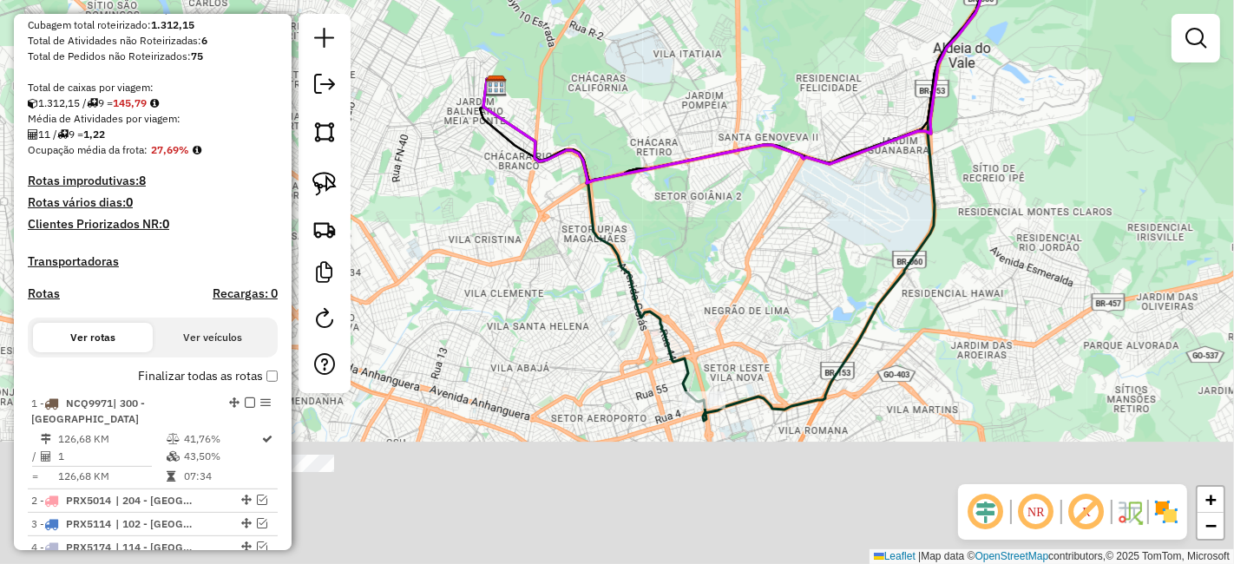
drag, startPoint x: 785, startPoint y: 234, endPoint x: 618, endPoint y: 61, distance: 241.1
click at [618, 61] on div "Janela de atendimento Grade de atendimento Capacidade Transportadoras Veículos …" at bounding box center [617, 282] width 1234 height 564
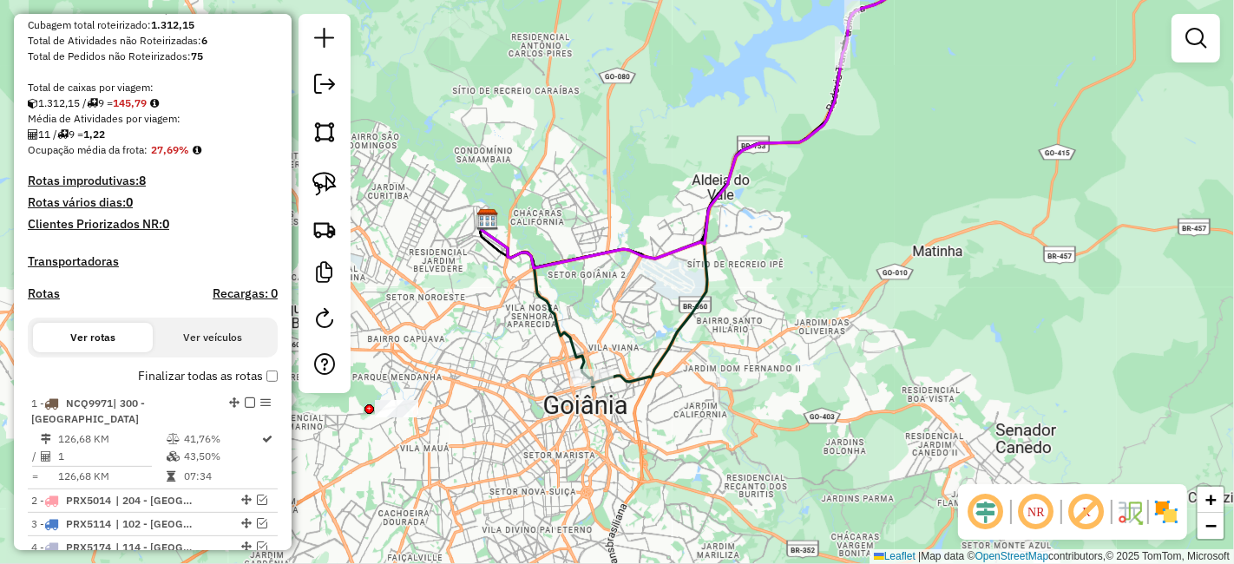
drag, startPoint x: 792, startPoint y: 308, endPoint x: 634, endPoint y: 353, distance: 164.2
click at [634, 353] on div "Janela de atendimento Grade de atendimento Capacidade Transportadoras Veículos …" at bounding box center [617, 282] width 1234 height 564
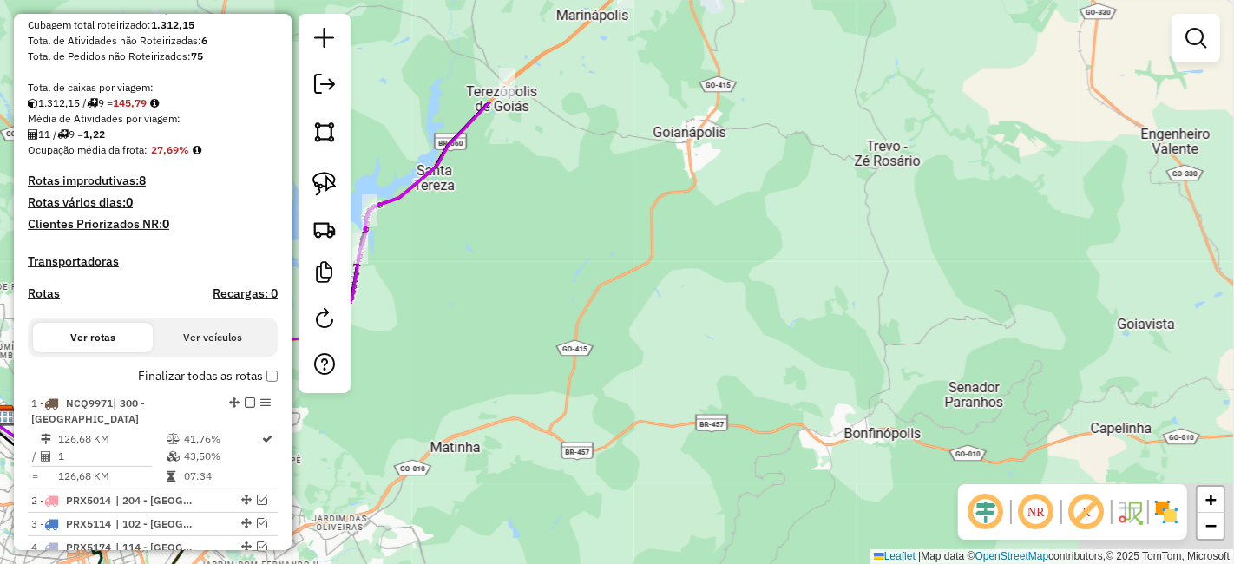
drag, startPoint x: 924, startPoint y: 272, endPoint x: 539, endPoint y: 397, distance: 405.0
click at [539, 397] on div "Janela de atendimento Grade de atendimento Capacidade Transportadoras Veículos …" at bounding box center [617, 282] width 1234 height 564
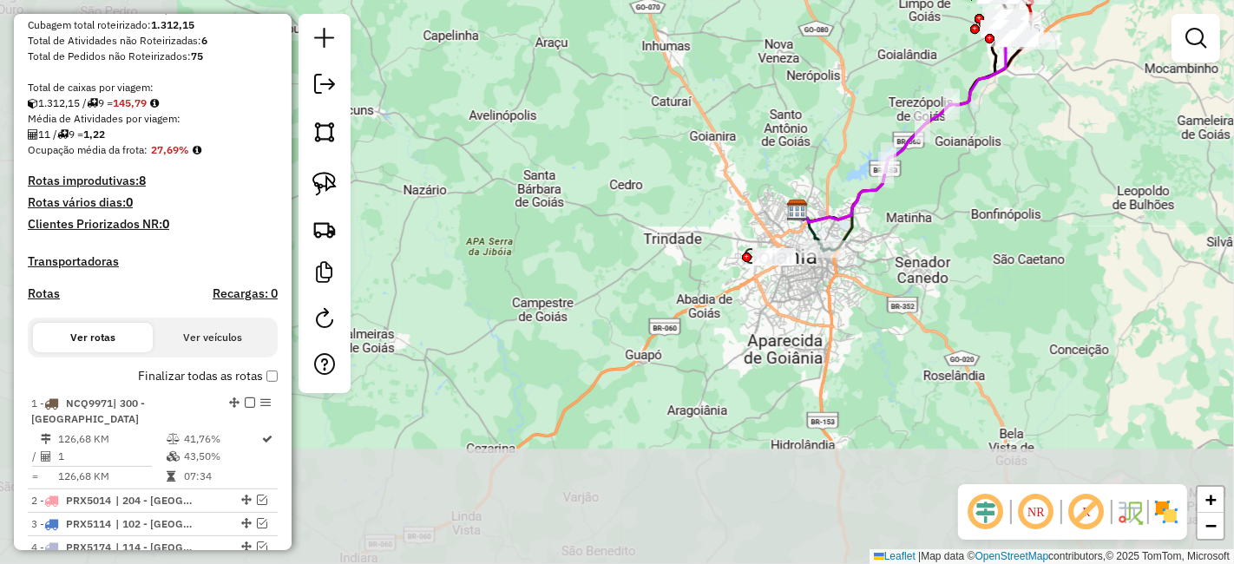
drag, startPoint x: 602, startPoint y: 429, endPoint x: 914, endPoint y: 265, distance: 353.2
click at [938, 233] on div "Janela de atendimento Grade de atendimento Capacidade Transportadoras Veículos …" at bounding box center [617, 282] width 1234 height 564
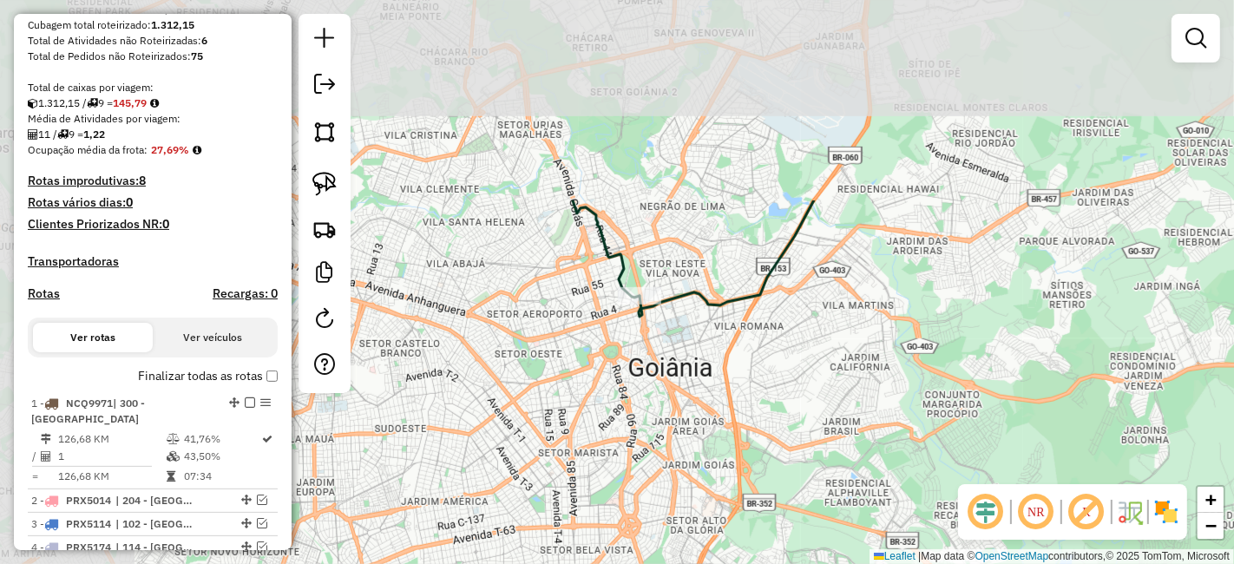
drag, startPoint x: 659, startPoint y: 174, endPoint x: 926, endPoint y: 462, distance: 392.9
click at [926, 462] on div "Janela de atendimento Grade de atendimento Capacidade Transportadoras Veículos …" at bounding box center [617, 282] width 1234 height 564
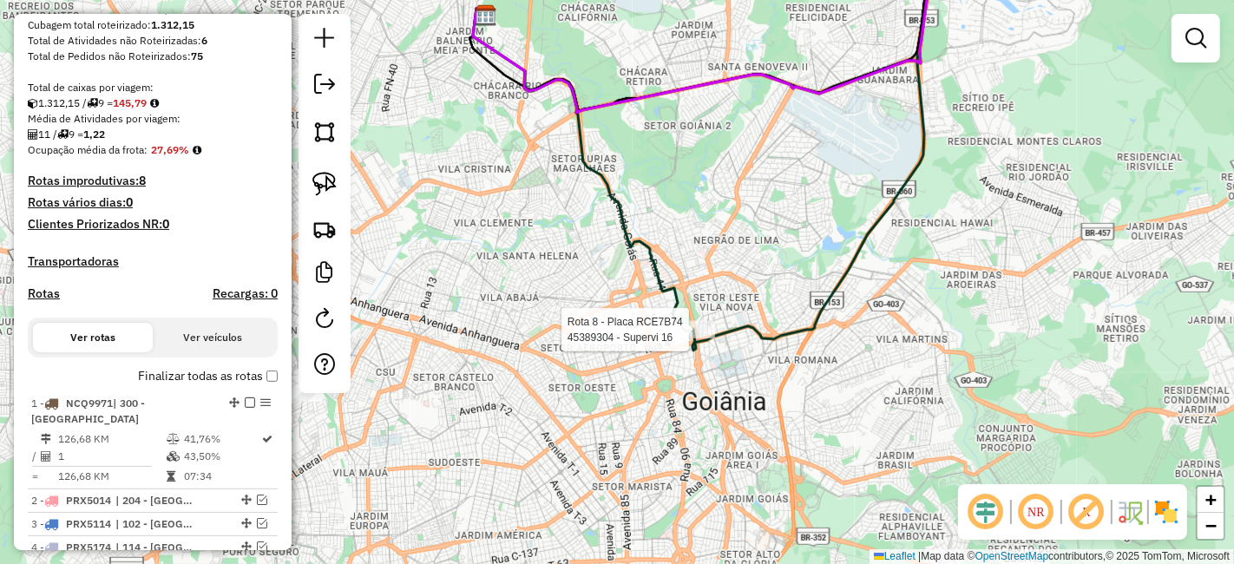
select select "**********"
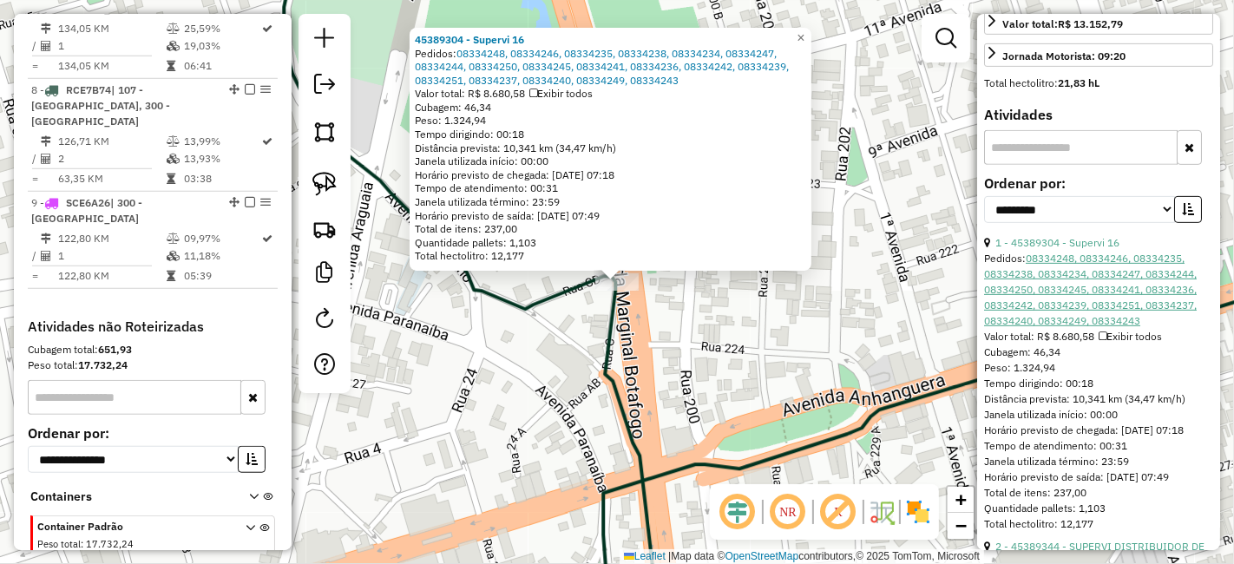
scroll to position [10, 0]
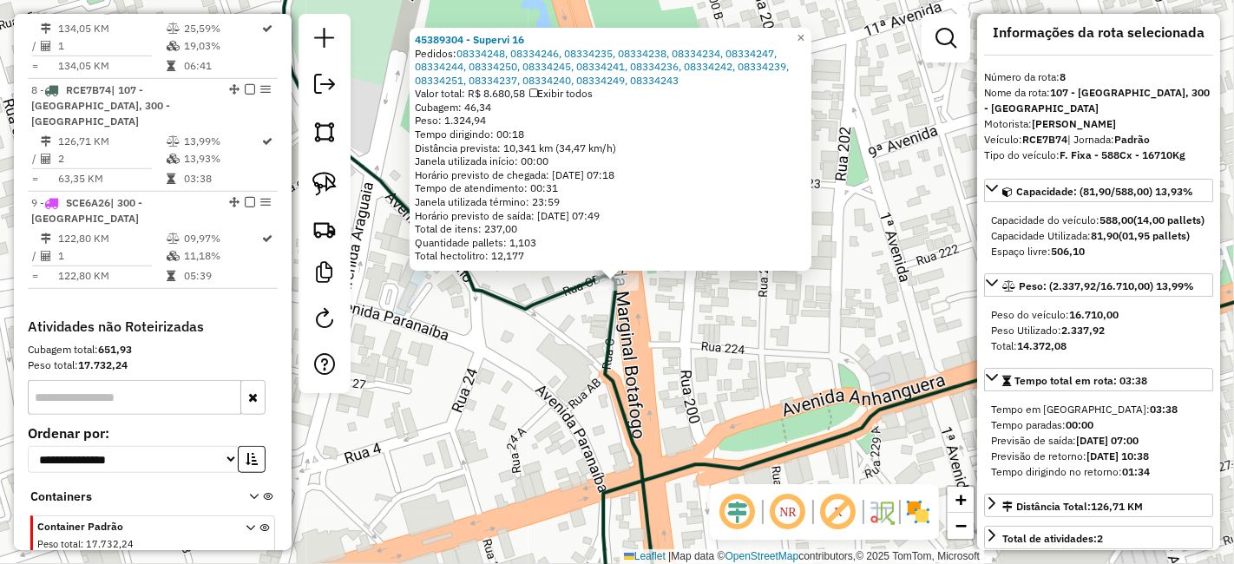
click at [868, 323] on div "45389304 - Supervi 16 Pedidos: 08334248, 08334246, 08334235, 08334238, 08334234…" at bounding box center [617, 282] width 1234 height 564
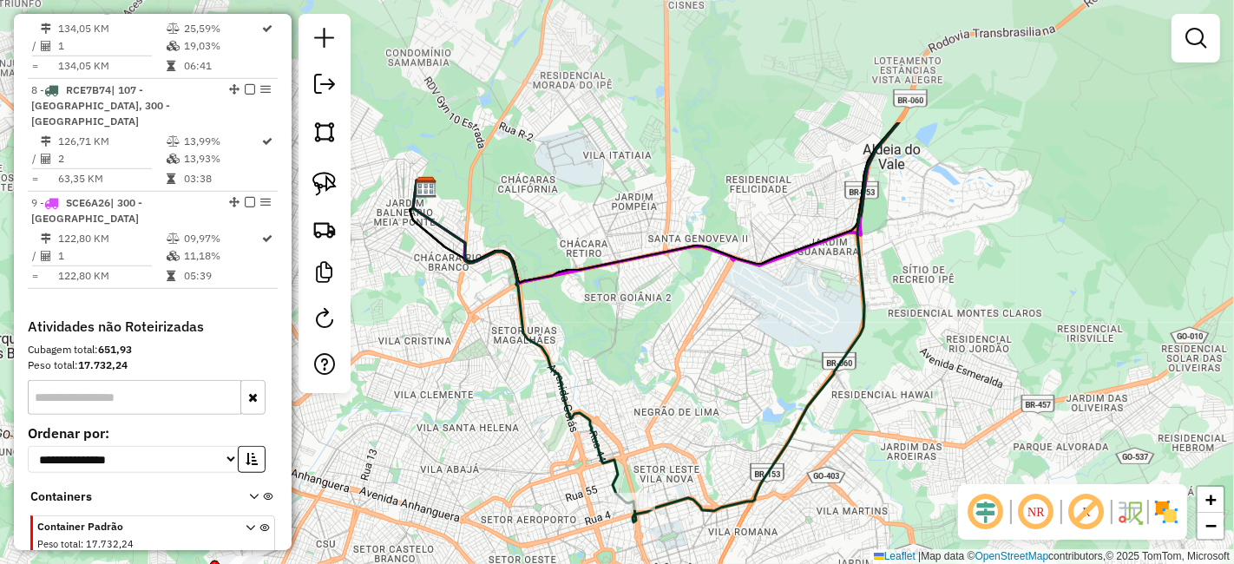
drag, startPoint x: 821, startPoint y: 304, endPoint x: 695, endPoint y: 438, distance: 184.1
click at [681, 445] on div "Janela de atendimento Grade de atendimento Capacidade Transportadoras Veículos …" at bounding box center [617, 282] width 1234 height 564
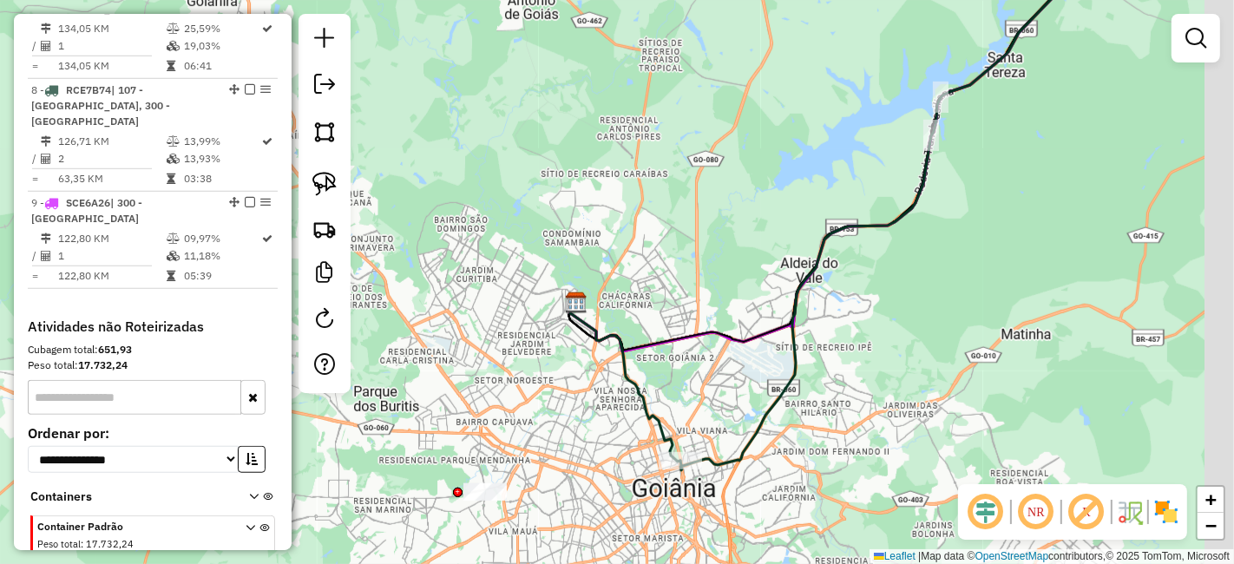
drag, startPoint x: 959, startPoint y: 304, endPoint x: 894, endPoint y: 343, distance: 75.1
click at [894, 343] on div "Janela de atendimento Grade de atendimento Capacidade Transportadoras Veículos …" at bounding box center [617, 282] width 1234 height 564
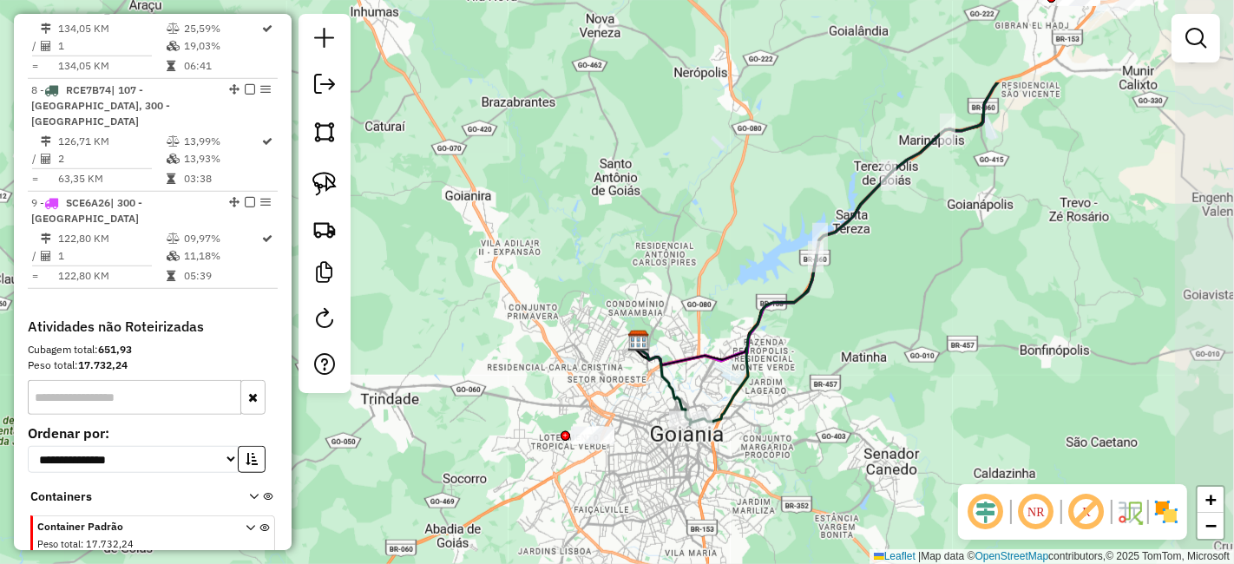
drag, startPoint x: 1000, startPoint y: 200, endPoint x: 960, endPoint y: 271, distance: 82.0
click at [960, 271] on div "Janela de atendimento Grade de atendimento Capacidade Transportadoras Veículos …" at bounding box center [617, 282] width 1234 height 564
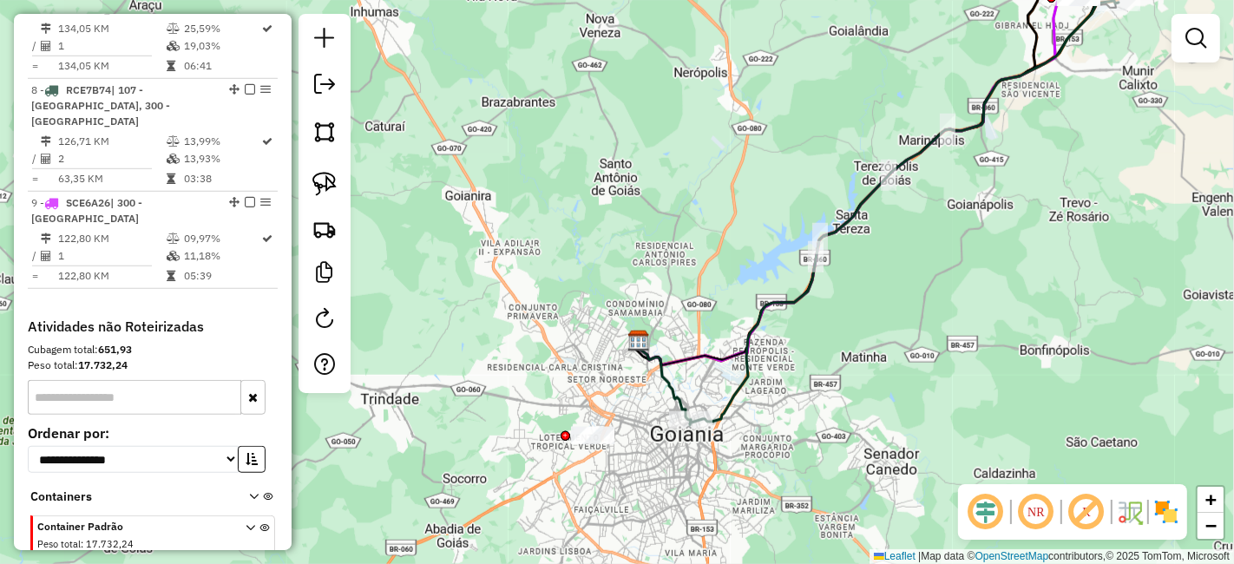
scroll to position [813, 0]
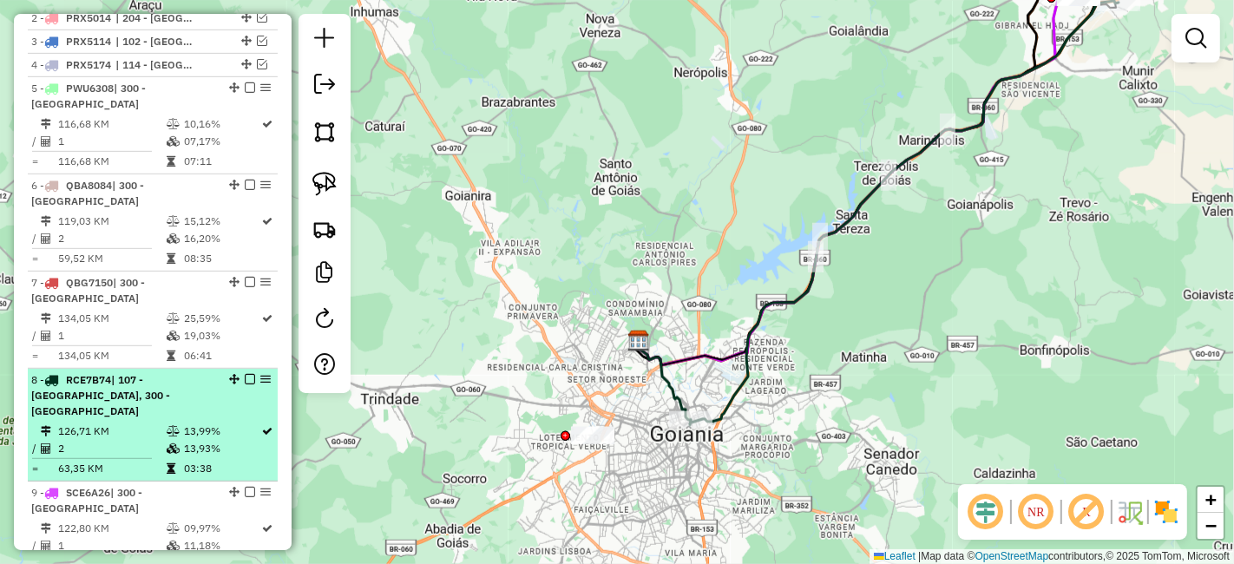
click at [245, 374] on em at bounding box center [250, 379] width 10 height 10
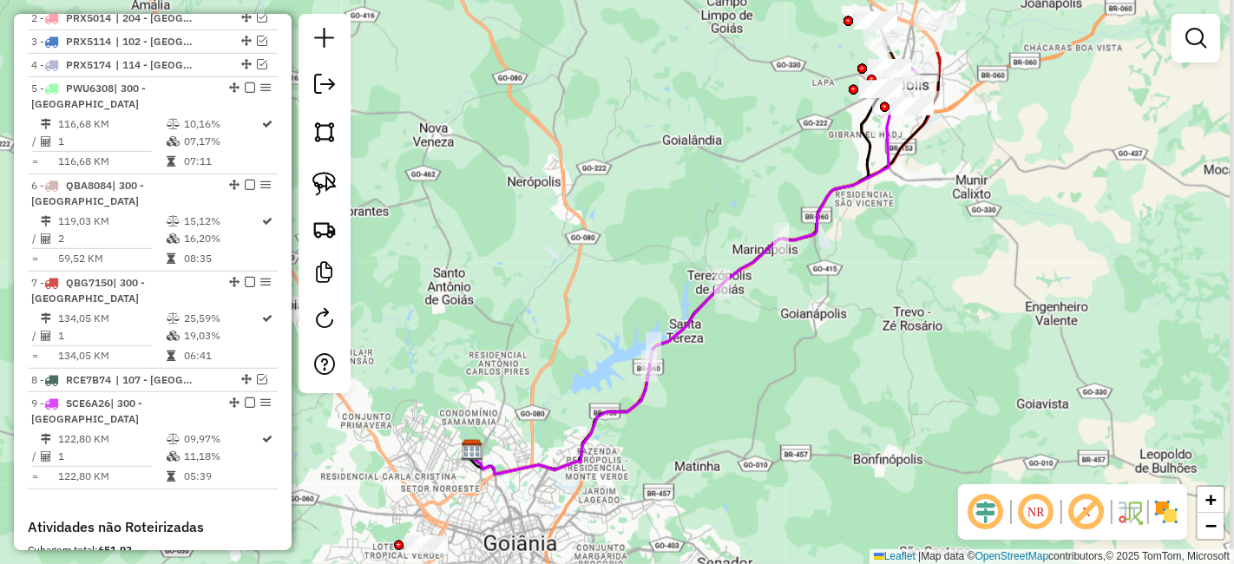
drag, startPoint x: 1154, startPoint y: 189, endPoint x: 1008, endPoint y: 285, distance: 174.7
click at [1008, 285] on div "Janela de atendimento Grade de atendimento Capacidade Transportadoras Veículos …" at bounding box center [617, 282] width 1234 height 564
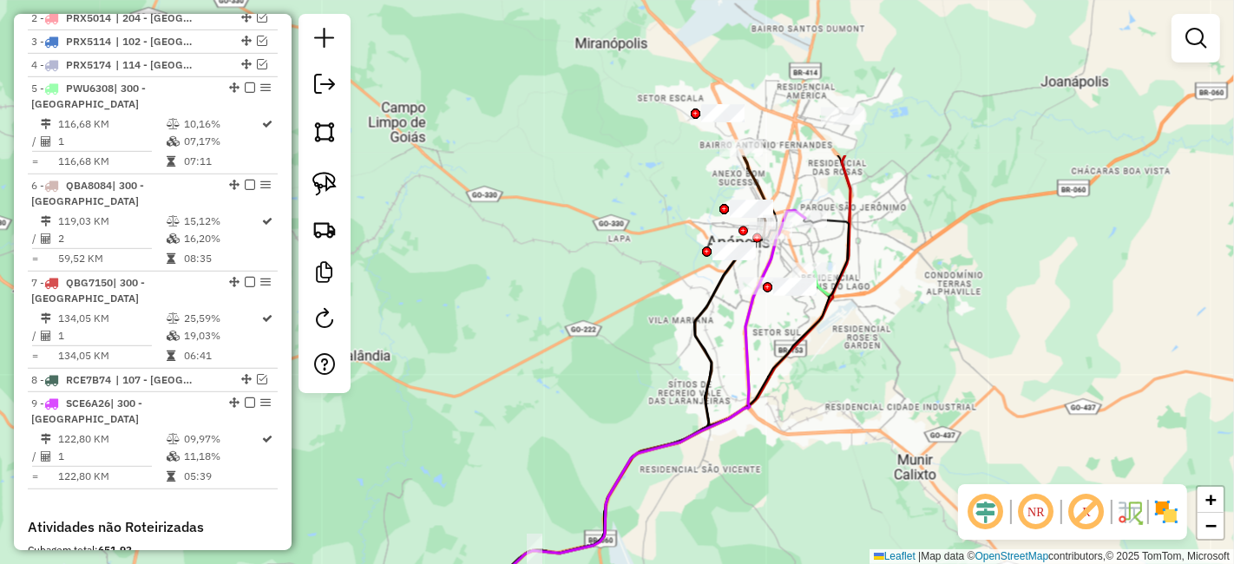
drag, startPoint x: 882, startPoint y: 127, endPoint x: 886, endPoint y: 324, distance: 197.8
click at [885, 324] on div "Janela de atendimento Grade de atendimento Capacidade Transportadoras Veículos …" at bounding box center [617, 282] width 1234 height 564
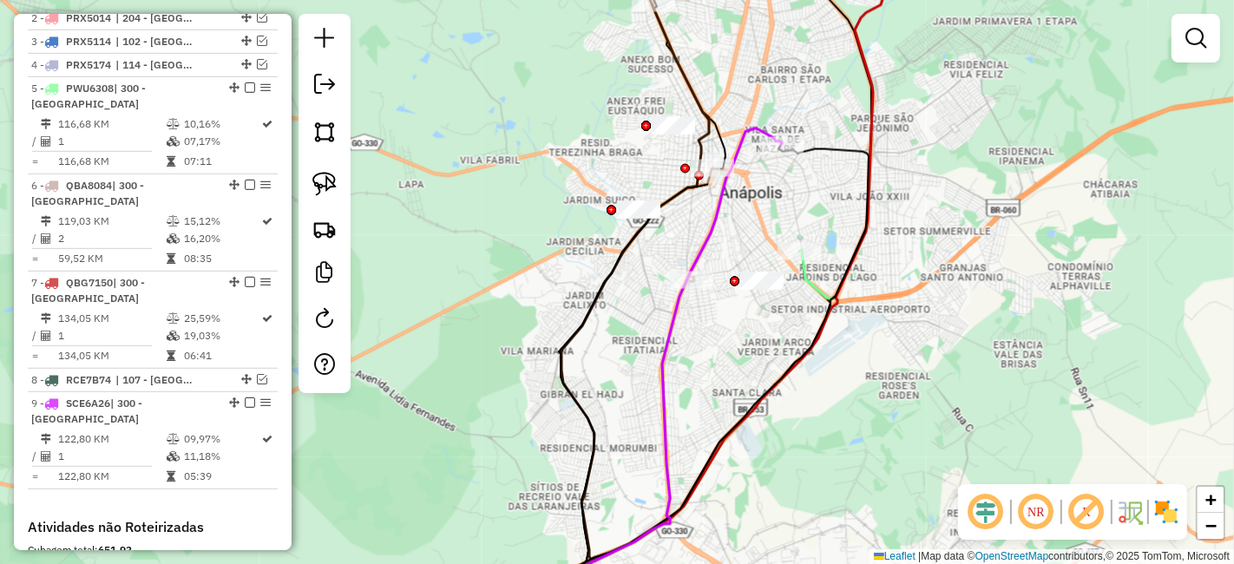
drag, startPoint x: 894, startPoint y: 195, endPoint x: 967, endPoint y: 194, distance: 72.0
click at [967, 194] on div "Janela de atendimento Grade de atendimento Capacidade Transportadoras Veículos …" at bounding box center [617, 282] width 1234 height 564
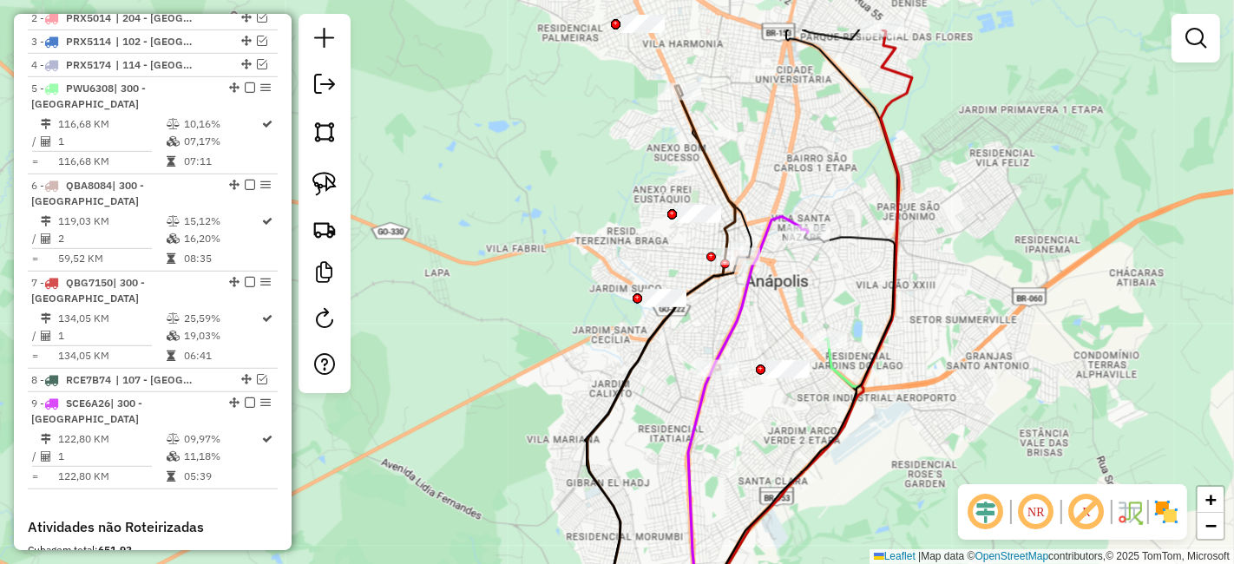
drag, startPoint x: 999, startPoint y: 236, endPoint x: 1020, endPoint y: 293, distance: 61.2
click at [1033, 301] on div "Janela de atendimento Grade de atendimento Capacidade Transportadoras Veículos …" at bounding box center [617, 282] width 1234 height 564
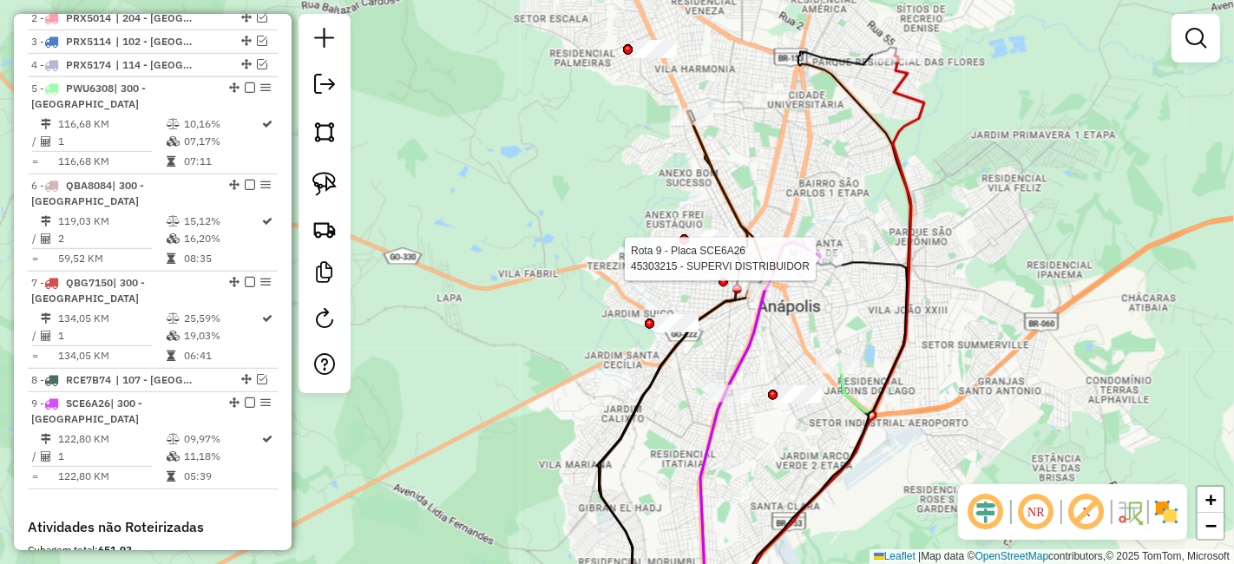
select select "**********"
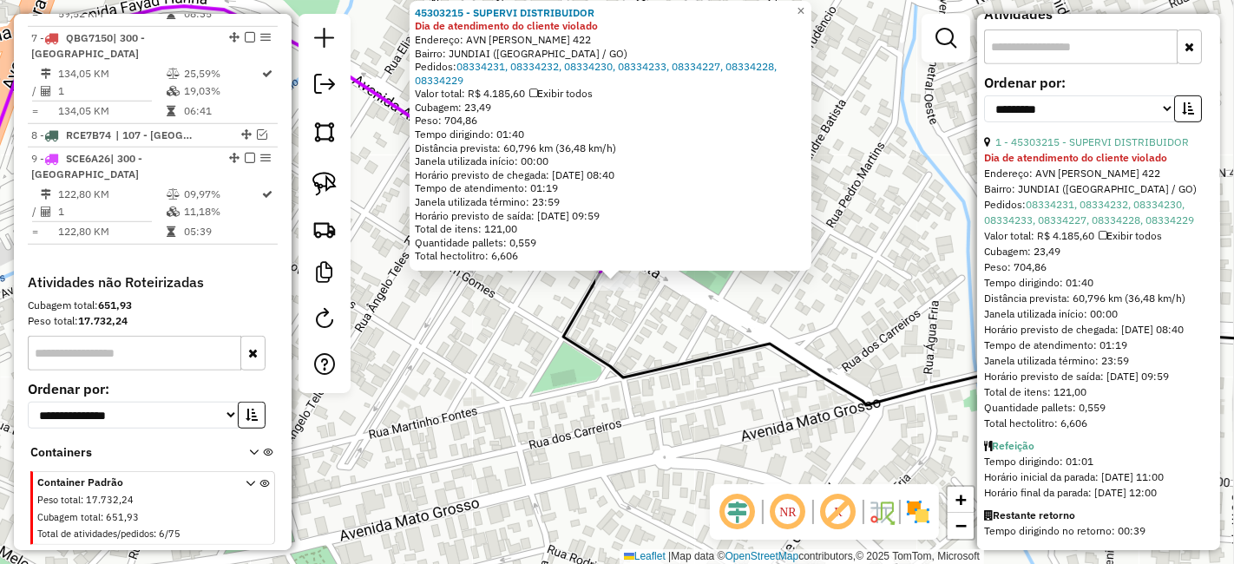
scroll to position [701, 0]
click at [894, 264] on div "45303215 - SUPERVI DISTRIBUIDOR Dia de atendimento do cliente violado Endereço:…" at bounding box center [617, 282] width 1234 height 564
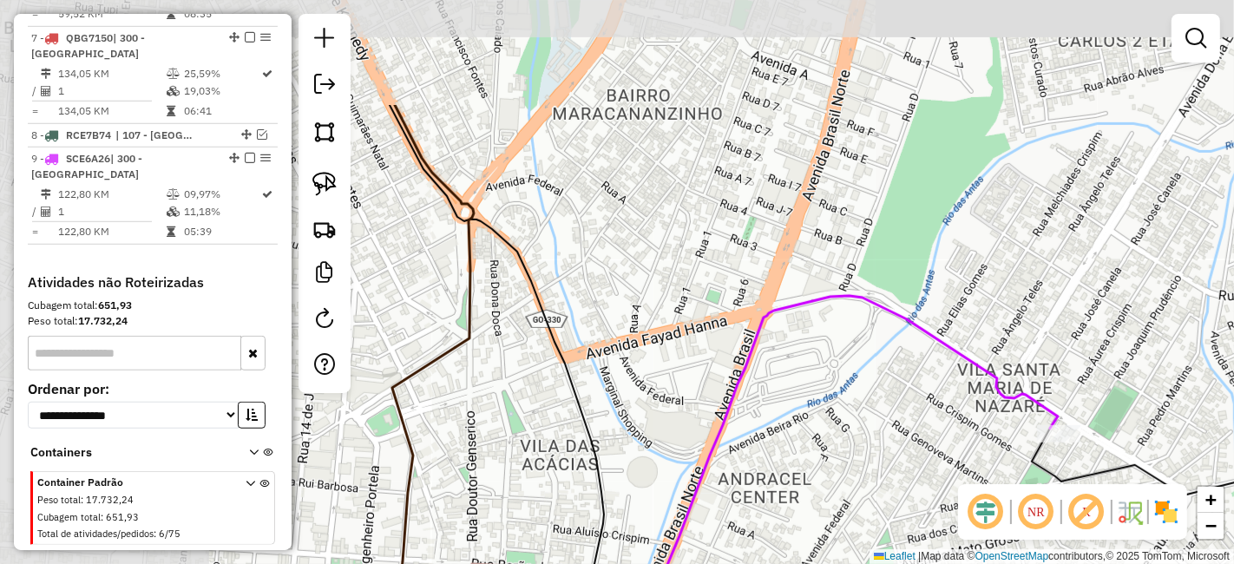
drag, startPoint x: 750, startPoint y: 276, endPoint x: 1024, endPoint y: 368, distance: 288.4
click at [1019, 405] on div "Janela de atendimento Grade de atendimento Capacidade Transportadoras Veículos …" at bounding box center [617, 282] width 1234 height 564
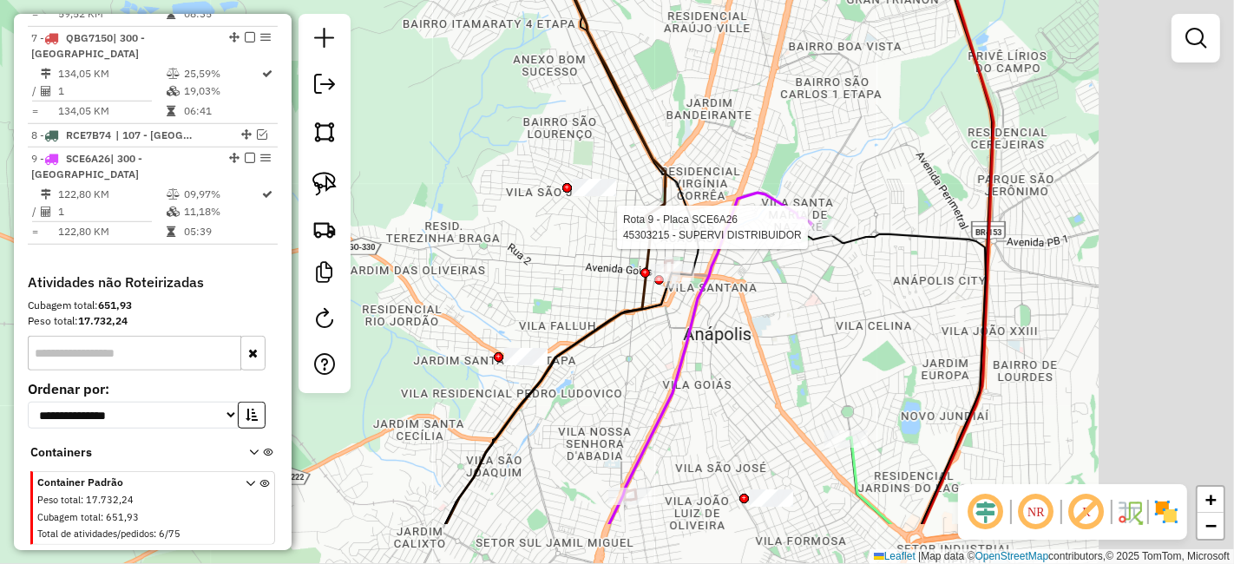
drag, startPoint x: 948, startPoint y: 178, endPoint x: 809, endPoint y: 110, distance: 154.4
click at [810, 110] on div "Rota 9 - Placa SCE6A26 45303215 - SUPERVI DISTRIBUIDOR Janela de atendimento Gr…" at bounding box center [617, 282] width 1234 height 564
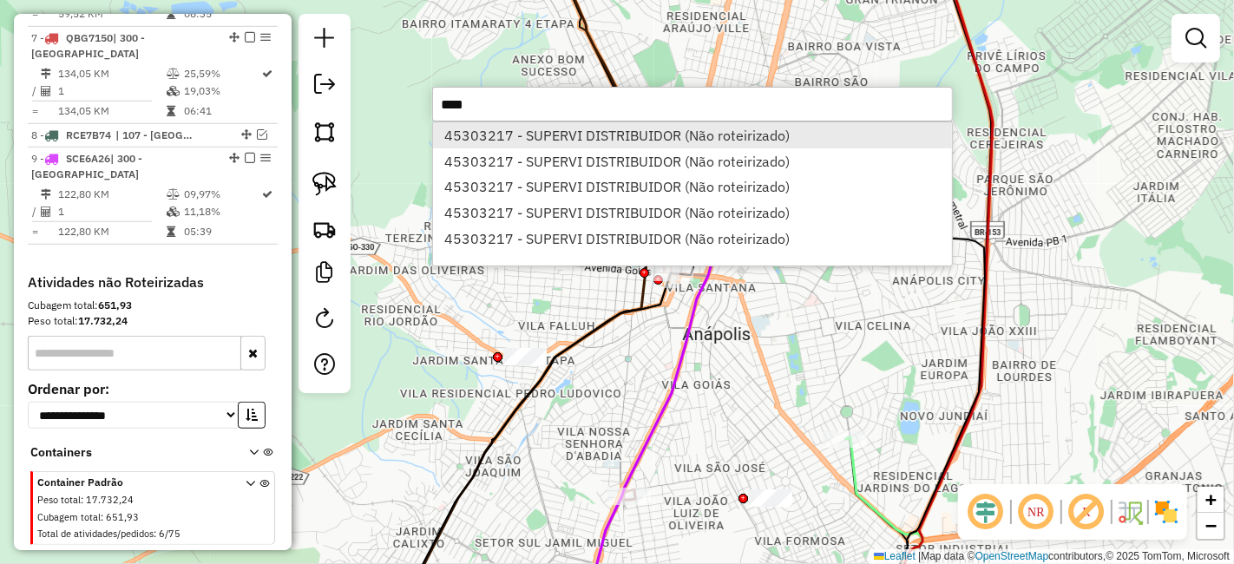
type input "****"
click at [518, 130] on li "45303217 - SUPERVI DISTRIBUIDOR (Não roteirizado)" at bounding box center [692, 135] width 519 height 26
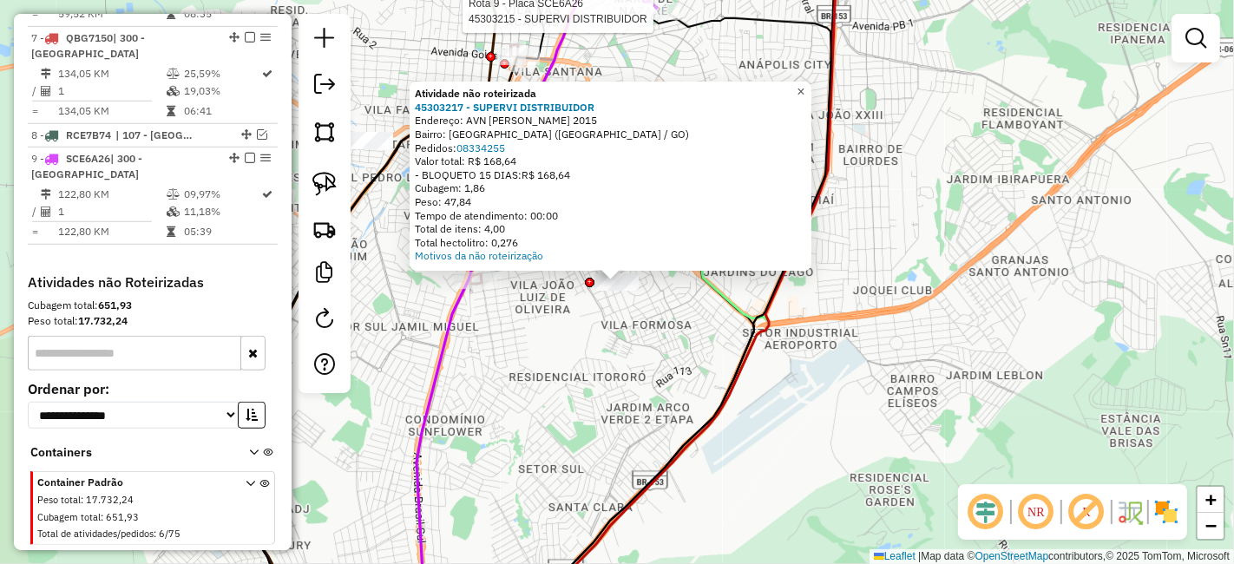
click at [804, 84] on span "×" at bounding box center [800, 91] width 8 height 15
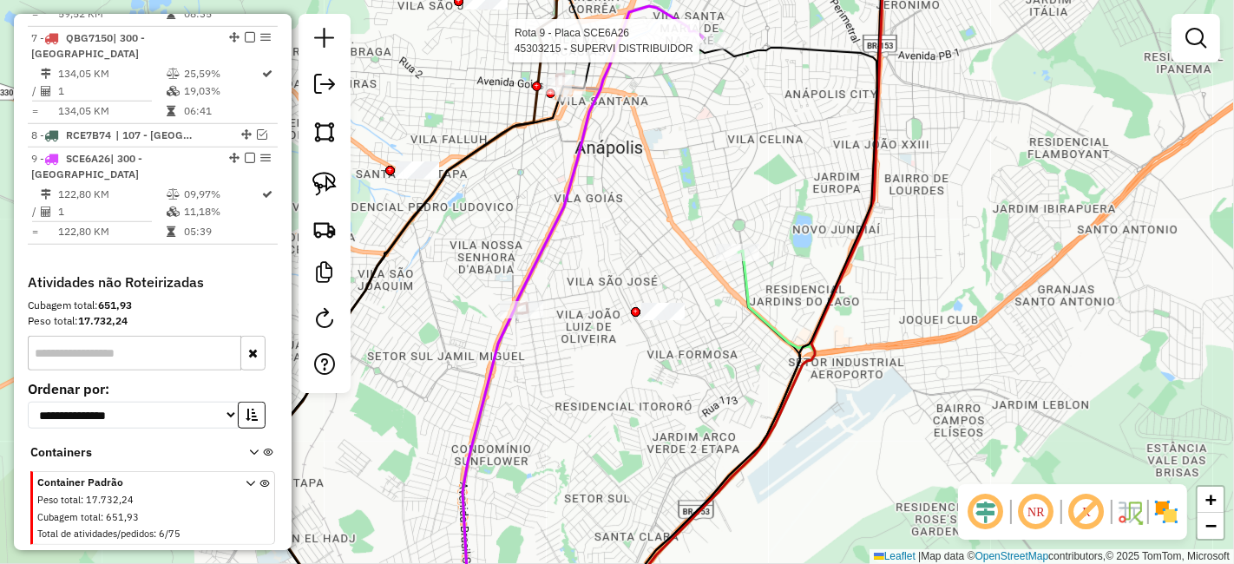
drag, startPoint x: 646, startPoint y: 117, endPoint x: 686, endPoint y: 164, distance: 61.5
click at [693, 147] on div "Rota 9 - Placa SCE6A26 45303215 - SUPERVI DISTRIBUIDOR Janela de atendimento Gr…" at bounding box center [617, 282] width 1234 height 564
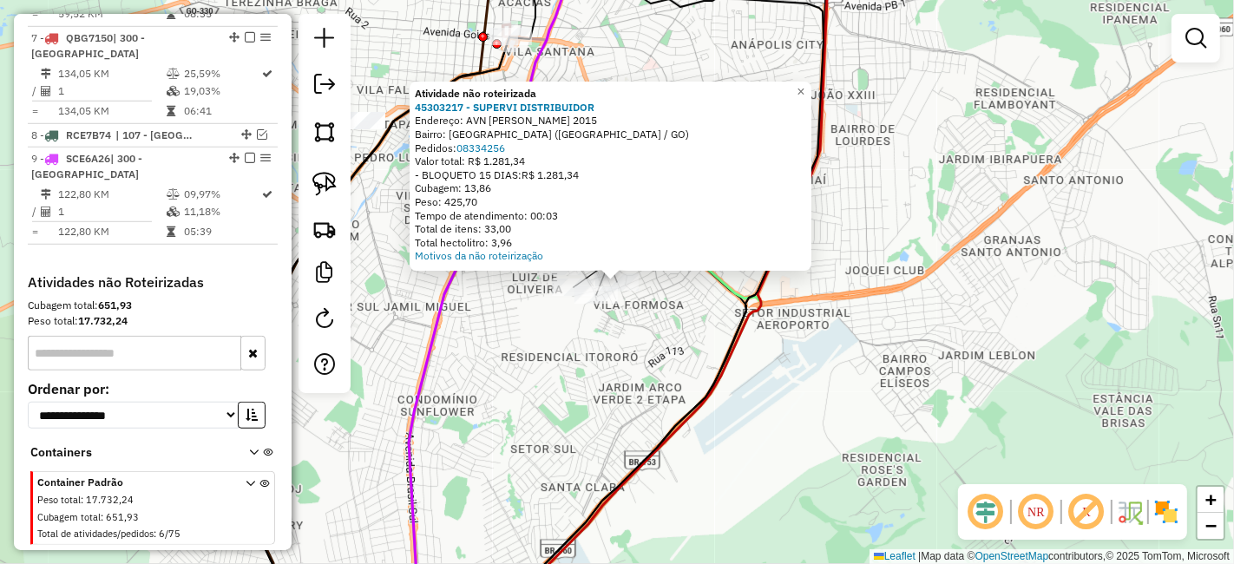
click at [696, 353] on div "Atividade não roteirizada 45303217 - SUPERVI DISTRIBUIDOR Endereço: AVN SEBASTI…" at bounding box center [617, 282] width 1234 height 564
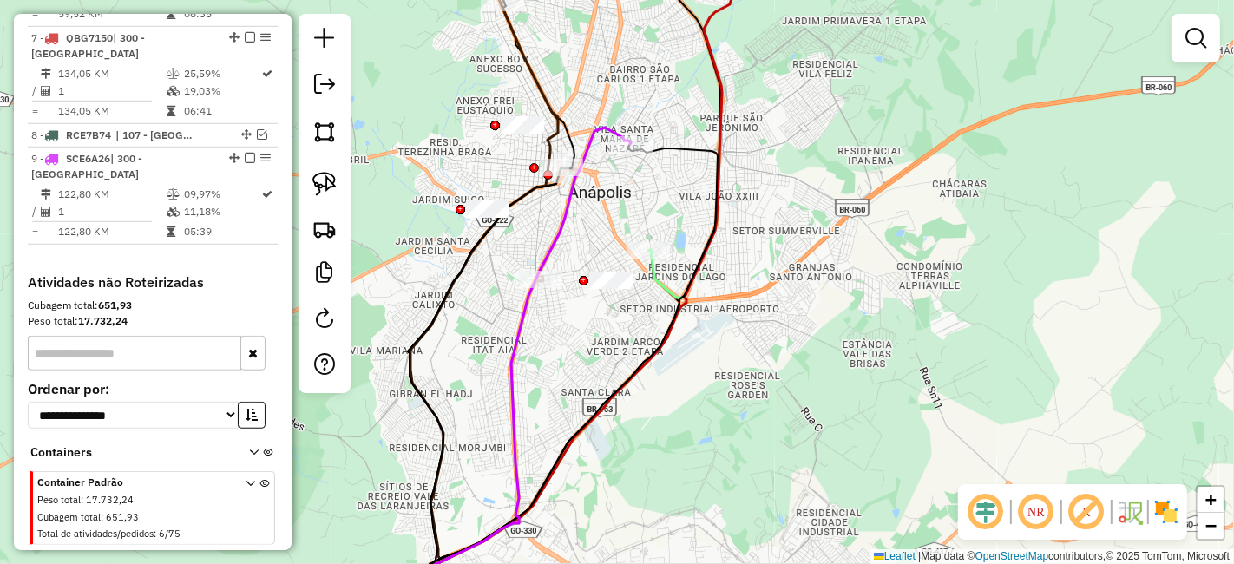
click at [624, 154] on div at bounding box center [630, 144] width 43 height 17
select select "**********"
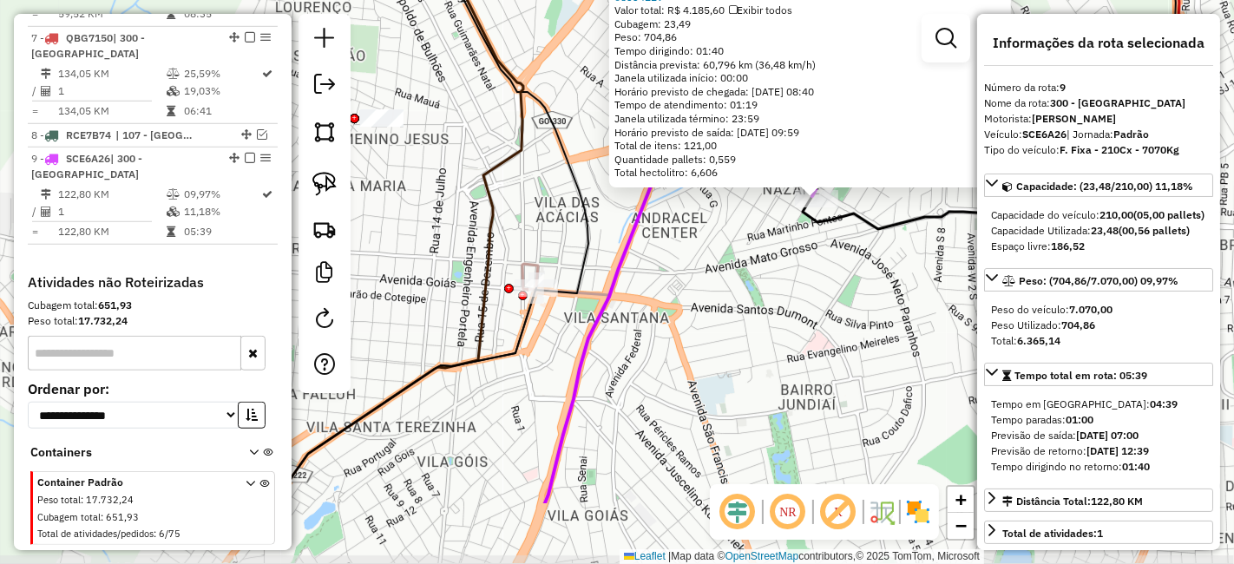
drag, startPoint x: 570, startPoint y: 368, endPoint x: 737, endPoint y: 251, distance: 204.3
click at [737, 251] on div "45303215 - SUPERVI DISTRIBUIDOR Dia de atendimento do cliente violado Endereço:…" at bounding box center [617, 282] width 1234 height 564
drag, startPoint x: 582, startPoint y: 383, endPoint x: 594, endPoint y: 306, distance: 78.2
click at [594, 306] on div "45303215 - SUPERVI DISTRIBUIDOR Dia de atendimento do cliente violado Endereço:…" at bounding box center [617, 282] width 1234 height 564
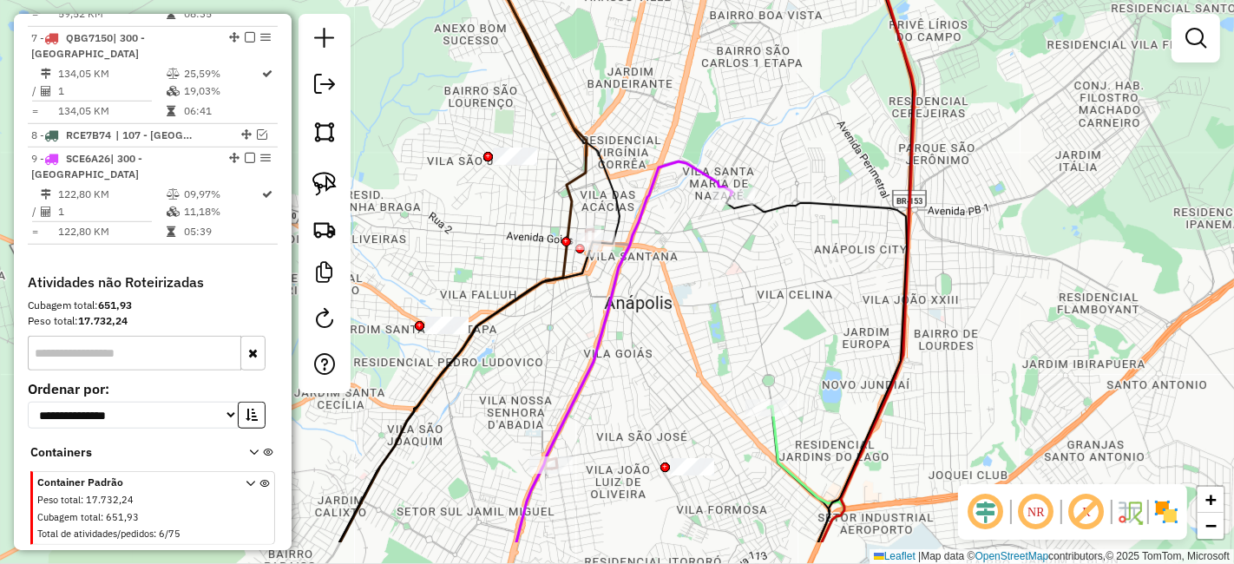
drag, startPoint x: 785, startPoint y: 368, endPoint x: 770, endPoint y: 320, distance: 49.9
click at [770, 320] on div "Janela de atendimento Grade de atendimento Capacidade Transportadoras Veículos …" at bounding box center [617, 282] width 1234 height 564
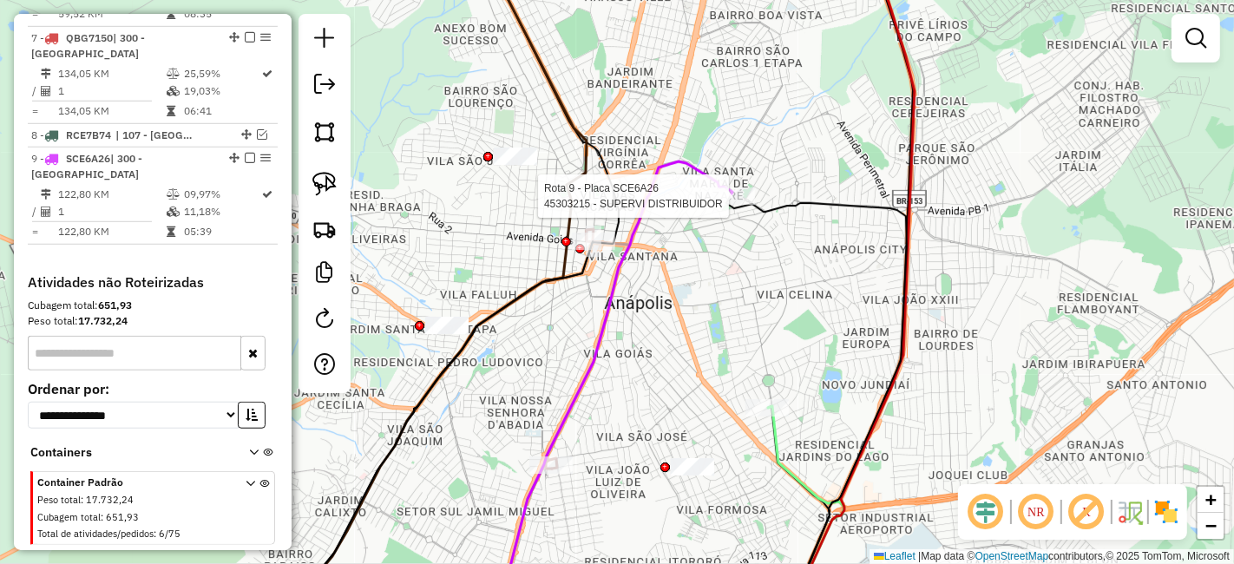
select select "**********"
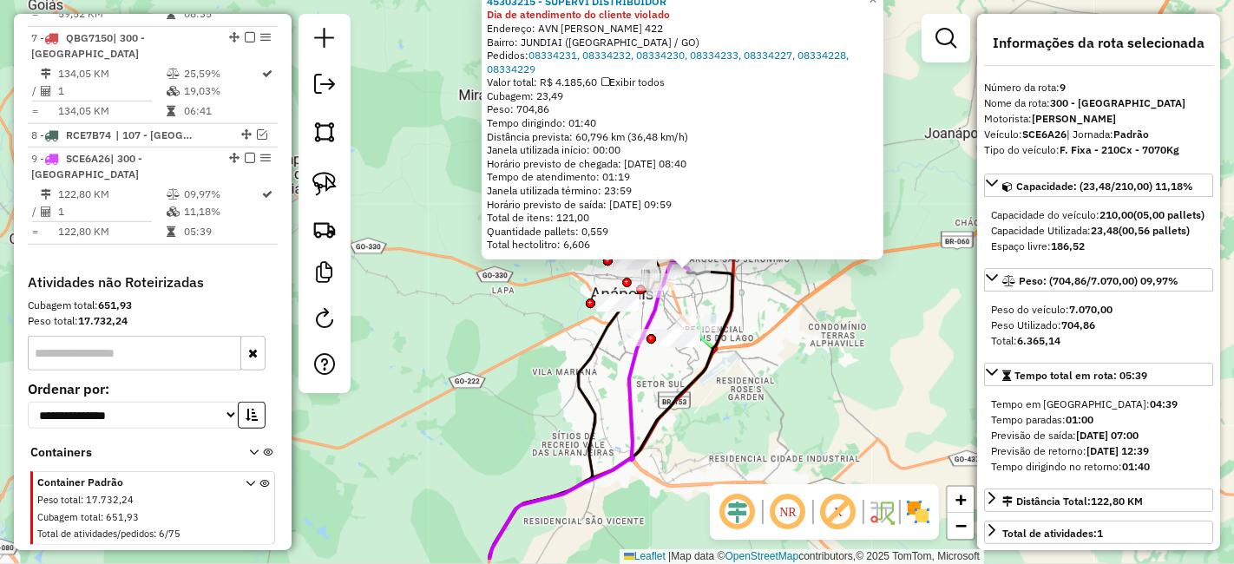
drag, startPoint x: 737, startPoint y: 423, endPoint x: 741, endPoint y: 363, distance: 60.0
click at [741, 363] on div "45303215 - SUPERVI DISTRIBUIDOR Dia de atendimento do cliente violado Endereço:…" at bounding box center [617, 282] width 1234 height 564
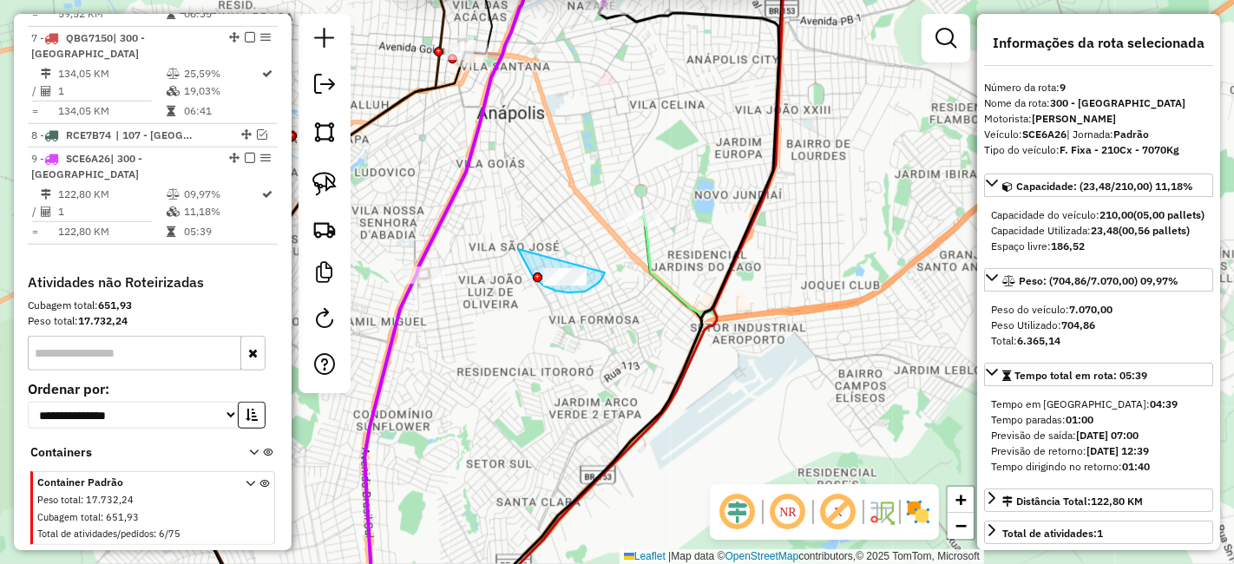
drag, startPoint x: 518, startPoint y: 249, endPoint x: 605, endPoint y: 269, distance: 89.0
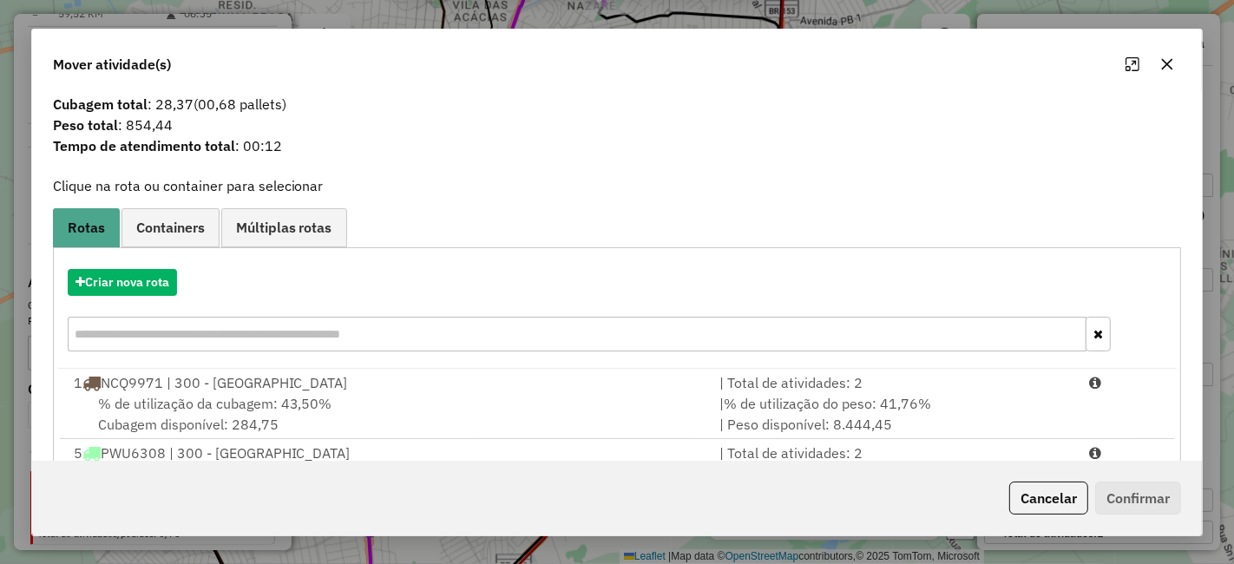
scroll to position [0, 0]
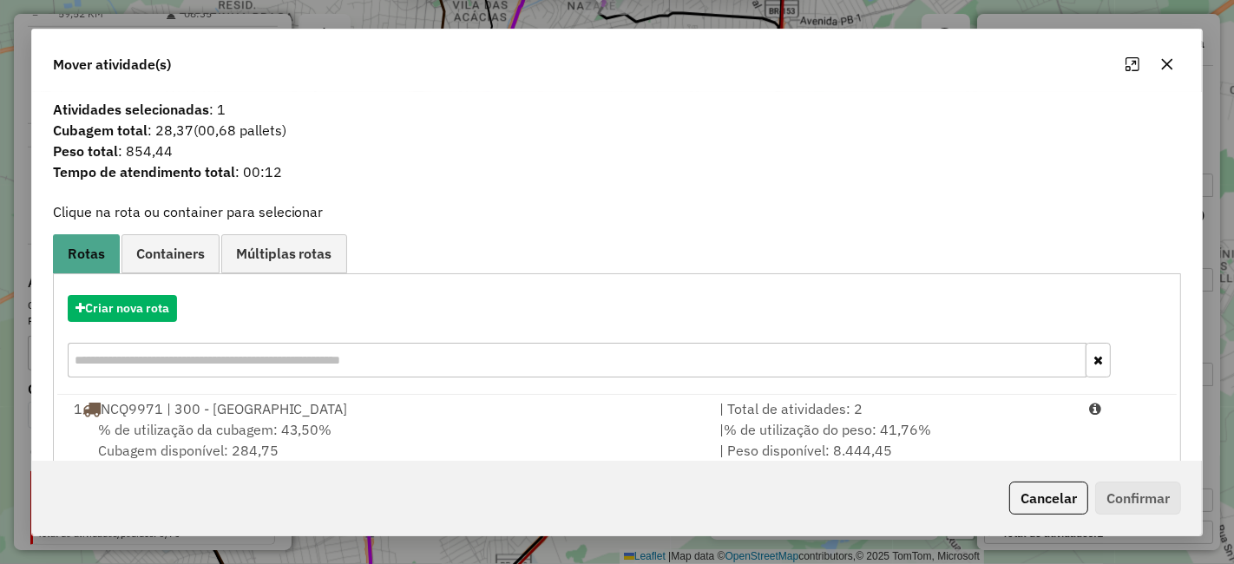
click at [1161, 62] on icon "button" at bounding box center [1167, 64] width 14 height 14
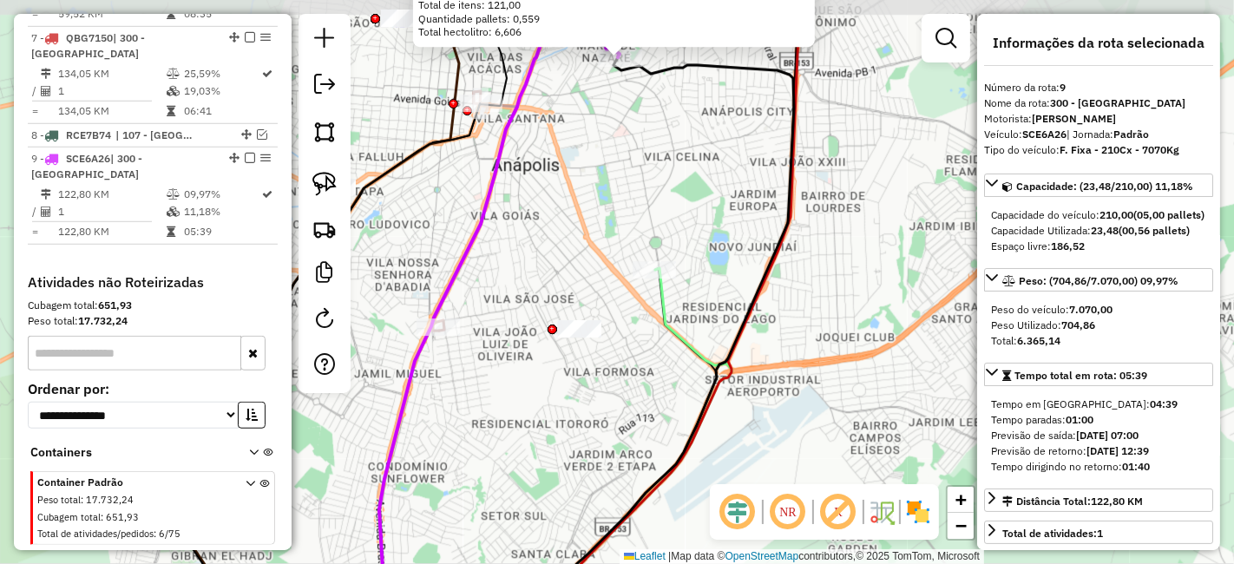
drag, startPoint x: 718, startPoint y: 173, endPoint x: 724, endPoint y: 217, distance: 44.6
click at [727, 221] on div "45303215 - SUPERVI DISTRIBUIDOR Dia de atendimento do cliente violado Endereço:…" at bounding box center [617, 282] width 1234 height 564
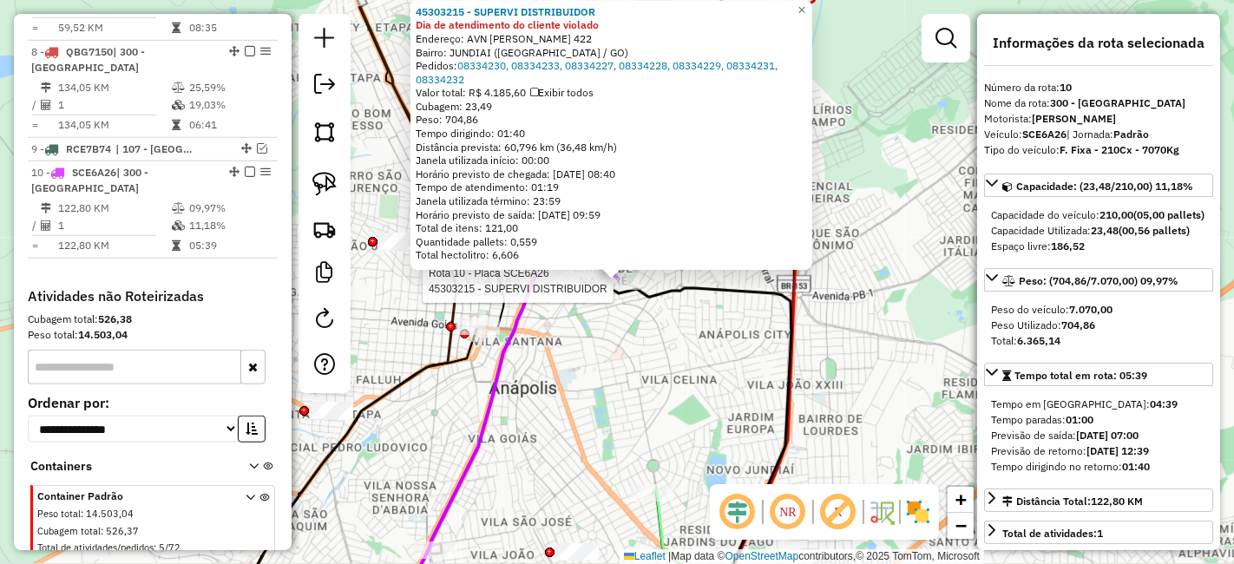
scroll to position [1139, 0]
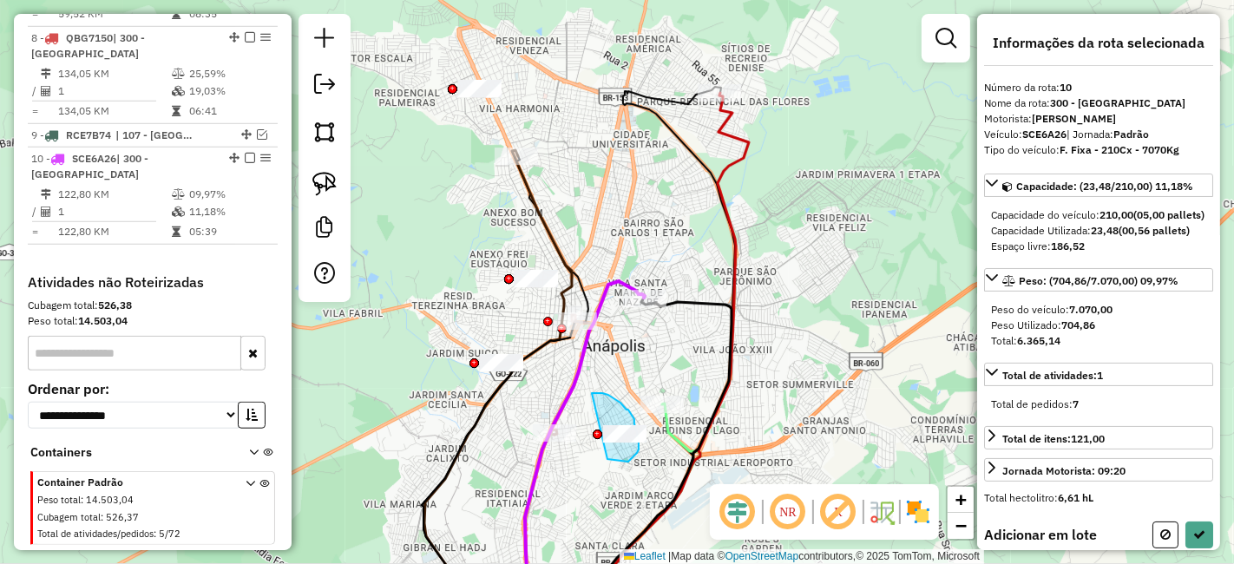
drag, startPoint x: 607, startPoint y: 459, endPoint x: 592, endPoint y: 393, distance: 67.8
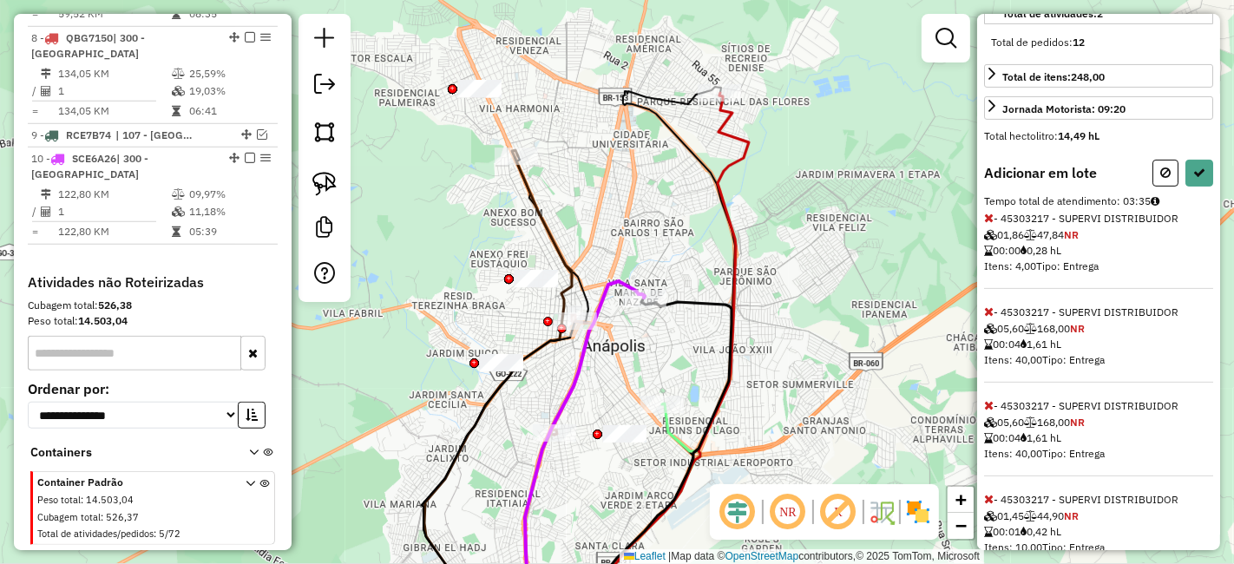
scroll to position [313, 0]
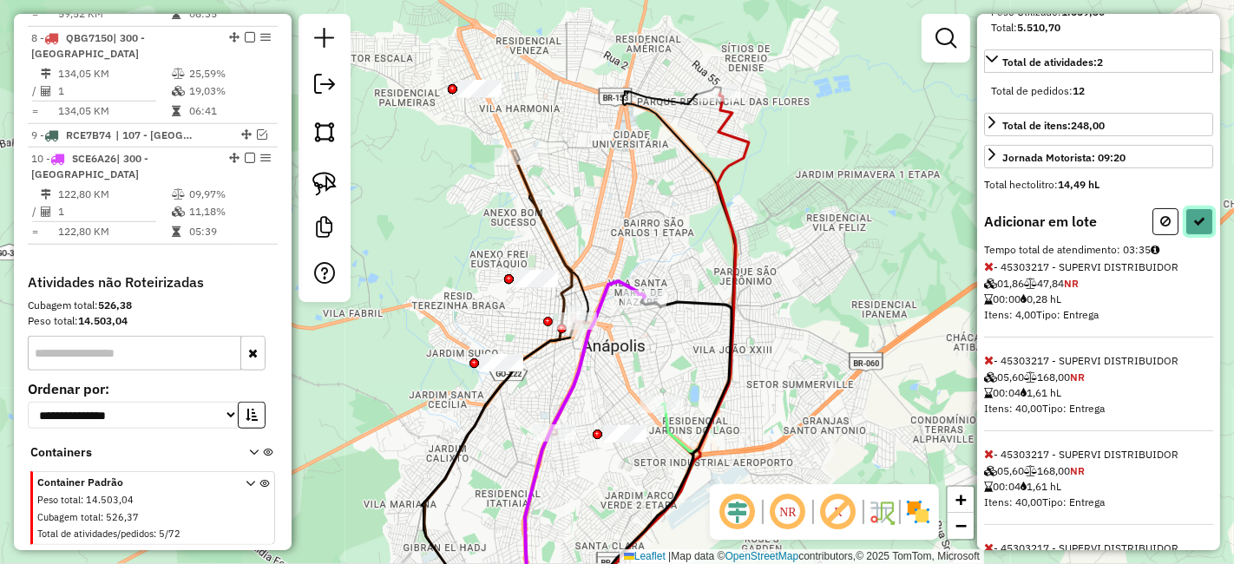
click at [1187, 231] on button at bounding box center [1199, 221] width 28 height 27
select select "**********"
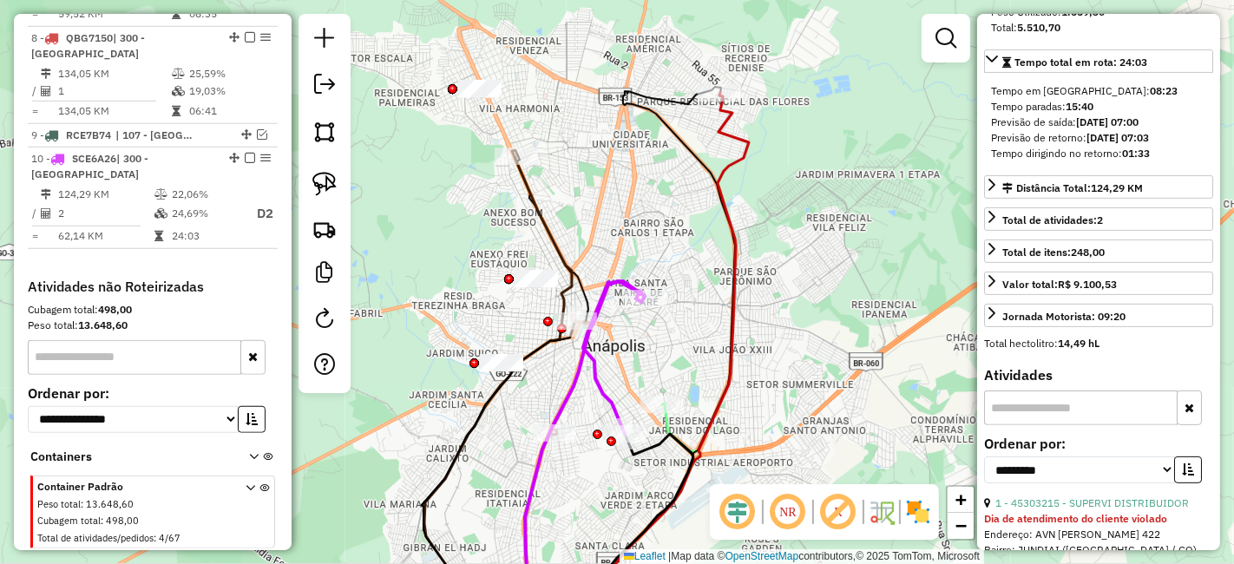
scroll to position [1143, 0]
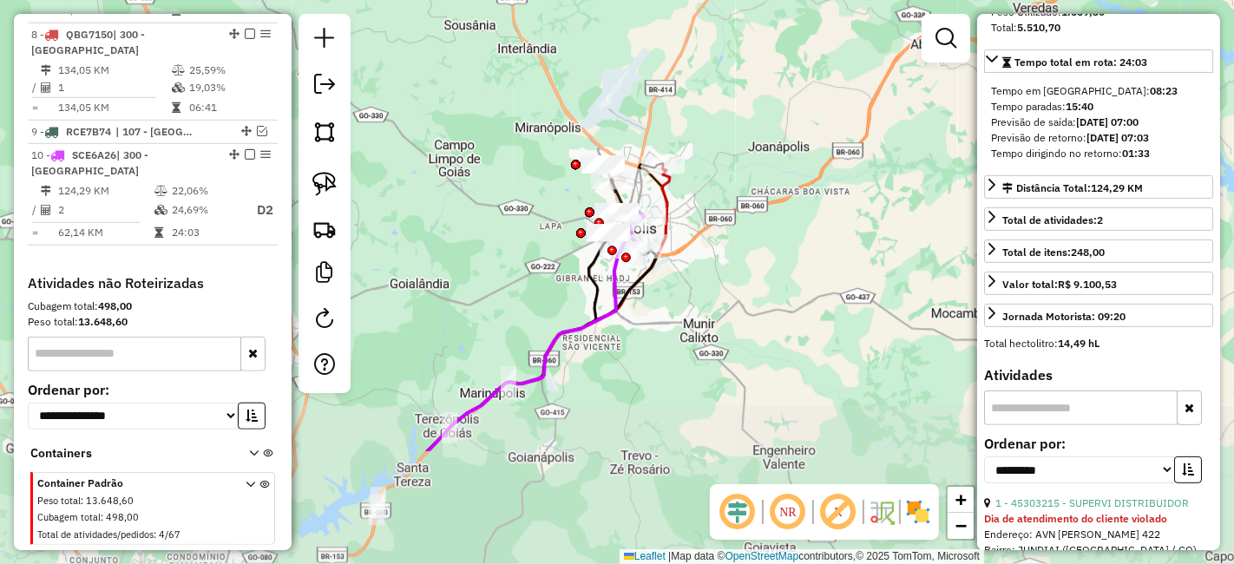
drag, startPoint x: 743, startPoint y: 411, endPoint x: 751, endPoint y: 246, distance: 165.1
click at [751, 246] on div "Janela de atendimento Grade de atendimento Capacidade Transportadoras Veículos …" at bounding box center [617, 282] width 1234 height 564
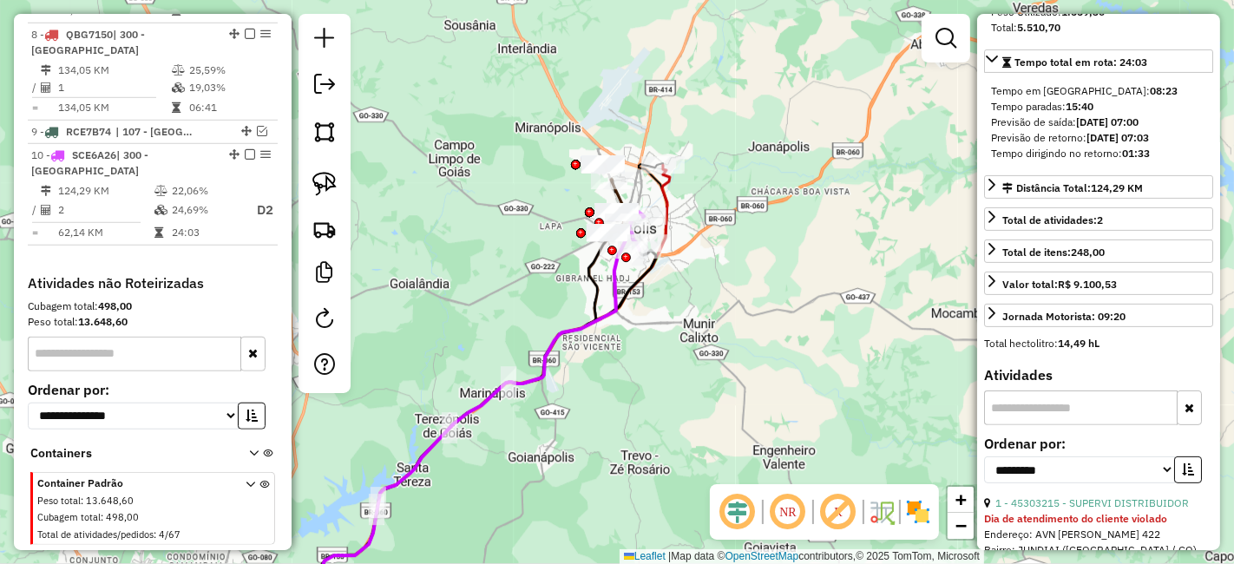
scroll to position [121, 0]
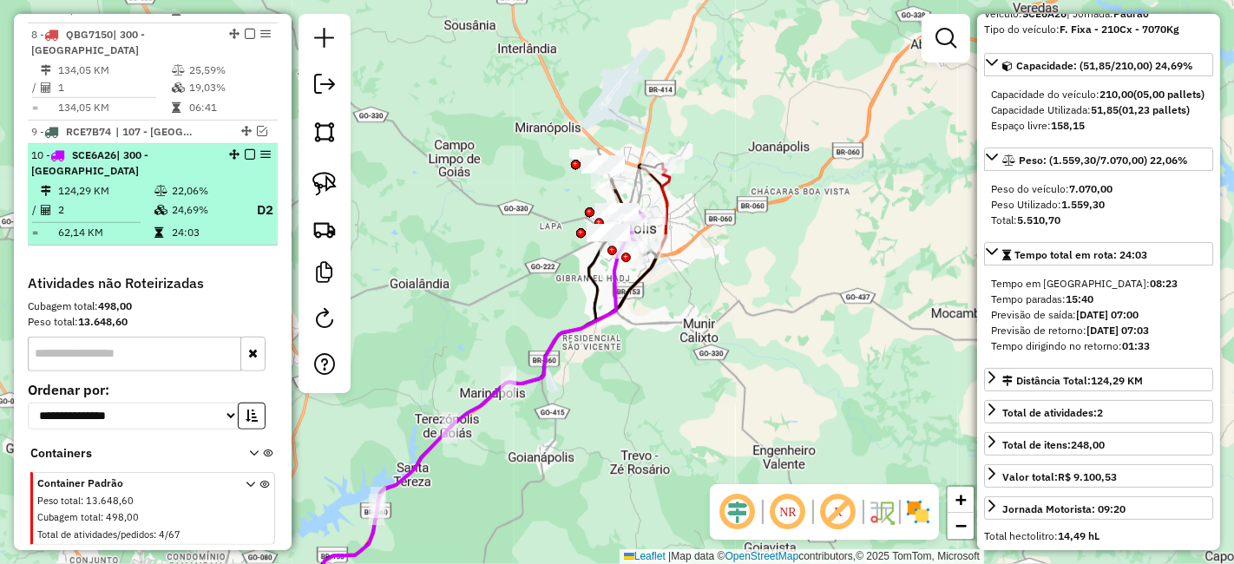
click at [245, 149] on em at bounding box center [250, 154] width 10 height 10
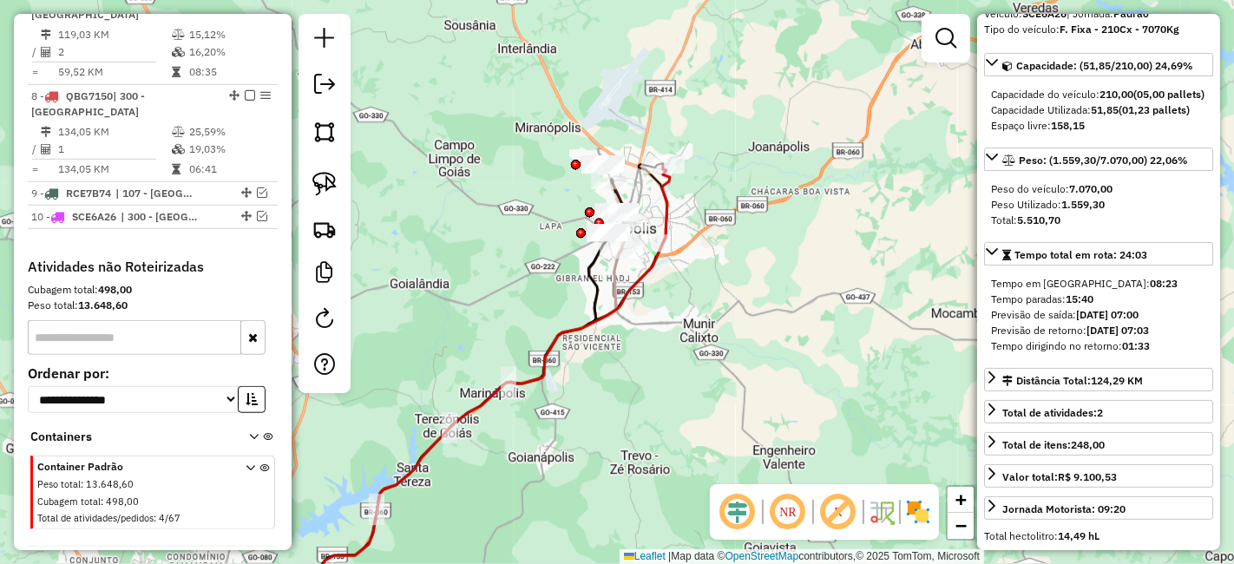
click at [767, 414] on div "Janela de atendimento Grade de atendimento Capacidade Transportadoras Veículos …" at bounding box center [617, 282] width 1234 height 564
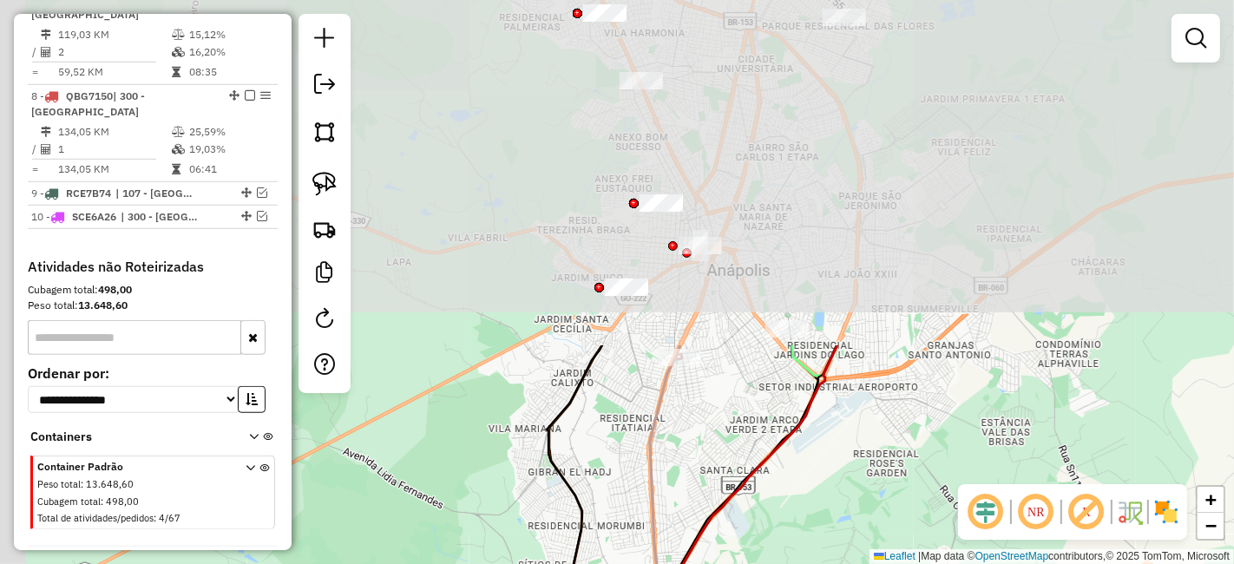
drag, startPoint x: 644, startPoint y: 187, endPoint x: 873, endPoint y: 543, distance: 423.8
click at [873, 543] on div "Janela de atendimento Grade de atendimento Capacidade Transportadoras Veículos …" at bounding box center [617, 282] width 1234 height 564
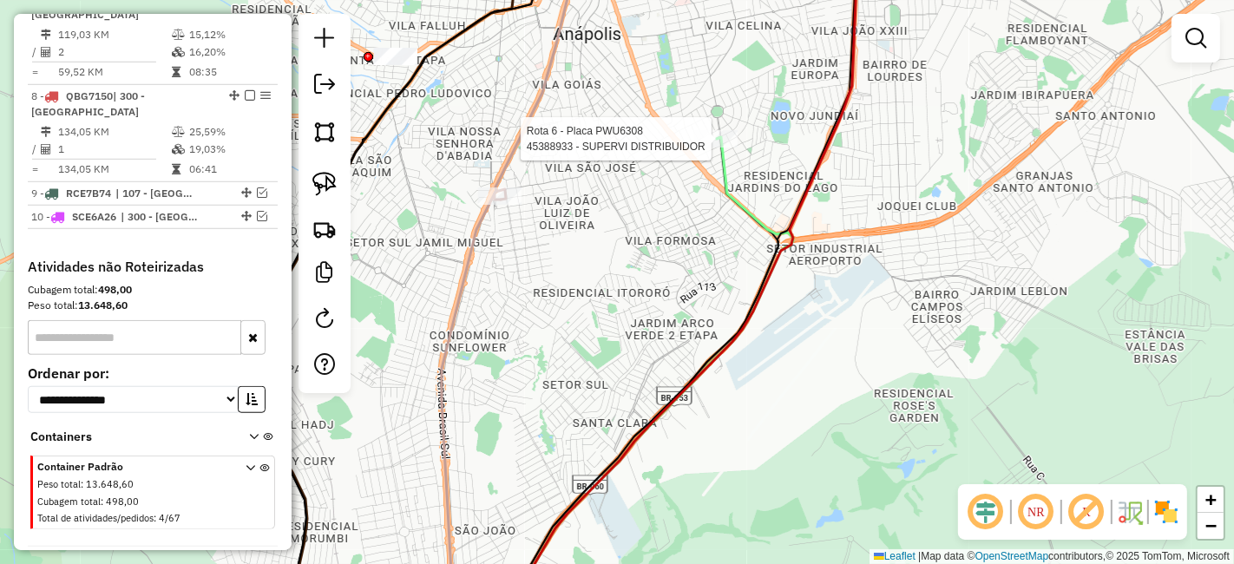
select select "**********"
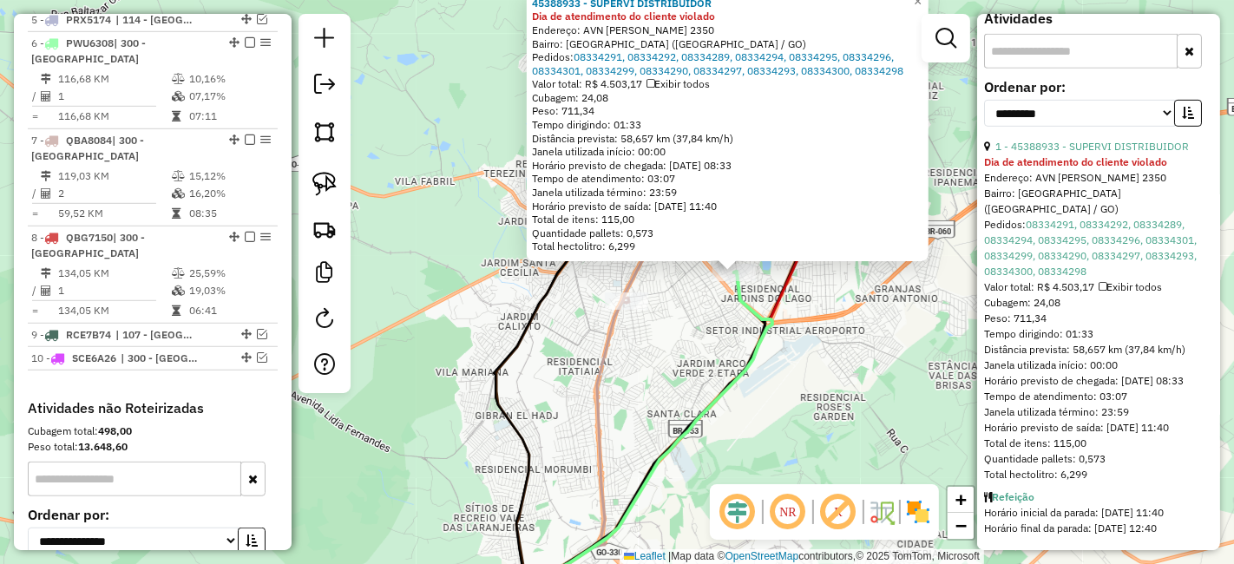
scroll to position [629, 0]
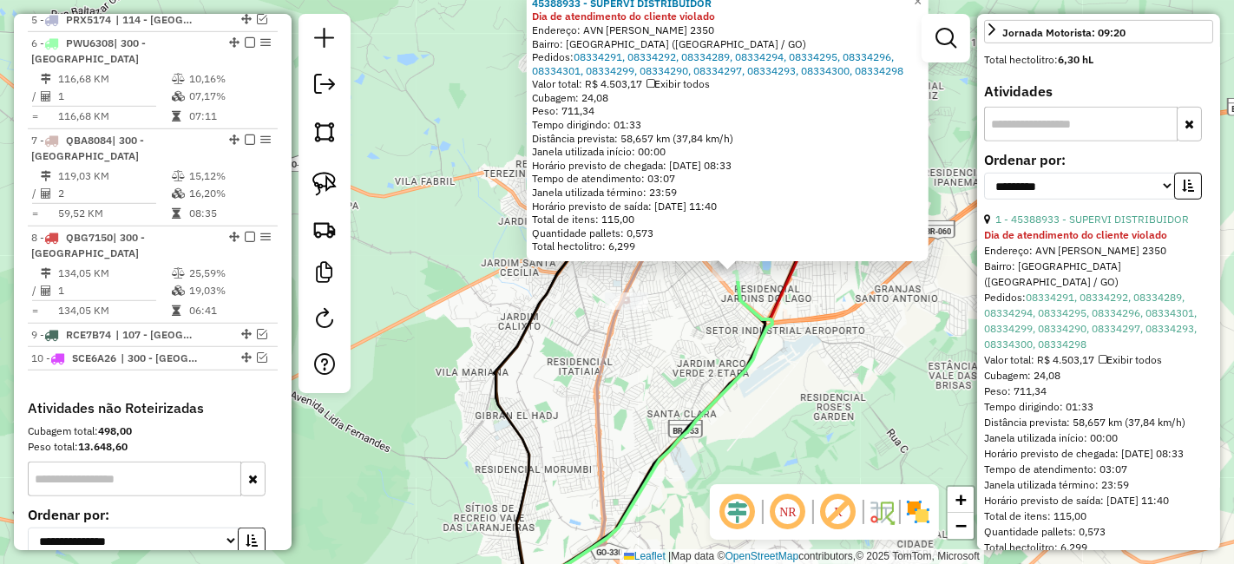
click at [898, 351] on div "45388933 - SUPERVI DISTRIBUIDOR Dia de atendimento do cliente violado Endereço:…" at bounding box center [617, 282] width 1234 height 564
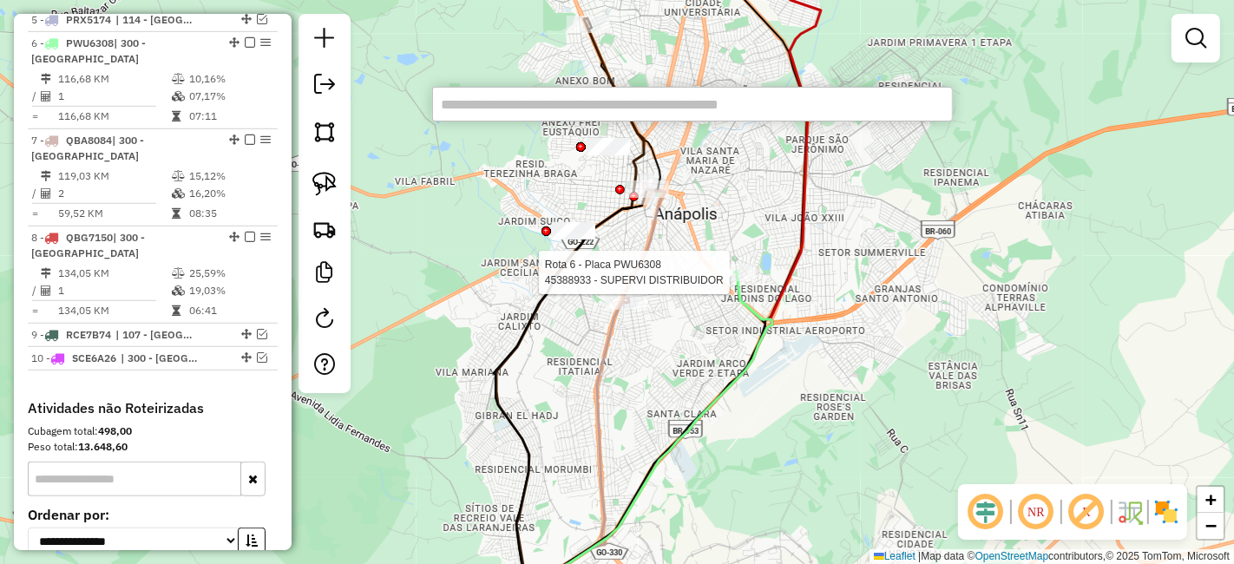
select select "**********"
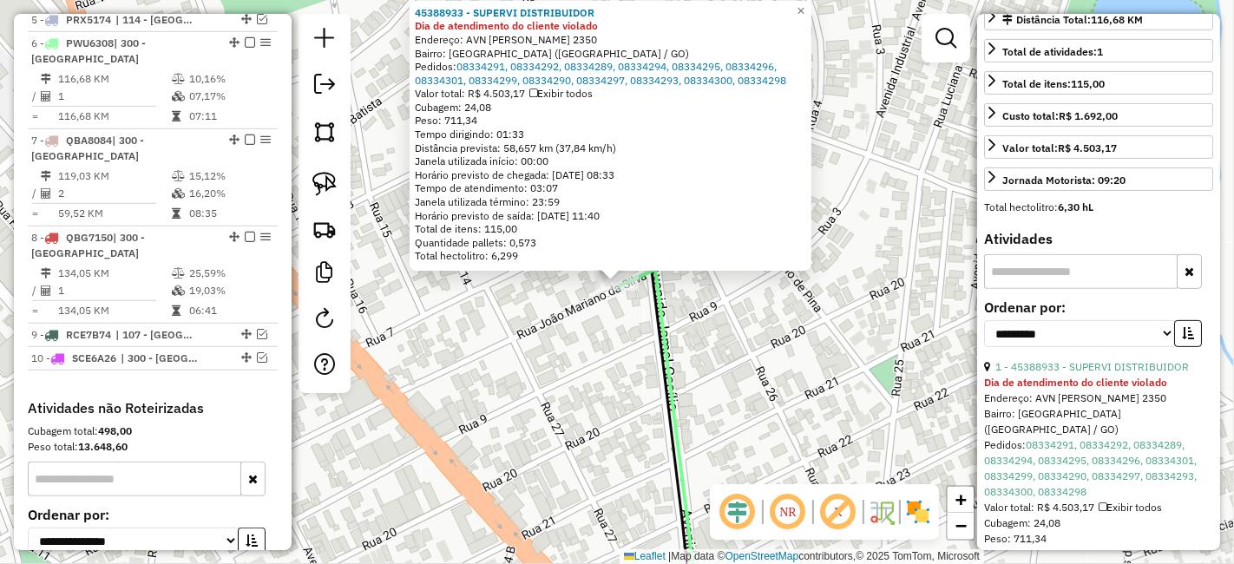
scroll to position [674, 0]
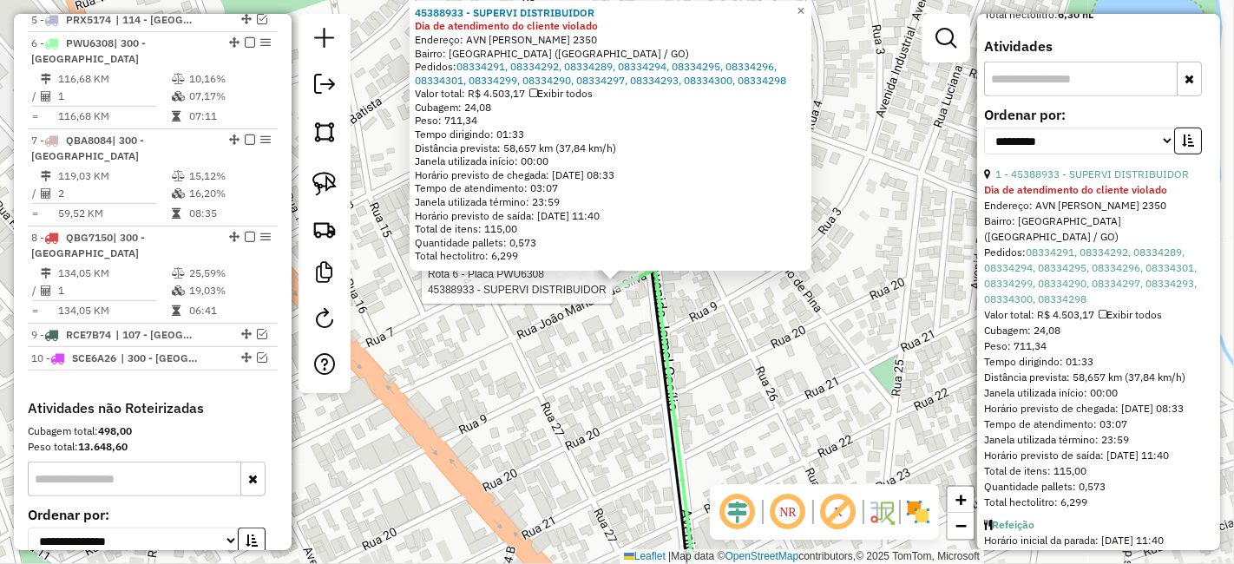
click at [572, 418] on div "Rota 6 - Placa PWU6308 45388933 - SUPERVI DISTRIBUIDOR 45388933 - SUPERVI DISTR…" at bounding box center [617, 282] width 1234 height 564
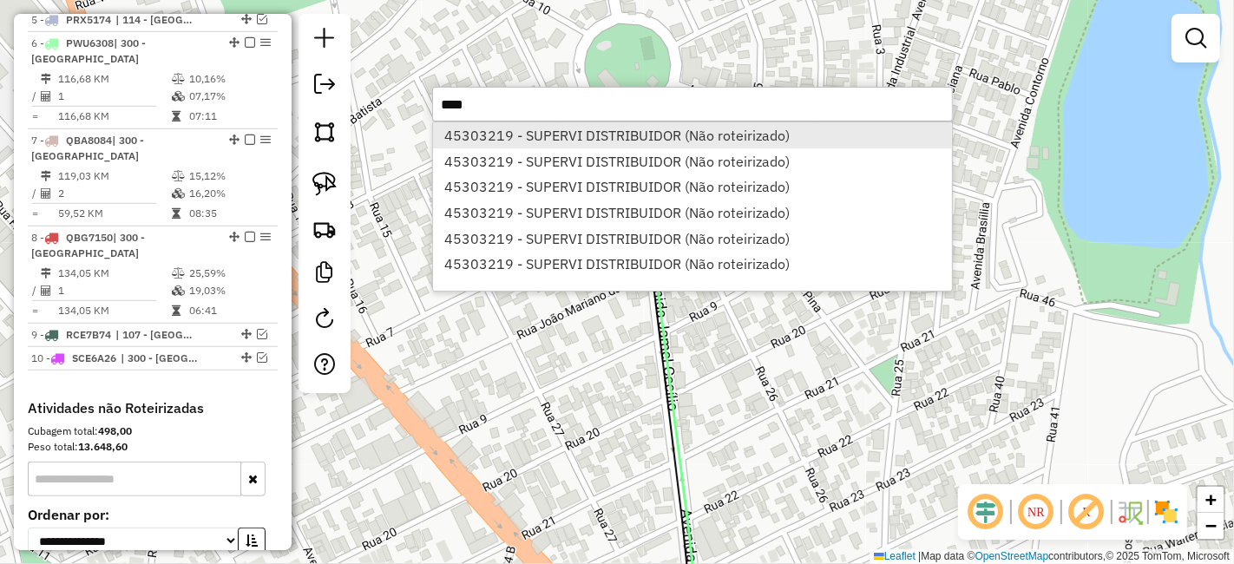
type input "****"
click at [582, 142] on li "45303219 - SUPERVI DISTRIBUIDOR (Não roteirizado)" at bounding box center [692, 135] width 519 height 26
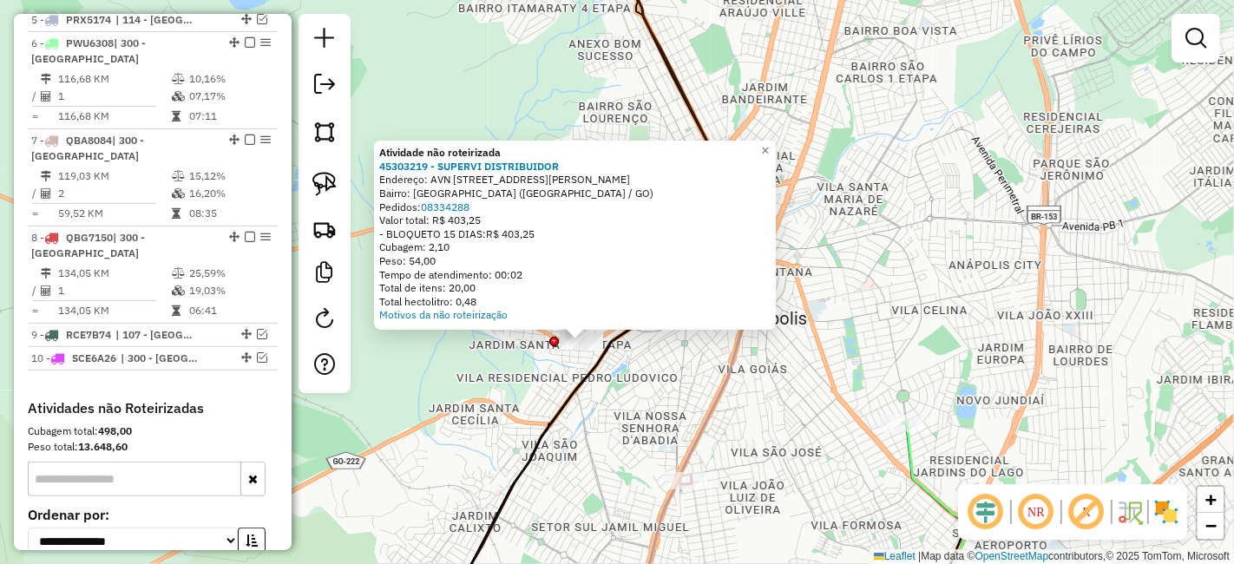
drag, startPoint x: 1099, startPoint y: 415, endPoint x: 711, endPoint y: 356, distance: 392.3
click at [711, 356] on div "Atividade não roteirizada 45303219 - SUPERVI DISTRIBUIDOR Endereço: AVN PROFESS…" at bounding box center [617, 282] width 1234 height 564
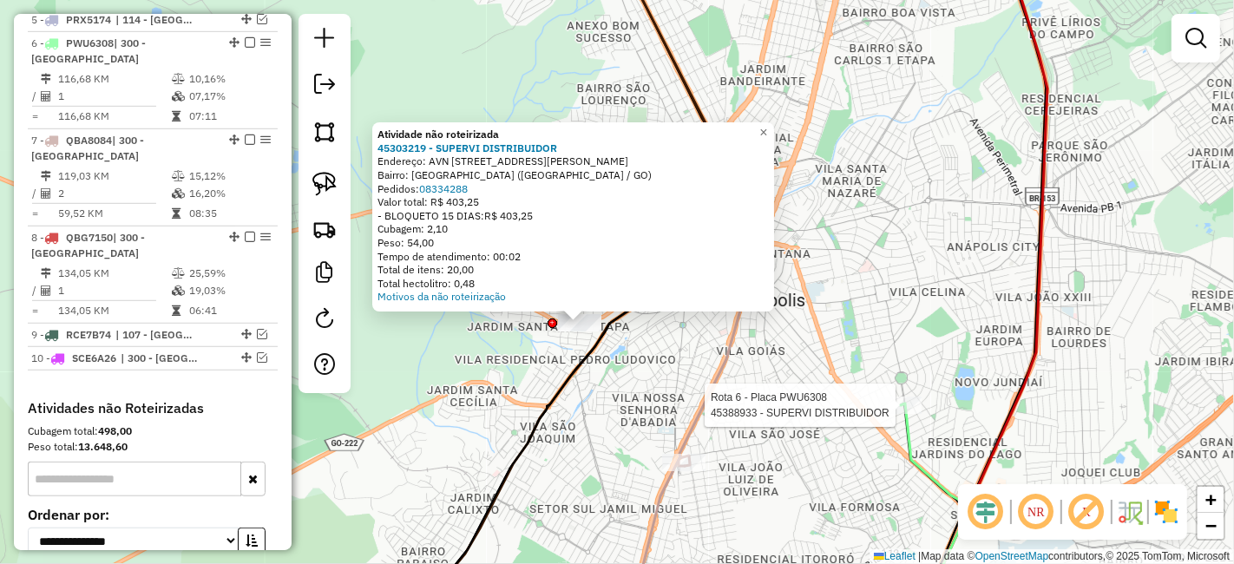
select select "**********"
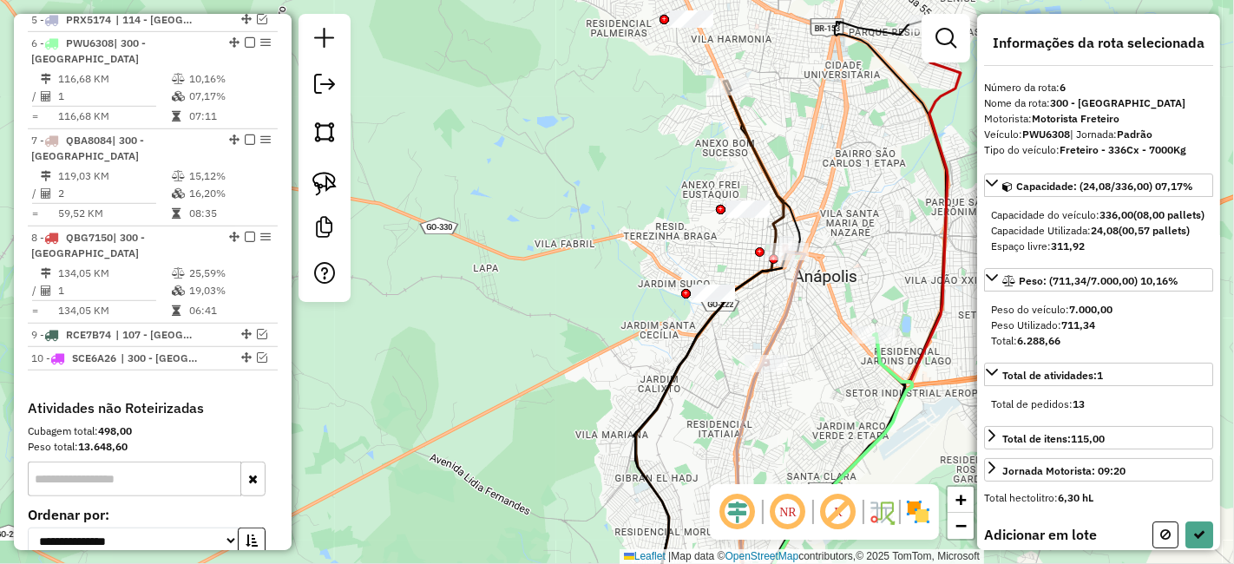
drag, startPoint x: 580, startPoint y: 235, endPoint x: 867, endPoint y: 276, distance: 289.2
click at [867, 276] on div "Janela de atendimento Grade de atendimento Capacidade Transportadoras Veículos …" at bounding box center [617, 282] width 1234 height 564
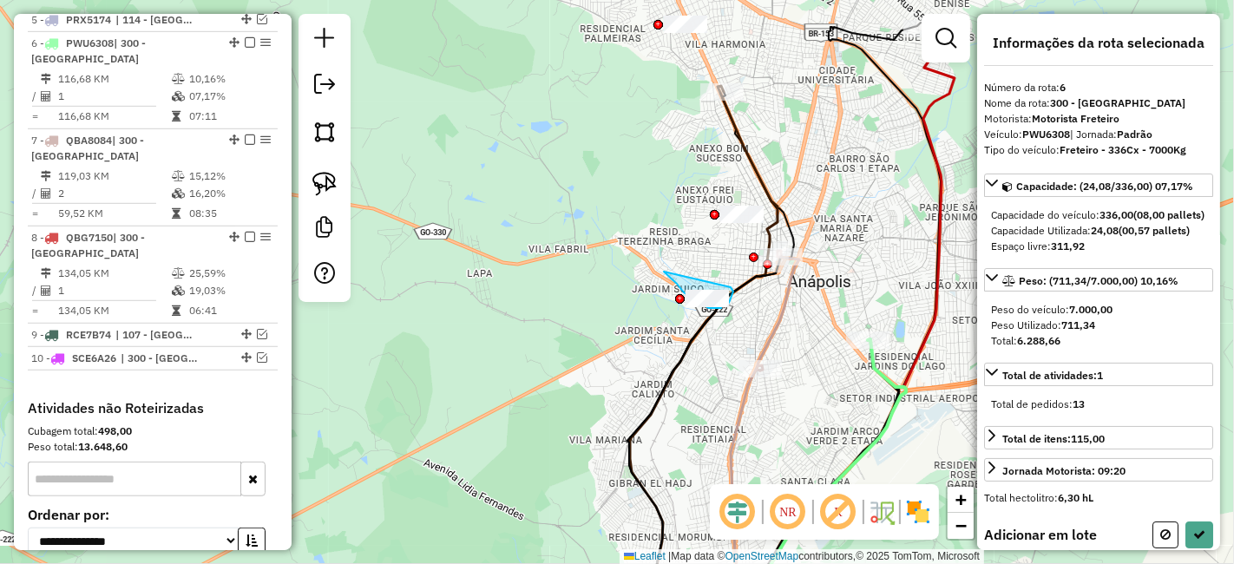
click at [721, 290] on div "Janela de atendimento Grade de atendimento Capacidade Transportadoras Veículos …" at bounding box center [617, 282] width 1234 height 564
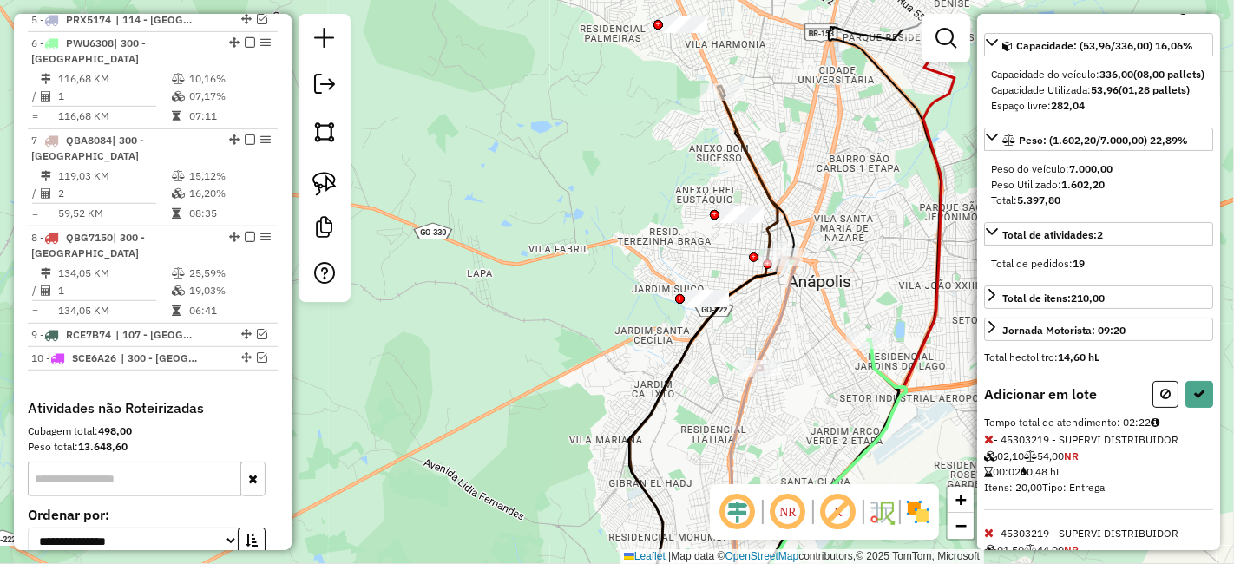
scroll to position [117, 0]
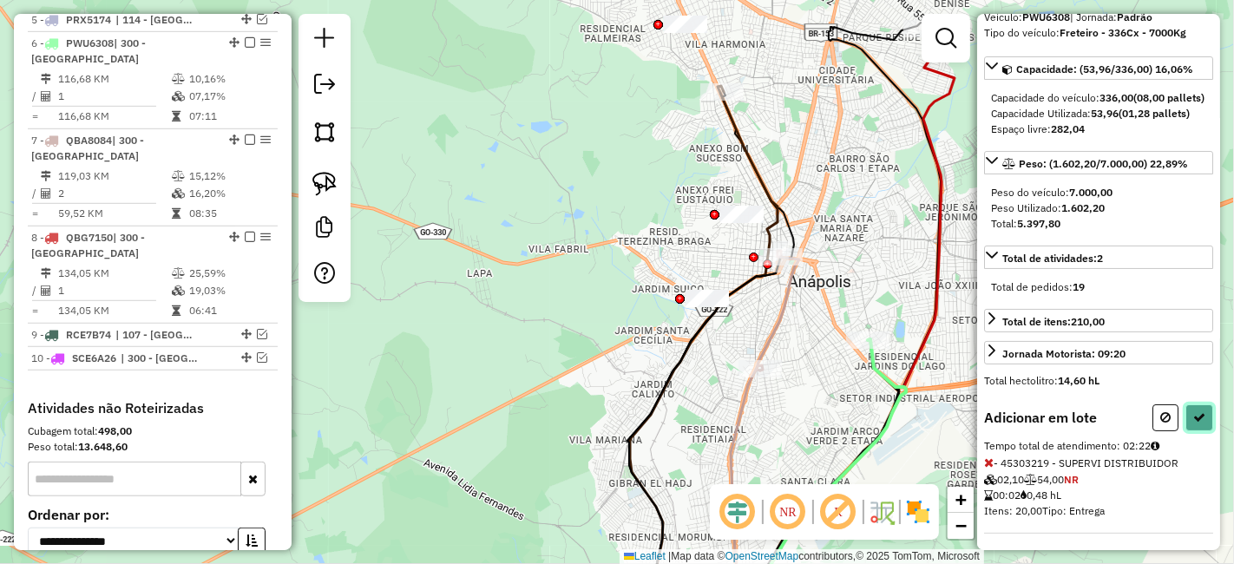
click at [1187, 426] on button at bounding box center [1199, 417] width 28 height 27
select select "**********"
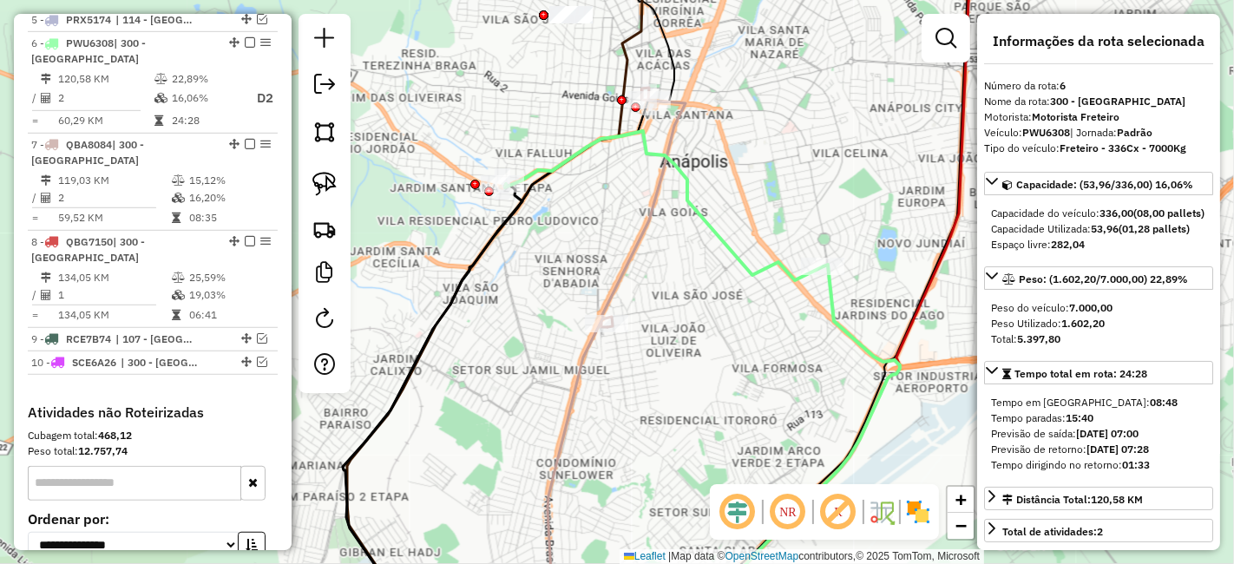
scroll to position [0, 0]
click at [868, 222] on div "Janela de atendimento Grade de atendimento Capacidade Transportadoras Veículos …" at bounding box center [617, 282] width 1234 height 564
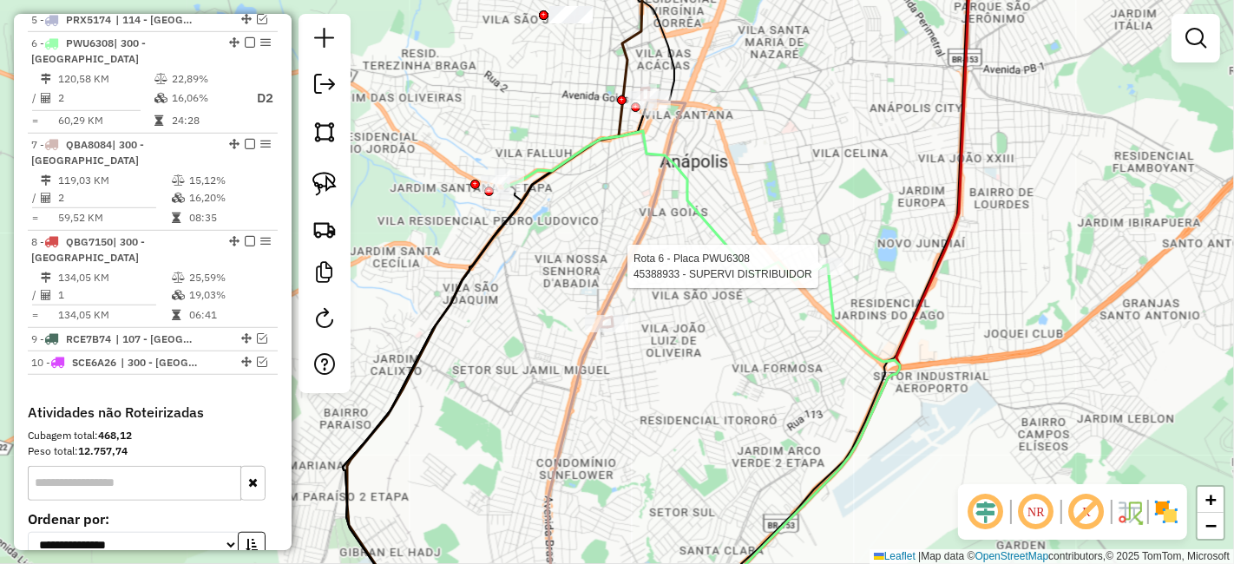
select select "**********"
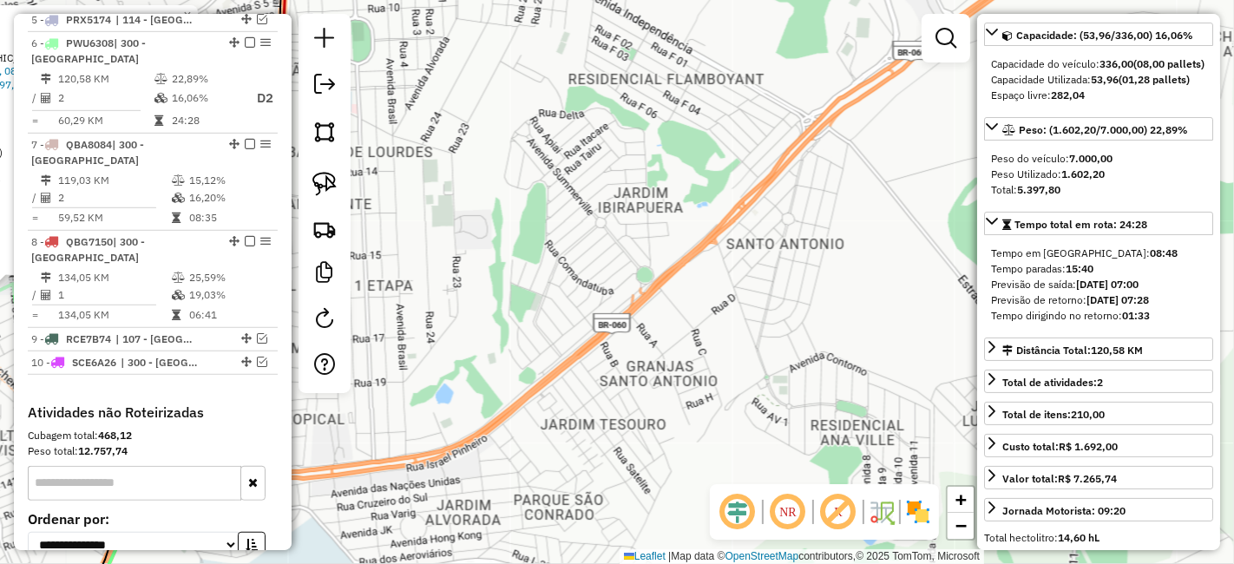
scroll to position [149, 0]
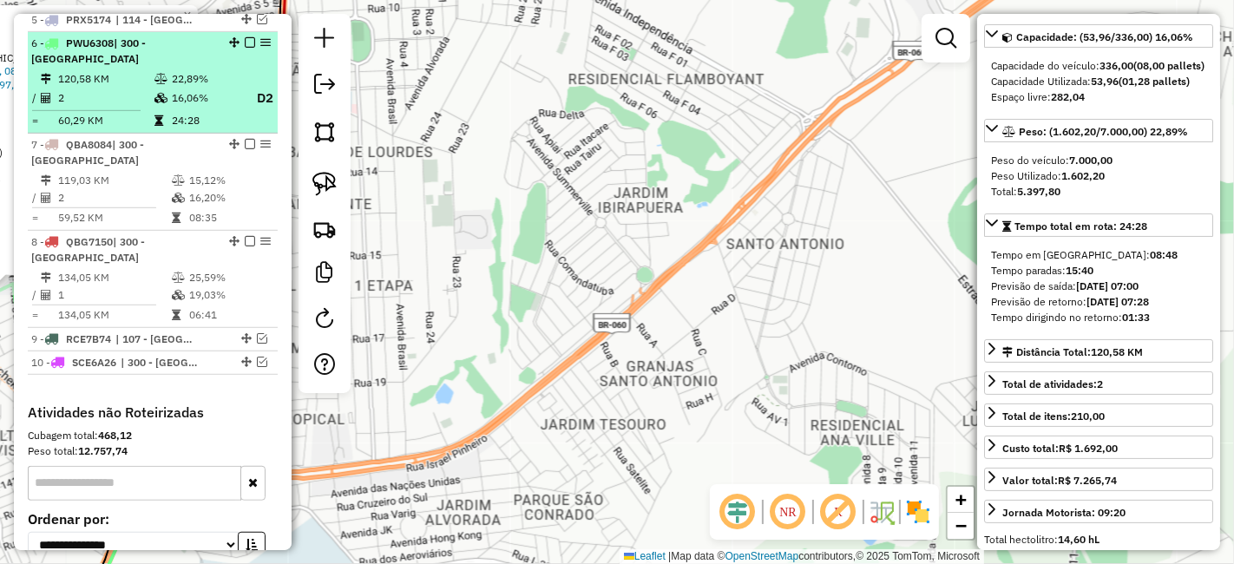
click at [245, 37] on em at bounding box center [250, 42] width 10 height 10
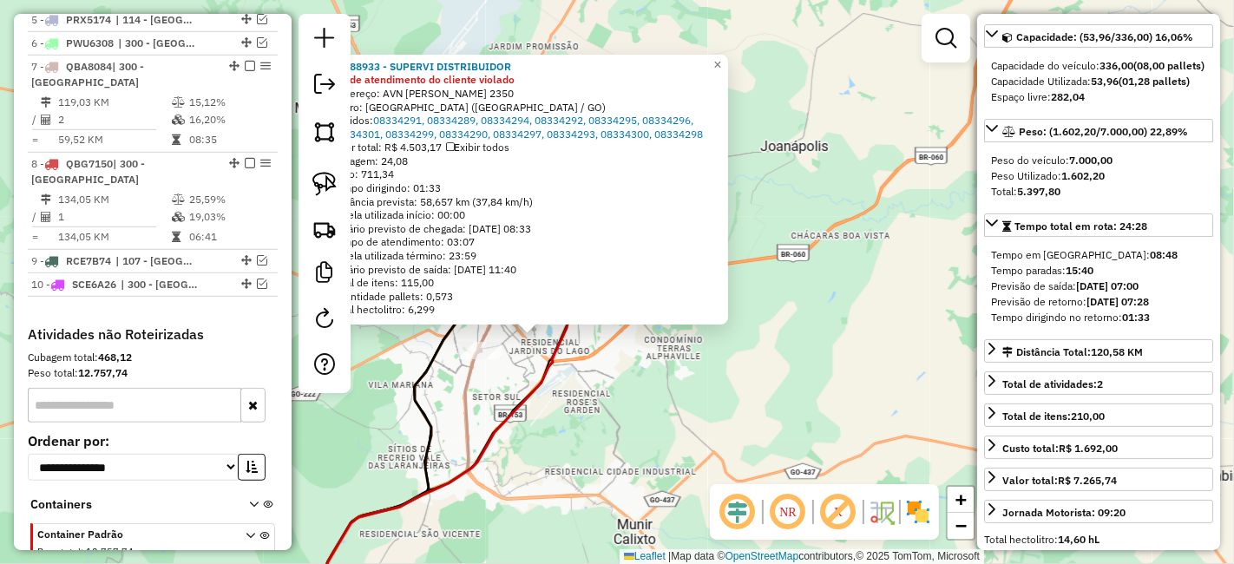
click at [647, 394] on div "45388933 - SUPERVI DISTRIBUIDOR Dia de atendimento do cliente violado Endereço:…" at bounding box center [617, 282] width 1234 height 564
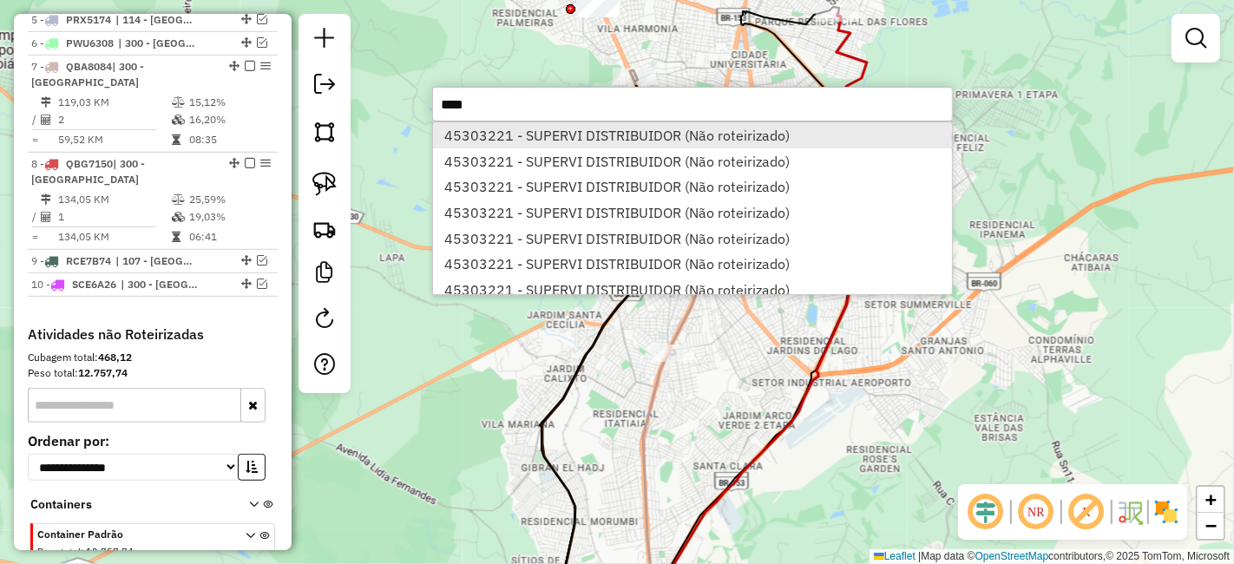
type input "****"
click at [606, 140] on li "45303221 - SUPERVI DISTRIBUIDOR (Não roteirizado)" at bounding box center [692, 135] width 519 height 26
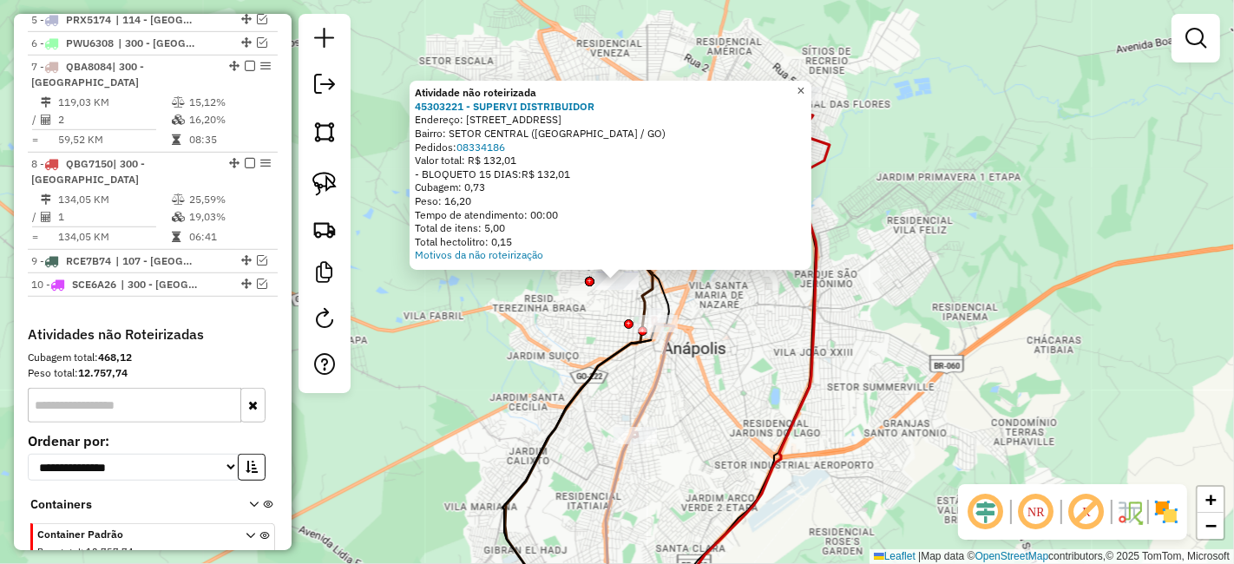
click at [804, 88] on span "×" at bounding box center [800, 90] width 8 height 15
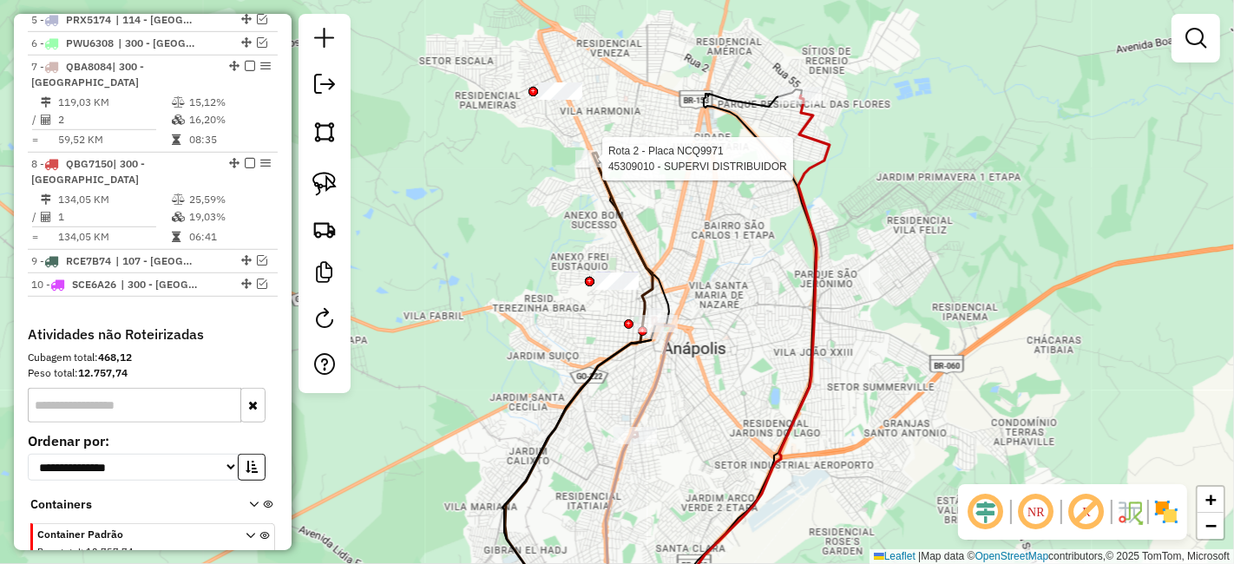
select select "**********"
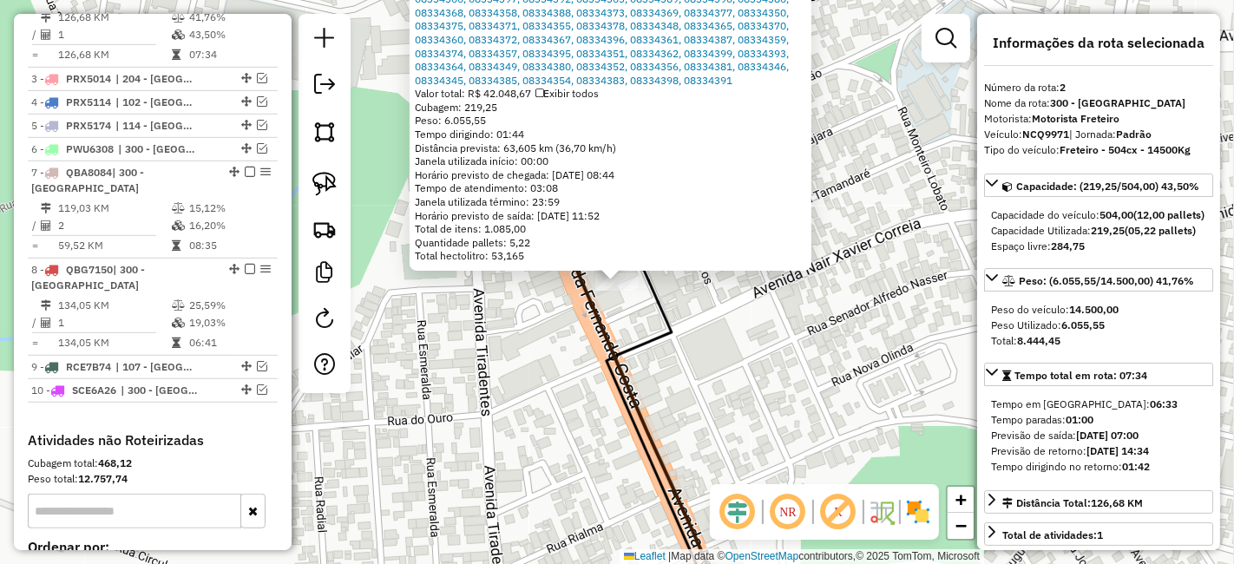
scroll to position [789, 0]
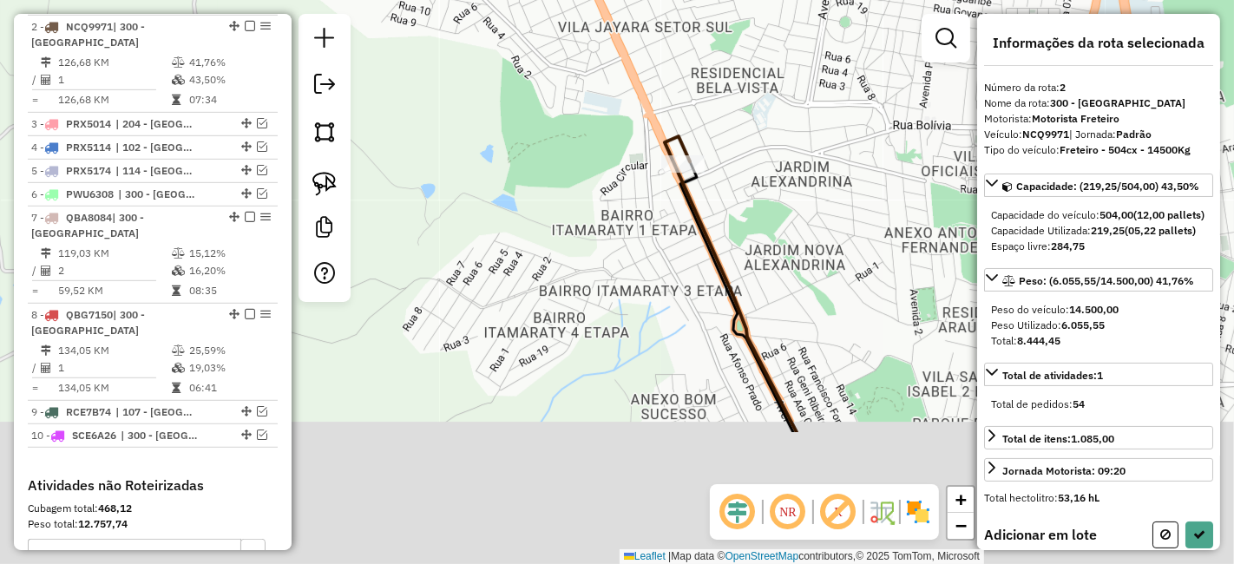
drag, startPoint x: 757, startPoint y: 352, endPoint x: 803, endPoint y: 55, distance: 301.0
click at [803, 55] on div "Janela de atendimento Grade de atendimento Capacidade Transportadoras Veículos …" at bounding box center [617, 282] width 1234 height 564
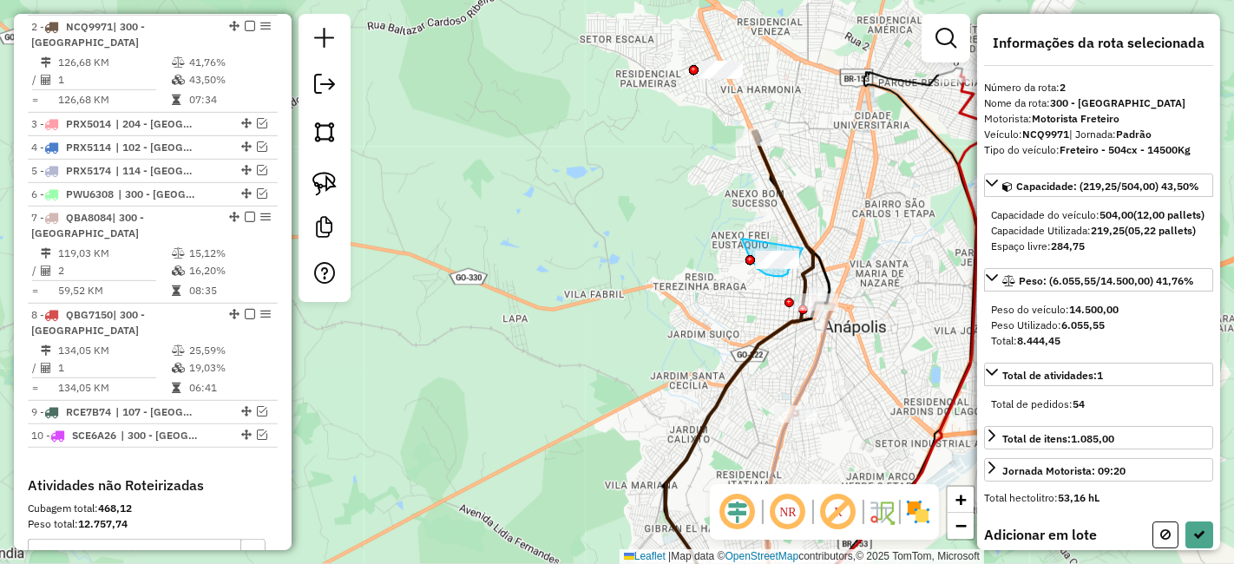
drag, startPoint x: 742, startPoint y: 239, endPoint x: 803, endPoint y: 248, distance: 61.5
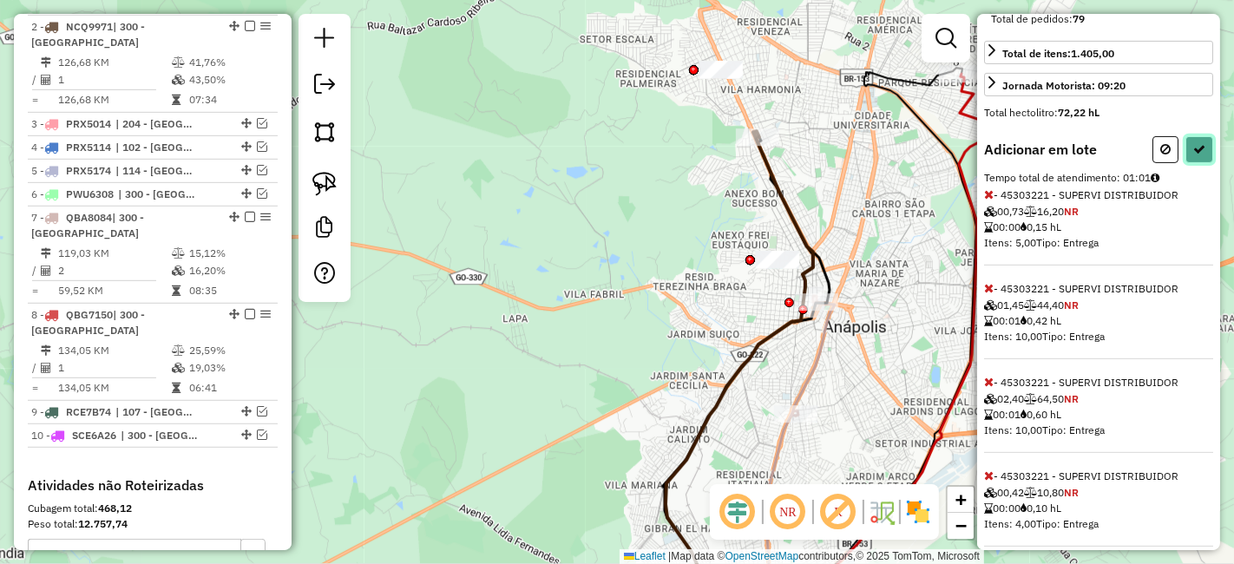
click at [1193, 155] on icon at bounding box center [1199, 149] width 12 height 12
select select "**********"
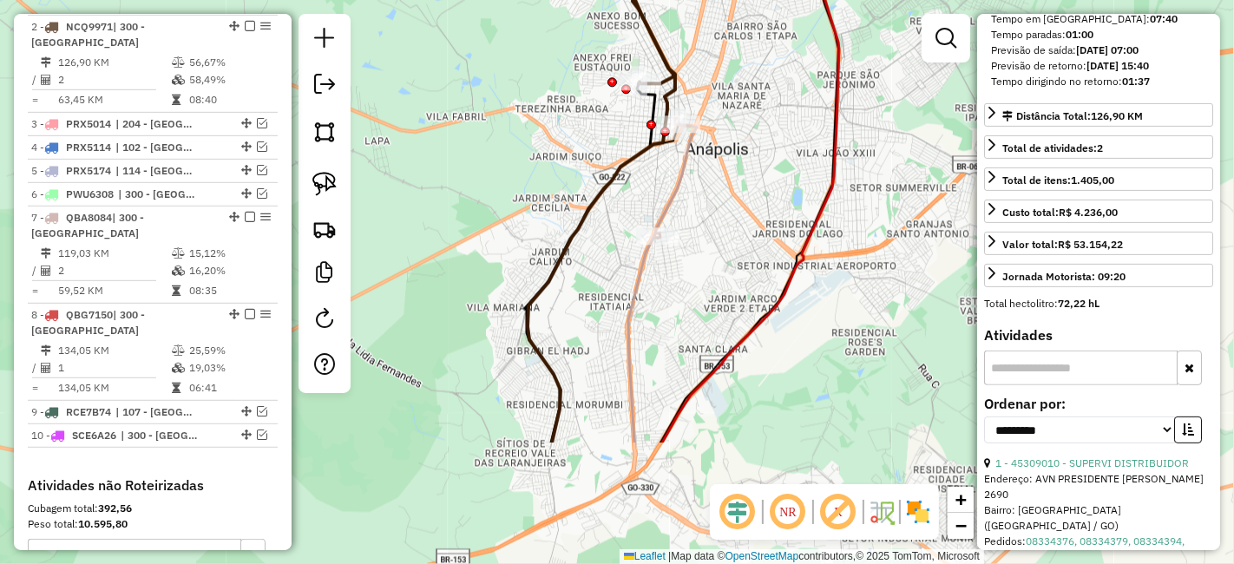
drag, startPoint x: 836, startPoint y: 318, endPoint x: 723, endPoint y: 143, distance: 208.9
click at [723, 143] on div "Janela de atendimento Grade de atendimento Capacidade Transportadoras Veículos …" at bounding box center [617, 282] width 1234 height 564
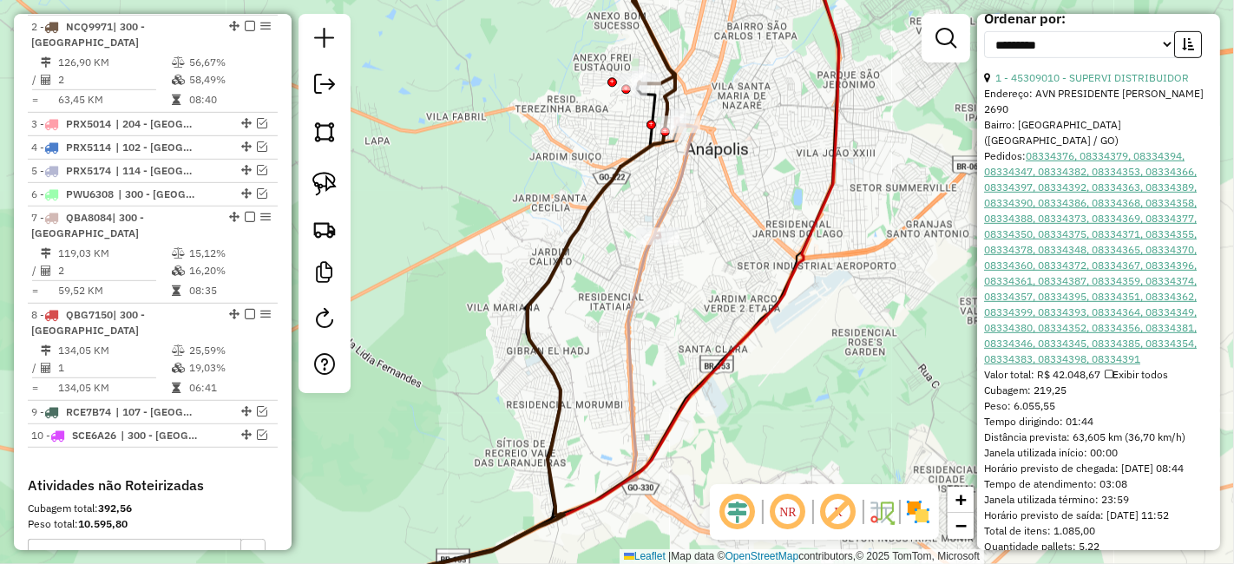
scroll to position [881, 0]
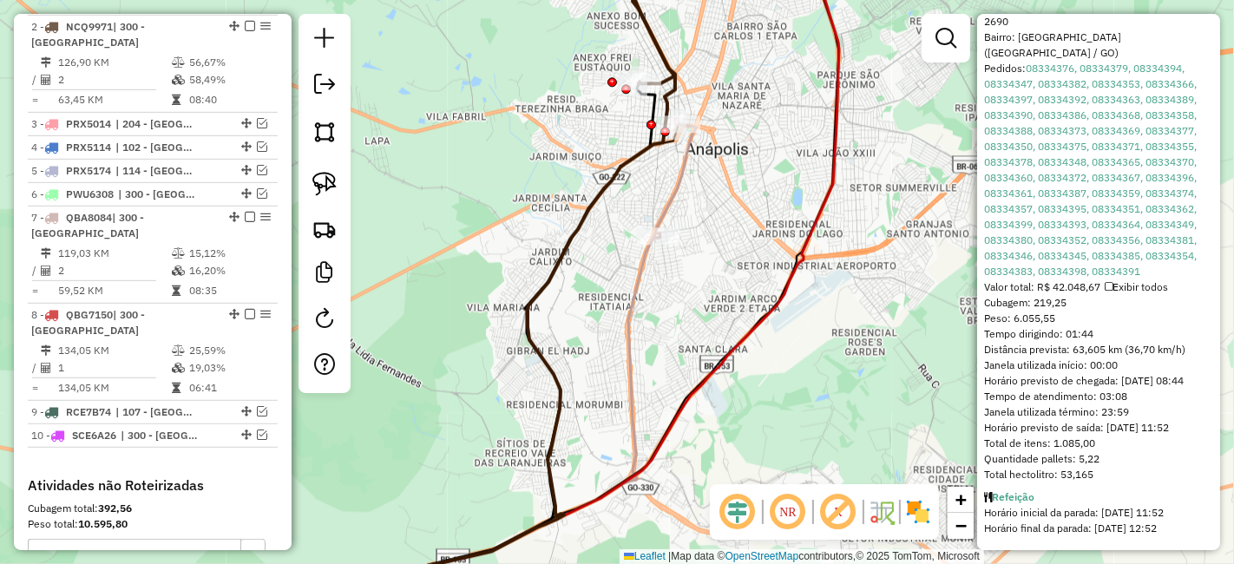
click at [897, 273] on div "Janela de atendimento Grade de atendimento Capacidade Transportadoras Veículos …" at bounding box center [617, 282] width 1234 height 564
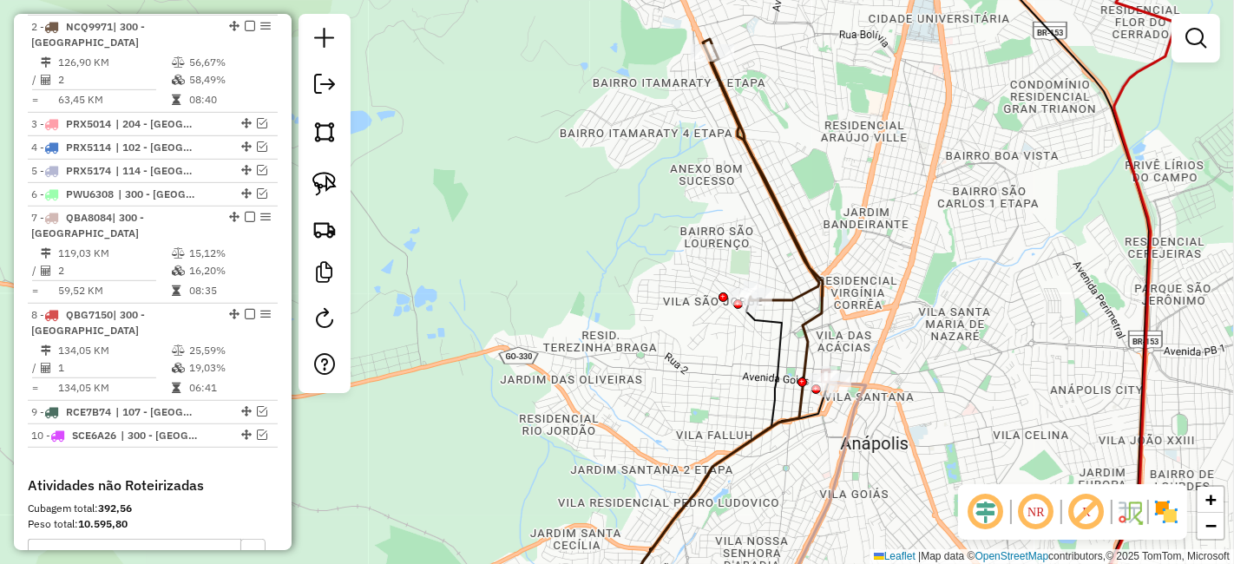
click at [838, 202] on div "Janela de atendimento Grade de atendimento Capacidade Transportadoras Veículos …" at bounding box center [617, 282] width 1234 height 564
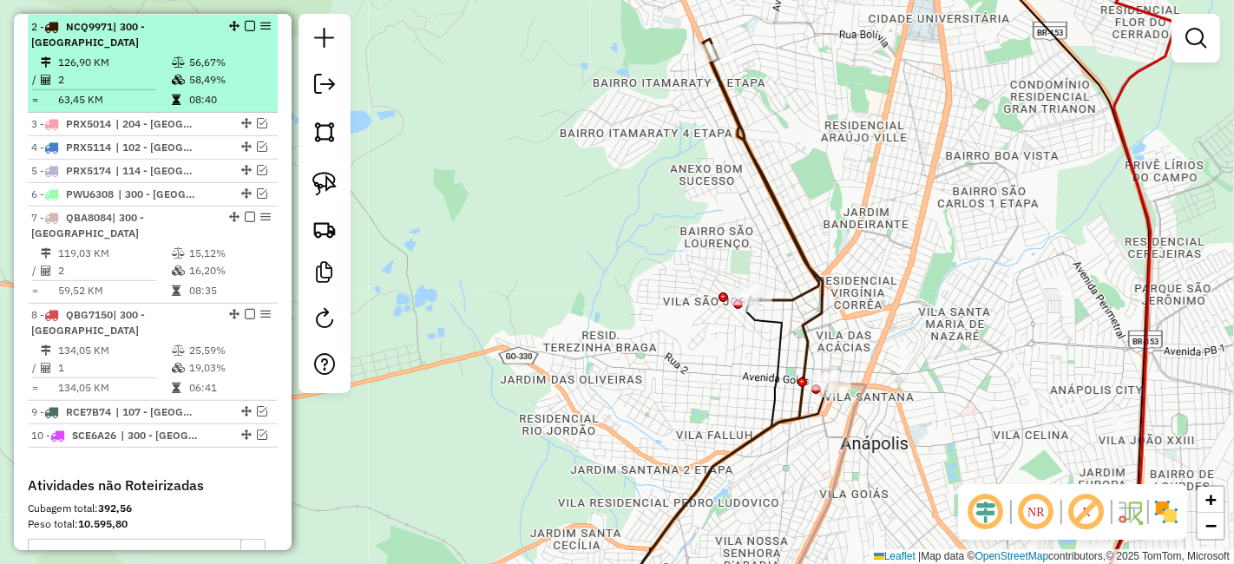
click at [245, 23] on em at bounding box center [250, 26] width 10 height 10
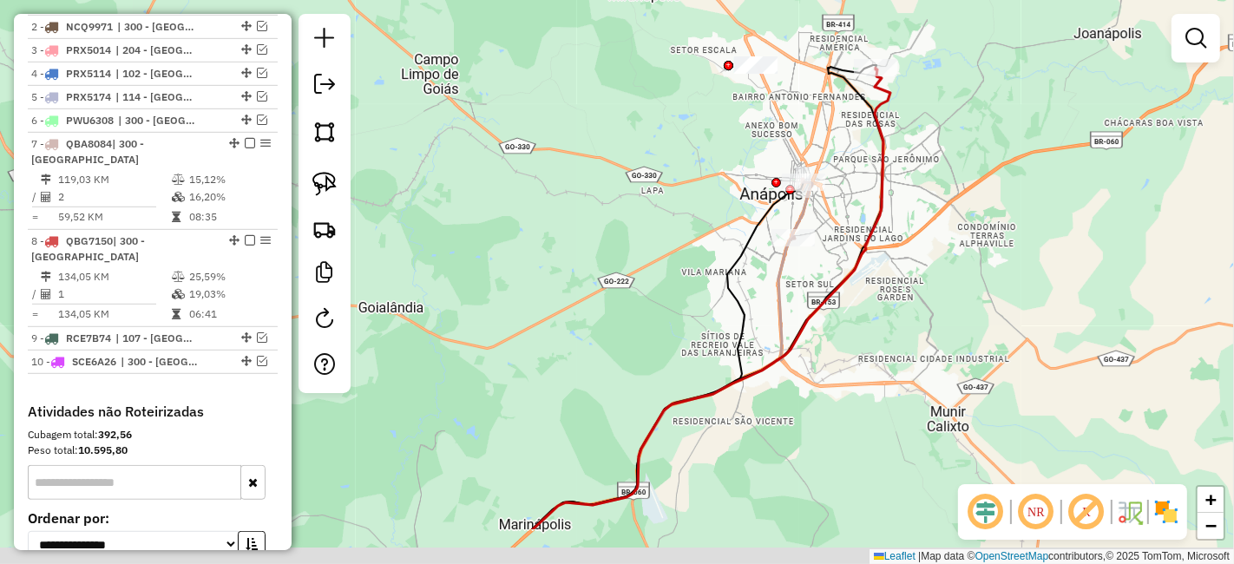
drag, startPoint x: 928, startPoint y: 278, endPoint x: 795, endPoint y: 158, distance: 180.0
click at [796, 158] on div "Rota 7 - Placa QBA8084 45389363 - R e J PRODUTOS ALIMENTICIOS LTDA Janela de at…" at bounding box center [617, 282] width 1234 height 564
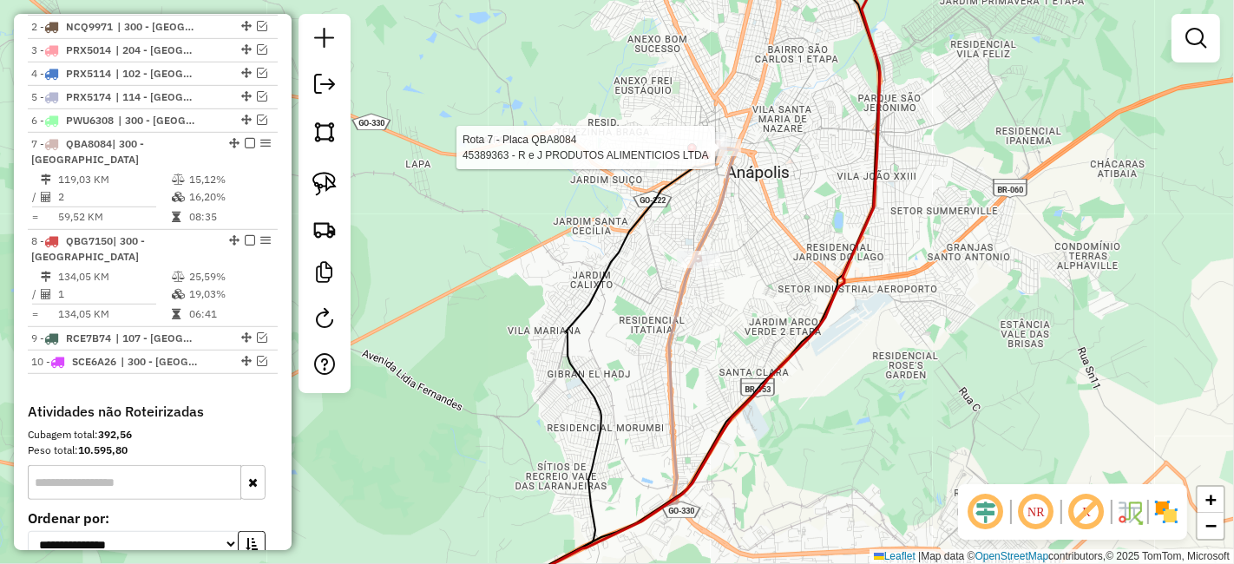
drag, startPoint x: 822, startPoint y: 86, endPoint x: 833, endPoint y: 189, distance: 103.9
click at [833, 189] on div "Rota 7 - Placa QBA8084 45389363 - R e J PRODUTOS ALIMENTICIOS LTDA Janela de at…" at bounding box center [617, 282] width 1234 height 564
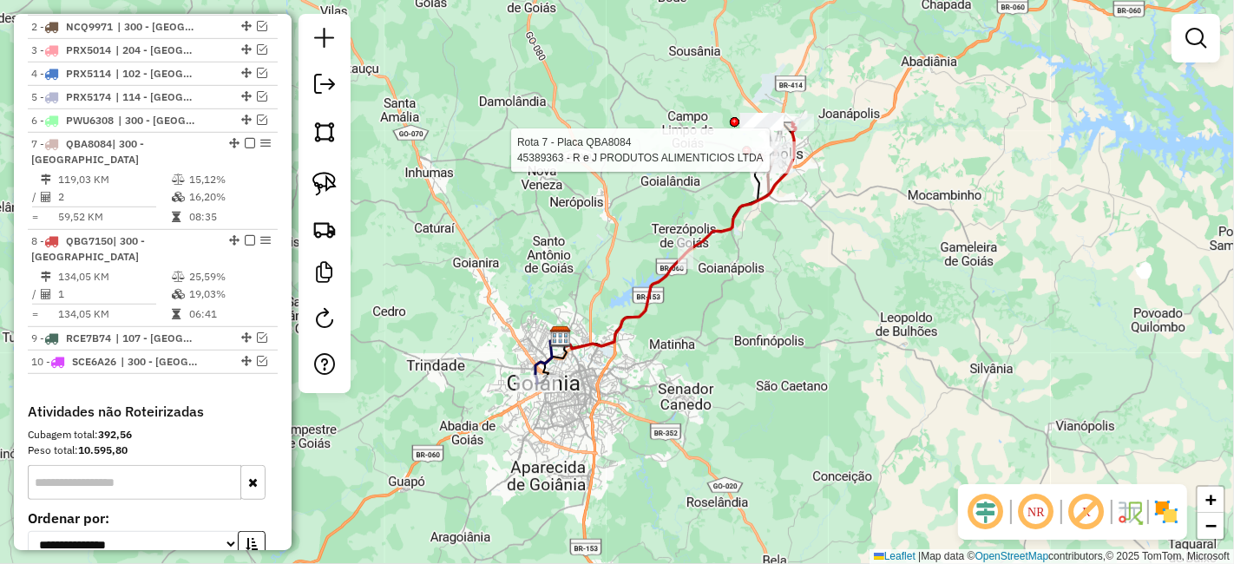
drag, startPoint x: 816, startPoint y: 393, endPoint x: 764, endPoint y: 259, distance: 143.1
click at [764, 259] on div "Rota 7 - Placa QBA8084 45389363 - R e J PRODUTOS ALIMENTICIOS LTDA Janela de at…" at bounding box center [617, 282] width 1234 height 564
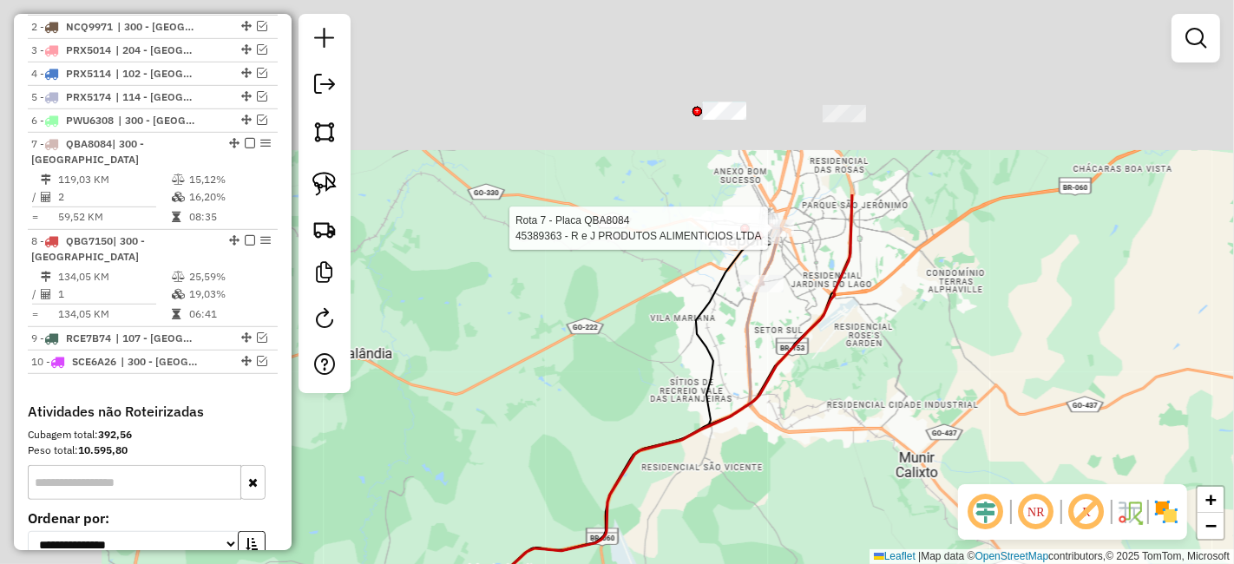
drag, startPoint x: 907, startPoint y: 339, endPoint x: 916, endPoint y: 380, distance: 41.9
click at [924, 379] on div "Rota 7 - Placa QBA8084 45389363 - R e J PRODUTOS ALIMENTICIOS LTDA Janela de at…" at bounding box center [617, 282] width 1234 height 564
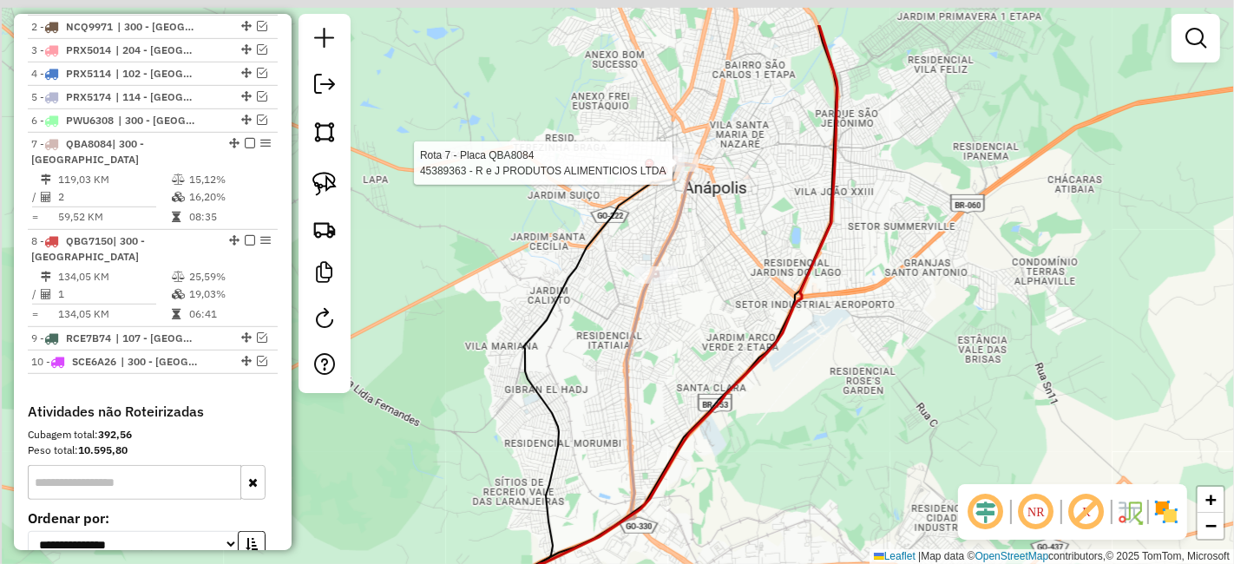
drag, startPoint x: 783, startPoint y: 382, endPoint x: 793, endPoint y: 395, distance: 16.1
click at [793, 395] on div "Rota 7 - Placa QBA8084 45389363 - R e J PRODUTOS ALIMENTICIOS LTDA Janela de at…" at bounding box center [617, 282] width 1234 height 564
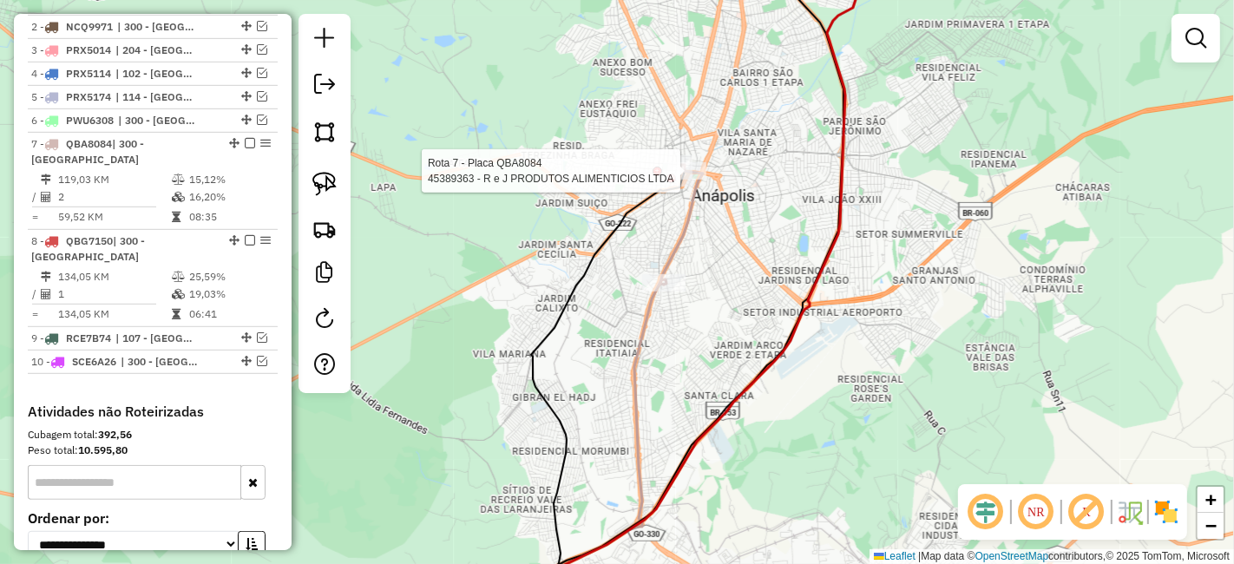
click at [703, 254] on div "Rota 7 - Placa QBA8084 45389363 - R e J PRODUTOS ALIMENTICIOS LTDA Janela de at…" at bounding box center [617, 282] width 1234 height 564
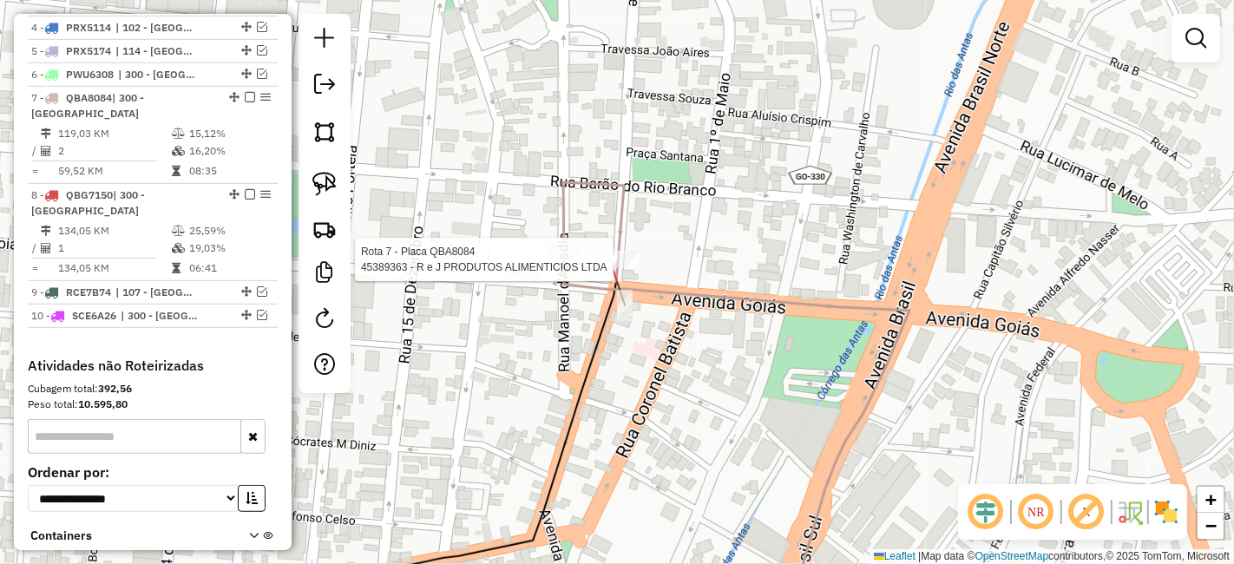
select select "**********"
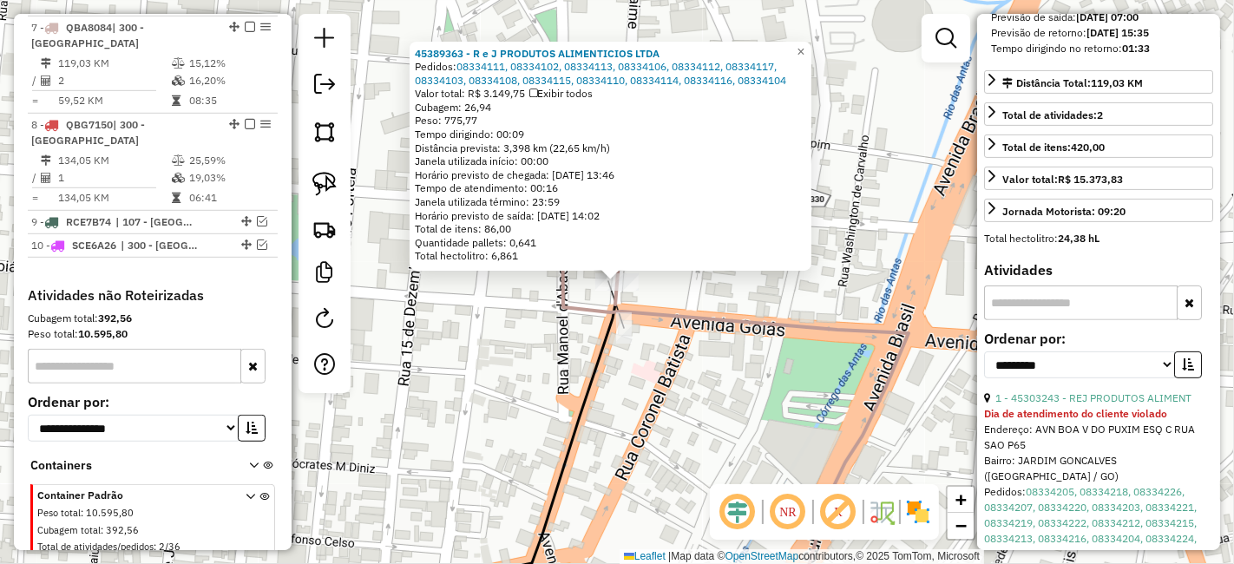
scroll to position [0, 0]
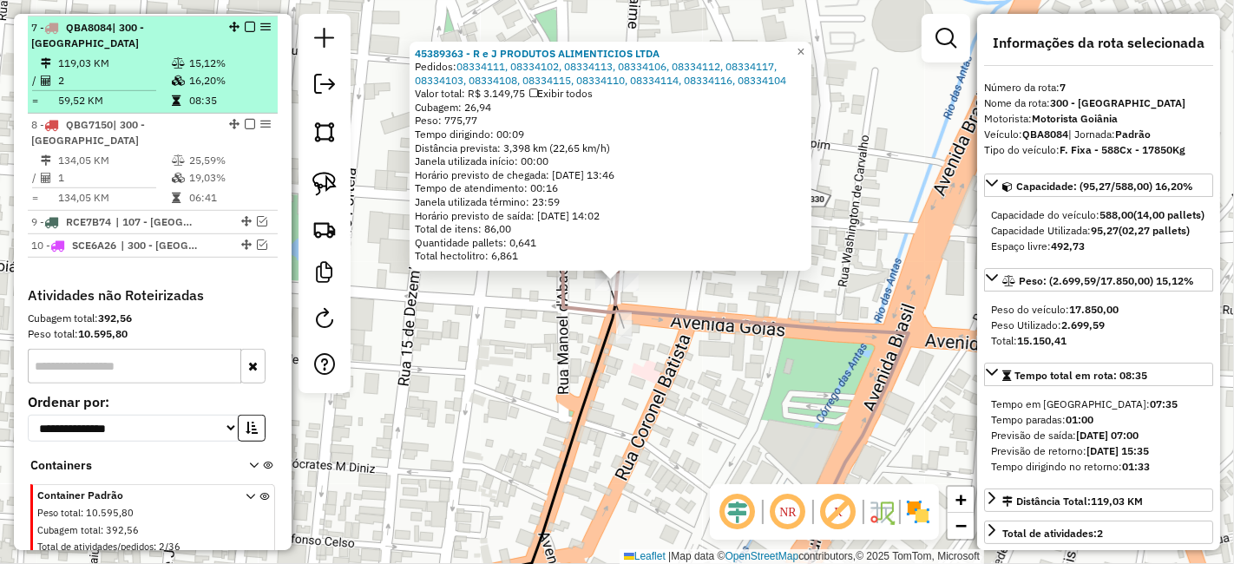
click at [240, 29] on div "7 - QBA8084 | 300 - [GEOGRAPHIC_DATA]" at bounding box center [152, 35] width 243 height 31
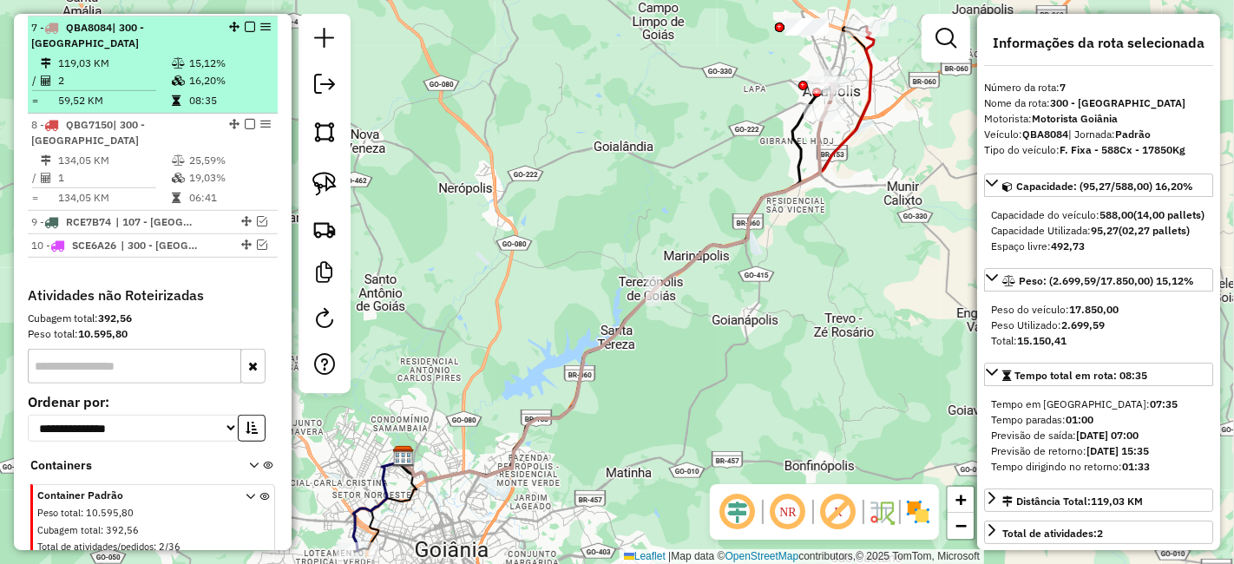
click at [245, 24] on em at bounding box center [250, 27] width 10 height 10
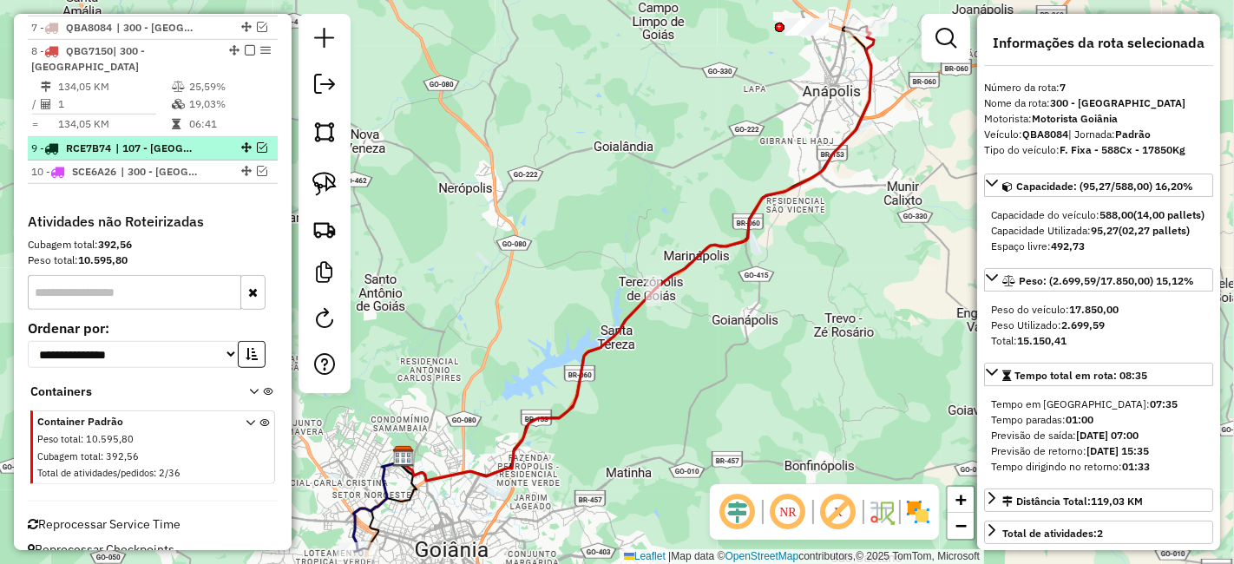
scroll to position [520, 0]
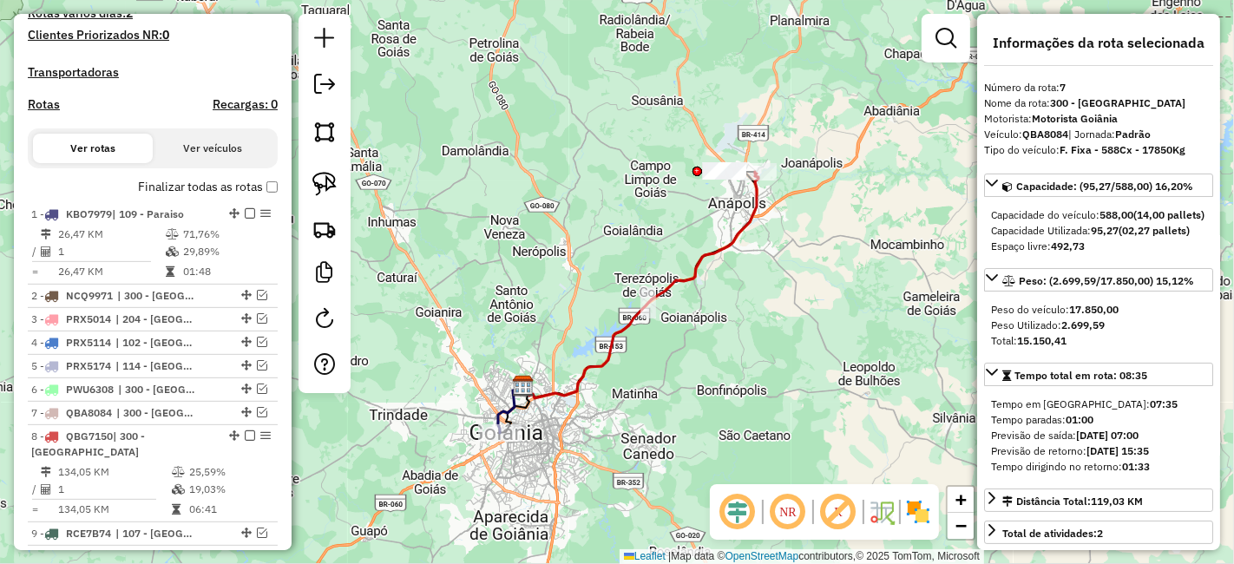
click at [803, 298] on div "Janela de atendimento Grade de atendimento Capacidade Transportadoras Veículos …" at bounding box center [617, 282] width 1234 height 564
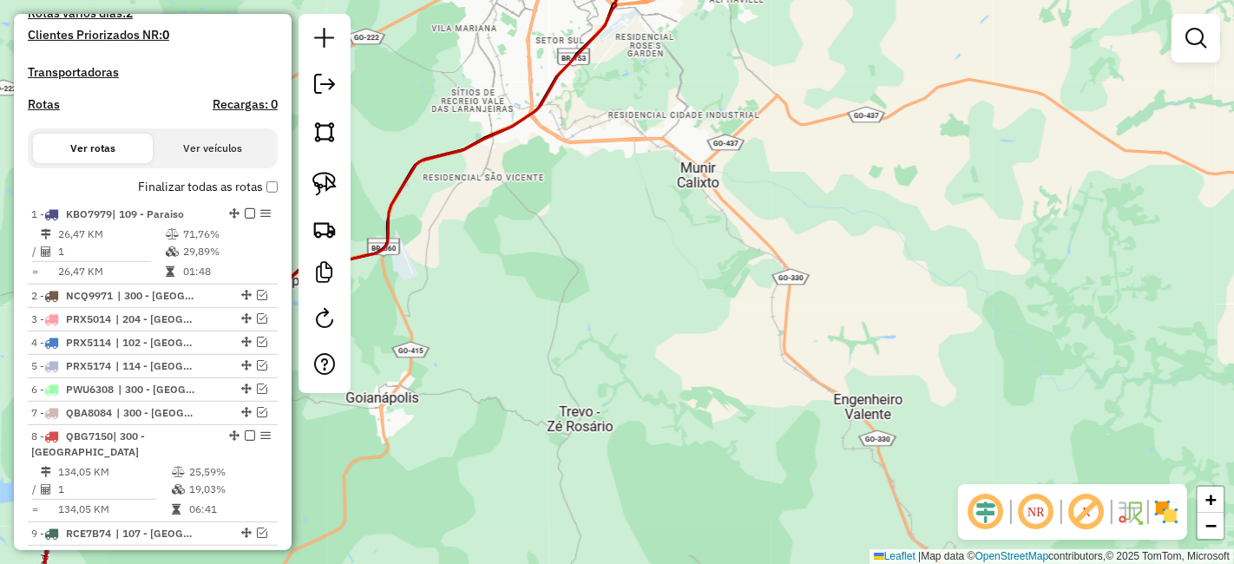
drag, startPoint x: 770, startPoint y: 180, endPoint x: 838, endPoint y: 436, distance: 263.9
click at [838, 436] on div "Janela de atendimento Grade de atendimento Capacidade Transportadoras Veículos …" at bounding box center [617, 282] width 1234 height 564
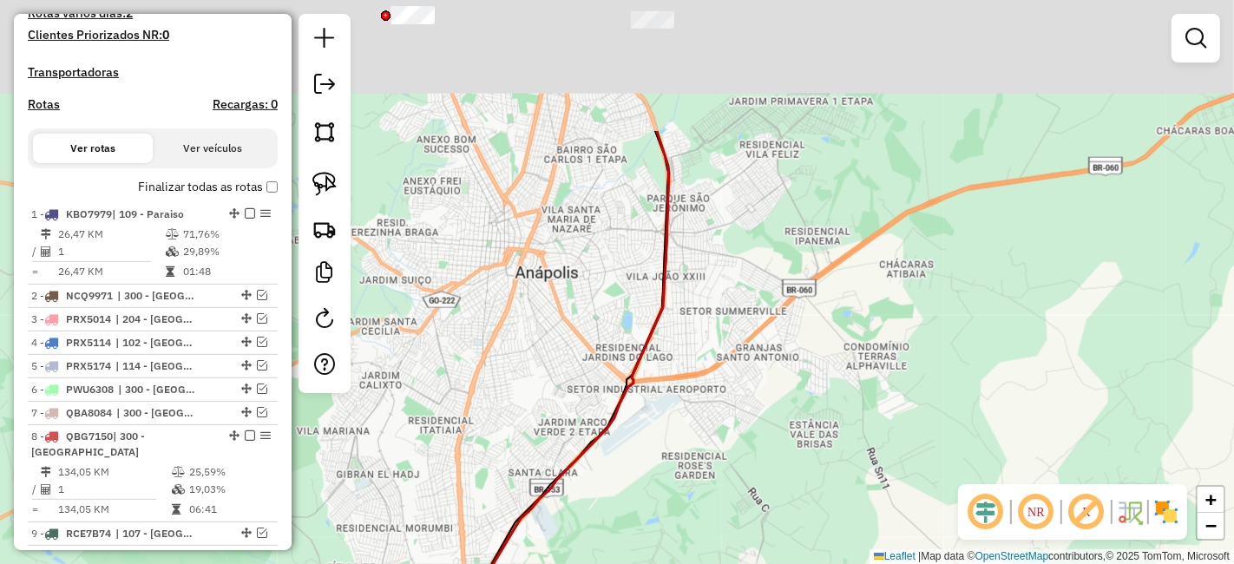
drag, startPoint x: 709, startPoint y: 142, endPoint x: 731, endPoint y: 313, distance: 172.4
click at [737, 320] on div "Janela de atendimento Grade de atendimento Capacidade Transportadoras Veículos …" at bounding box center [617, 282] width 1234 height 564
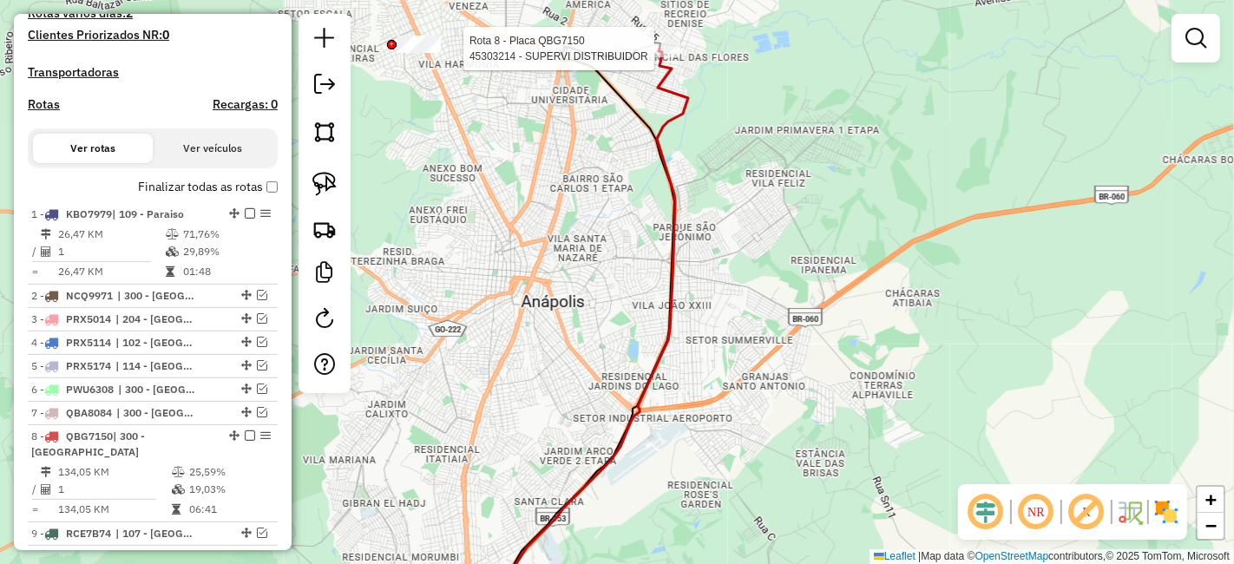
select select "**********"
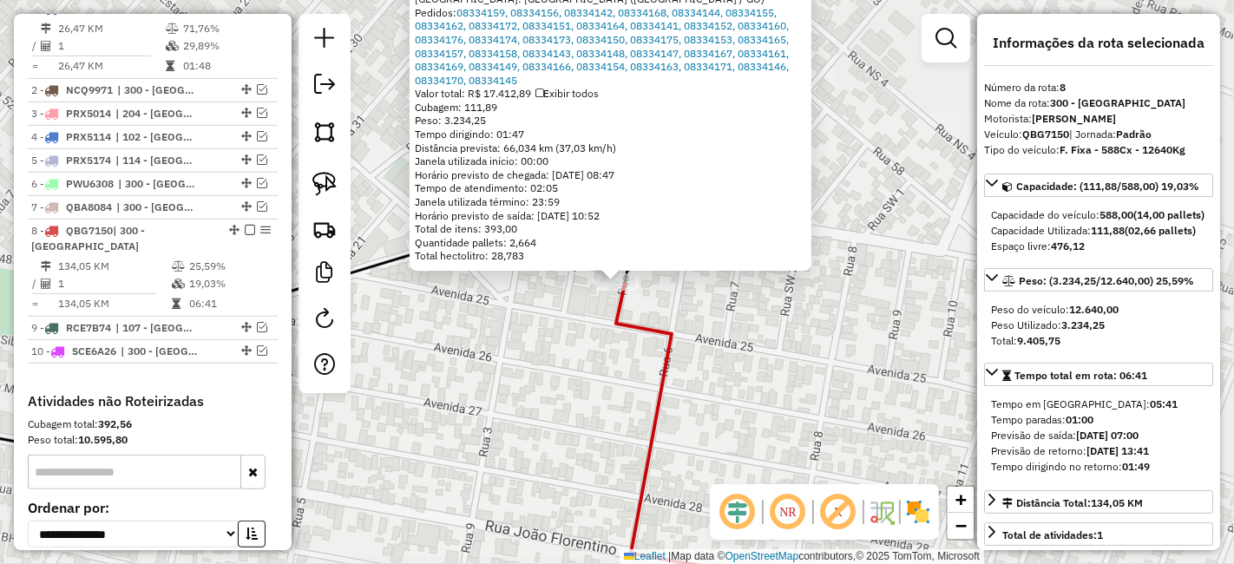
scroll to position [907, 0]
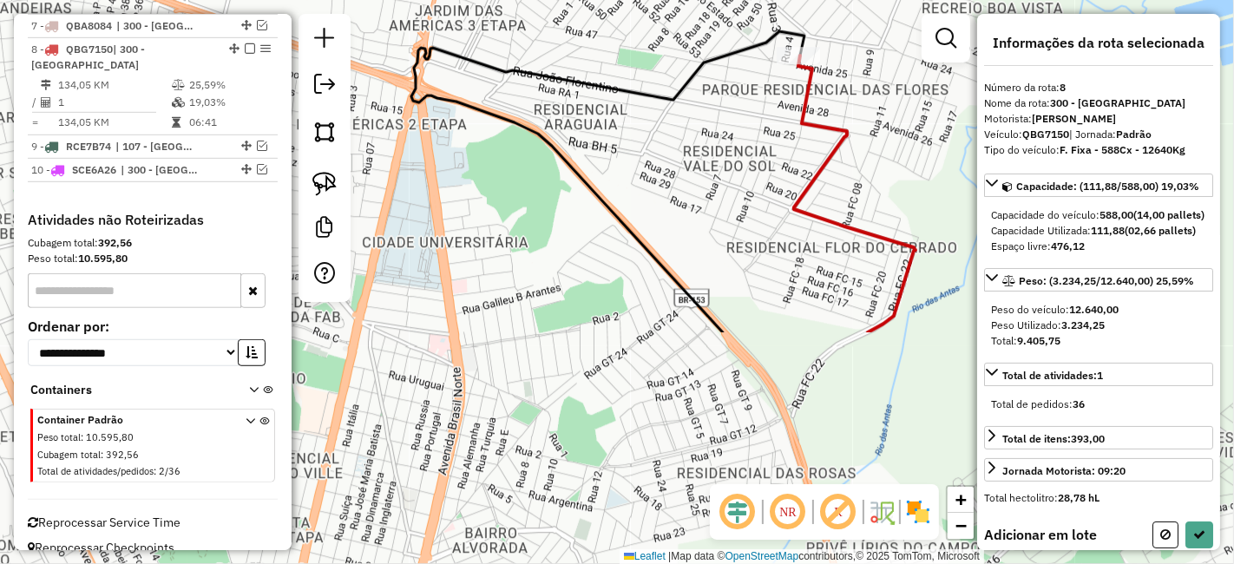
drag, startPoint x: 785, startPoint y: 281, endPoint x: 783, endPoint y: 104, distance: 177.0
click at [783, 104] on div "Janela de atendimento Grade de atendimento Capacidade Transportadoras Veículos …" at bounding box center [617, 282] width 1234 height 564
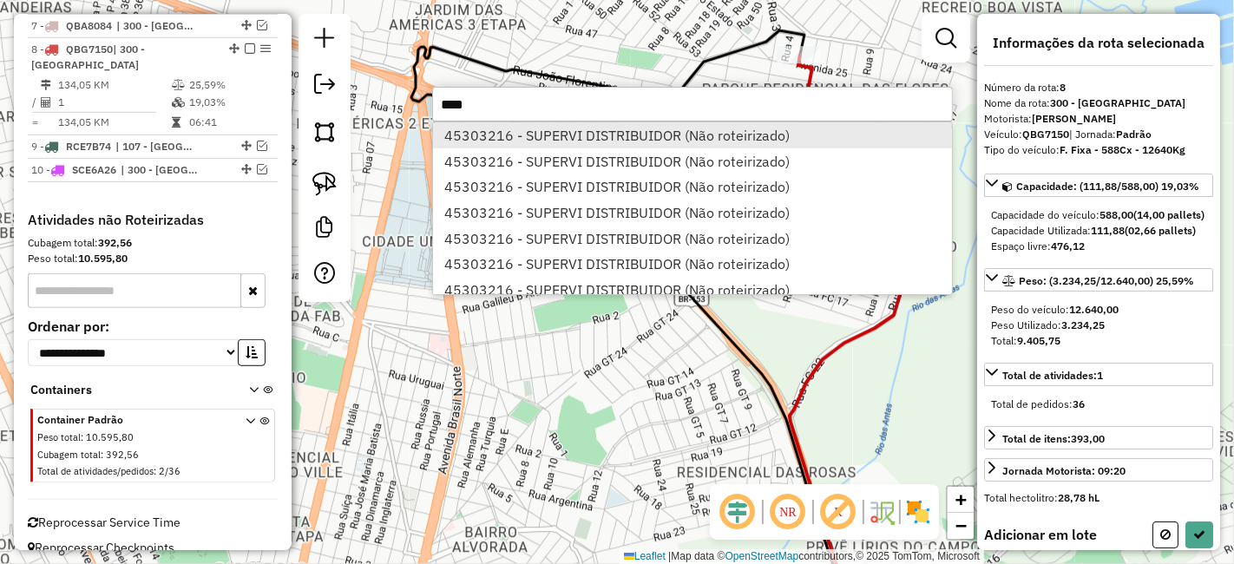
type input "****"
click at [582, 136] on li "45303216 - SUPERVI DISTRIBUIDOR (Não roteirizado)" at bounding box center [692, 135] width 519 height 26
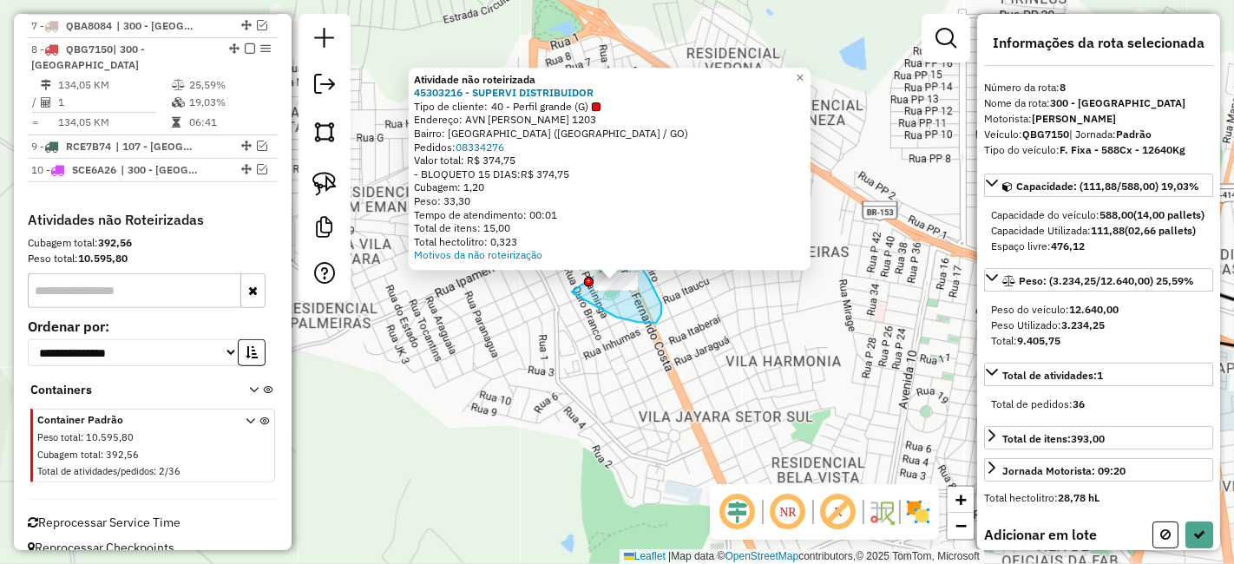
drag, startPoint x: 606, startPoint y: 312, endPoint x: 626, endPoint y: 254, distance: 61.2
click at [626, 254] on div "Atividade não roteirizada 45303216 - SUPERVI DISTRIBUIDOR Tipo de cliente: 40 -…" at bounding box center [617, 282] width 1234 height 564
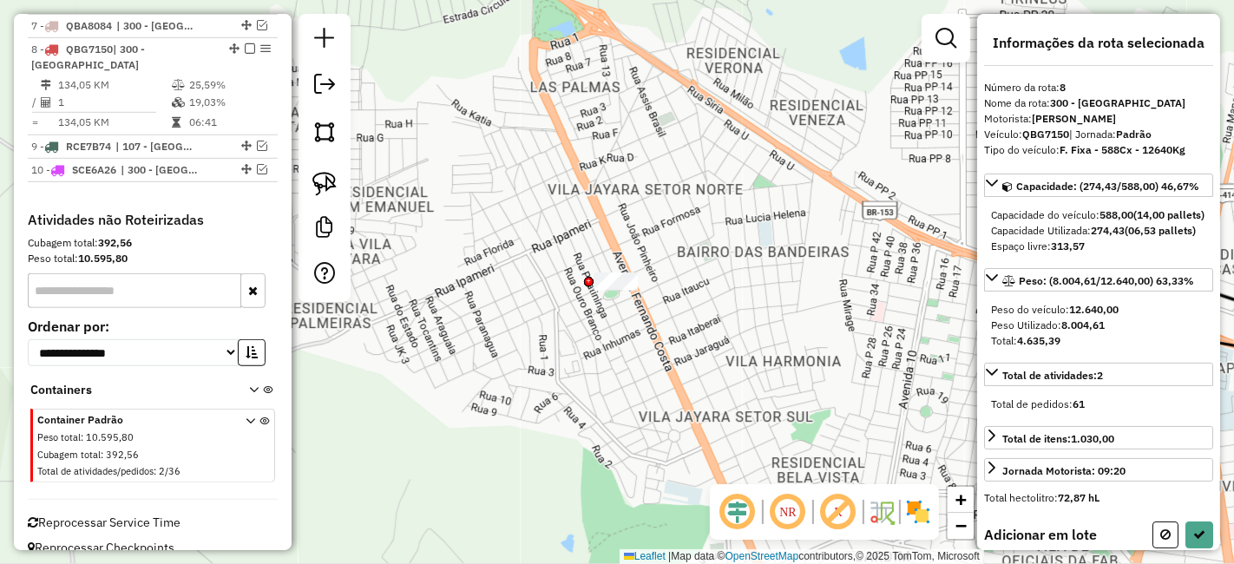
scroll to position [289, 0]
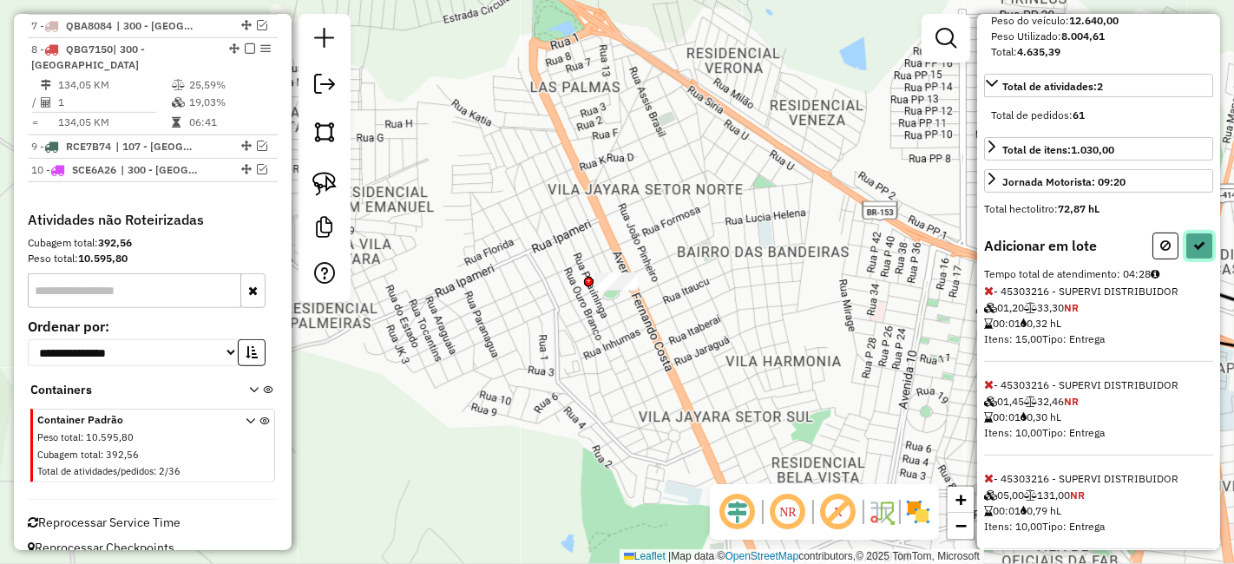
click at [1193, 252] on icon at bounding box center [1199, 245] width 12 height 12
select select "**********"
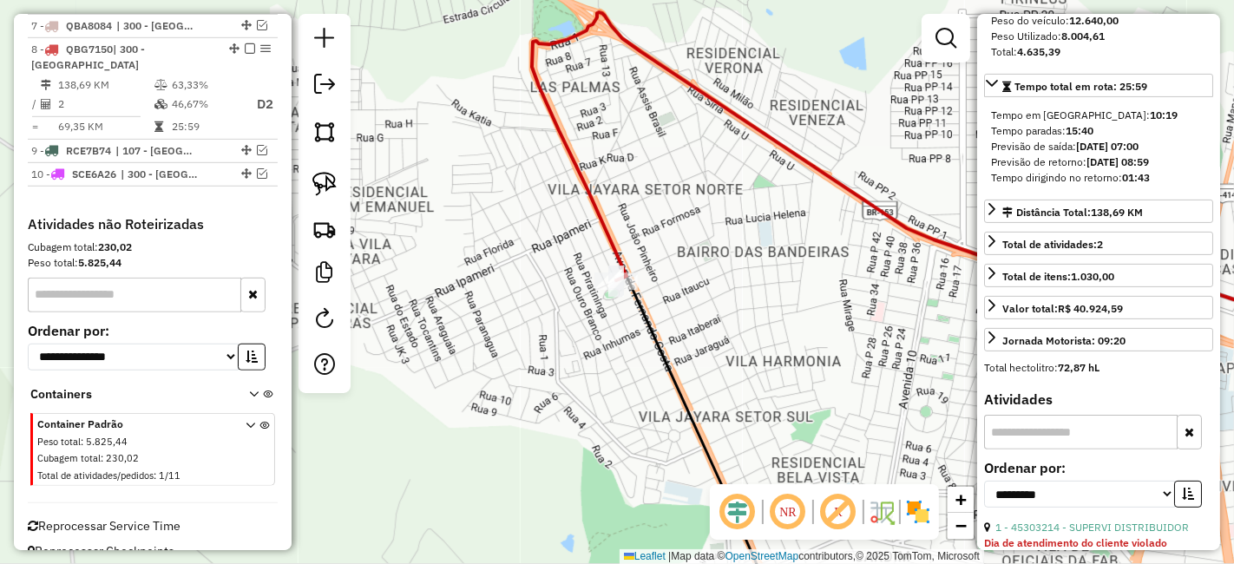
scroll to position [910, 0]
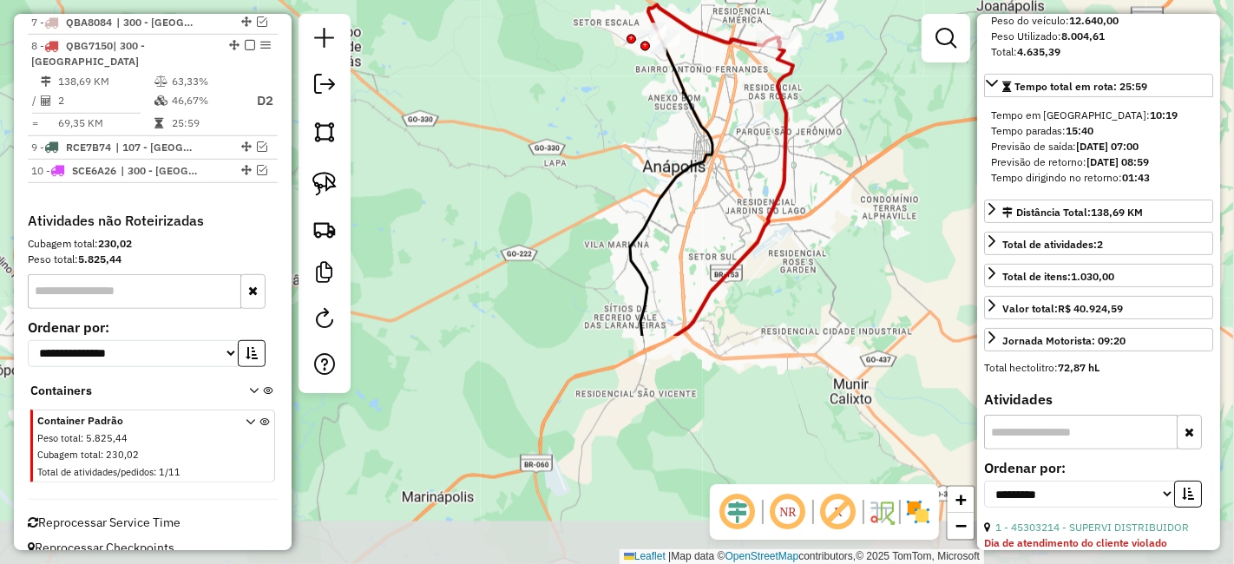
drag, startPoint x: 752, startPoint y: 241, endPoint x: 727, endPoint y: 45, distance: 197.7
click at [727, 45] on icon at bounding box center [713, 24] width 131 height 41
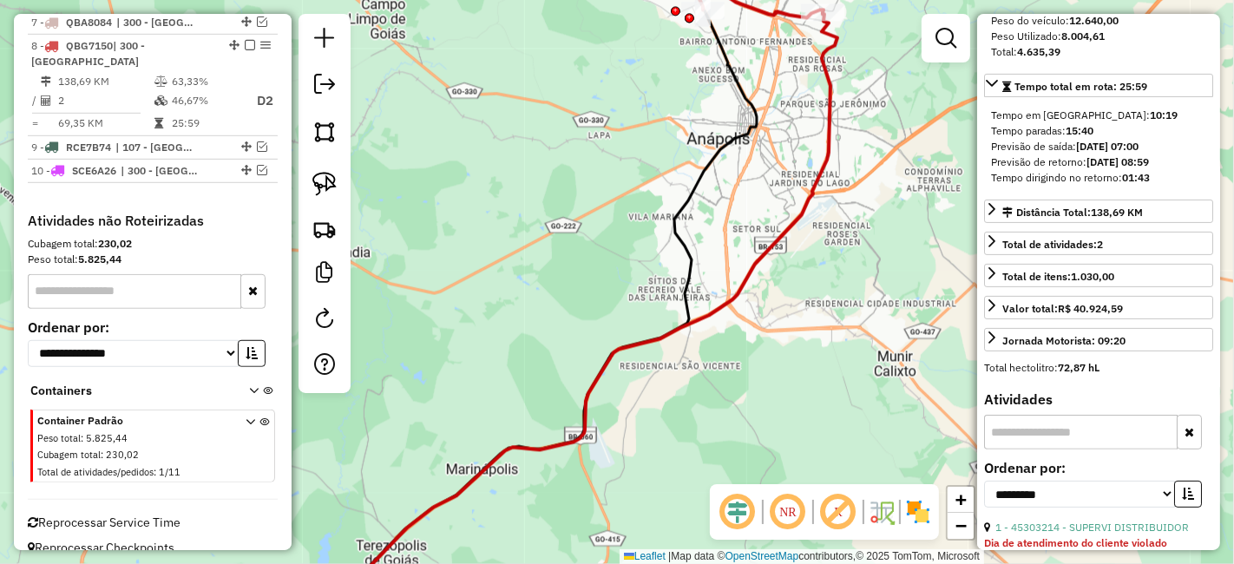
drag, startPoint x: 746, startPoint y: 118, endPoint x: 787, endPoint y: 94, distance: 47.5
click at [787, 94] on div "Janela de atendimento Grade de atendimento Capacidade Transportadoras Veículos …" at bounding box center [617, 282] width 1234 height 564
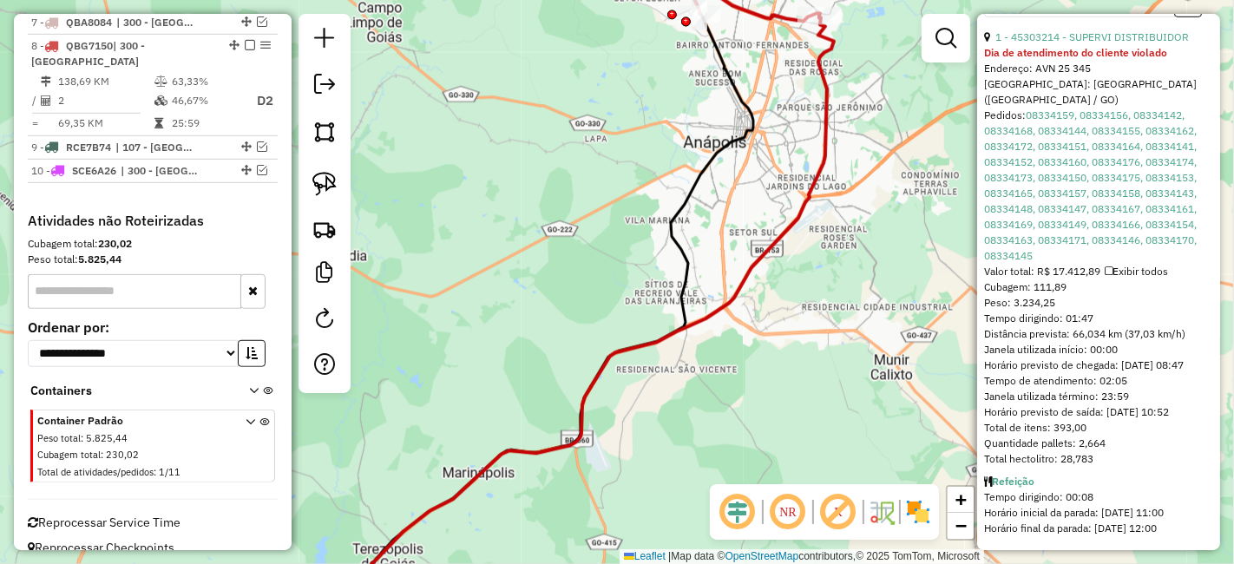
scroll to position [818, 0]
click at [909, 261] on div "Janela de atendimento Grade de atendimento Capacidade Transportadoras Veículos …" at bounding box center [617, 282] width 1234 height 564
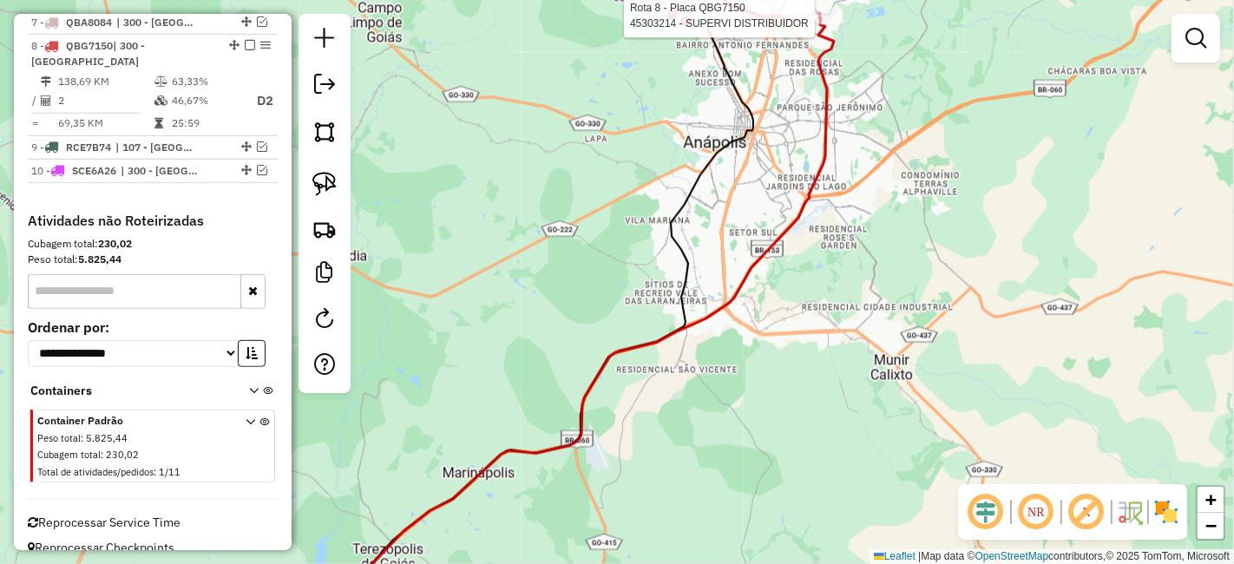
select select "**********"
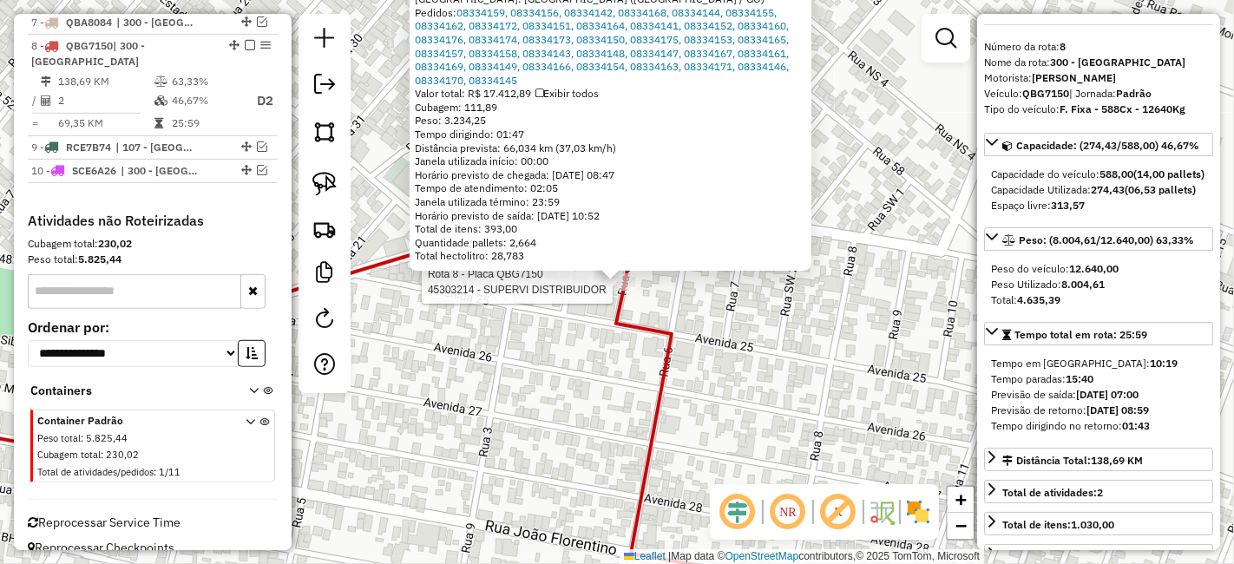
scroll to position [0, 0]
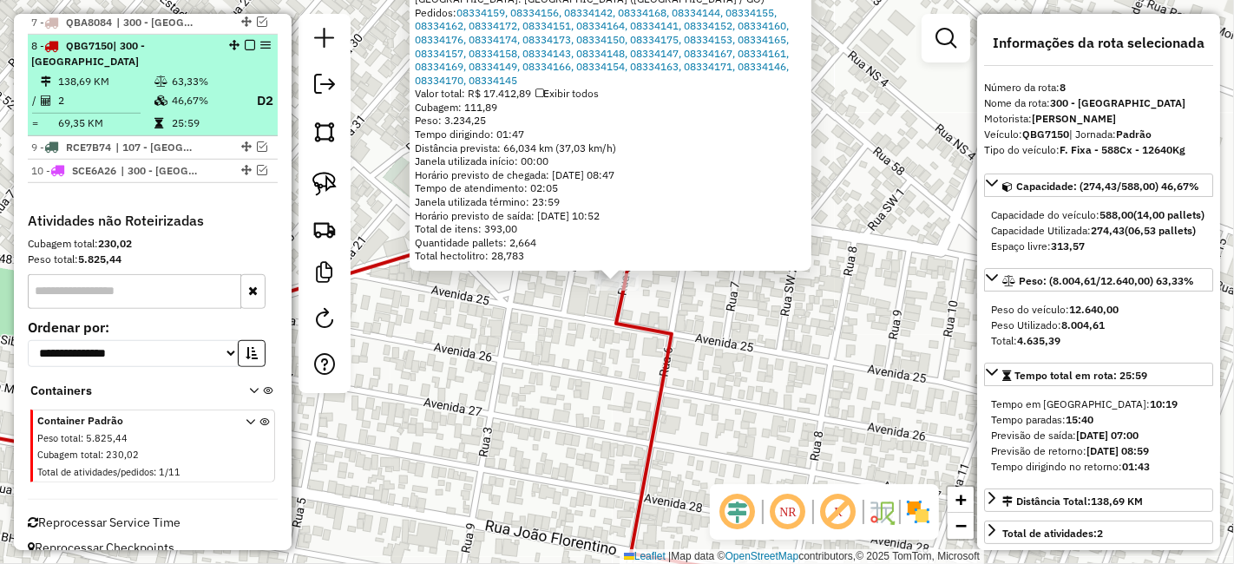
click at [245, 43] on em at bounding box center [250, 45] width 10 height 10
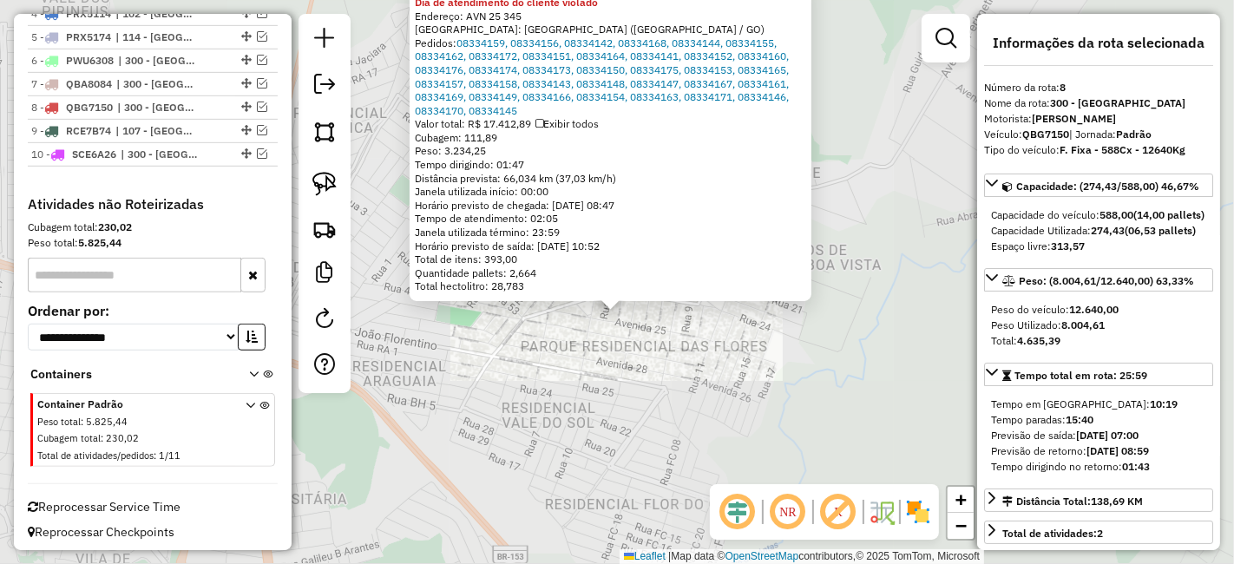
click at [695, 357] on div "45303214 - SUPERVI DISTRIBUIDOR Dia de atendimento do cliente violado Endereço:…" at bounding box center [617, 282] width 1234 height 564
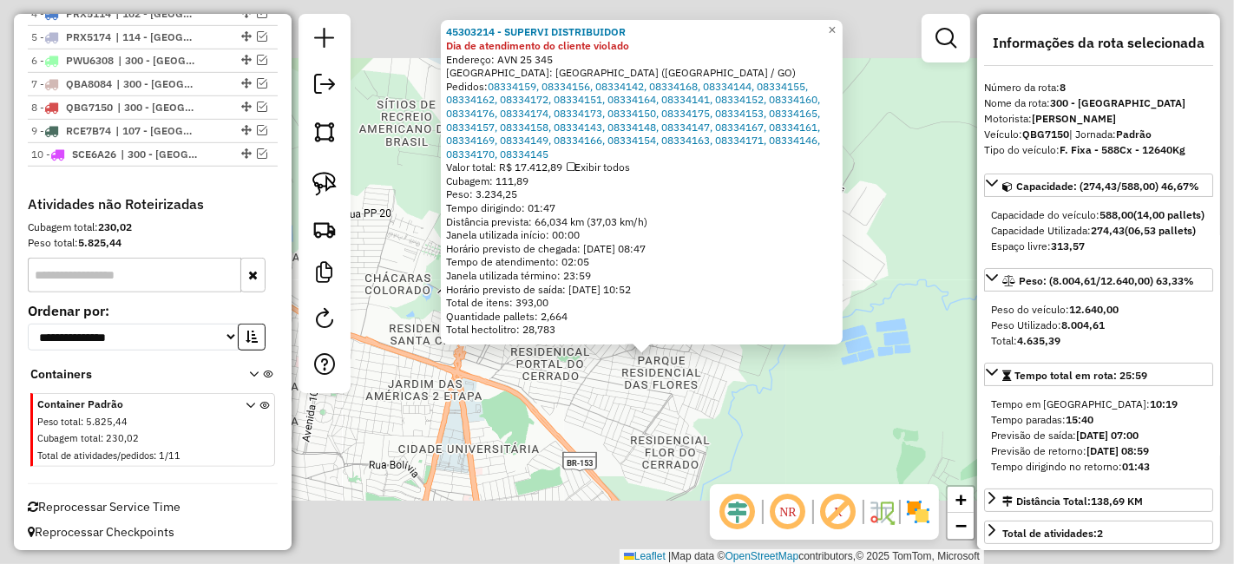
click at [677, 400] on div "45303214 - SUPERVI DISTRIBUIDOR Dia de atendimento do cliente violado Endereço:…" at bounding box center [617, 282] width 1234 height 564
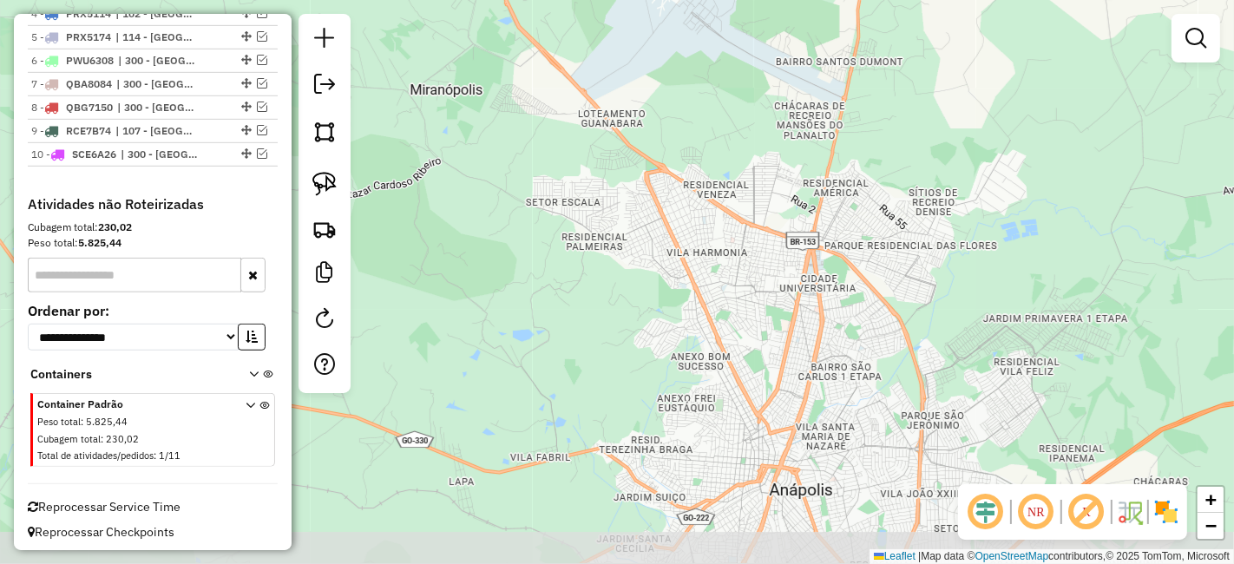
drag, startPoint x: 592, startPoint y: 331, endPoint x: 828, endPoint y: 183, distance: 278.3
click at [833, 184] on div "Janela de atendimento Grade de atendimento Capacidade Transportadoras Veículos …" at bounding box center [617, 282] width 1234 height 564
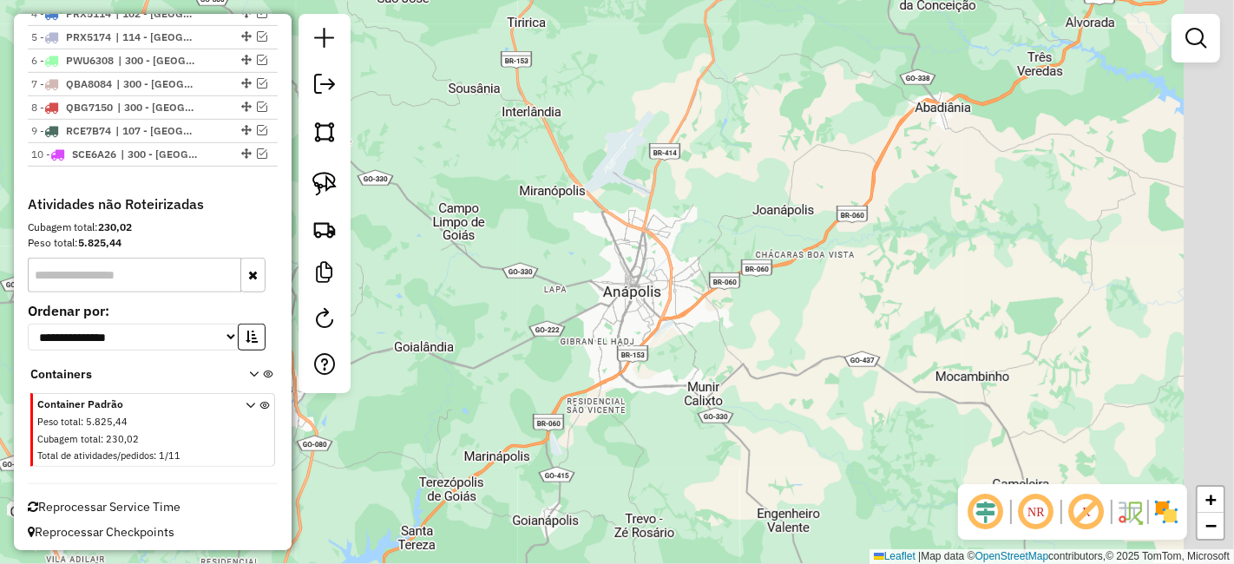
drag, startPoint x: 869, startPoint y: 232, endPoint x: 535, endPoint y: 262, distance: 335.4
click at [535, 262] on div "Janela de atendimento Grade de atendimento Capacidade Transportadoras Veículos …" at bounding box center [617, 282] width 1234 height 564
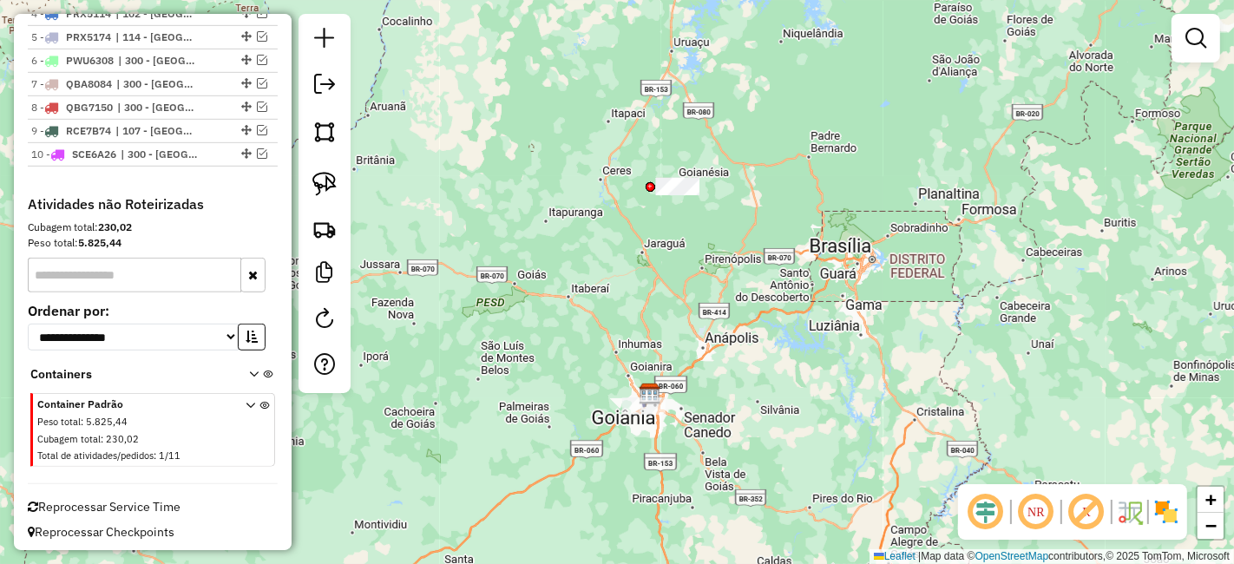
drag, startPoint x: 696, startPoint y: 368, endPoint x: 821, endPoint y: 445, distance: 146.9
click at [821, 445] on div "Janela de atendimento Grade de atendimento Capacidade Transportadoras Veículos …" at bounding box center [617, 282] width 1234 height 564
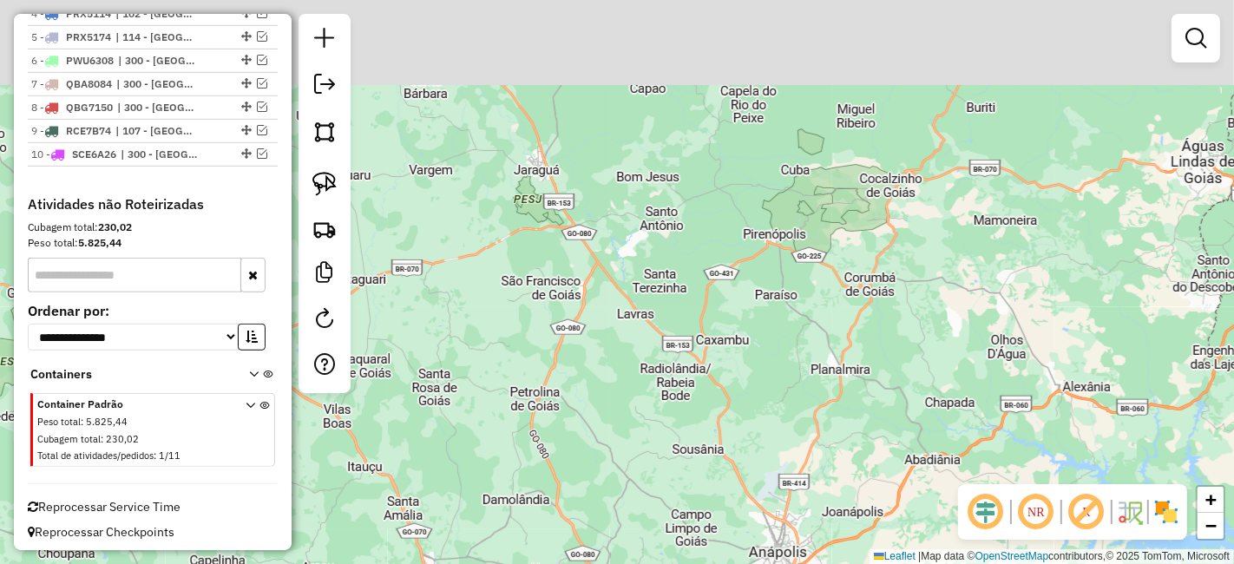
drag, startPoint x: 739, startPoint y: 117, endPoint x: 730, endPoint y: 320, distance: 203.2
click at [730, 320] on div "Janela de atendimento Grade de atendimento Capacidade Transportadoras Veículos …" at bounding box center [617, 282] width 1234 height 564
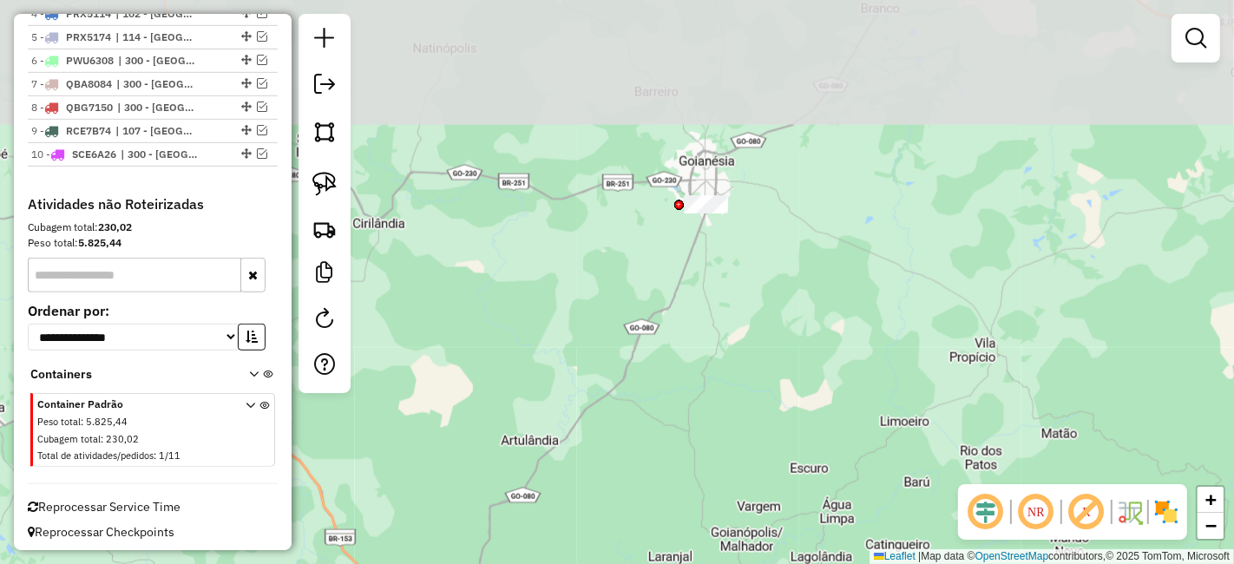
drag, startPoint x: 701, startPoint y: 91, endPoint x: 785, endPoint y: 330, distance: 253.0
click at [785, 330] on div "Janela de atendimento Grade de atendimento Capacidade Transportadoras Veículos …" at bounding box center [617, 282] width 1234 height 564
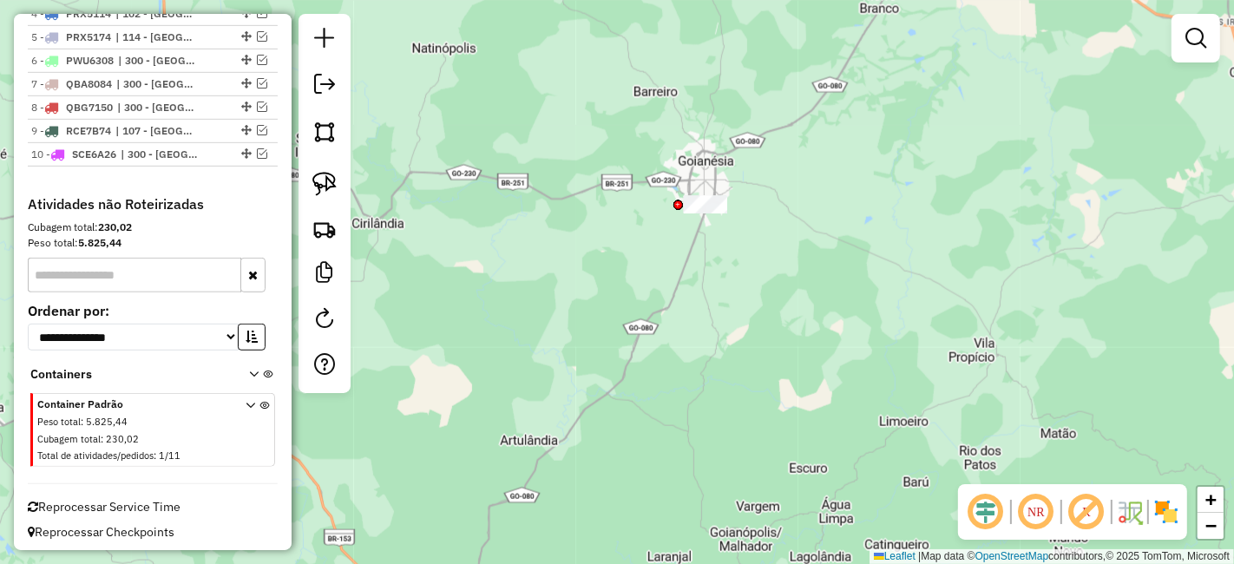
click at [709, 213] on div at bounding box center [705, 204] width 43 height 17
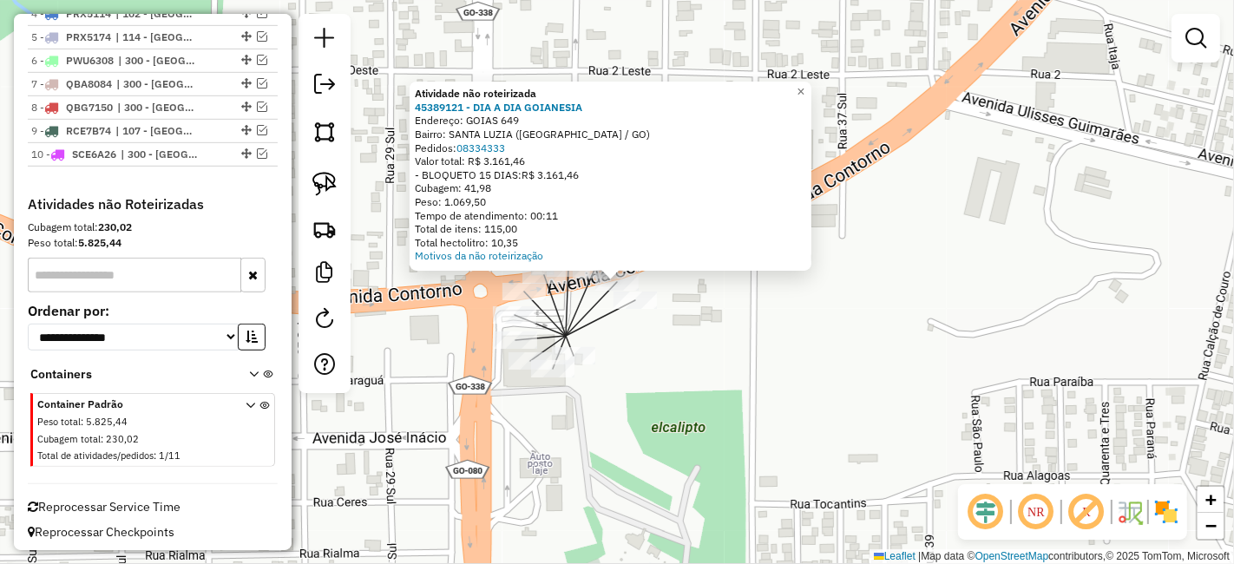
click at [574, 392] on div "Atividade não roteirizada 45389121 - DIA A DIA GOIANESIA Endereço: GOIAS 649 Ba…" at bounding box center [617, 282] width 1234 height 564
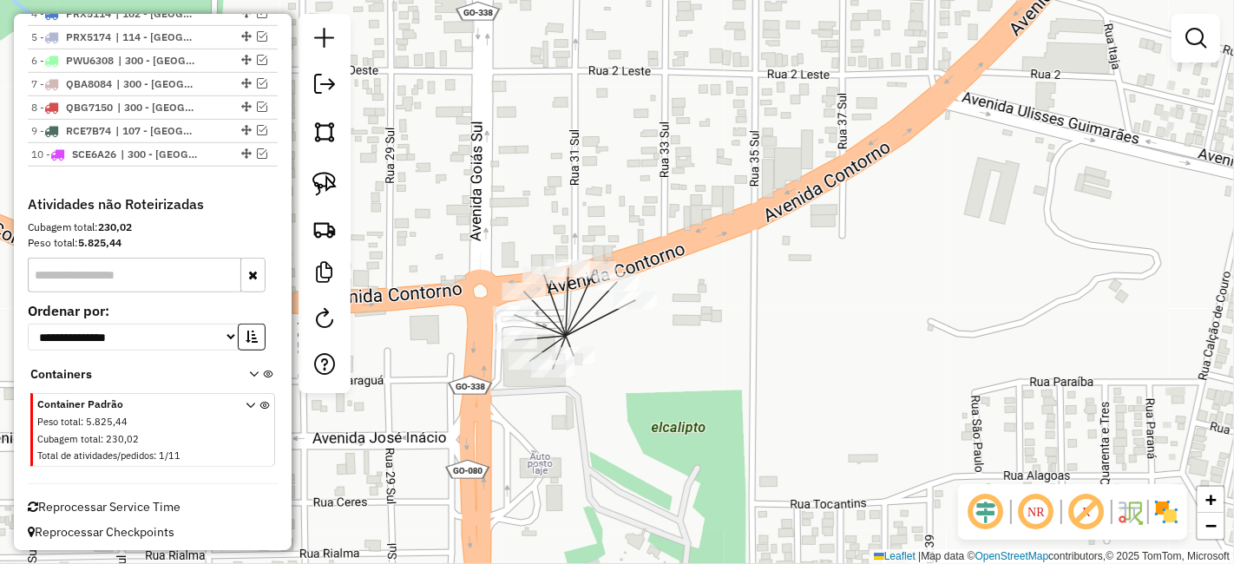
click at [655, 365] on div "Janela de atendimento Grade de atendimento Capacidade Transportadoras Veículos …" at bounding box center [617, 282] width 1234 height 564
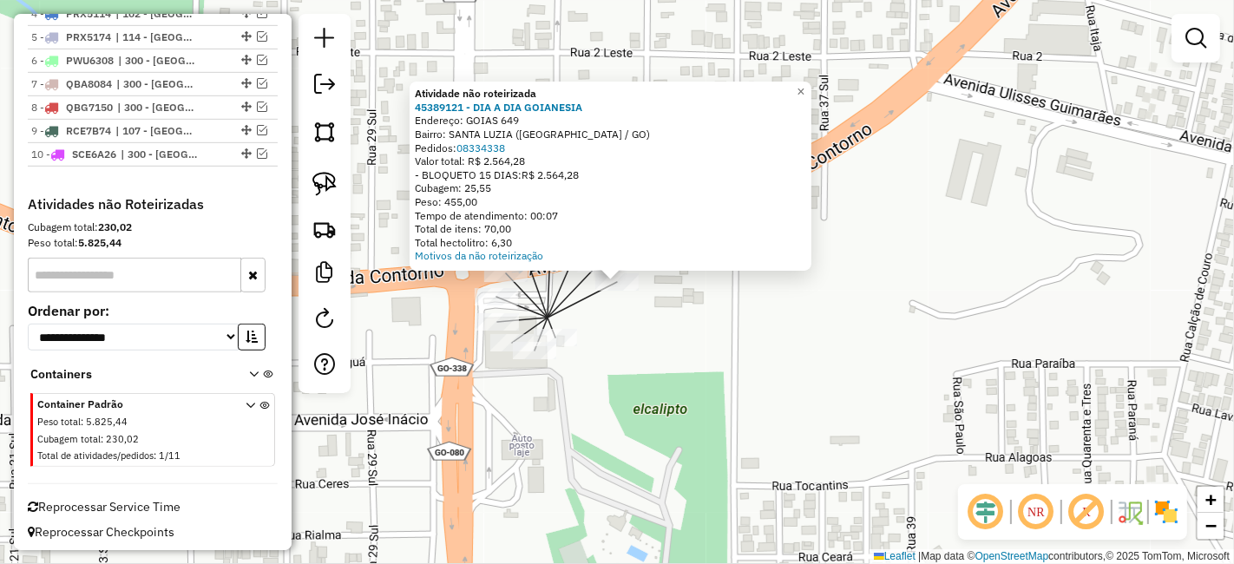
click at [643, 334] on div "Atividade não roteirizada 45389121 - DIA A DIA GOIANESIA Endereço: GOIAS 649 Ba…" at bounding box center [617, 282] width 1234 height 564
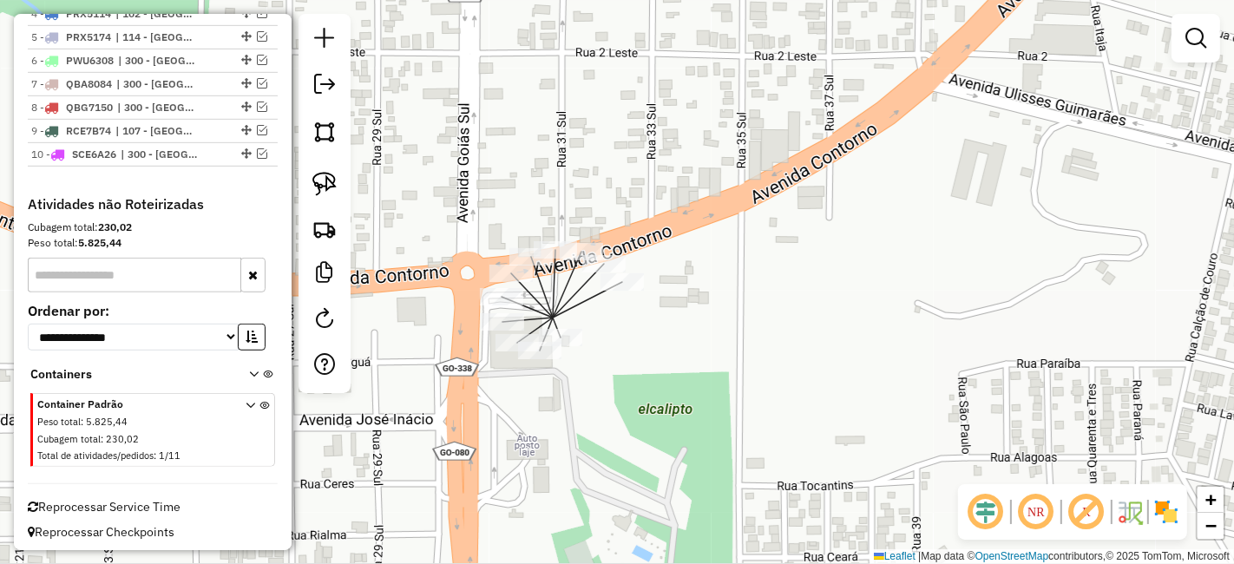
click at [709, 363] on div "Janela de atendimento Grade de atendimento Capacidade Transportadoras Veículos …" at bounding box center [617, 282] width 1234 height 564
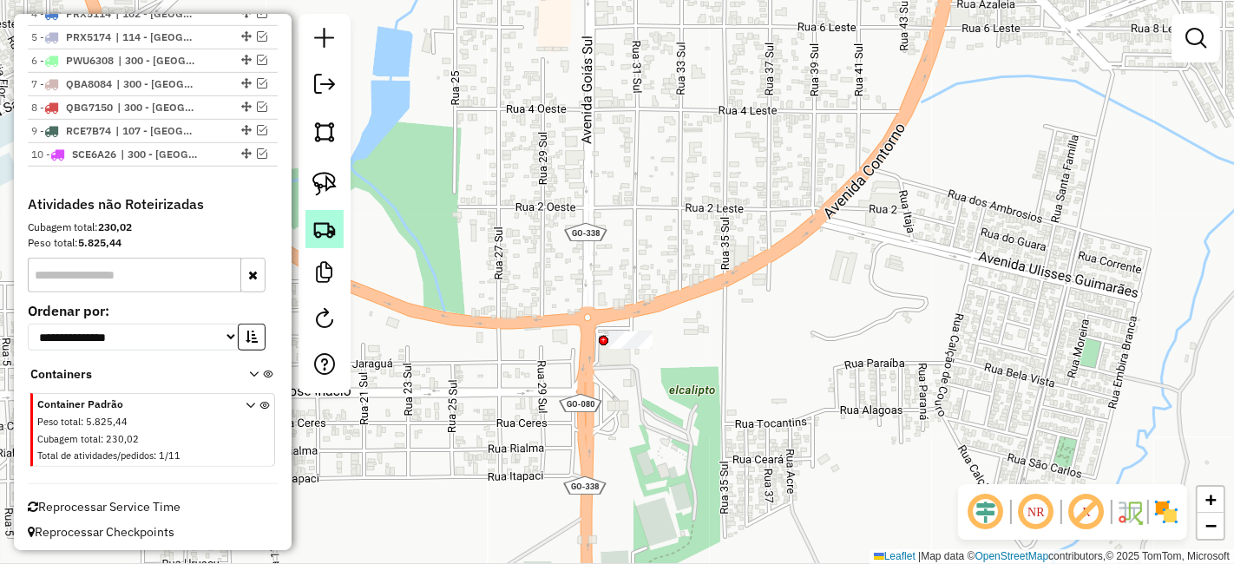
click at [315, 224] on img at bounding box center [324, 229] width 24 height 24
click at [896, 308] on div "Janela de atendimento Grade de atendimento Capacidade Transportadoras Veículos …" at bounding box center [617, 282] width 1234 height 564
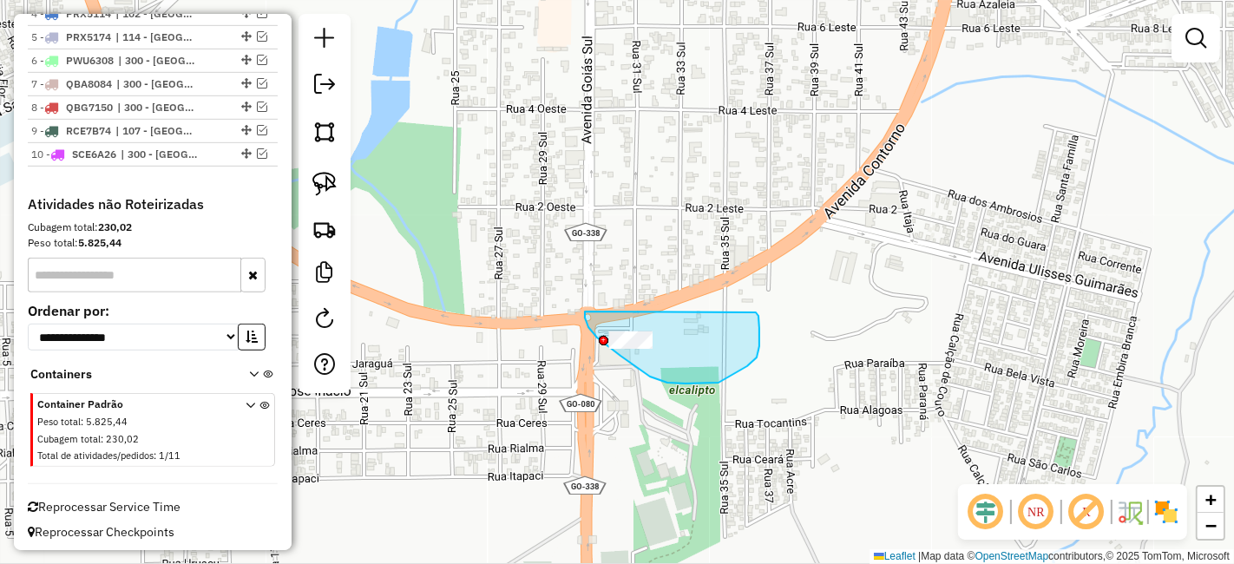
drag, startPoint x: 620, startPoint y: 356, endPoint x: 748, endPoint y: 305, distance: 137.1
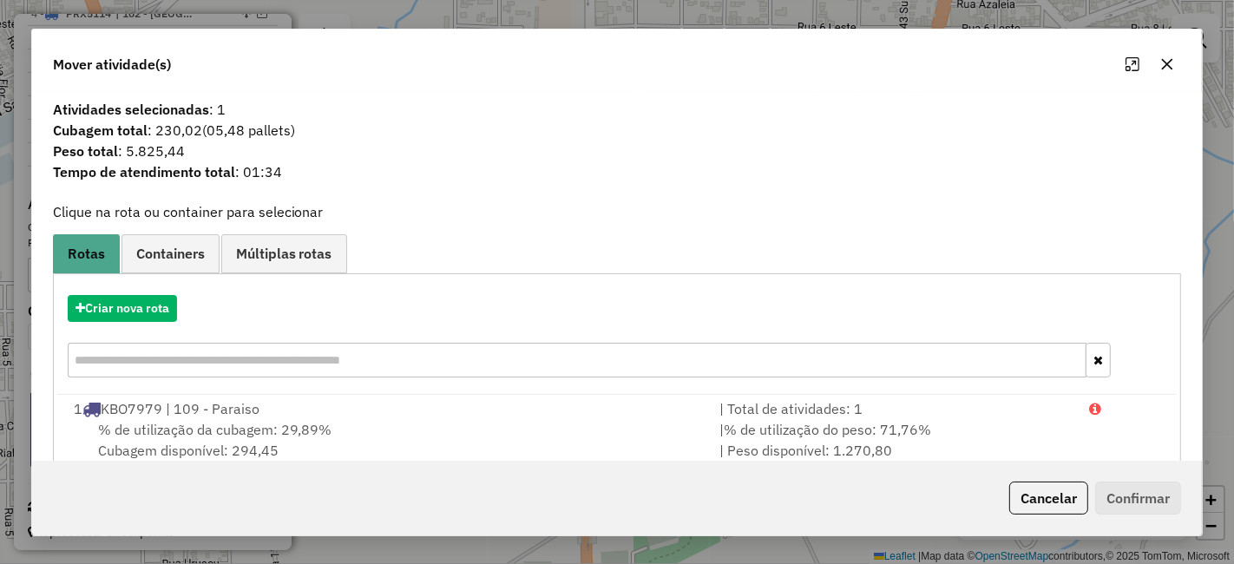
click at [121, 288] on div "Criar nova rota" at bounding box center [617, 338] width 1120 height 113
click at [126, 305] on button "Criar nova rota" at bounding box center [122, 308] width 109 height 27
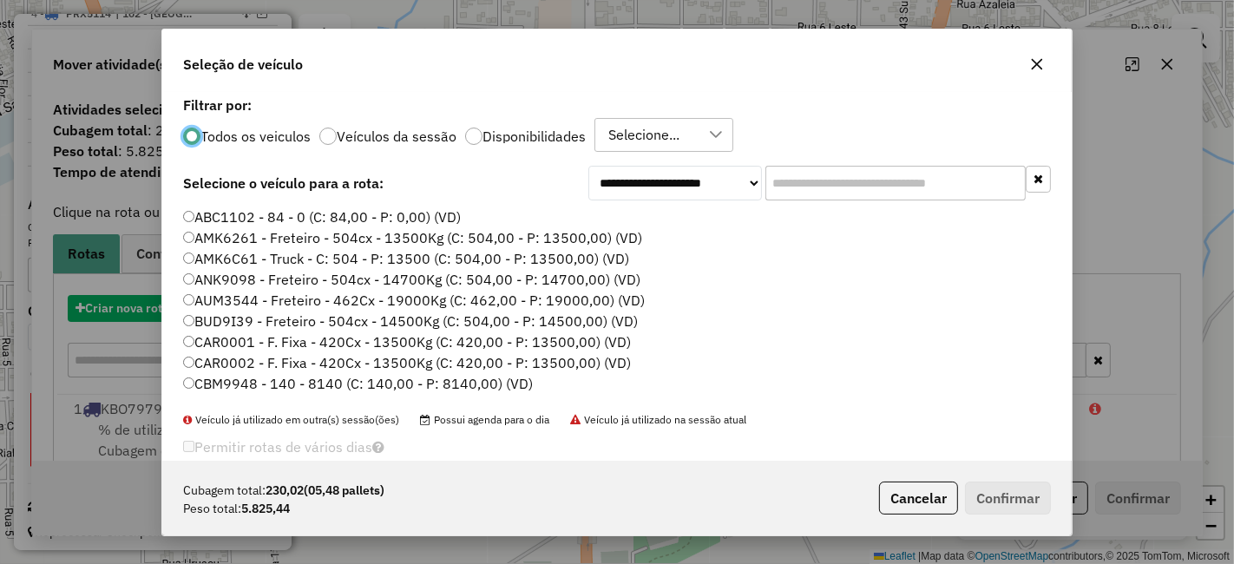
scroll to position [10, 4]
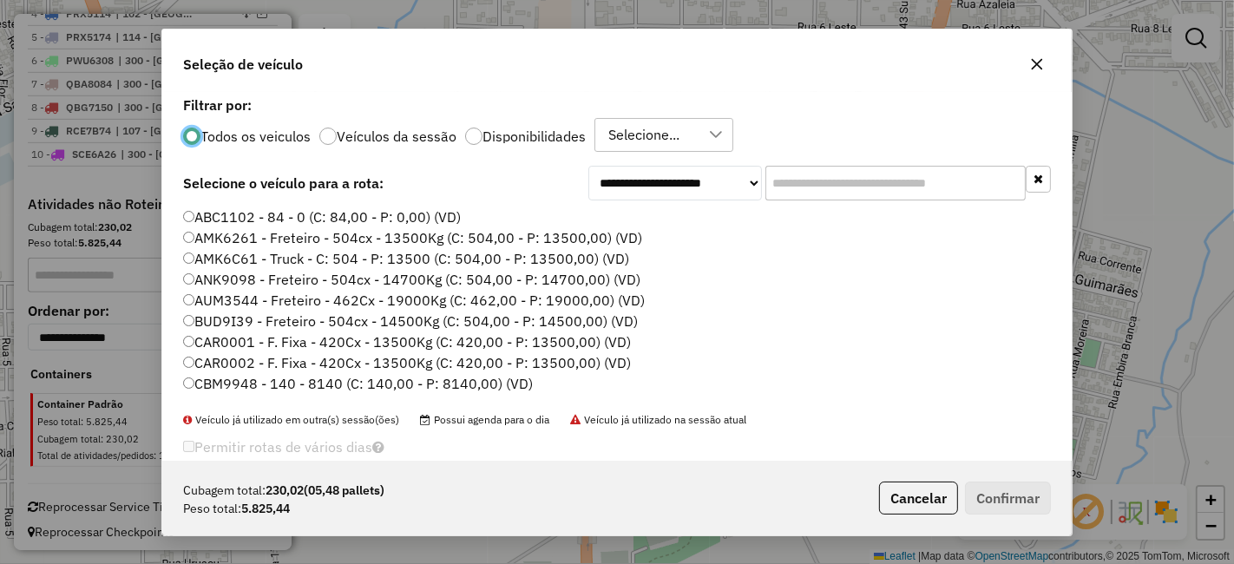
click at [897, 197] on input "text" at bounding box center [895, 183] width 260 height 35
paste input "*******"
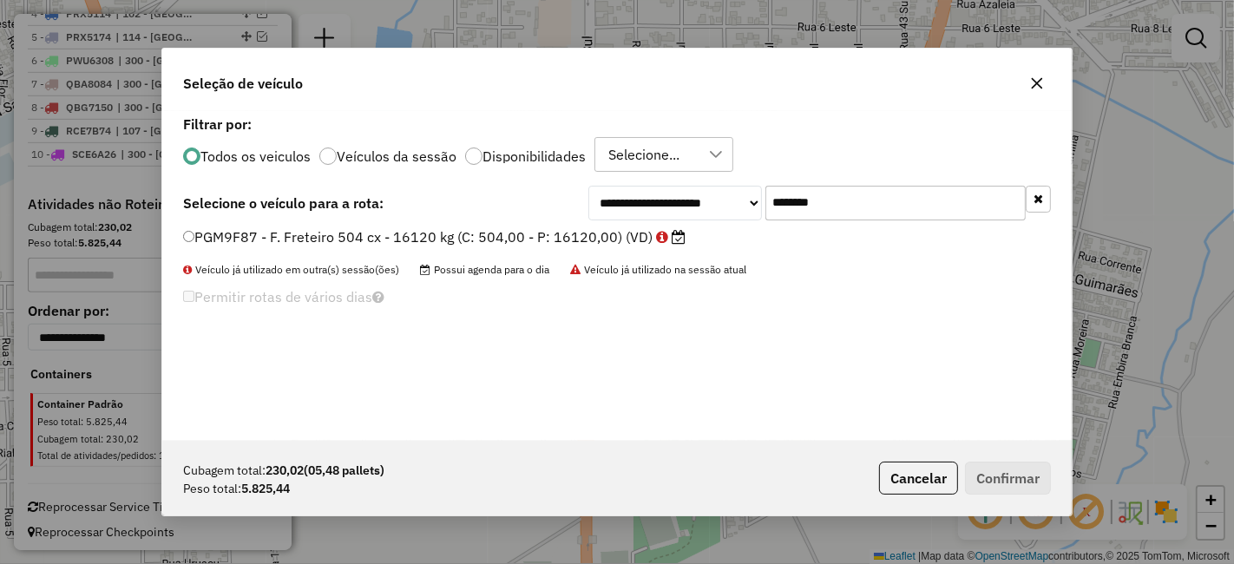
type input "*******"
click at [647, 227] on label "PGM9F87 - F. Freteiro 504 cx - 16120 kg (C: 504,00 - P: 16120,00) (VD)" at bounding box center [434, 236] width 502 height 21
click at [525, 237] on label "PGM9F87 - F. Freteiro 504 cx - 16120 kg (C: 504,00 - P: 16120,00) (VD)" at bounding box center [434, 236] width 502 height 21
click at [369, 226] on label "PGM9F87 - F. Freteiro 504 cx - 16120 kg (C: 504,00 - P: 16120,00) (VD)" at bounding box center [434, 236] width 502 height 21
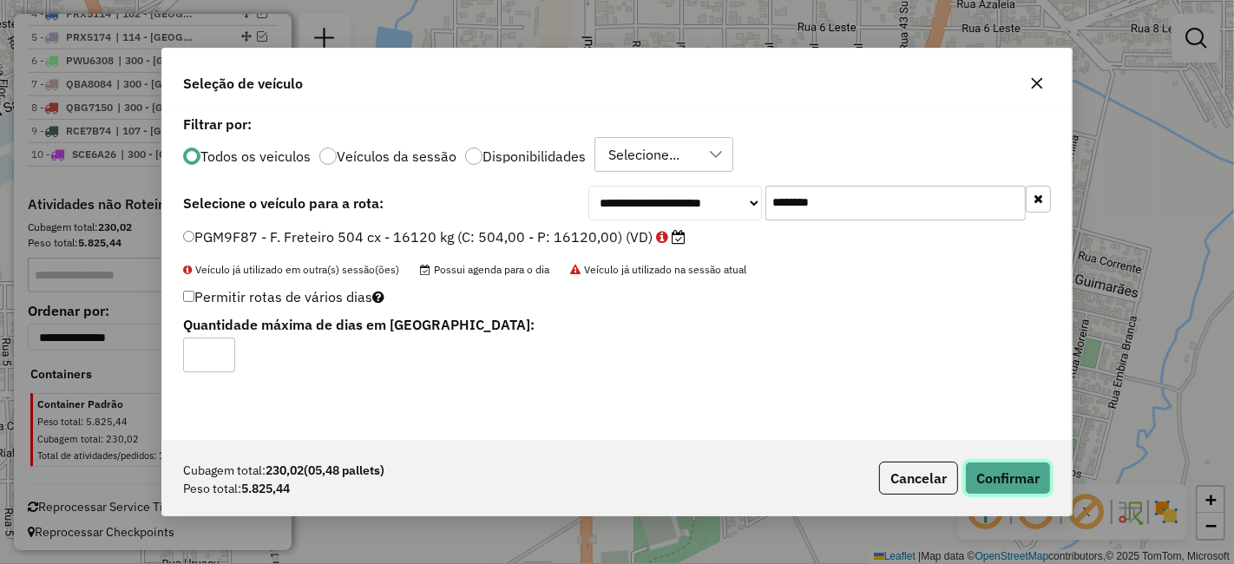
click at [998, 471] on button "Confirmar" at bounding box center [1008, 478] width 86 height 33
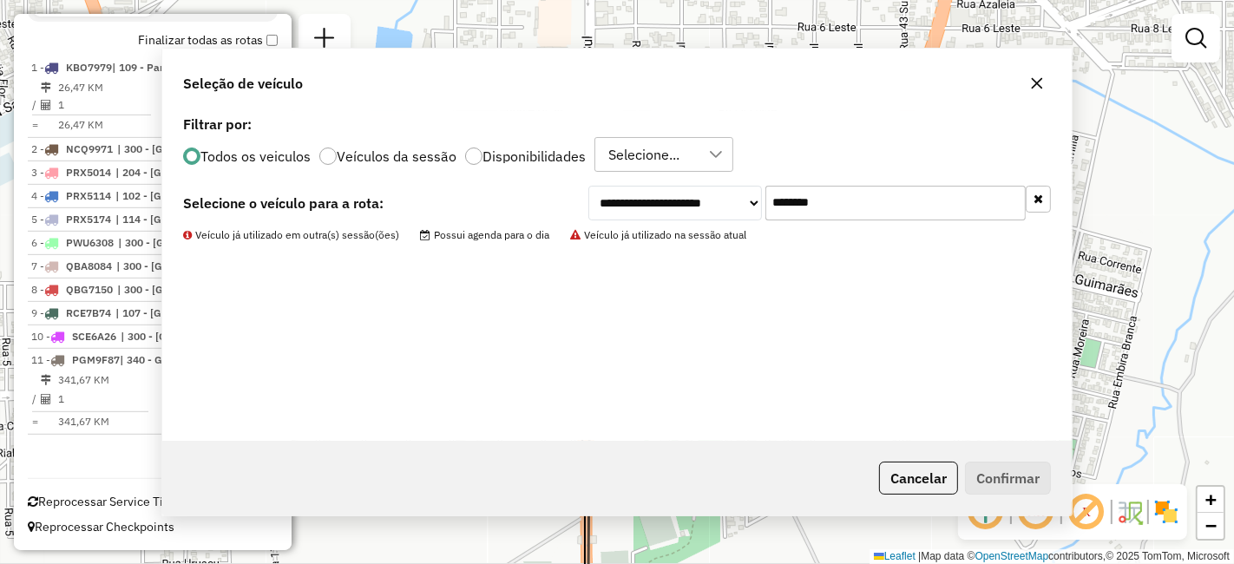
scroll to position [661, 0]
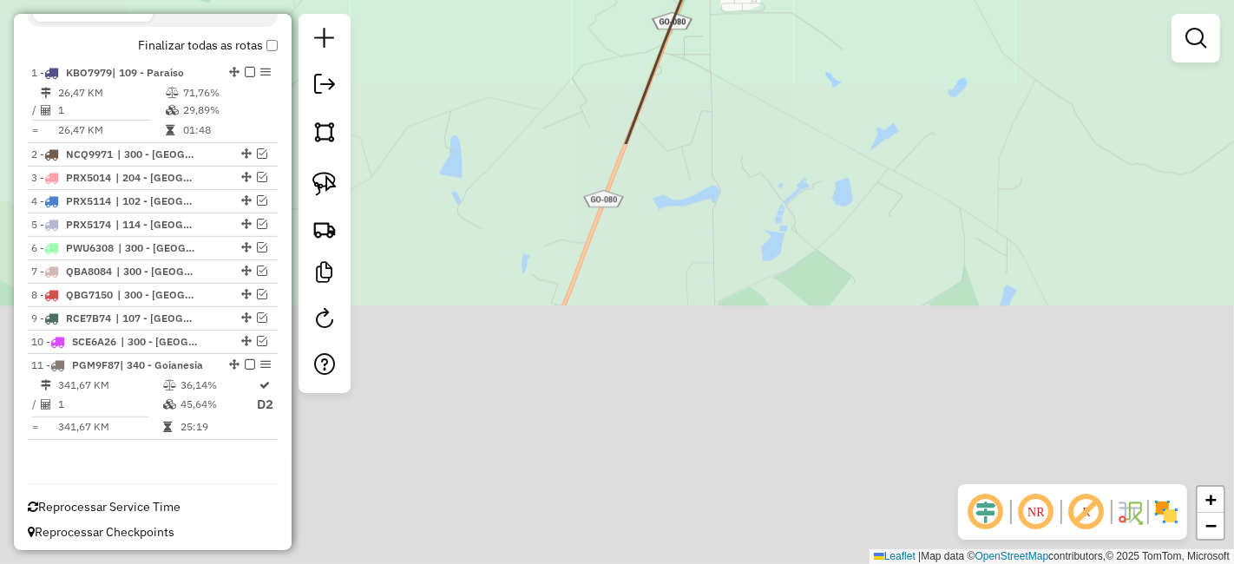
drag, startPoint x: 741, startPoint y: 38, endPoint x: 875, endPoint y: -84, distance: 181.8
click at [875, 0] on html "Aguarde... Pop-up bloqueado! Seu navegador bloqueou automáticamente a abertura …" at bounding box center [617, 282] width 1234 height 564
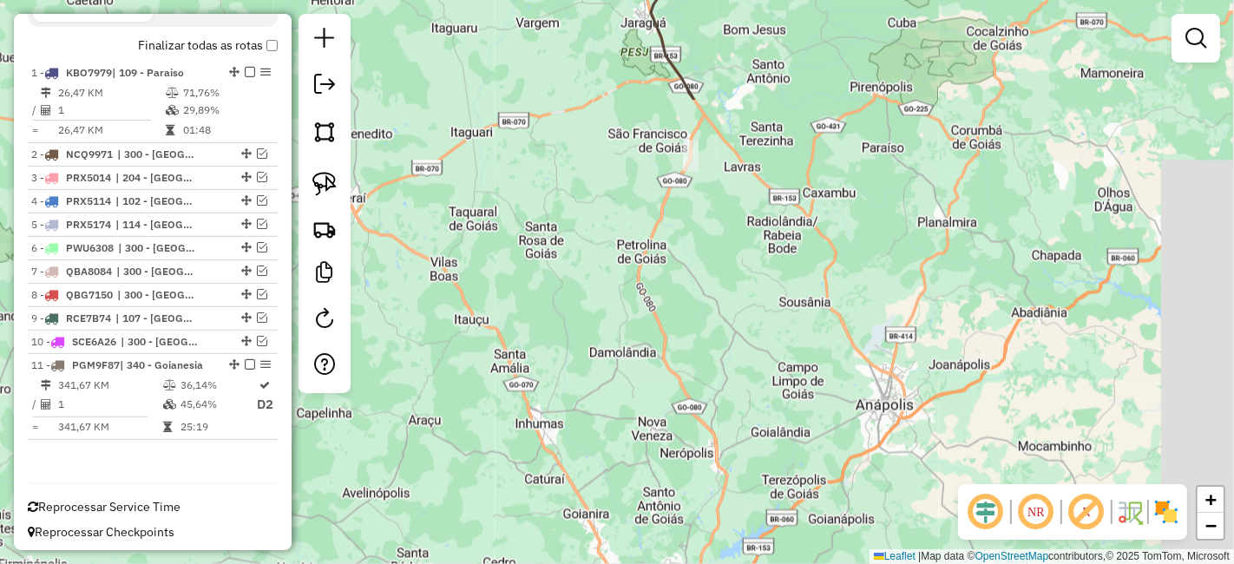
drag, startPoint x: 802, startPoint y: 301, endPoint x: 750, endPoint y: -44, distance: 349.2
click at [750, 0] on html "Aguarde... Pop-up bloqueado! Seu navegador bloqueou automáticamente a abertura …" at bounding box center [617, 282] width 1234 height 564
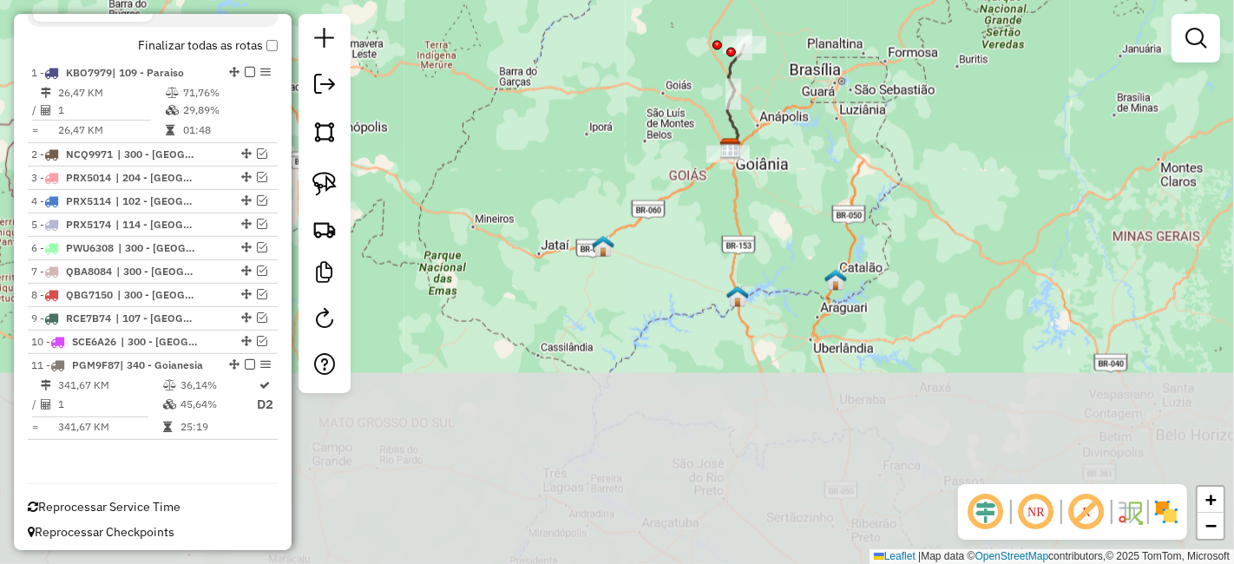
drag, startPoint x: 798, startPoint y: 423, endPoint x: 785, endPoint y: 212, distance: 211.2
click at [785, 212] on div "Janela de atendimento Grade de atendimento Capacidade Transportadoras Veículos …" at bounding box center [617, 282] width 1234 height 564
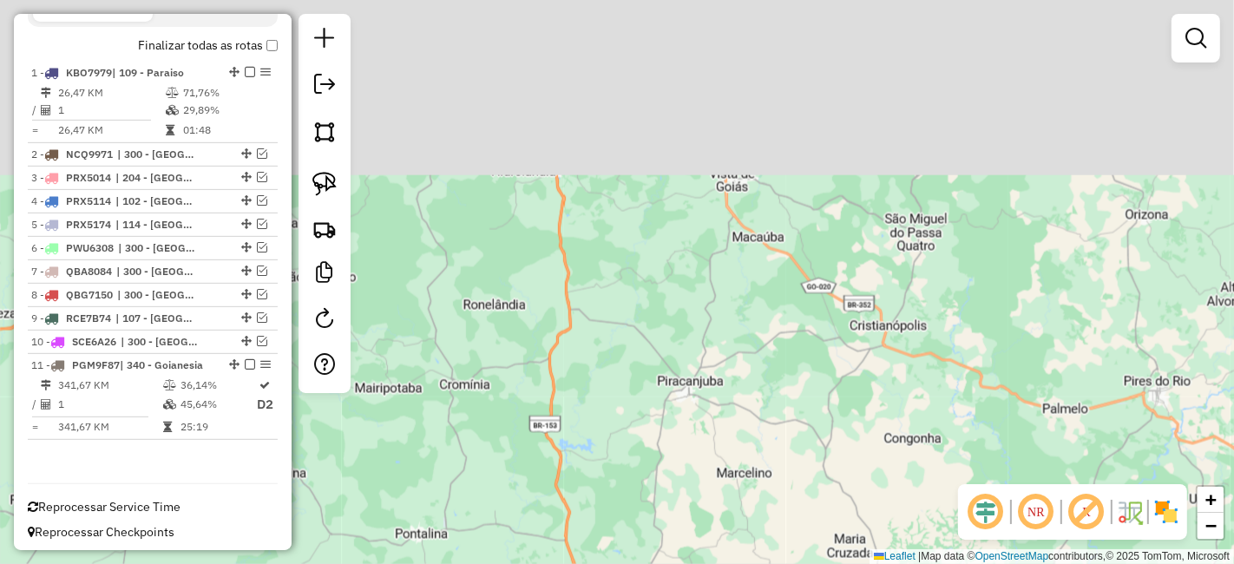
drag, startPoint x: 691, startPoint y: 152, endPoint x: 802, endPoint y: 609, distance: 470.3
click at [802, 563] on html "Aguarde... Pop-up bloqueado! Seu navegador bloqueou automáticamente a abertura …" at bounding box center [617, 282] width 1234 height 564
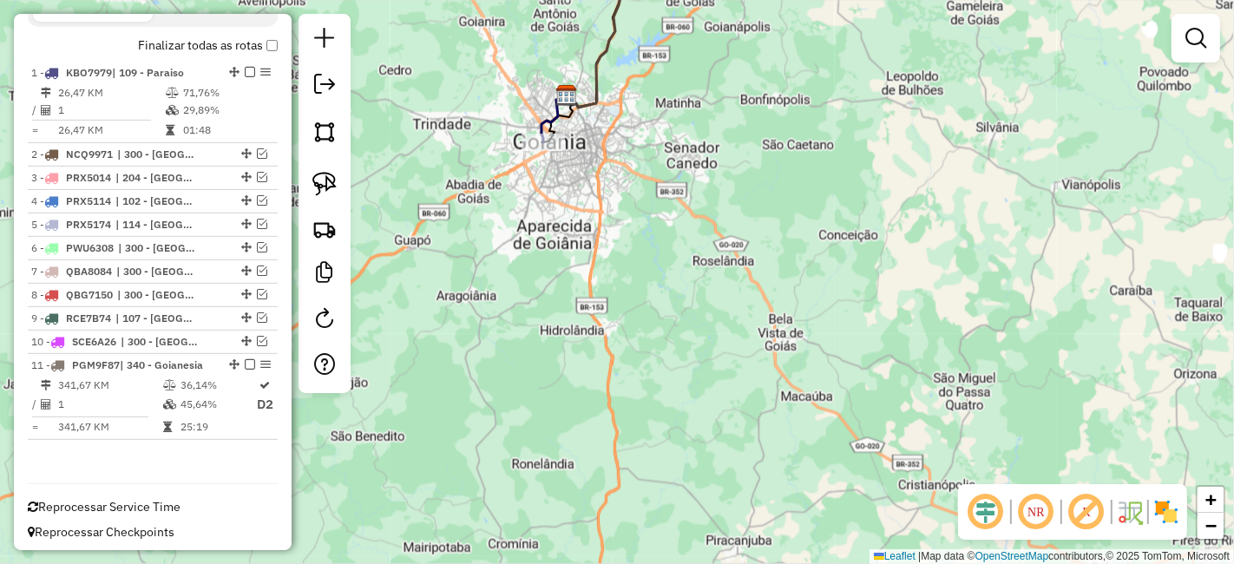
drag, startPoint x: 657, startPoint y: 226, endPoint x: 771, endPoint y: 509, distance: 305.1
click at [767, 505] on div "Janela de atendimento Grade de atendimento Capacidade Transportadoras Veículos …" at bounding box center [617, 282] width 1234 height 564
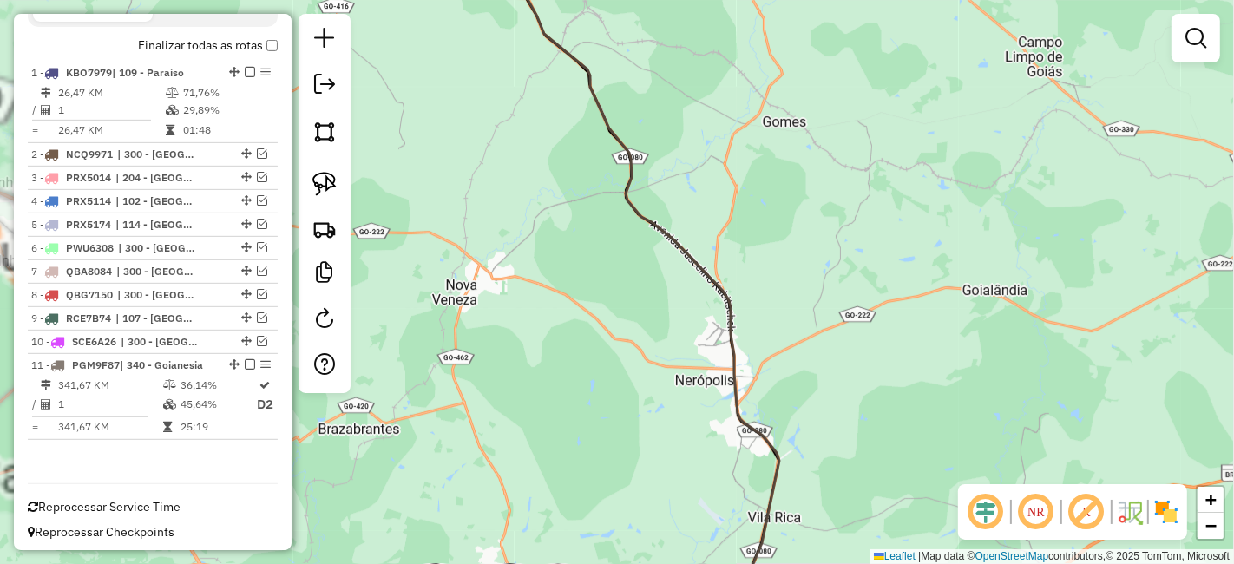
drag, startPoint x: 750, startPoint y: 134, endPoint x: 888, endPoint y: 609, distance: 494.0
click at [888, 563] on html "Aguarde... Pop-up bloqueado! Seu navegador bloqueou automáticamente a abertura …" at bounding box center [617, 282] width 1234 height 564
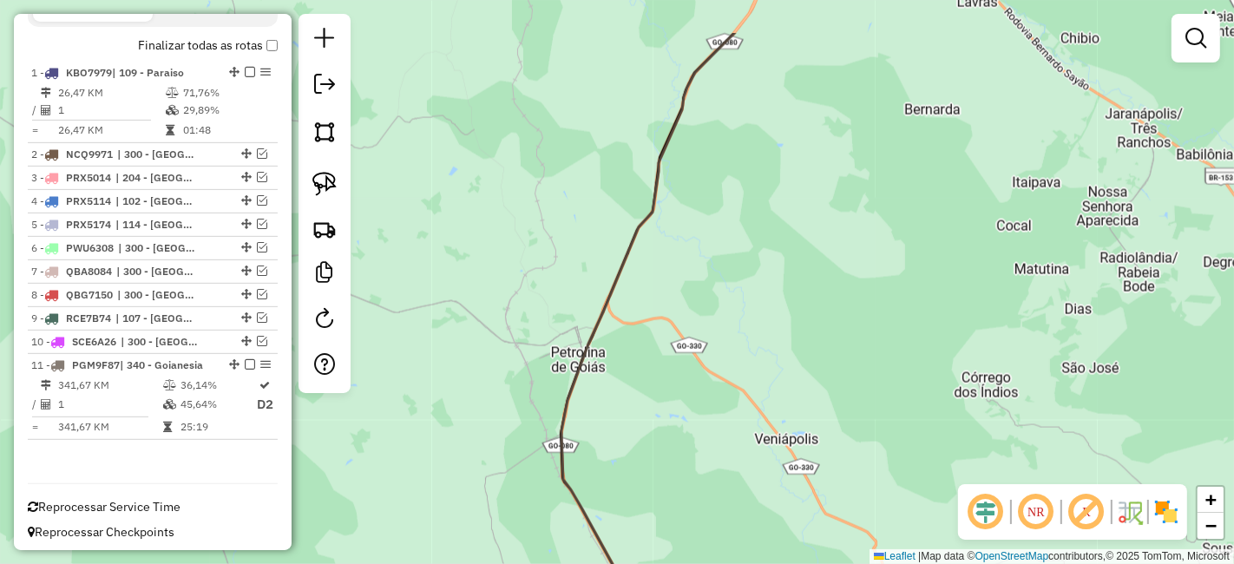
drag, startPoint x: 835, startPoint y: 324, endPoint x: 827, endPoint y: 494, distance: 169.4
click at [830, 475] on div "Janela de atendimento Grade de atendimento Capacidade Transportadoras Veículos …" at bounding box center [617, 282] width 1234 height 564
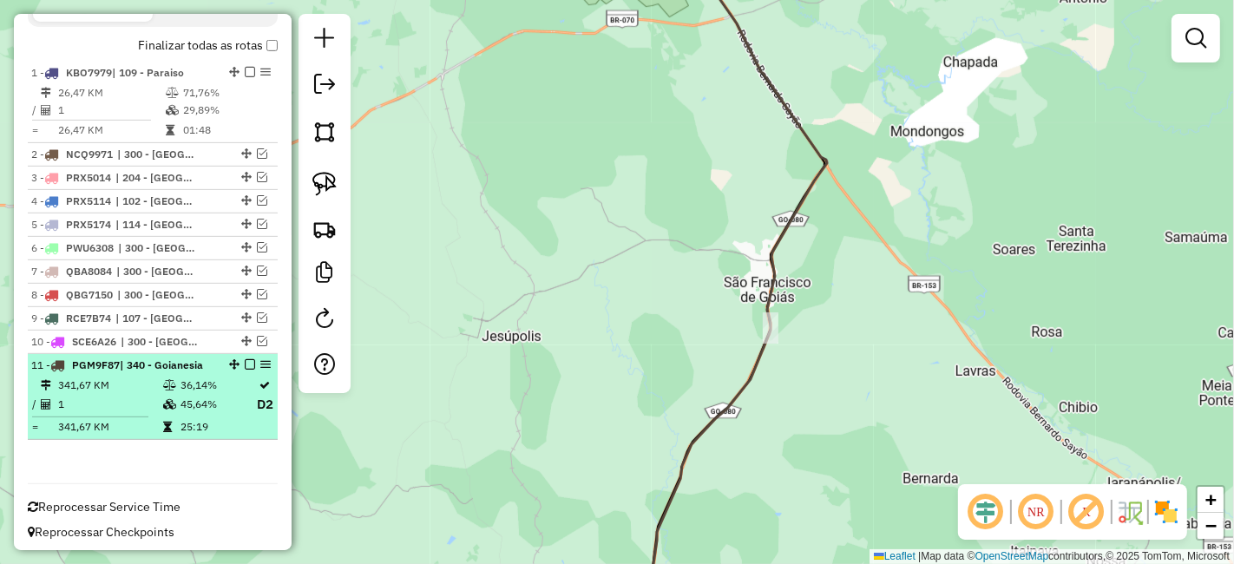
click at [245, 363] on em at bounding box center [250, 364] width 10 height 10
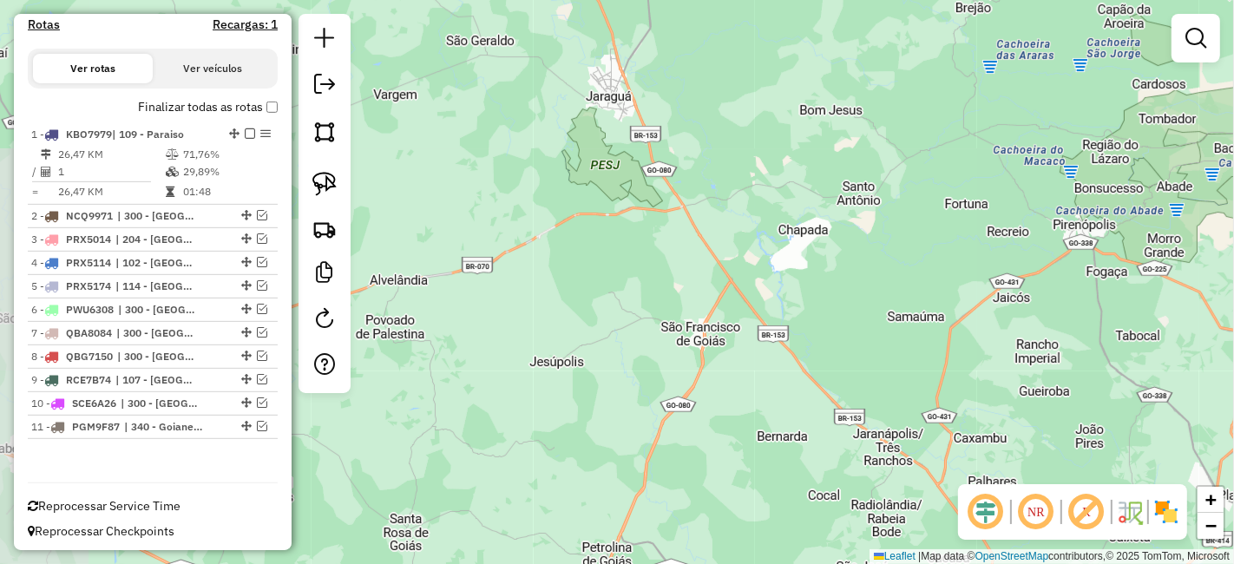
drag, startPoint x: 921, startPoint y: 68, endPoint x: 955, endPoint y: 6, distance: 70.3
click at [955, 6] on div "Janela de atendimento Grade de atendimento Capacidade Transportadoras Veículos …" at bounding box center [617, 282] width 1234 height 564
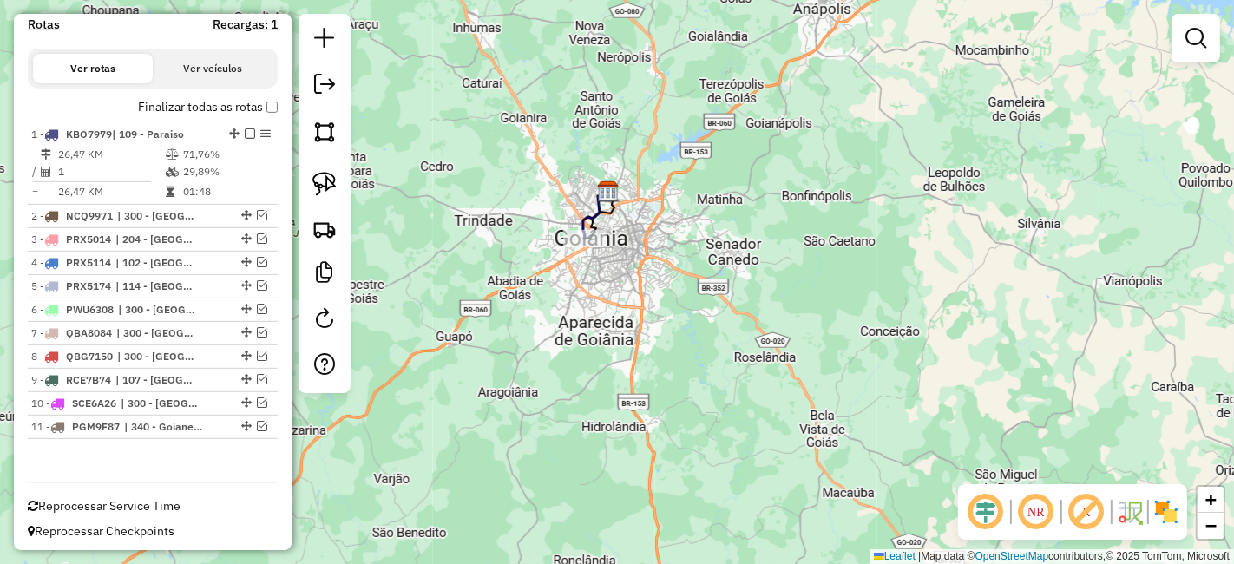
drag, startPoint x: 654, startPoint y: 294, endPoint x: 708, endPoint y: 338, distance: 69.7
click at [708, 338] on div "Janela de atendimento Grade de atendimento Capacidade Transportadoras Veículos …" at bounding box center [617, 282] width 1234 height 564
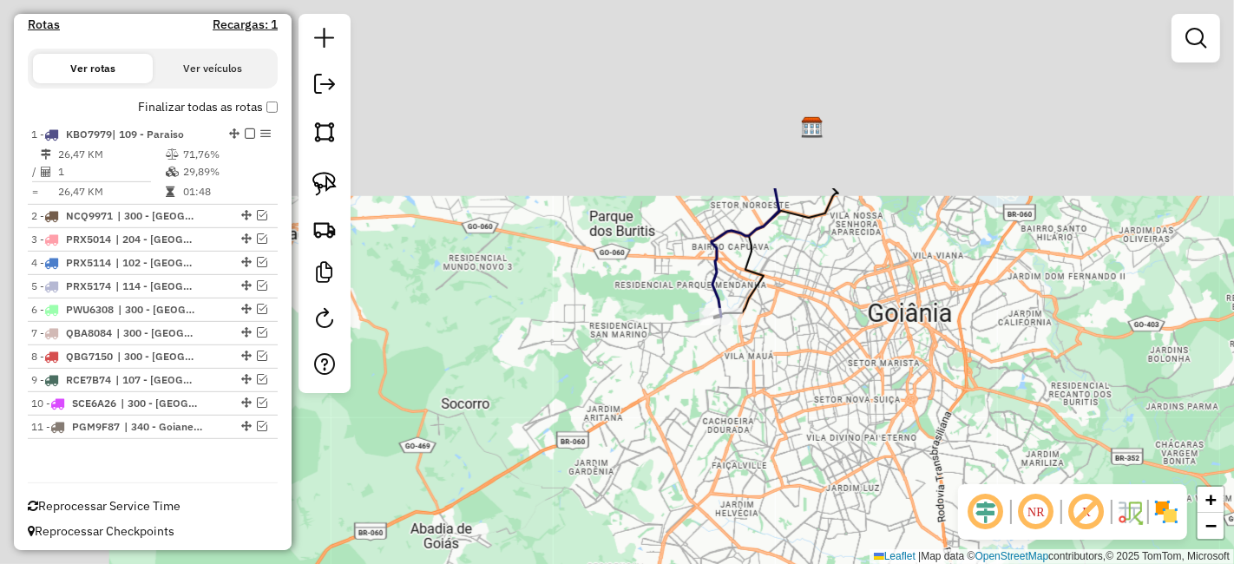
drag, startPoint x: 596, startPoint y: 240, endPoint x: 822, endPoint y: 466, distance: 319.6
click at [822, 466] on div "Janela de atendimento Grade de atendimento Capacidade Transportadoras Veículos …" at bounding box center [617, 282] width 1234 height 564
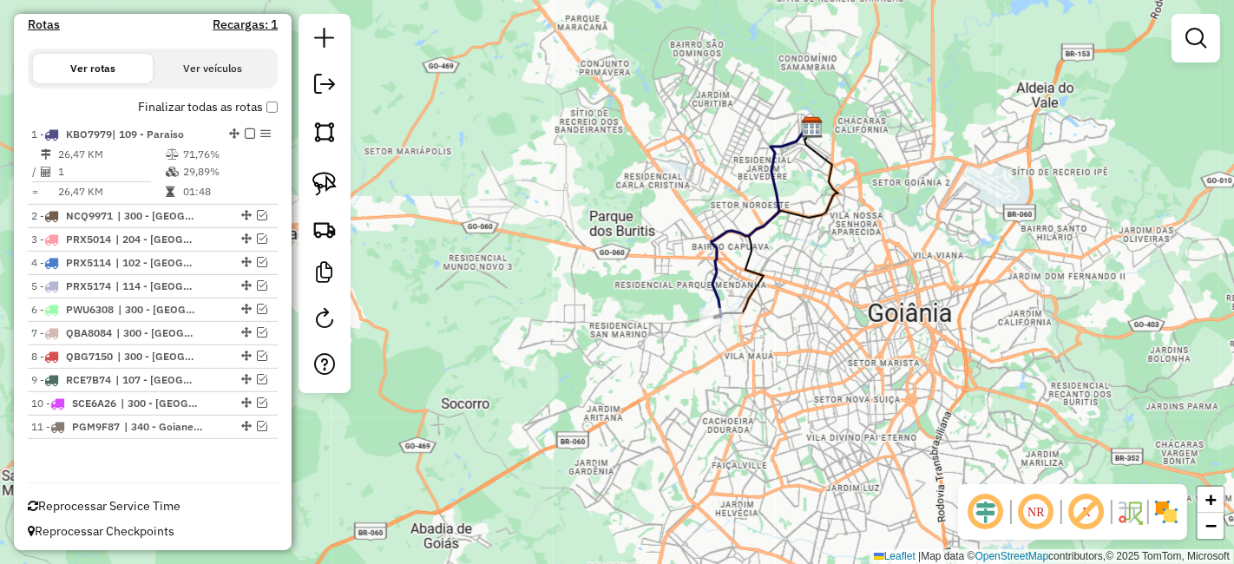
click at [722, 329] on div "Janela de atendimento Grade de atendimento Capacidade Transportadoras Veículos …" at bounding box center [617, 282] width 1234 height 564
select select "**********"
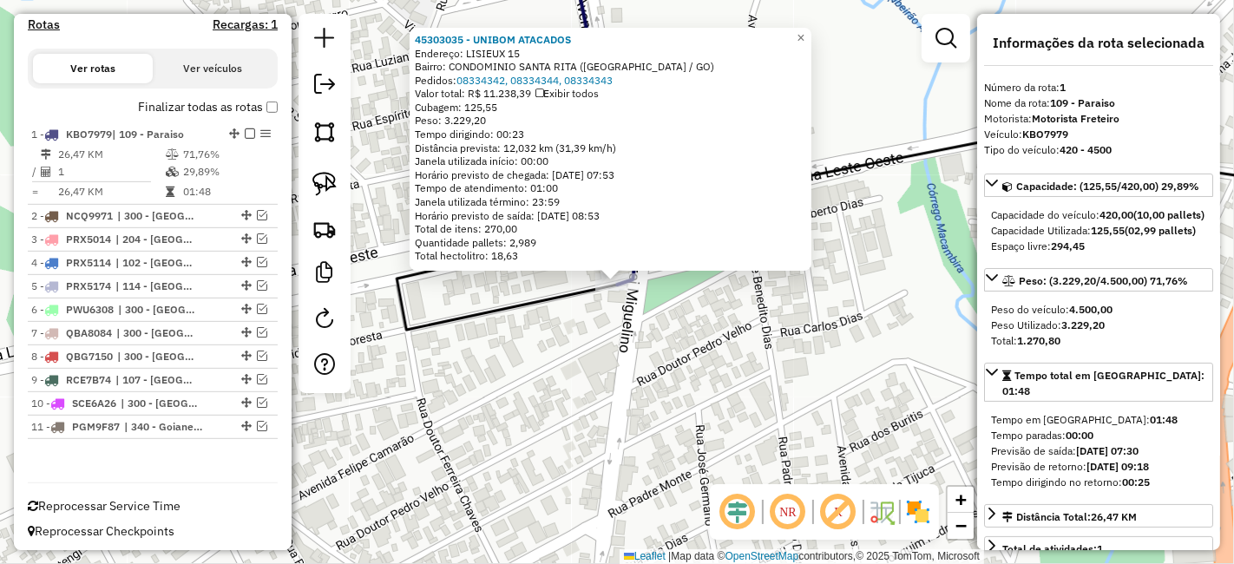
click at [743, 360] on div "Rota 1 - Placa KBO7979 45303035 - UNIBOM ATACADOS 45303035 - UNIBOM ATACADOS En…" at bounding box center [617, 282] width 1234 height 564
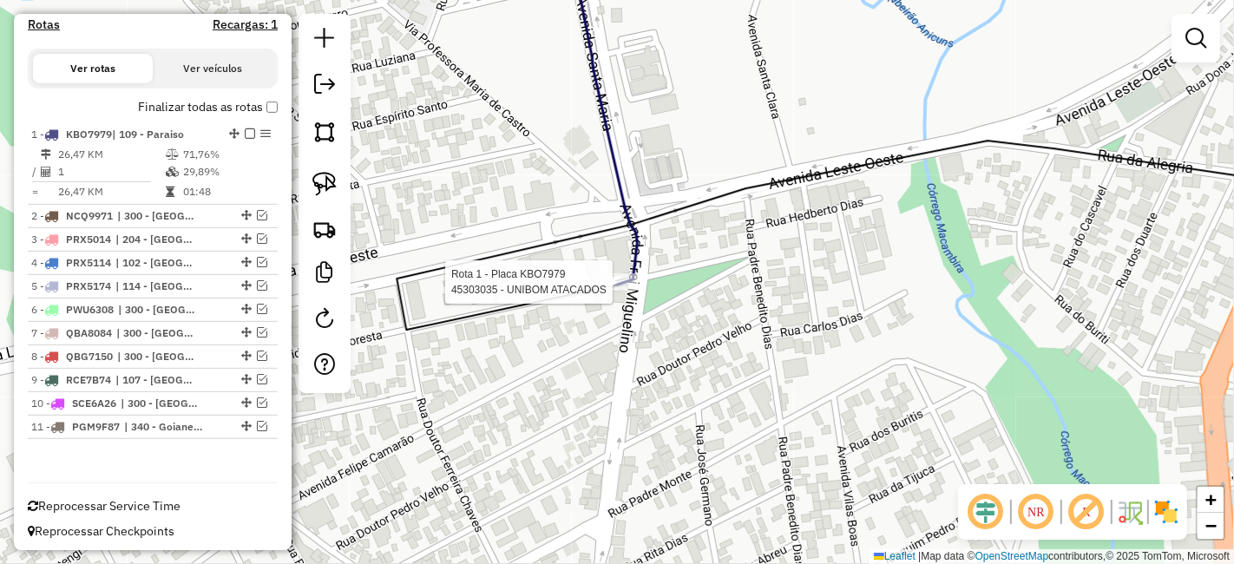
select select "**********"
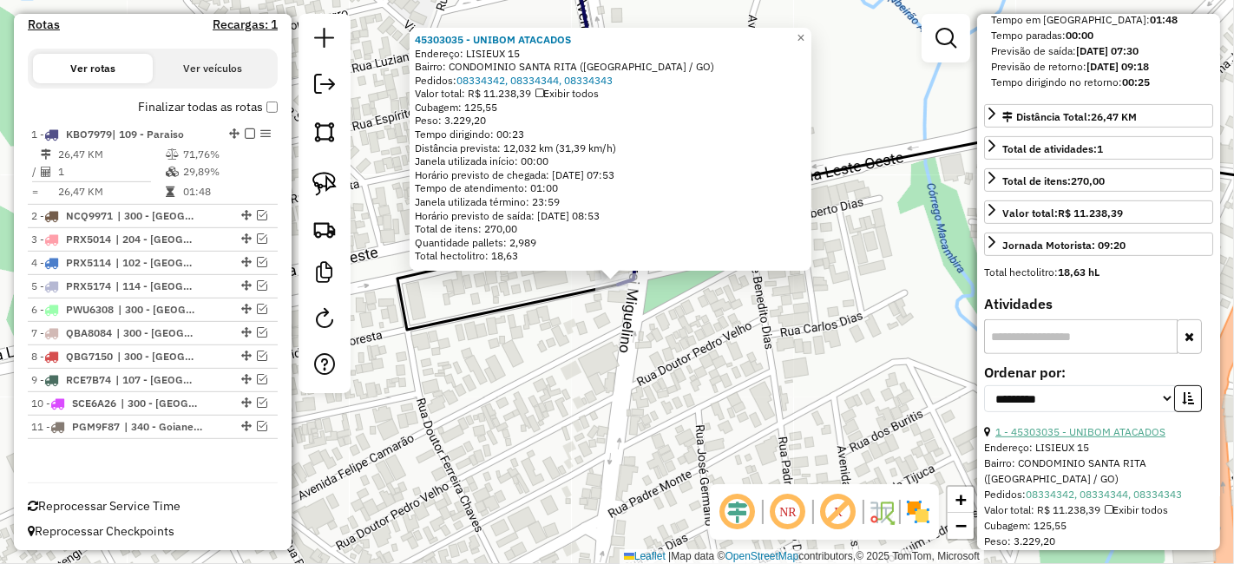
scroll to position [0, 0]
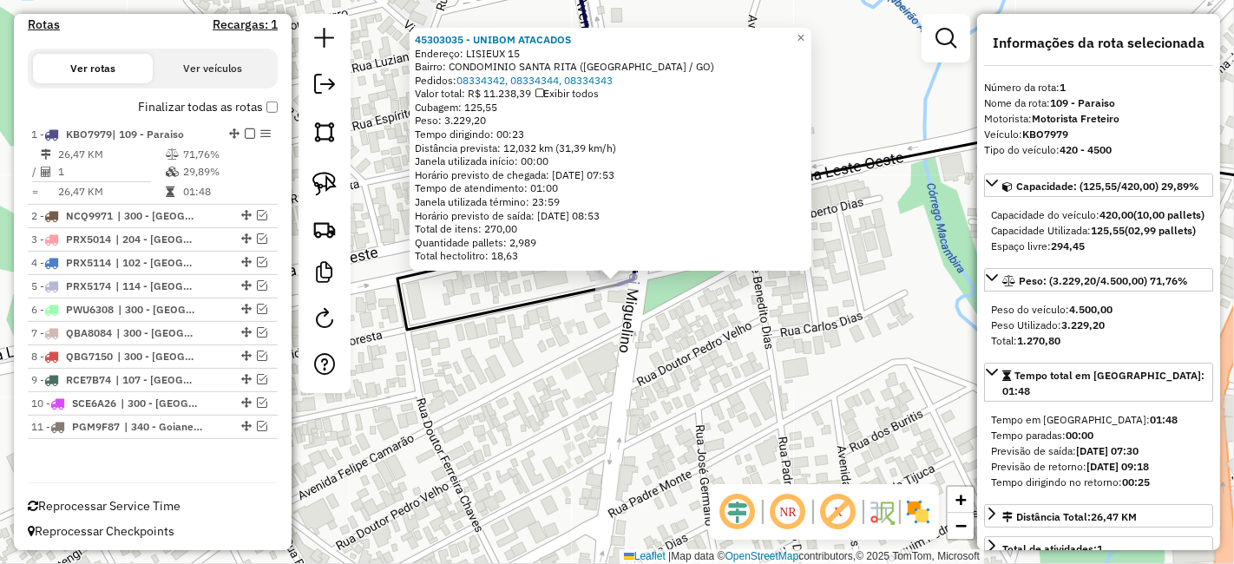
drag, startPoint x: 1073, startPoint y: 134, endPoint x: 1024, endPoint y: 134, distance: 49.5
click at [1024, 134] on div "Veículo: KBO7979" at bounding box center [1098, 135] width 229 height 16
copy strong "KBO7979"
